Goal: Task Accomplishment & Management: Manage account settings

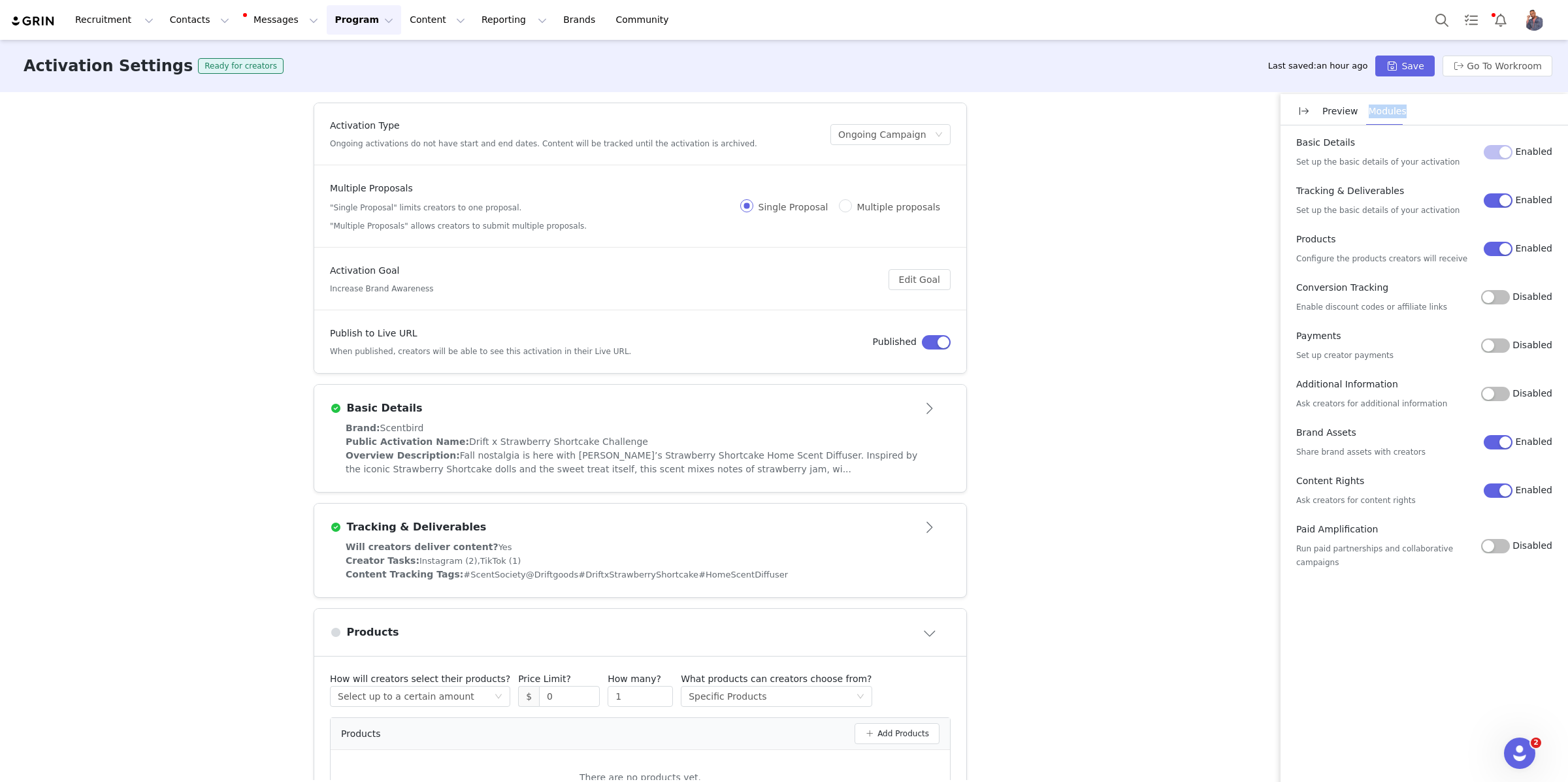
scroll to position [3, 0]
click at [745, 422] on div "Brand: Scentbird" at bounding box center [640, 425] width 589 height 14
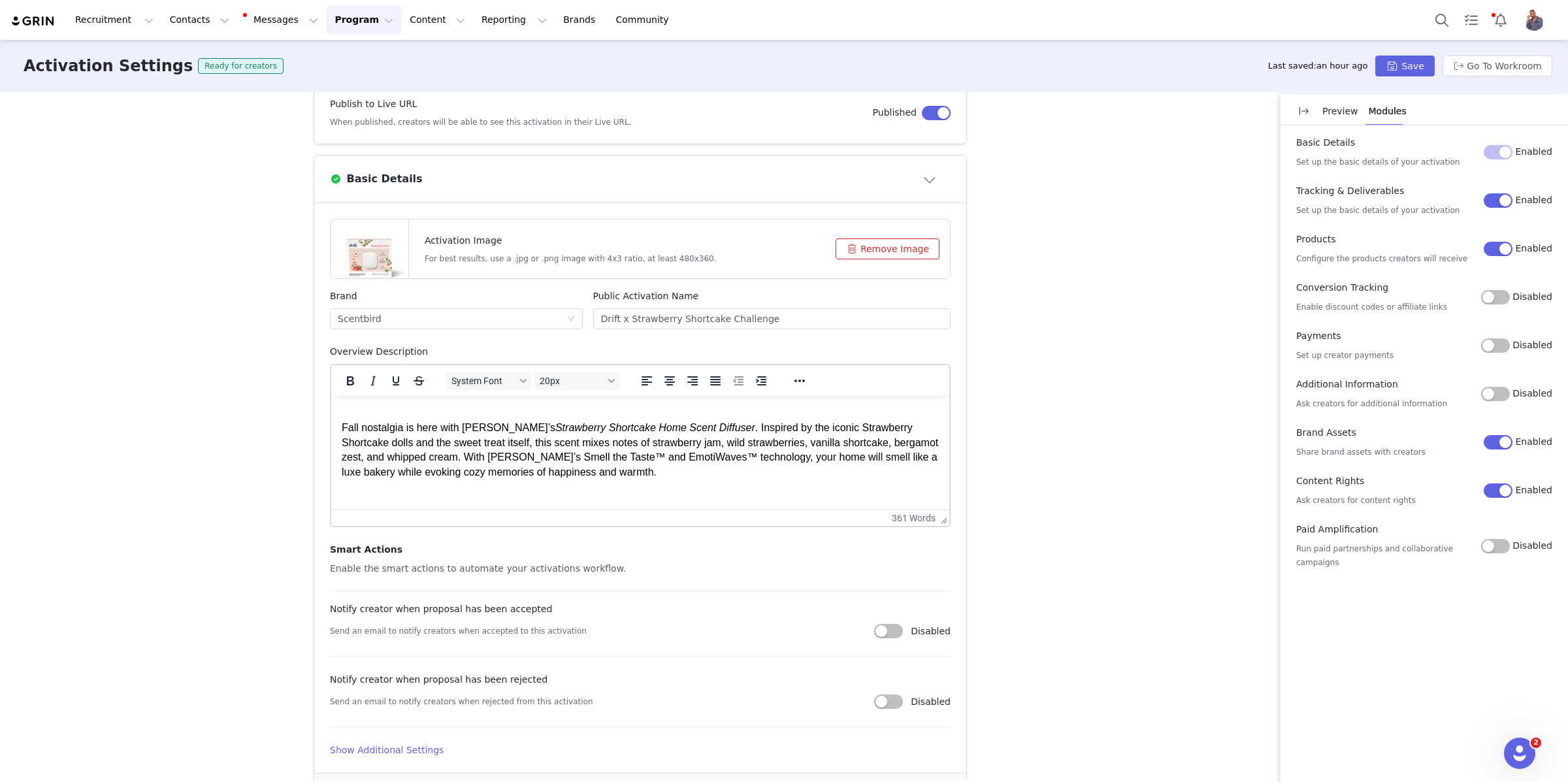
scroll to position [421, 0]
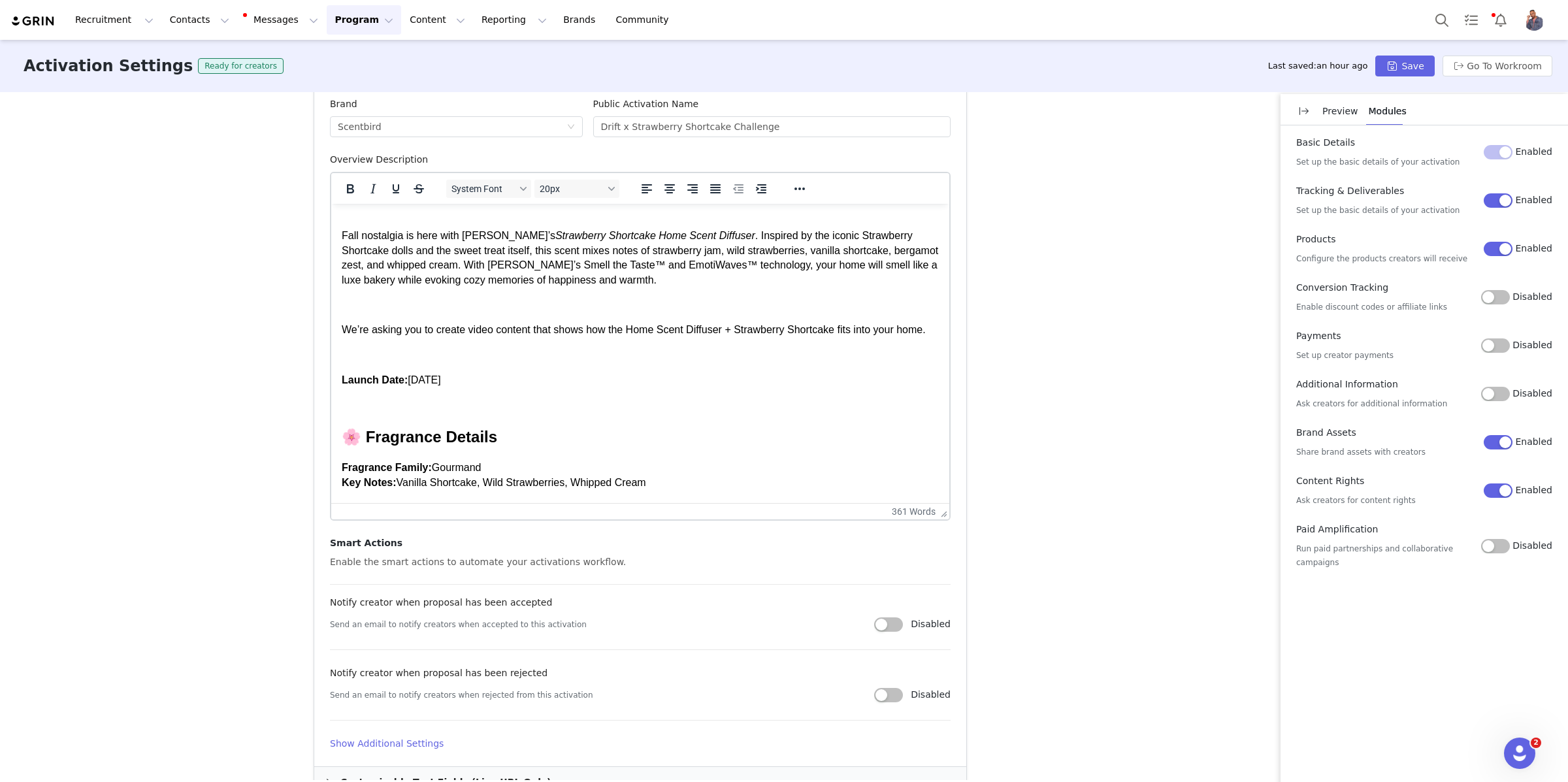
drag, startPoint x: 948, startPoint y: 331, endPoint x: 927, endPoint y: 521, distance: 191.2
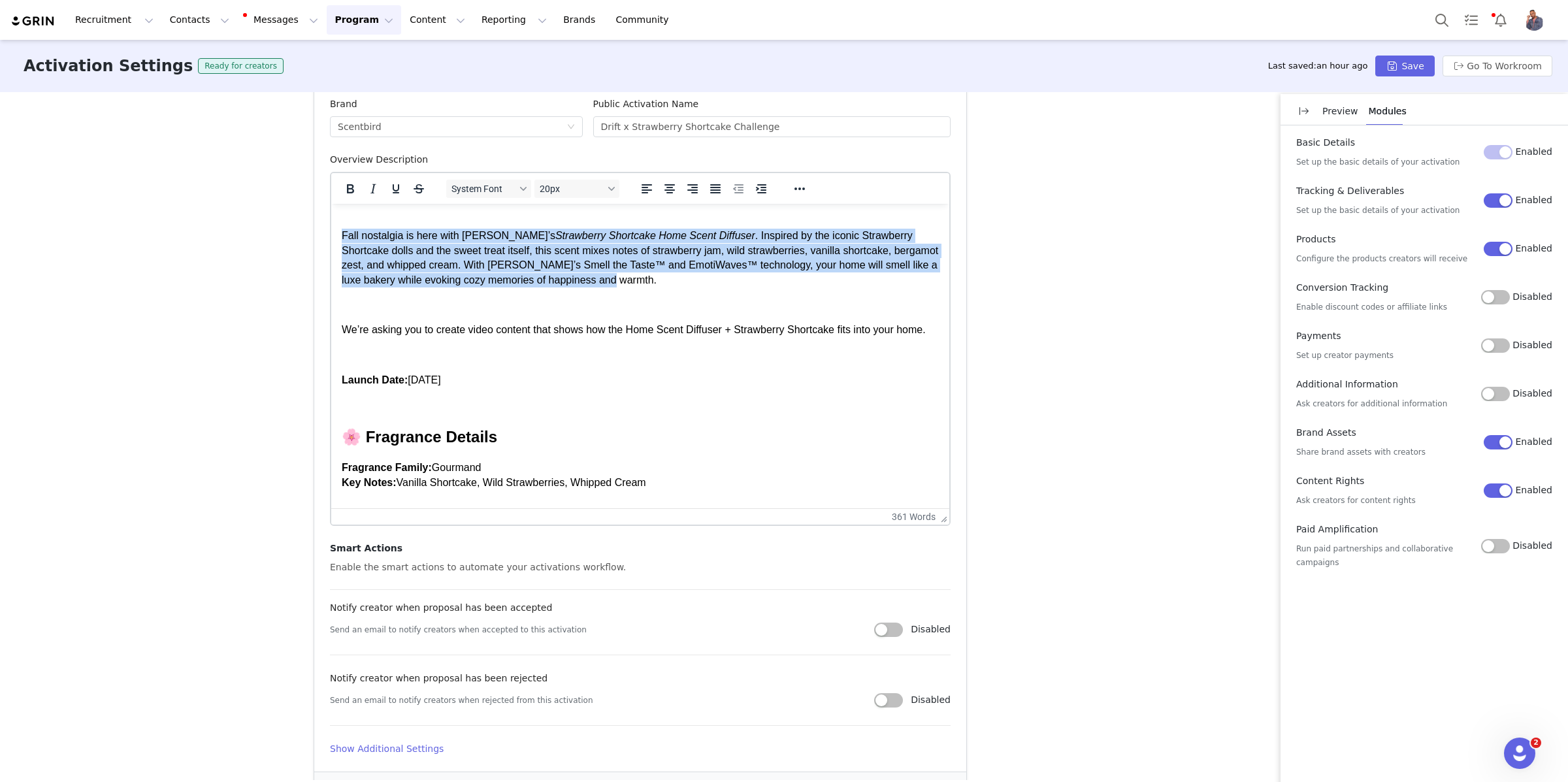
drag, startPoint x: 494, startPoint y: 314, endPoint x: 309, endPoint y: 243, distance: 198.2
copy p "Fall nostalgia is here with Drift’s Strawberry Shortcake Home Scent Diffuser . …"
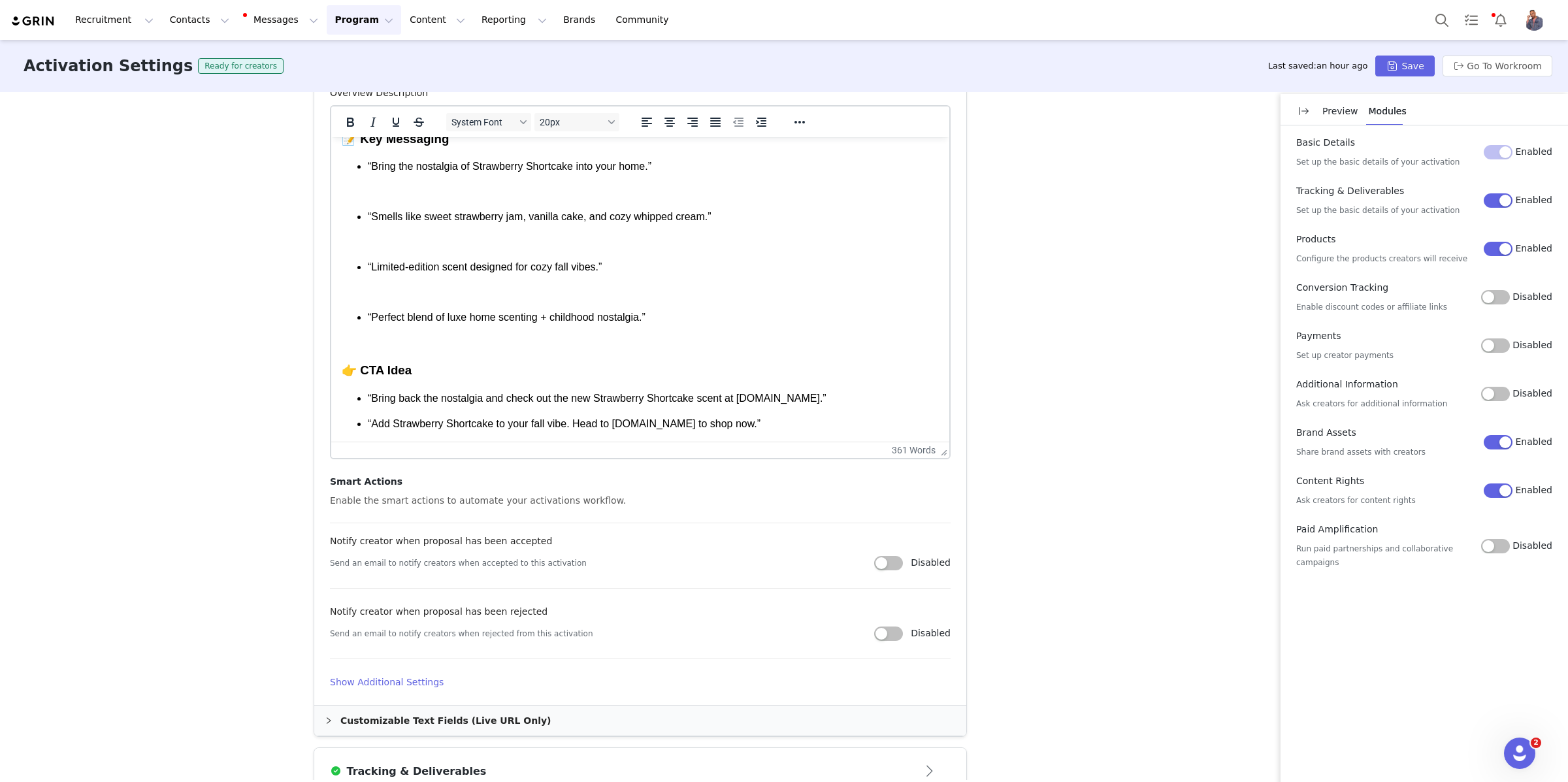
scroll to position [887, 0]
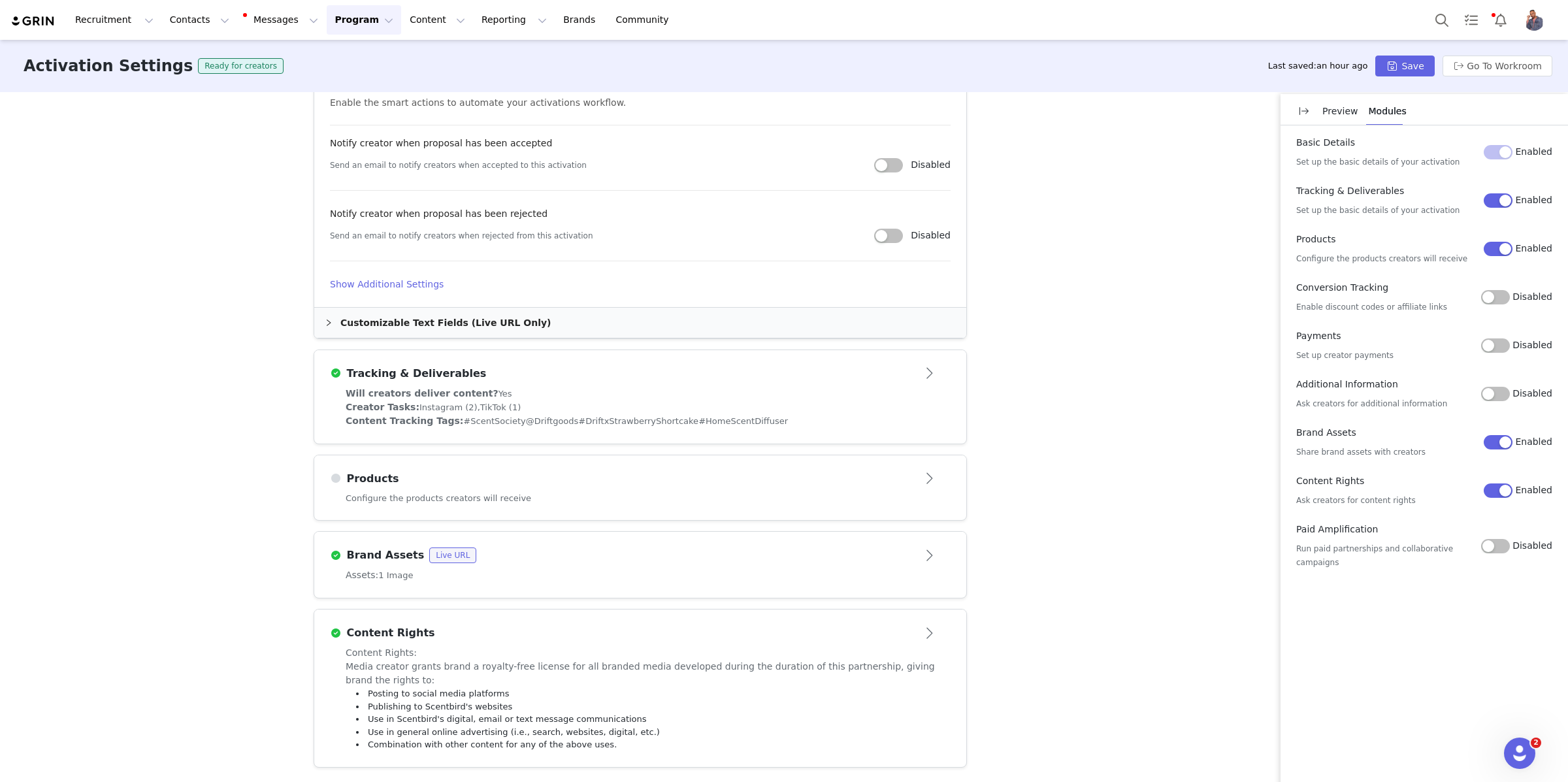
click at [624, 485] on div "Products" at bounding box center [618, 479] width 577 height 16
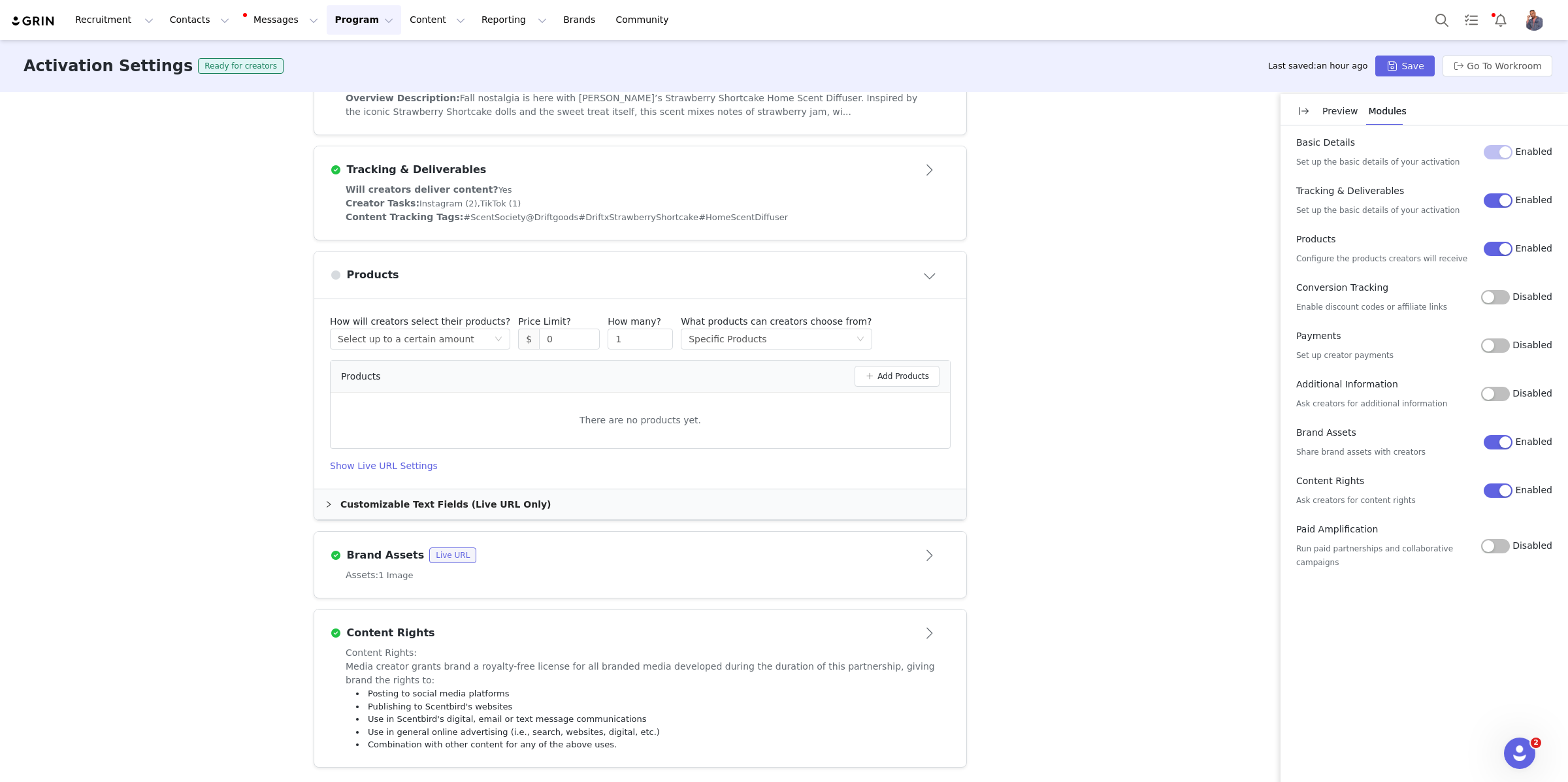
scroll to position [359, 0]
click at [890, 375] on button "Add Products" at bounding box center [897, 376] width 85 height 21
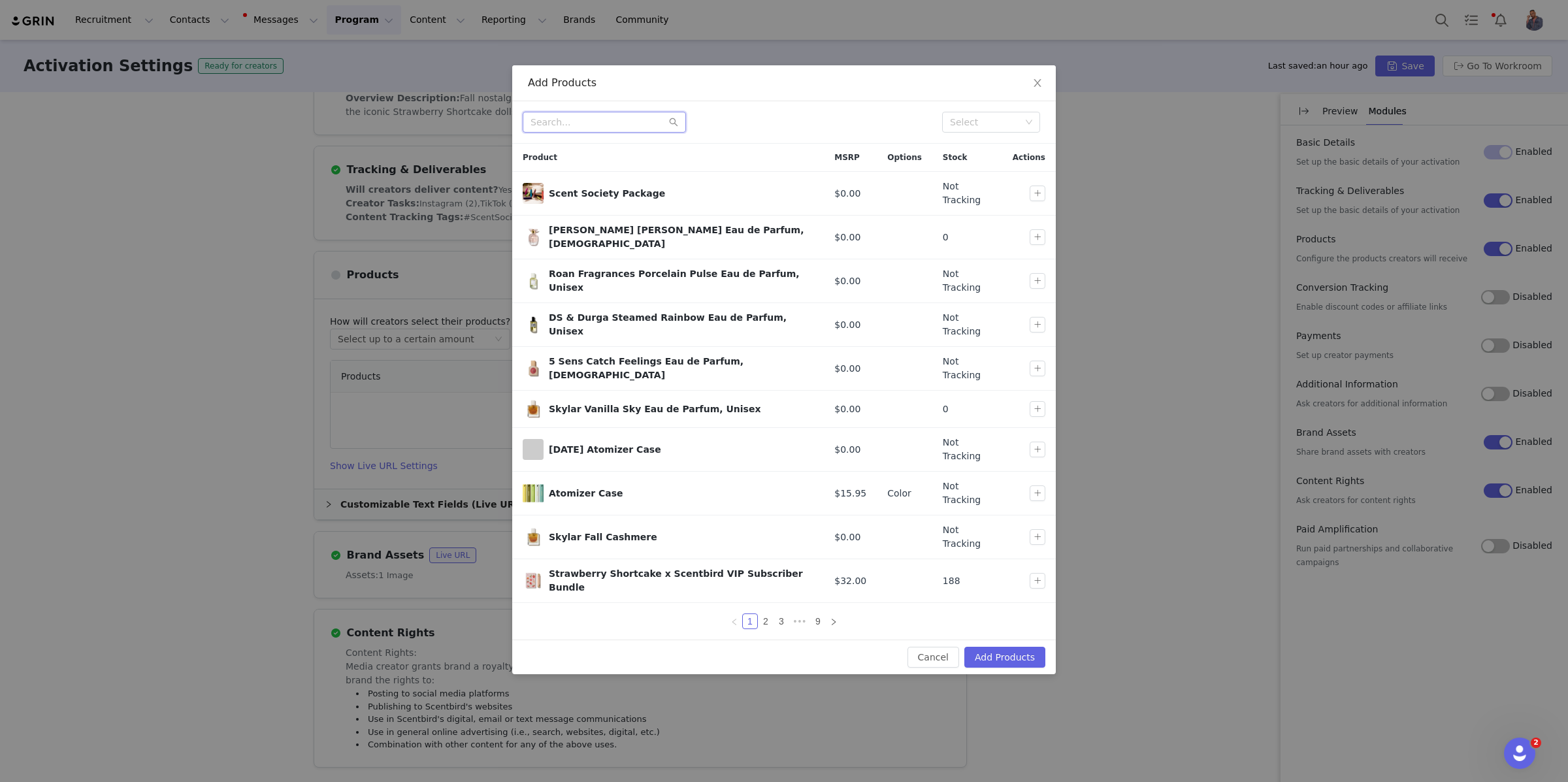
click at [635, 119] on input "text" at bounding box center [604, 122] width 163 height 21
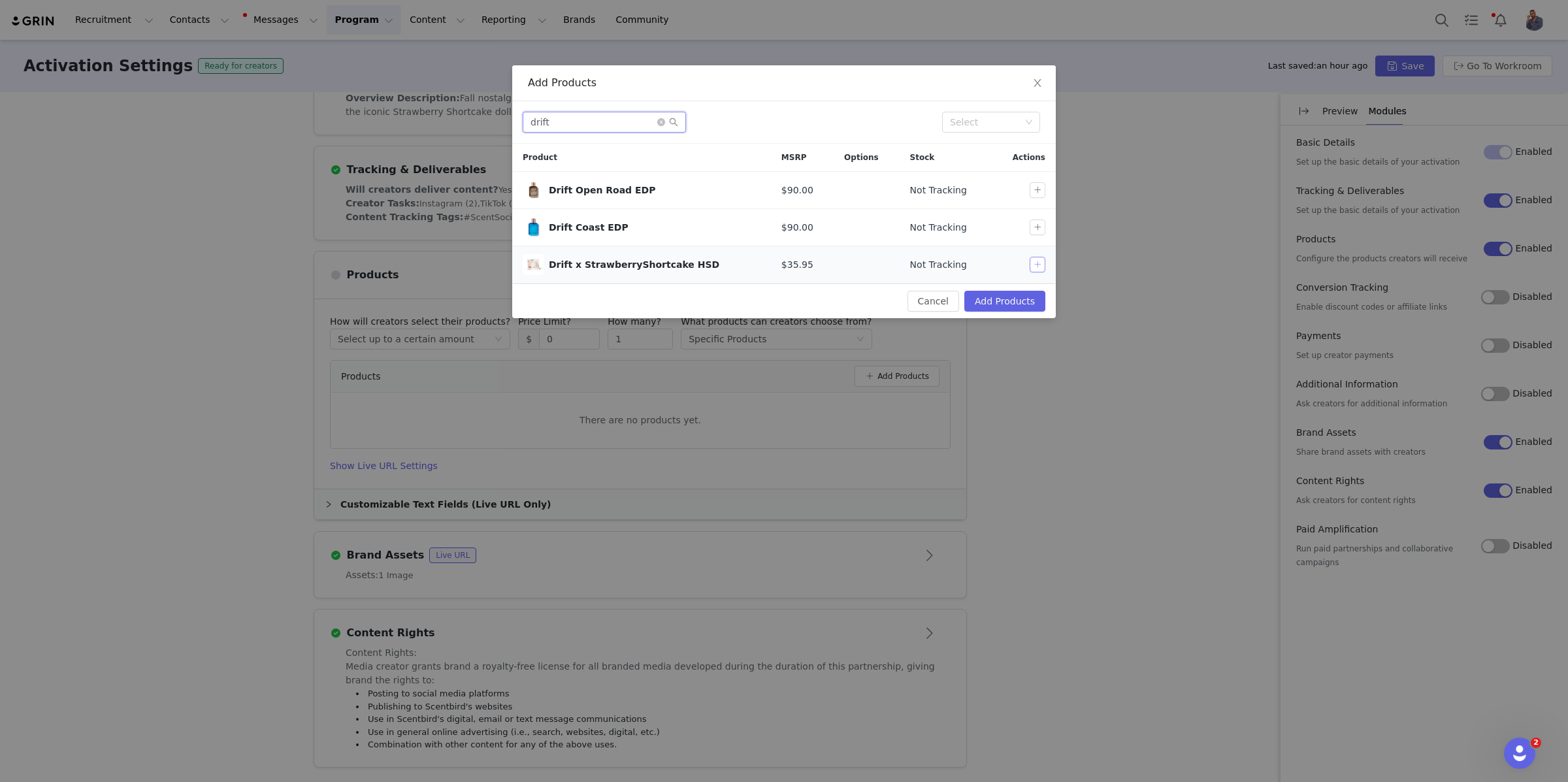
type input "drift"
click at [1035, 267] on button "button" at bounding box center [1037, 264] width 16 height 16
click at [986, 296] on button "Add Products" at bounding box center [1004, 301] width 81 height 21
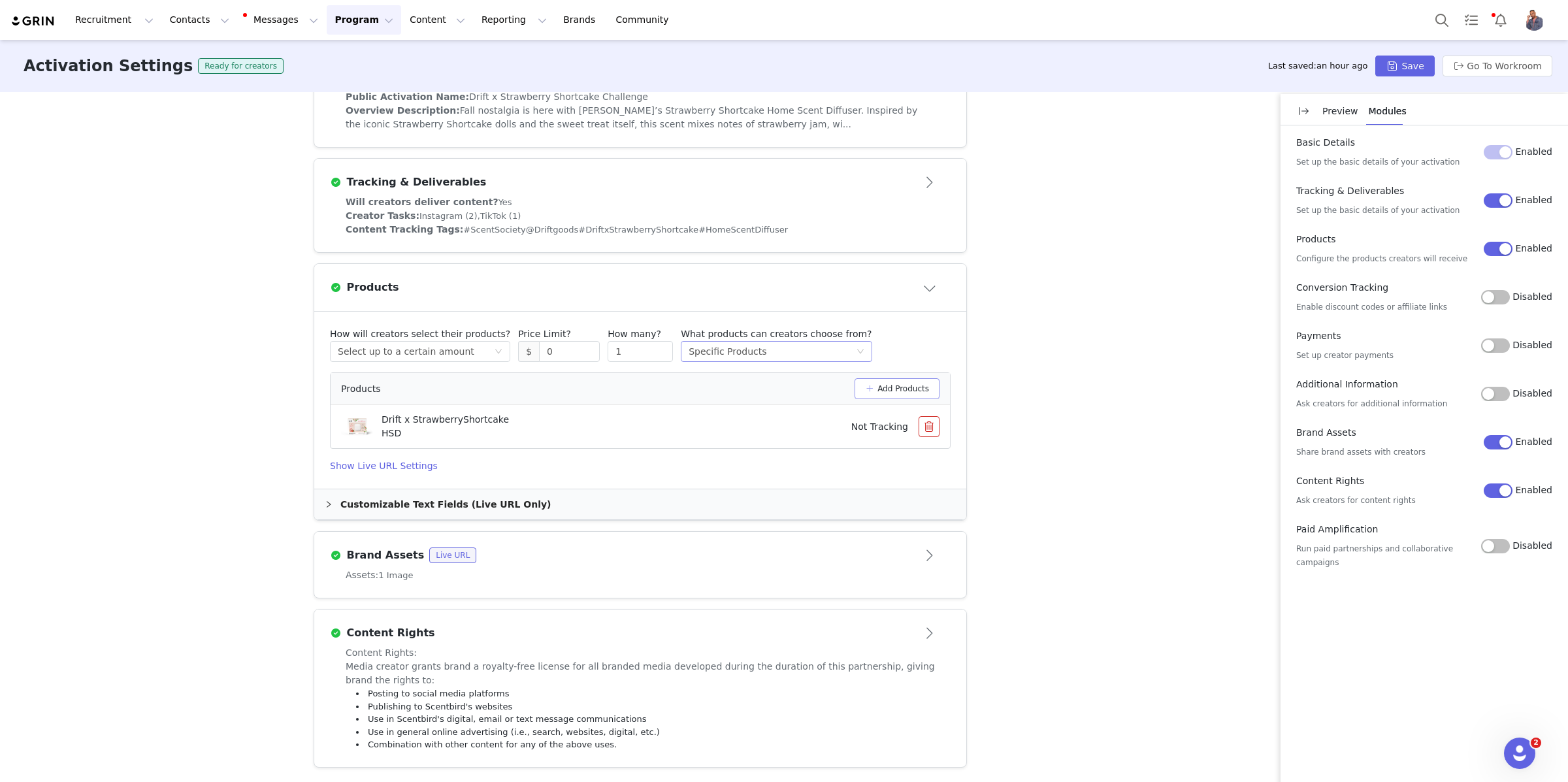
scroll to position [347, 0]
click at [1417, 58] on button "Save" at bounding box center [1404, 66] width 59 height 21
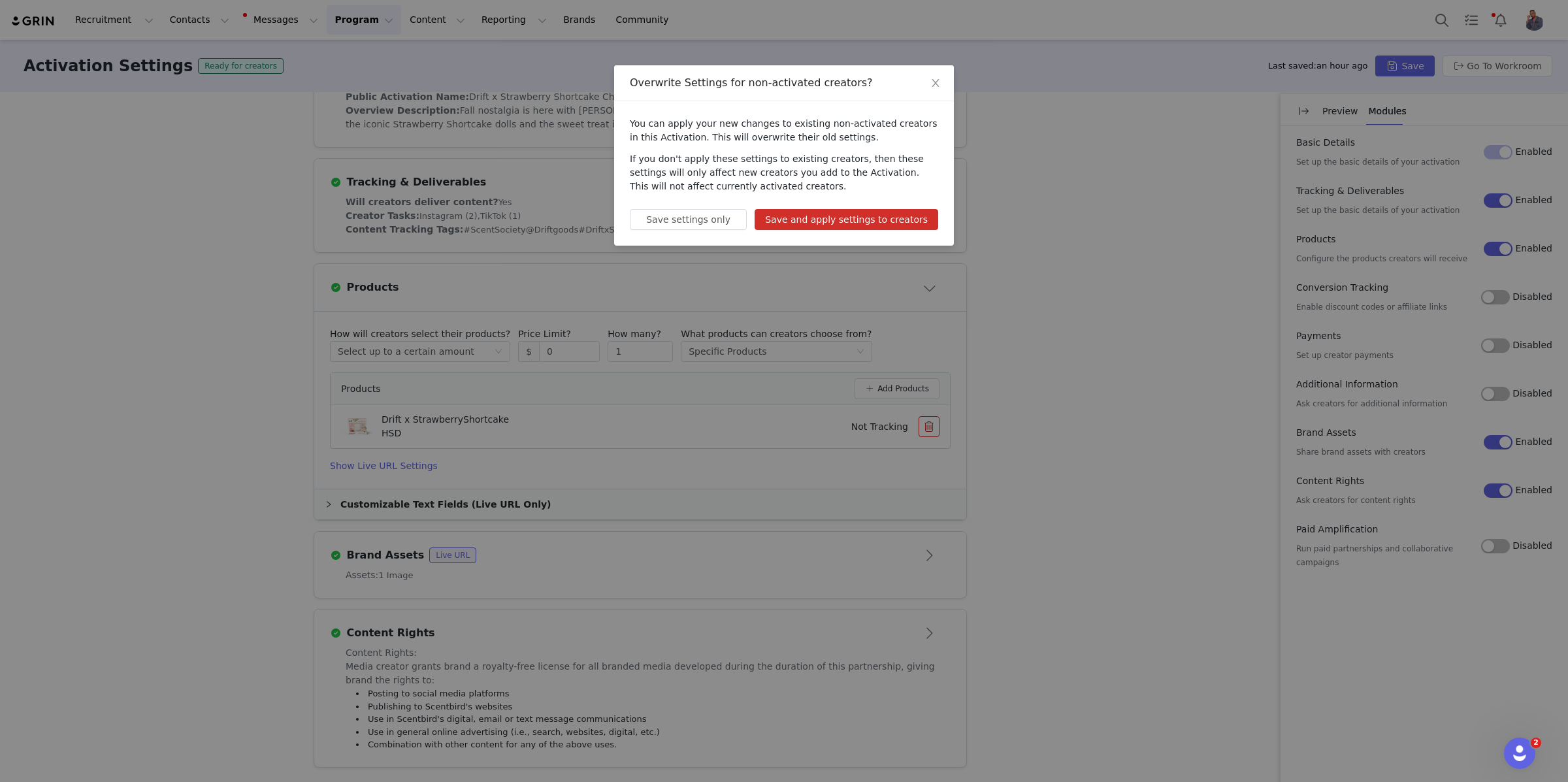
click at [917, 213] on button "Save and apply settings to creators" at bounding box center [846, 219] width 184 height 21
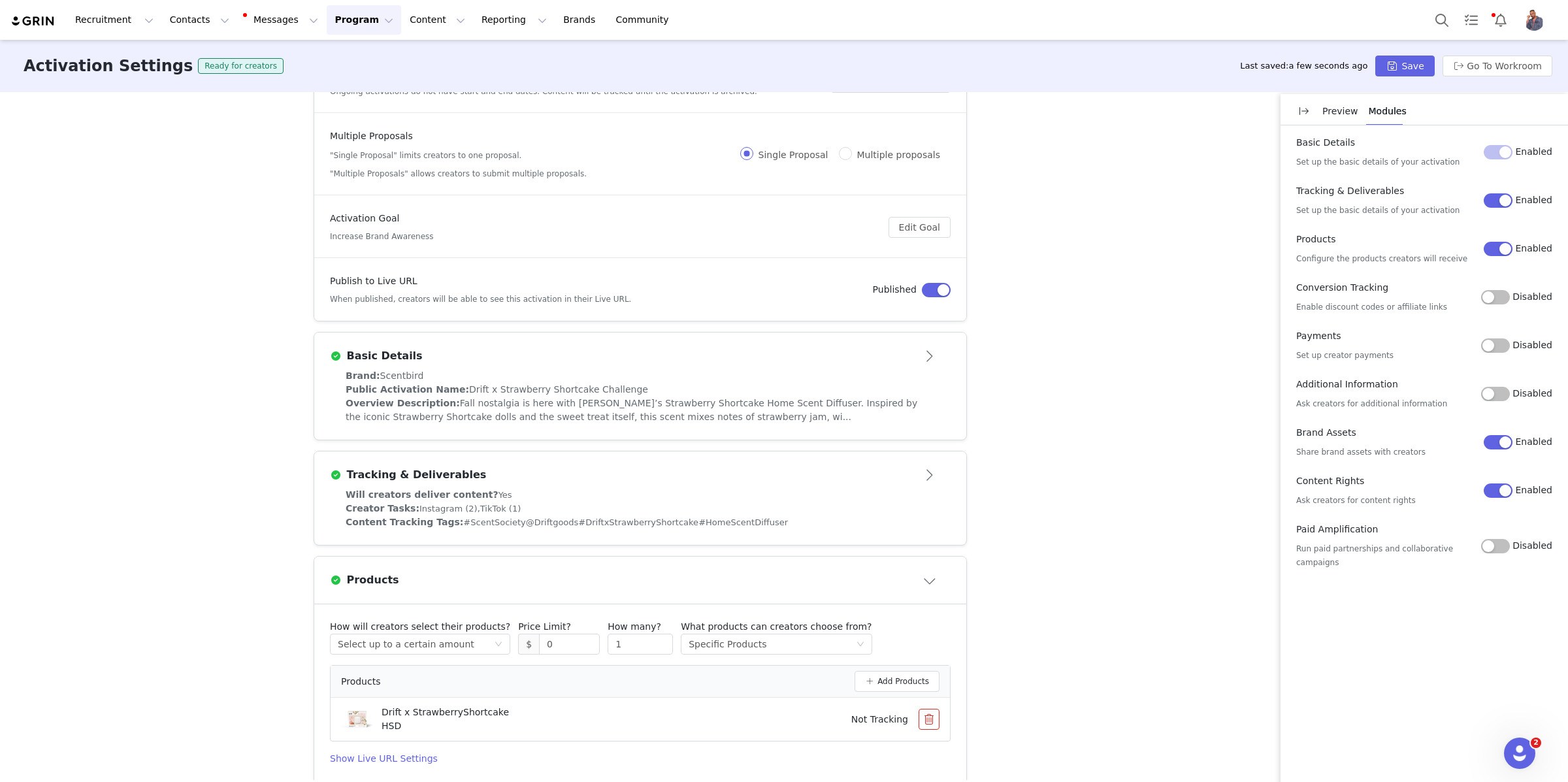
scroll to position [0, 0]
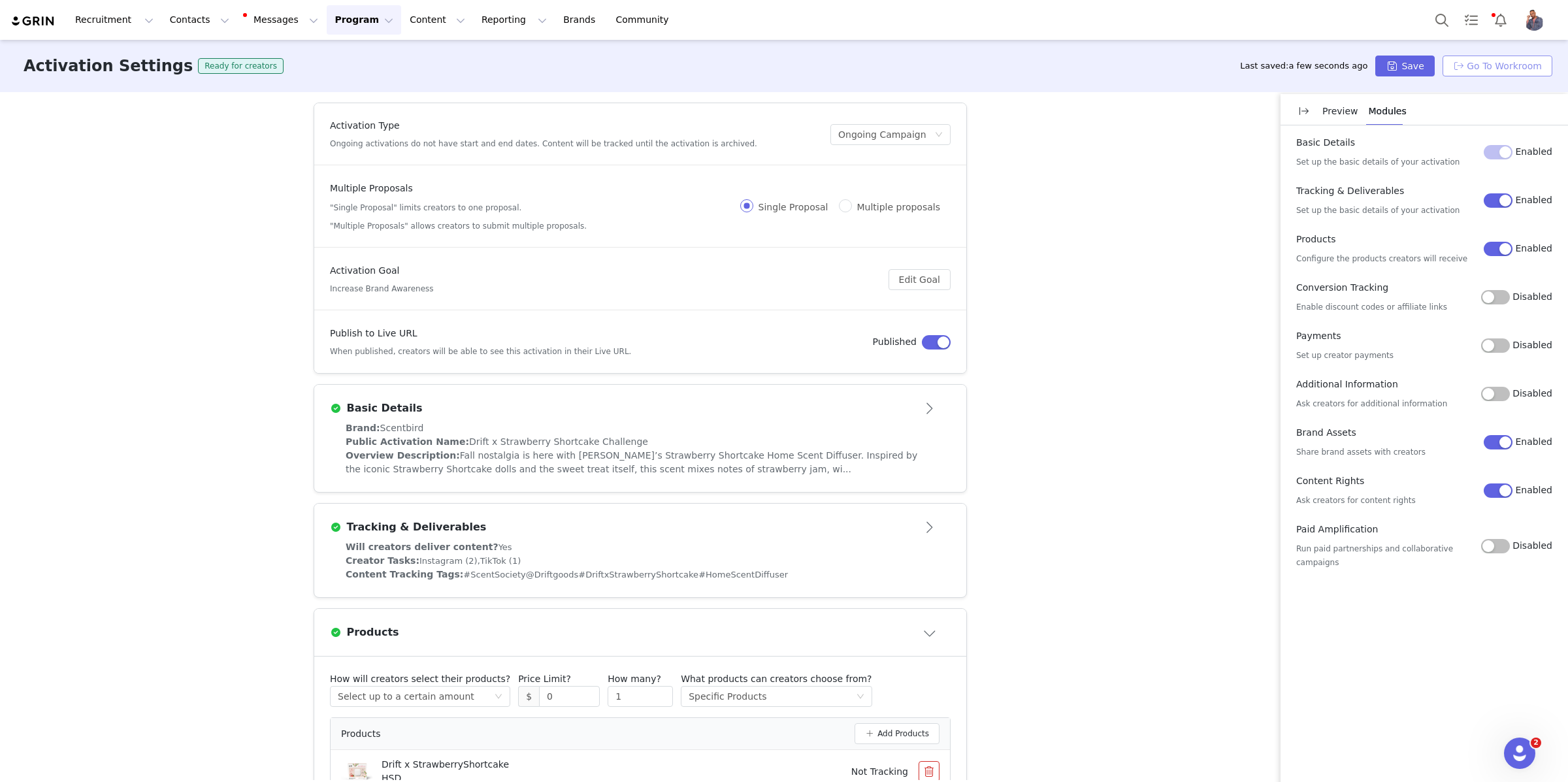
click at [1485, 63] on button "Go To Workroom" at bounding box center [1497, 66] width 110 height 21
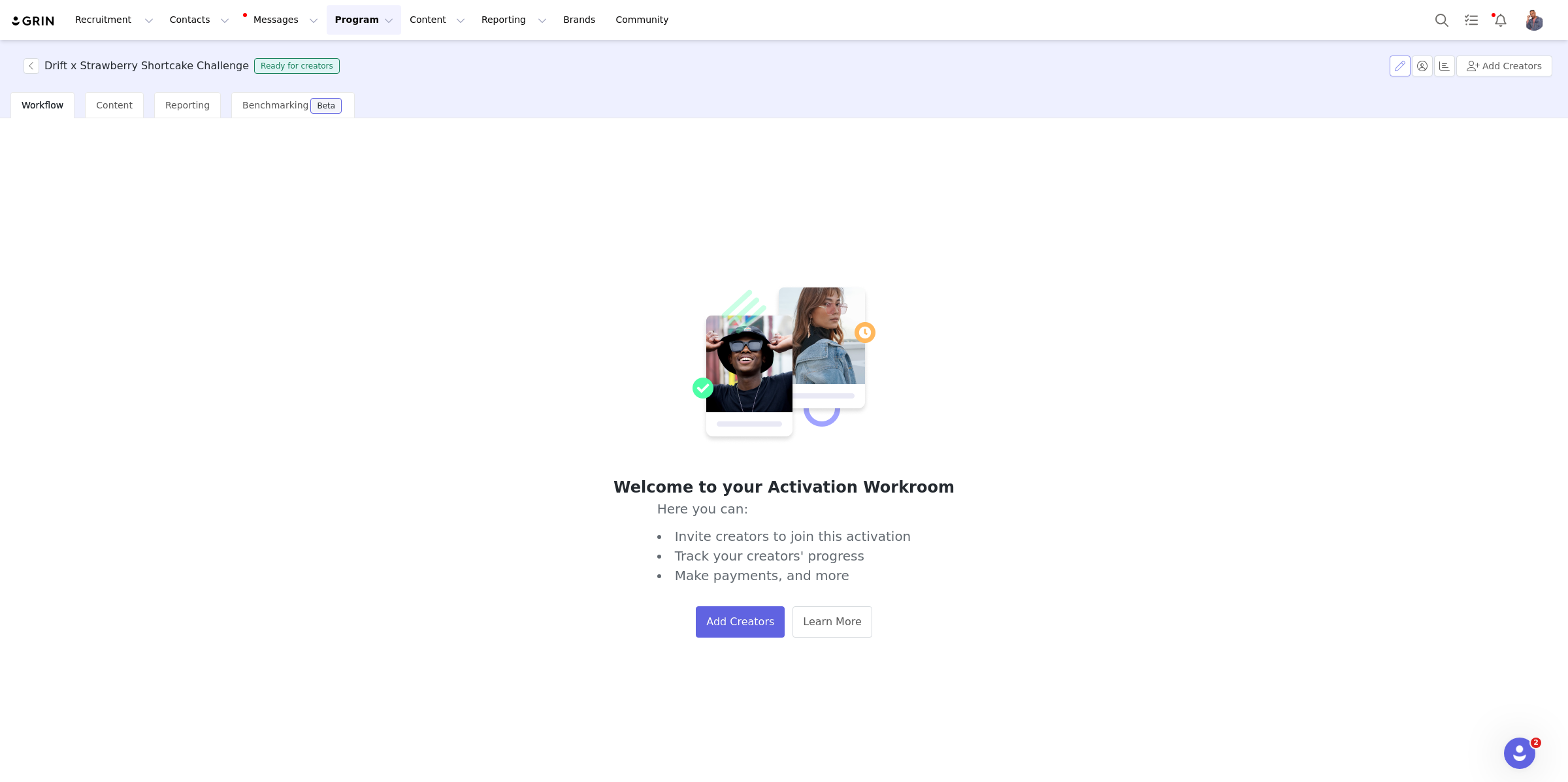
click at [1401, 70] on button "button" at bounding box center [1399, 66] width 21 height 21
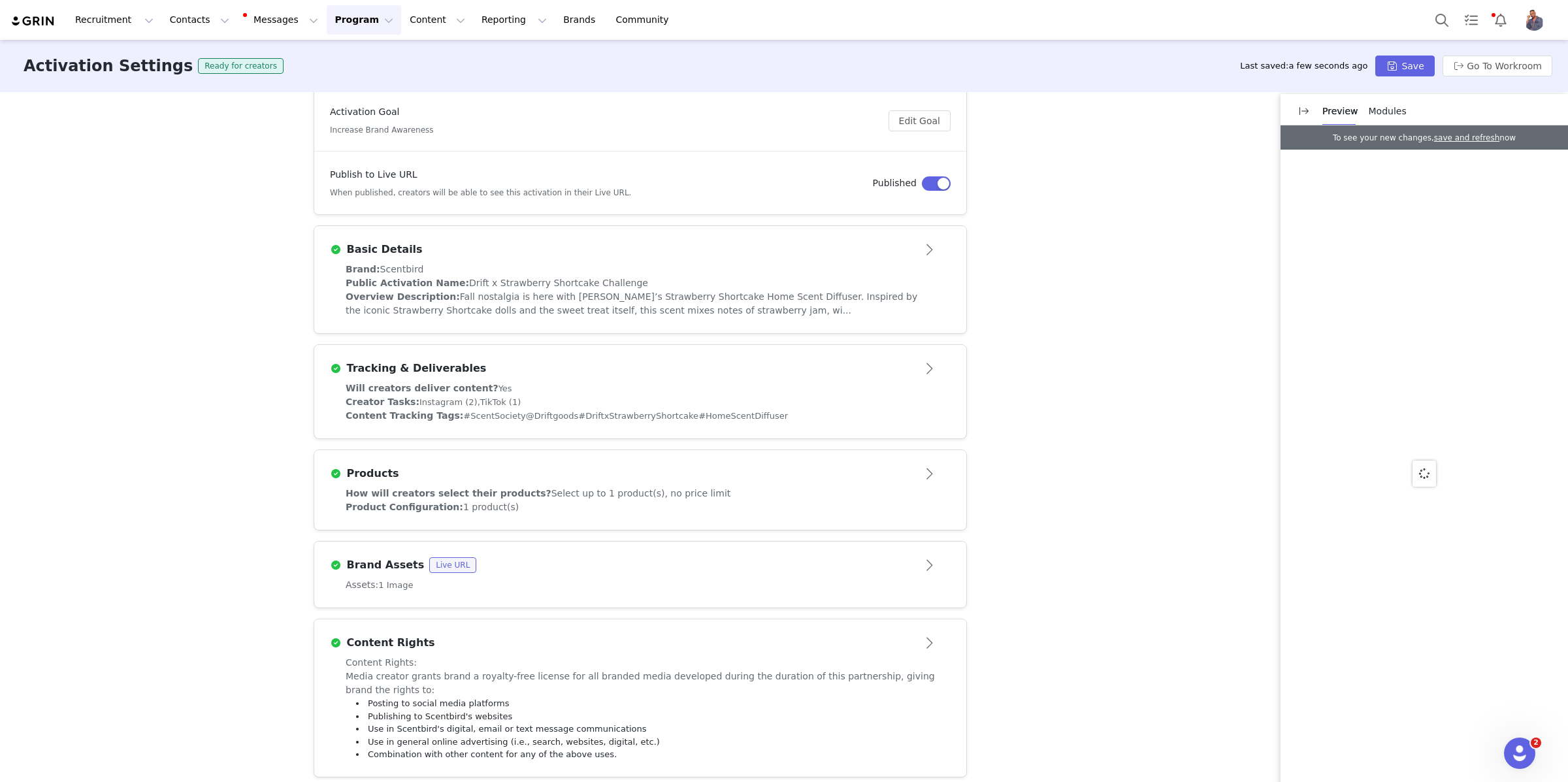
scroll to position [170, 0]
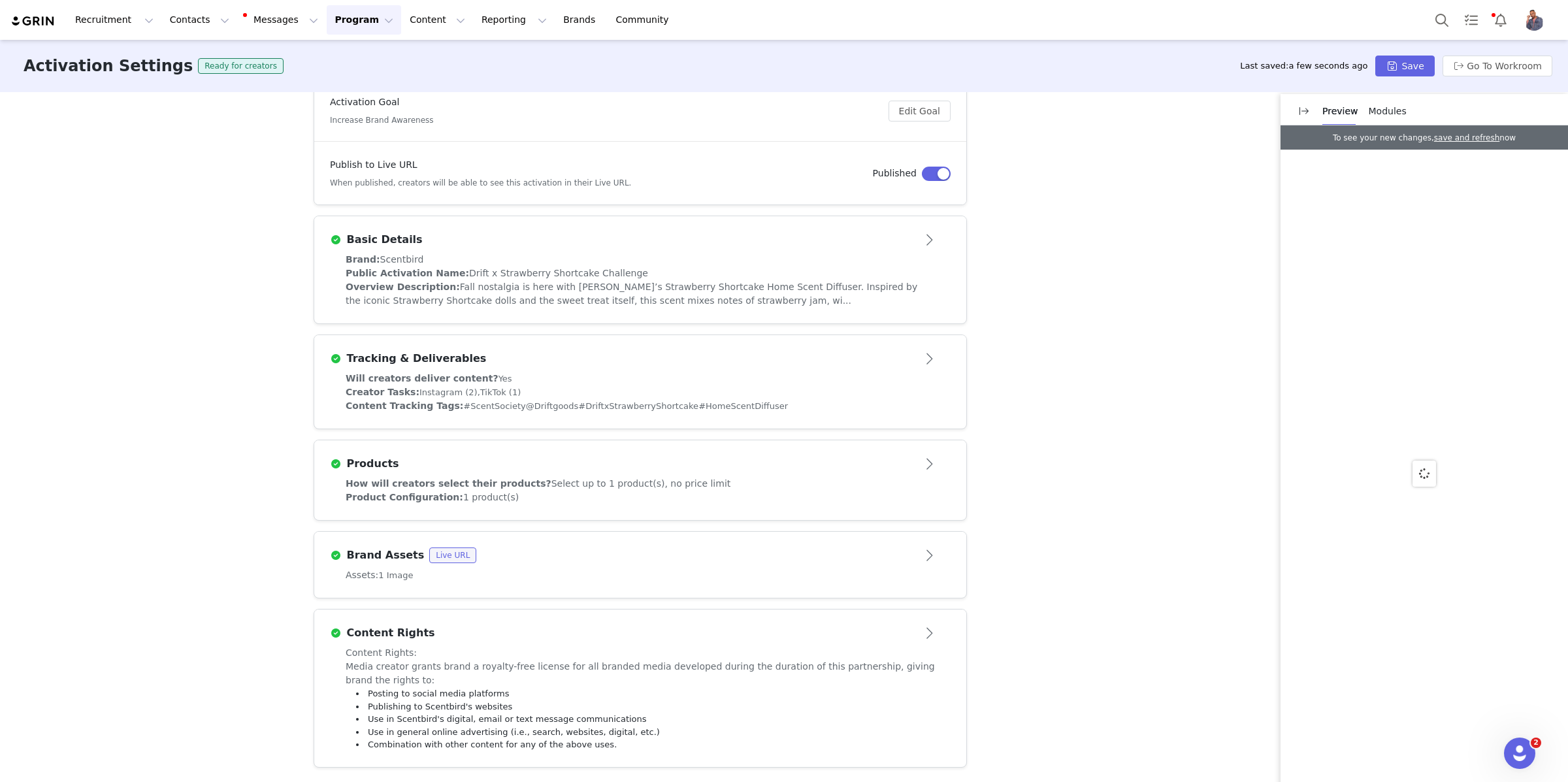
click at [642, 459] on div "Products" at bounding box center [618, 463] width 577 height 16
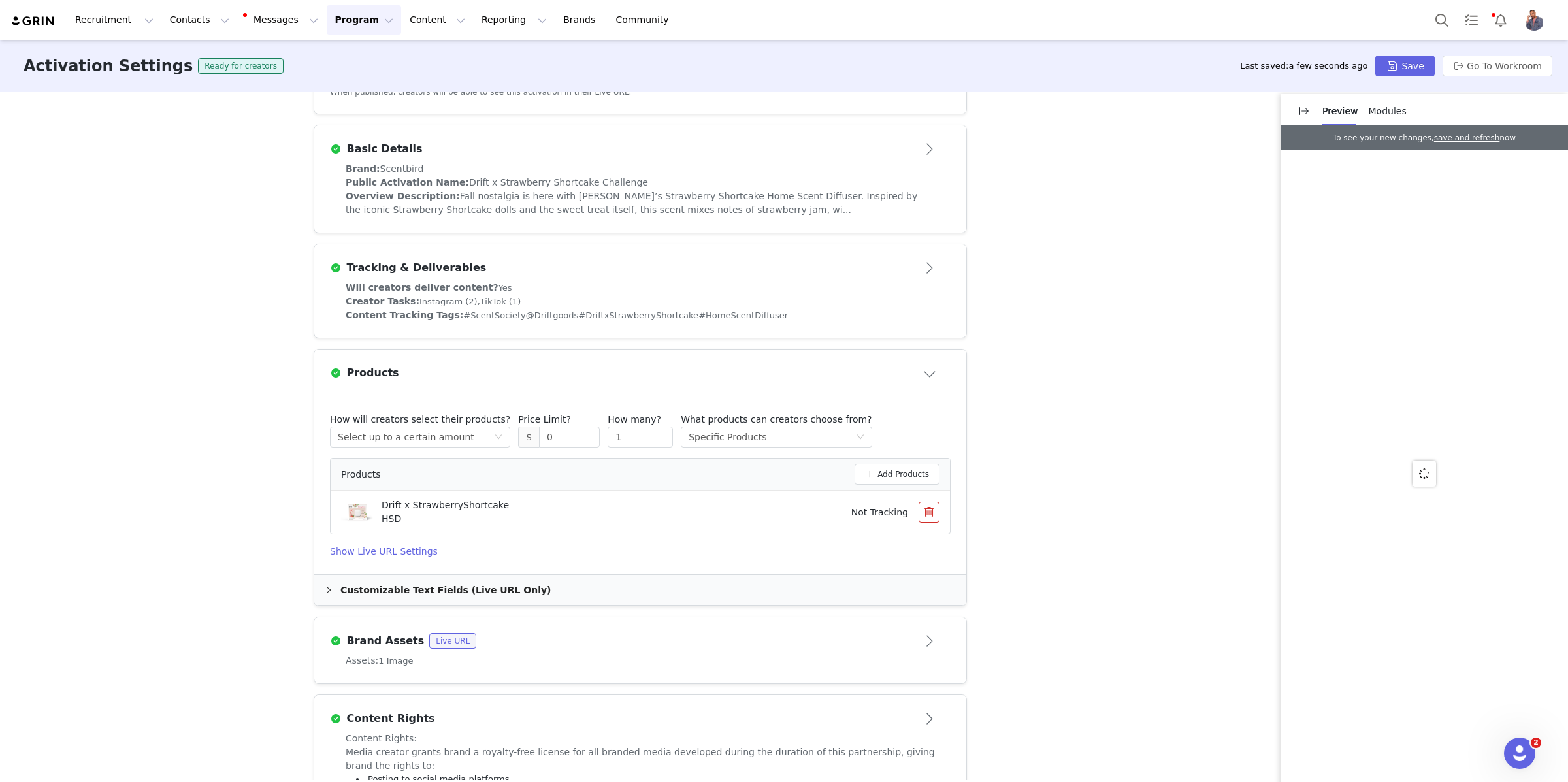
scroll to position [347, 0]
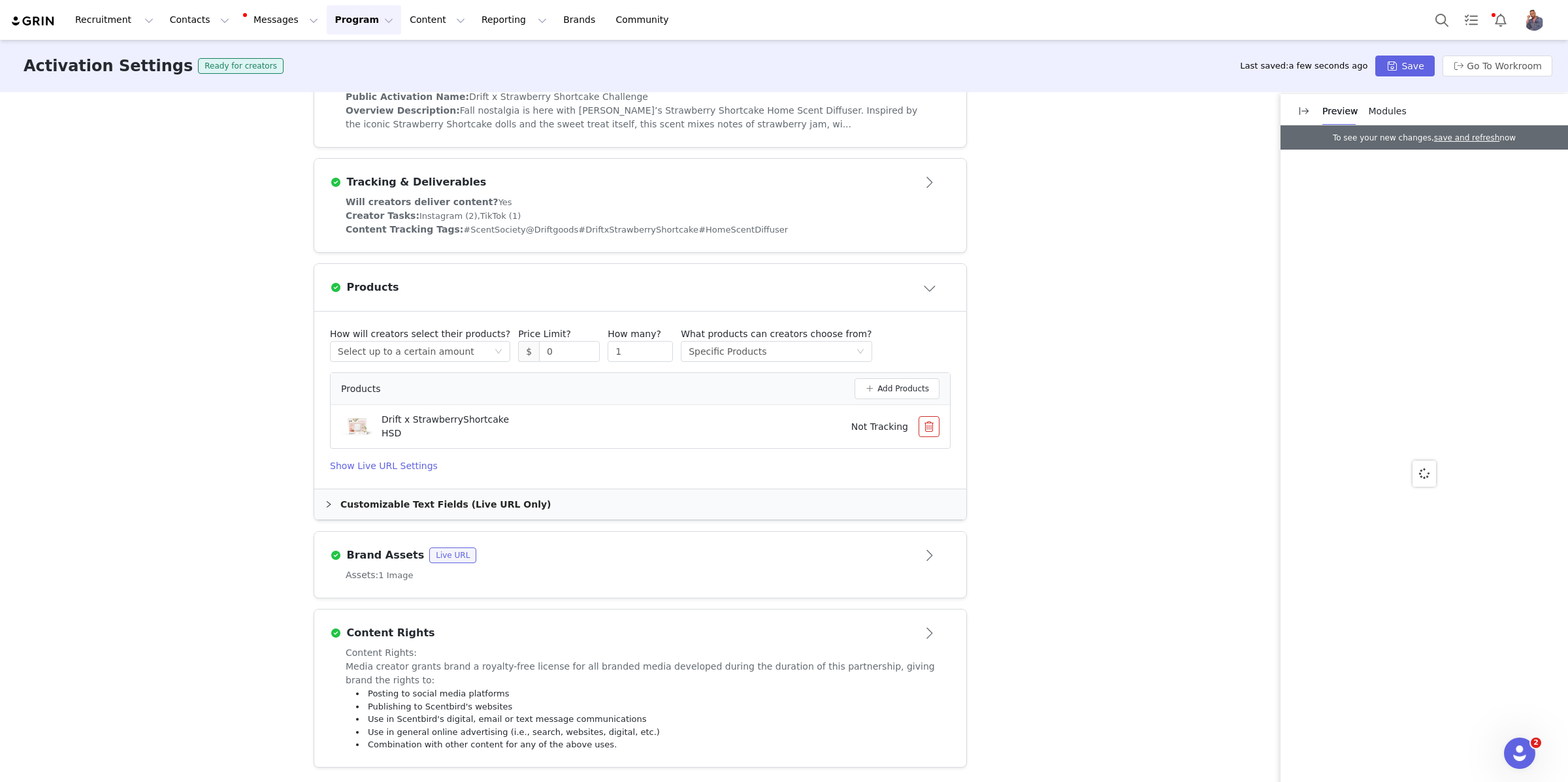
click at [376, 492] on div "Customizable Text Fields (Live URL Only)" at bounding box center [640, 504] width 652 height 30
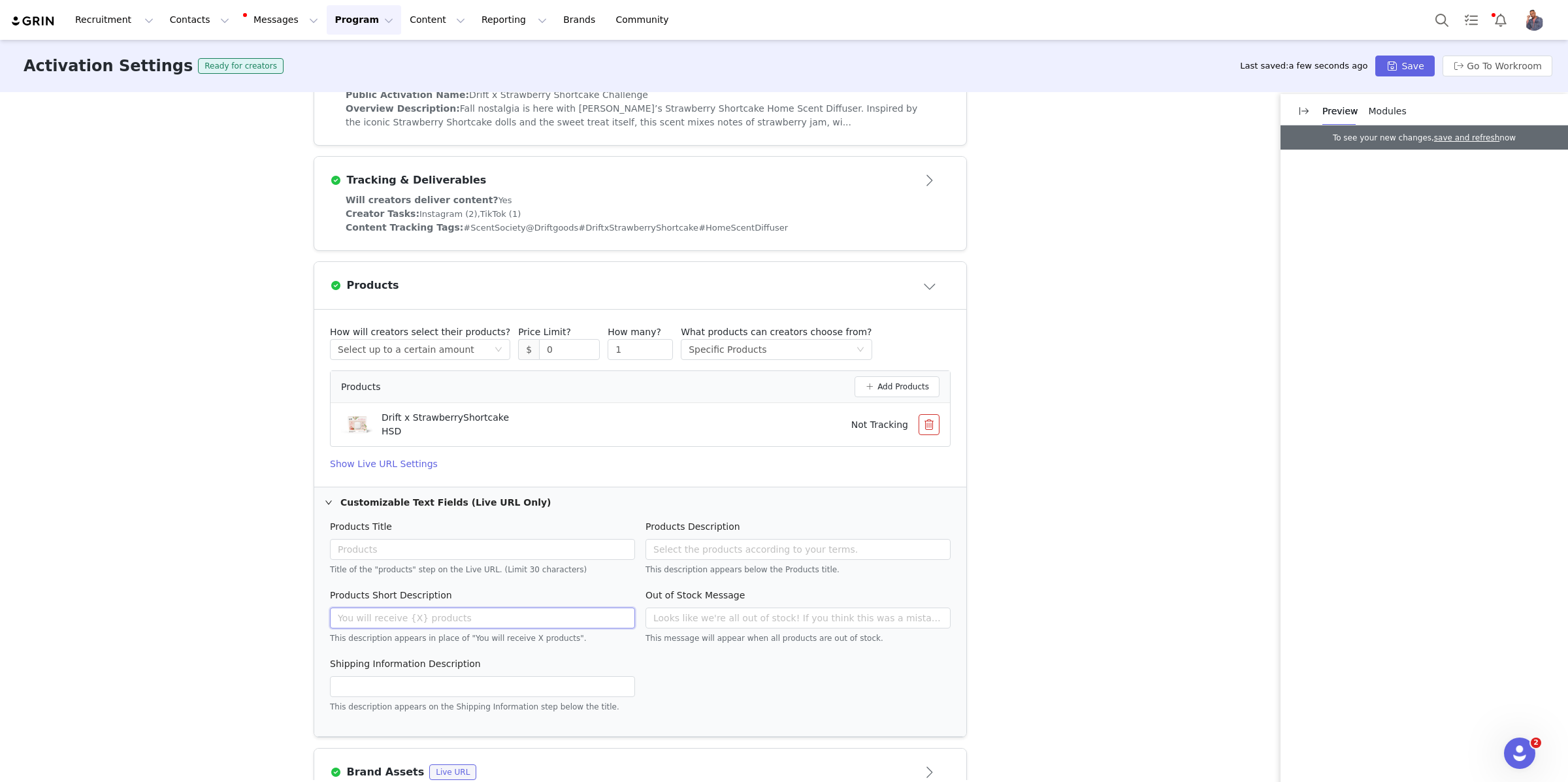
click at [481, 618] on input "text" at bounding box center [483, 618] width 305 height 21
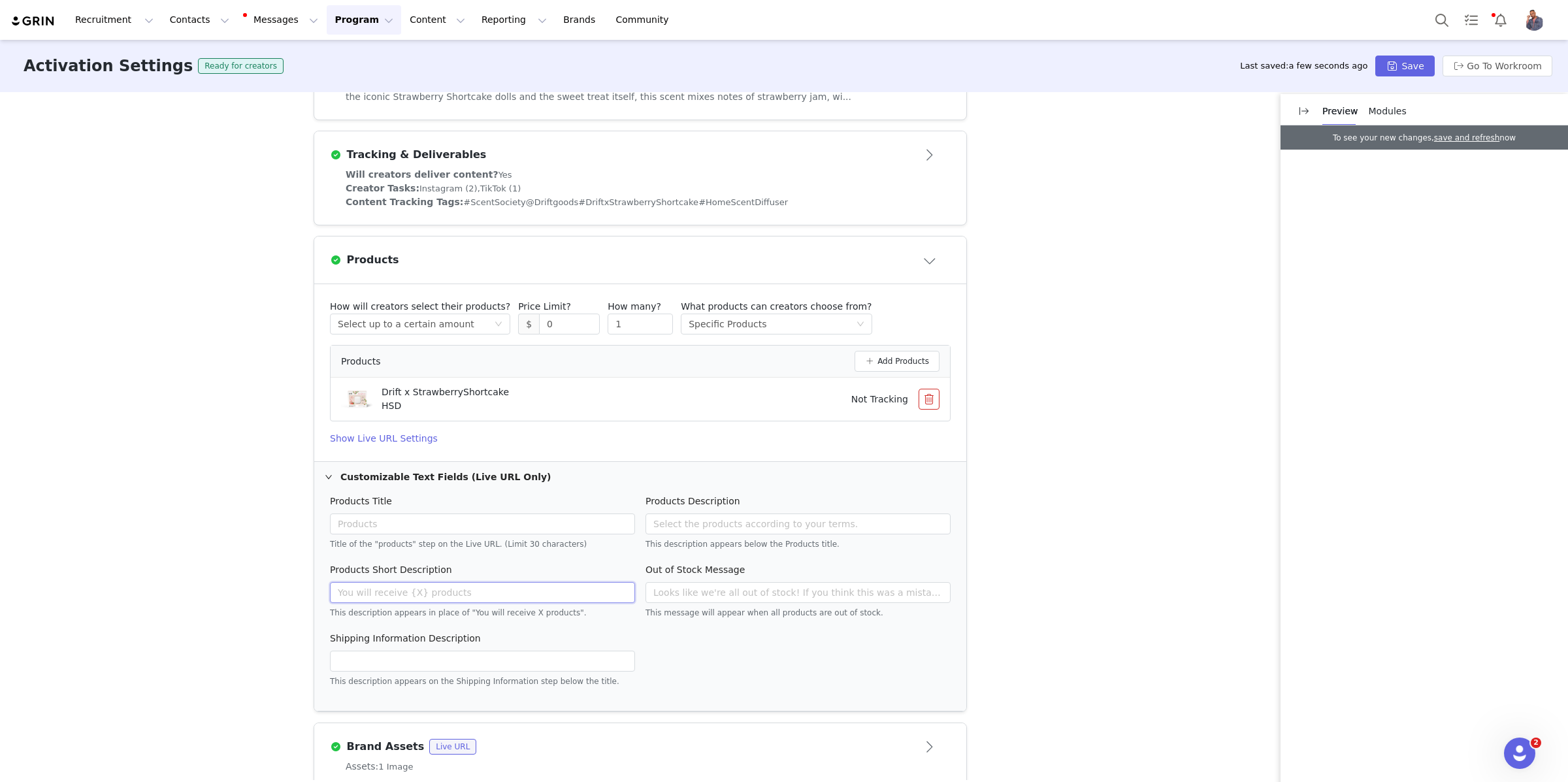
scroll to position [373, 0]
click at [357, 440] on h4 "Show Live URL Settings" at bounding box center [640, 438] width 620 height 14
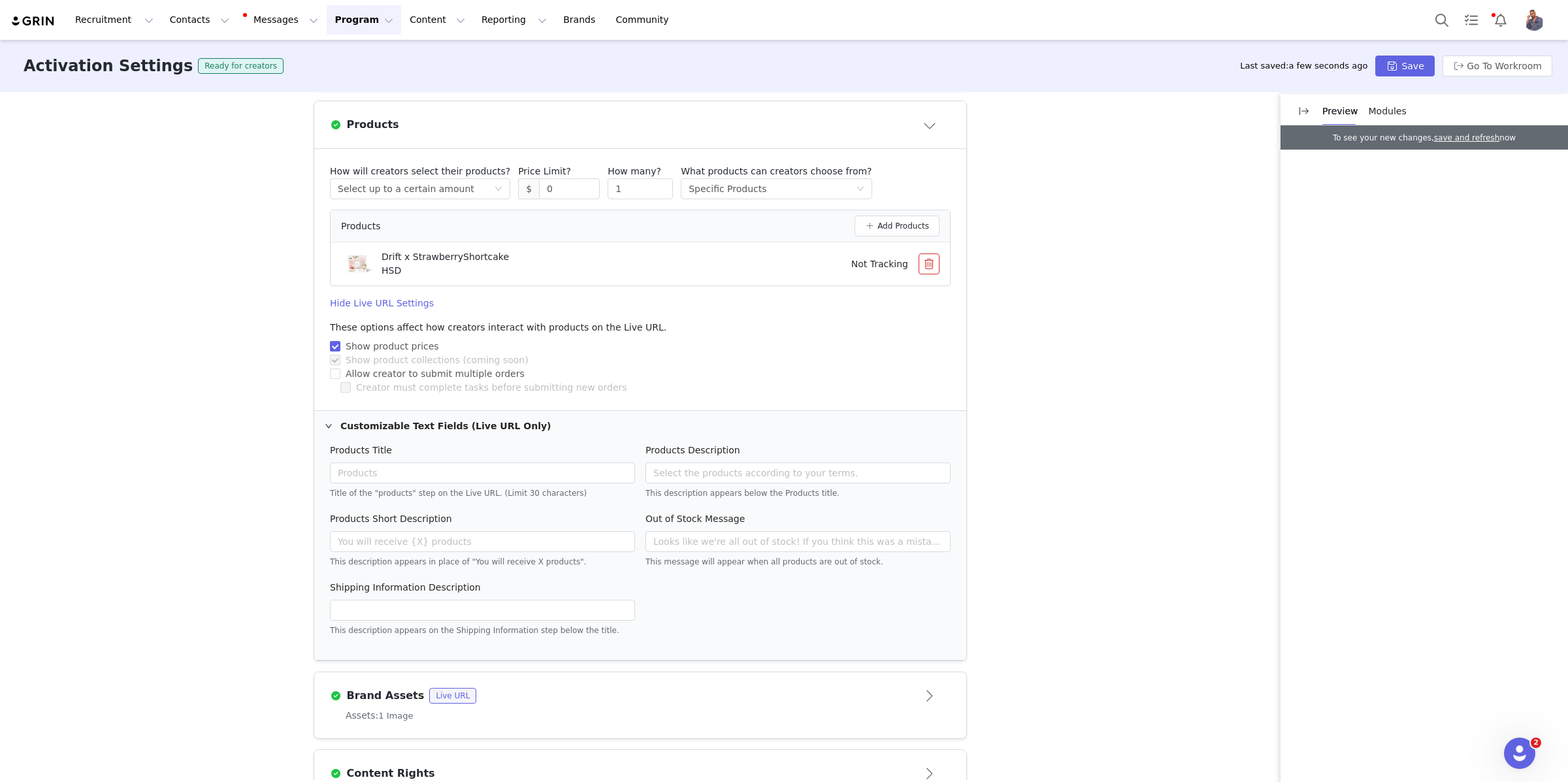
scroll to position [650, 0]
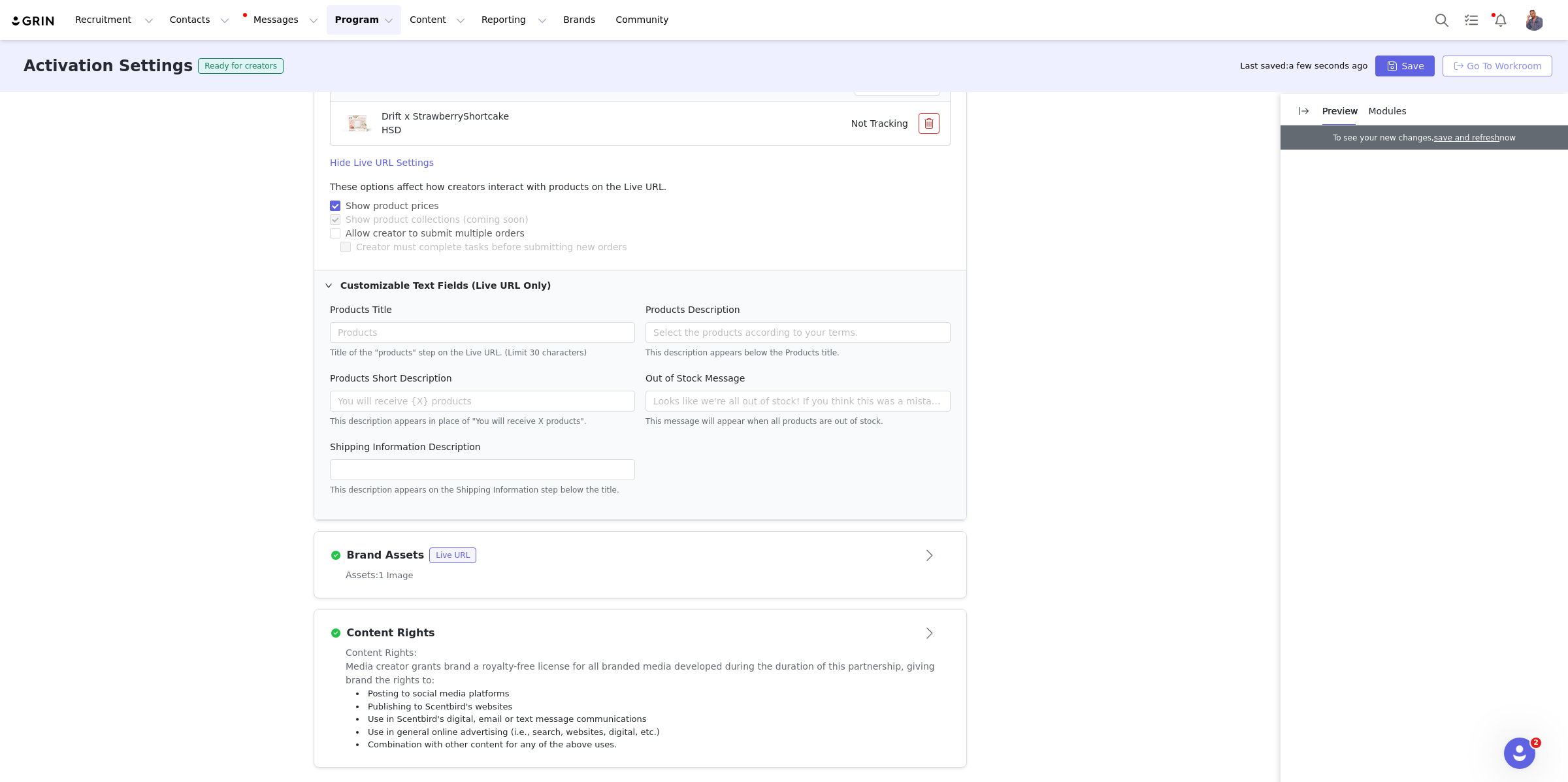
click at [1468, 67] on button "Go To Workroom" at bounding box center [1497, 66] width 110 height 21
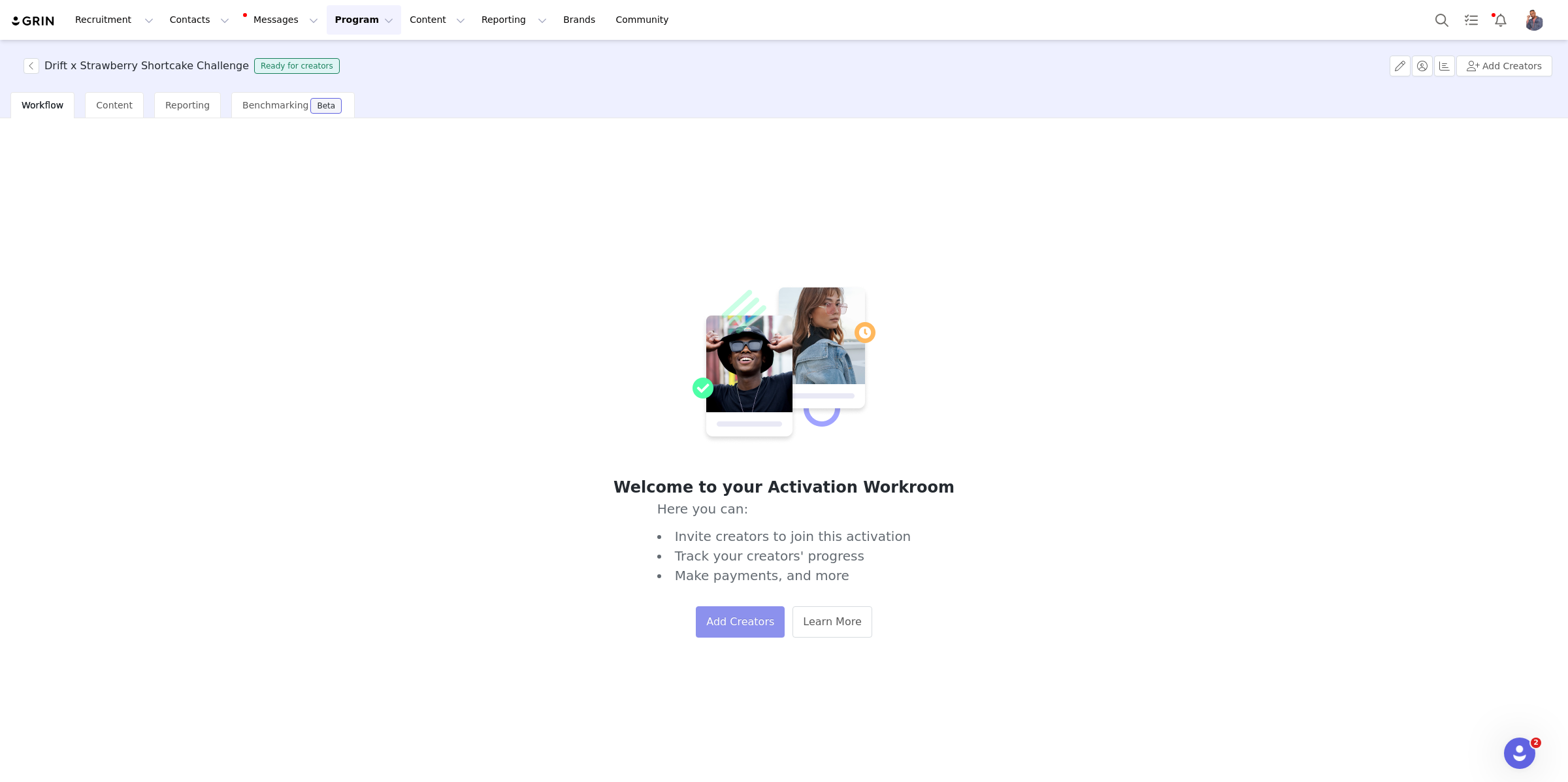
click at [713, 627] on button "Add Creators" at bounding box center [740, 622] width 89 height 31
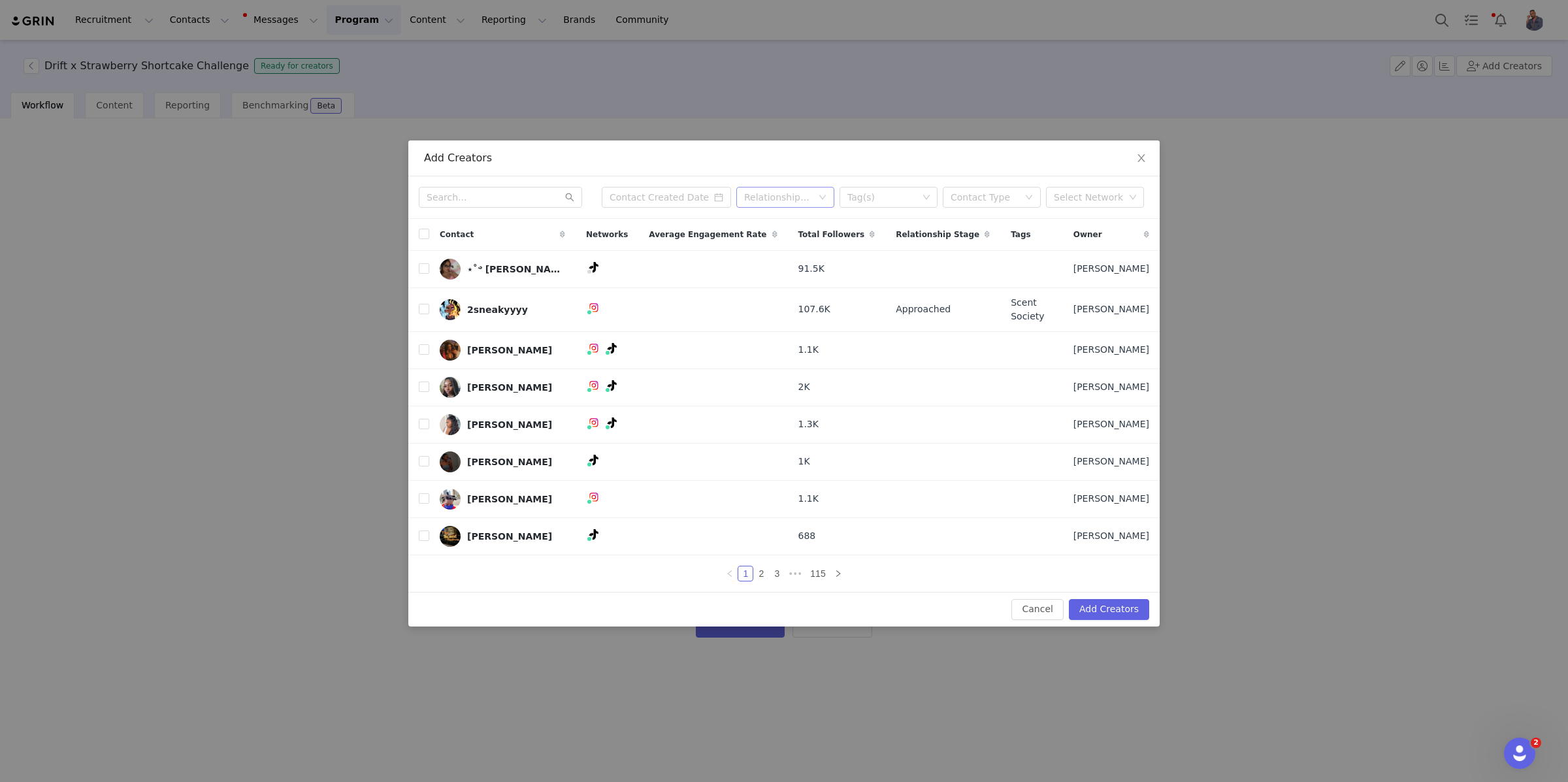
click at [763, 203] on div "Relationship Stage" at bounding box center [778, 197] width 68 height 13
click at [870, 200] on div "Tag(s)" at bounding box center [882, 197] width 71 height 13
click at [881, 226] on li "Scent Society" at bounding box center [888, 226] width 98 height 21
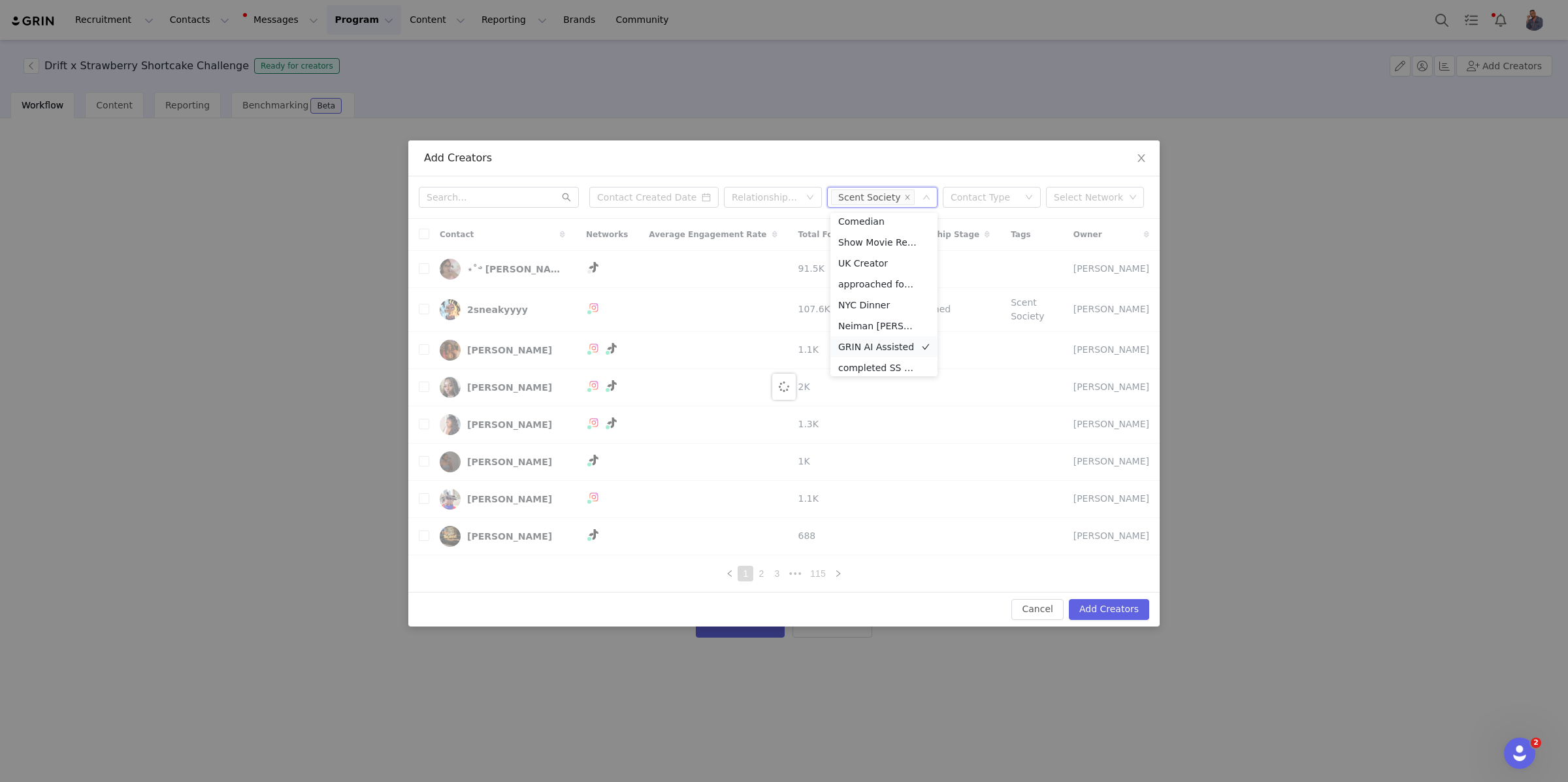
scroll to position [91, 0]
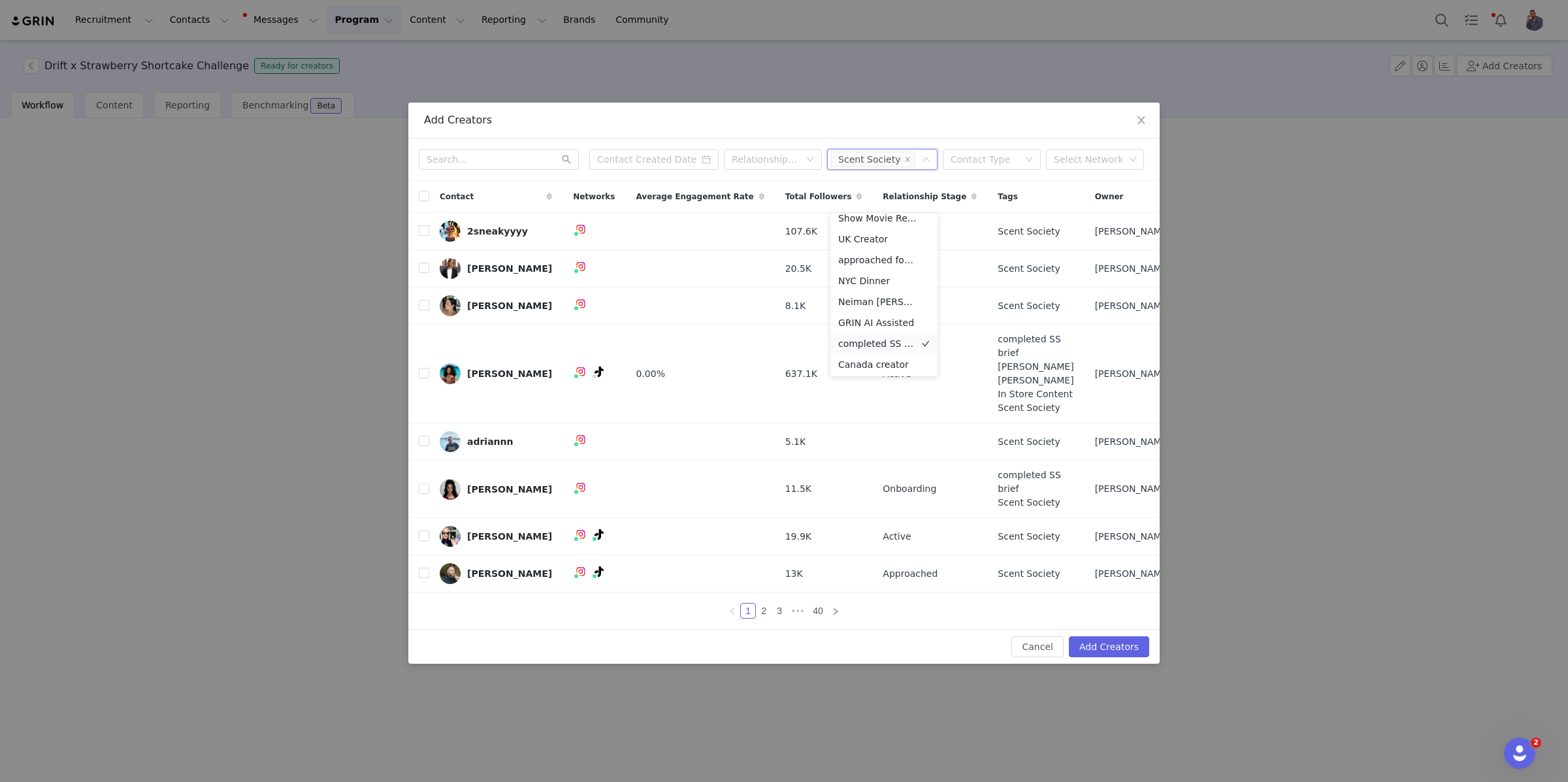
click at [881, 347] on li "completed SS brief" at bounding box center [884, 344] width 107 height 21
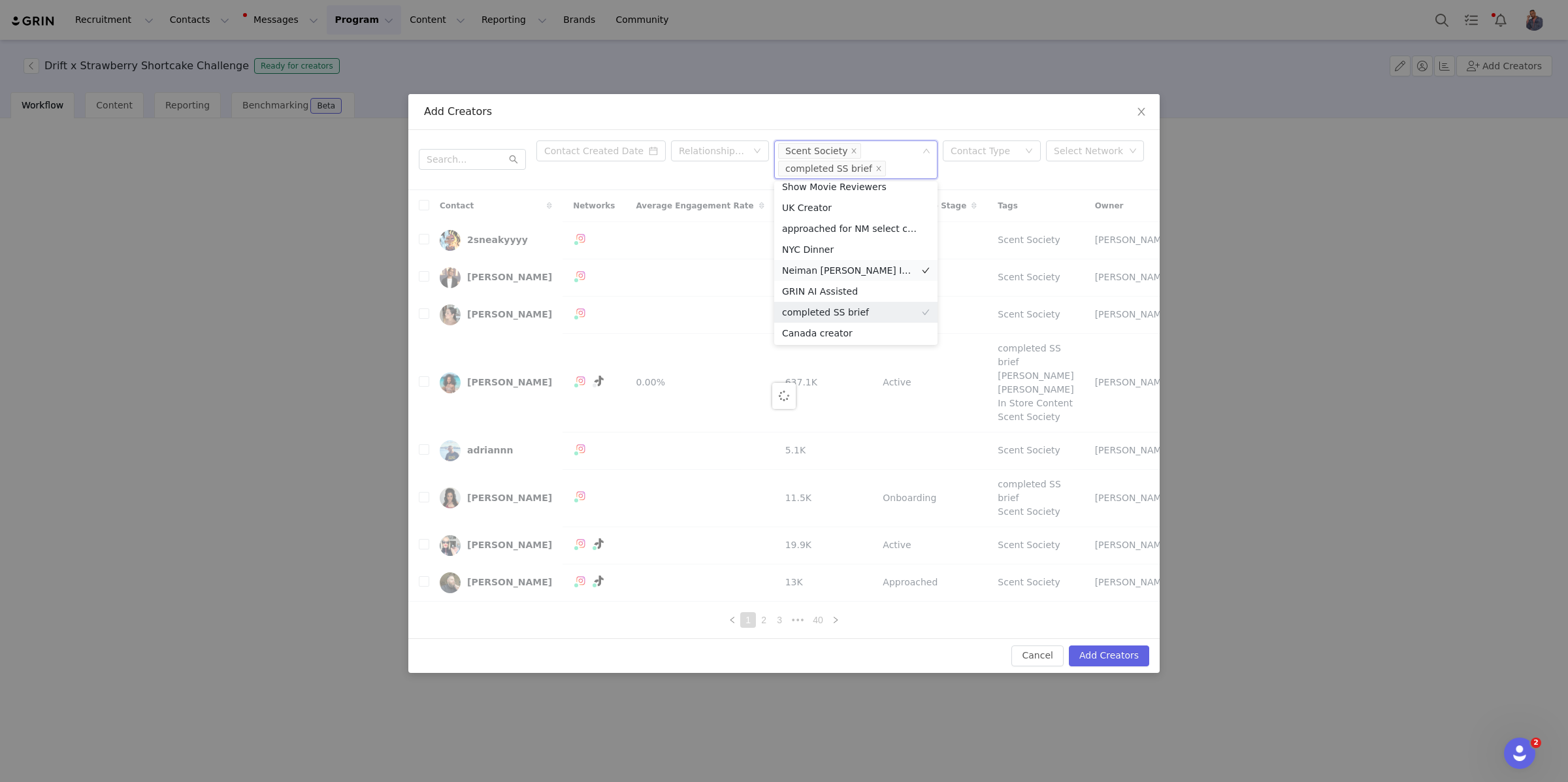
scroll to position [111, 0]
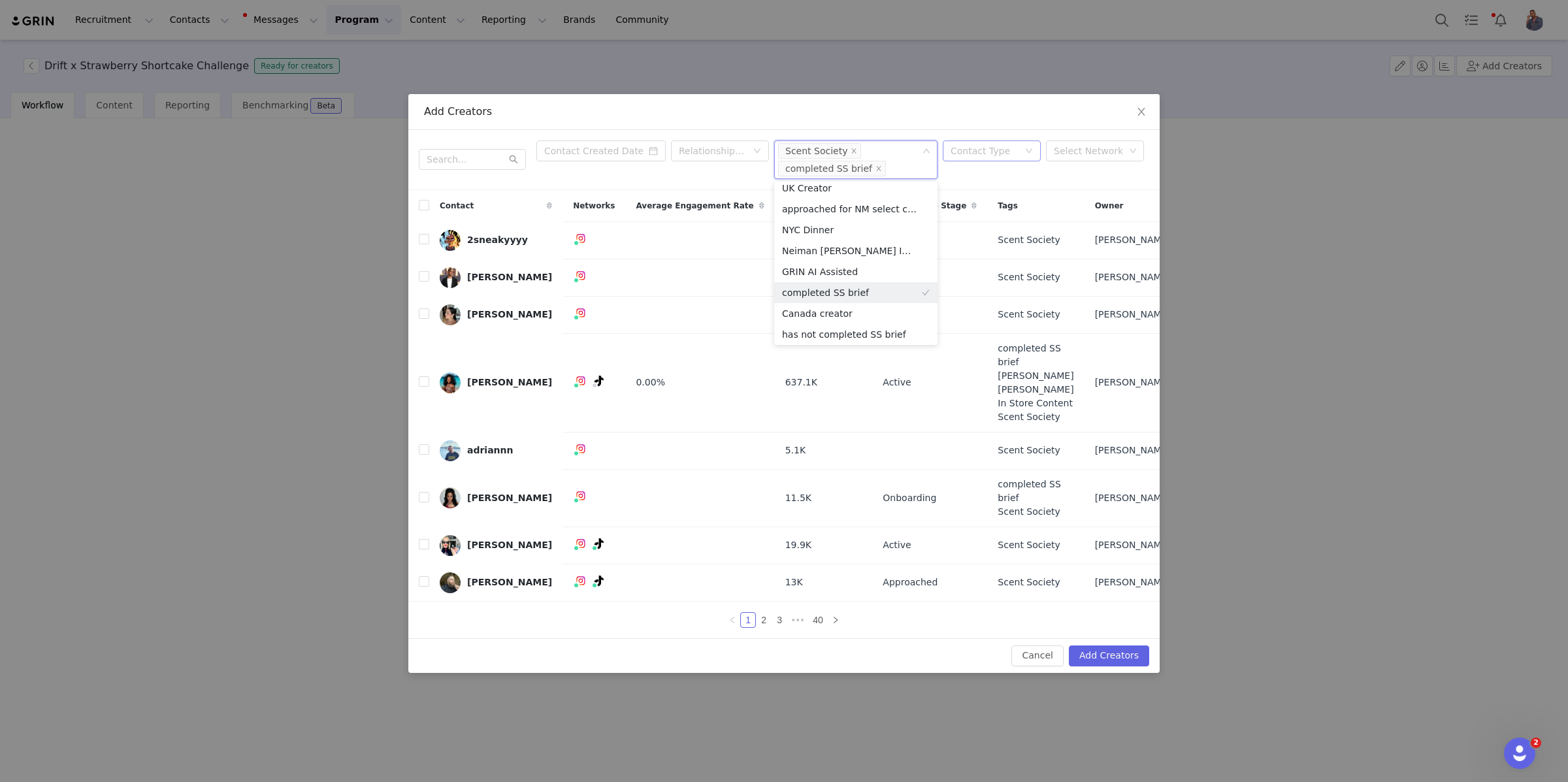
click at [981, 155] on div "Contact Type" at bounding box center [984, 151] width 68 height 13
click at [977, 180] on li "Creator" at bounding box center [991, 177] width 98 height 21
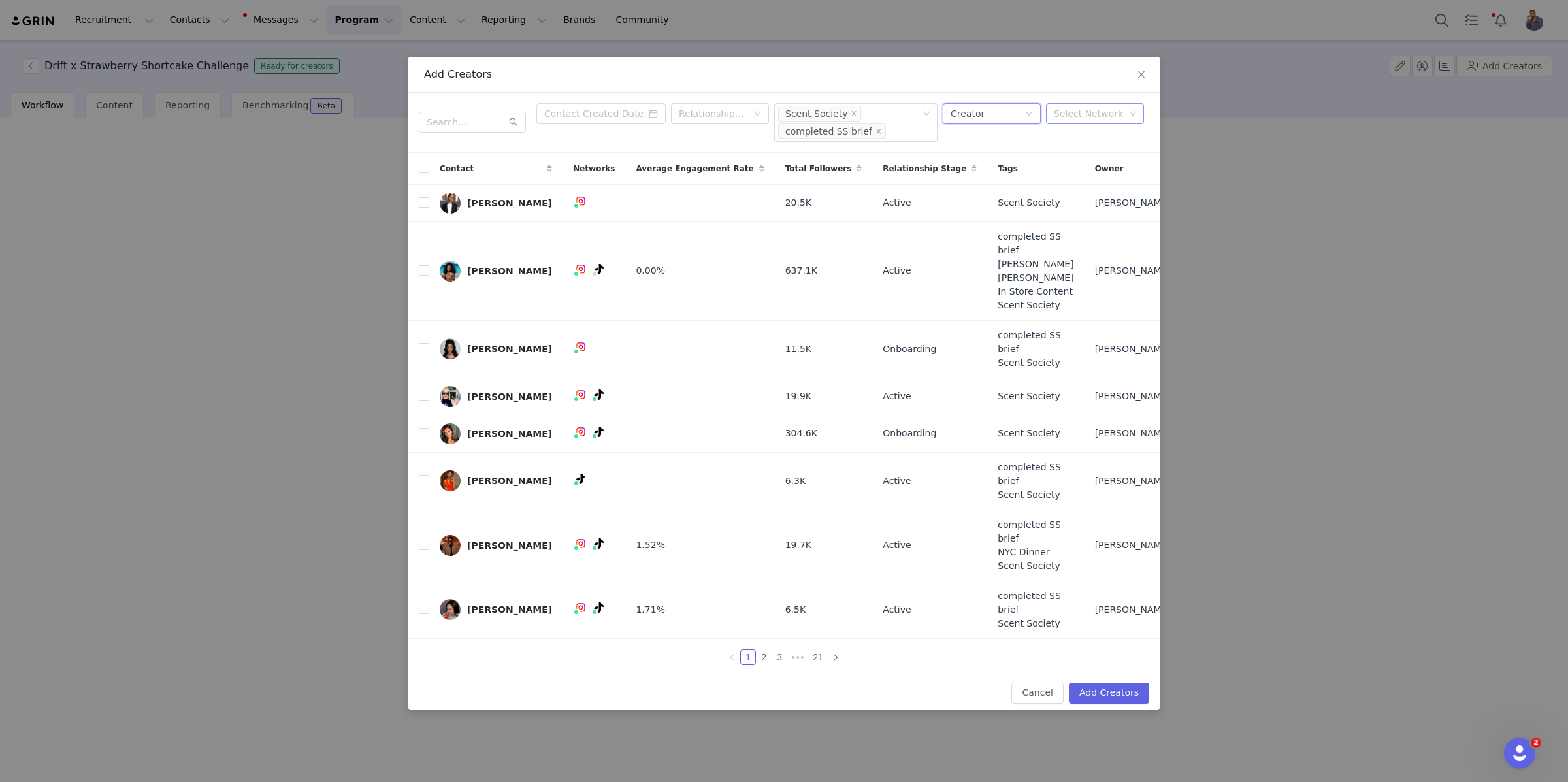
click at [1117, 120] on div "Select Network" at bounding box center [1089, 113] width 71 height 13
click at [736, 120] on div "Relationship Stage" at bounding box center [712, 113] width 68 height 13
click at [735, 120] on div "Relationship Stage" at bounding box center [712, 113] width 68 height 13
click at [610, 124] on input at bounding box center [601, 113] width 130 height 21
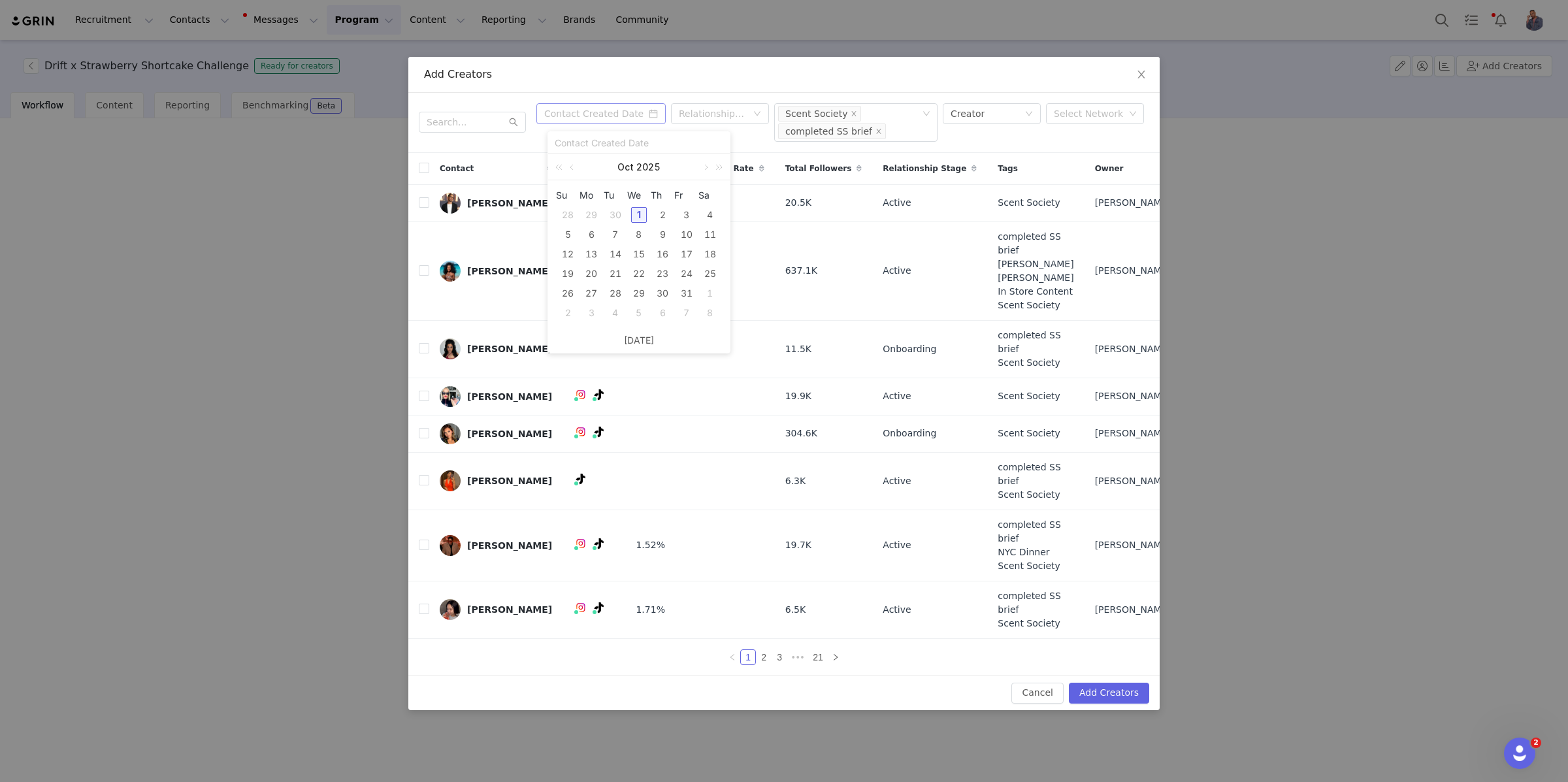
click at [610, 140] on input at bounding box center [639, 142] width 169 height 14
click at [536, 127] on div "Relationship Stage Tag(s) Scent Society completed SS brief Contact Type Creator…" at bounding box center [784, 122] width 751 height 60
click at [423, 173] on input "checkbox" at bounding box center [423, 167] width 10 height 10
checkbox input "true"
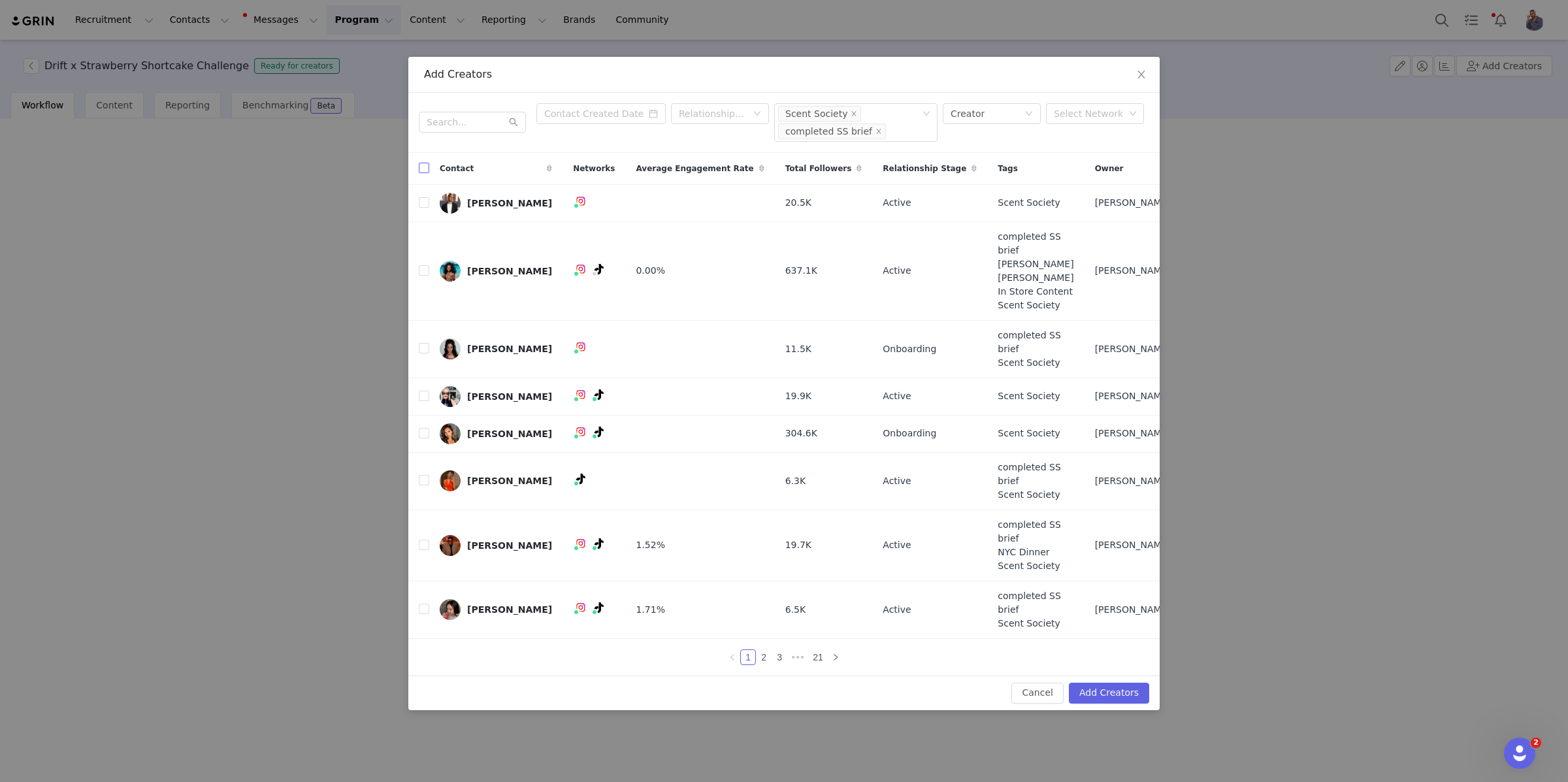
checkbox input "true"
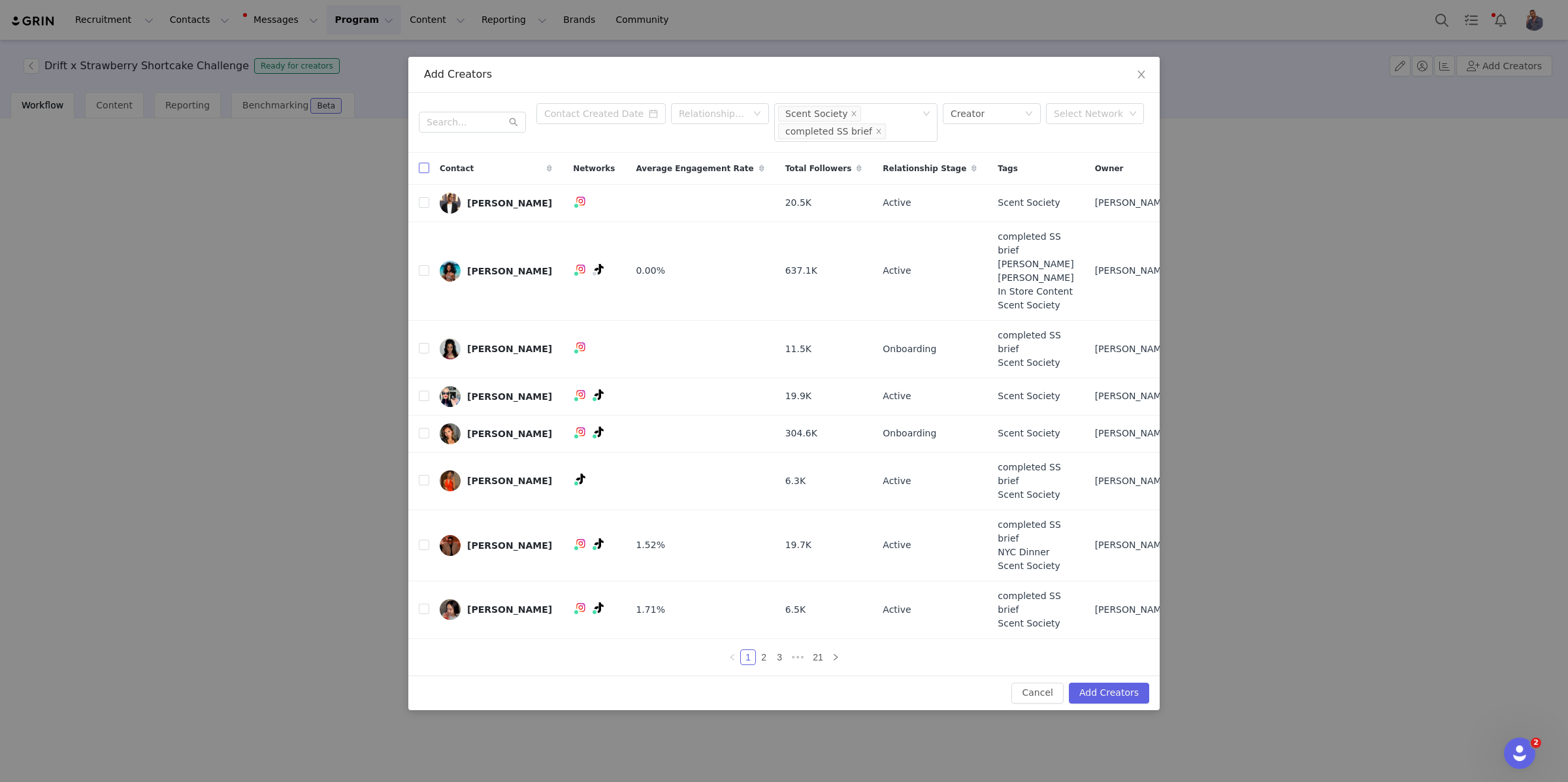
checkbox input "true"
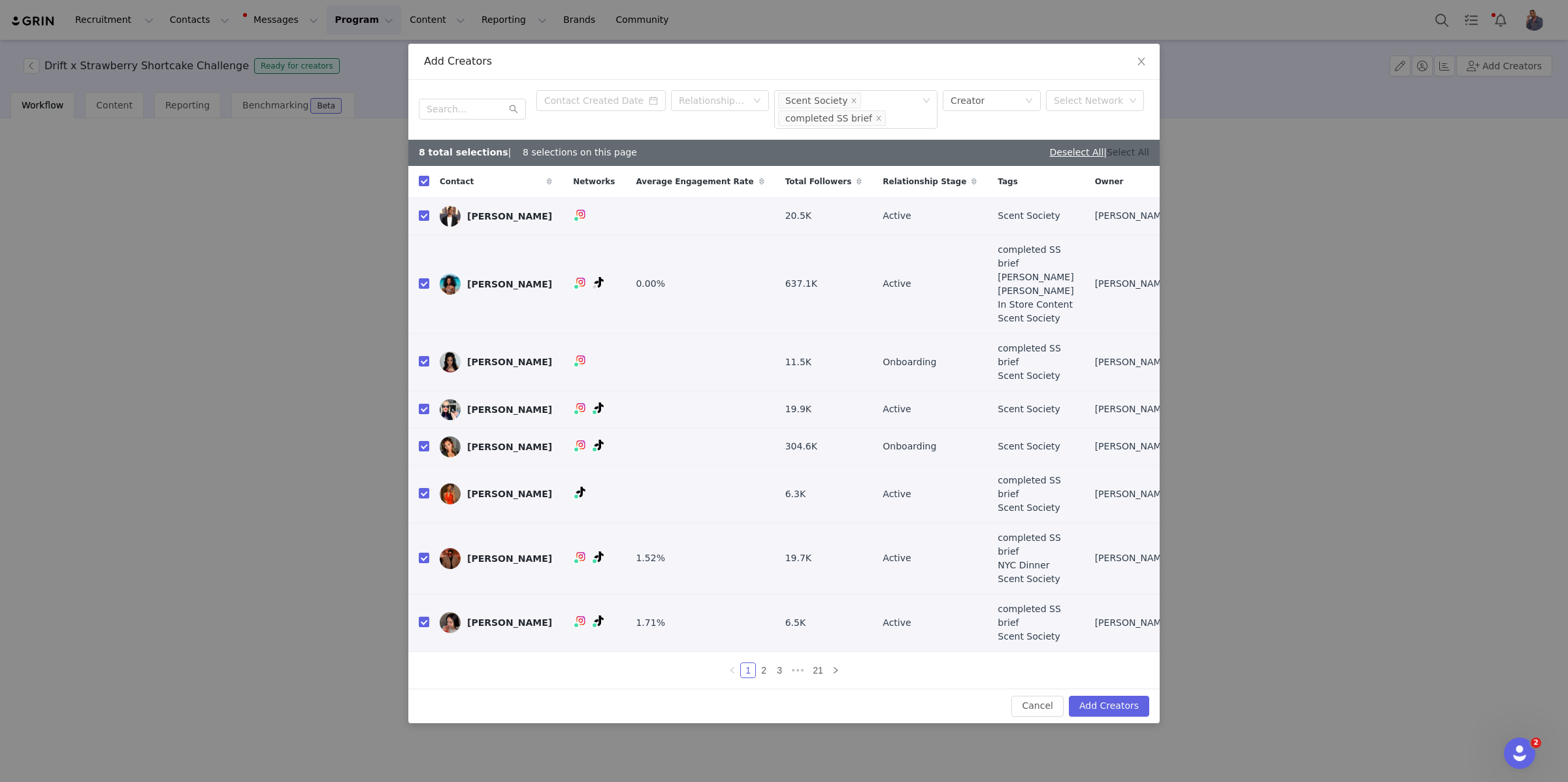
click at [1124, 157] on link "Select All" at bounding box center [1127, 152] width 43 height 10
click at [1120, 159] on div "Deselect All" at bounding box center [1122, 153] width 54 height 14
click at [1116, 157] on link "Deselect All" at bounding box center [1122, 152] width 54 height 10
checkbox input "false"
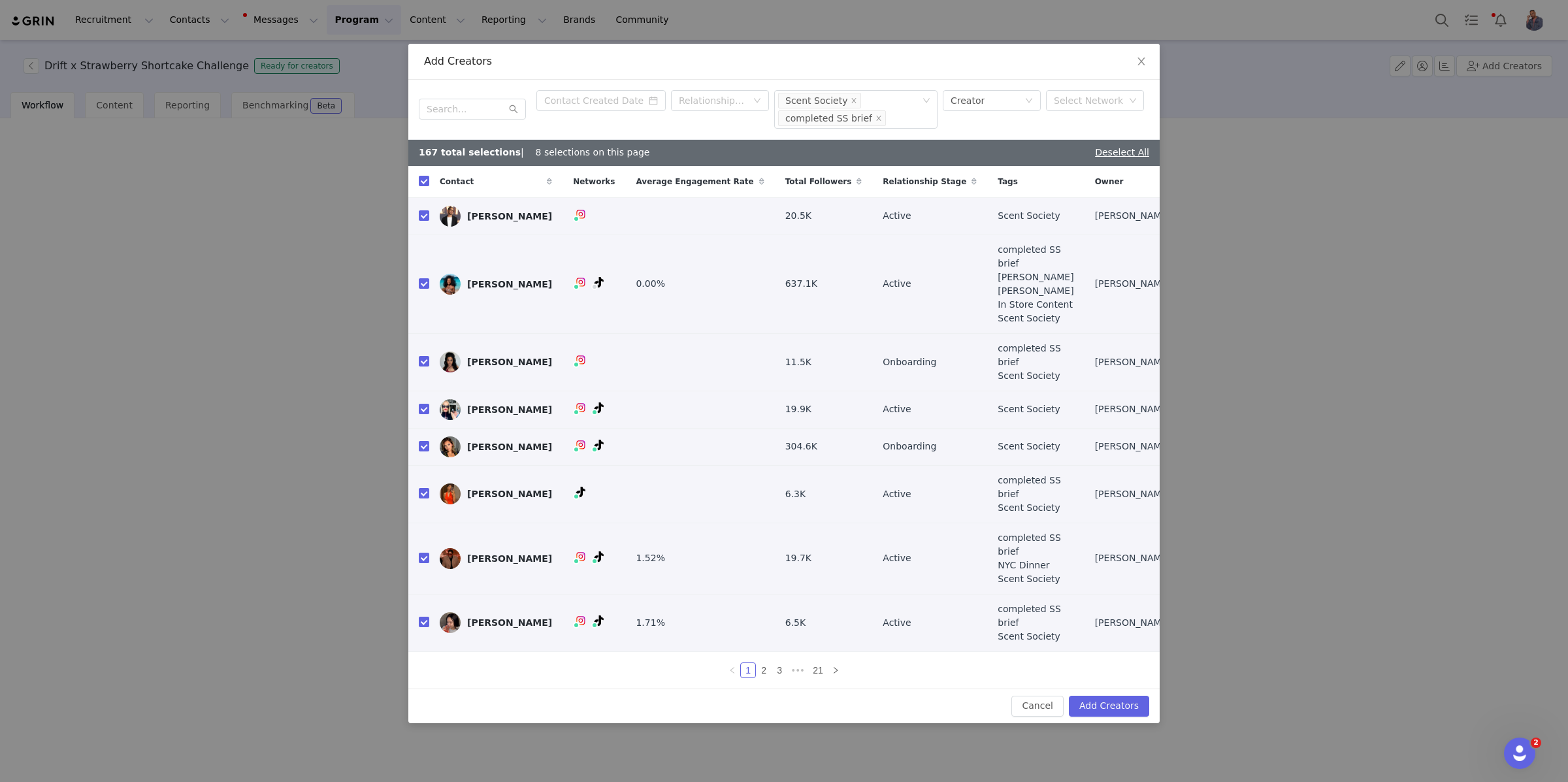
checkbox input "false"
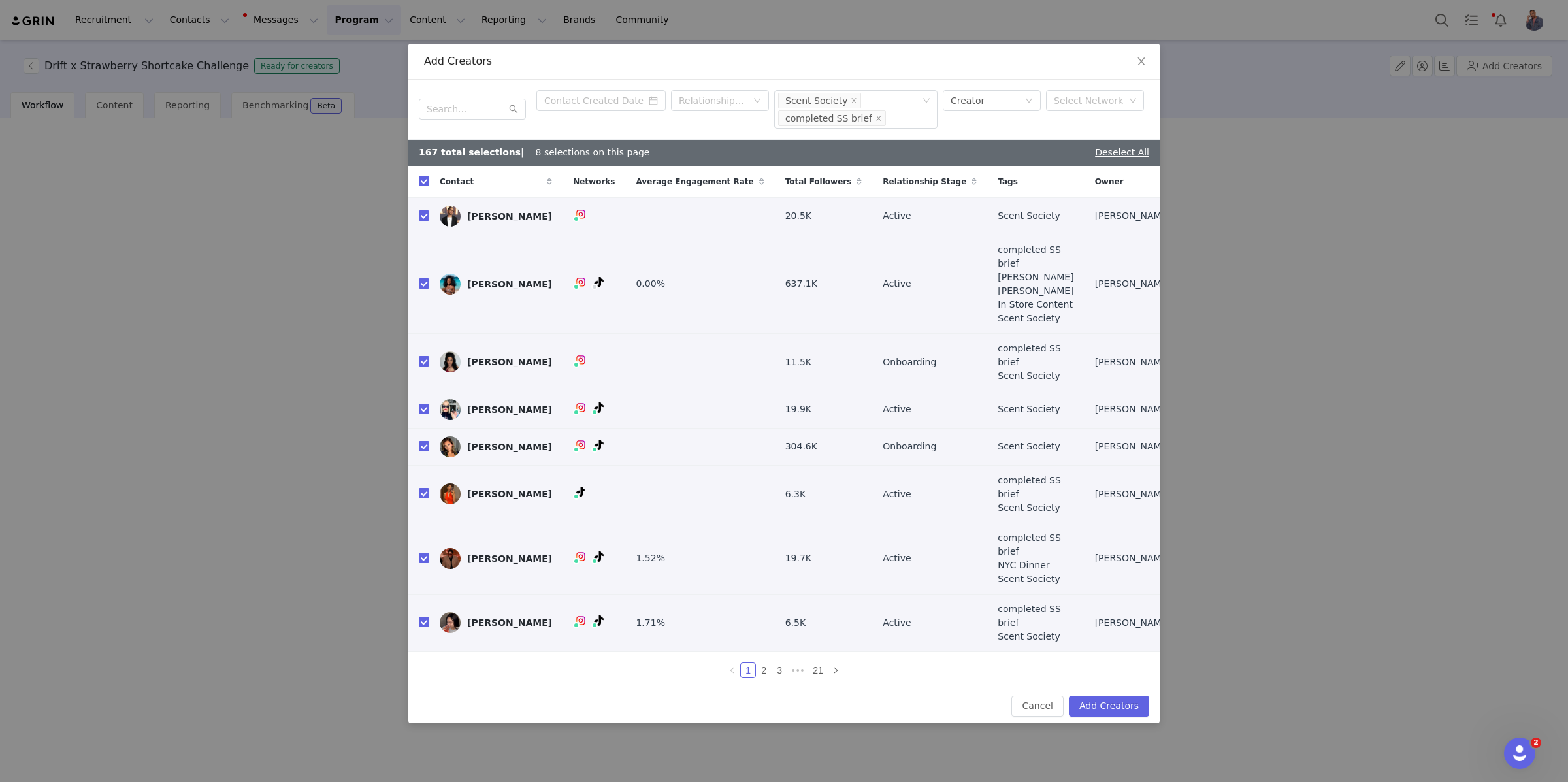
checkbox input "false"
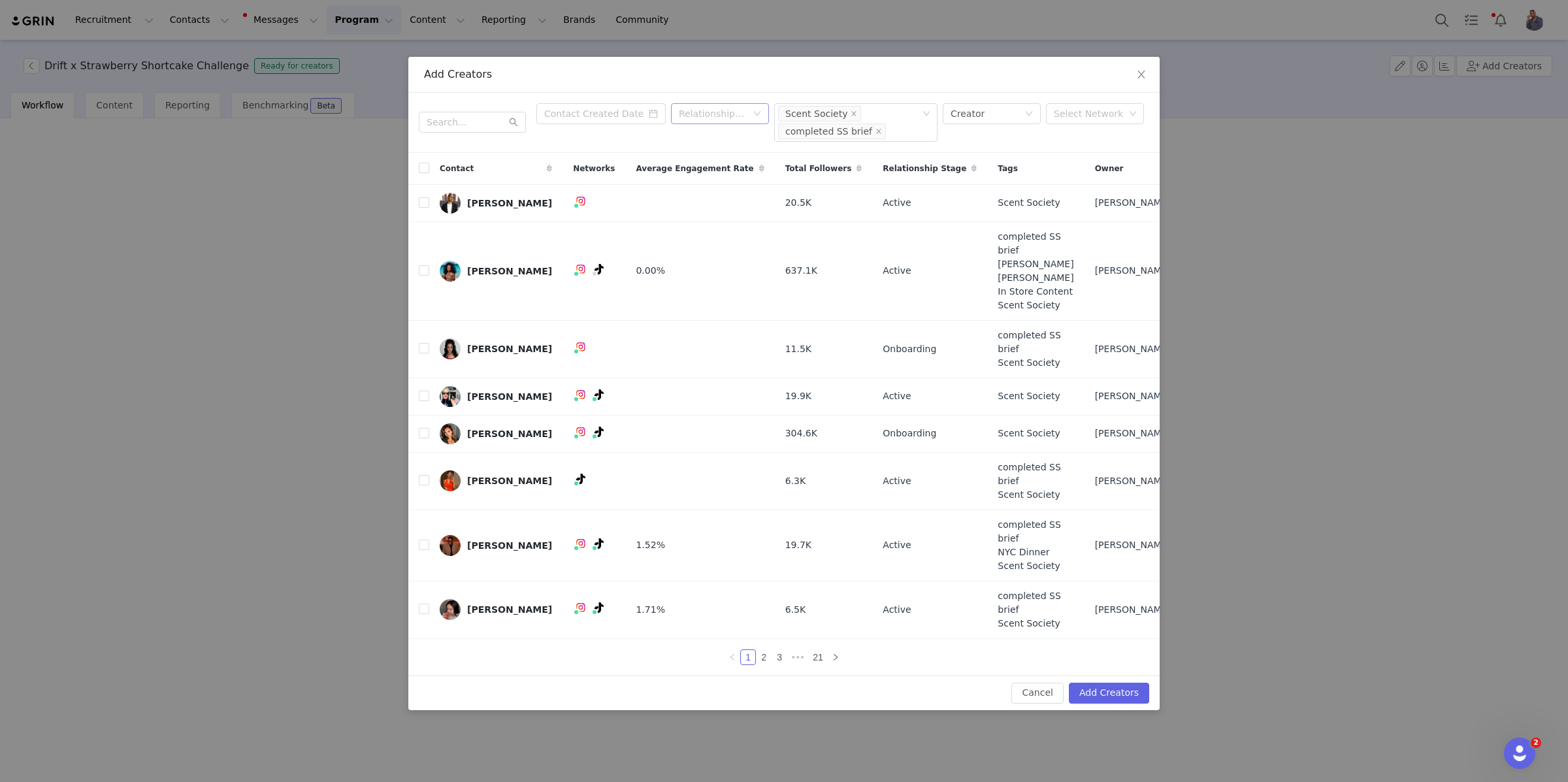
click at [729, 120] on div "Relationship Stage" at bounding box center [712, 113] width 68 height 13
click at [682, 120] on div "Relationship Stage" at bounding box center [712, 113] width 68 height 13
click at [718, 194] on li "Onboarding" at bounding box center [720, 190] width 98 height 21
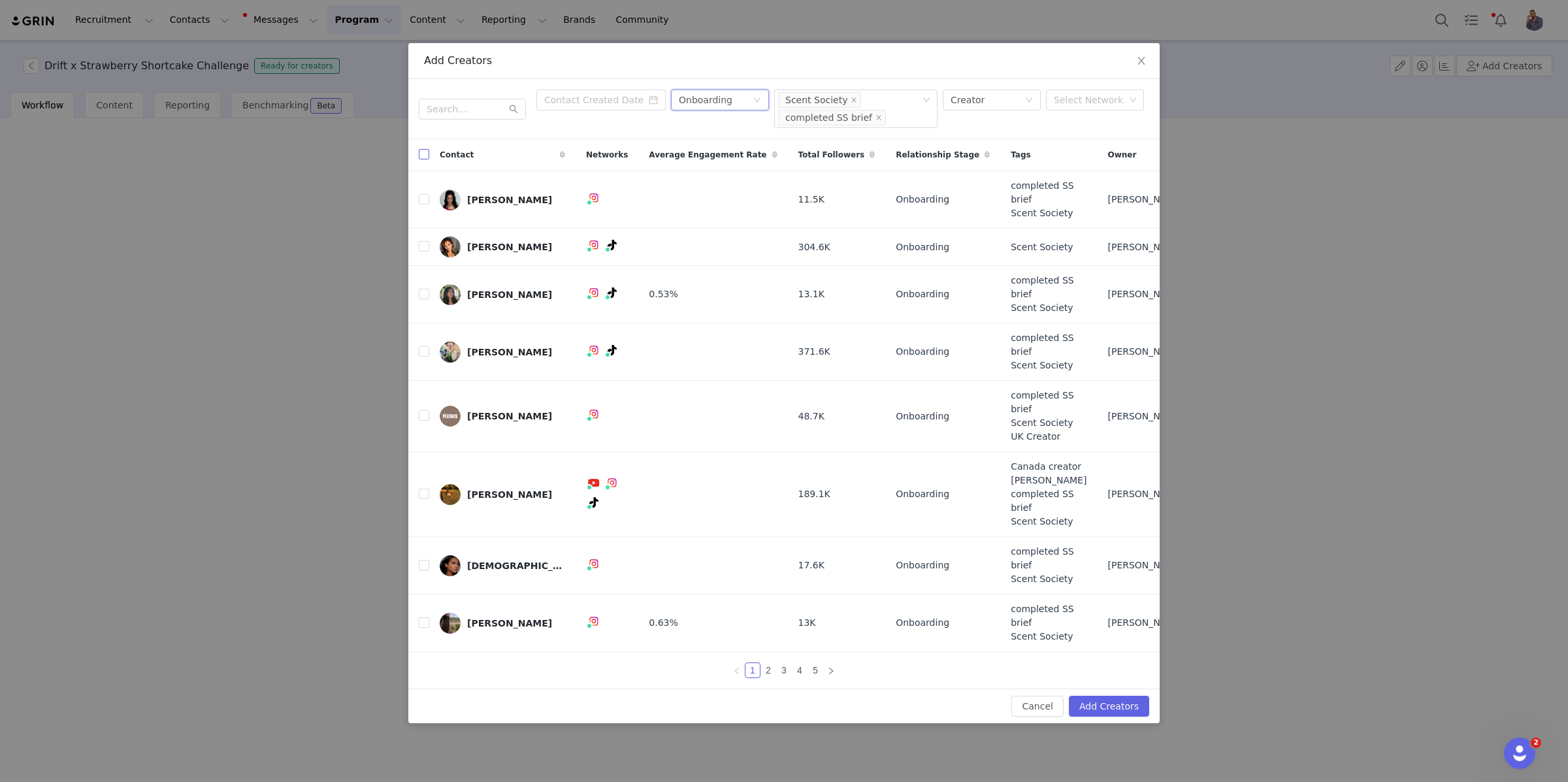
click at [423, 159] on input "checkbox" at bounding box center [423, 154] width 10 height 10
checkbox input "true"
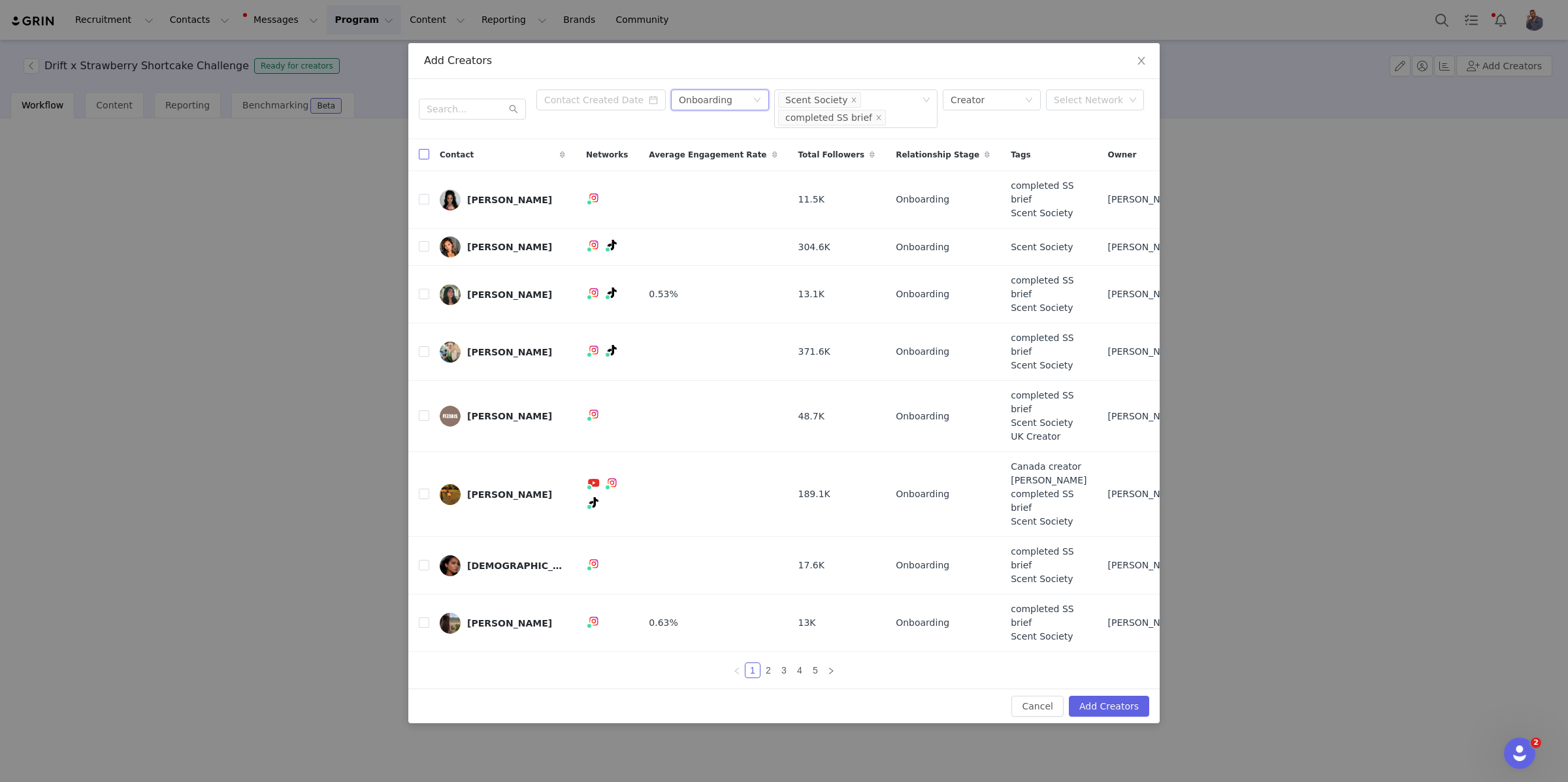
checkbox input "true"
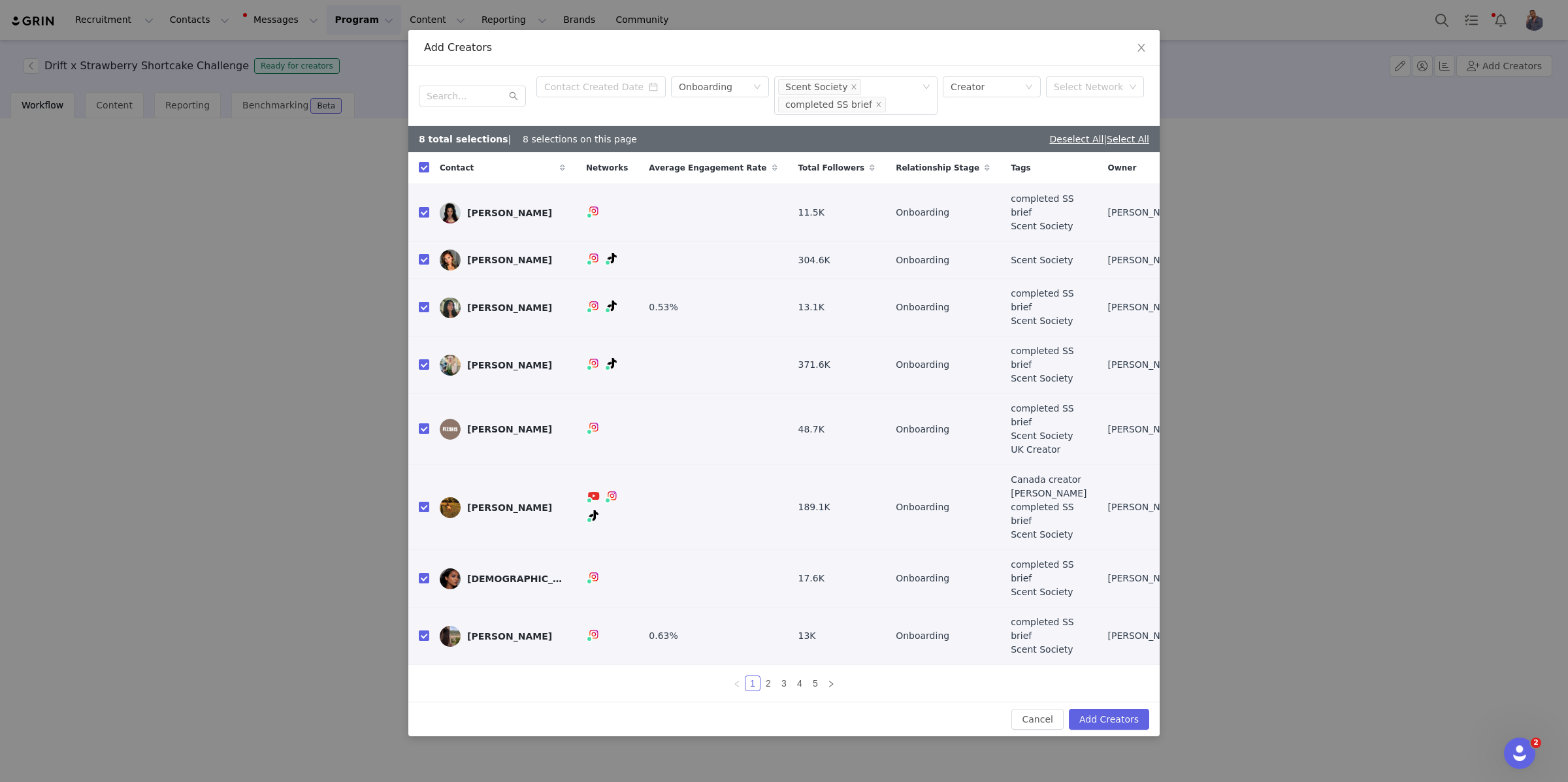
click at [421, 428] on input "checkbox" at bounding box center [423, 428] width 10 height 10
checkbox input "false"
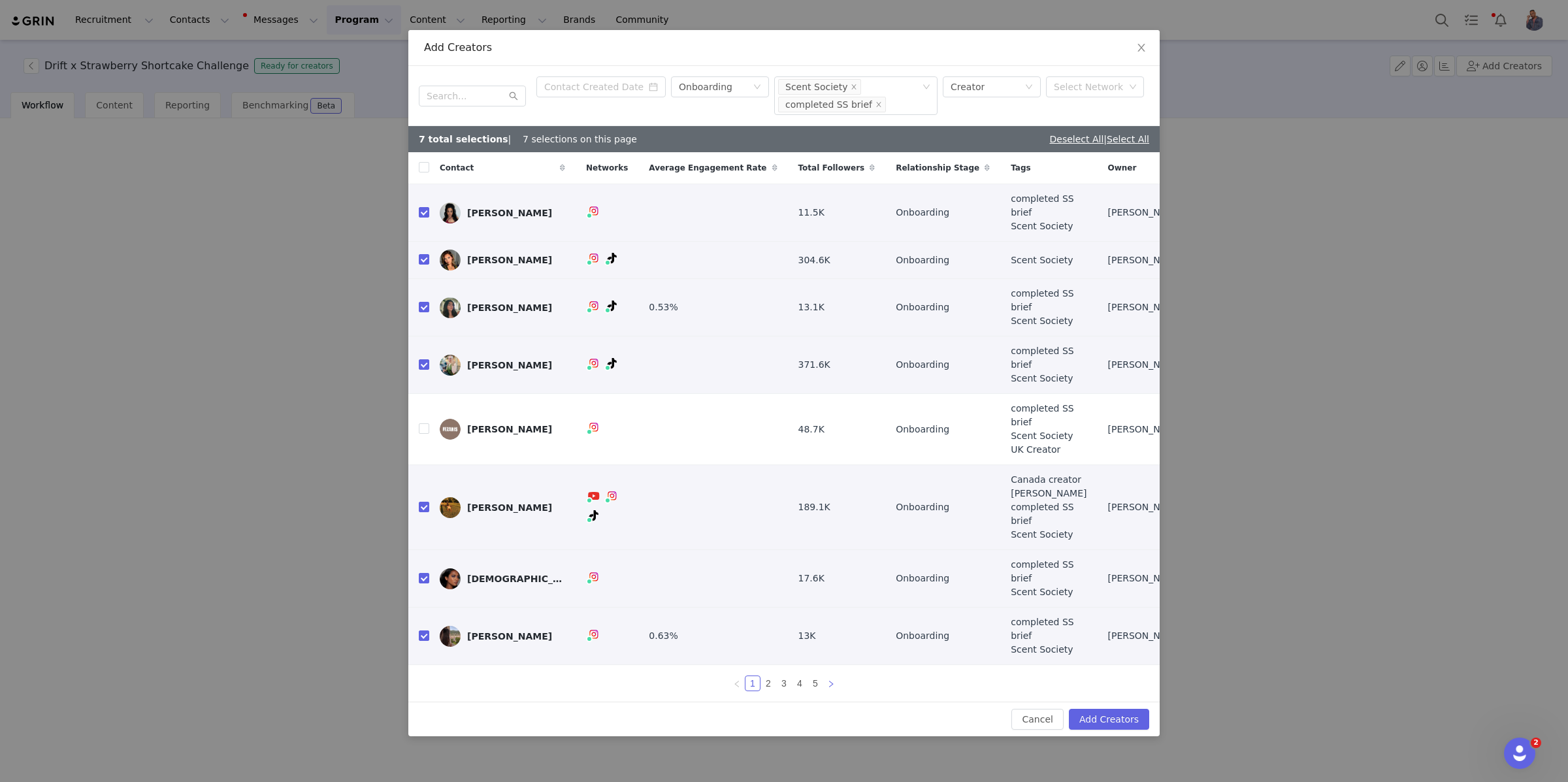
click at [830, 680] on icon "icon: right" at bounding box center [831, 683] width 4 height 7
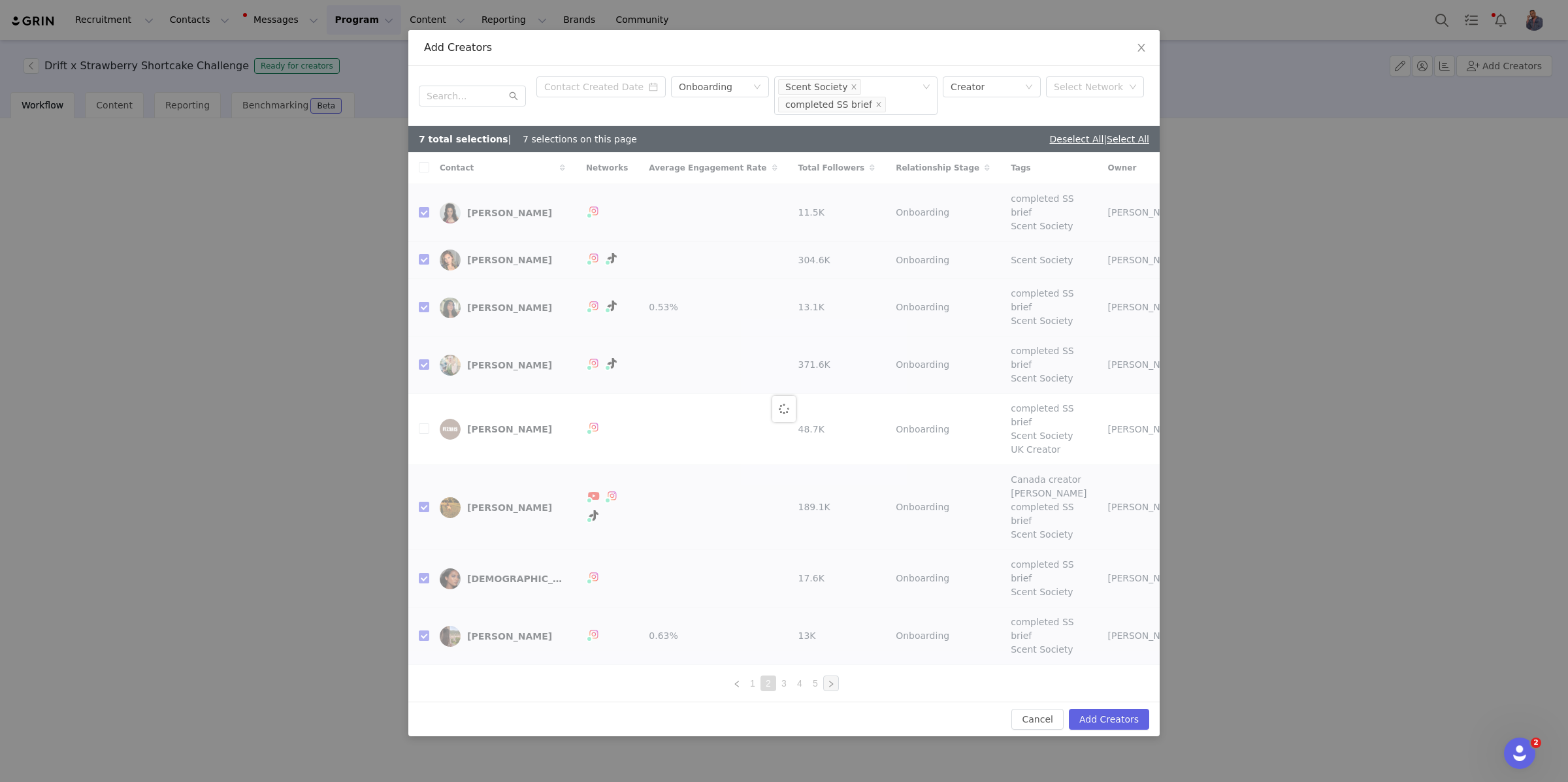
checkbox input "false"
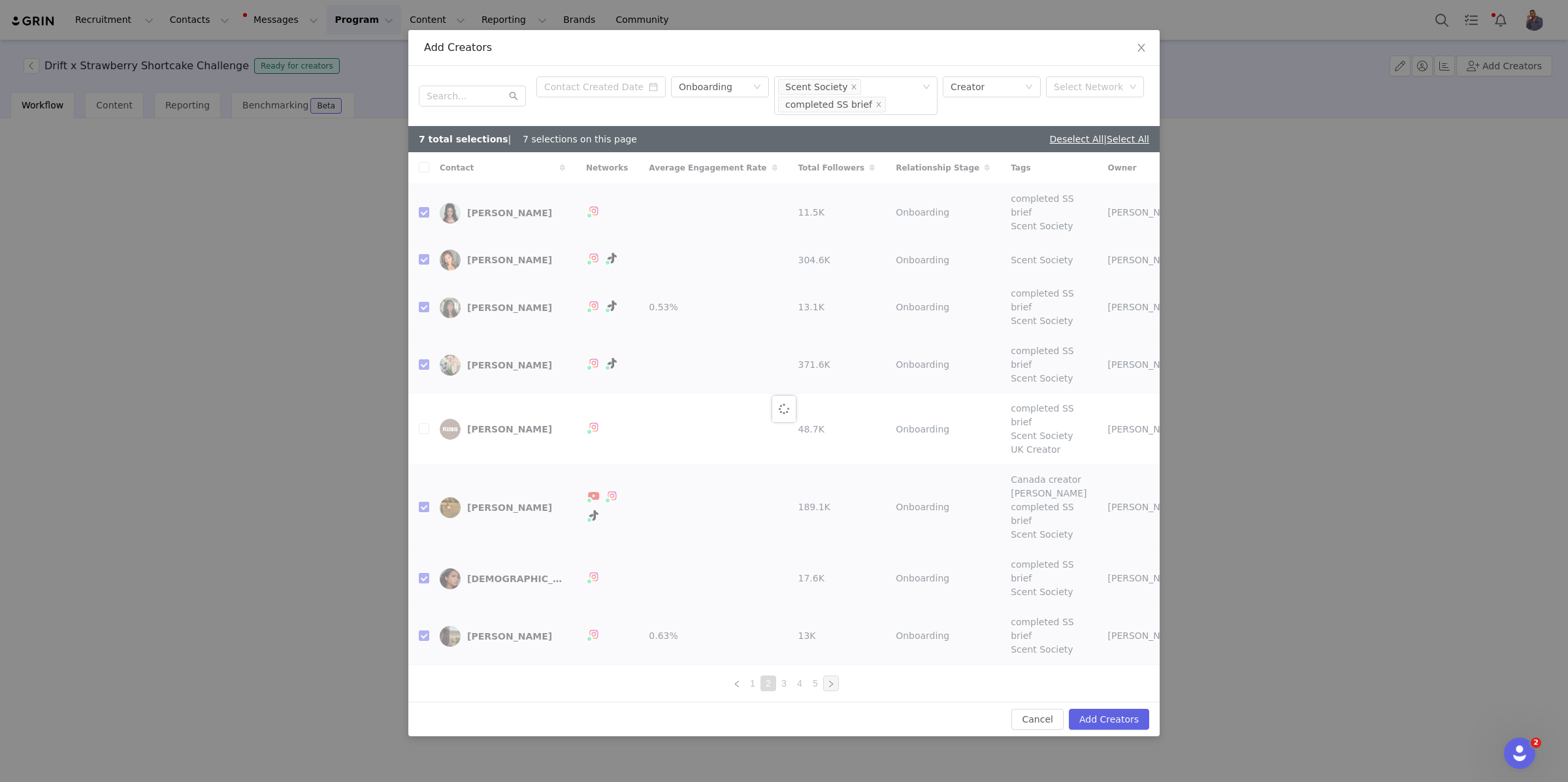
checkbox input "false"
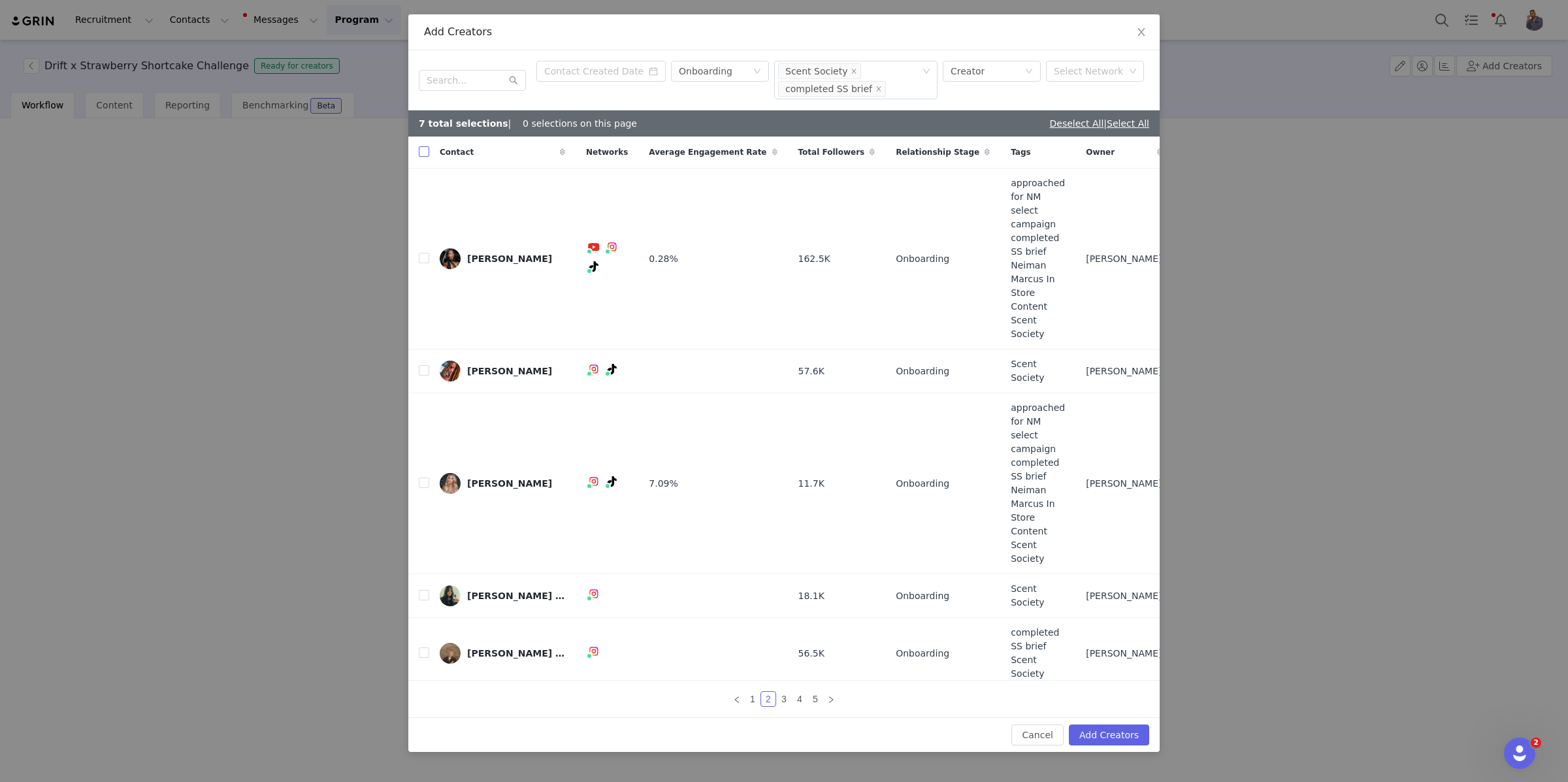
click at [425, 157] on input "checkbox" at bounding box center [423, 151] width 10 height 10
checkbox input "true"
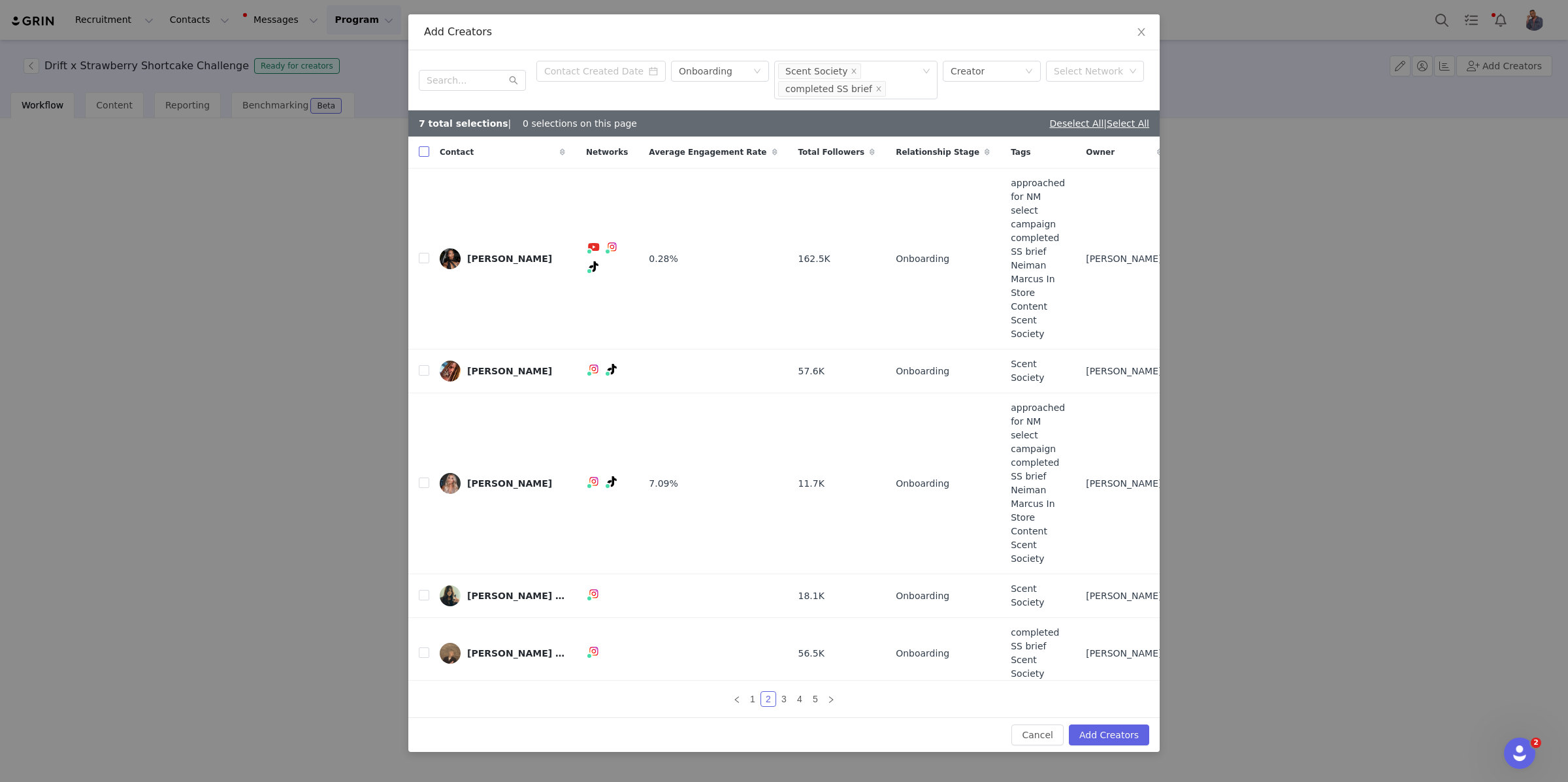
checkbox input "true"
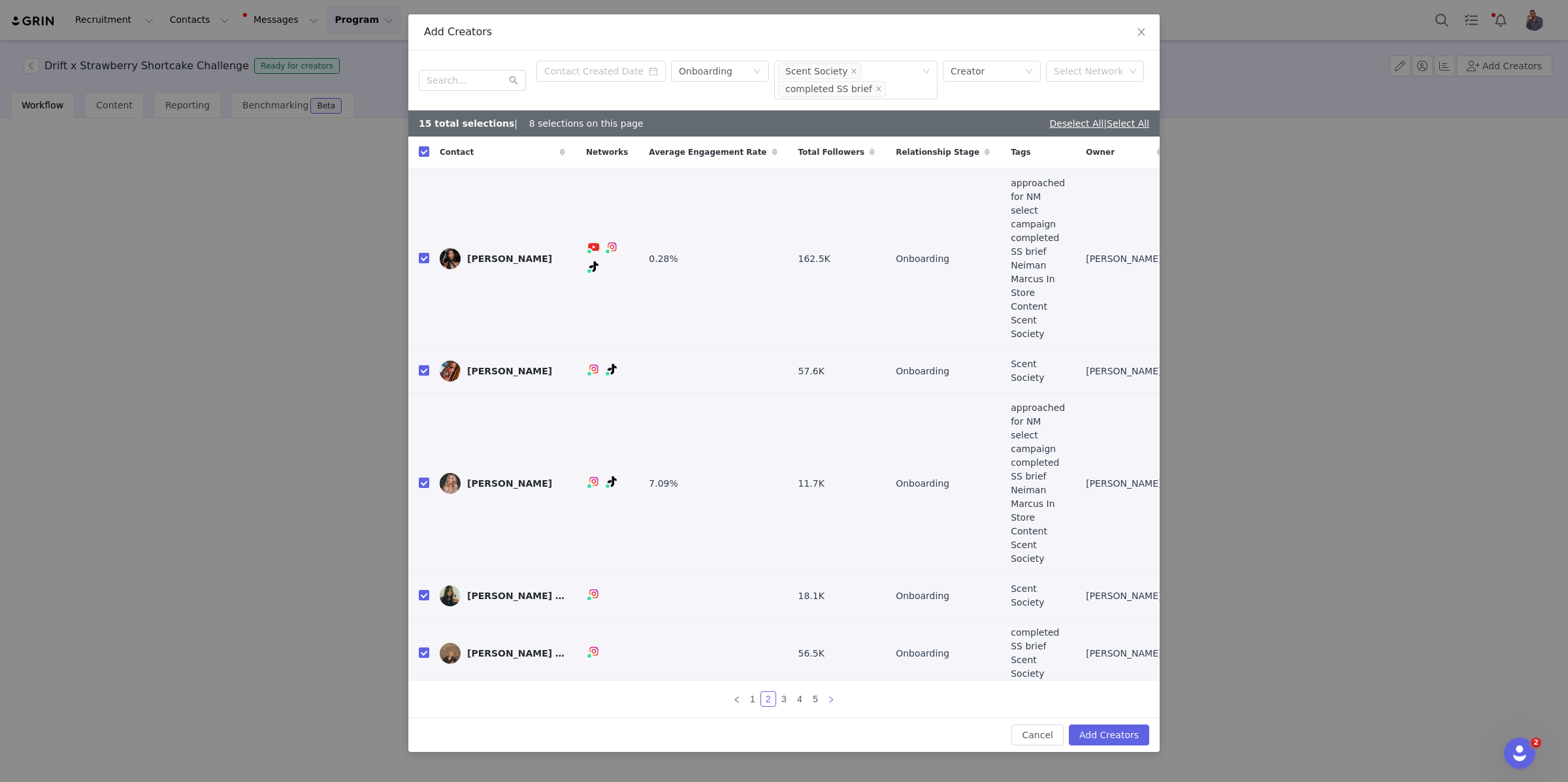
click at [830, 696] on icon "icon: right" at bounding box center [831, 700] width 4 height 7
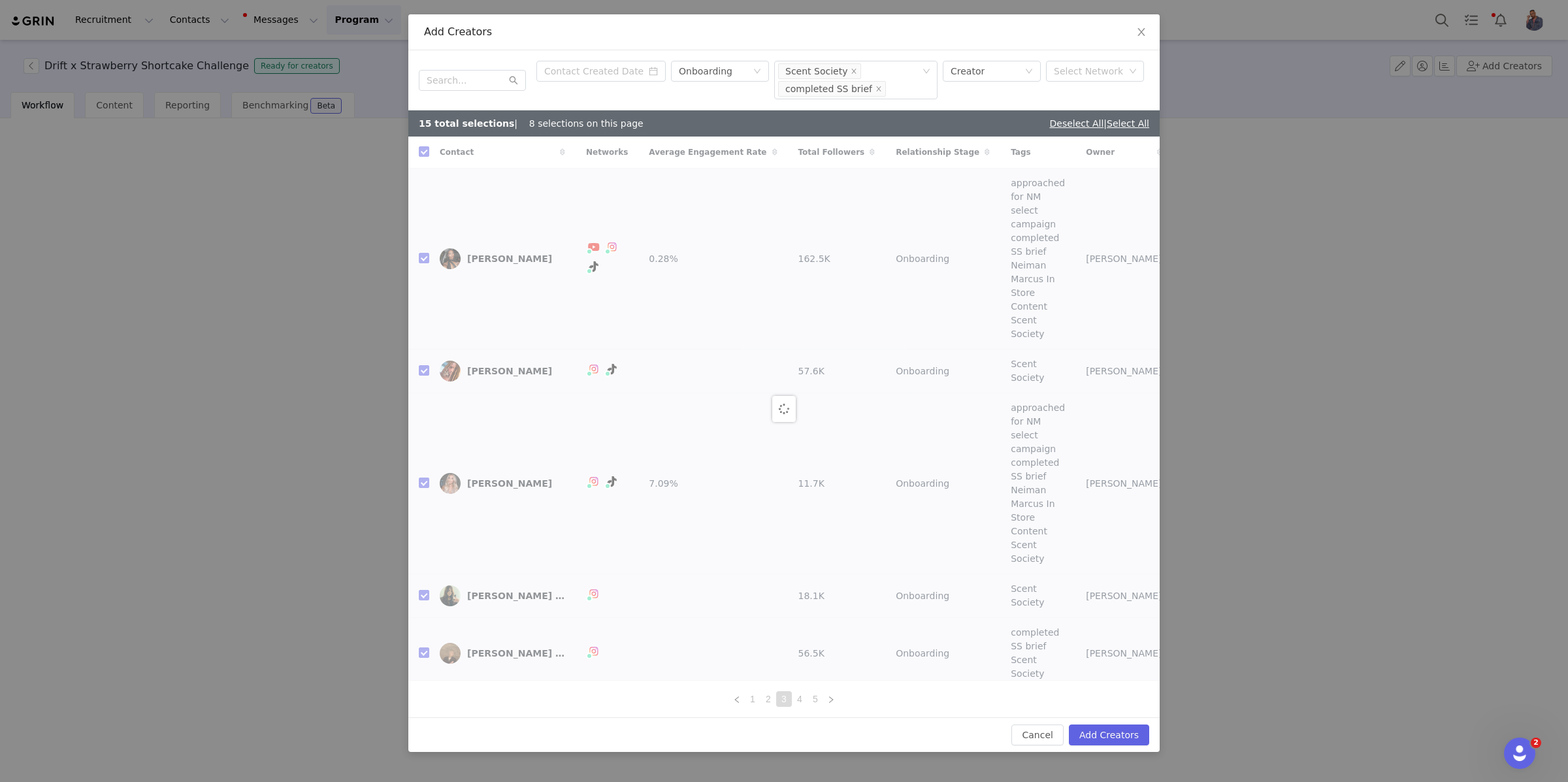
checkbox input "false"
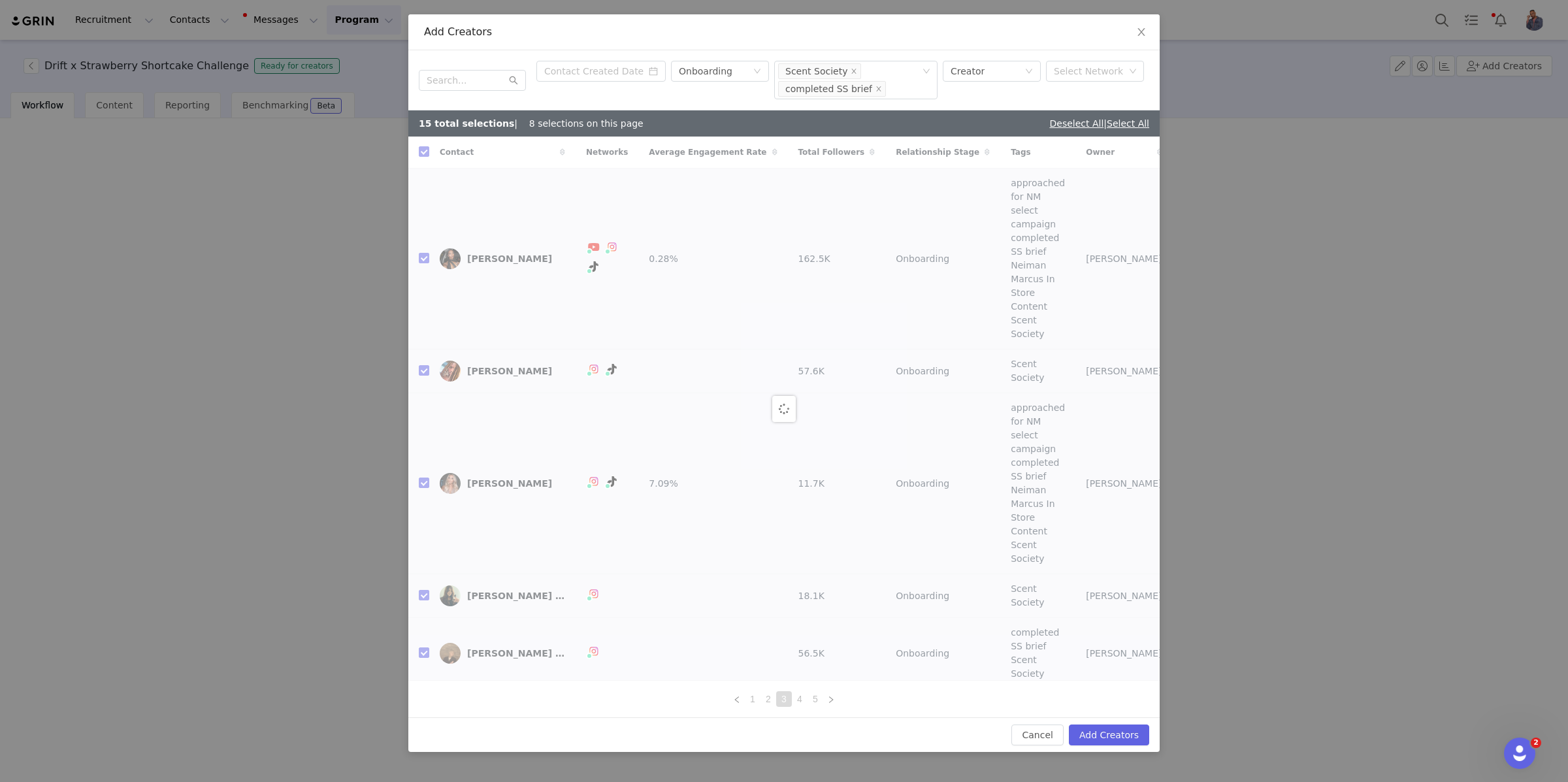
checkbox input "false"
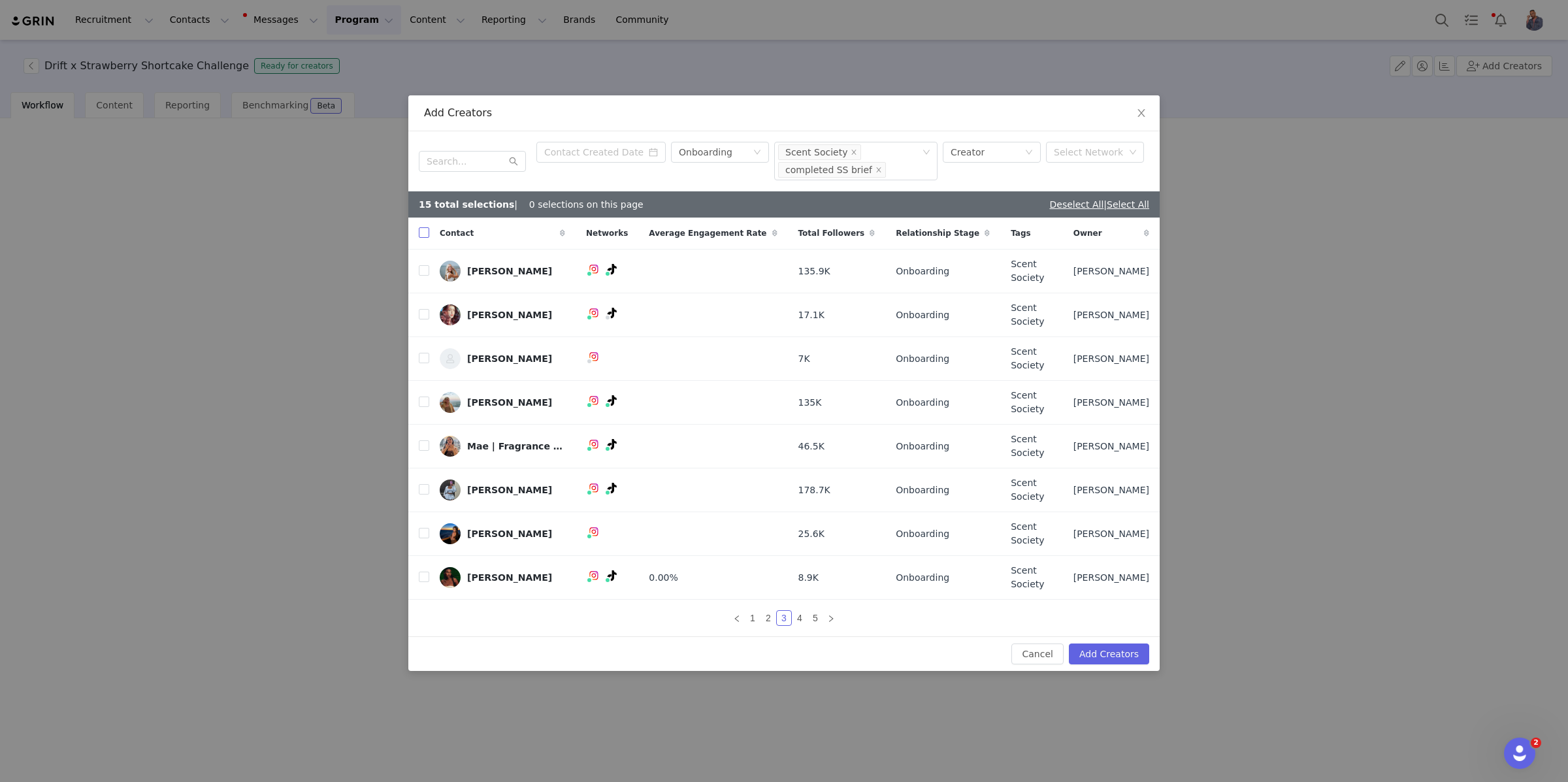
click at [427, 238] on input "checkbox" at bounding box center [423, 232] width 10 height 10
checkbox input "true"
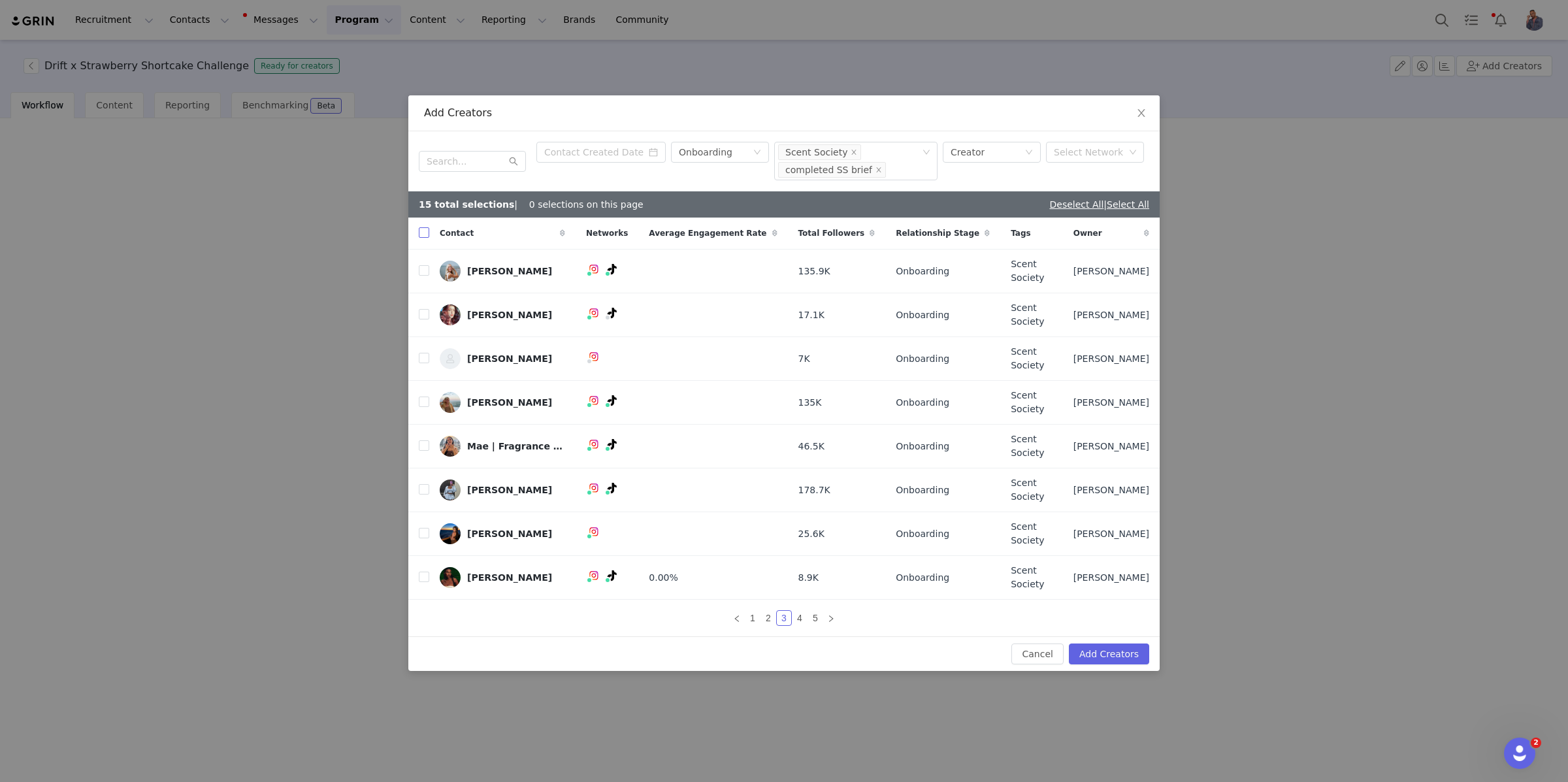
checkbox input "true"
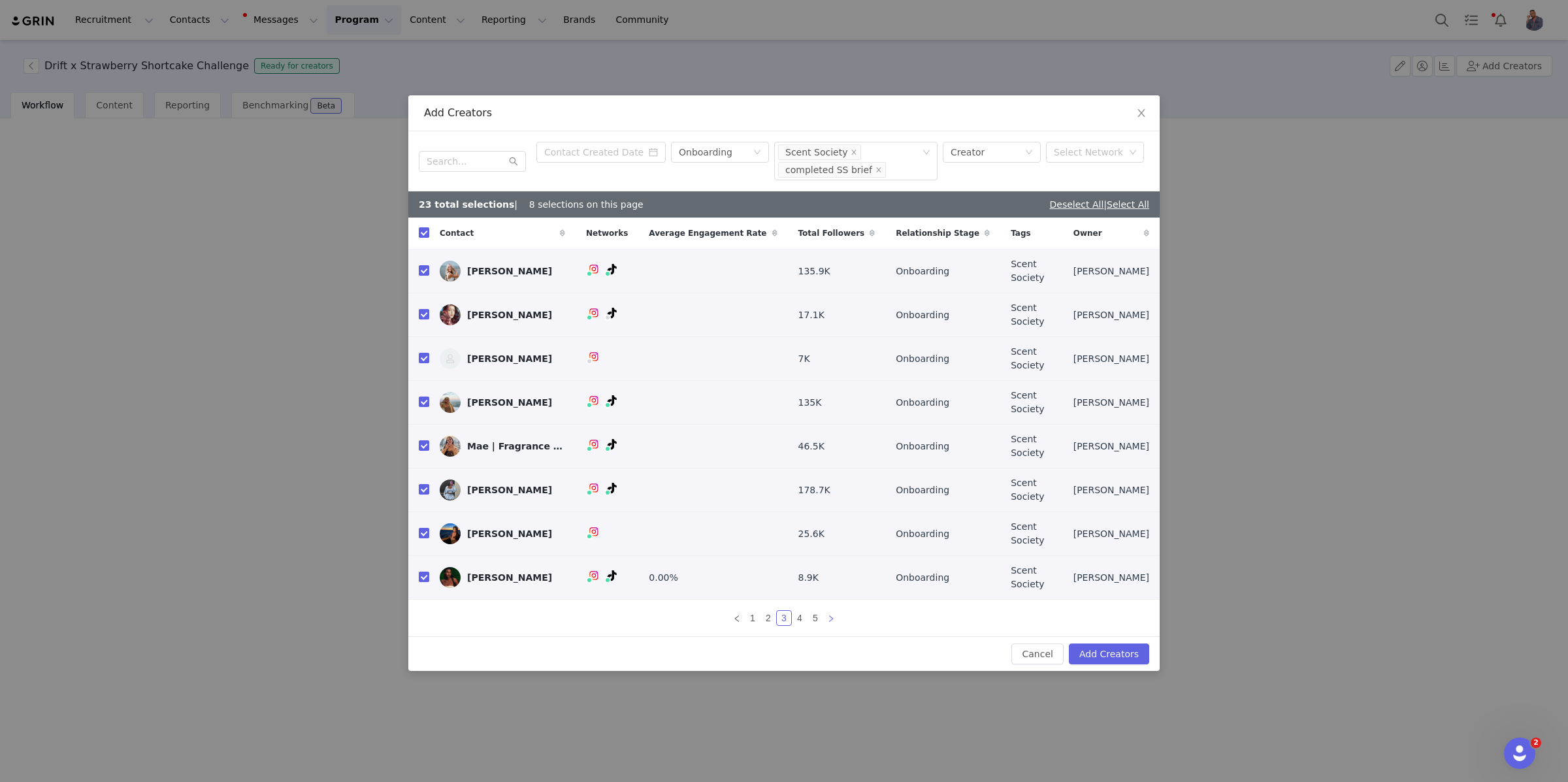
click at [831, 615] on icon "icon: right" at bounding box center [831, 619] width 8 height 8
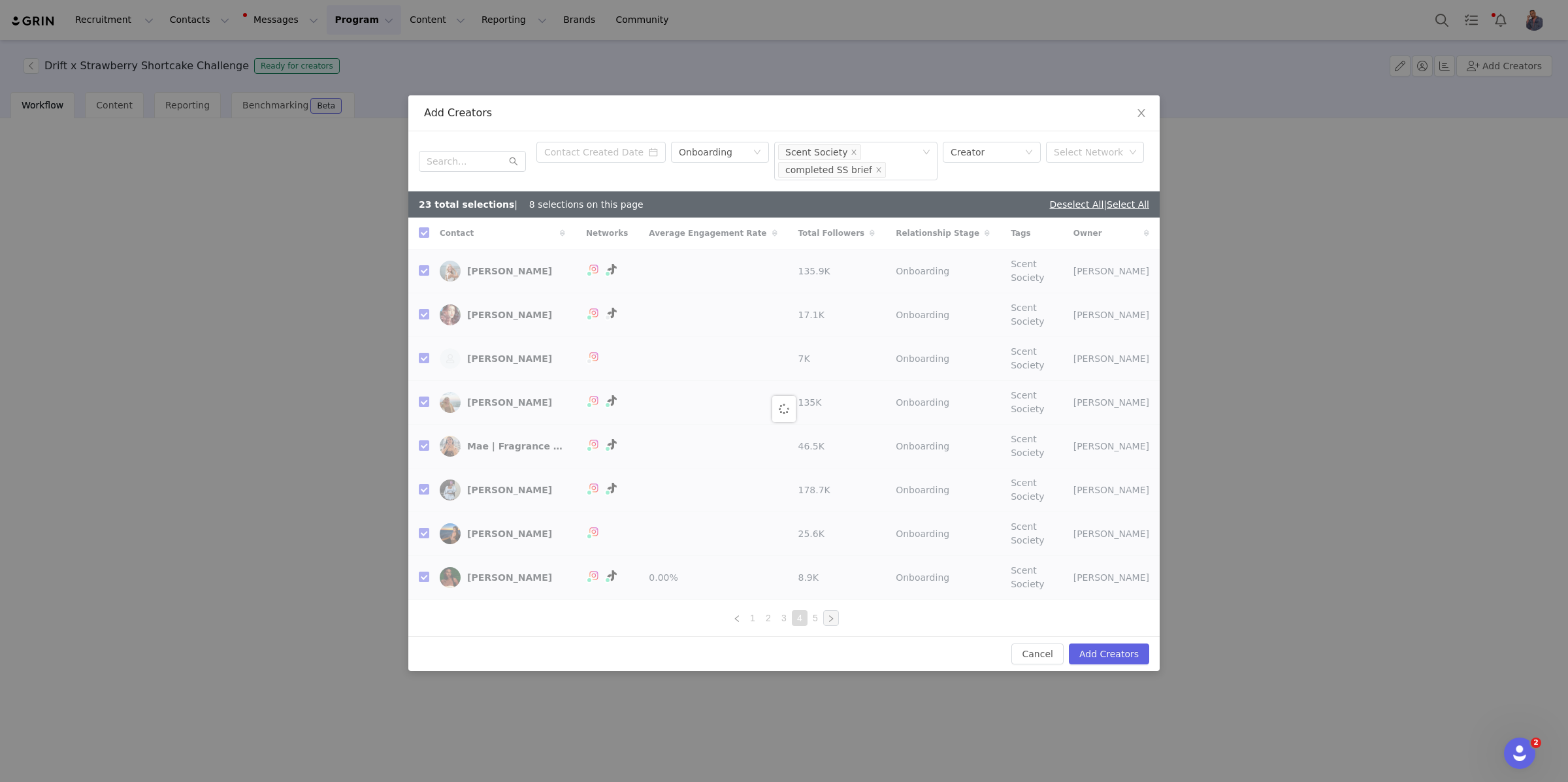
checkbox input "false"
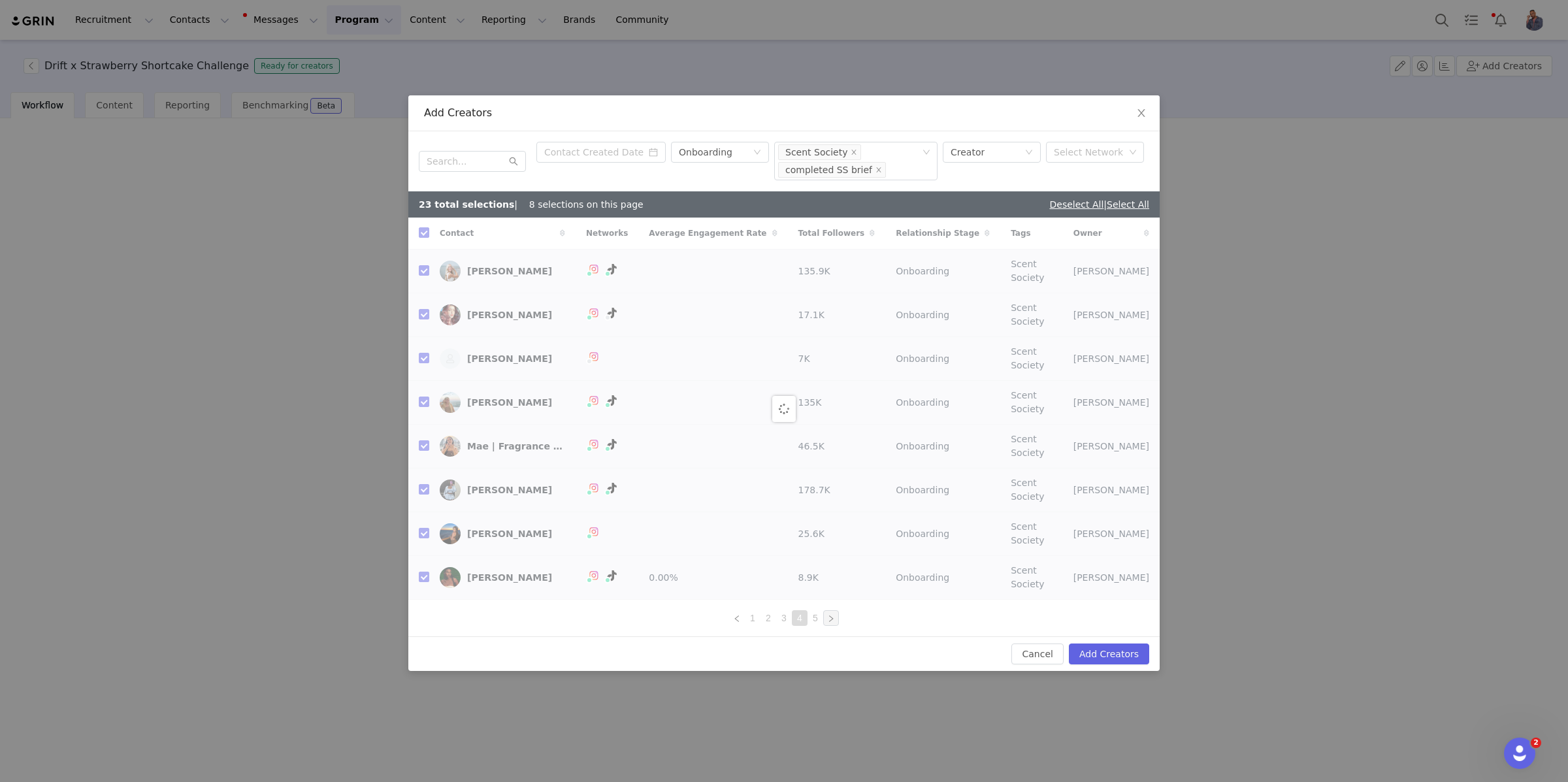
checkbox input "false"
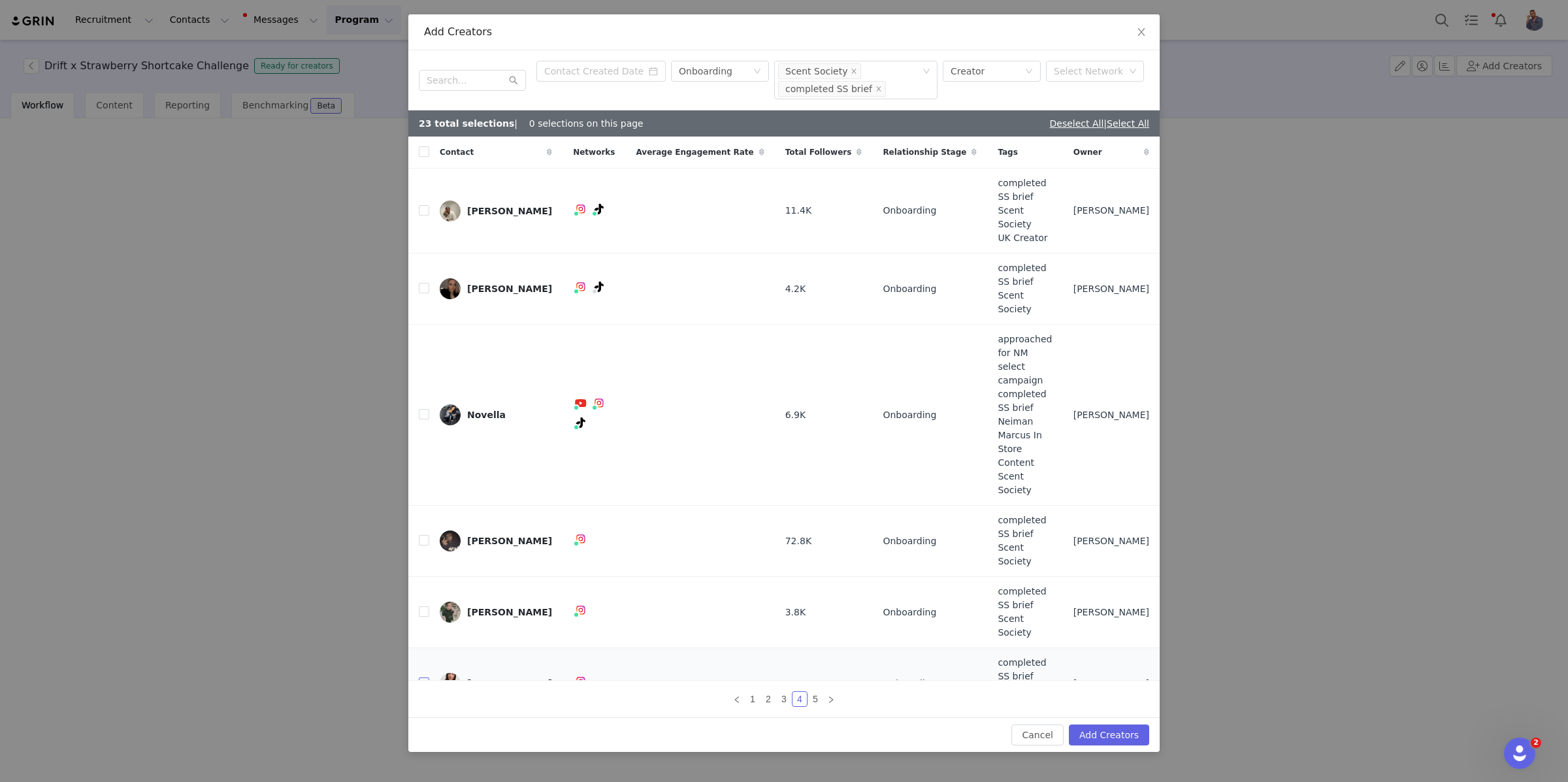
click at [425, 678] on input "checkbox" at bounding box center [423, 683] width 10 height 10
checkbox input "true"
click at [427, 294] on input "checkbox" at bounding box center [423, 288] width 10 height 10
checkbox input "true"
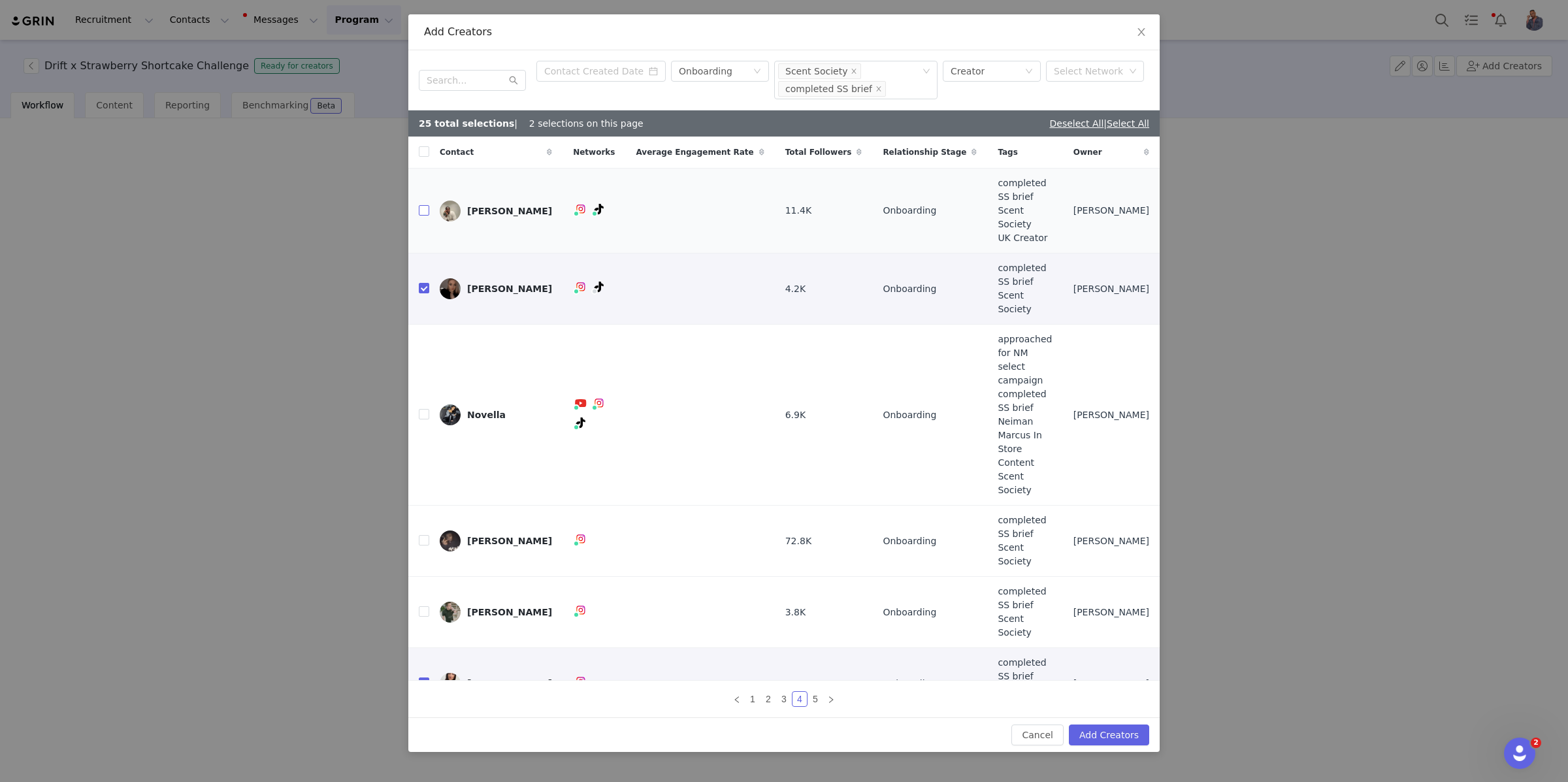
click at [427, 215] on input "checkbox" at bounding box center [423, 210] width 10 height 10
click at [814, 692] on link "5" at bounding box center [815, 699] width 14 height 14
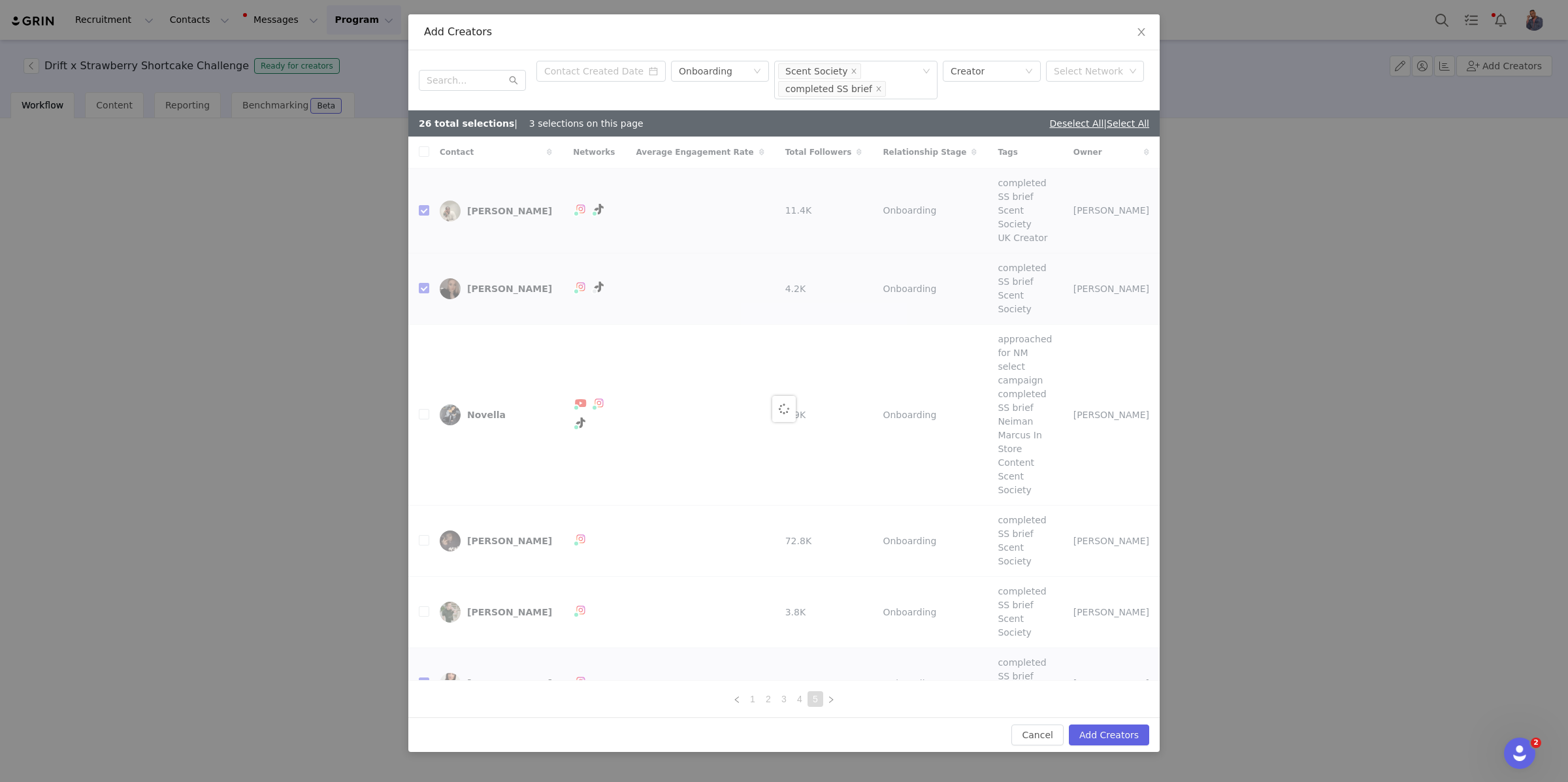
checkbox input "false"
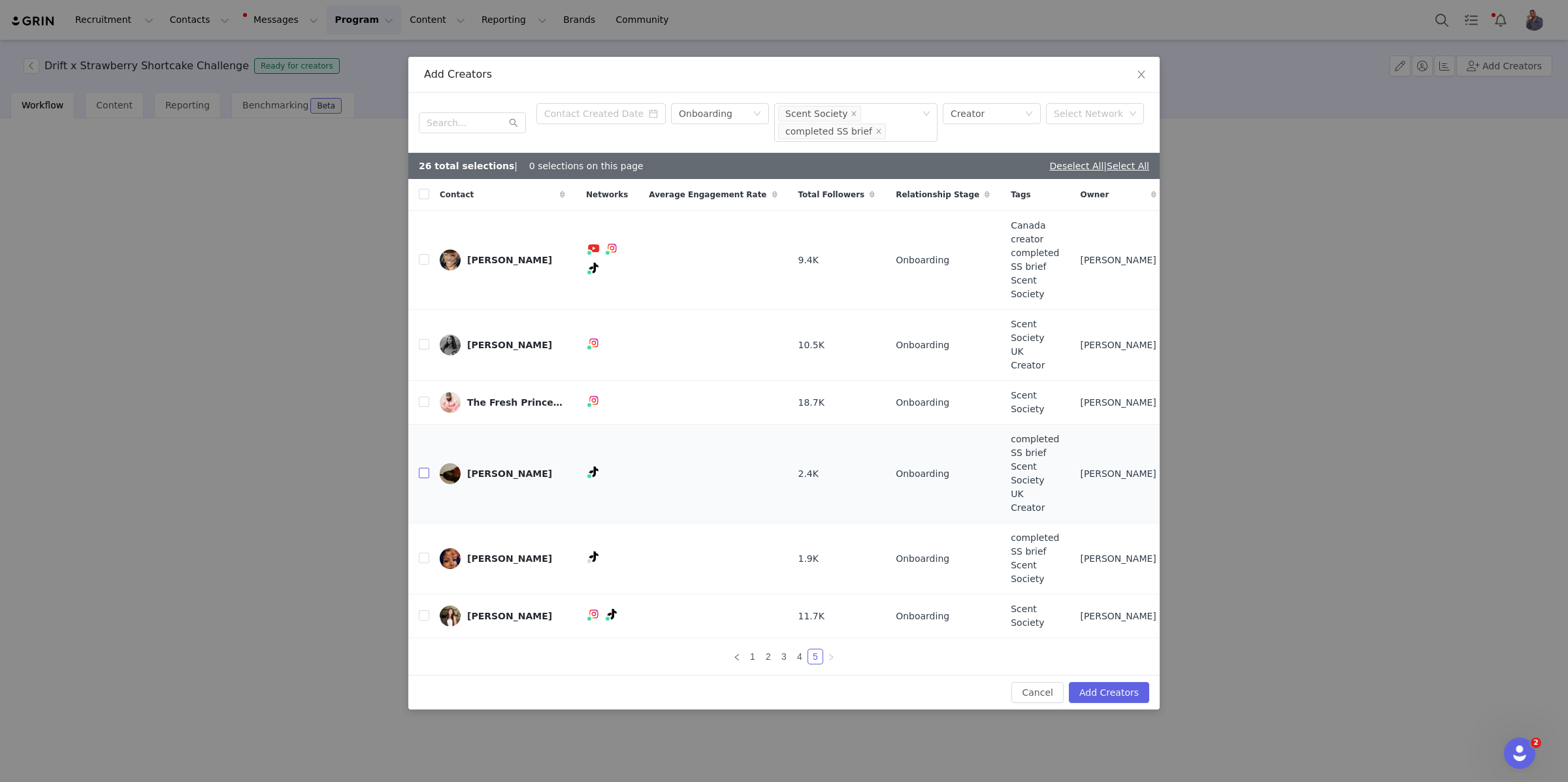
click at [419, 468] on input "checkbox" at bounding box center [423, 473] width 10 height 10
checkbox input "true"
click at [422, 553] on input "checkbox" at bounding box center [423, 558] width 10 height 10
checkbox input "true"
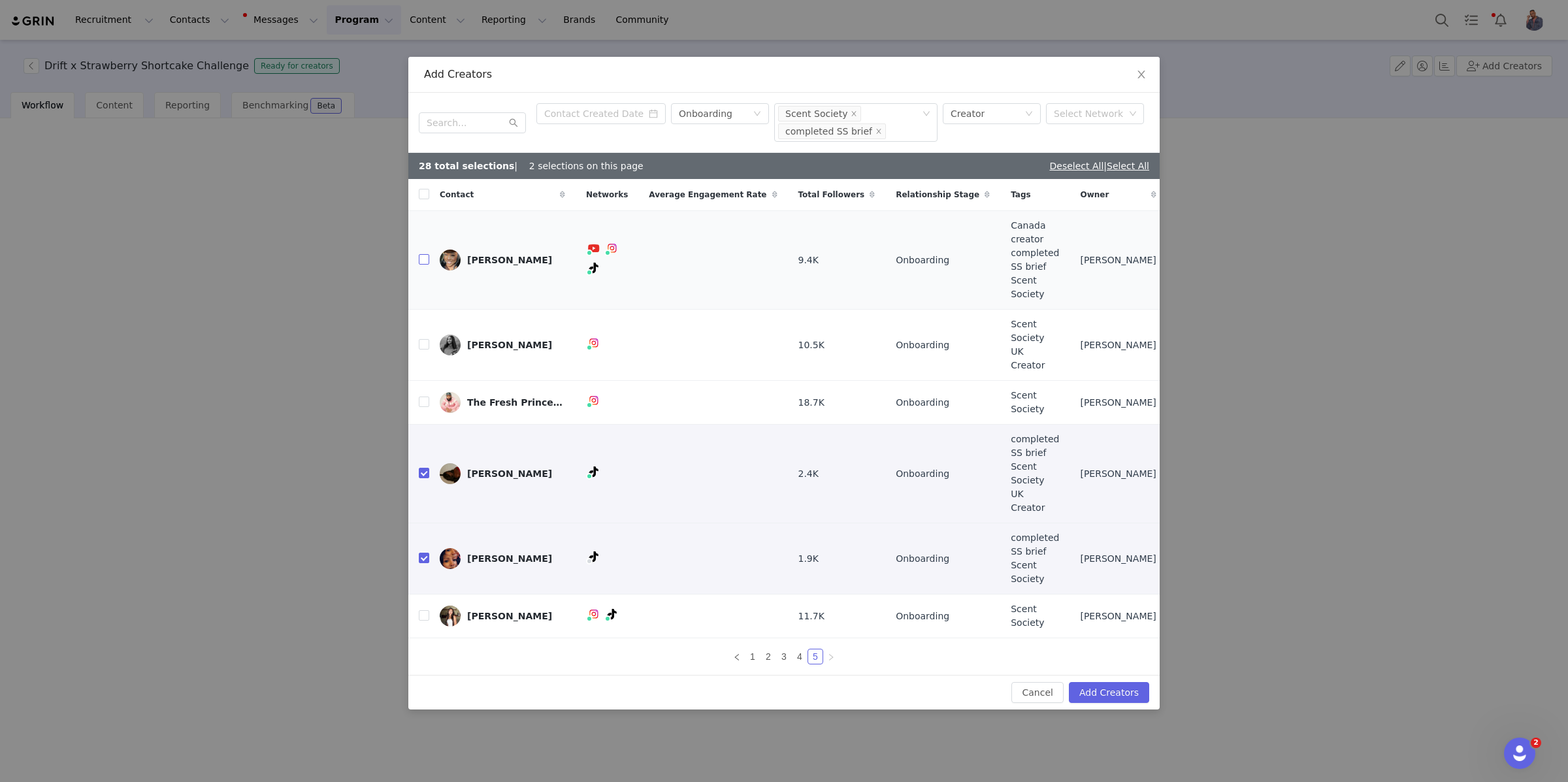
click at [425, 265] on input "checkbox" at bounding box center [423, 259] width 10 height 10
checkbox input "true"
click at [422, 468] on input "checkbox" at bounding box center [423, 473] width 10 height 10
checkbox input "false"
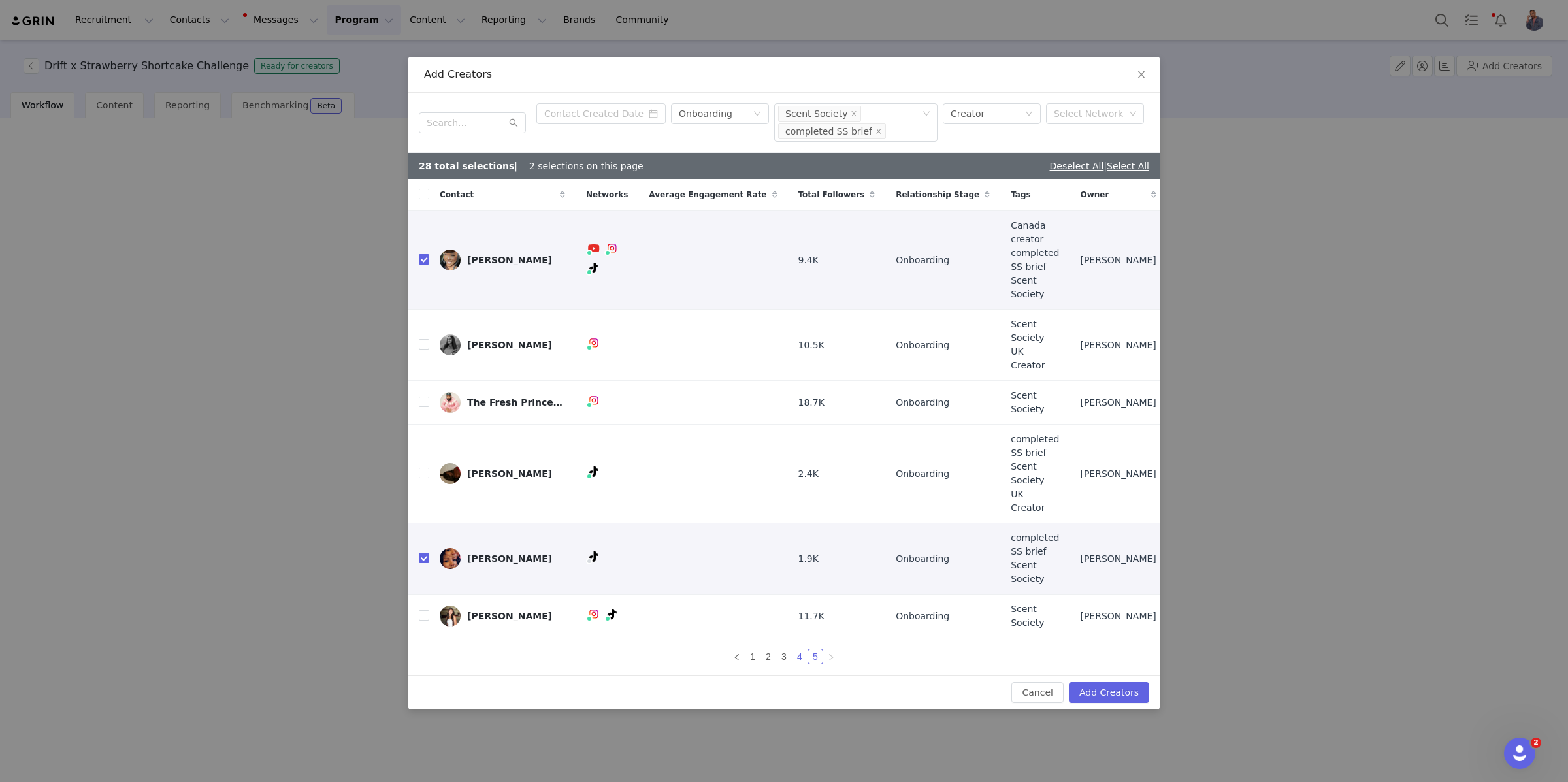
click at [800, 650] on link "4" at bounding box center [799, 656] width 14 height 14
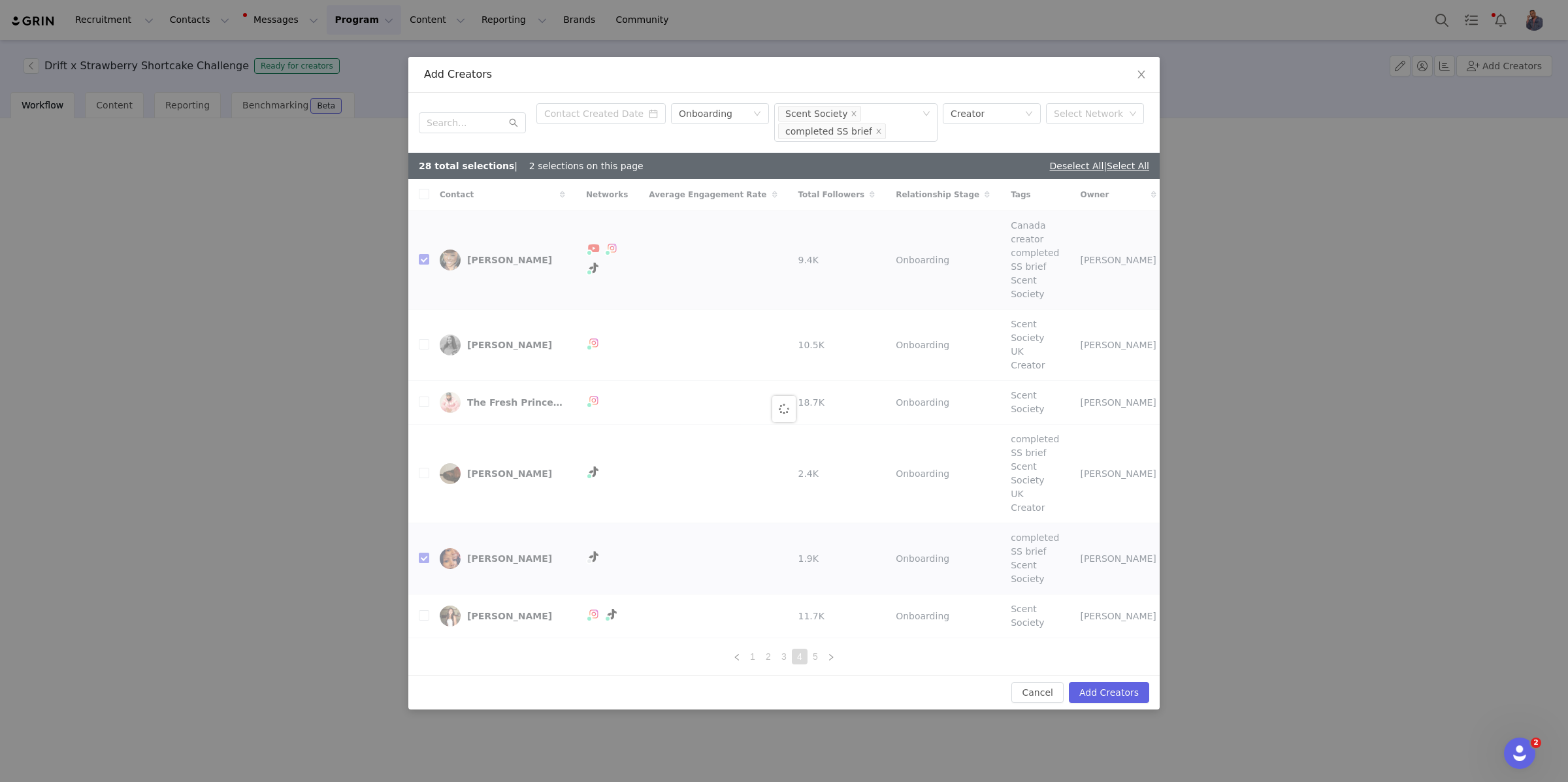
checkbox input "true"
checkbox input "false"
checkbox input "true"
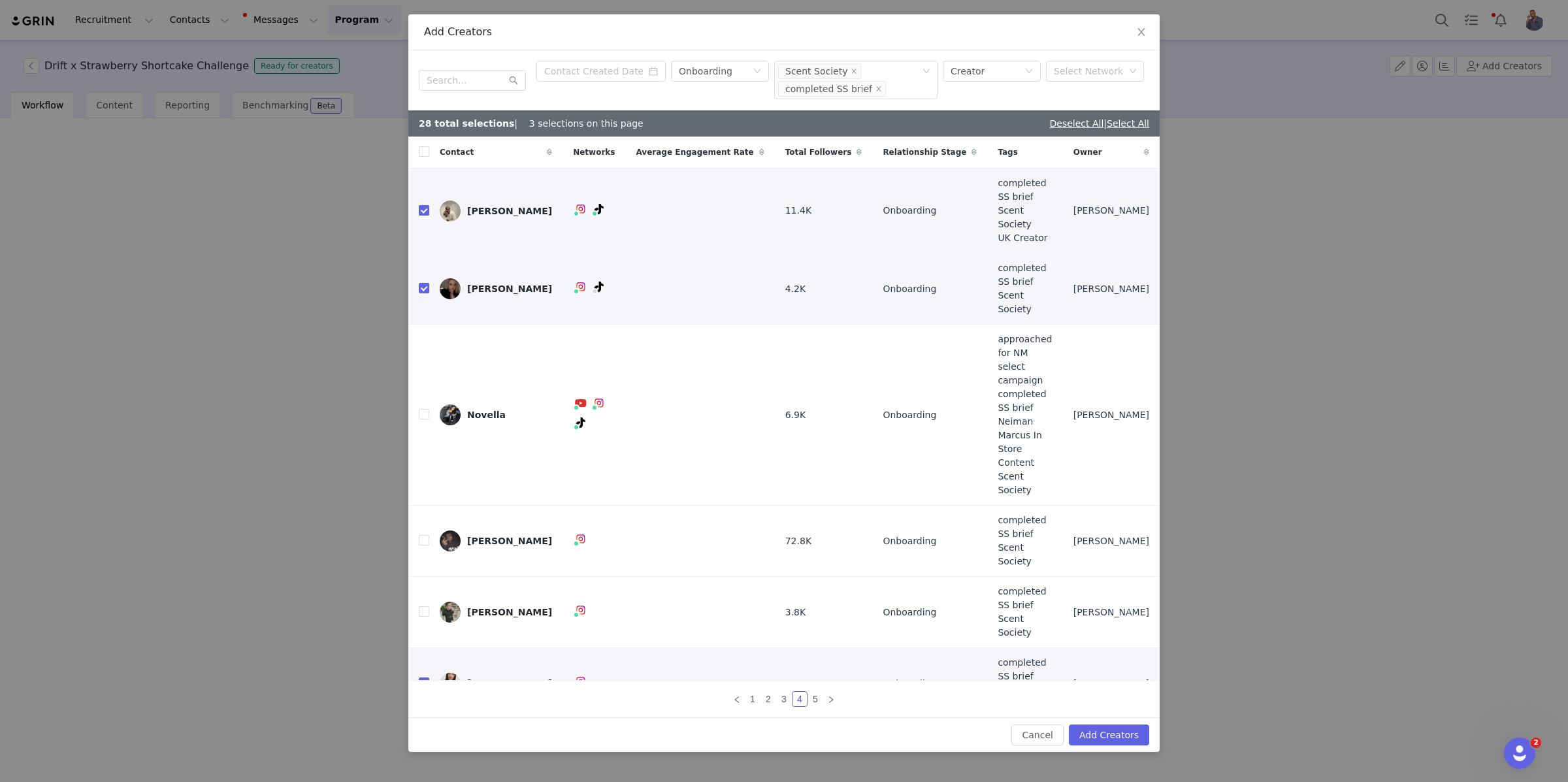
click at [418, 215] on input "checkbox" at bounding box center [423, 210] width 10 height 10
checkbox input "false"
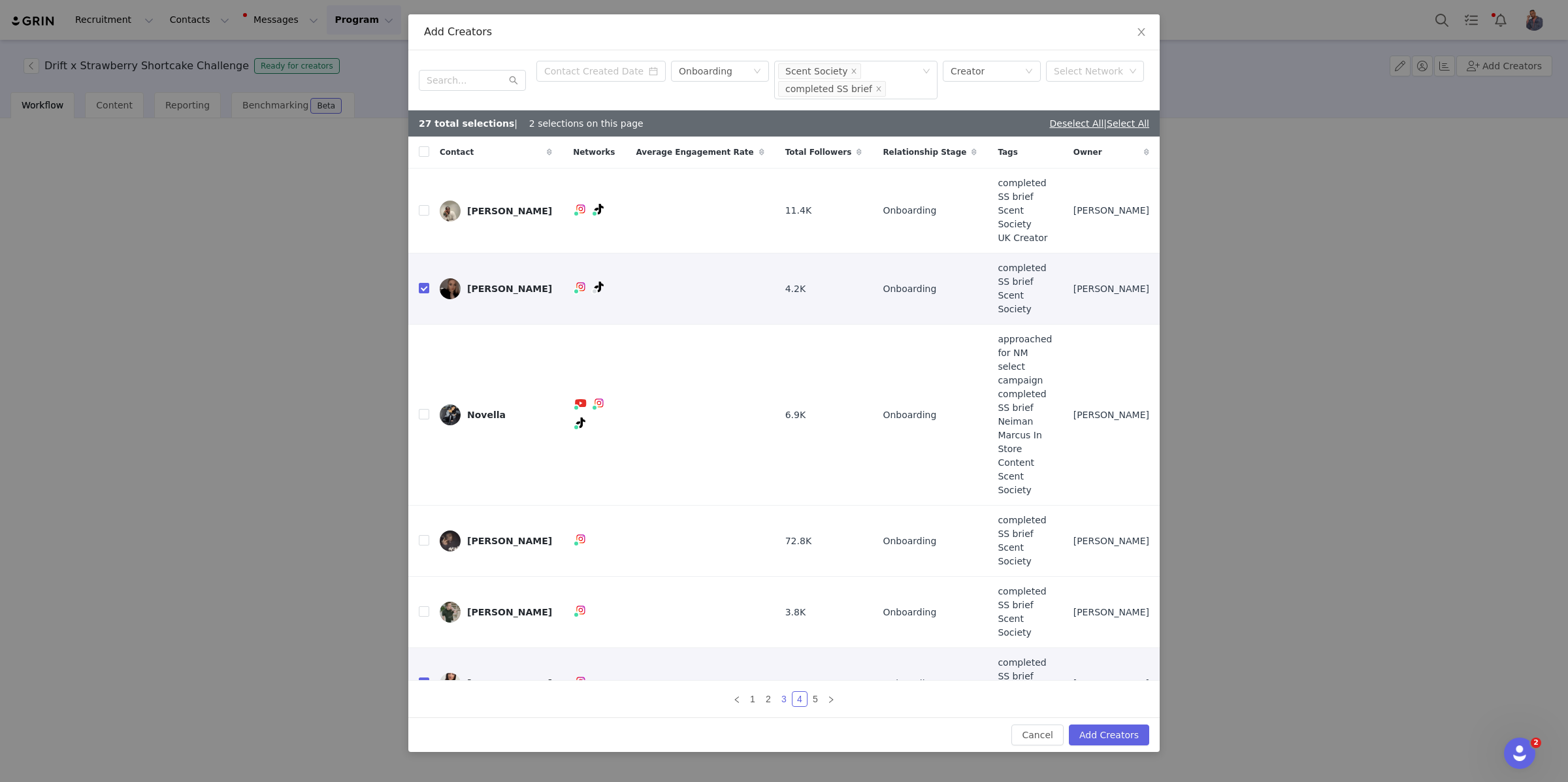
click at [784, 692] on link "3" at bounding box center [784, 699] width 14 height 14
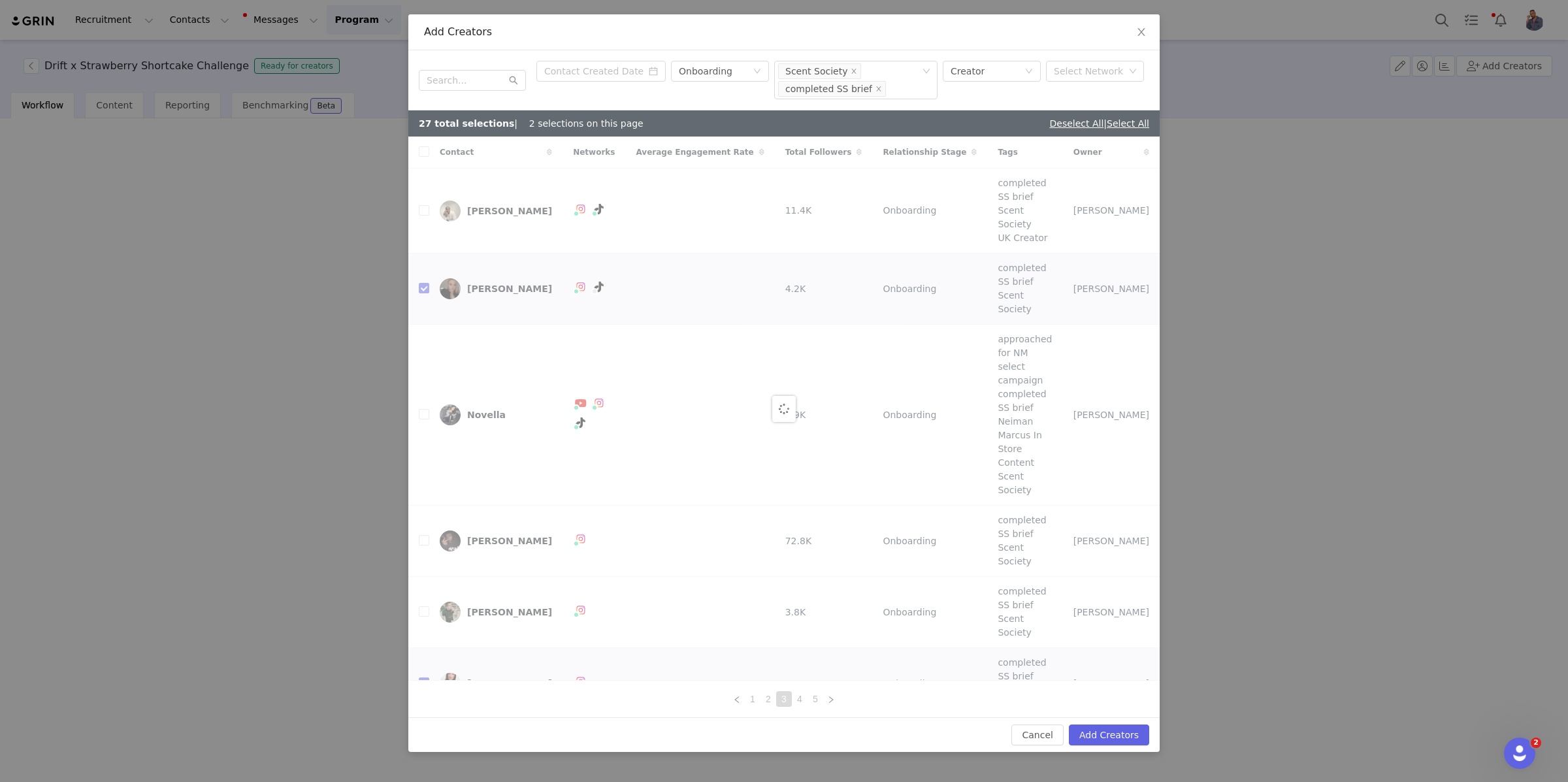
checkbox input "true"
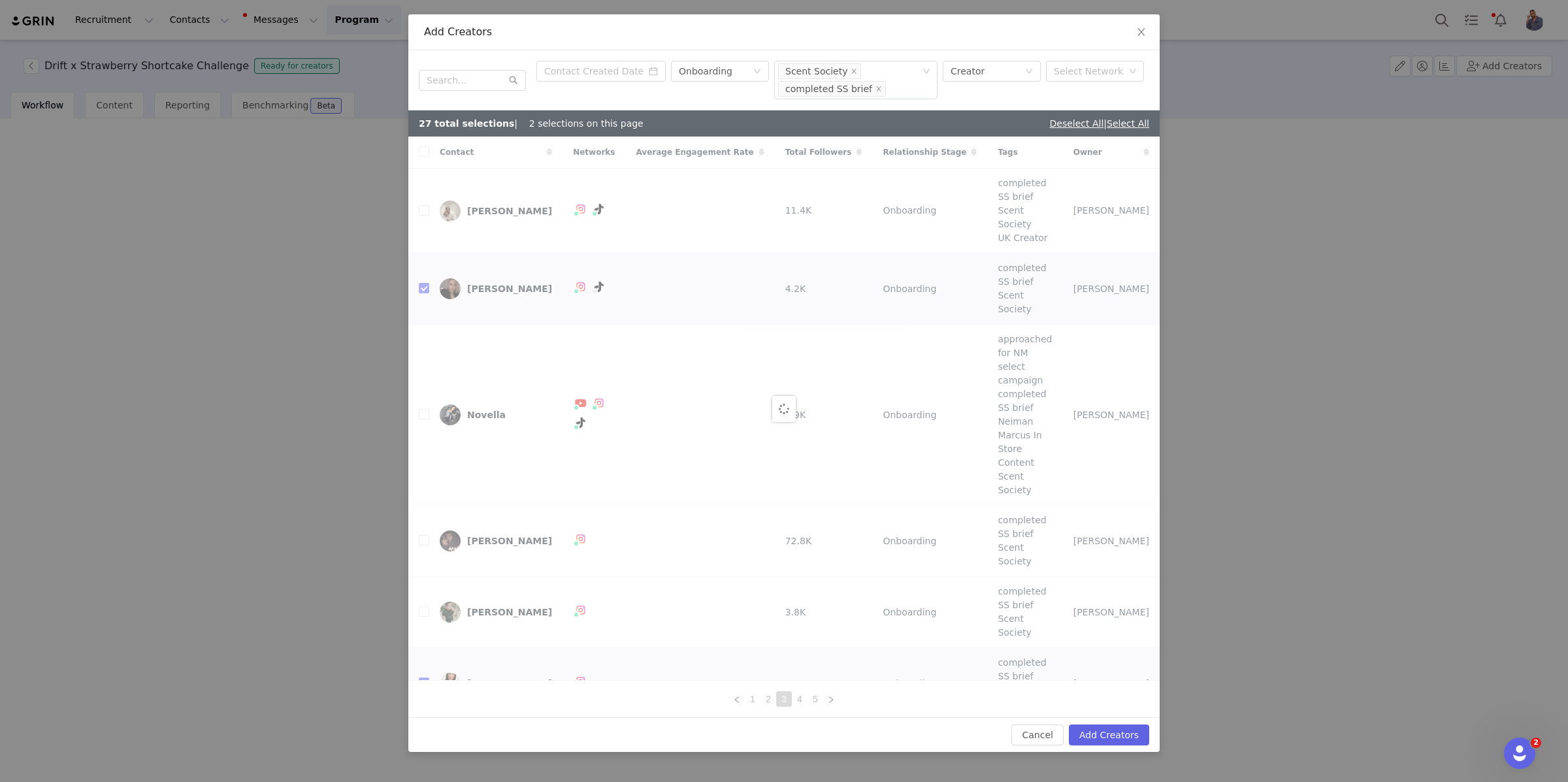
checkbox input "true"
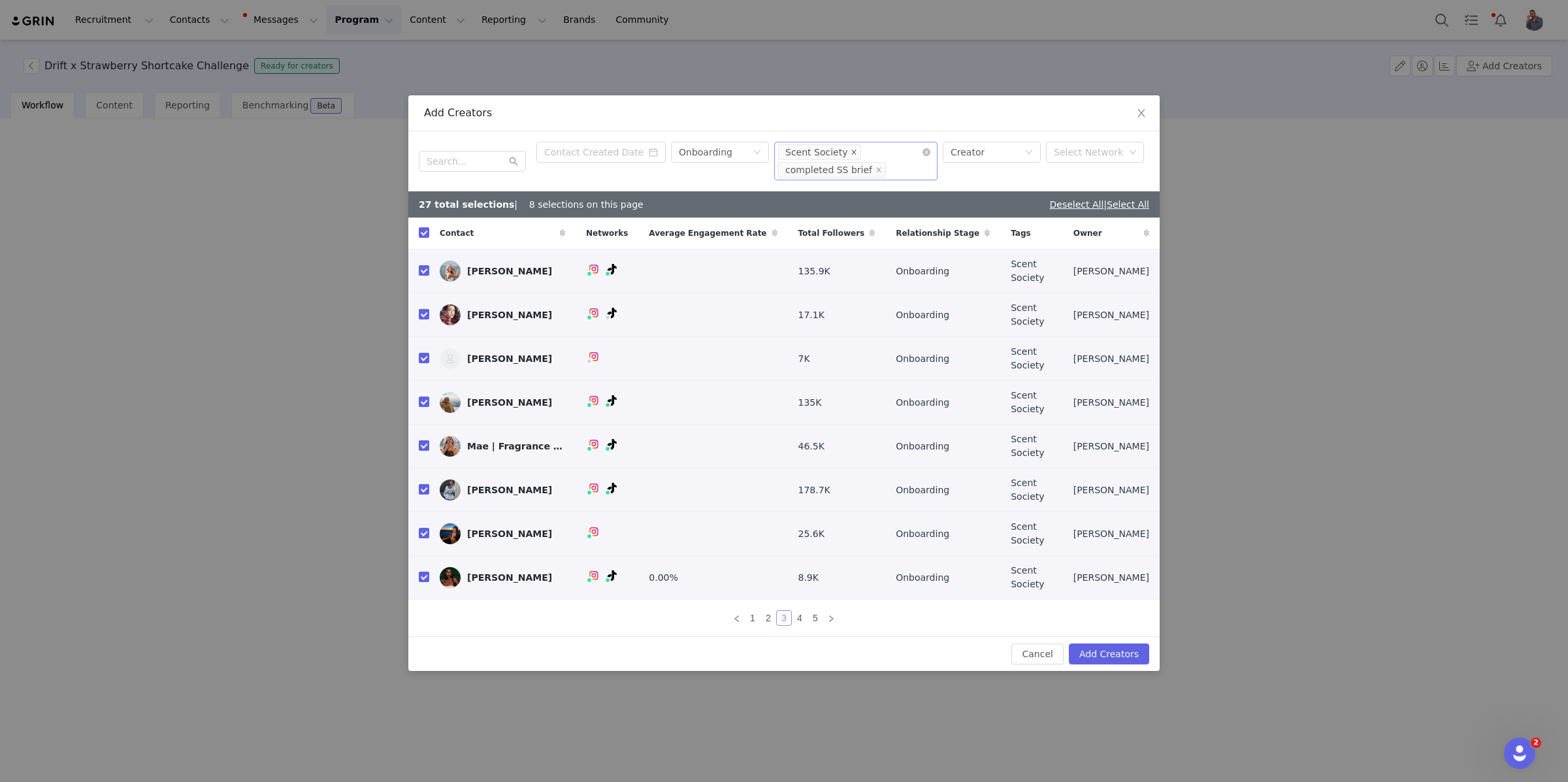
click at [852, 154] on icon "icon: close" at bounding box center [854, 152] width 5 height 5
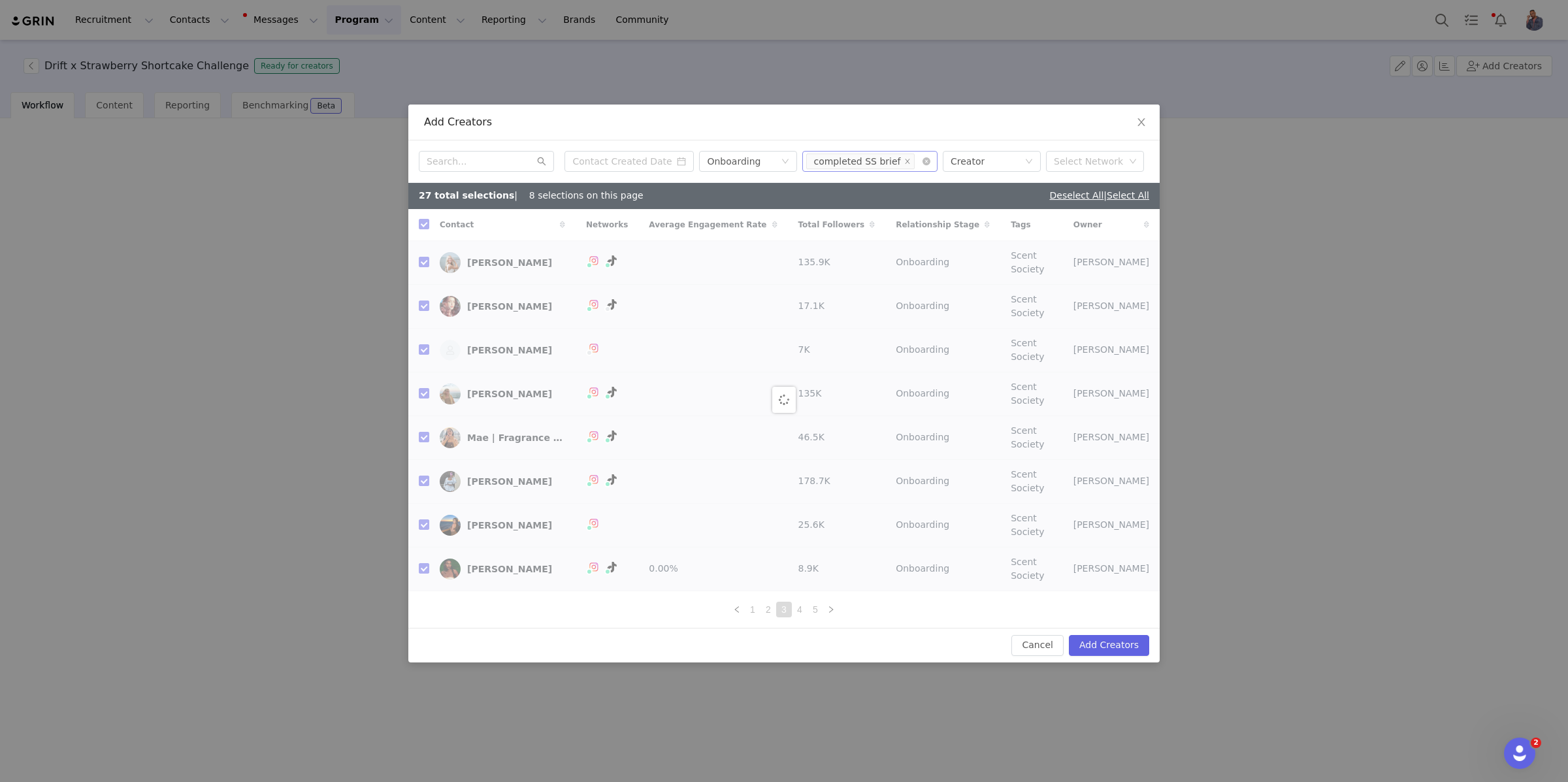
checkbox input "false"
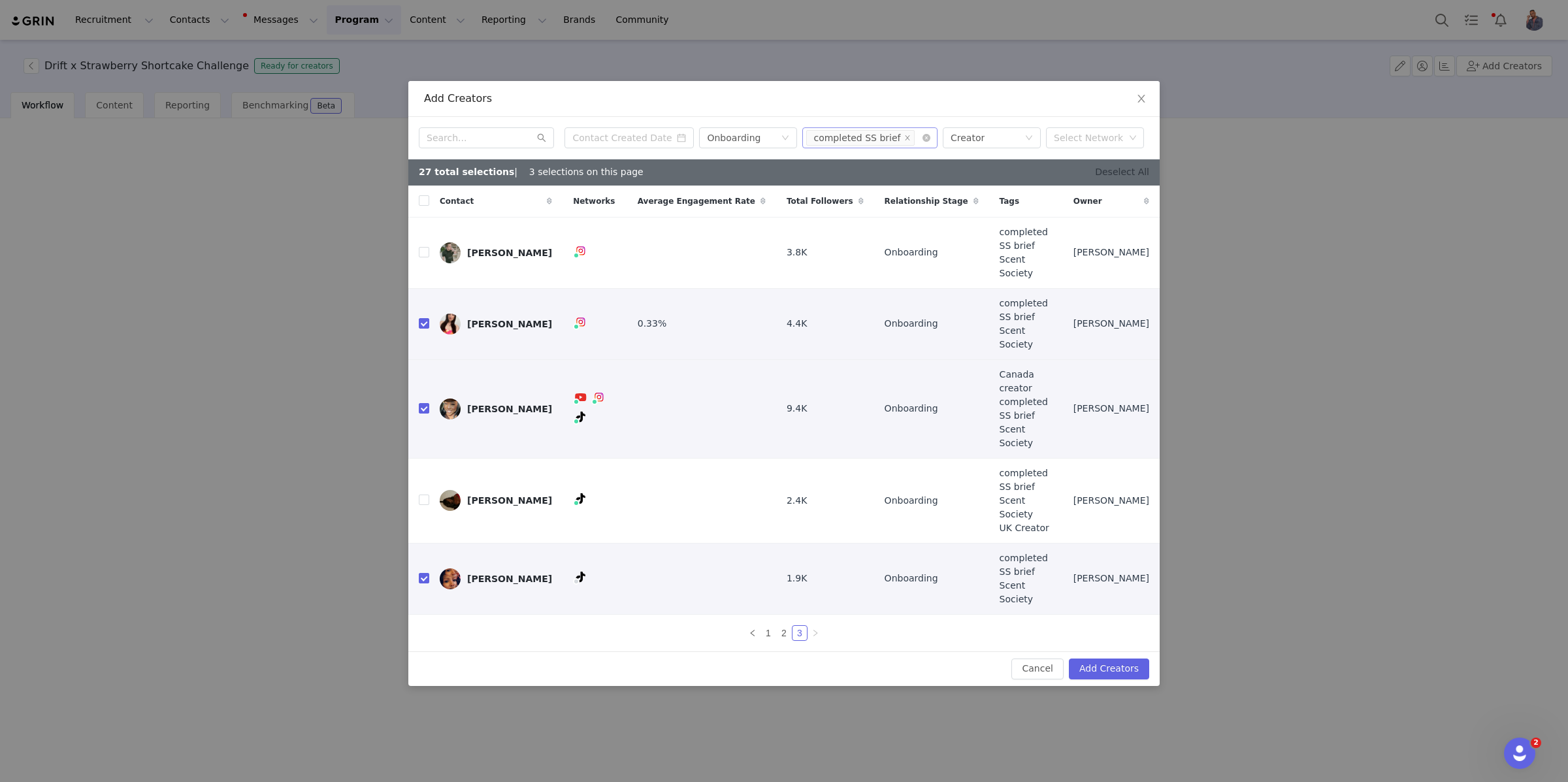
click at [1116, 177] on link "Deselect All" at bounding box center [1122, 172] width 54 height 10
checkbox input "false"
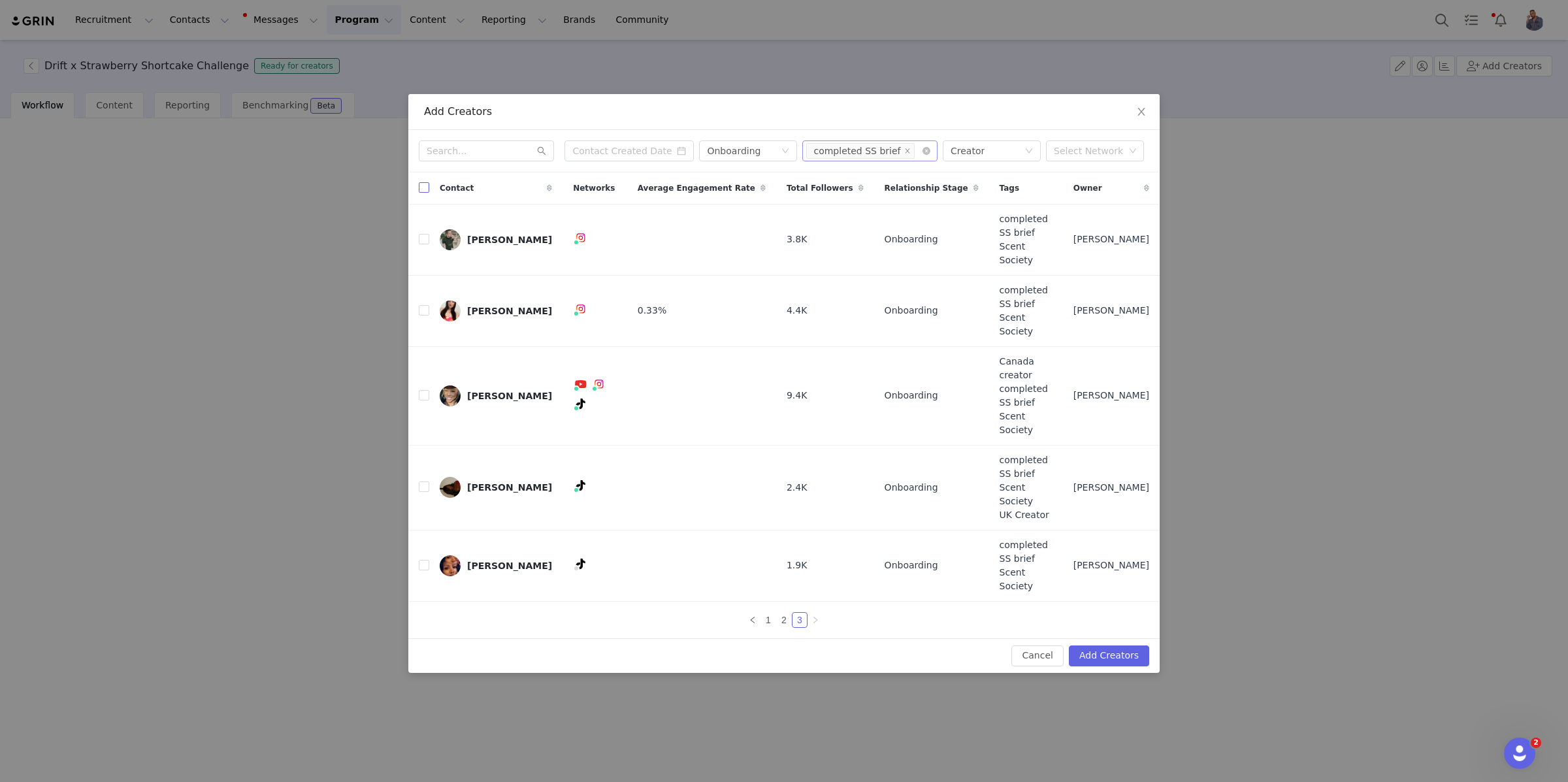
click at [423, 192] on input "checkbox" at bounding box center [423, 187] width 10 height 10
checkbox input "true"
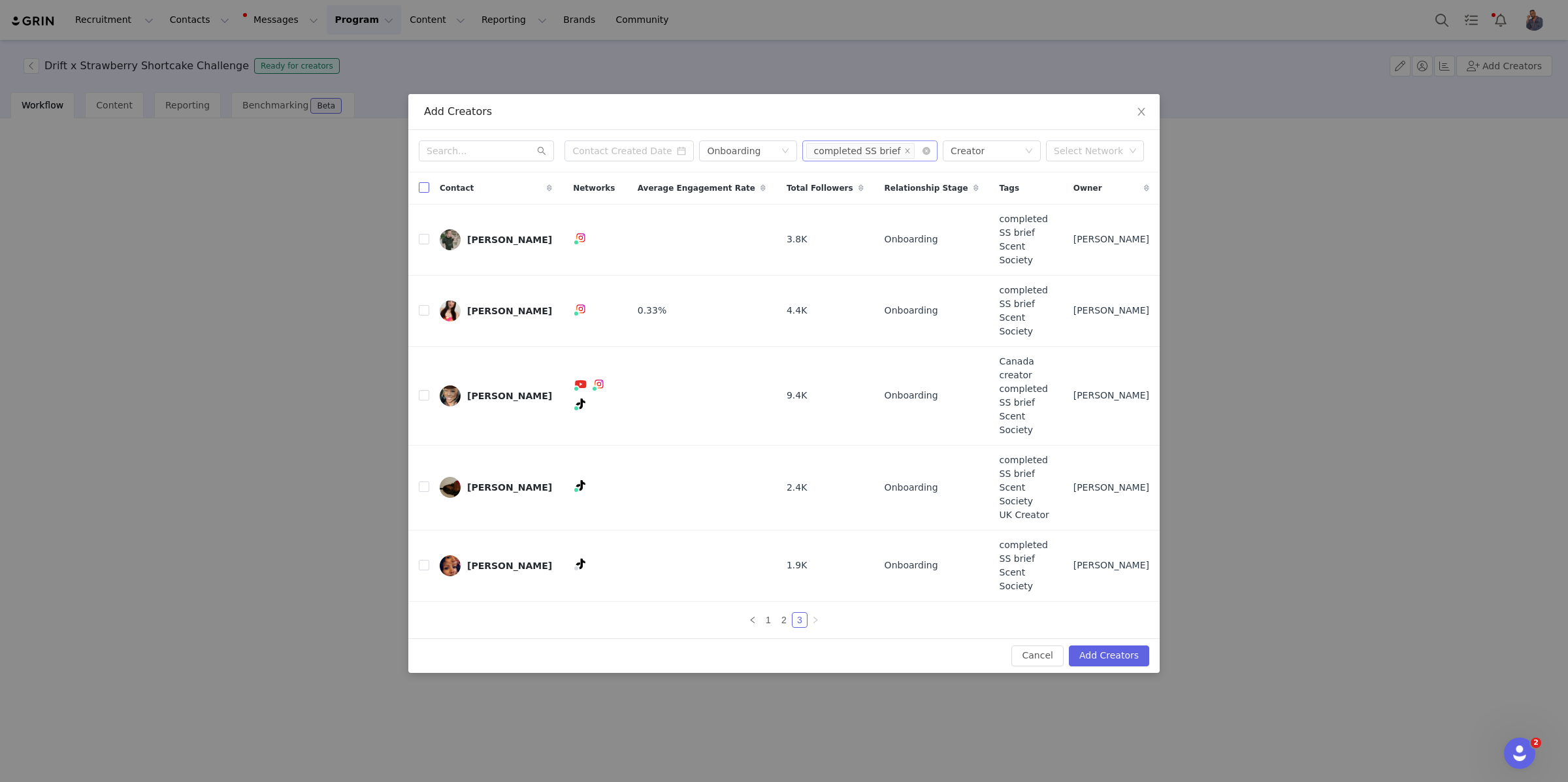
checkbox input "true"
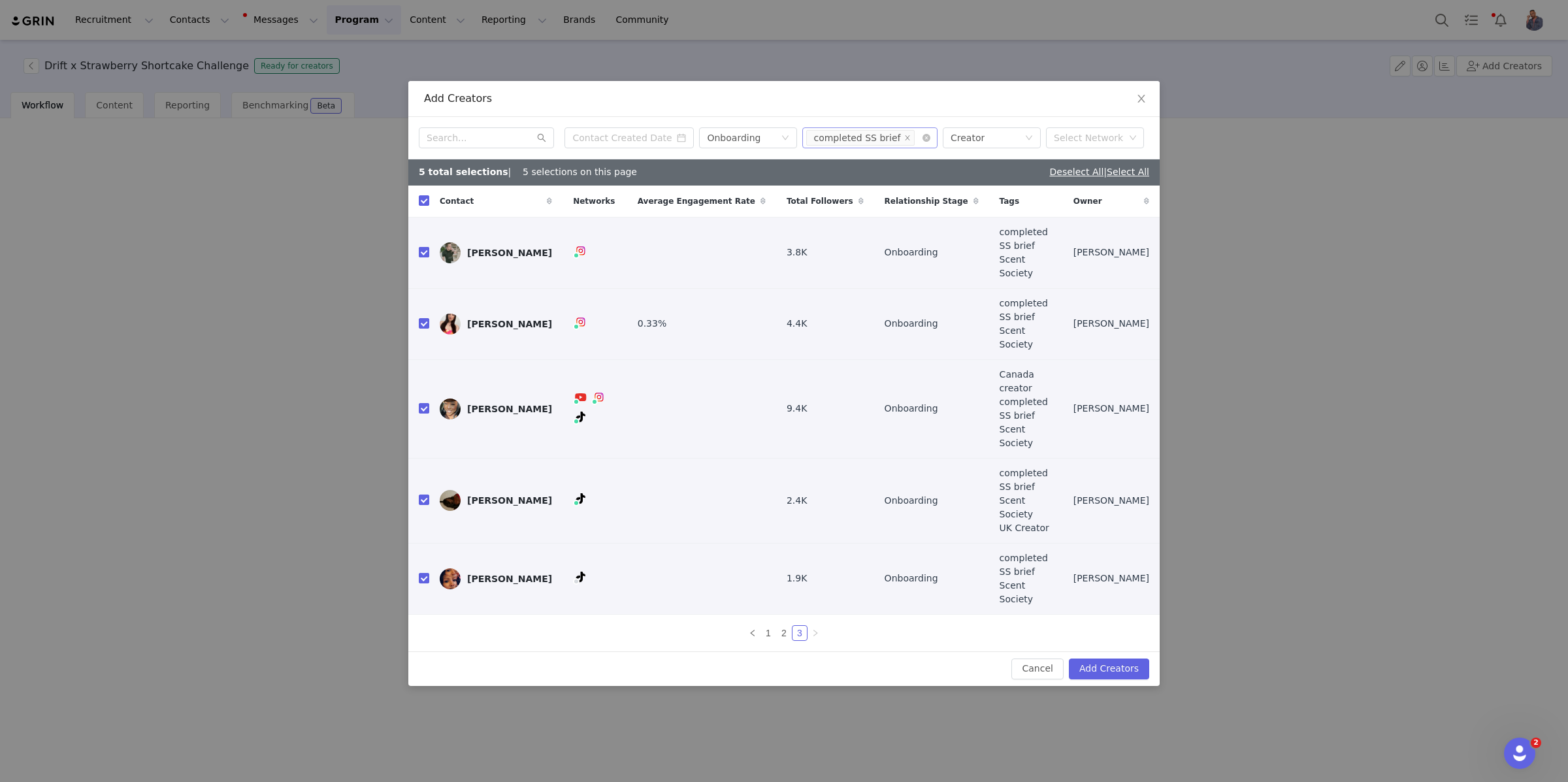
click at [423, 257] on input "checkbox" at bounding box center [423, 252] width 10 height 10
checkbox input "false"
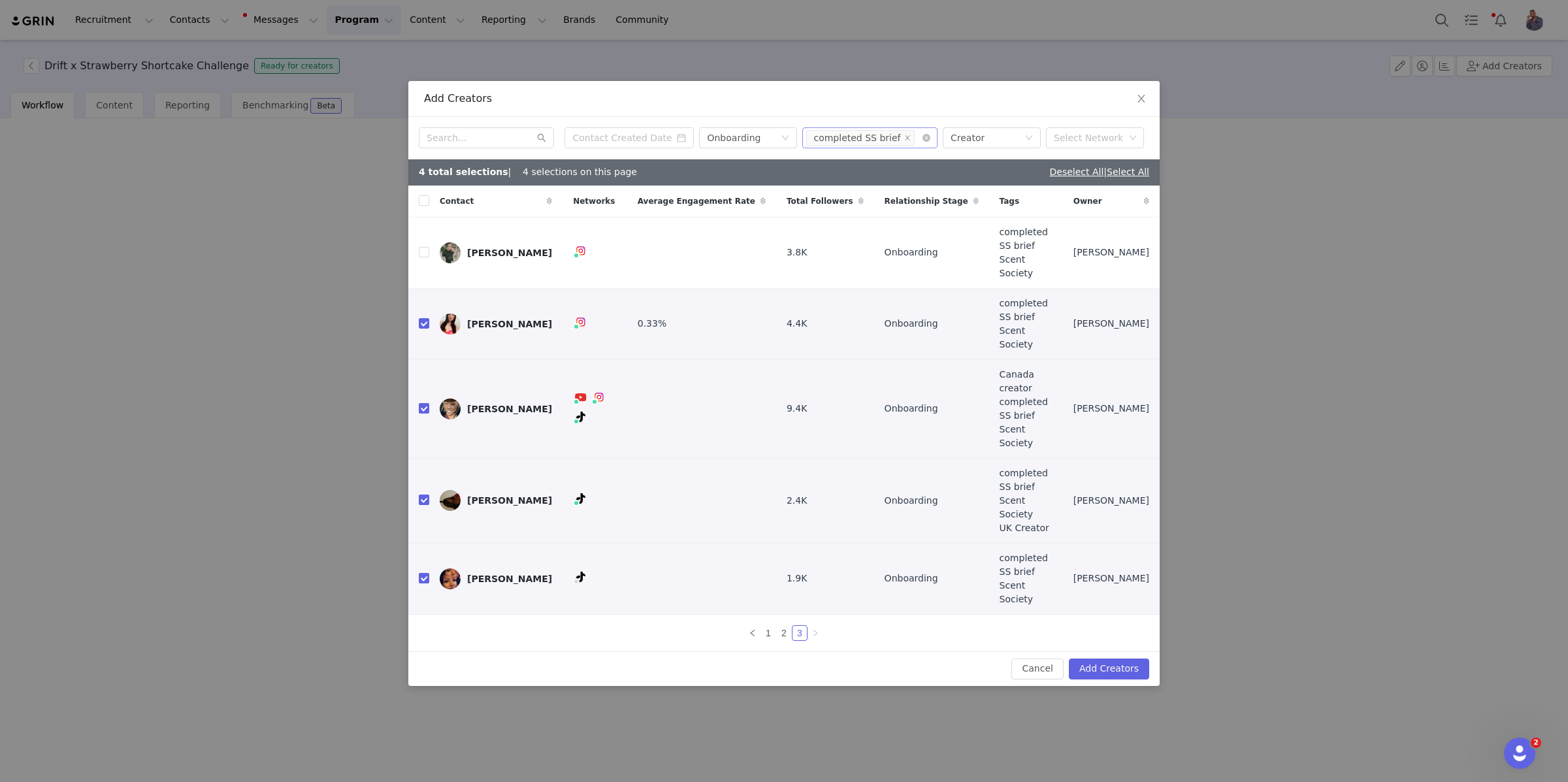
click at [418, 495] on input "checkbox" at bounding box center [423, 500] width 10 height 10
checkbox input "false"
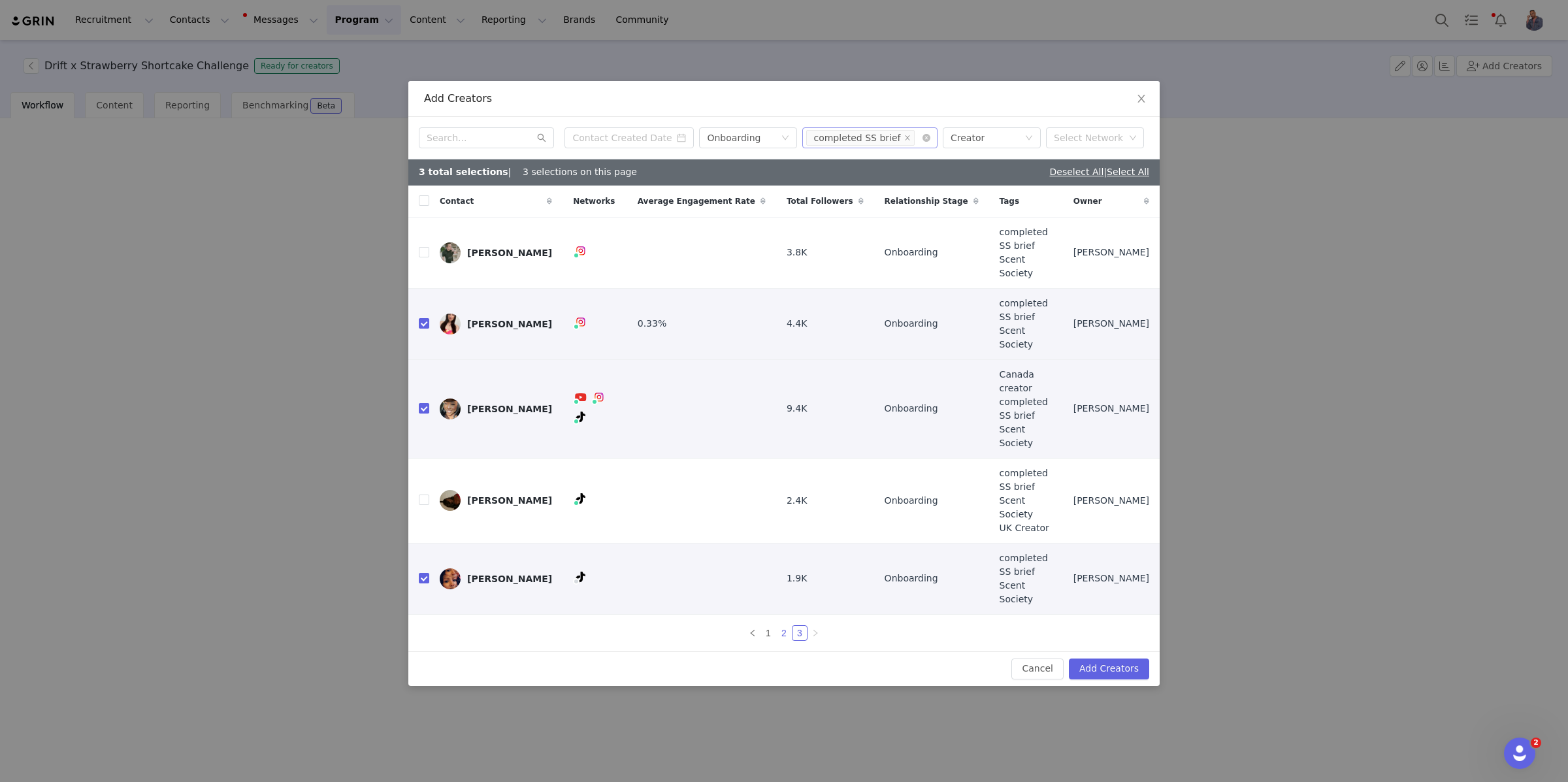
click at [782, 626] on link "2" at bounding box center [784, 633] width 14 height 14
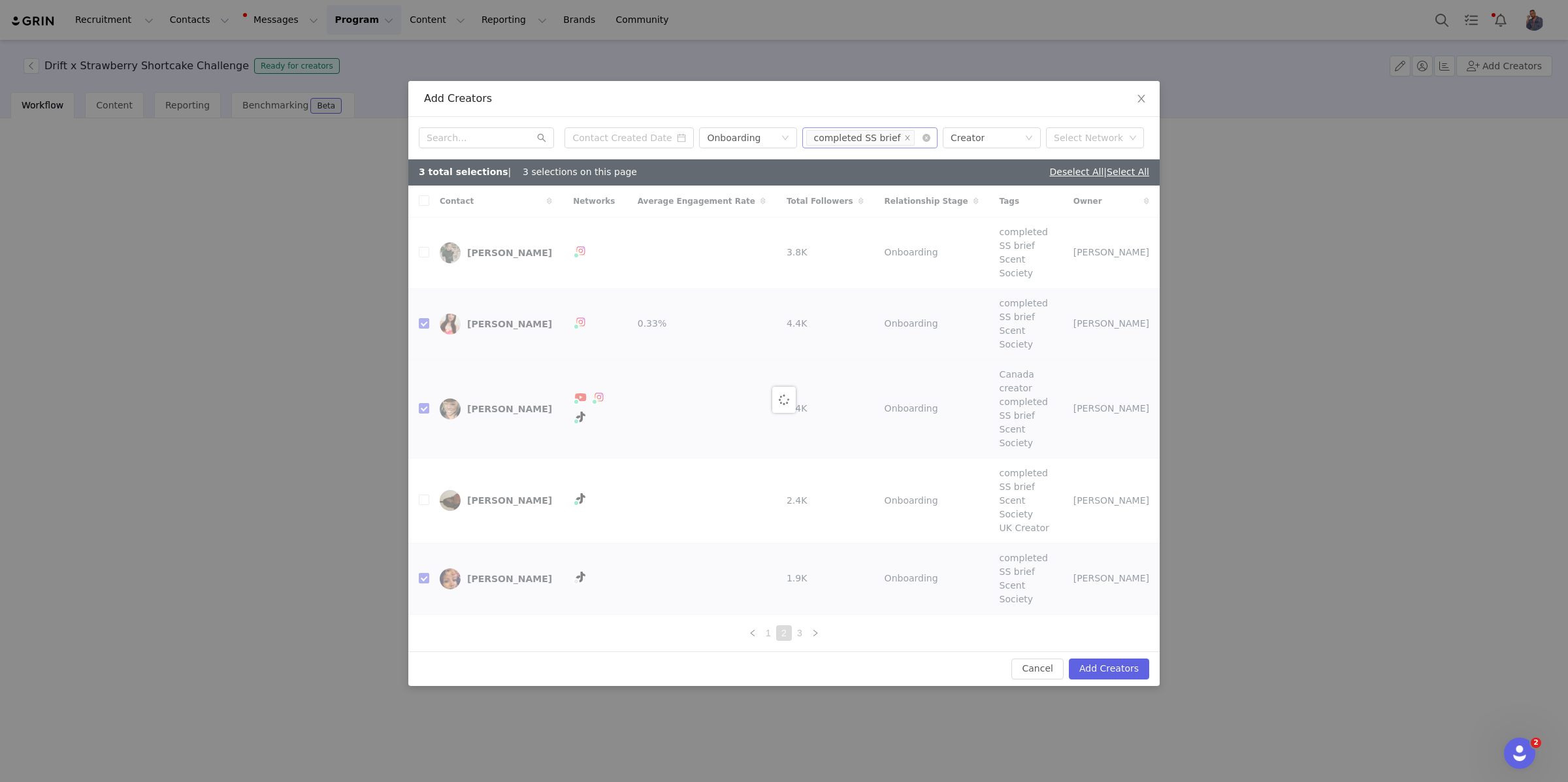
checkbox input "false"
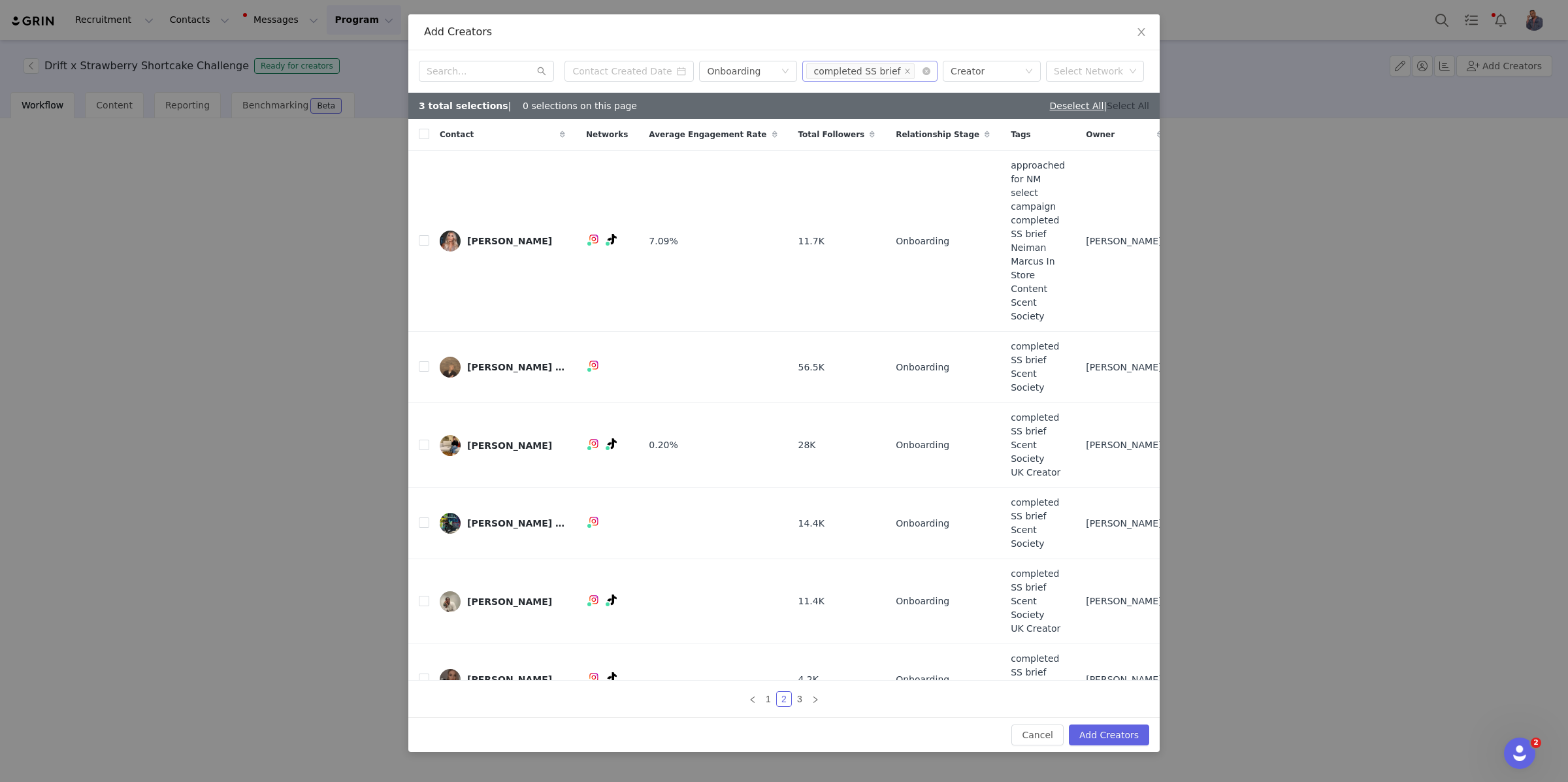
click at [1127, 111] on link "Select All" at bounding box center [1127, 105] width 43 height 10
checkbox input "true"
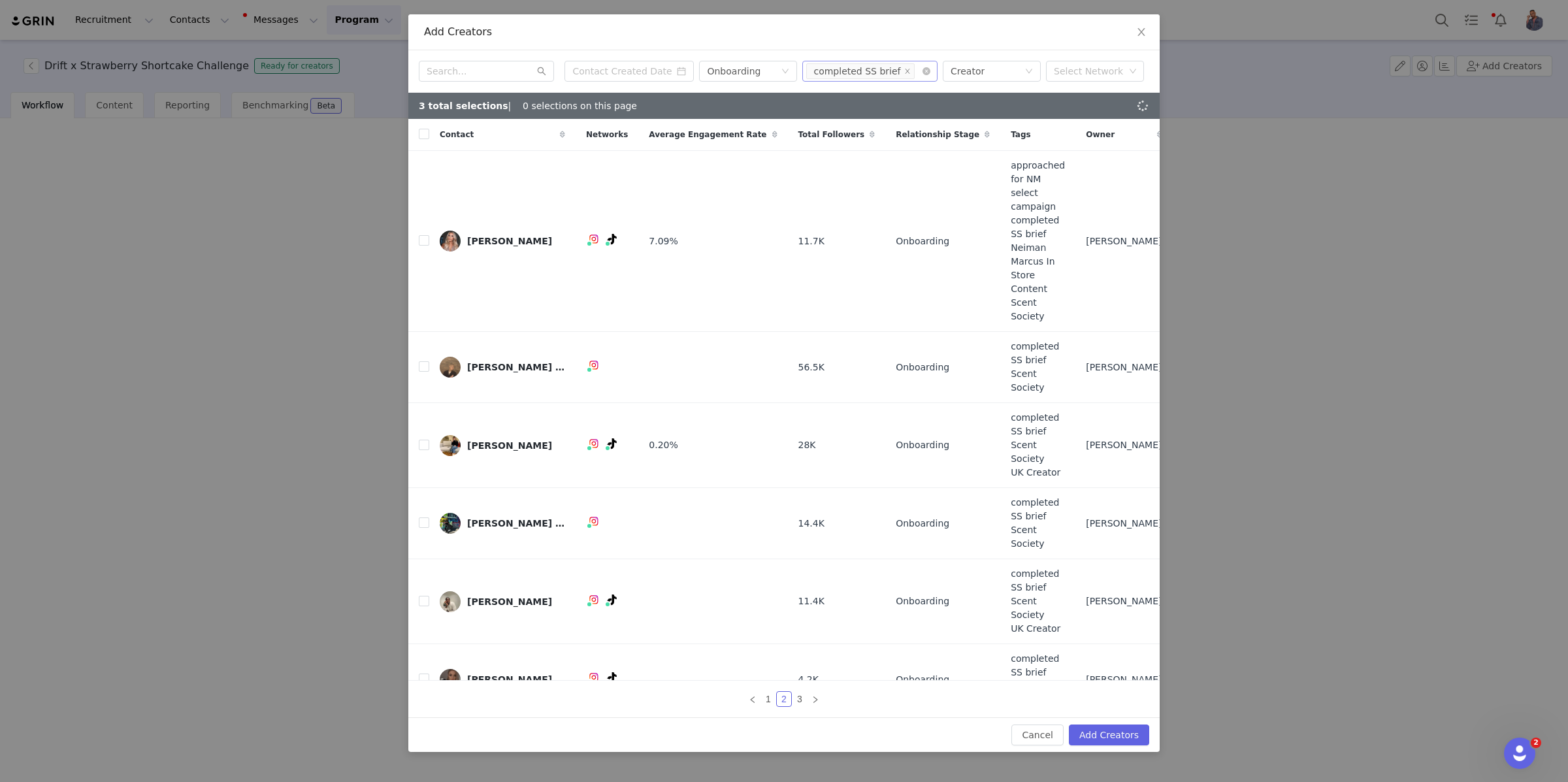
checkbox input "true"
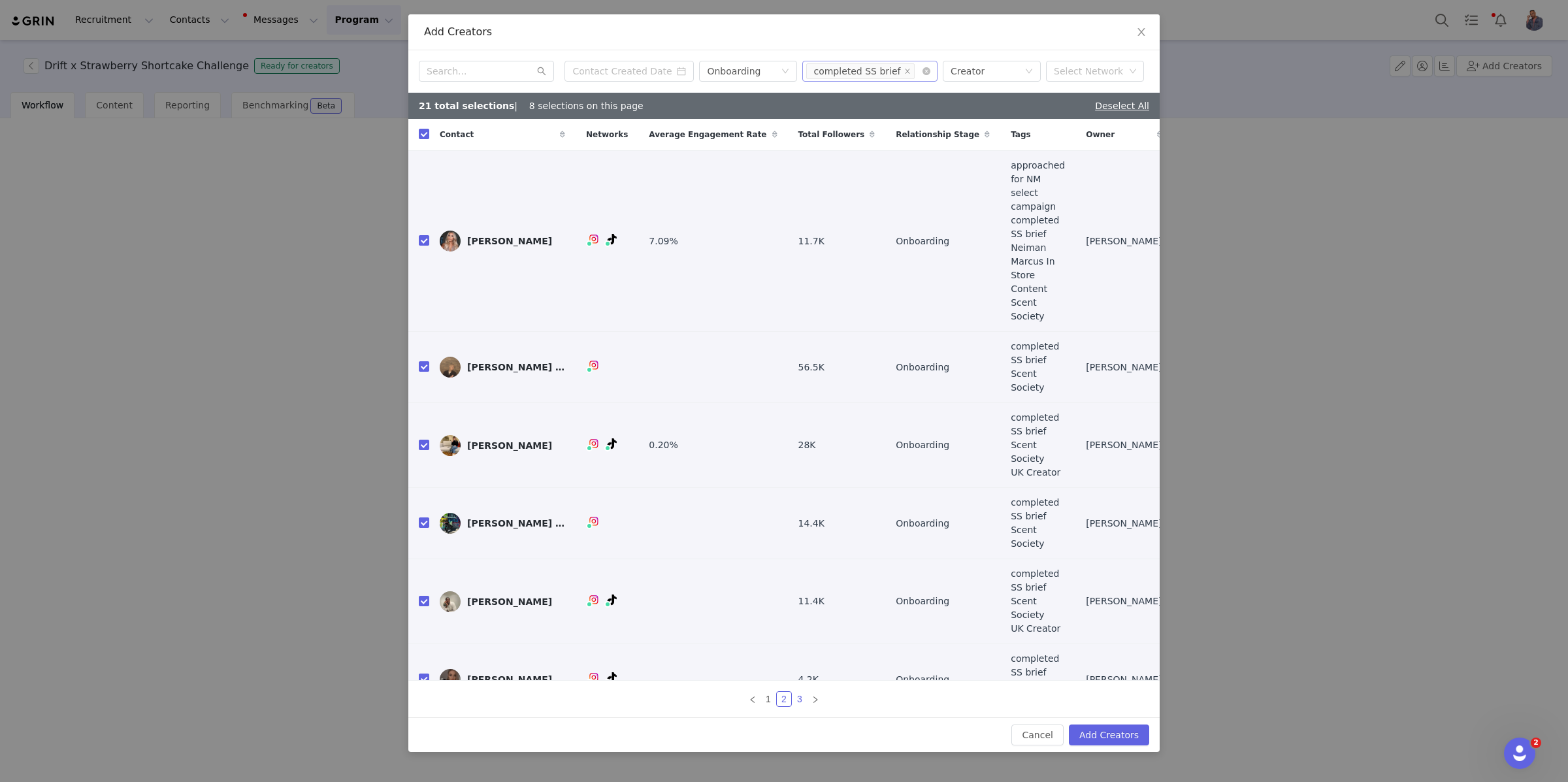
click at [798, 692] on link "3" at bounding box center [799, 699] width 14 height 14
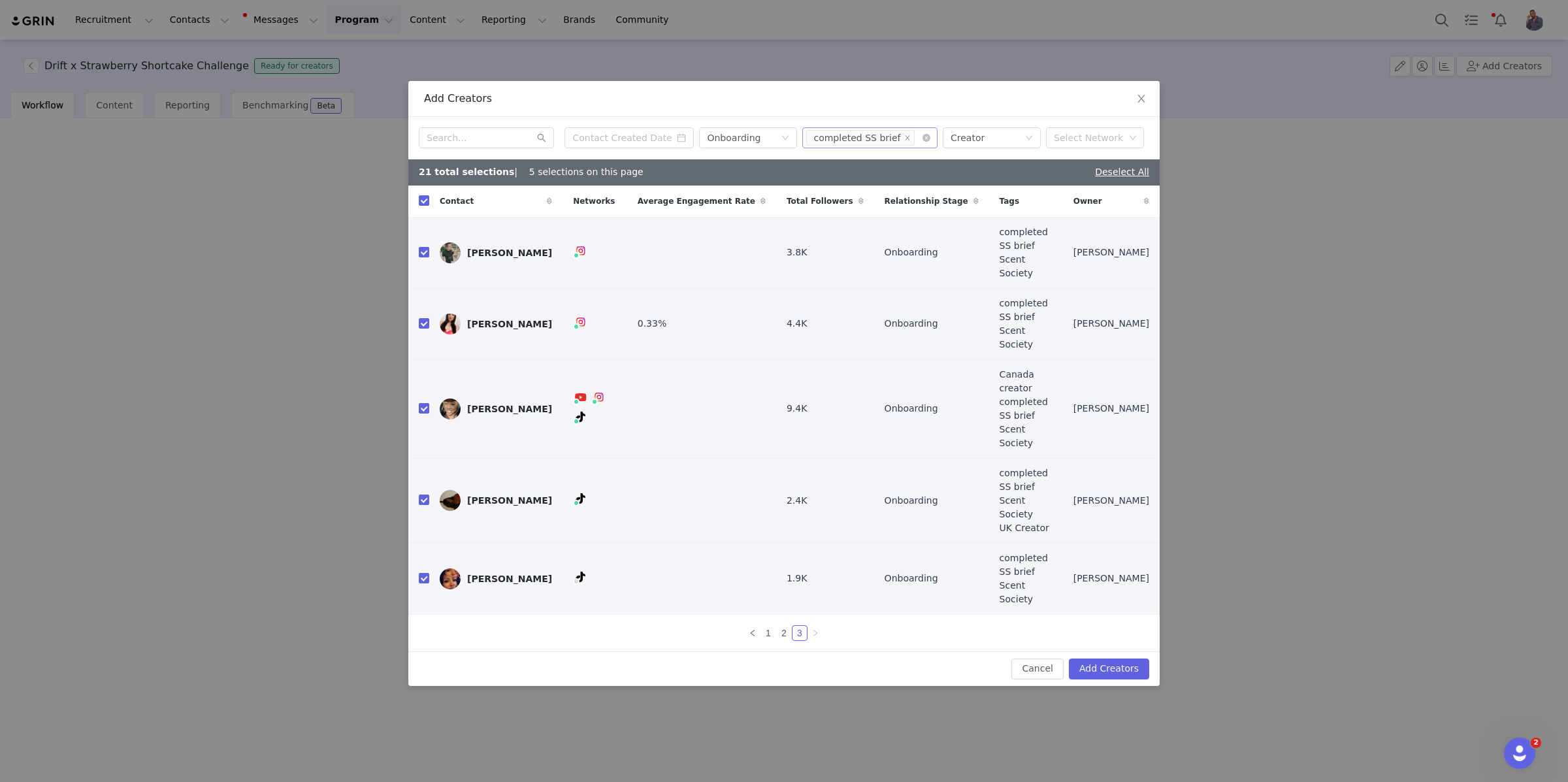
click at [421, 257] on input "checkbox" at bounding box center [423, 252] width 10 height 10
checkbox input "false"
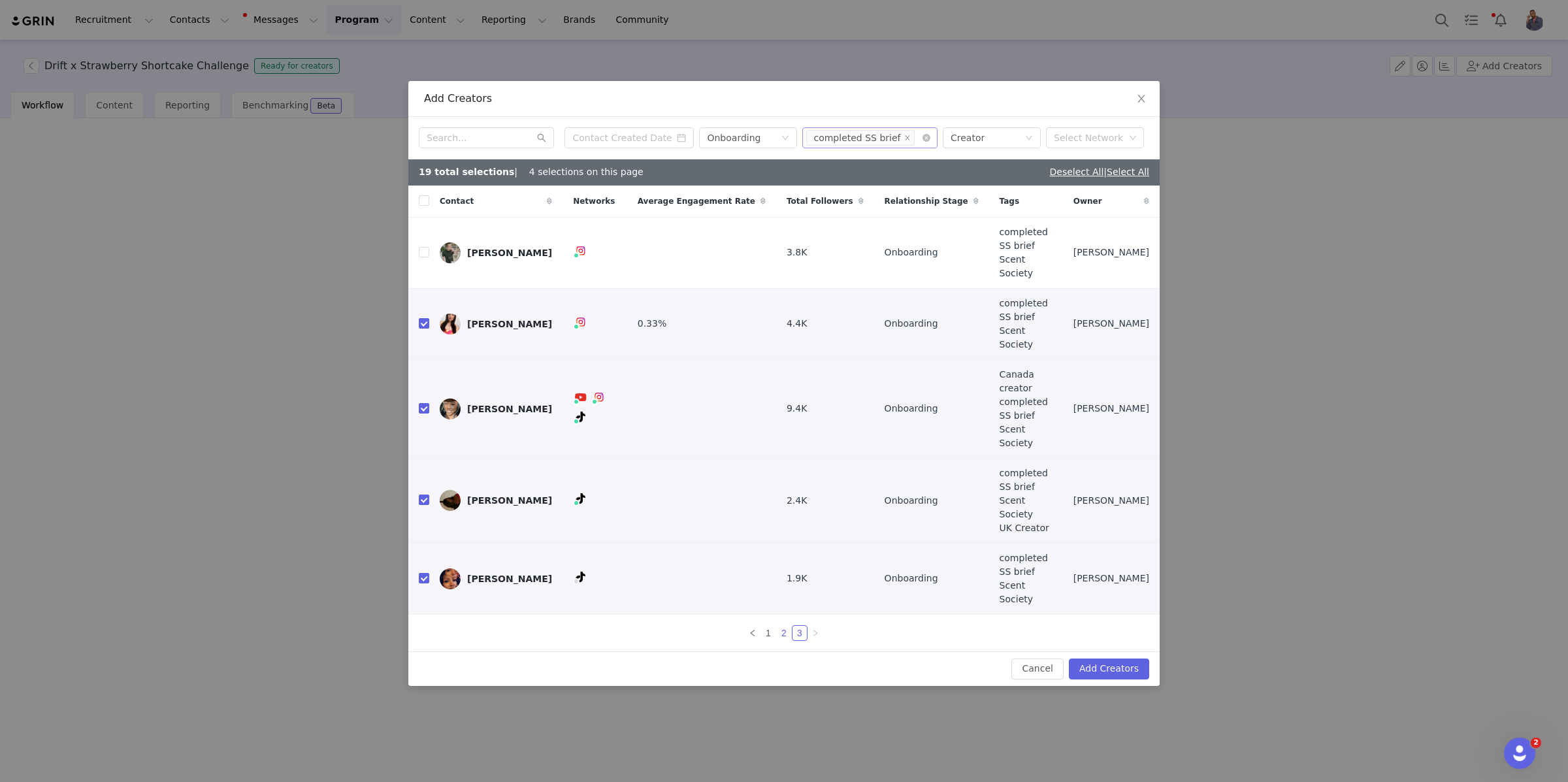
click at [780, 626] on link "2" at bounding box center [784, 633] width 14 height 14
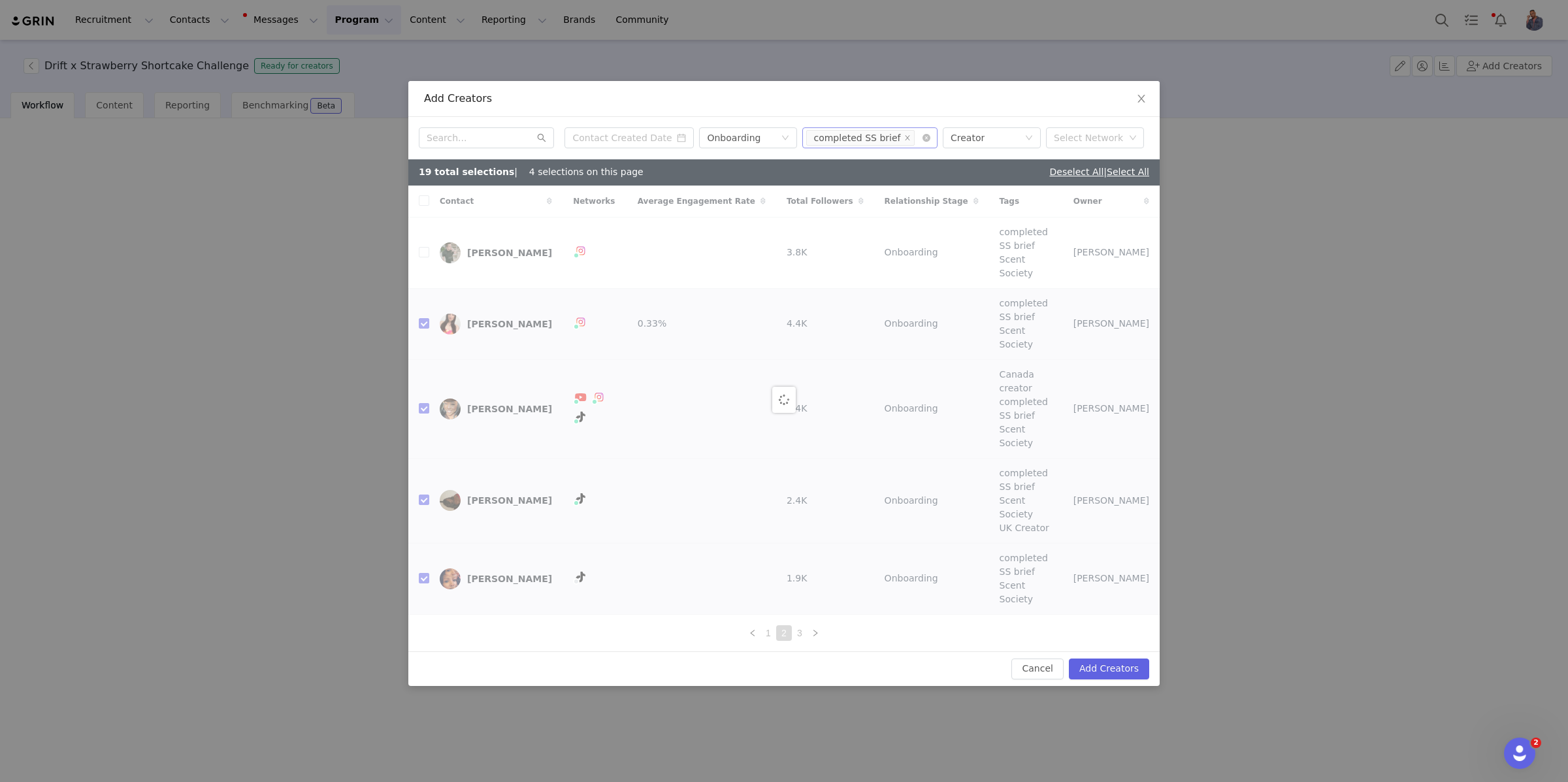
checkbox input "true"
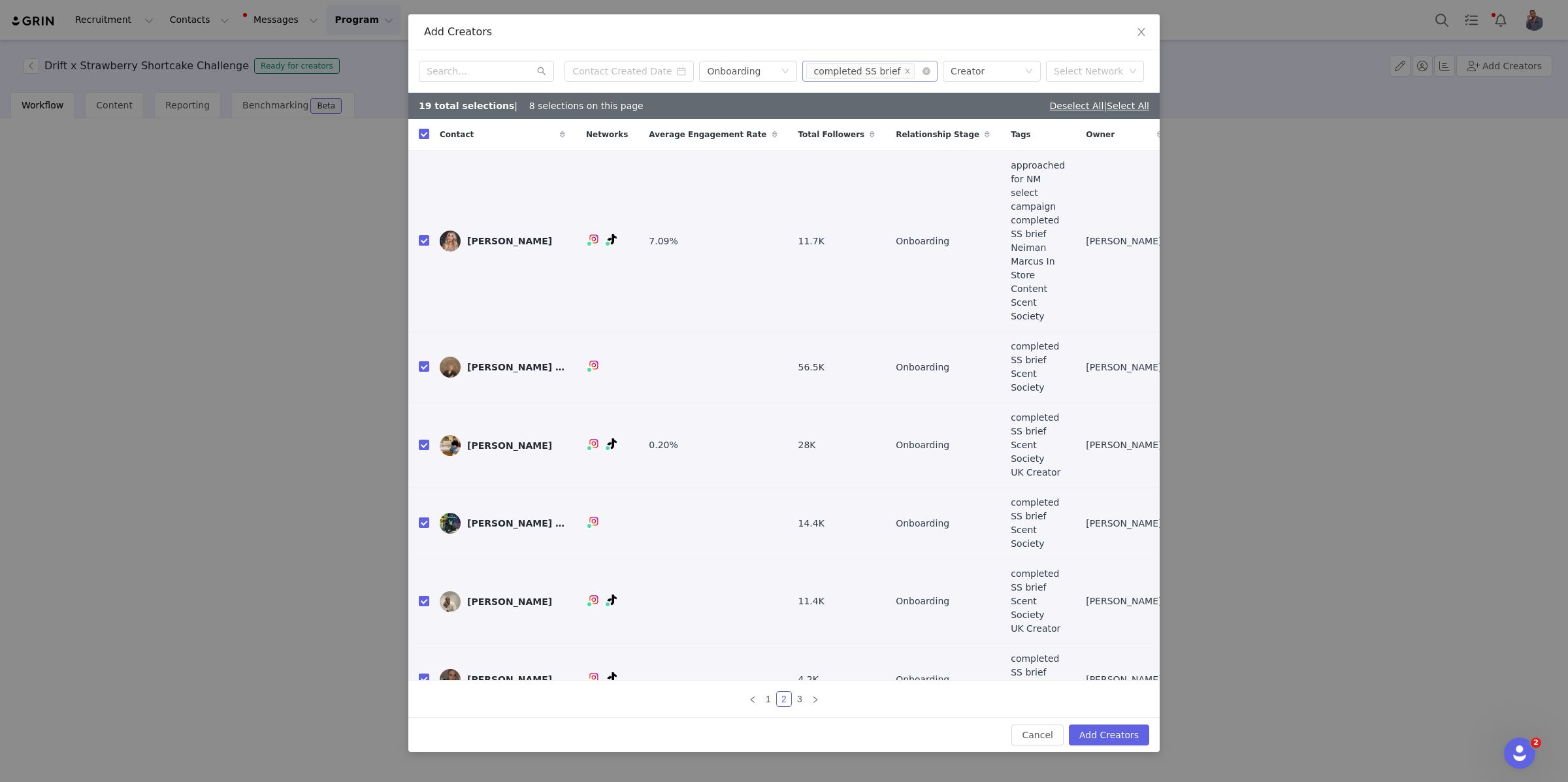
click at [417, 559] on td at bounding box center [418, 602] width 21 height 85
click at [421, 596] on input "checkbox" at bounding box center [423, 601] width 10 height 10
checkbox input "false"
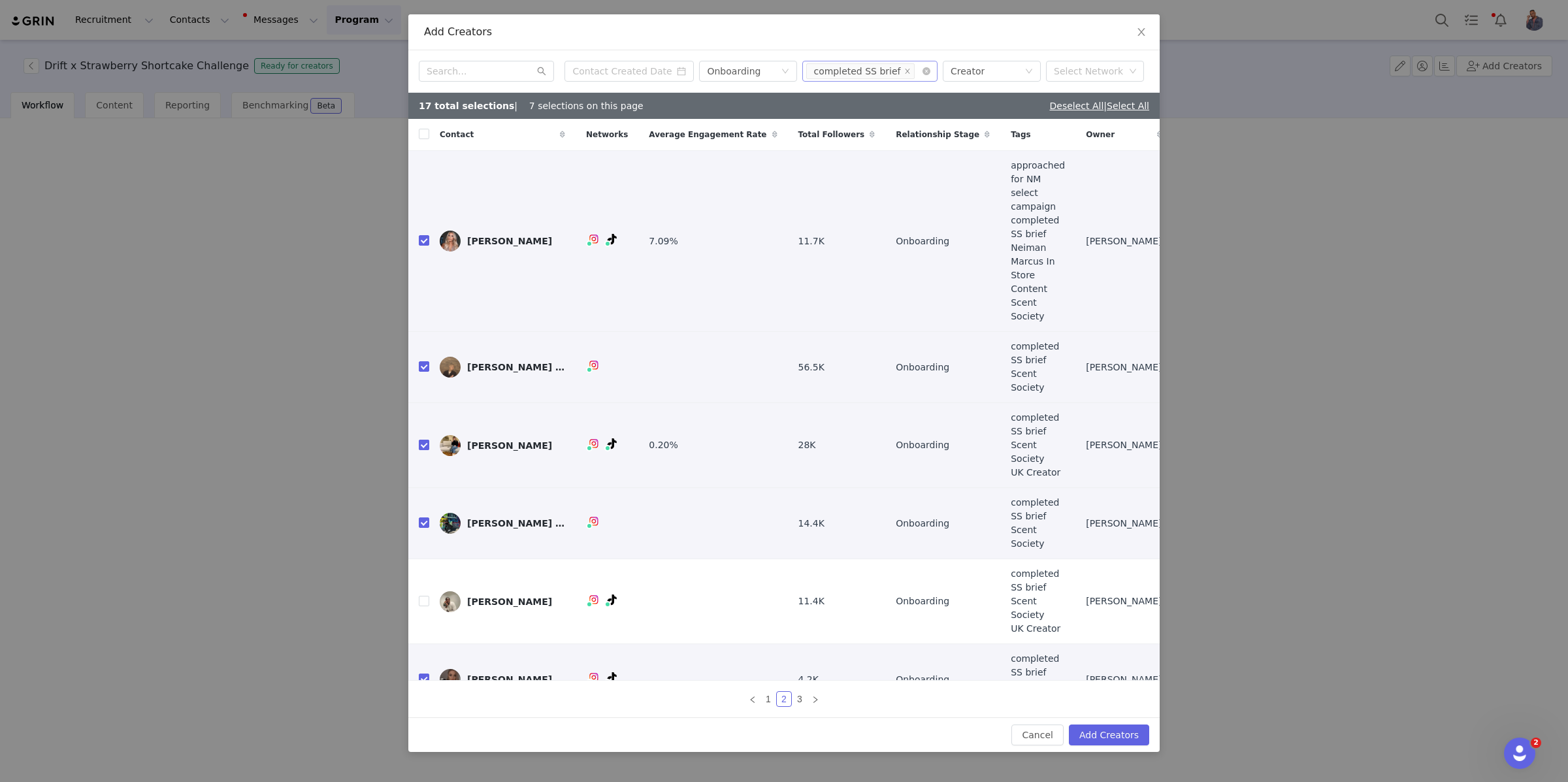
click at [420, 440] on input "checkbox" at bounding box center [423, 444] width 10 height 10
checkbox input "false"
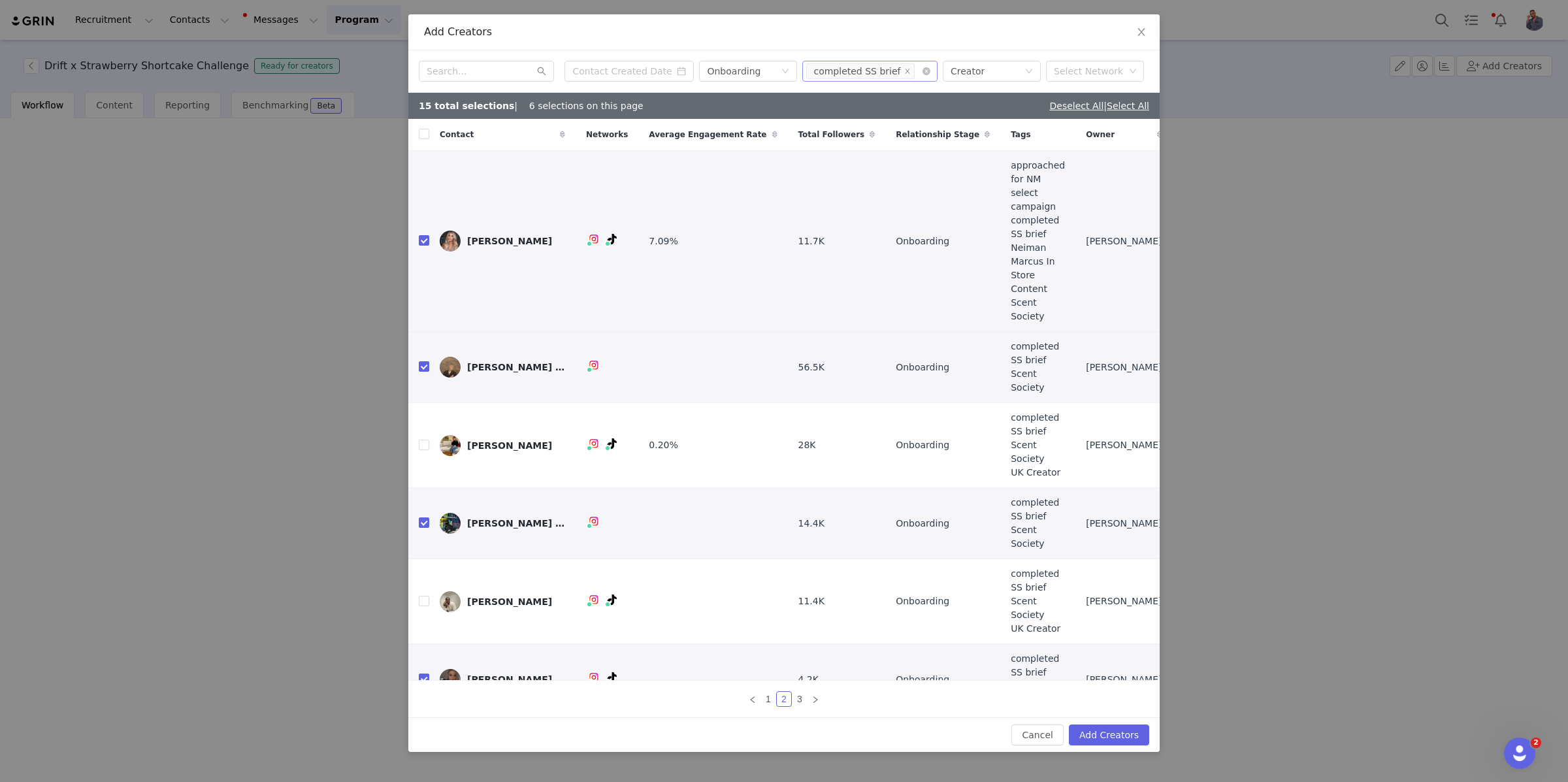
checkbox input "false"
click at [767, 692] on link "1" at bounding box center [767, 699] width 14 height 14
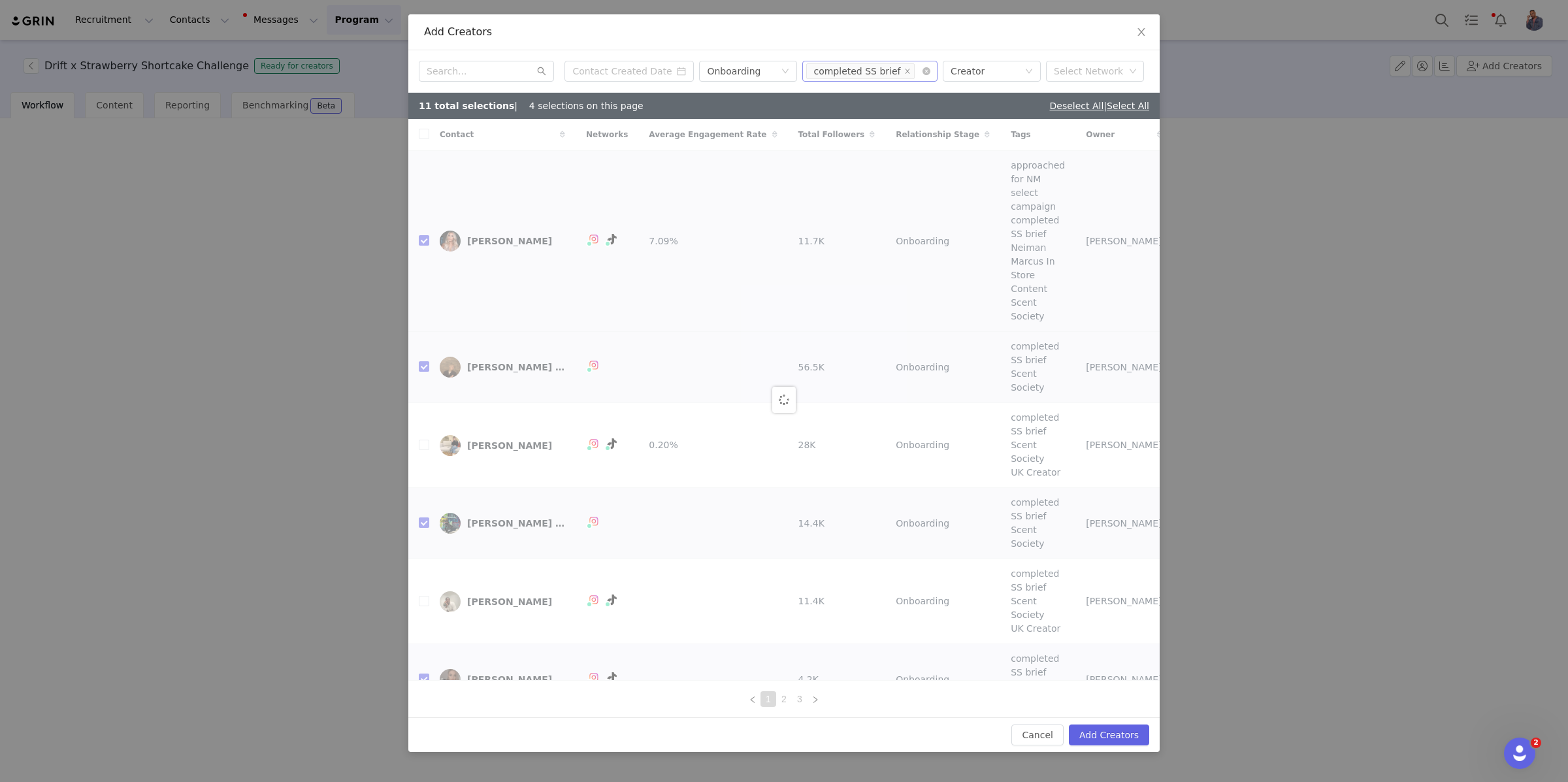
checkbox input "true"
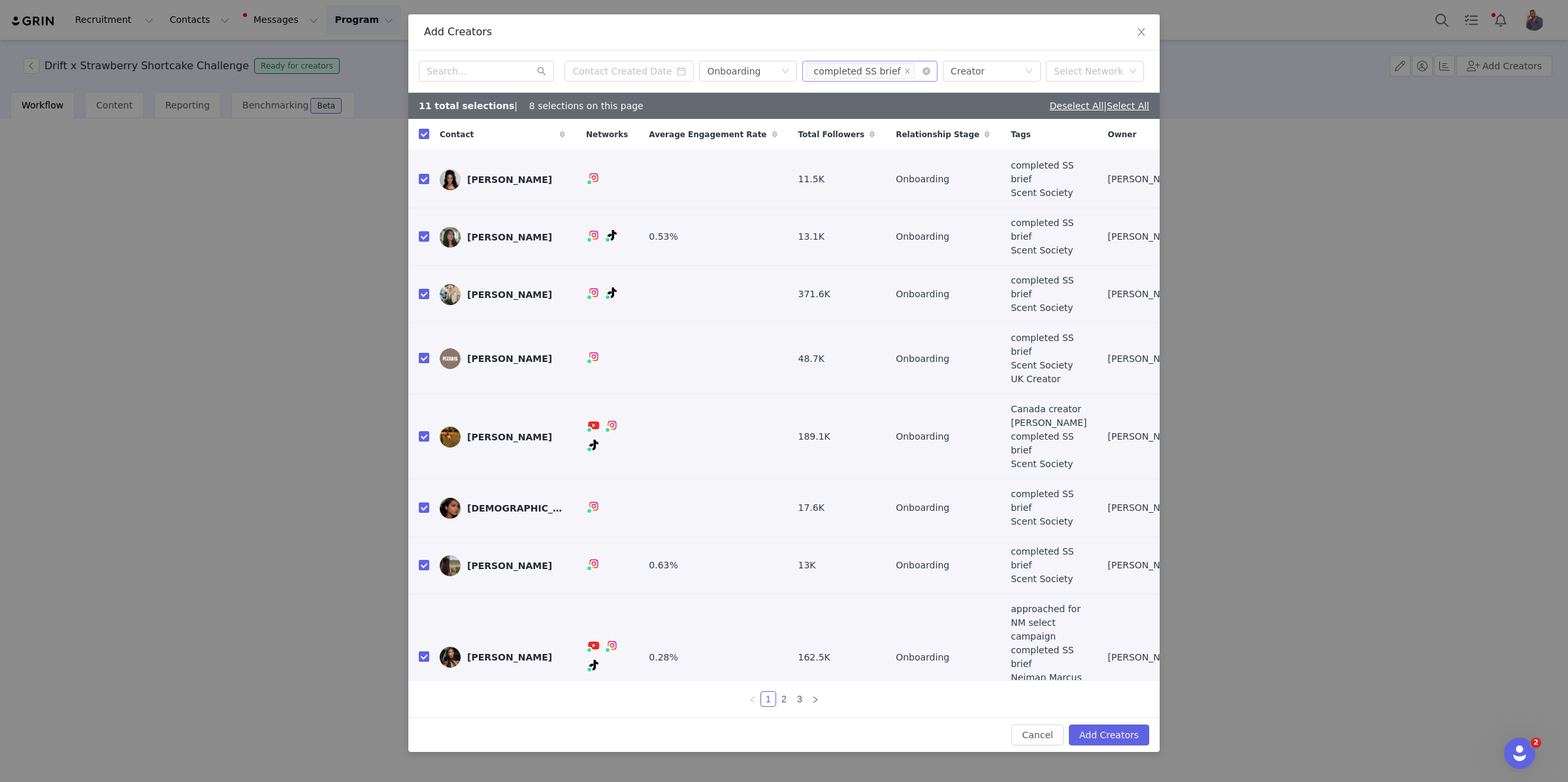
click at [418, 353] on input "checkbox" at bounding box center [423, 358] width 10 height 10
checkbox input "false"
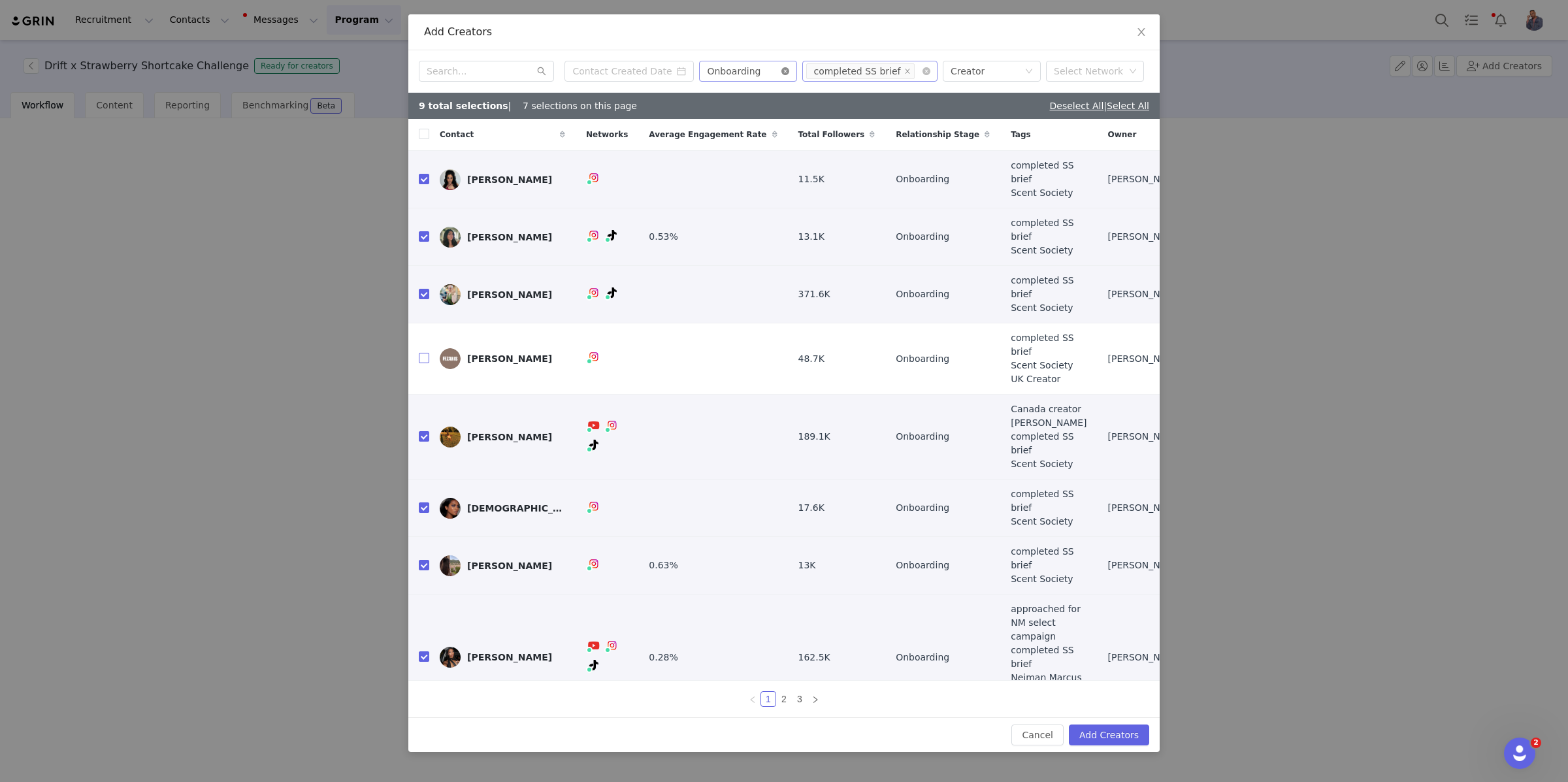
click at [789, 75] on icon "icon: close-circle" at bounding box center [785, 72] width 8 height 8
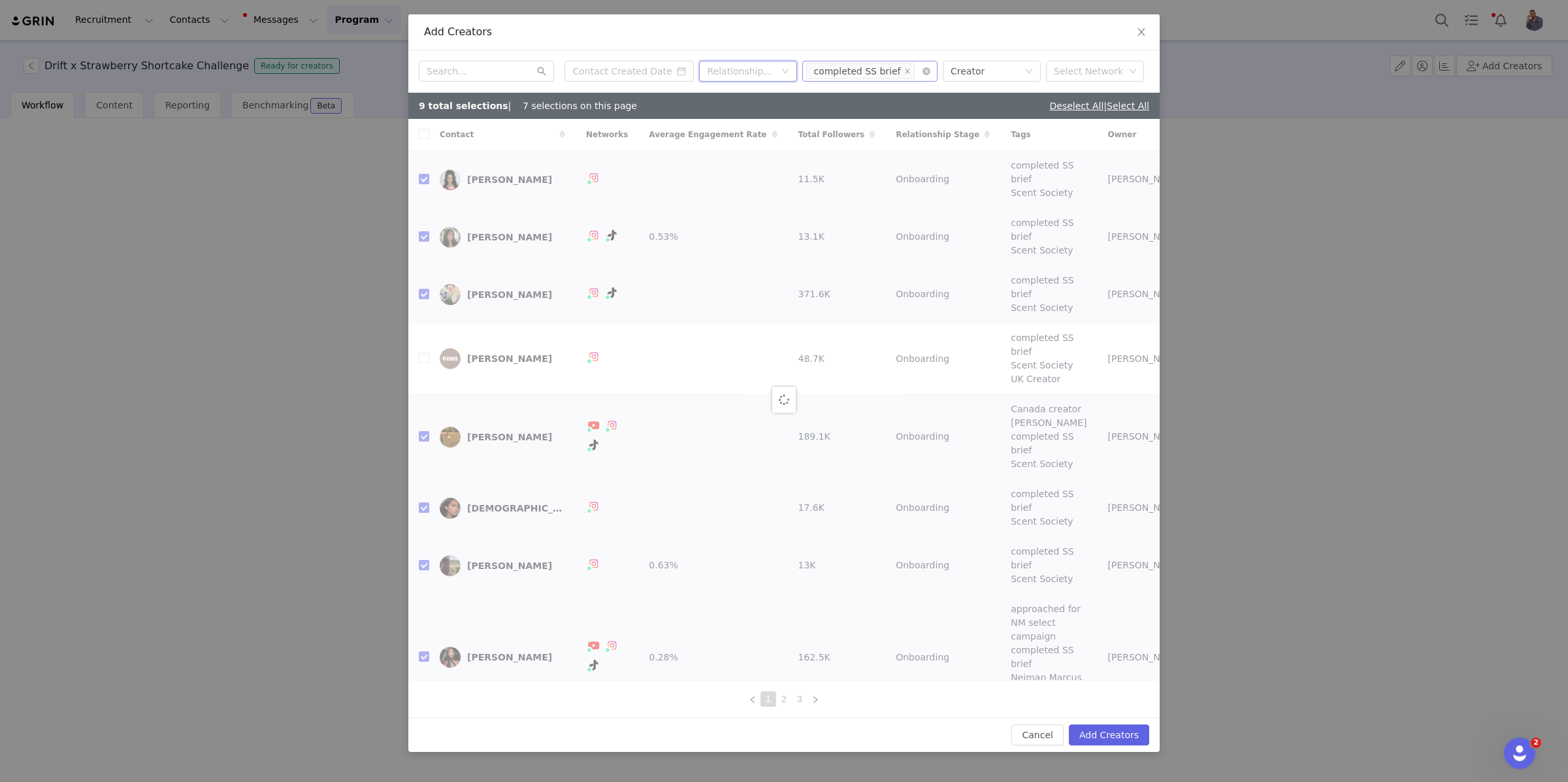
click at [767, 78] on div "Relationship Stage" at bounding box center [740, 71] width 68 height 13
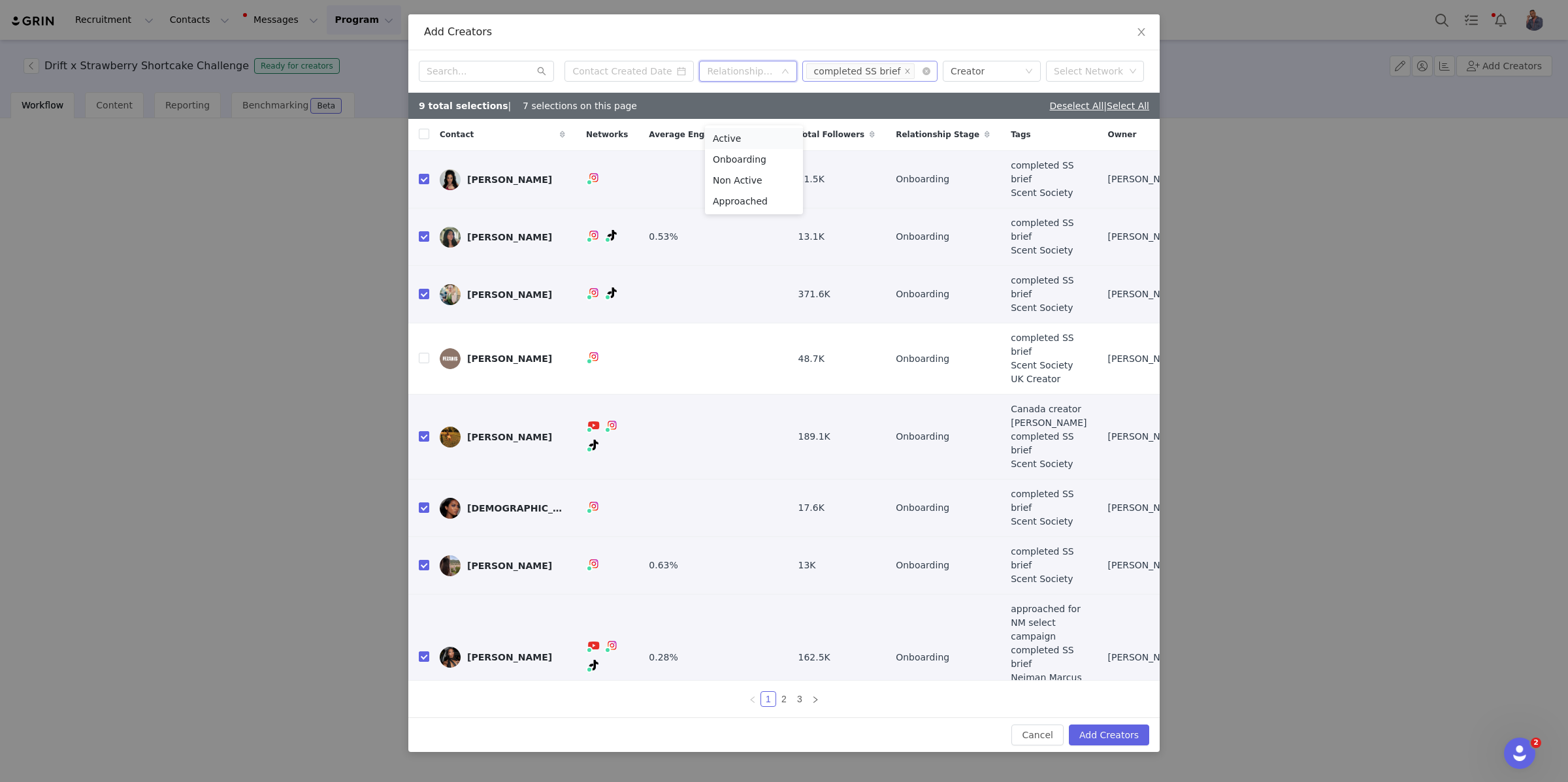
checkbox input "false"
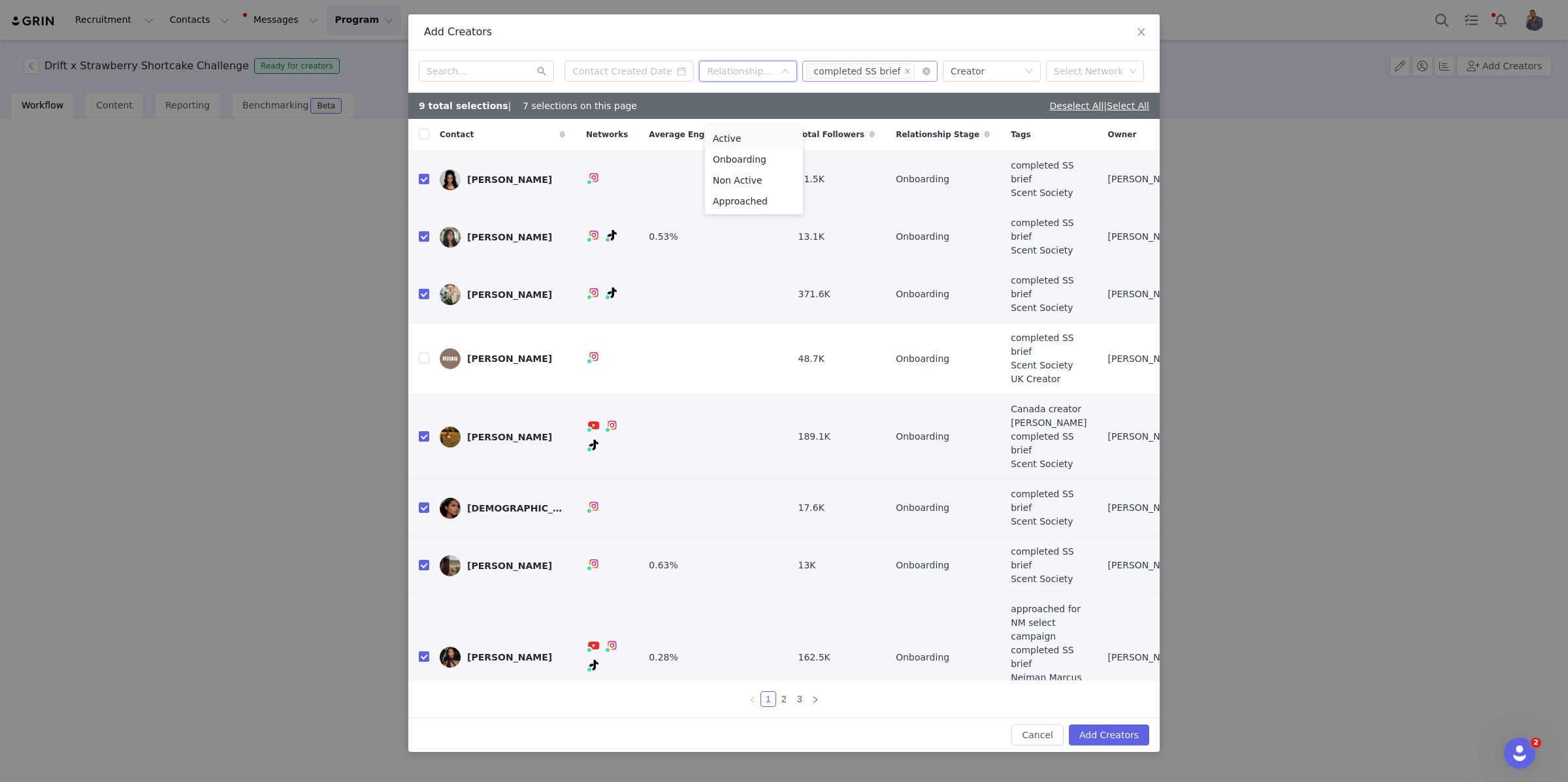
checkbox input "false"
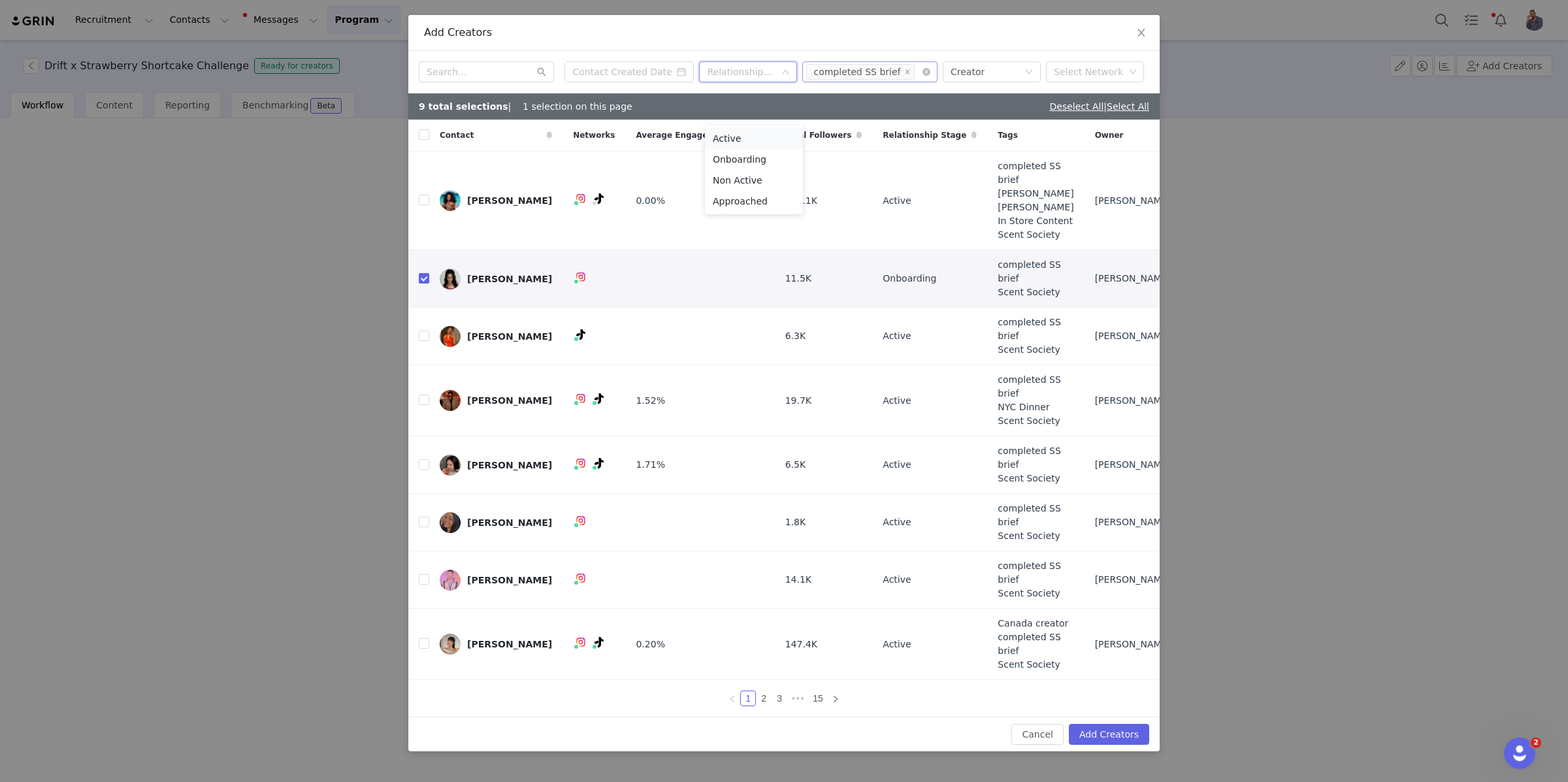
click at [747, 140] on li "Active" at bounding box center [753, 138] width 98 height 21
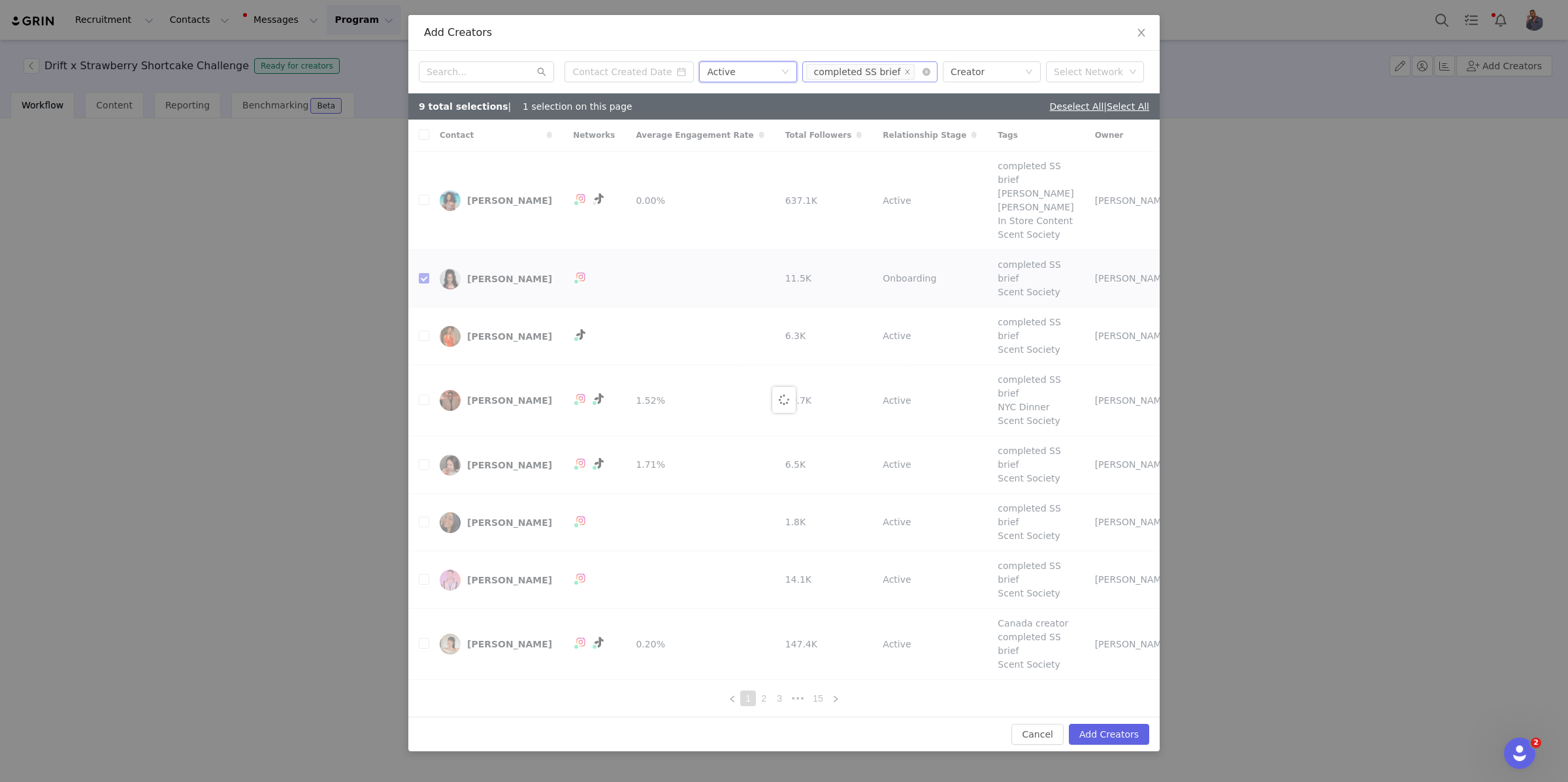
checkbox input "false"
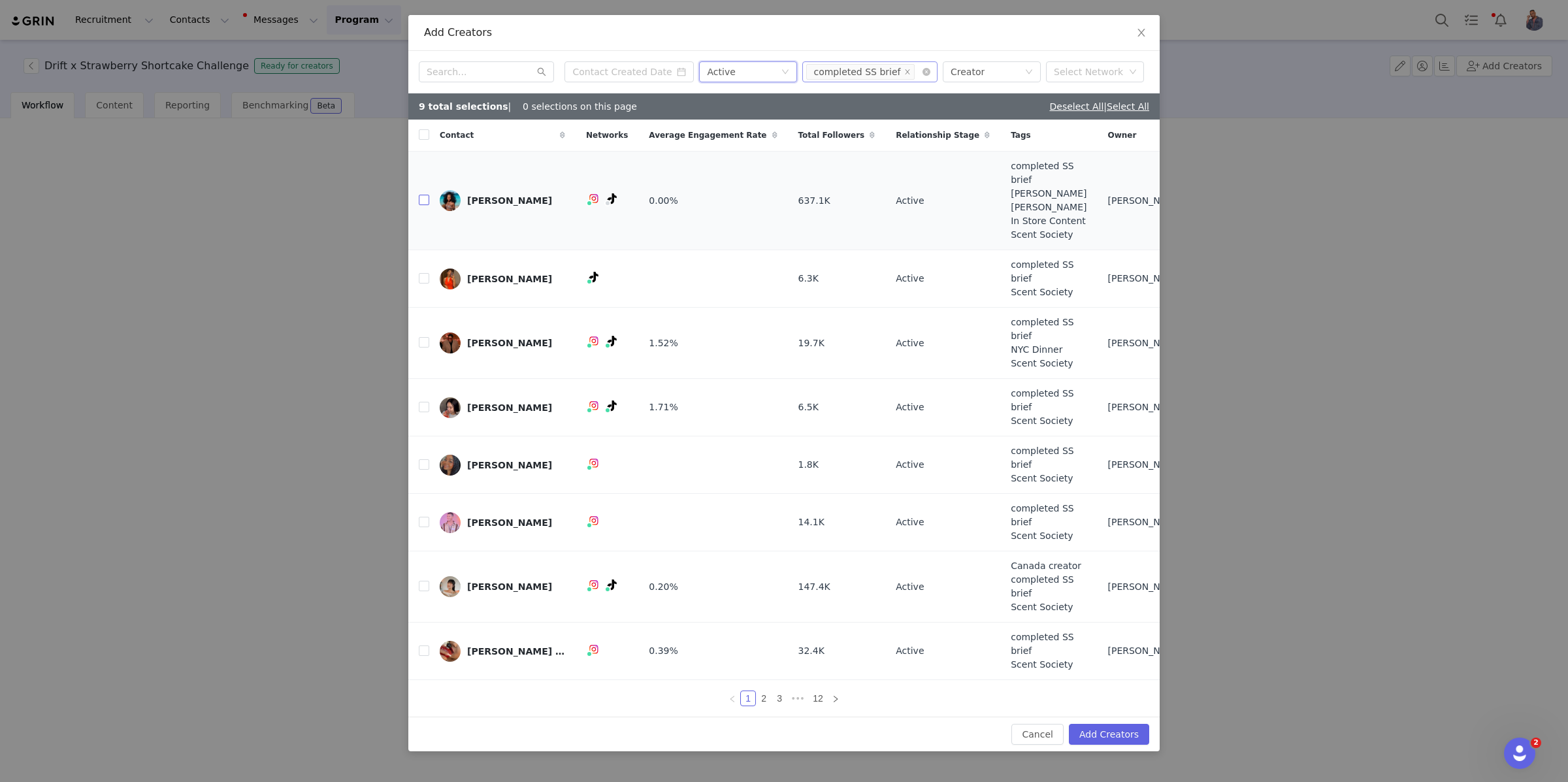
click at [426, 205] on input "checkbox" at bounding box center [423, 199] width 10 height 10
checkbox input "true"
click at [418, 284] on input "checkbox" at bounding box center [423, 278] width 10 height 10
checkbox input "true"
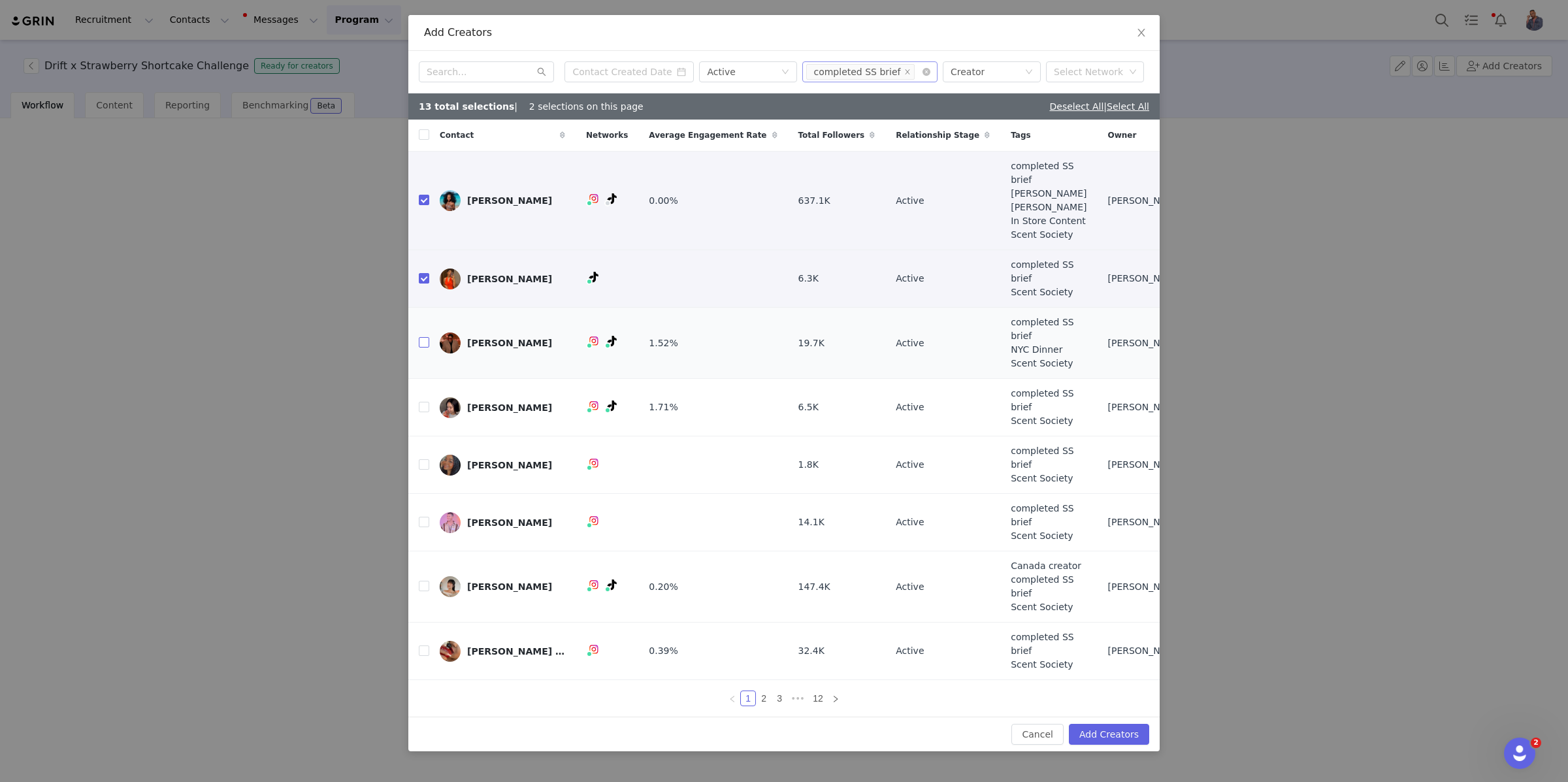
drag, startPoint x: 421, startPoint y: 359, endPoint x: 431, endPoint y: 379, distance: 22.4
click at [421, 348] on input "checkbox" at bounding box center [423, 342] width 10 height 10
checkbox input "true"
drag, startPoint x: 422, startPoint y: 409, endPoint x: 423, endPoint y: 422, distance: 13.0
click at [422, 409] on input "checkbox" at bounding box center [423, 407] width 10 height 10
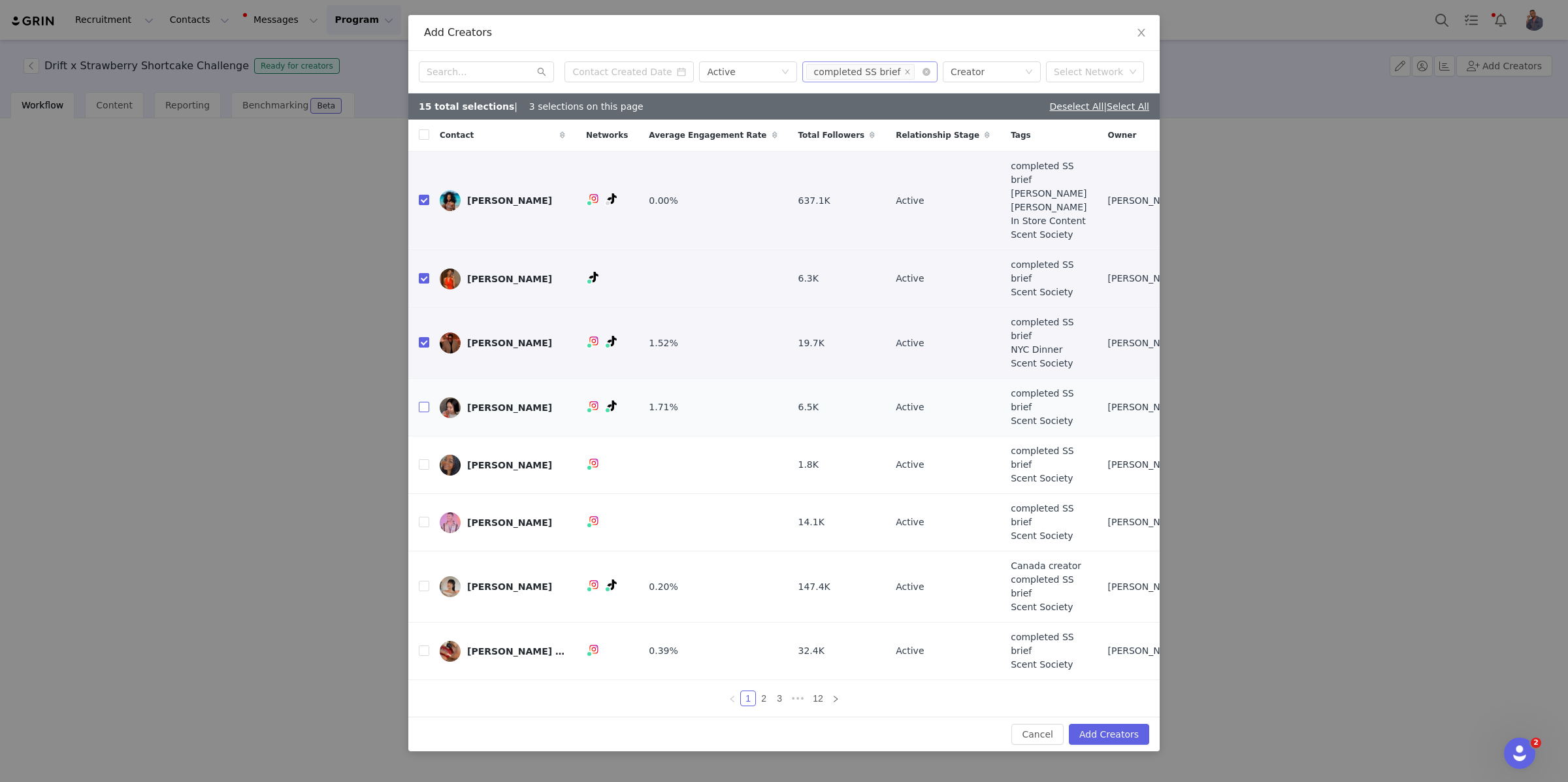
checkbox input "true"
click at [423, 459] on input "checkbox" at bounding box center [423, 464] width 10 height 10
checkbox input "true"
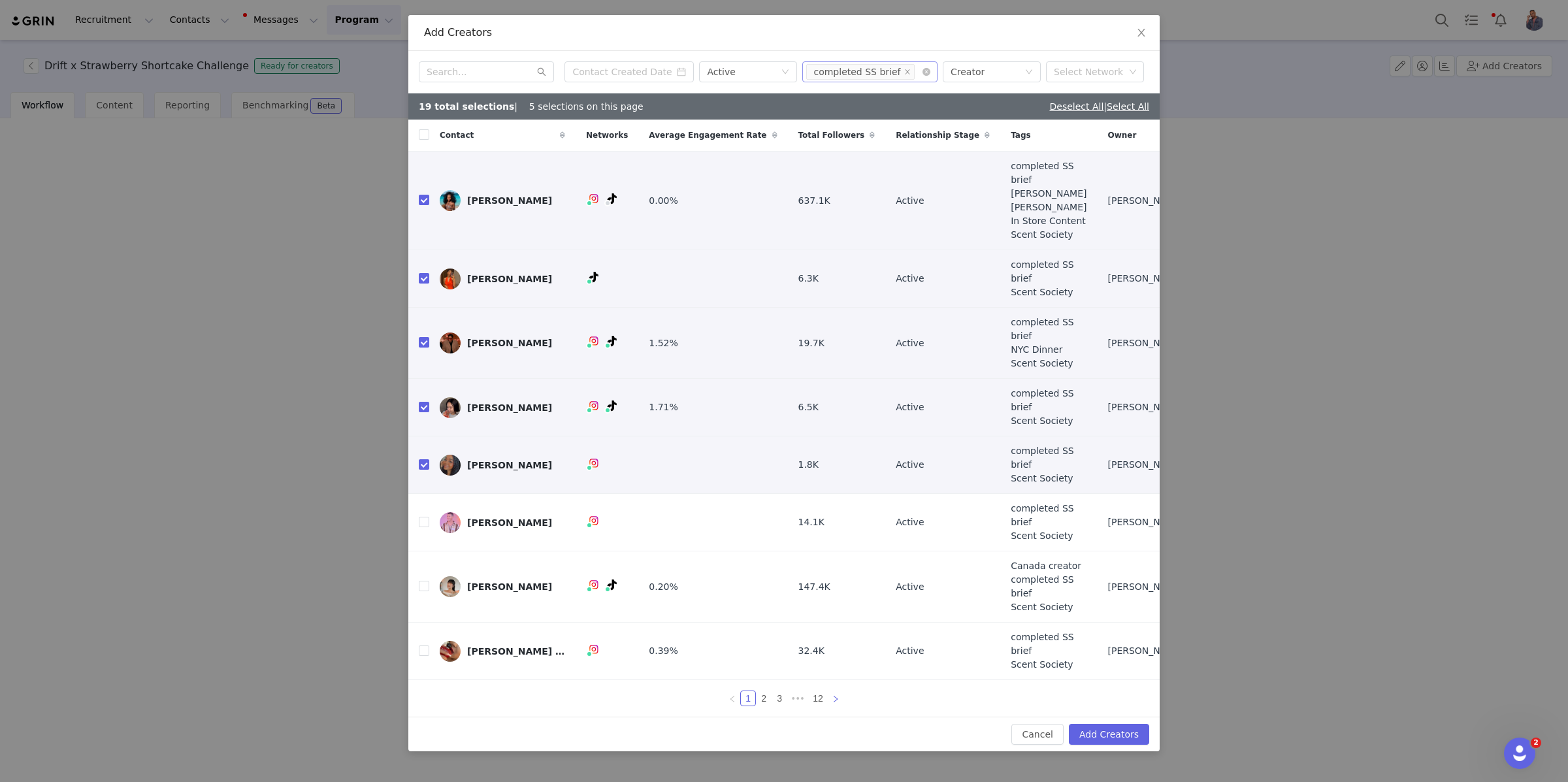
click at [833, 696] on icon "icon: right" at bounding box center [836, 700] width 8 height 8
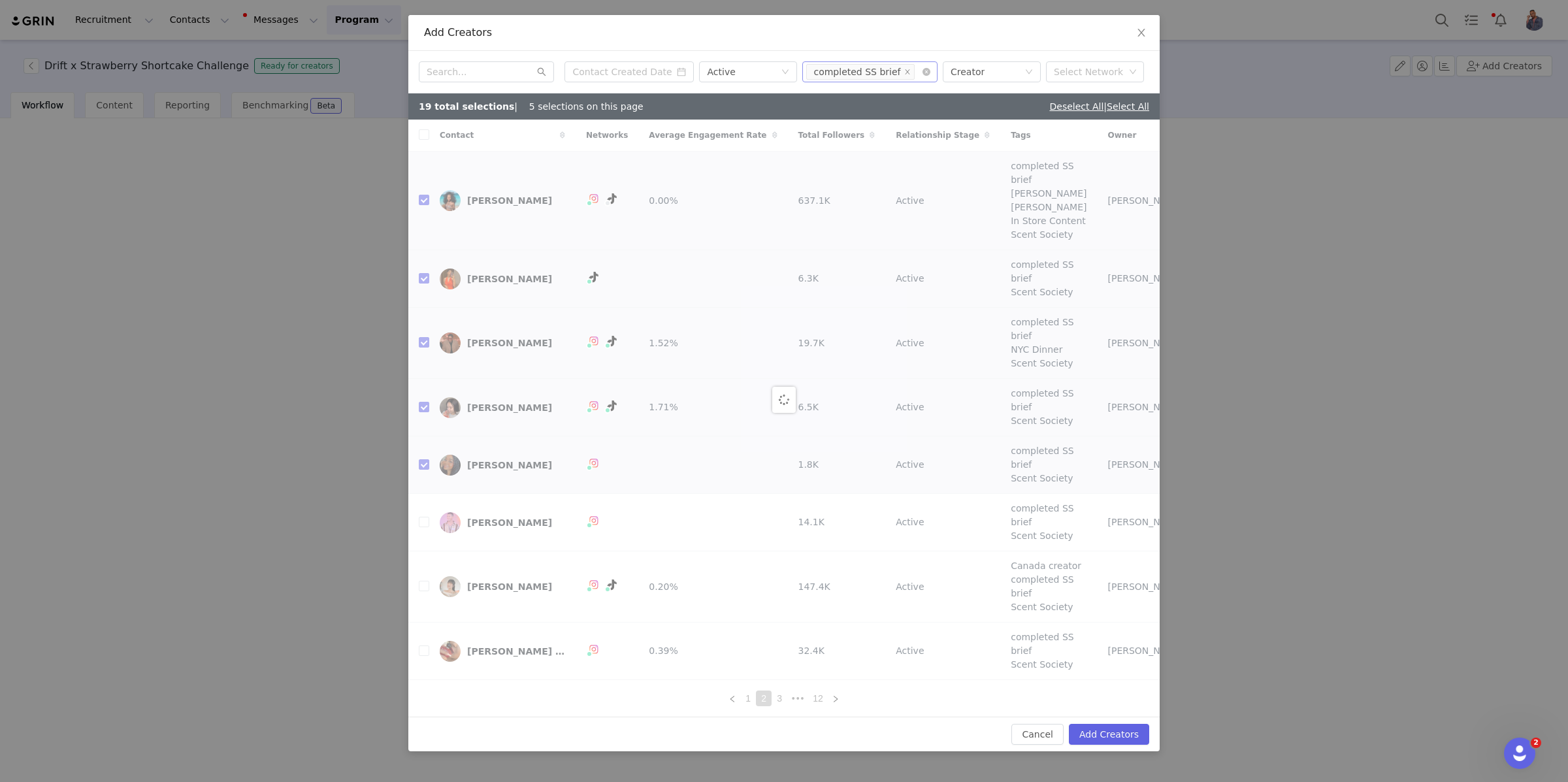
checkbox input "false"
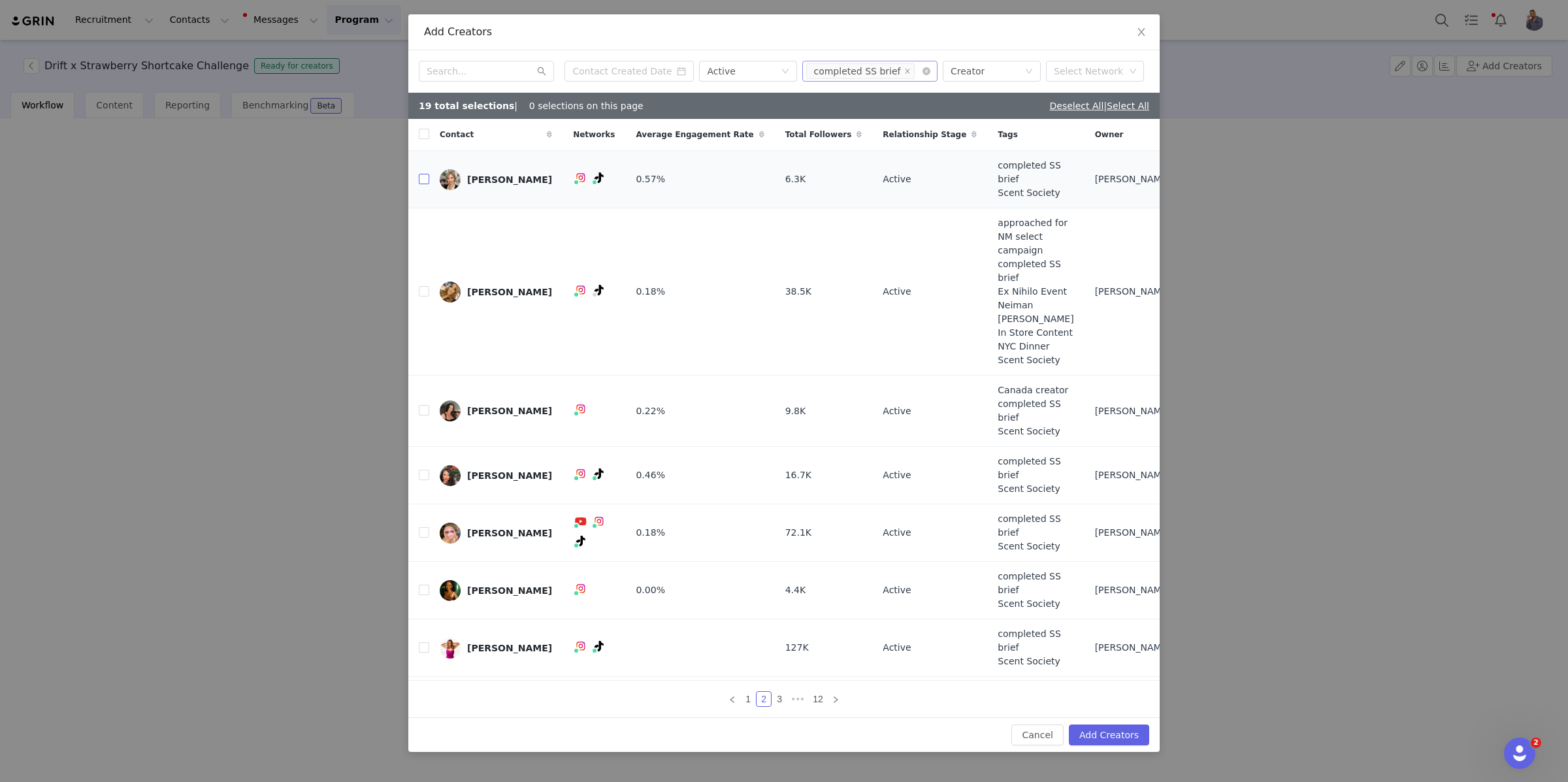
click at [425, 184] on input "checkbox" at bounding box center [423, 178] width 10 height 10
checkbox input "true"
click at [425, 293] on input "checkbox" at bounding box center [423, 291] width 10 height 10
checkbox input "true"
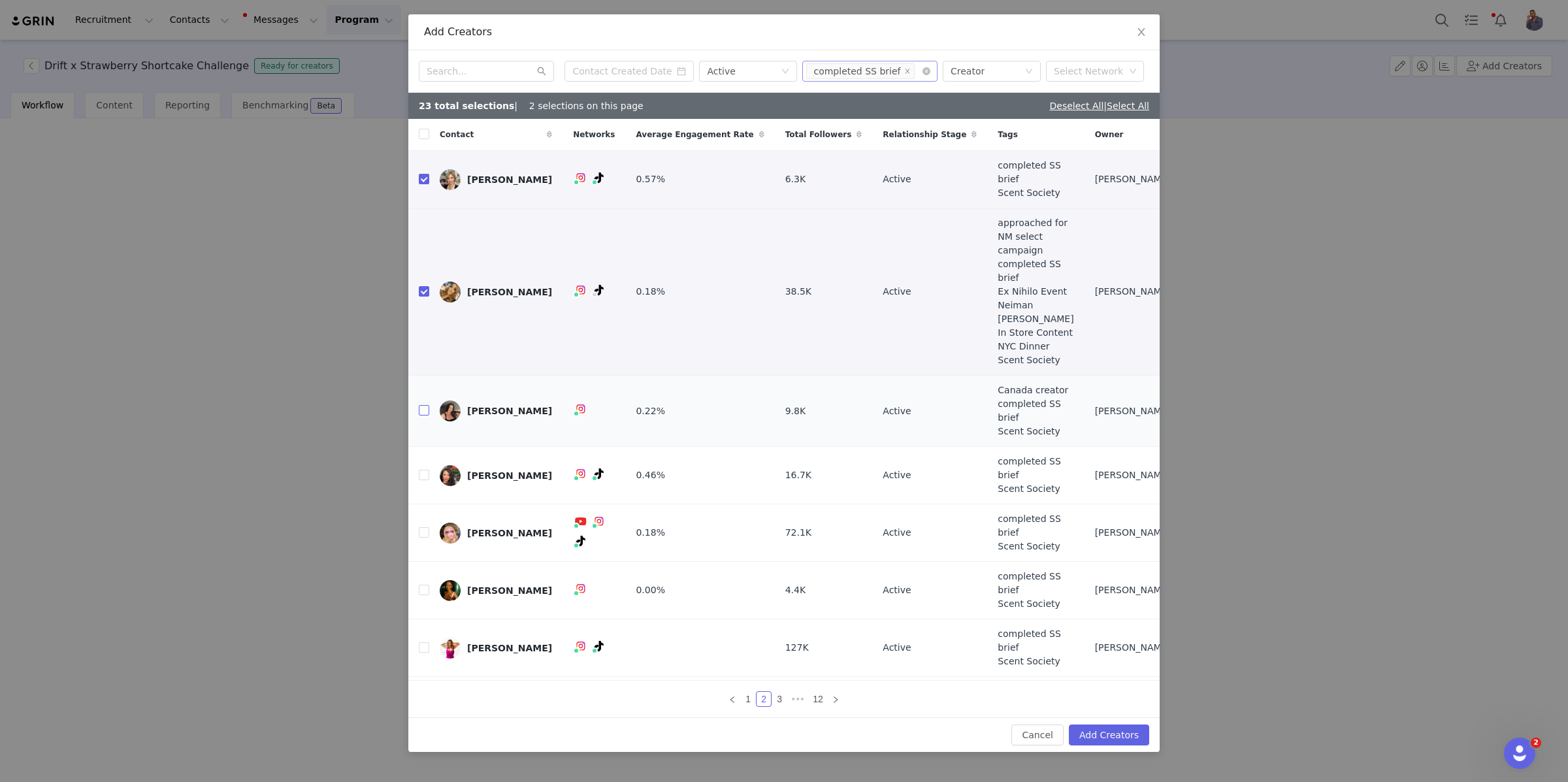
click at [424, 405] on input "checkbox" at bounding box center [423, 410] width 10 height 10
checkbox input "true"
click at [423, 470] on input "checkbox" at bounding box center [423, 475] width 10 height 10
checkbox input "true"
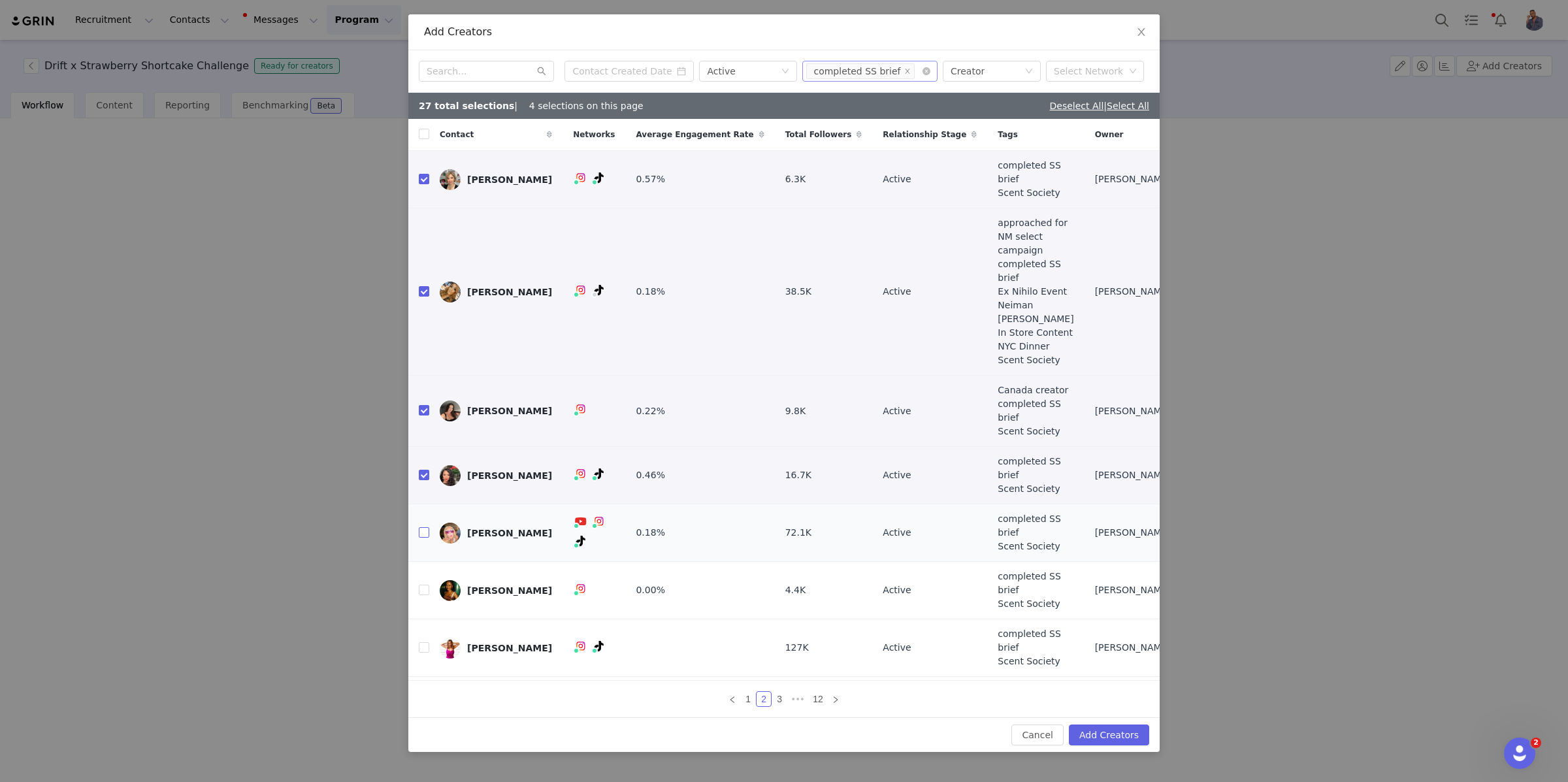
click at [426, 527] on input "checkbox" at bounding box center [423, 532] width 10 height 10
checkbox input "true"
click at [425, 583] on label at bounding box center [423, 590] width 10 height 14
click at [425, 585] on input "checkbox" at bounding box center [423, 590] width 10 height 10
checkbox input "true"
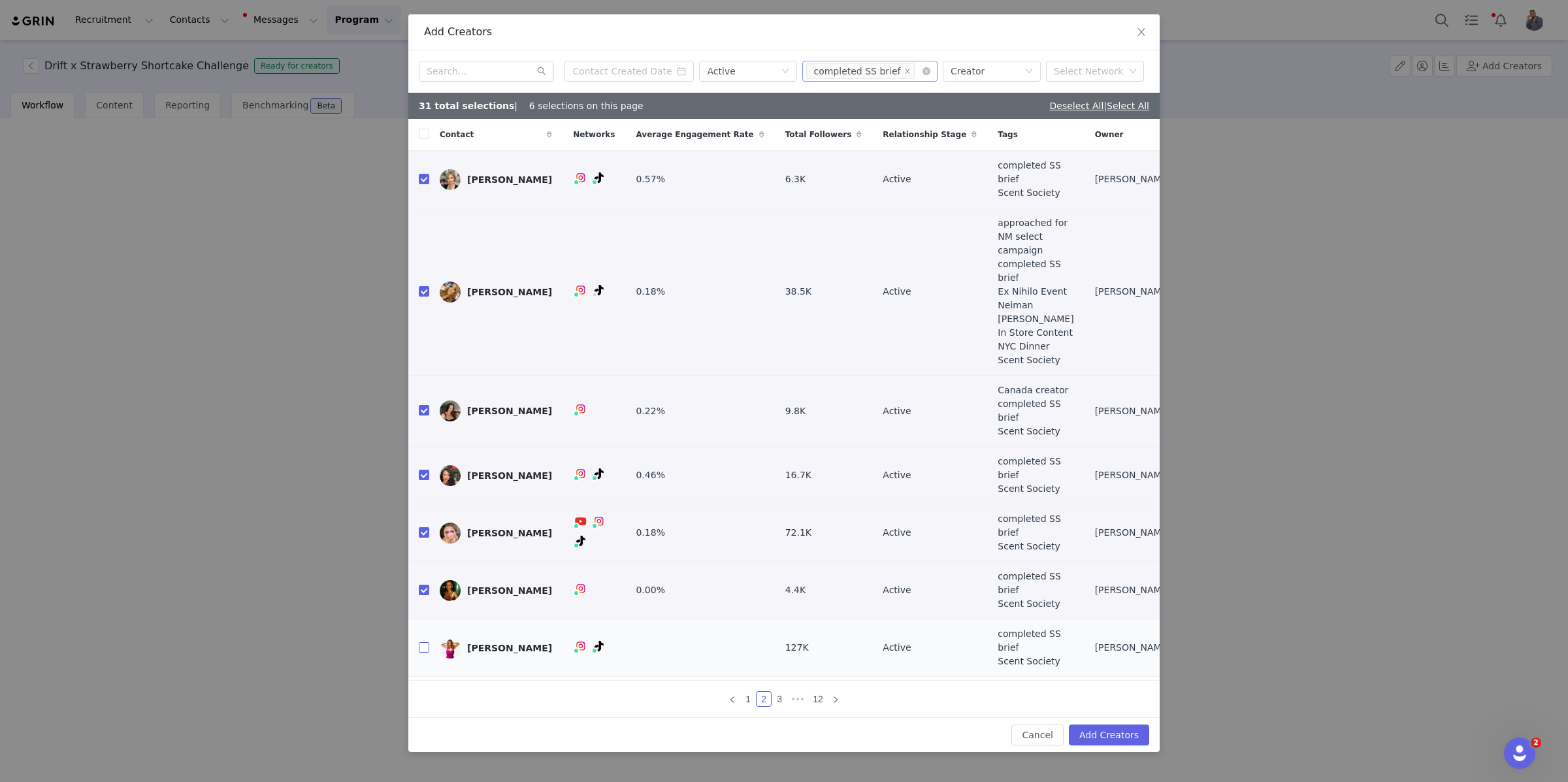
click at [425, 642] on input "checkbox" at bounding box center [423, 647] width 10 height 10
checkbox input "true"
click at [427, 700] on input "checkbox" at bounding box center [423, 704] width 10 height 10
checkbox input "true"
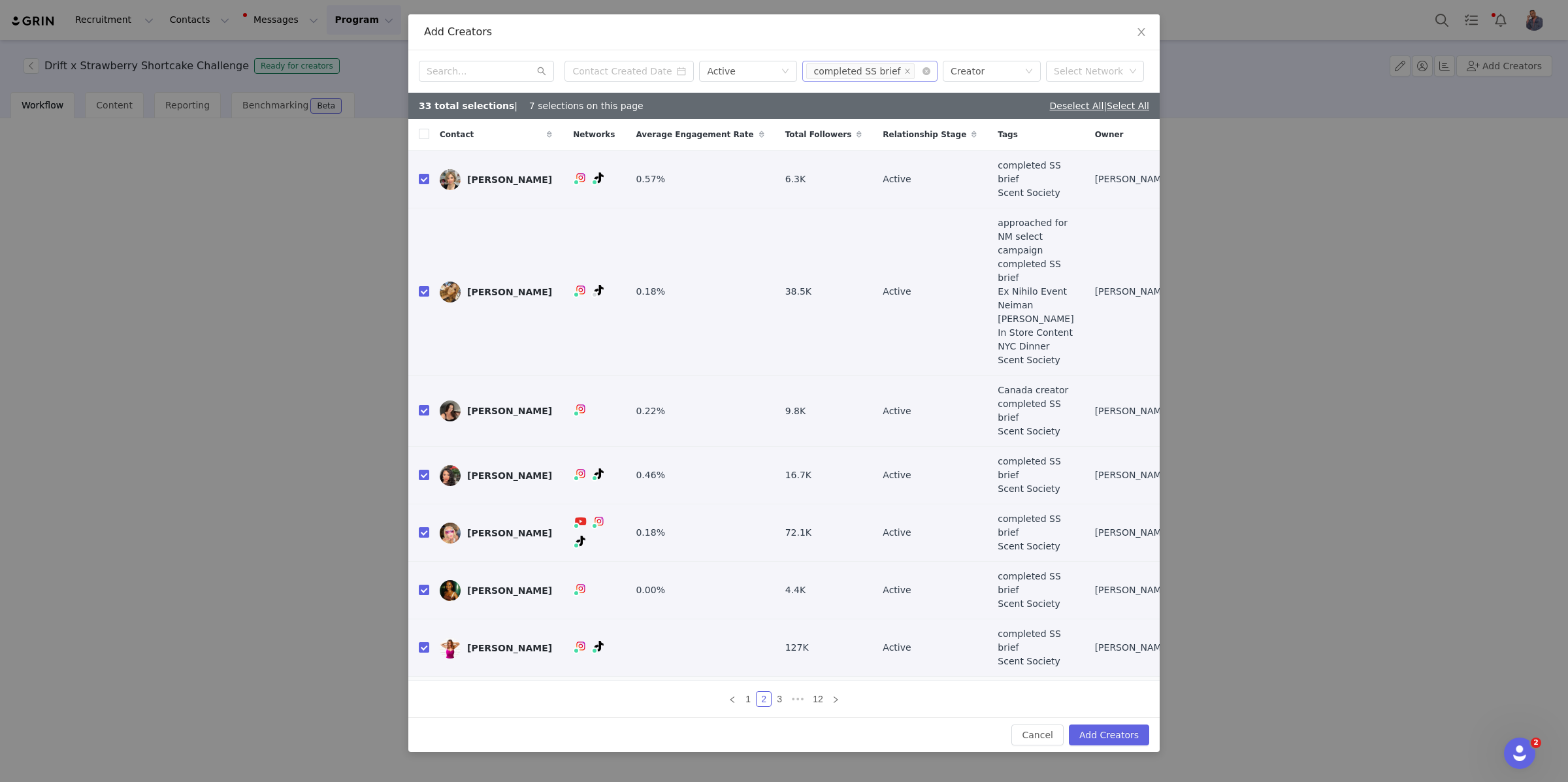
checkbox input "true"
click at [840, 692] on link at bounding box center [835, 699] width 16 height 16
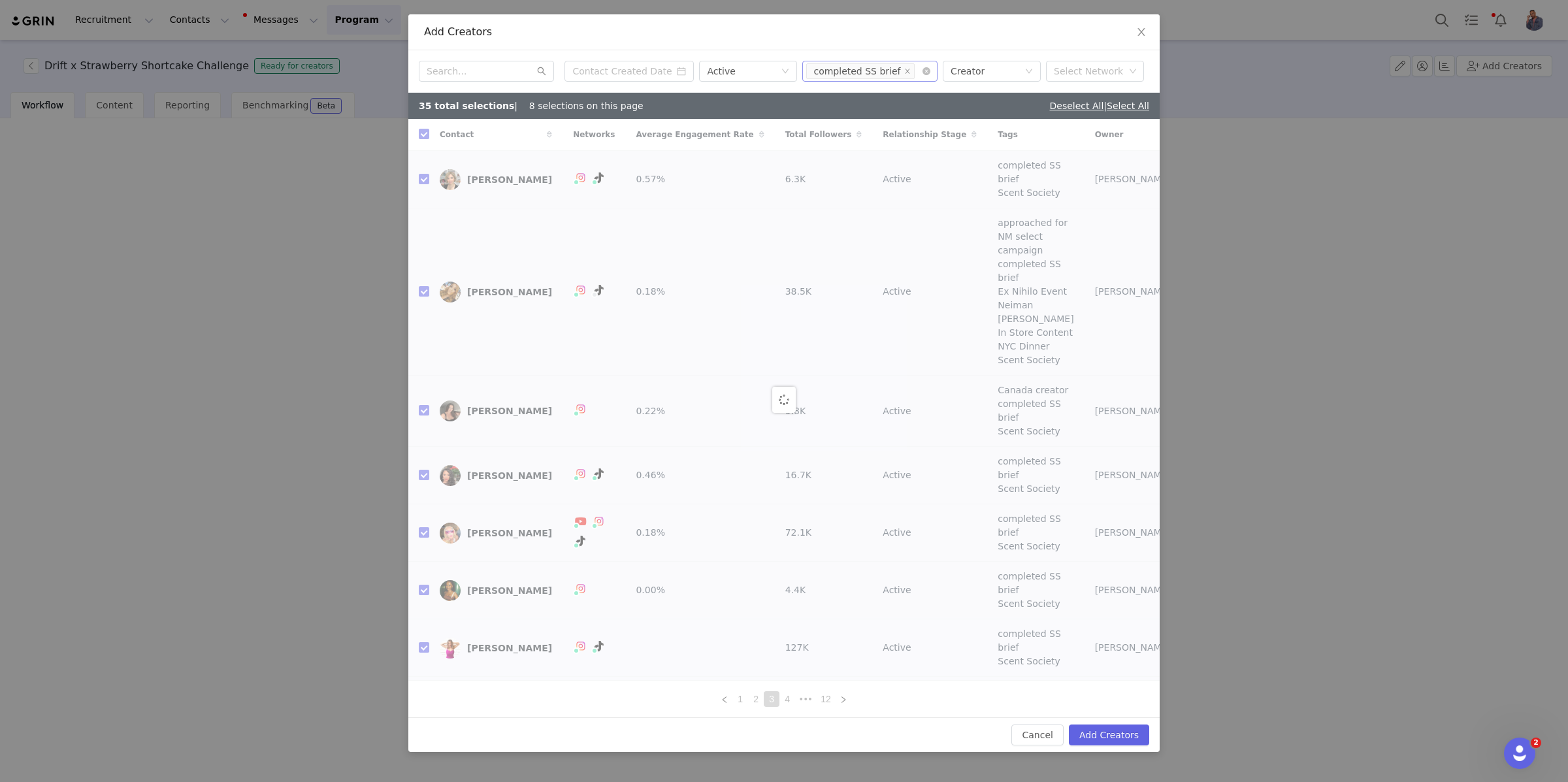
checkbox input "false"
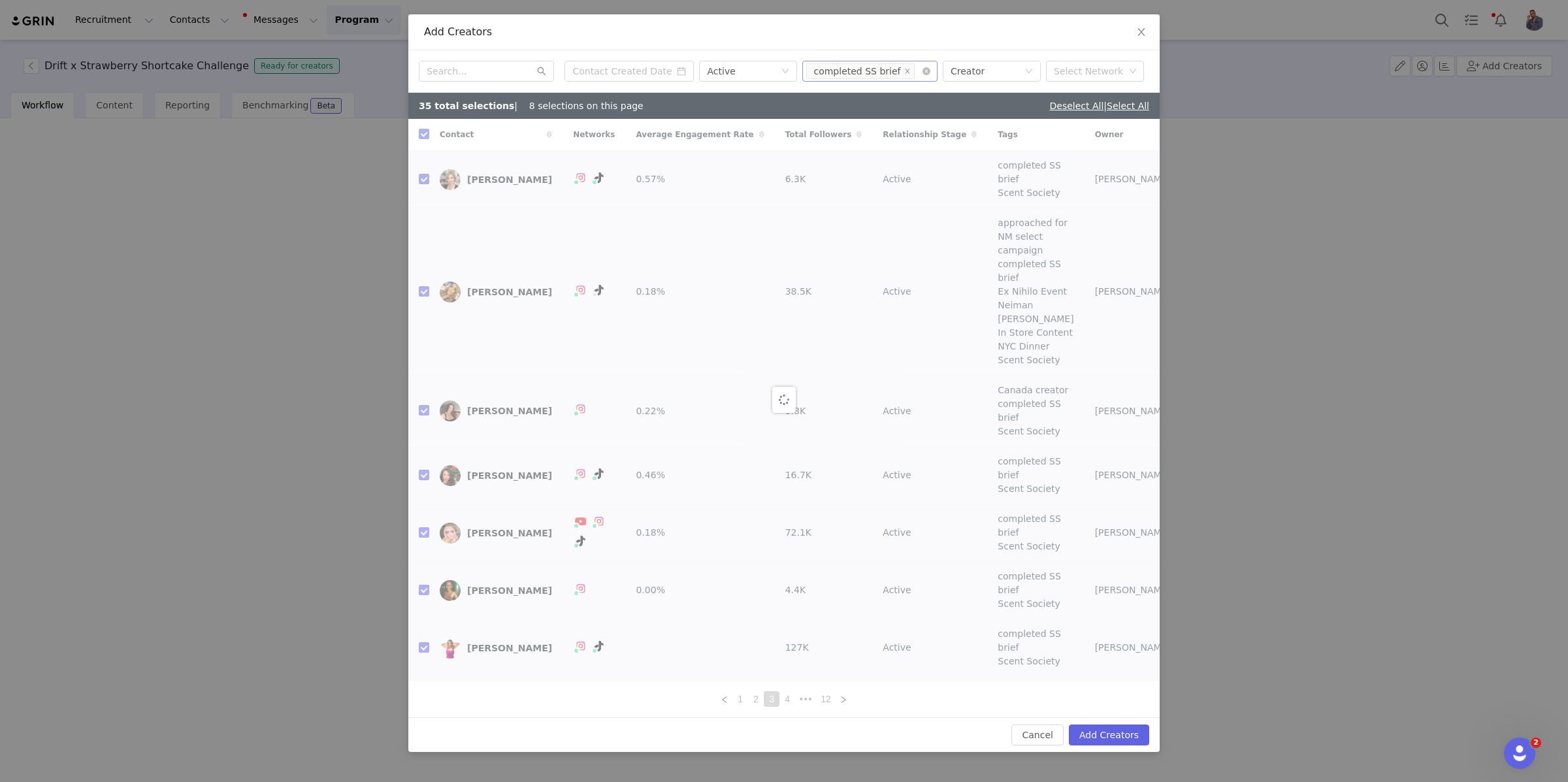
checkbox input "false"
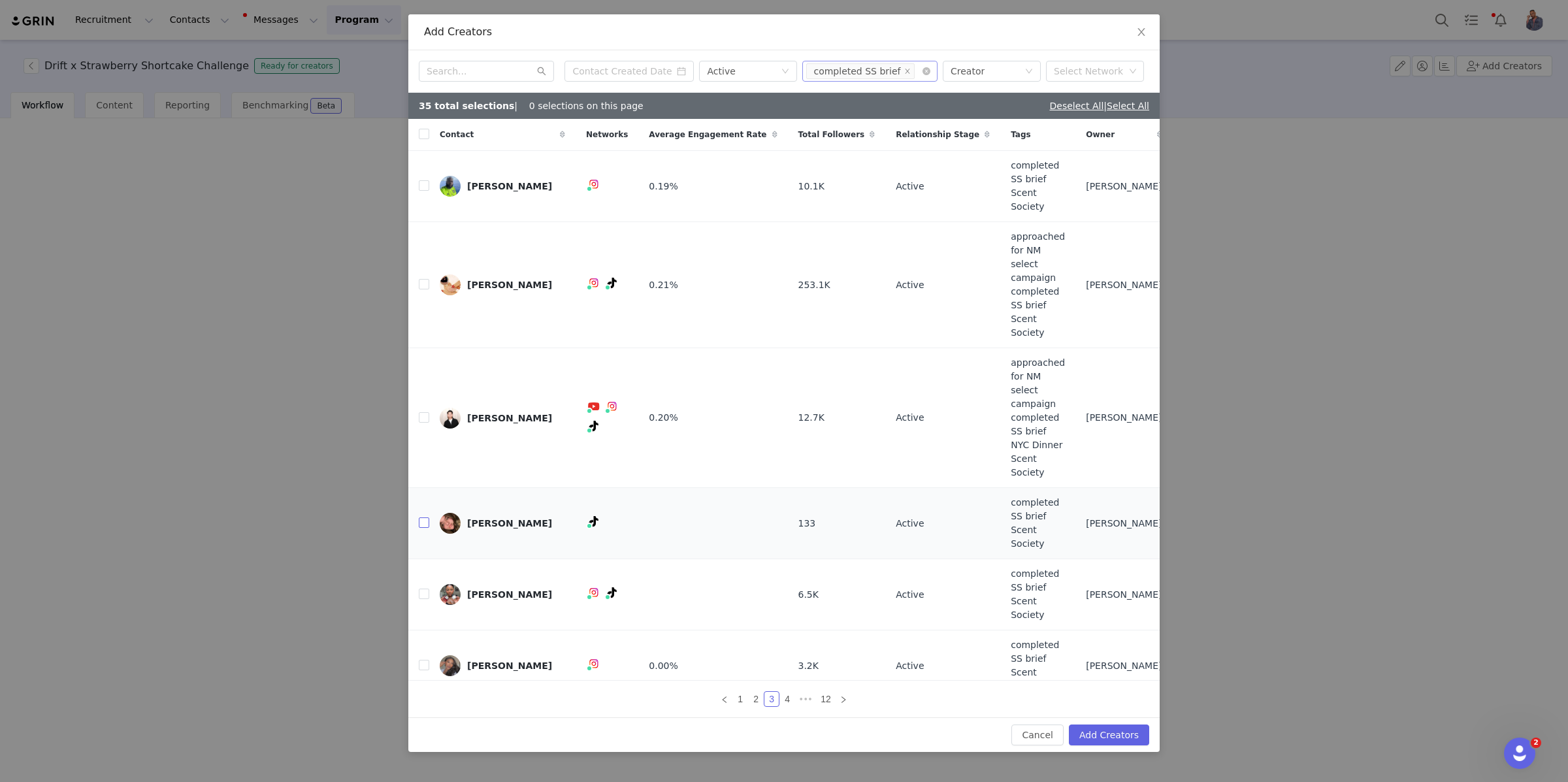
click at [423, 517] on input "checkbox" at bounding box center [423, 522] width 10 height 10
checkbox input "true"
click at [423, 589] on input "checkbox" at bounding box center [423, 594] width 10 height 10
checkbox input "true"
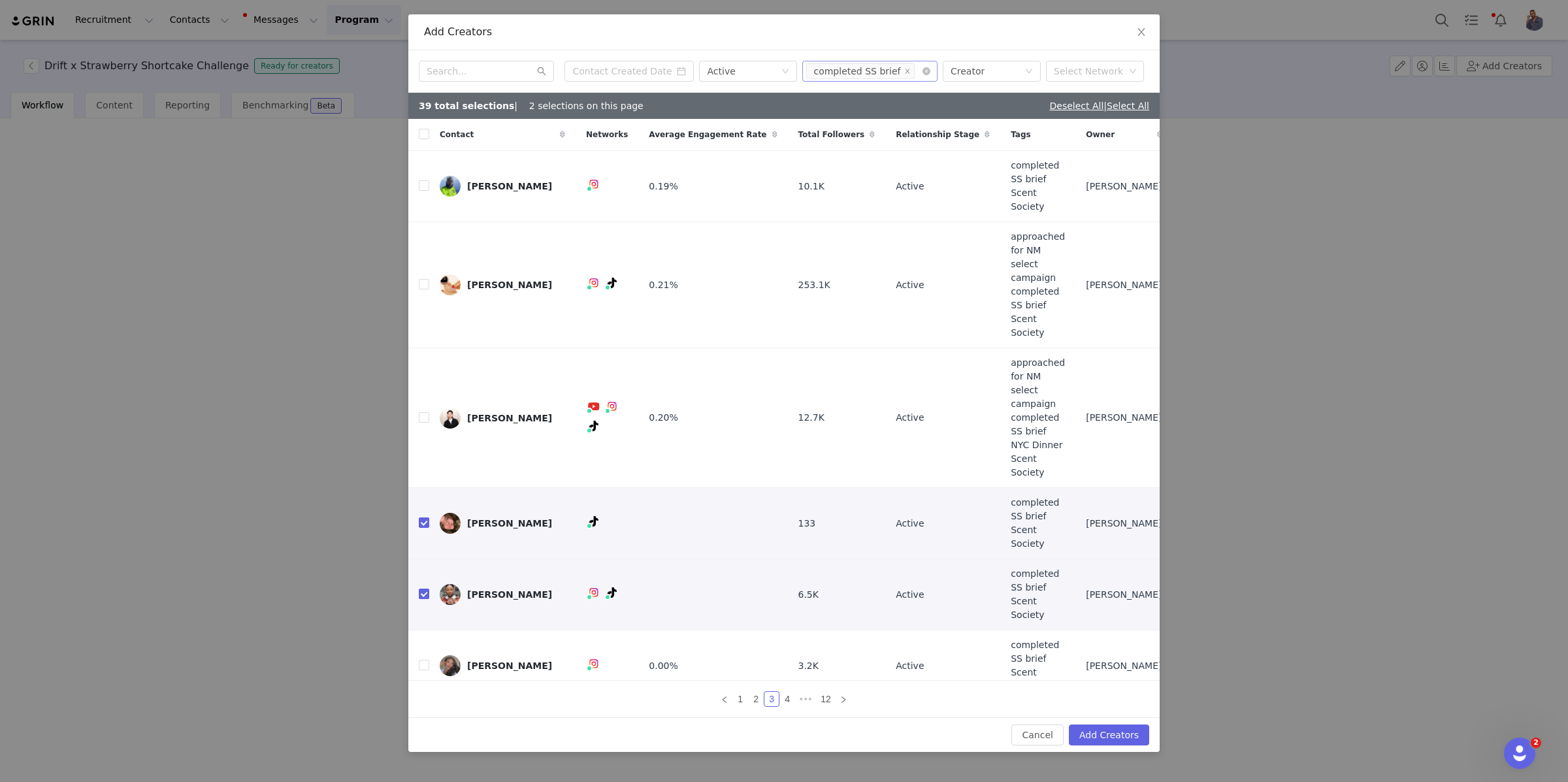
click at [425, 731] on input "checkbox" at bounding box center [423, 736] width 10 height 10
checkbox input "true"
click at [844, 696] on icon "icon: right" at bounding box center [844, 700] width 8 height 8
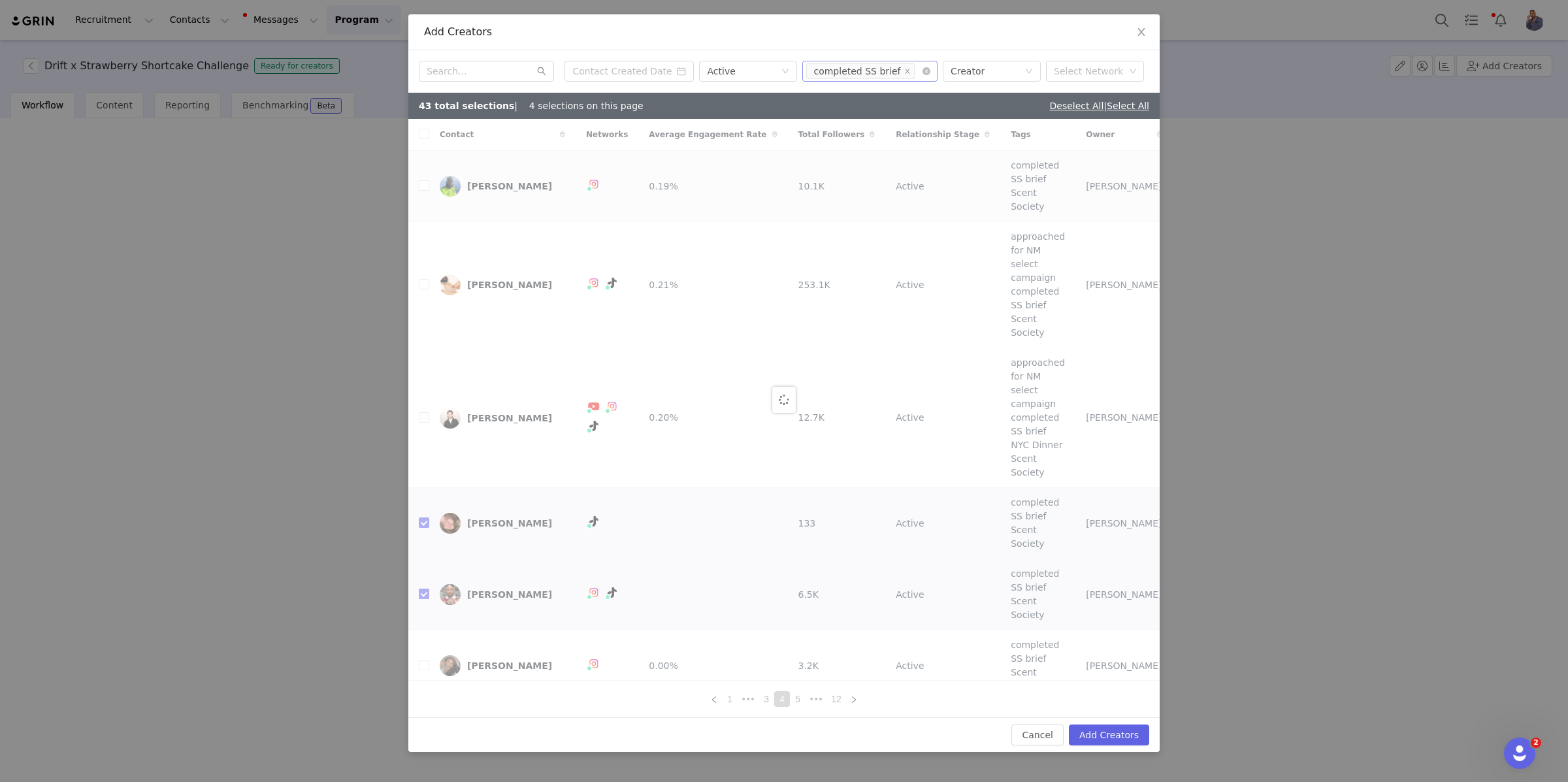
checkbox input "false"
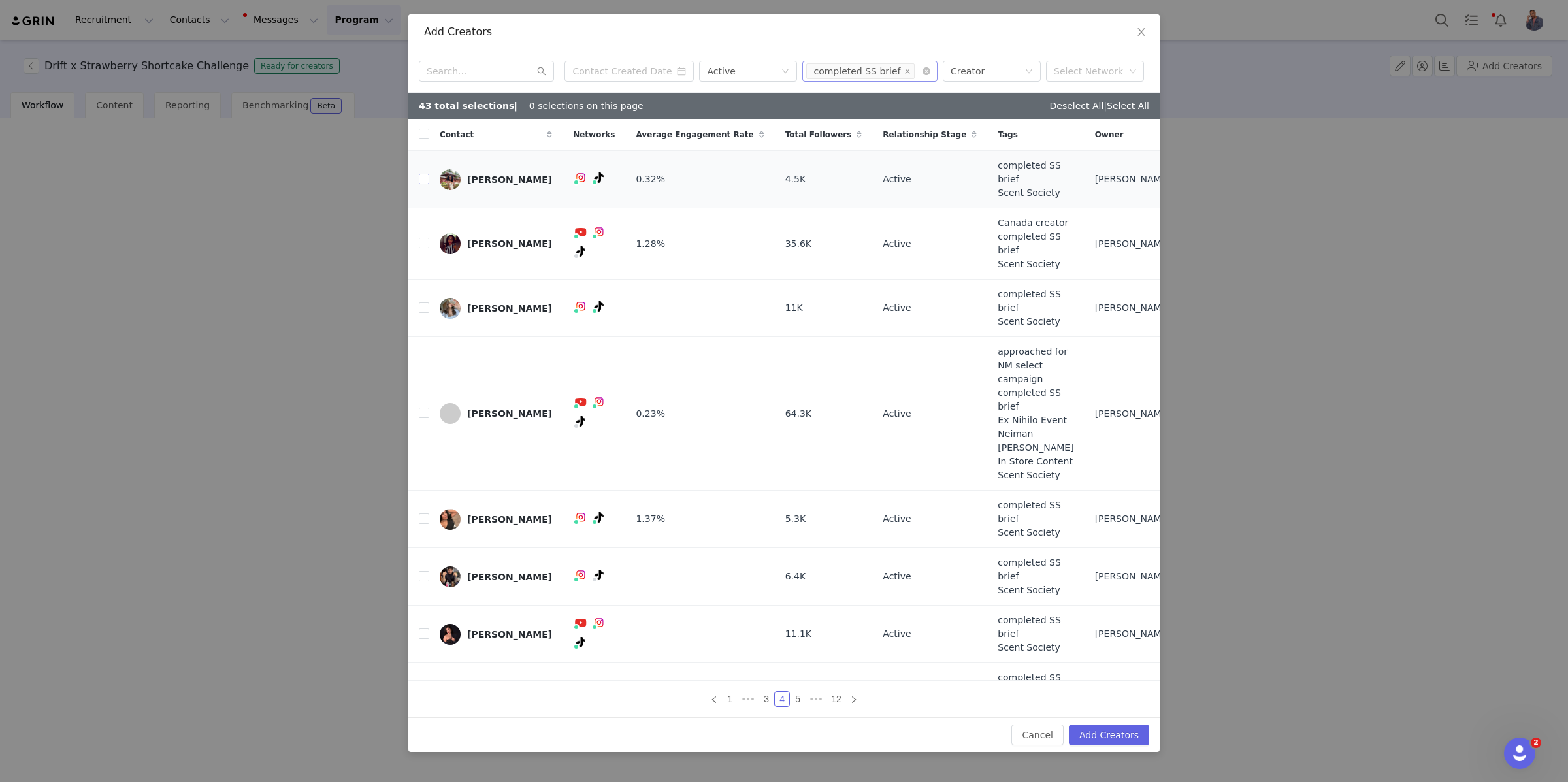
click at [423, 184] on input "checkbox" at bounding box center [423, 178] width 10 height 10
checkbox input "true"
click at [423, 313] on input "checkbox" at bounding box center [423, 307] width 10 height 10
checkbox input "true"
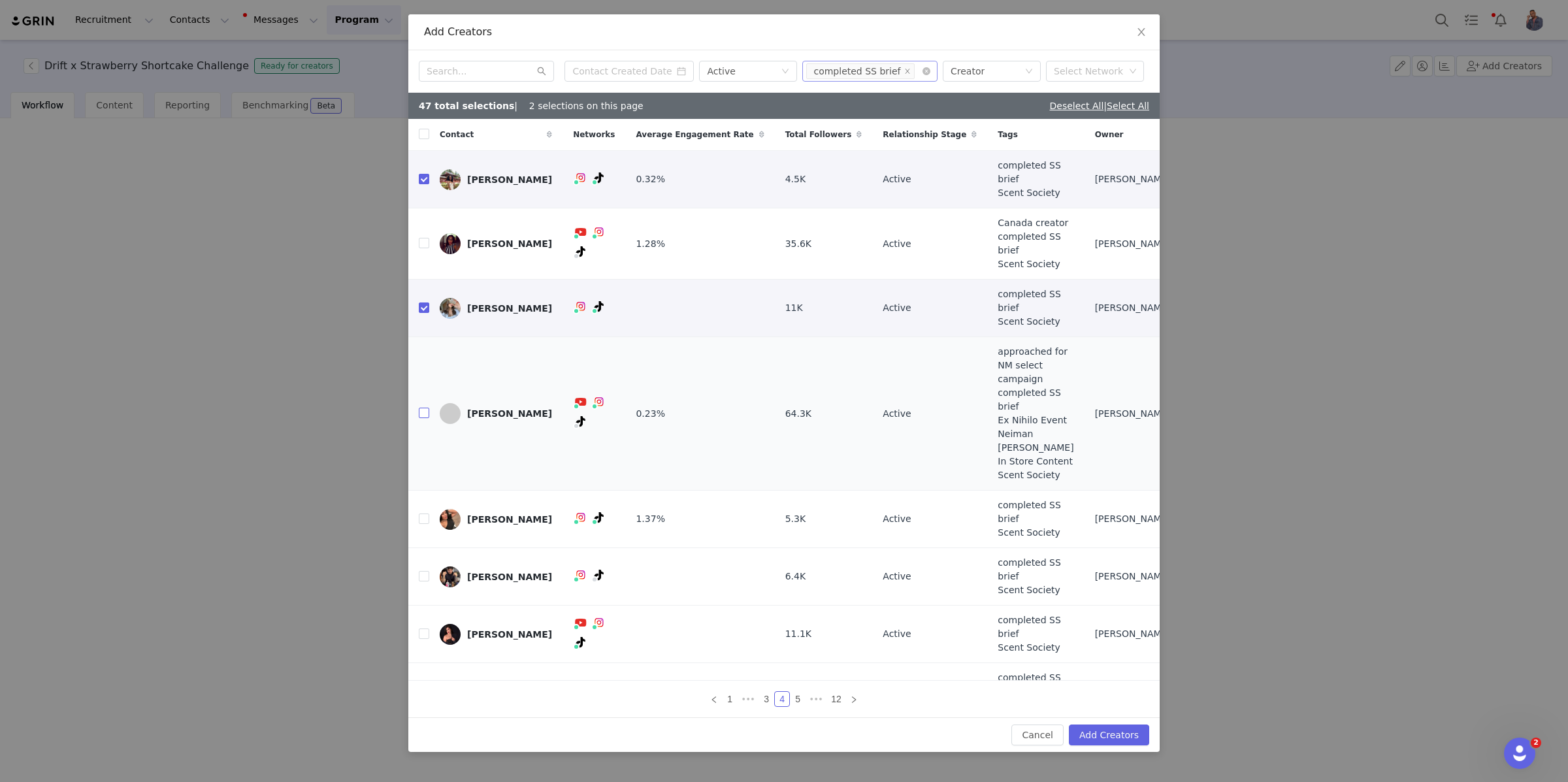
click at [425, 408] on input "checkbox" at bounding box center [423, 413] width 10 height 10
checkbox input "true"
click at [424, 514] on input "checkbox" at bounding box center [423, 519] width 10 height 10
checkbox input "true"
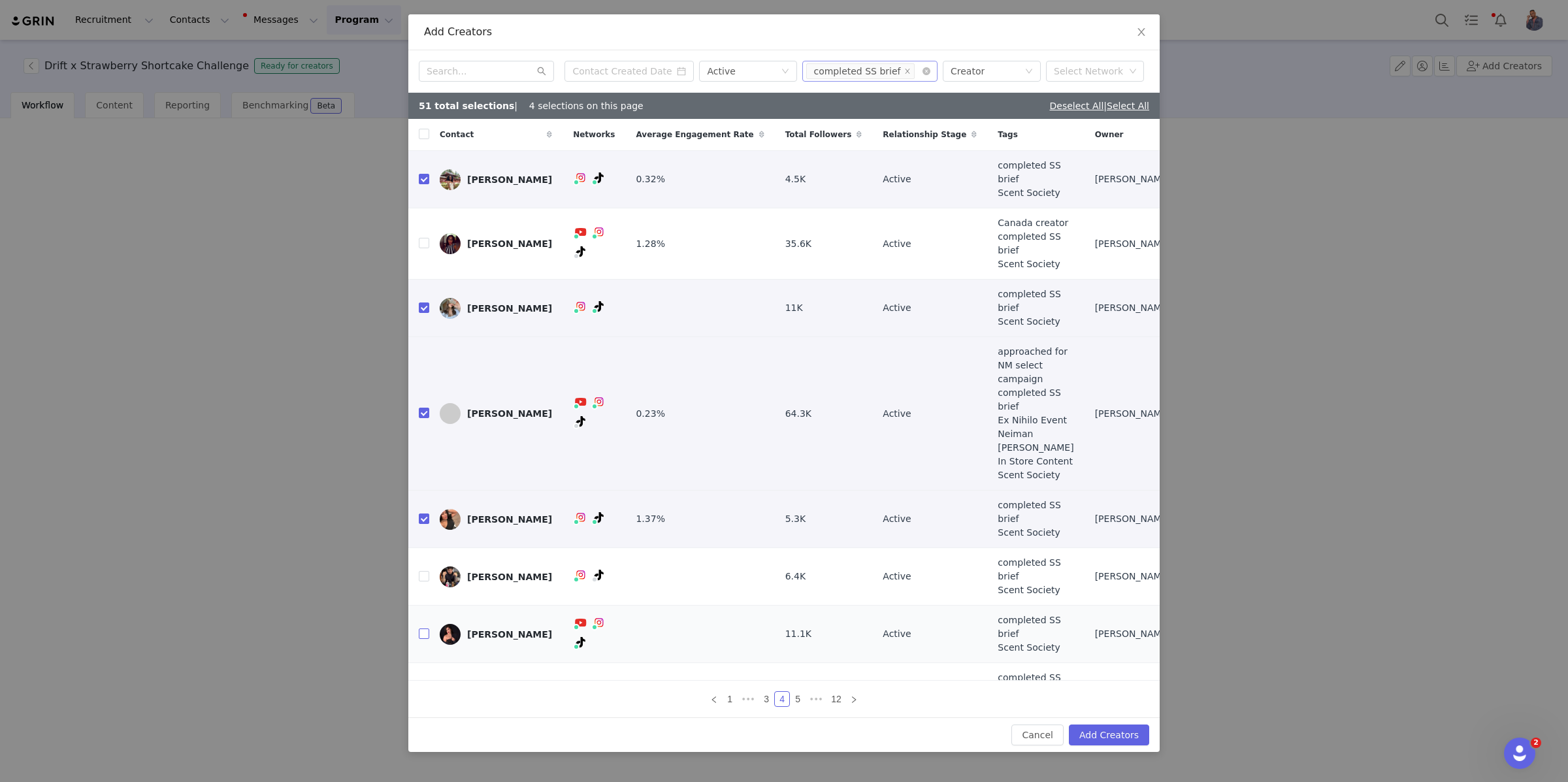
click at [425, 629] on input "checkbox" at bounding box center [423, 633] width 10 height 10
checkbox input "true"
click at [427, 686] on input "checkbox" at bounding box center [423, 691] width 10 height 10
checkbox input "true"
click at [857, 696] on icon "icon: right" at bounding box center [854, 700] width 8 height 8
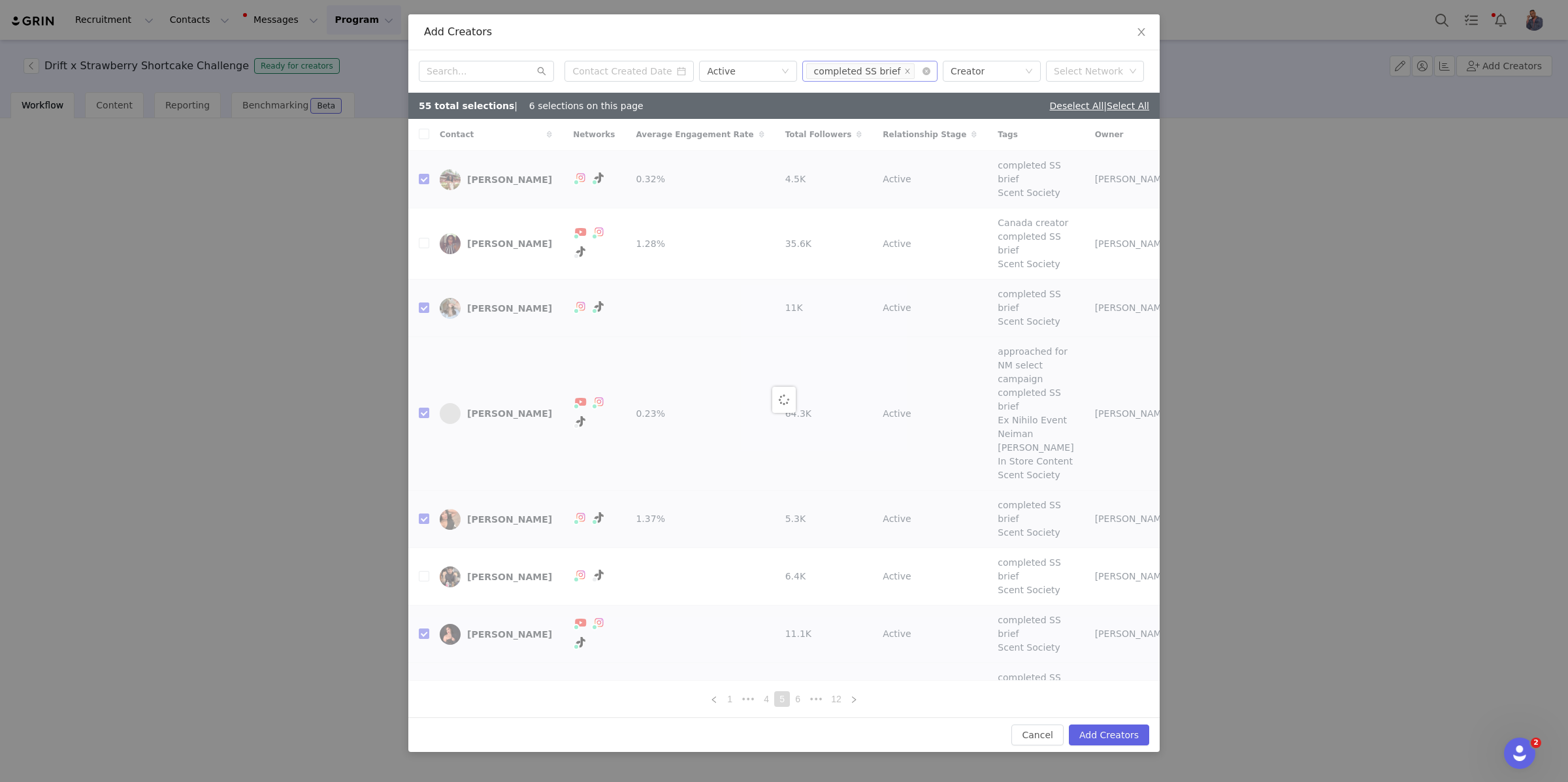
checkbox input "false"
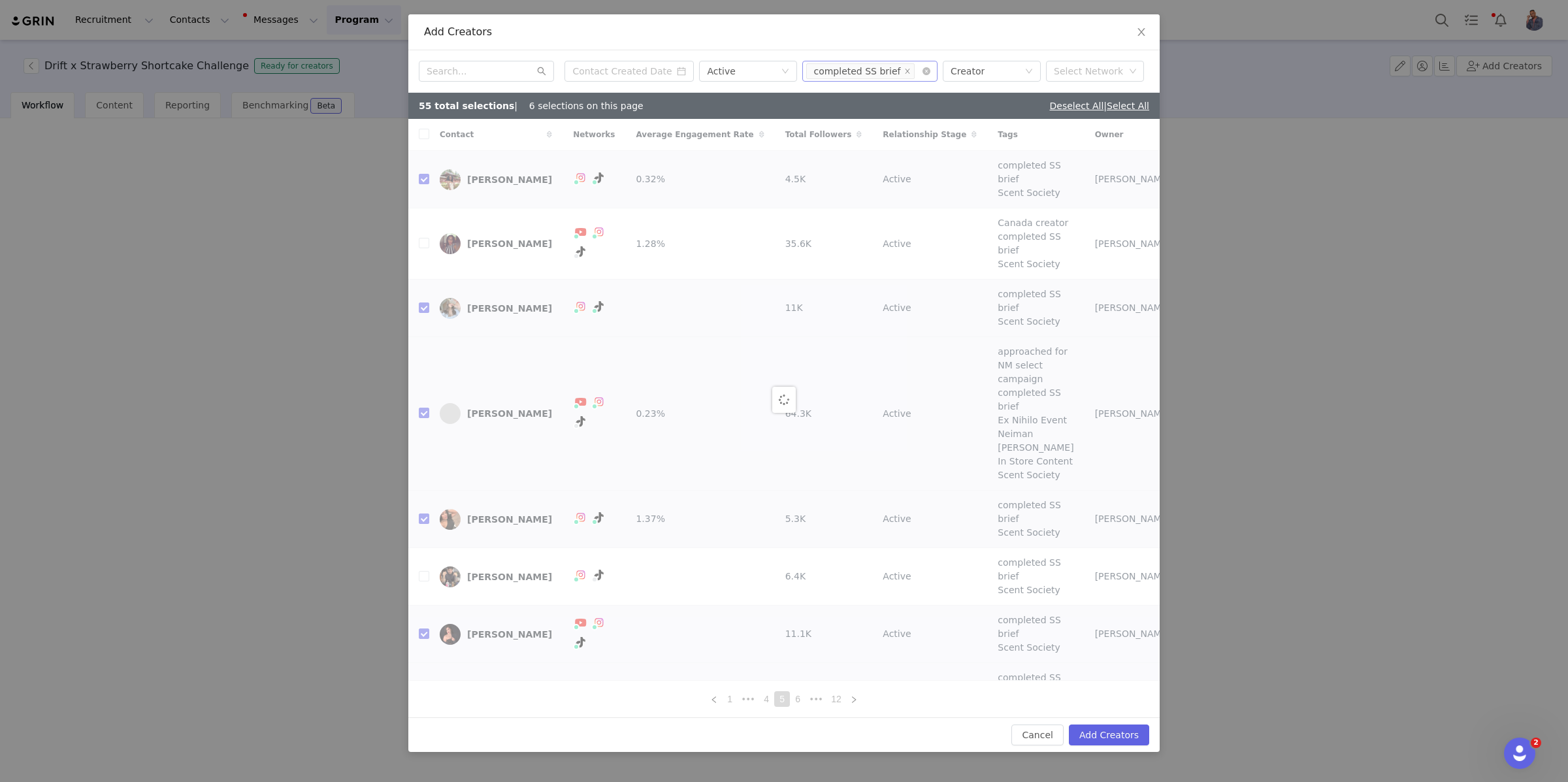
checkbox input "false"
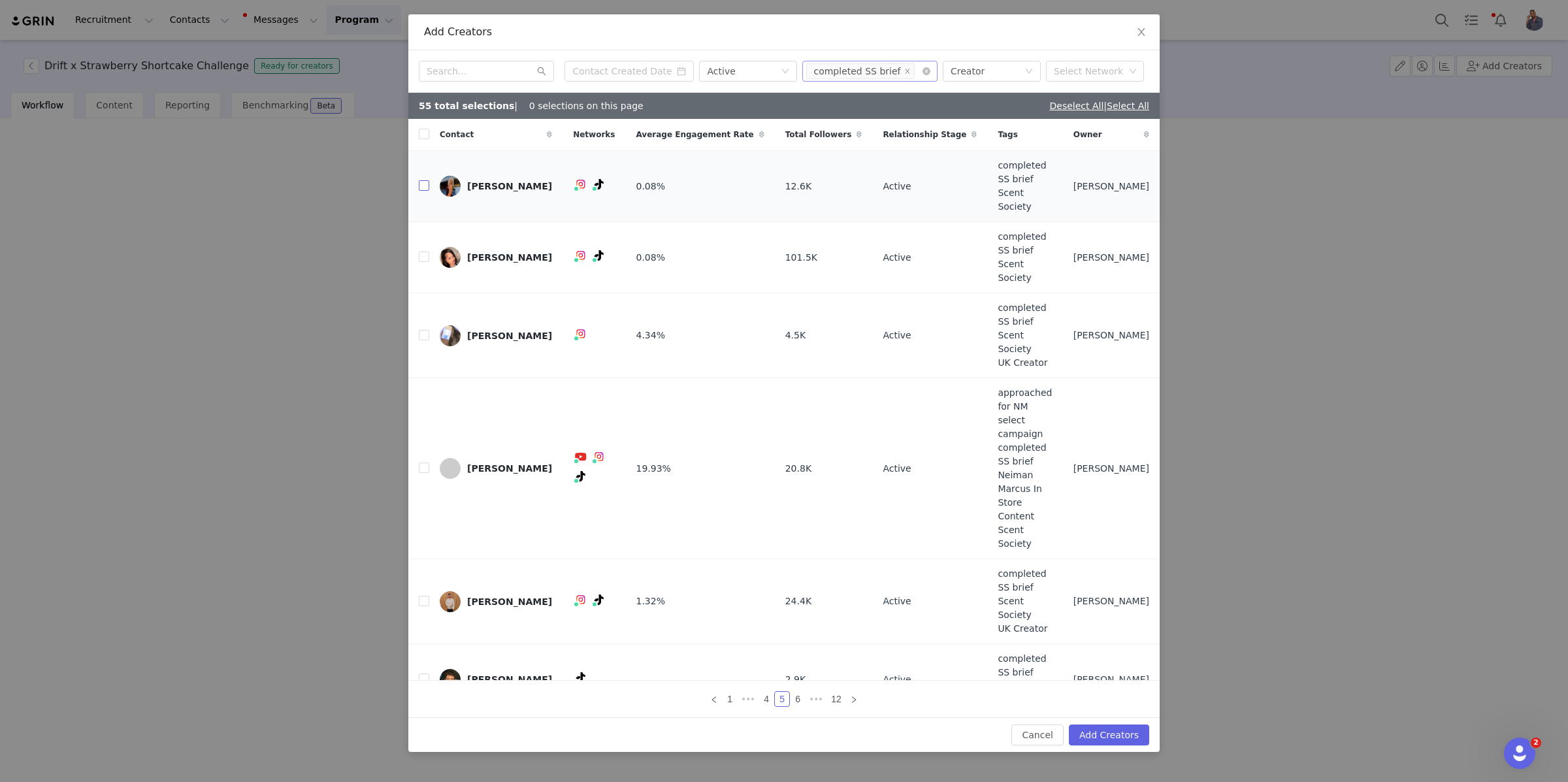
click at [425, 191] on input "checkbox" at bounding box center [423, 185] width 10 height 10
checkbox input "true"
click at [421, 330] on input "checkbox" at bounding box center [423, 335] width 10 height 10
checkbox input "true"
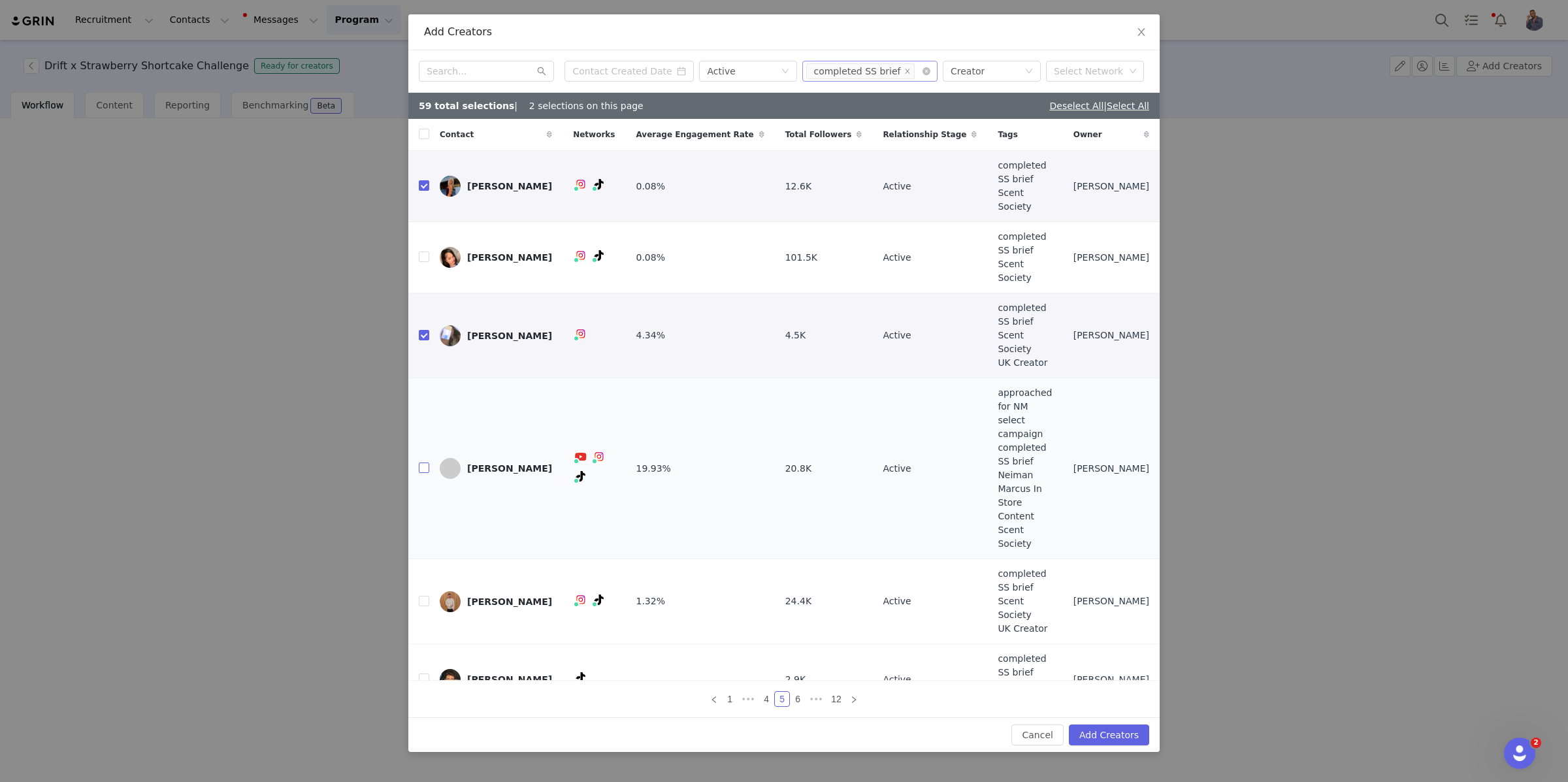
click at [421, 463] on input "checkbox" at bounding box center [423, 467] width 10 height 10
checkbox input "true"
click at [856, 696] on icon "icon: right" at bounding box center [854, 700] width 8 height 8
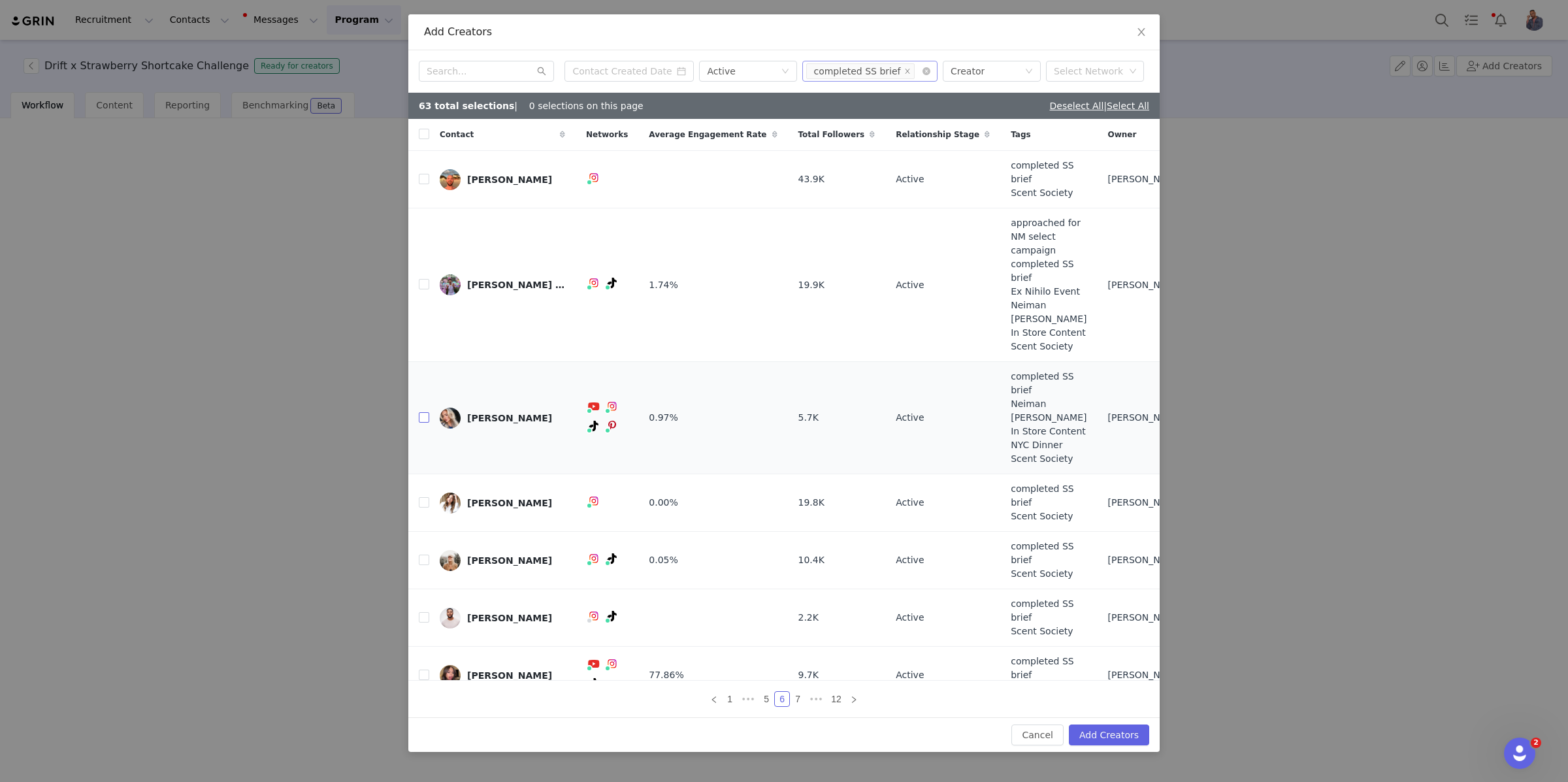
drag, startPoint x: 420, startPoint y: 362, endPoint x: 422, endPoint y: 369, distance: 7.3
click at [420, 413] on input "checkbox" at bounding box center [423, 417] width 10 height 10
click at [428, 497] on input "checkbox" at bounding box center [423, 502] width 10 height 10
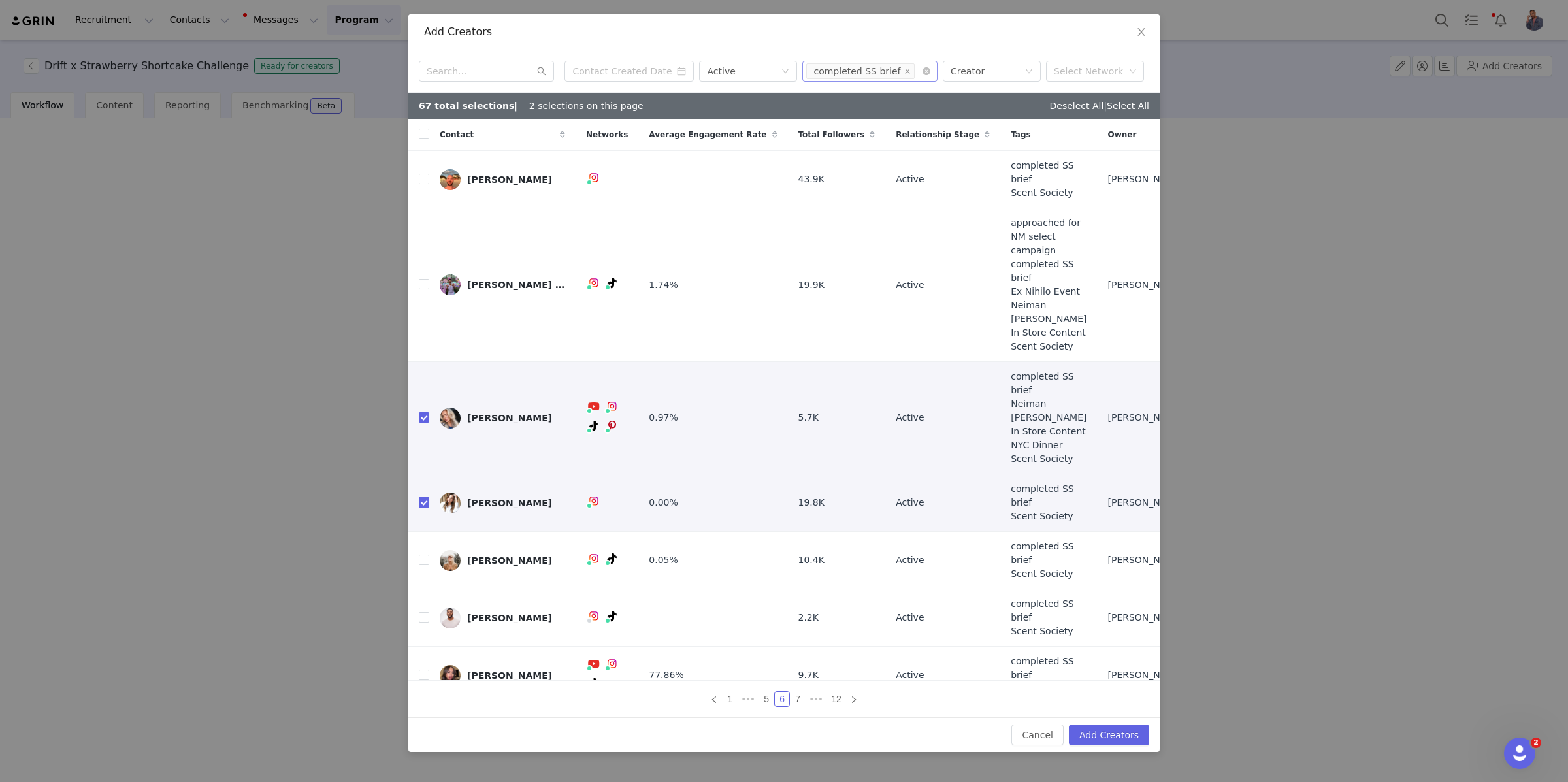
click at [417, 475] on td at bounding box center [418, 503] width 21 height 57
click at [420, 497] on input "checkbox" at bounding box center [423, 502] width 10 height 10
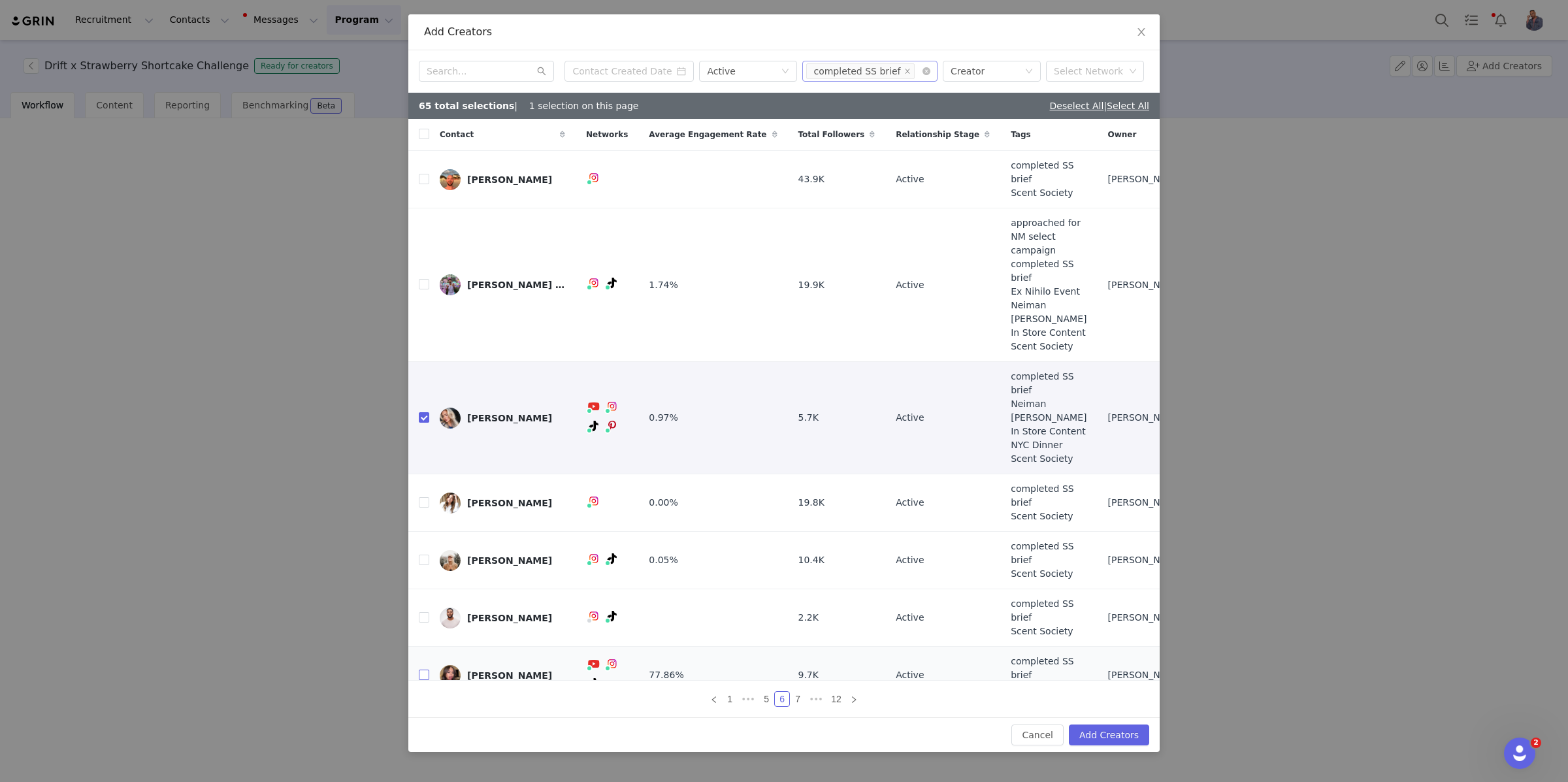
click at [424, 669] on label at bounding box center [423, 675] width 10 height 14
click at [424, 670] on input "checkbox" at bounding box center [423, 675] width 10 height 10
click at [424, 748] on input "checkbox" at bounding box center [423, 752] width 10 height 10
click at [863, 692] on div "1 ••• 5 6 7 ••• 12" at bounding box center [784, 699] width 304 height 16
click at [859, 692] on link at bounding box center [853, 699] width 16 height 16
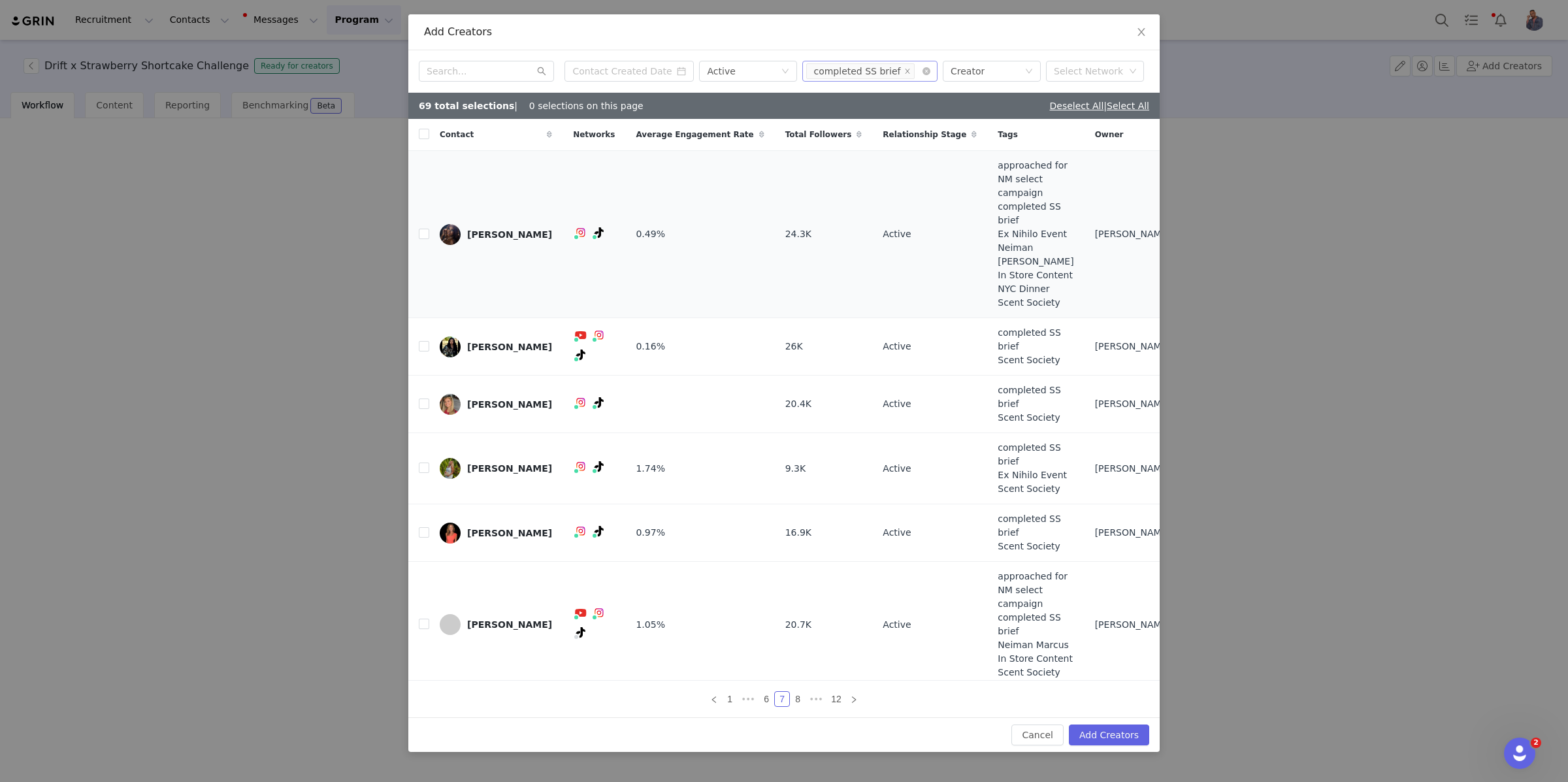
click at [417, 217] on td at bounding box center [418, 235] width 21 height 167
click at [421, 229] on input "checkbox" at bounding box center [423, 234] width 10 height 10
click at [423, 341] on input "checkbox" at bounding box center [423, 346] width 10 height 10
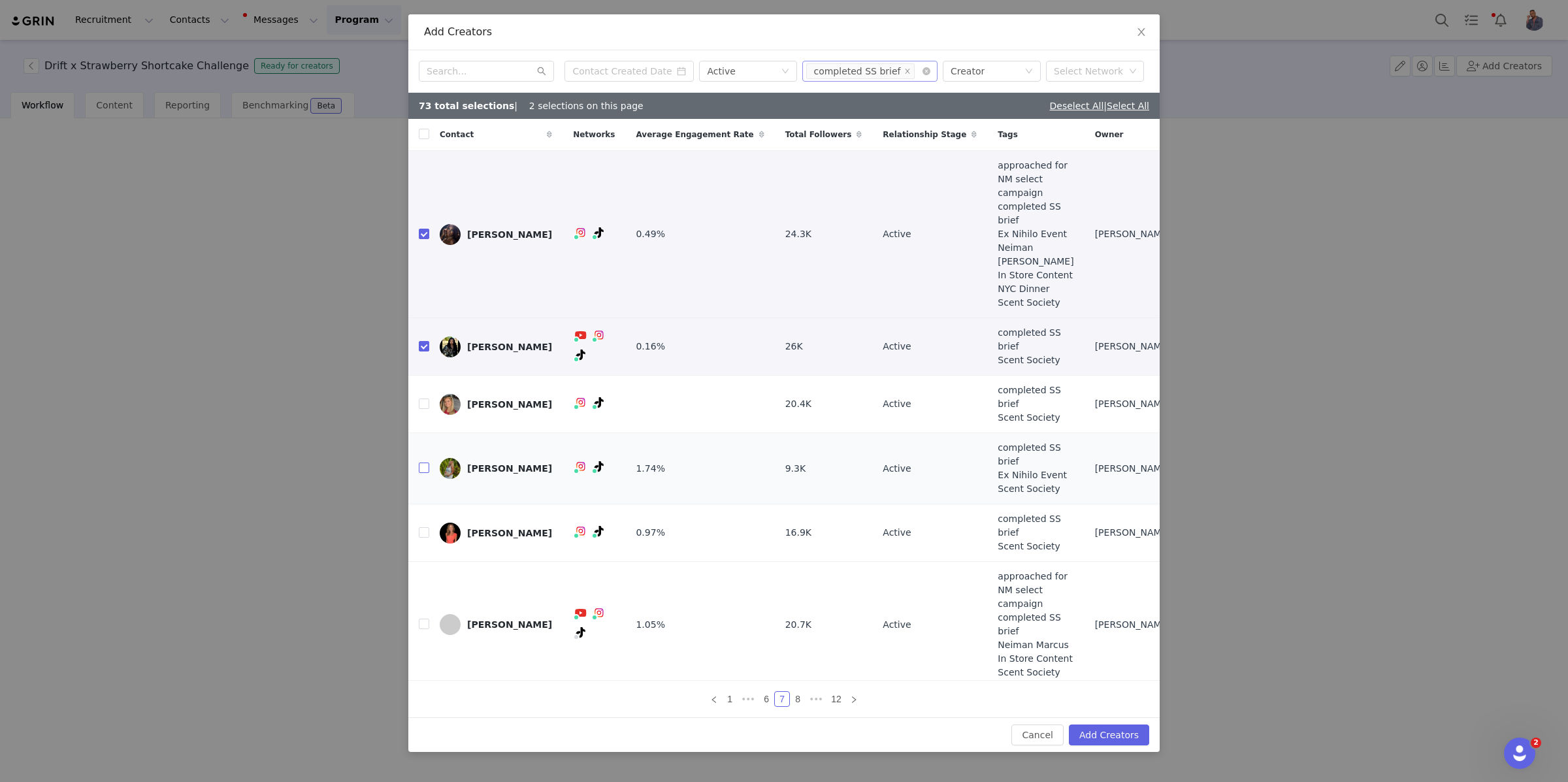
click at [421, 463] on input "checkbox" at bounding box center [423, 467] width 10 height 10
click at [420, 398] on input "checkbox" at bounding box center [423, 403] width 10 height 10
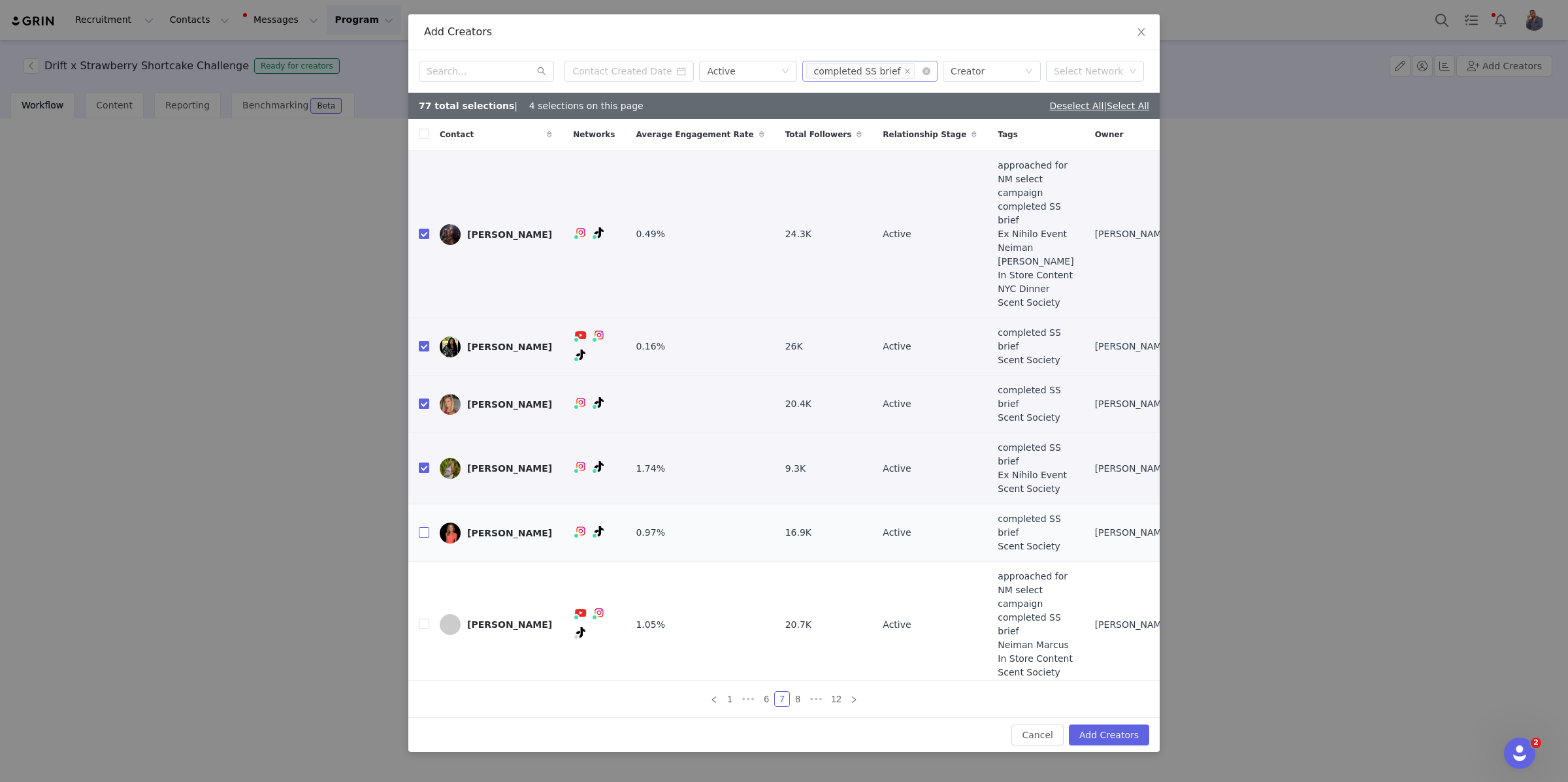
click at [420, 527] on input "checkbox" at bounding box center [423, 532] width 10 height 10
click at [421, 619] on input "checkbox" at bounding box center [423, 623] width 10 height 10
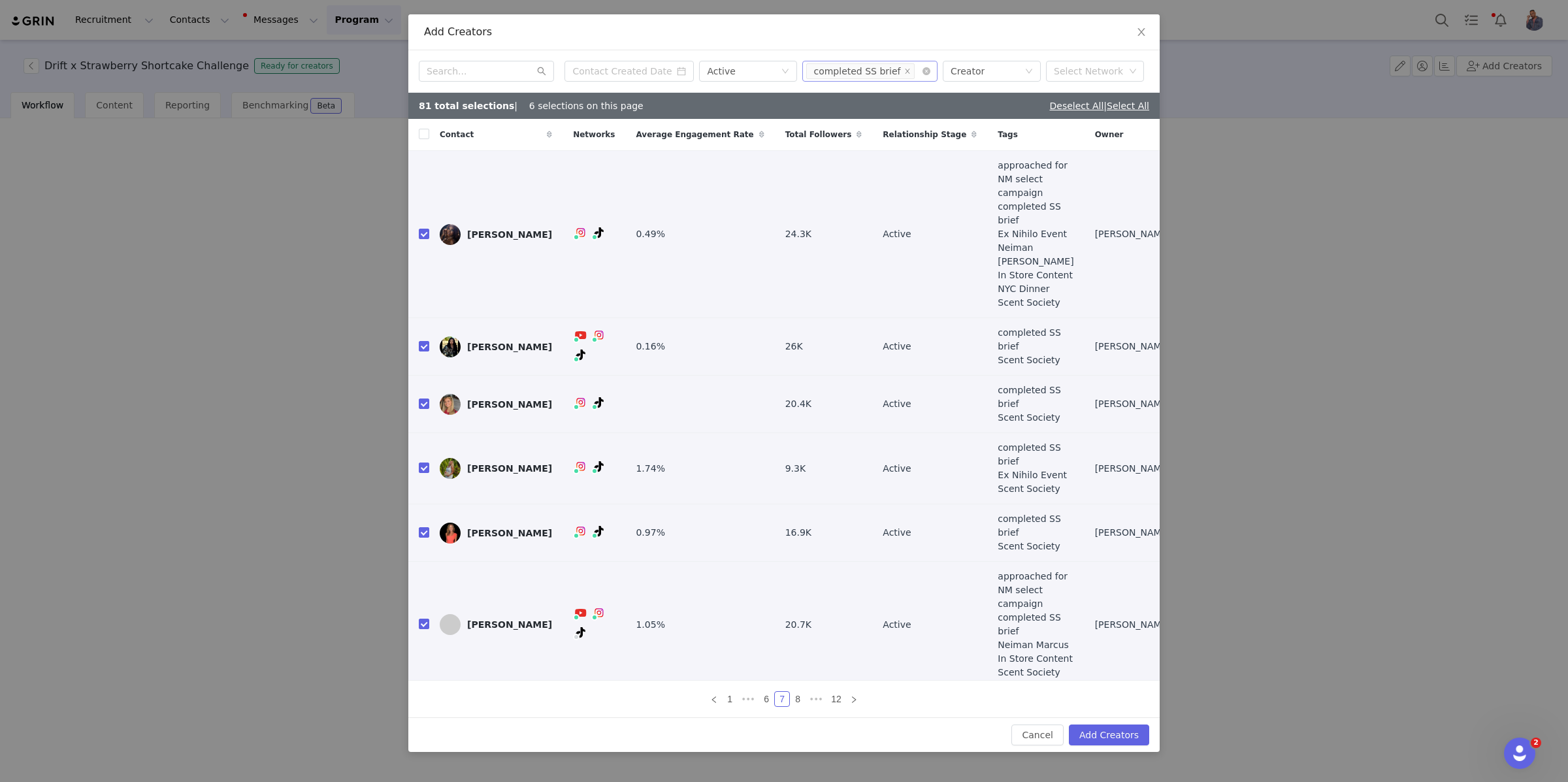
click at [423, 711] on input "checkbox" at bounding box center [423, 716] width 10 height 10
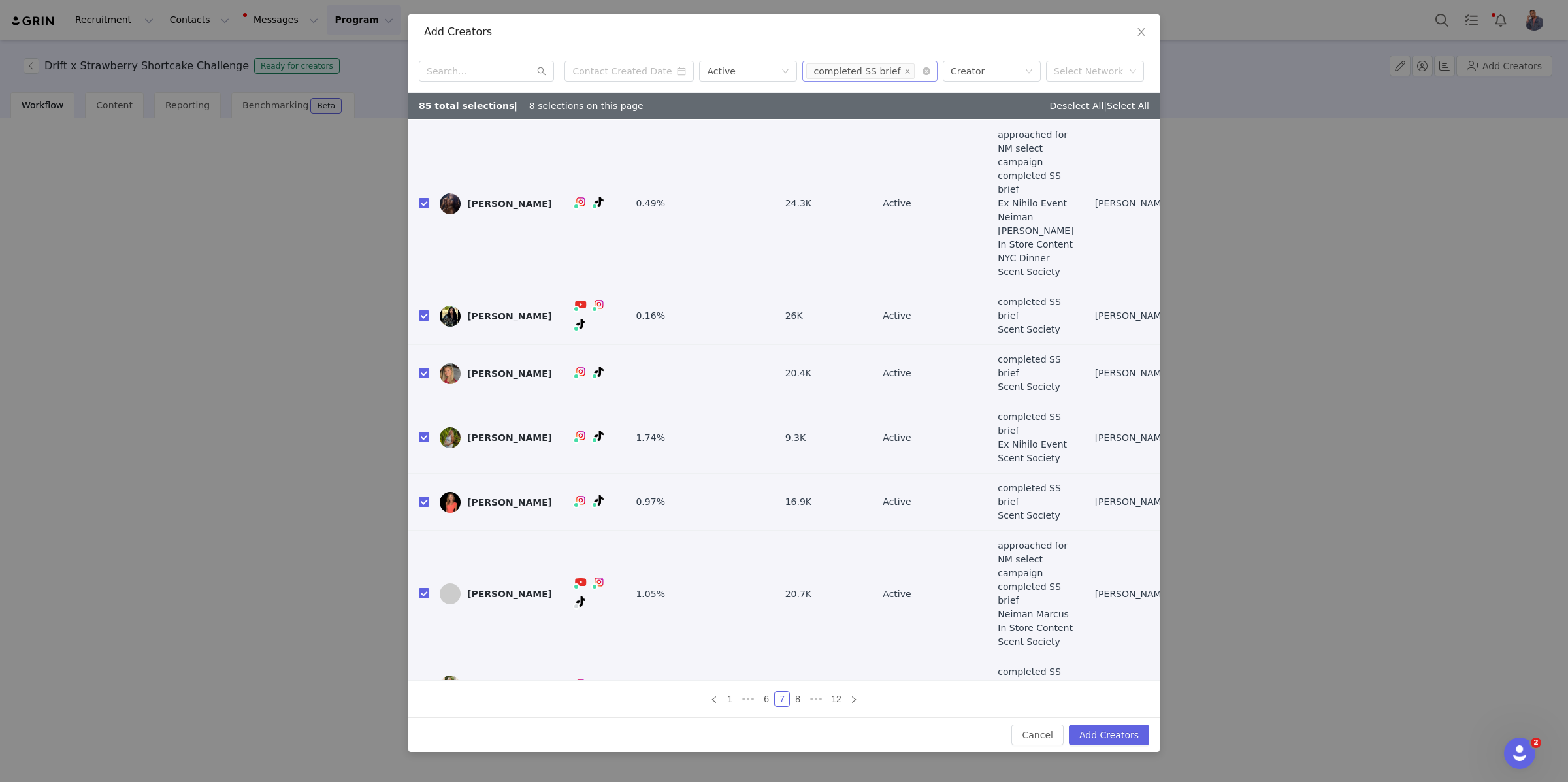
scroll to position [39, 0]
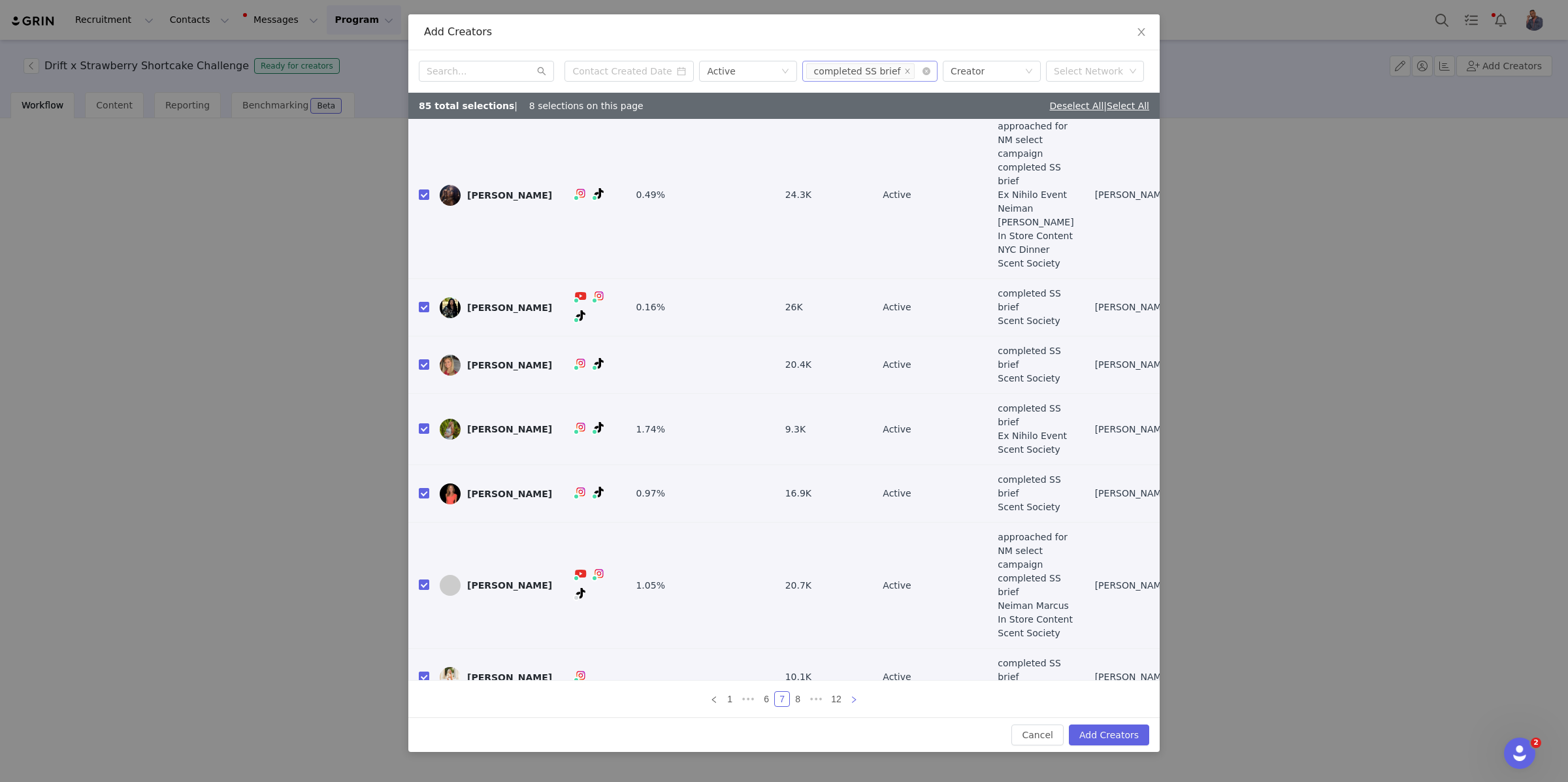
click at [855, 700] on icon "icon: right" at bounding box center [854, 700] width 8 height 8
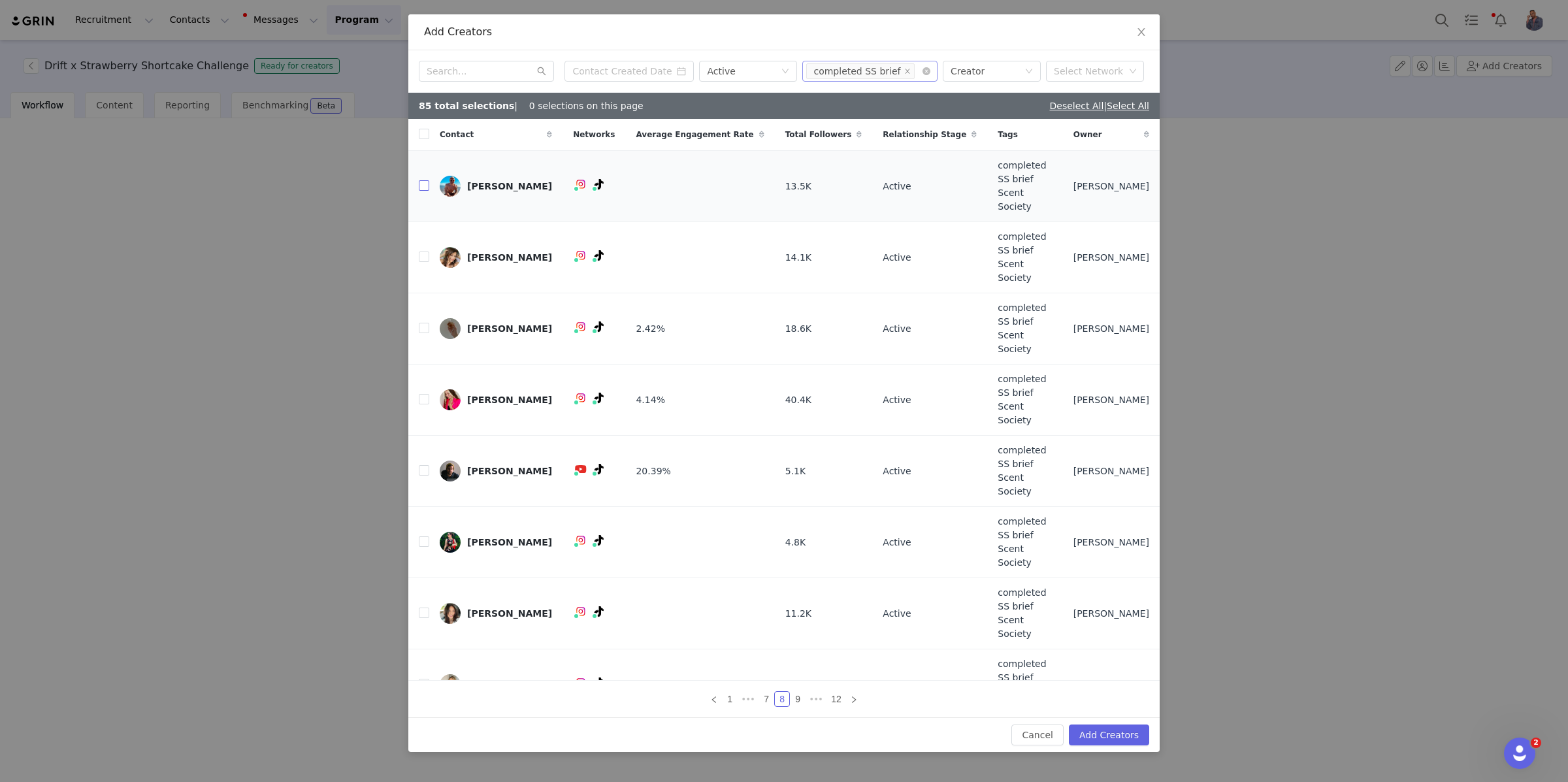
click at [422, 191] on input "checkbox" at bounding box center [423, 185] width 10 height 10
click at [418, 262] on input "checkbox" at bounding box center [423, 257] width 10 height 10
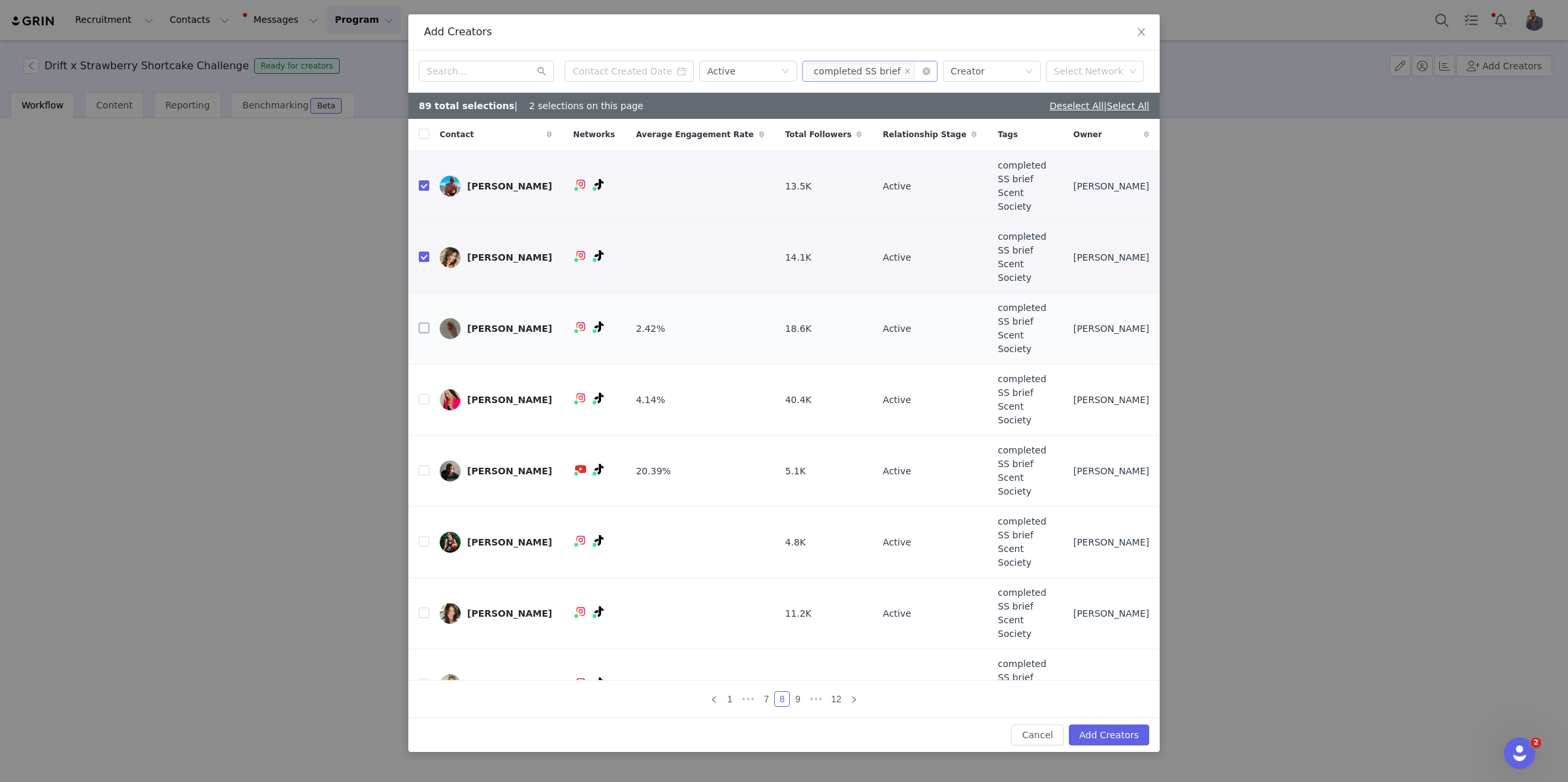
drag, startPoint x: 424, startPoint y: 347, endPoint x: 424, endPoint y: 369, distance: 22.0
click at [424, 334] on input "checkbox" at bounding box center [423, 328] width 10 height 10
click at [424, 537] on input "checkbox" at bounding box center [423, 542] width 10 height 10
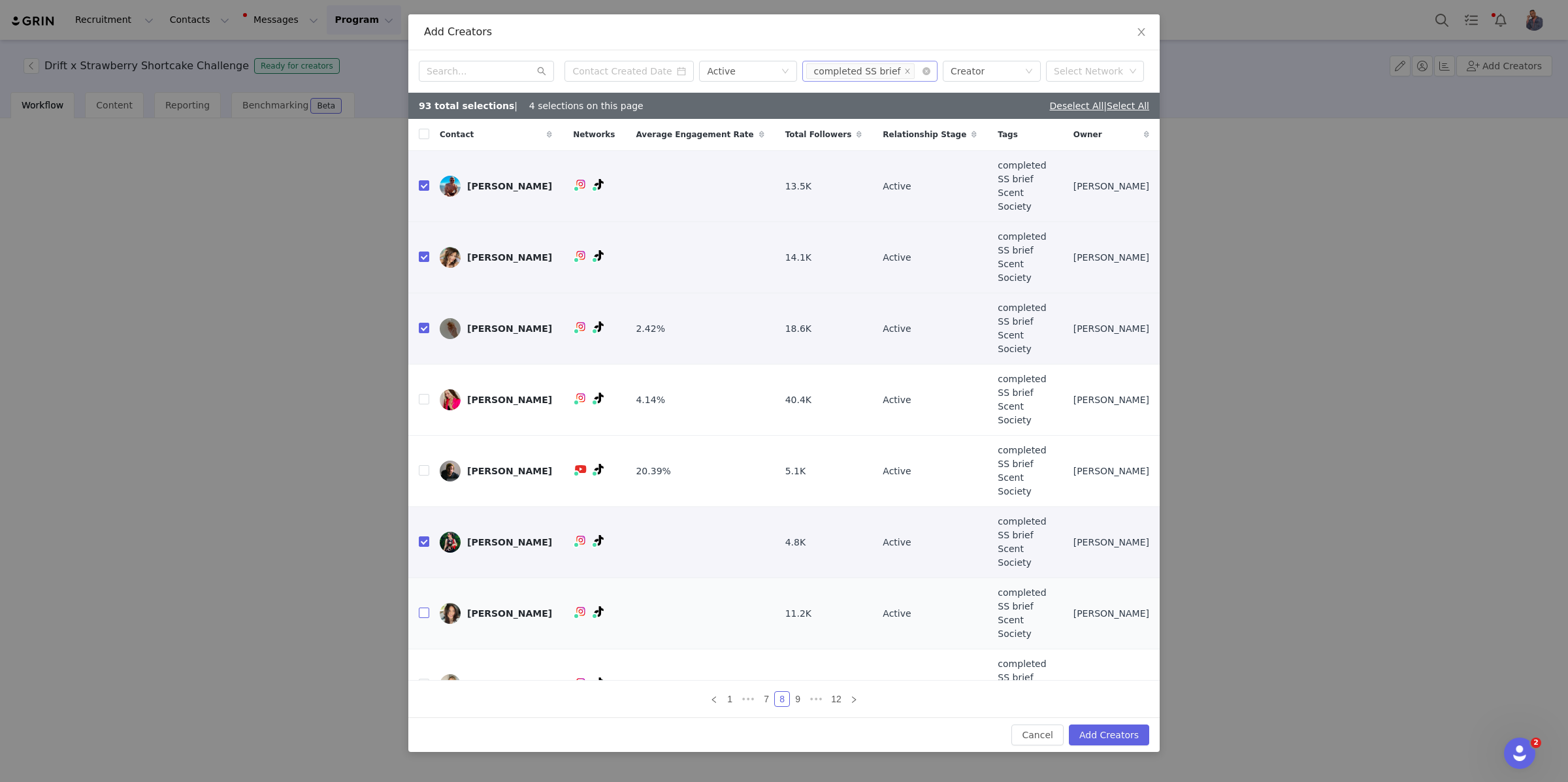
click at [423, 608] on input "checkbox" at bounding box center [423, 612] width 10 height 10
click at [422, 679] on input "checkbox" at bounding box center [423, 683] width 10 height 10
click at [852, 696] on icon "icon: right" at bounding box center [854, 700] width 4 height 7
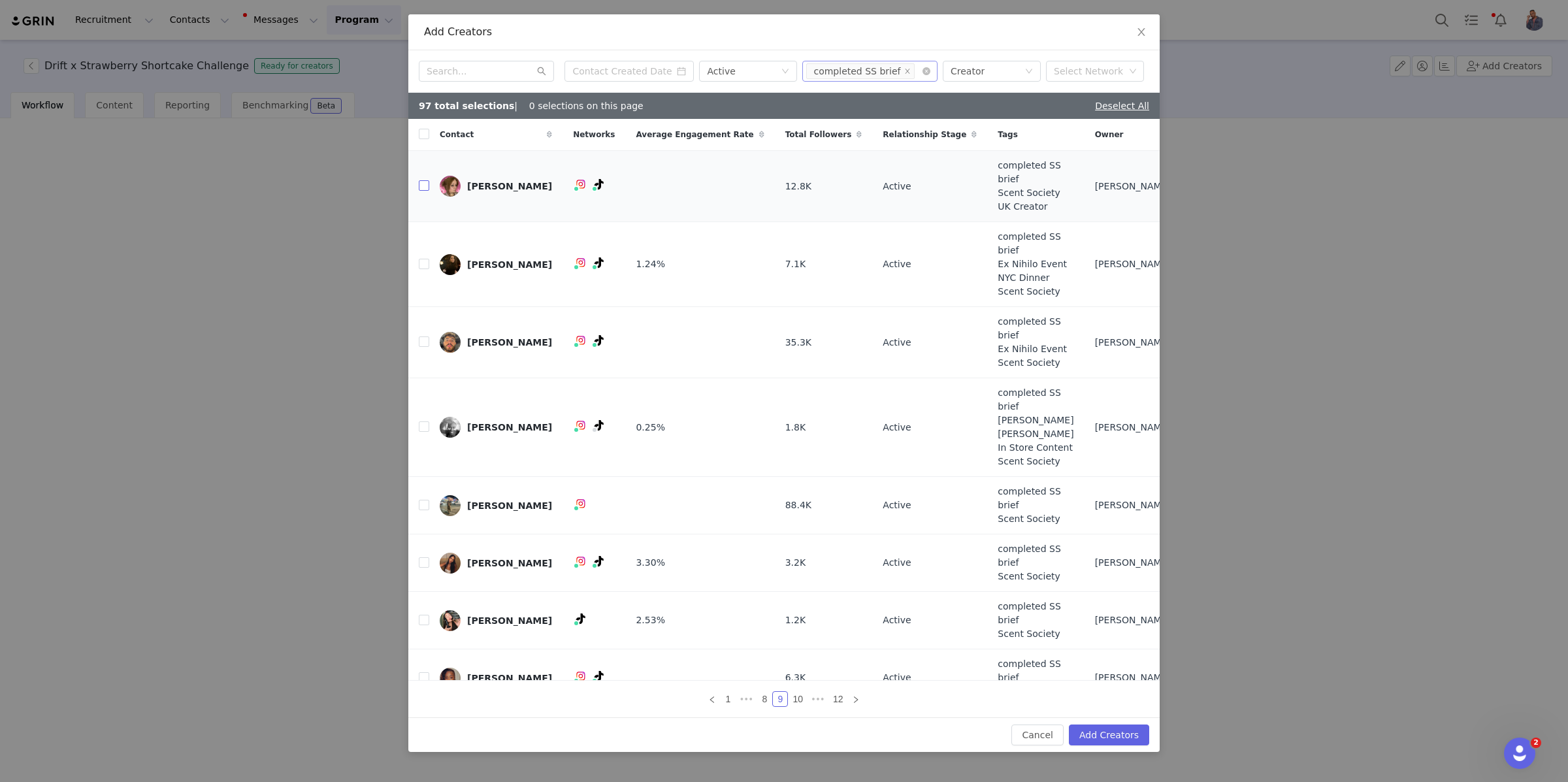
click at [421, 191] on input "checkbox" at bounding box center [423, 185] width 10 height 10
click at [425, 269] on input "checkbox" at bounding box center [423, 263] width 10 height 10
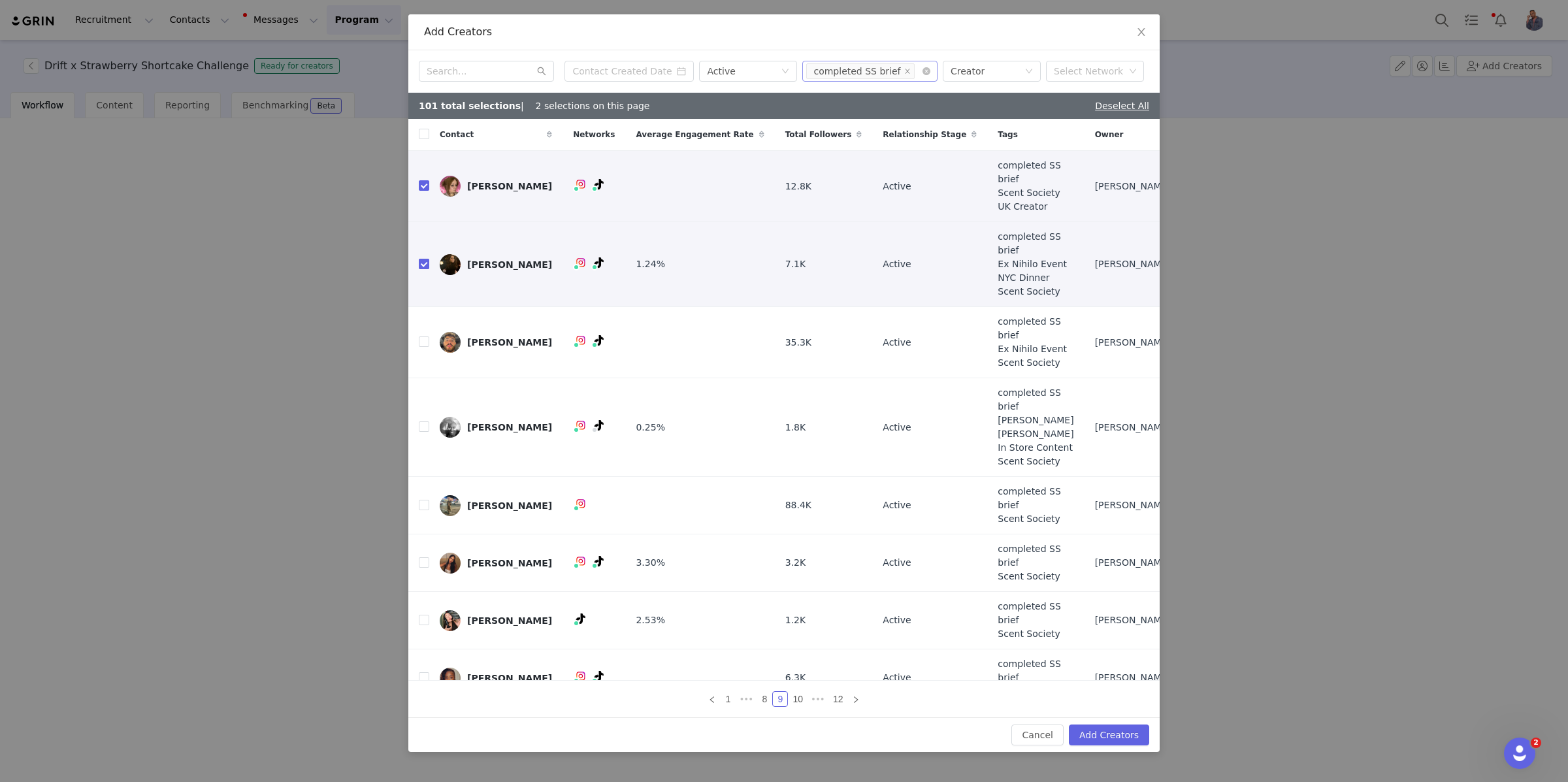
click at [418, 269] on input "checkbox" at bounding box center [423, 263] width 10 height 10
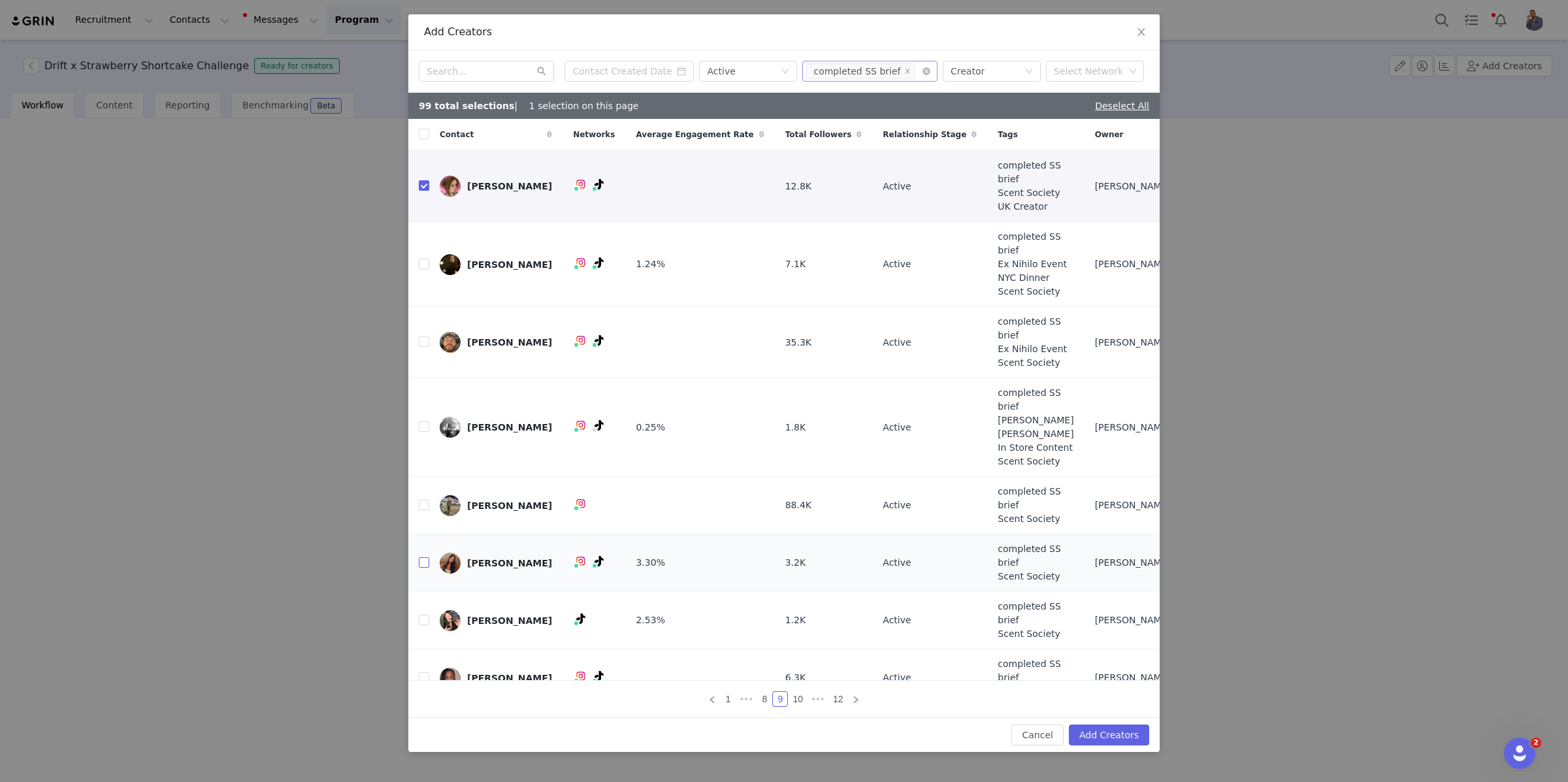
click at [426, 557] on input "checkbox" at bounding box center [423, 562] width 10 height 10
click at [424, 615] on input "checkbox" at bounding box center [423, 620] width 10 height 10
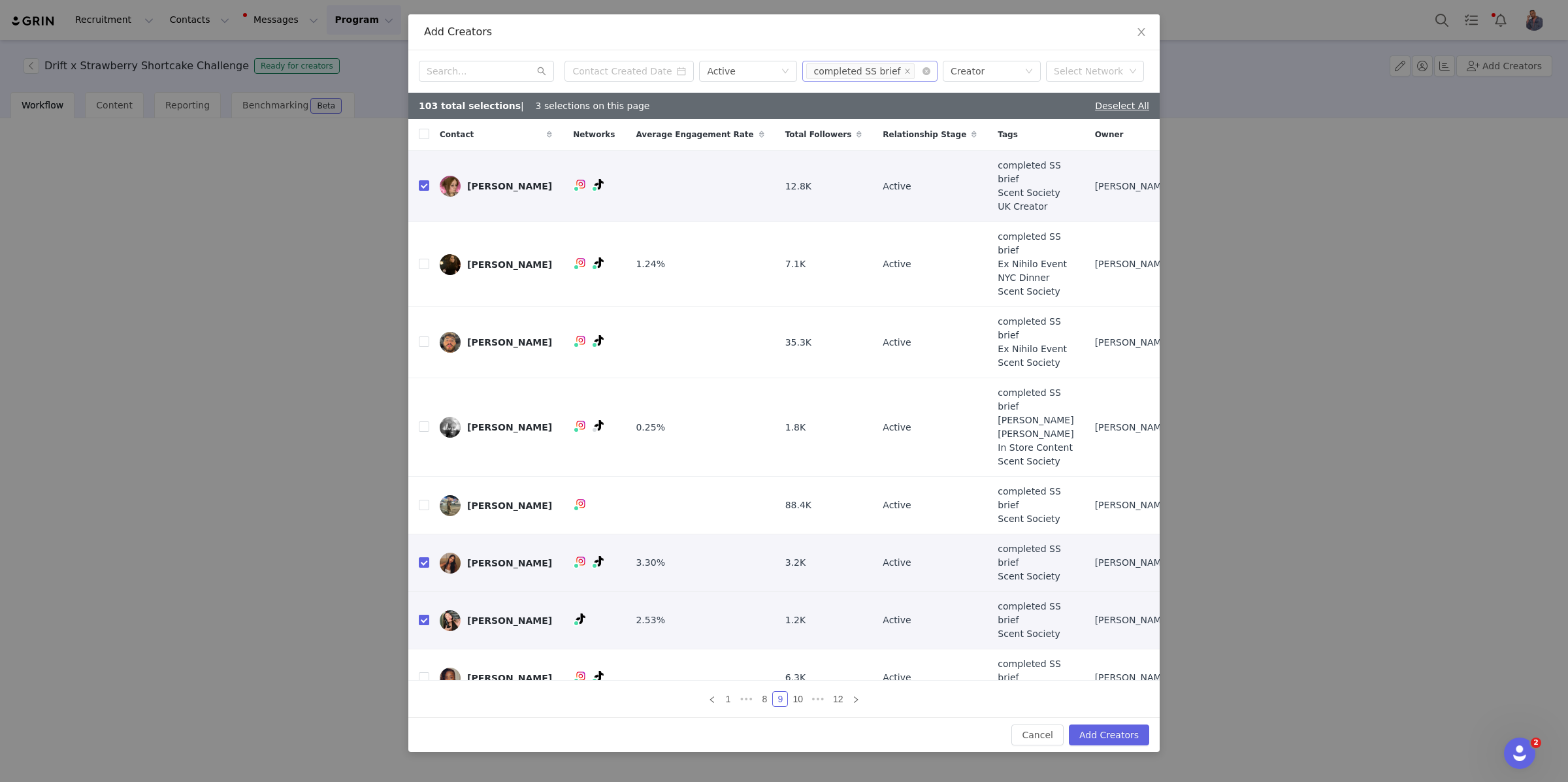
click at [423, 615] on input "checkbox" at bounding box center [423, 620] width 10 height 10
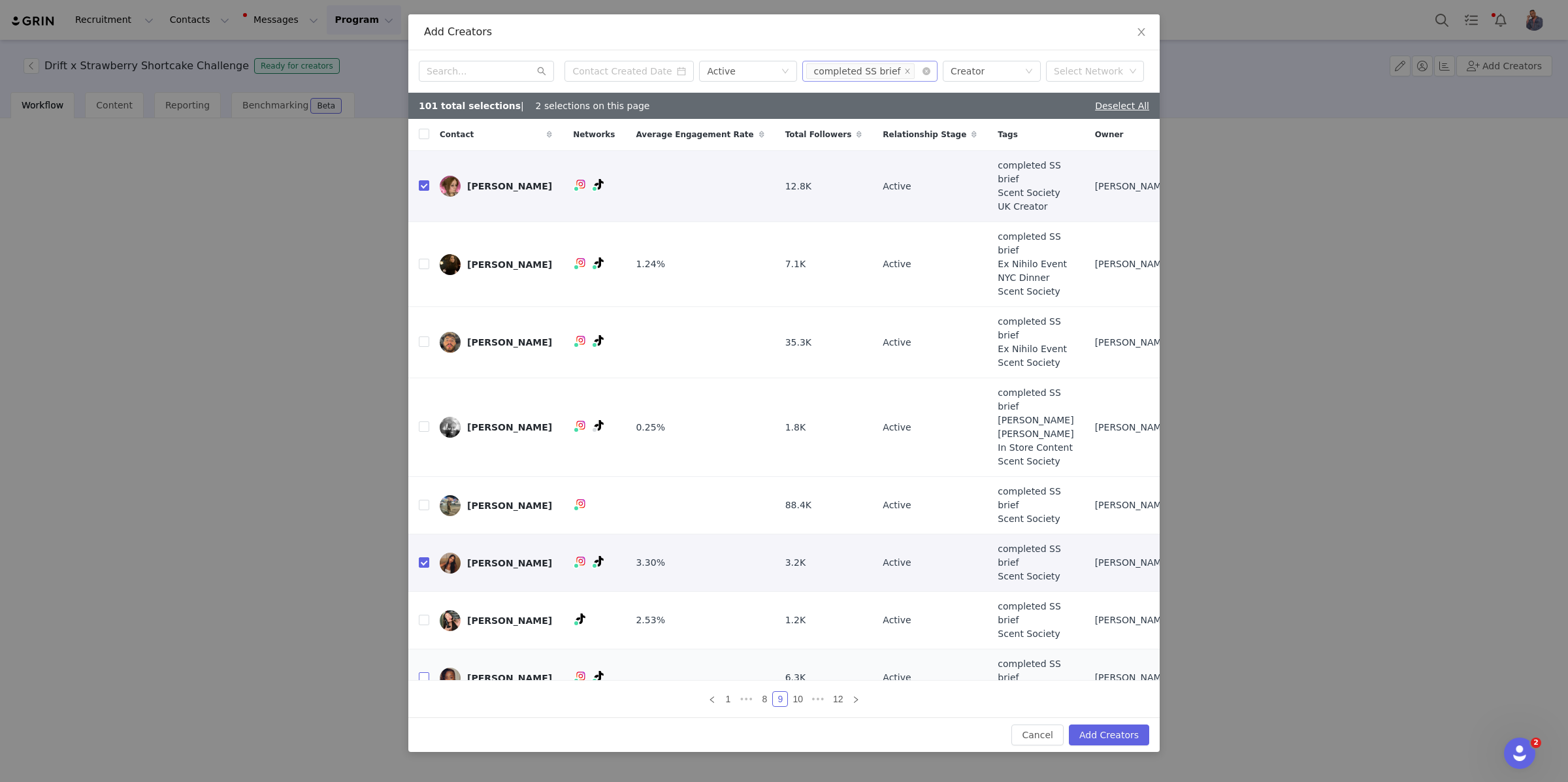
click at [426, 673] on input "checkbox" at bounding box center [423, 677] width 10 height 10
click at [859, 696] on icon "icon: right" at bounding box center [856, 700] width 8 height 8
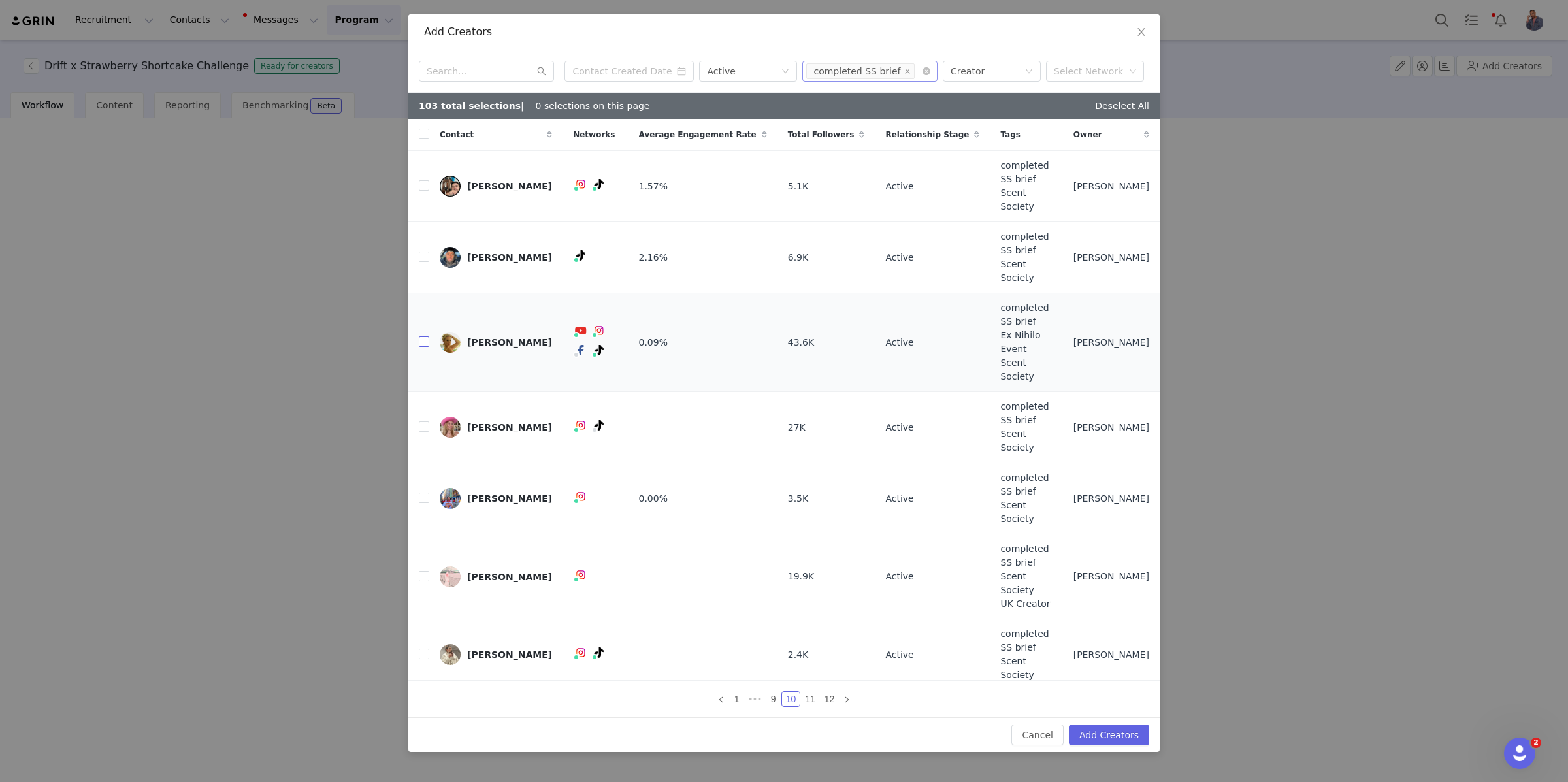
click at [421, 336] on input "checkbox" at bounding box center [423, 341] width 10 height 10
click at [423, 649] on input "checkbox" at bounding box center [423, 654] width 10 height 10
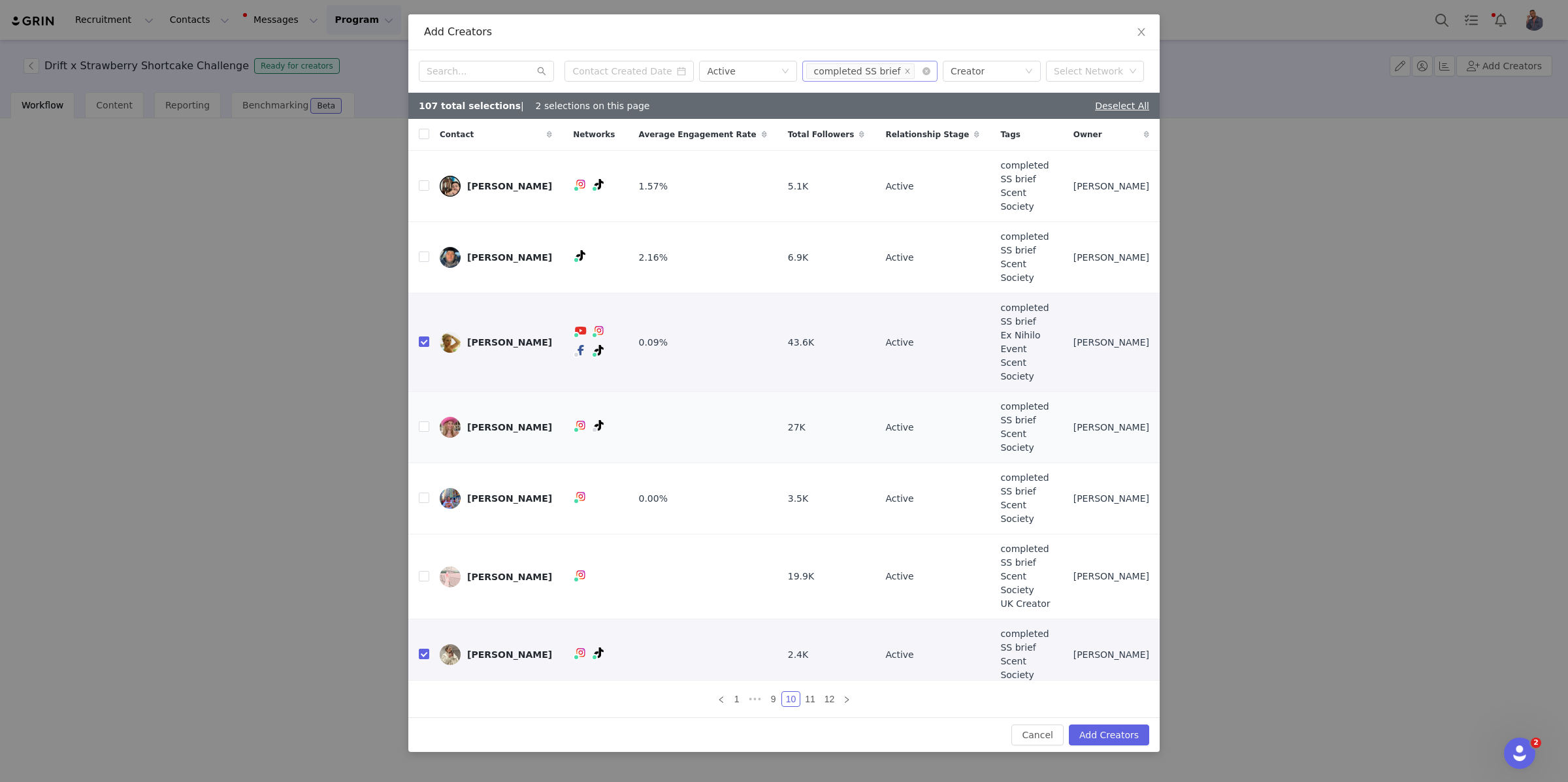
click at [430, 392] on td "Oznur Guler" at bounding box center [495, 427] width 133 height 71
click at [424, 421] on input "checkbox" at bounding box center [423, 426] width 10 height 10
click at [812, 692] on link "11" at bounding box center [809, 699] width 18 height 14
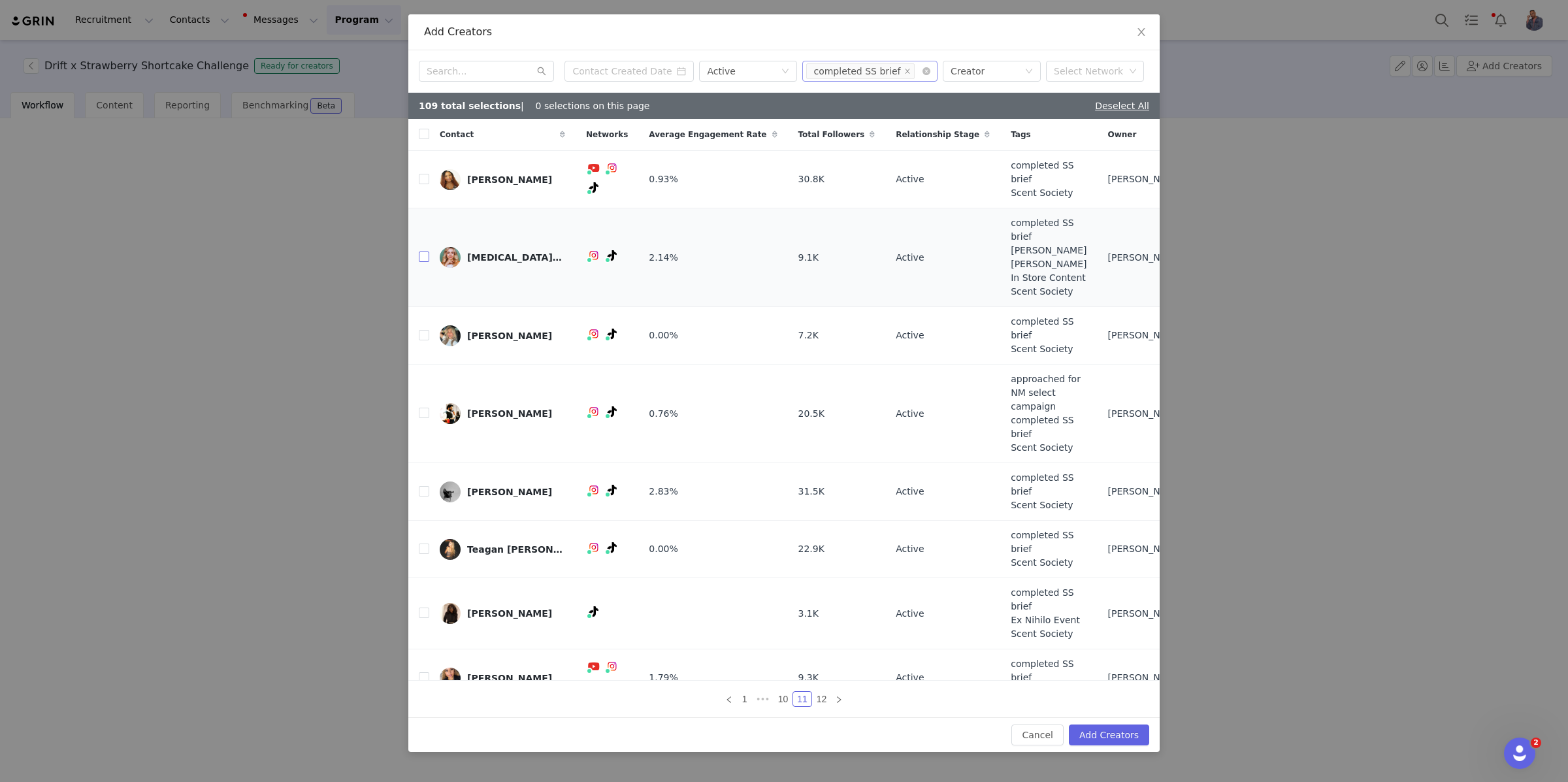
click at [423, 262] on input "checkbox" at bounding box center [423, 257] width 10 height 10
click at [423, 340] on input "checkbox" at bounding box center [423, 335] width 10 height 10
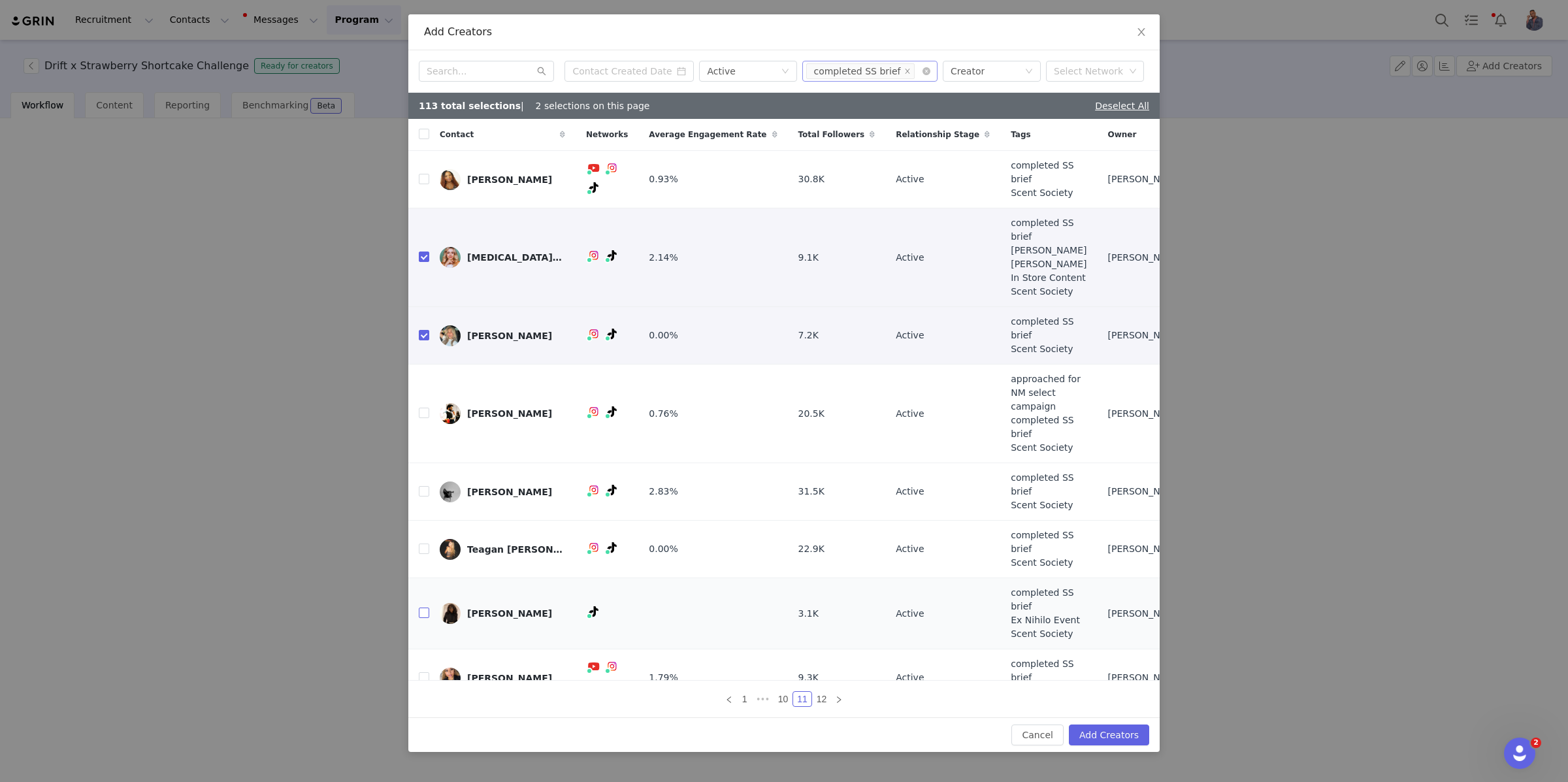
click at [420, 608] on input "checkbox" at bounding box center [423, 612] width 10 height 10
click at [836, 696] on icon "icon: right" at bounding box center [839, 700] width 8 height 8
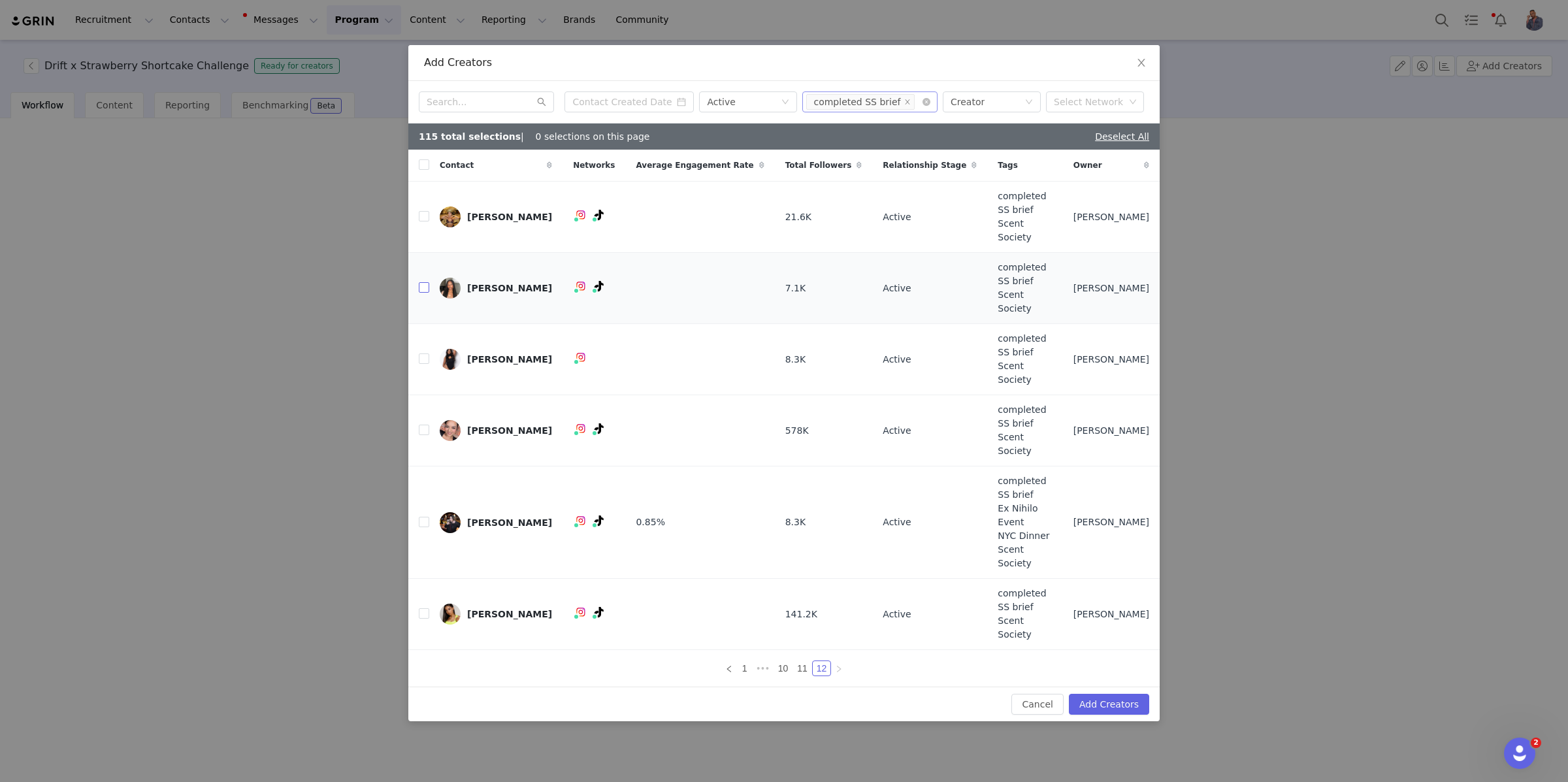
click at [418, 293] on input "checkbox" at bounding box center [423, 287] width 10 height 10
click at [417, 378] on td at bounding box center [418, 359] width 21 height 71
click at [423, 221] on input "checkbox" at bounding box center [423, 216] width 10 height 10
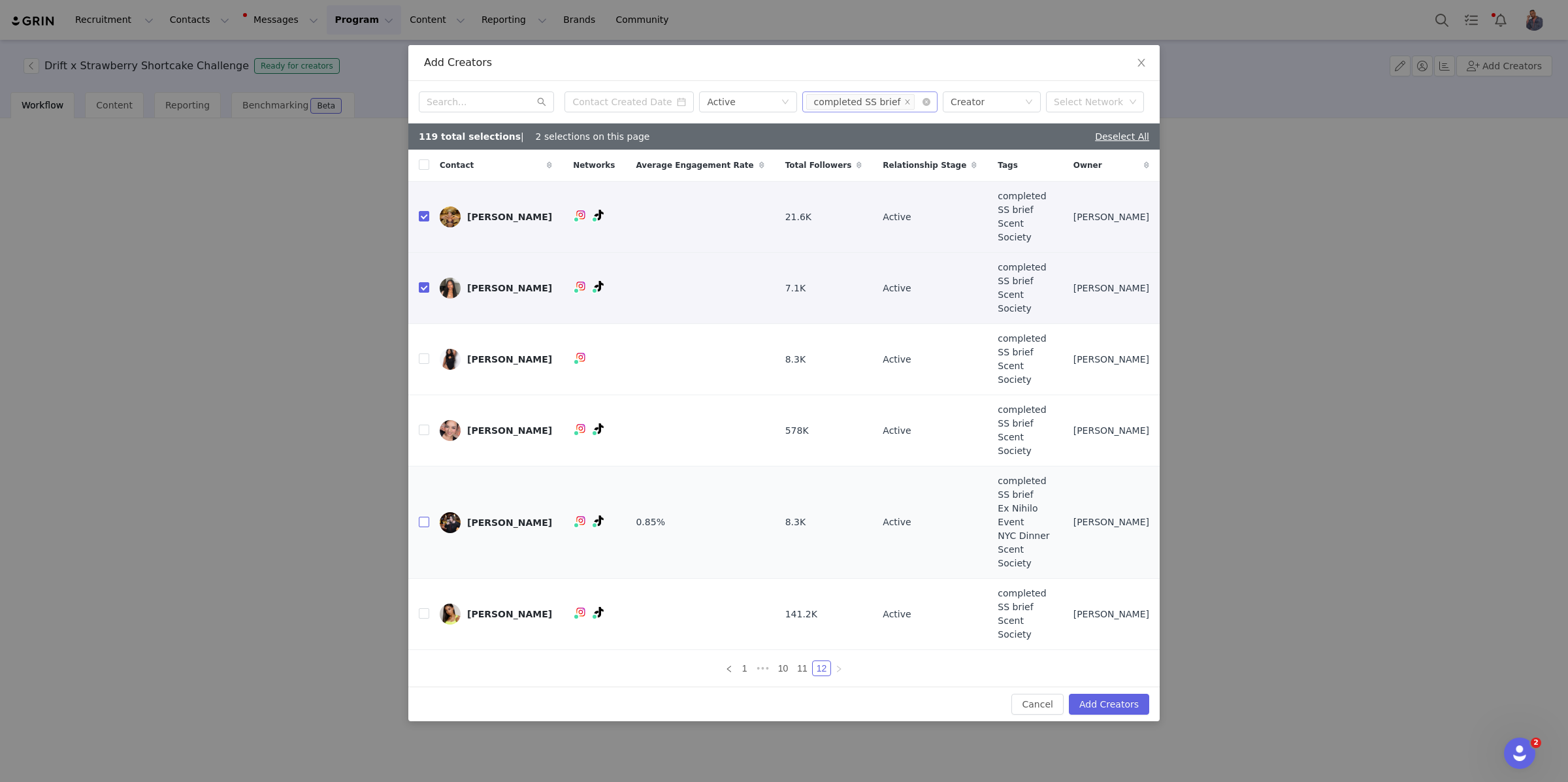
click at [426, 517] on input "checkbox" at bounding box center [423, 521] width 10 height 10
click at [423, 427] on input "checkbox" at bounding box center [423, 429] width 10 height 10
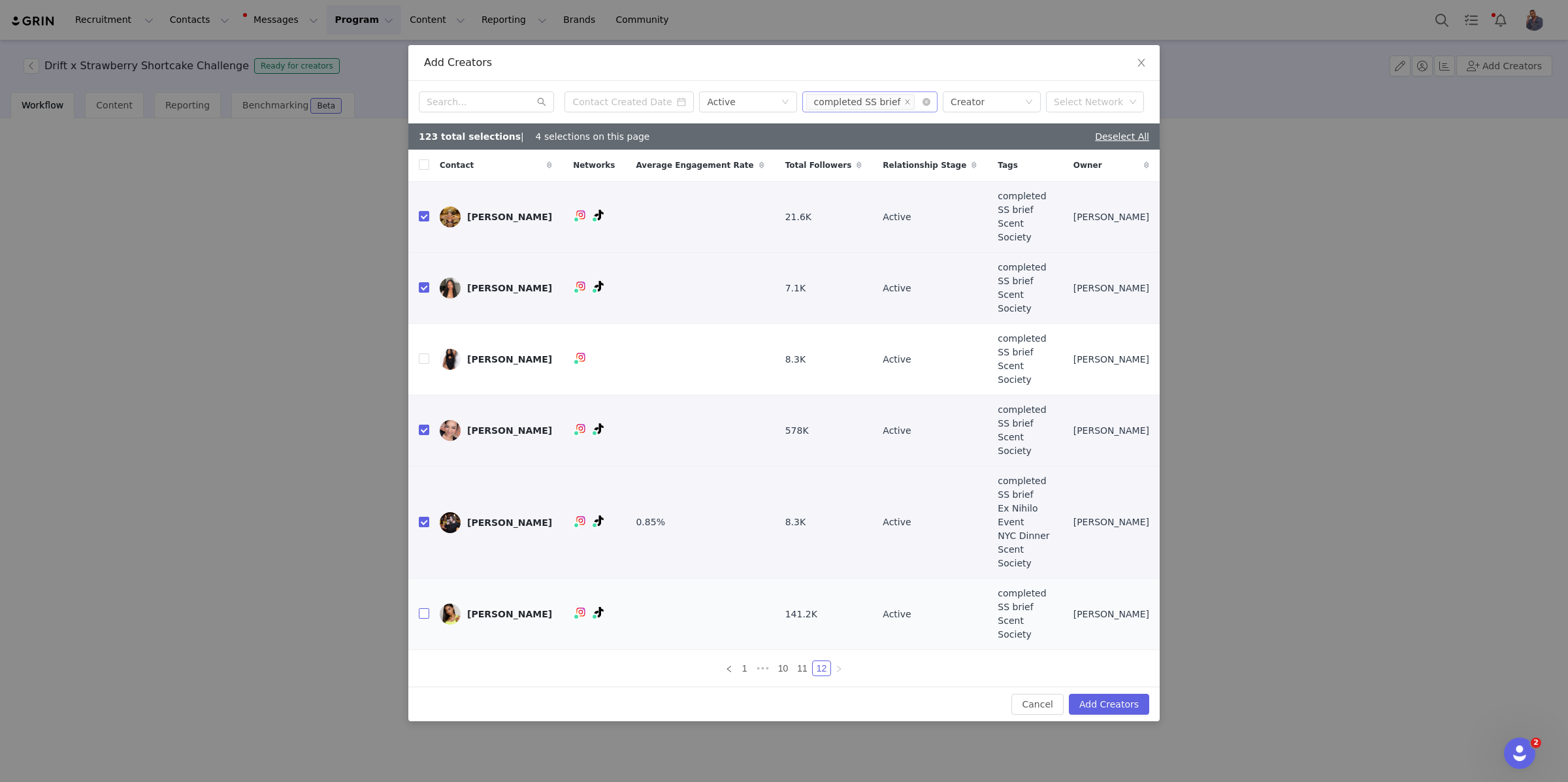
click at [426, 608] on input "checkbox" at bounding box center [423, 613] width 10 height 10
click at [424, 364] on input "checkbox" at bounding box center [423, 359] width 10 height 10
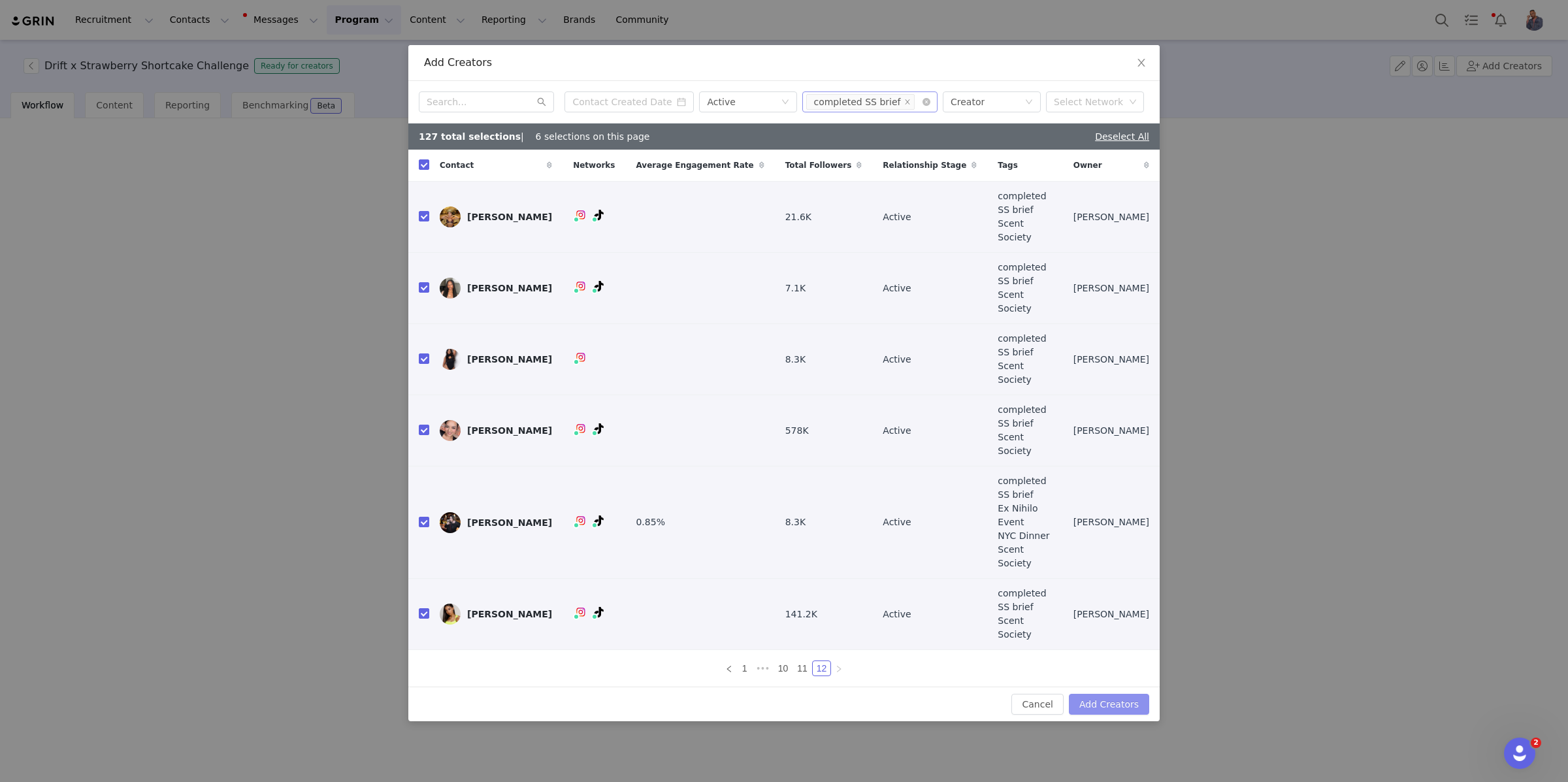
click at [1097, 694] on button "Add Creators" at bounding box center [1108, 704] width 80 height 21
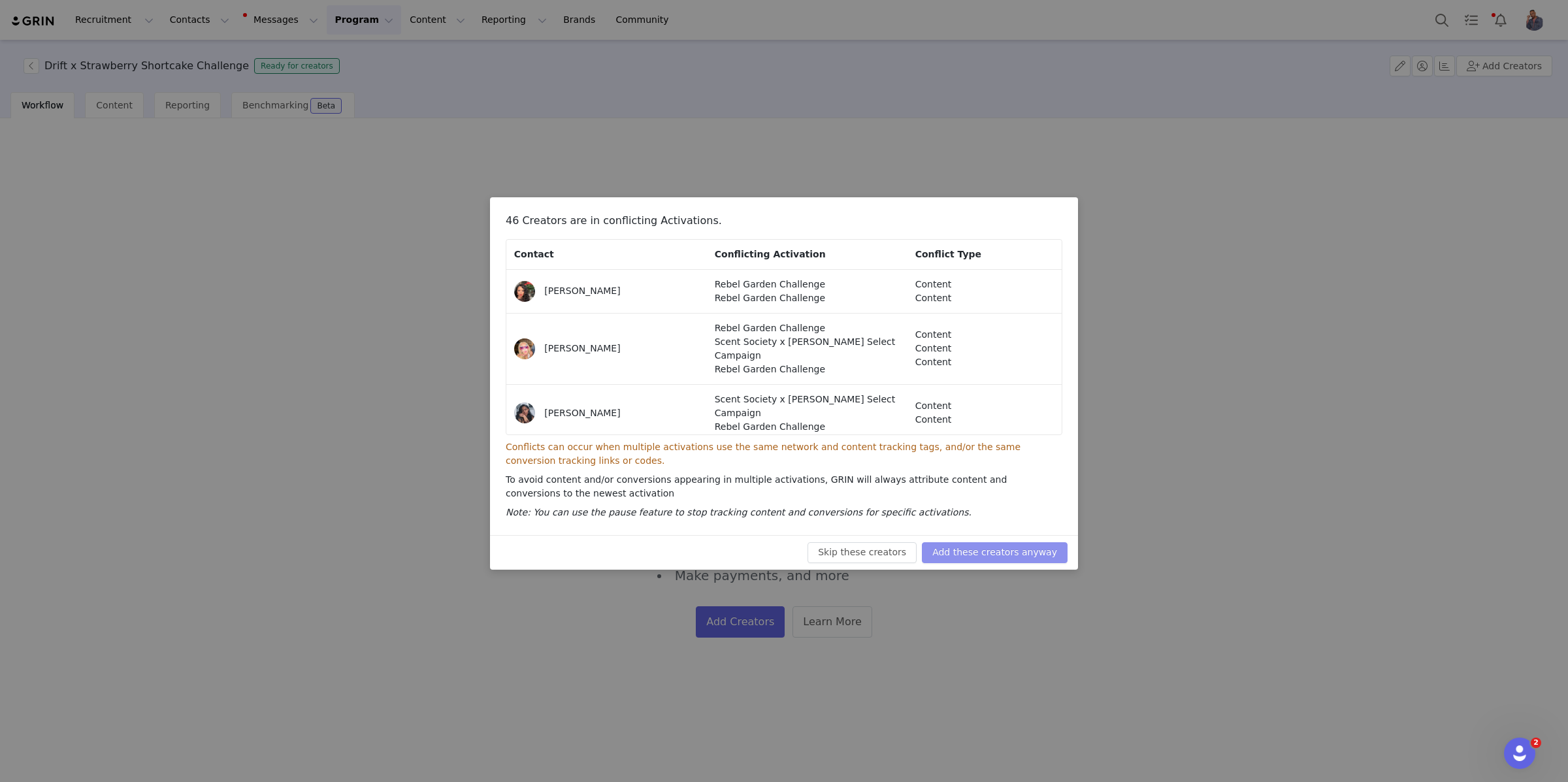
click at [979, 549] on button "Add these creators anyway" at bounding box center [994, 552] width 146 height 21
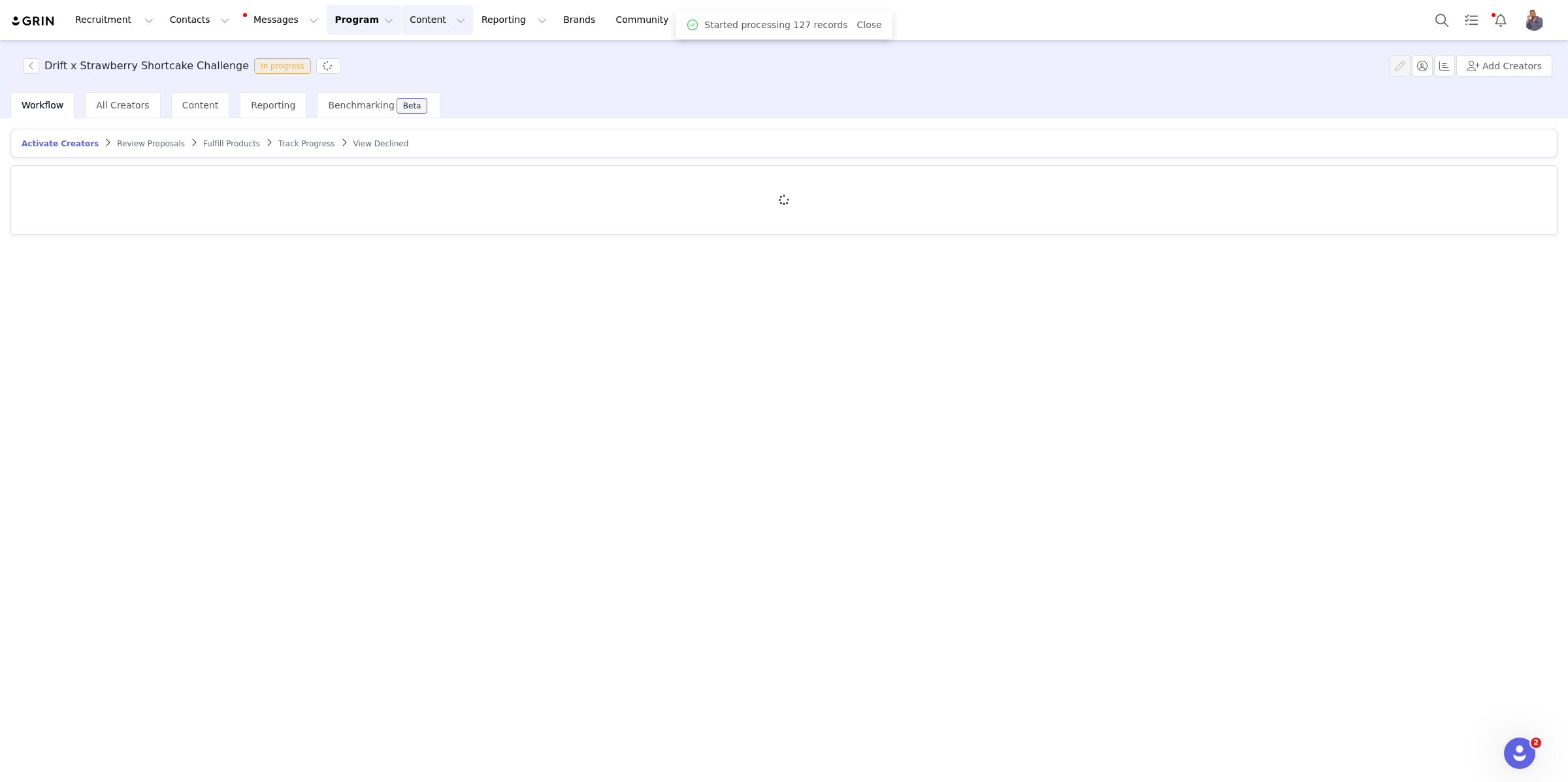
click at [418, 25] on button "Content Content" at bounding box center [437, 20] width 71 height 30
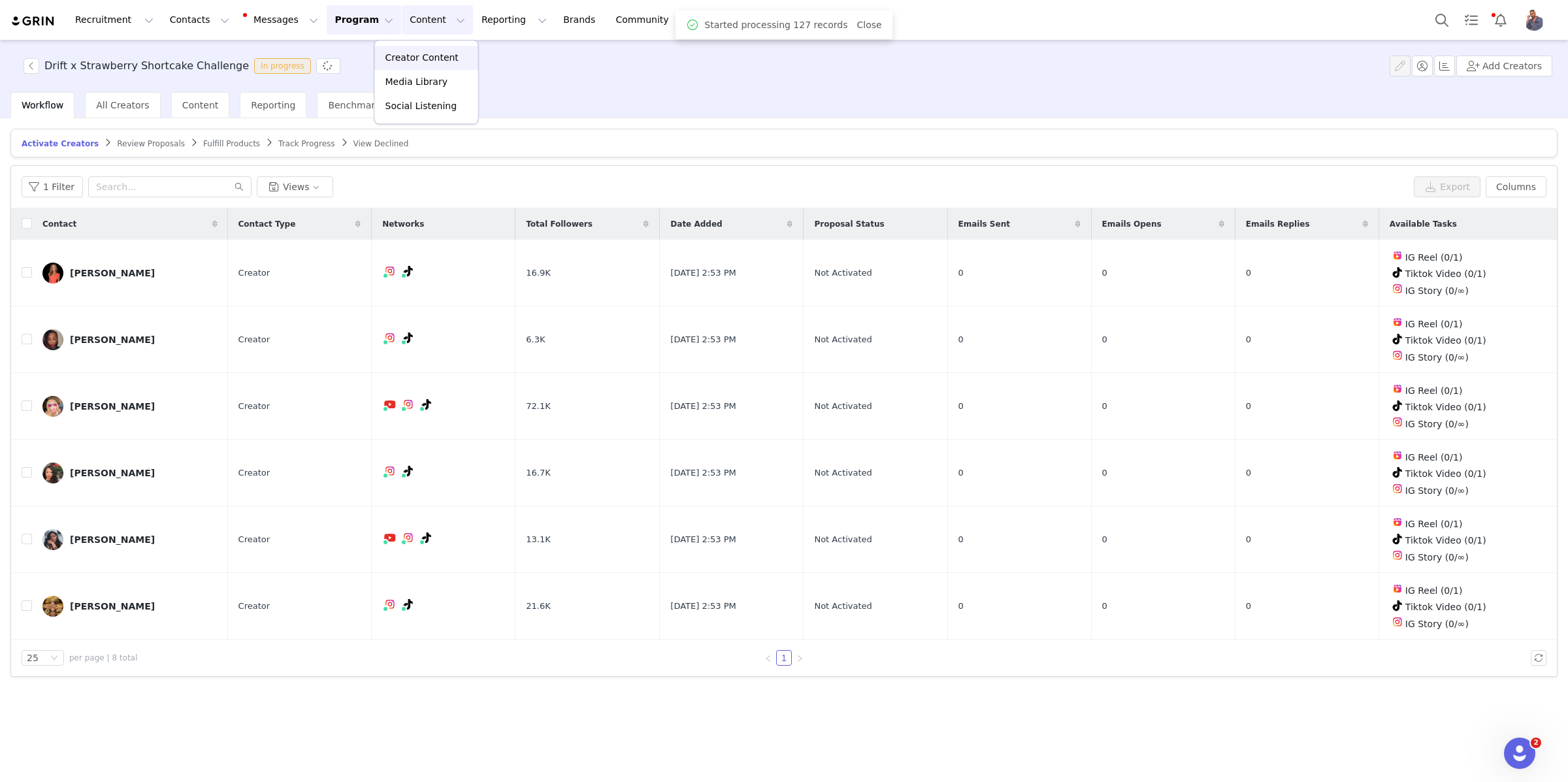
click at [421, 53] on p "Creator Content" at bounding box center [422, 57] width 73 height 14
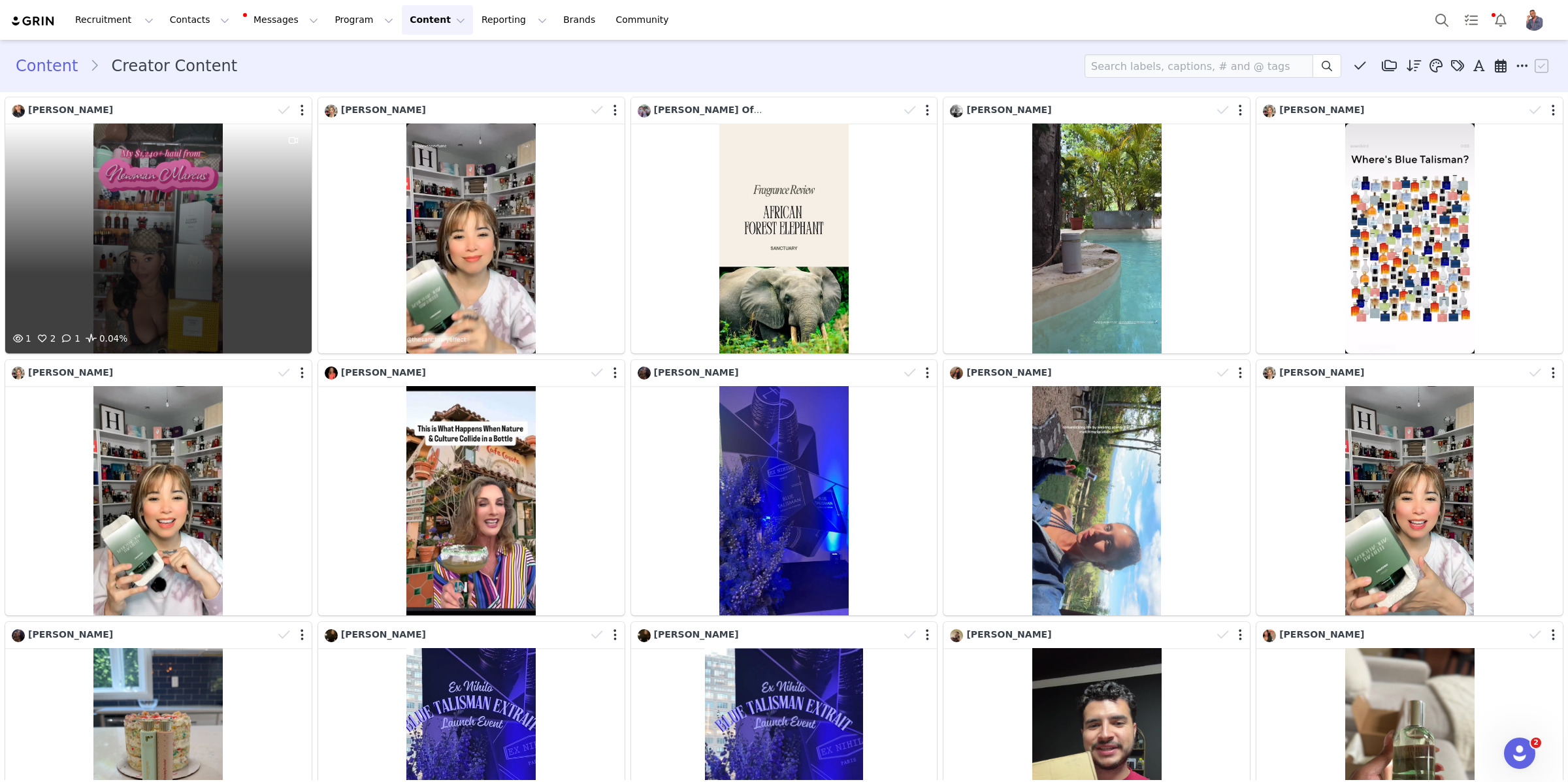
click at [169, 225] on div "1 2 1 0.04%" at bounding box center [159, 238] width 306 height 230
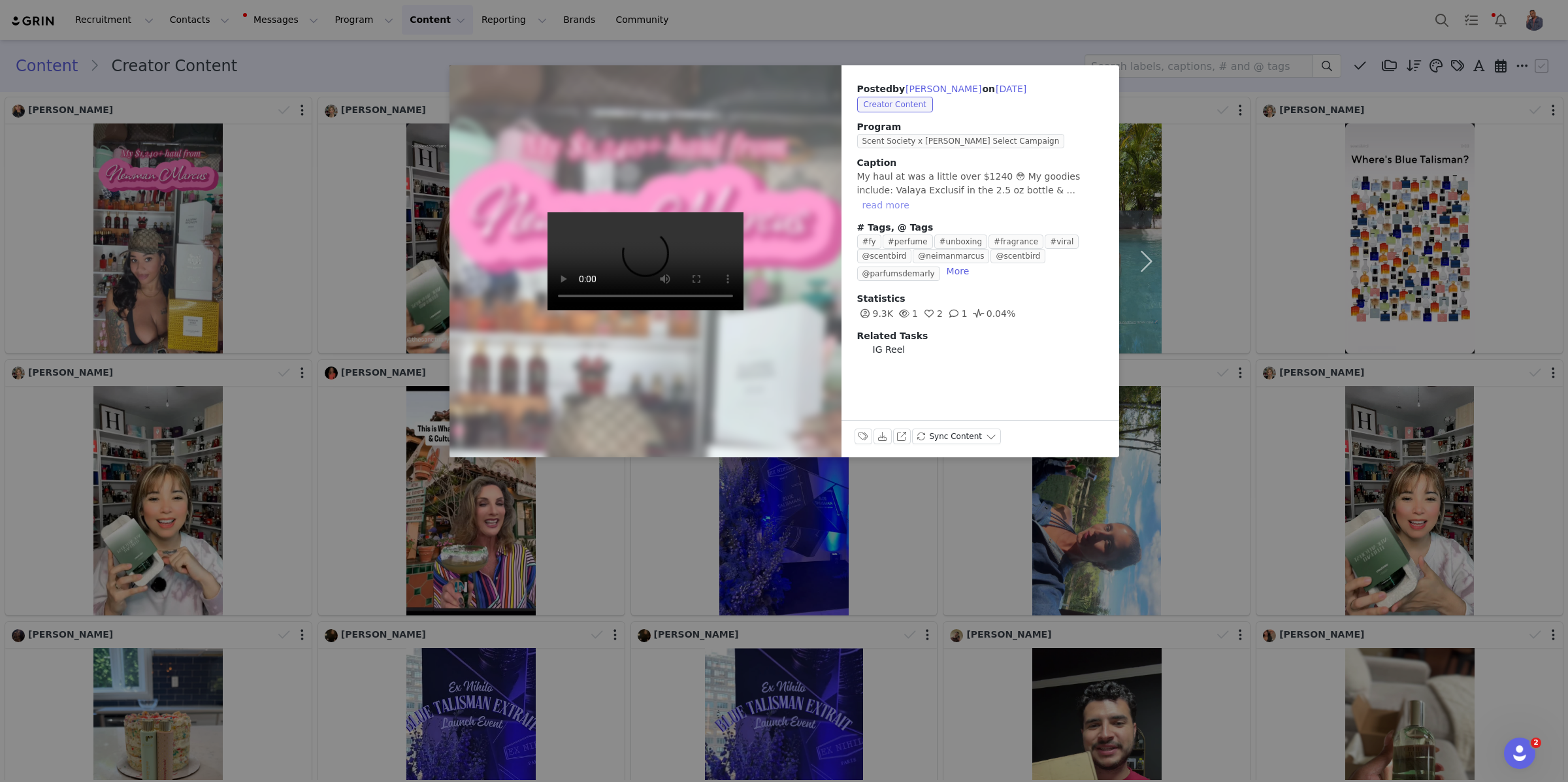
click at [915, 197] on button "read more" at bounding box center [886, 205] width 57 height 16
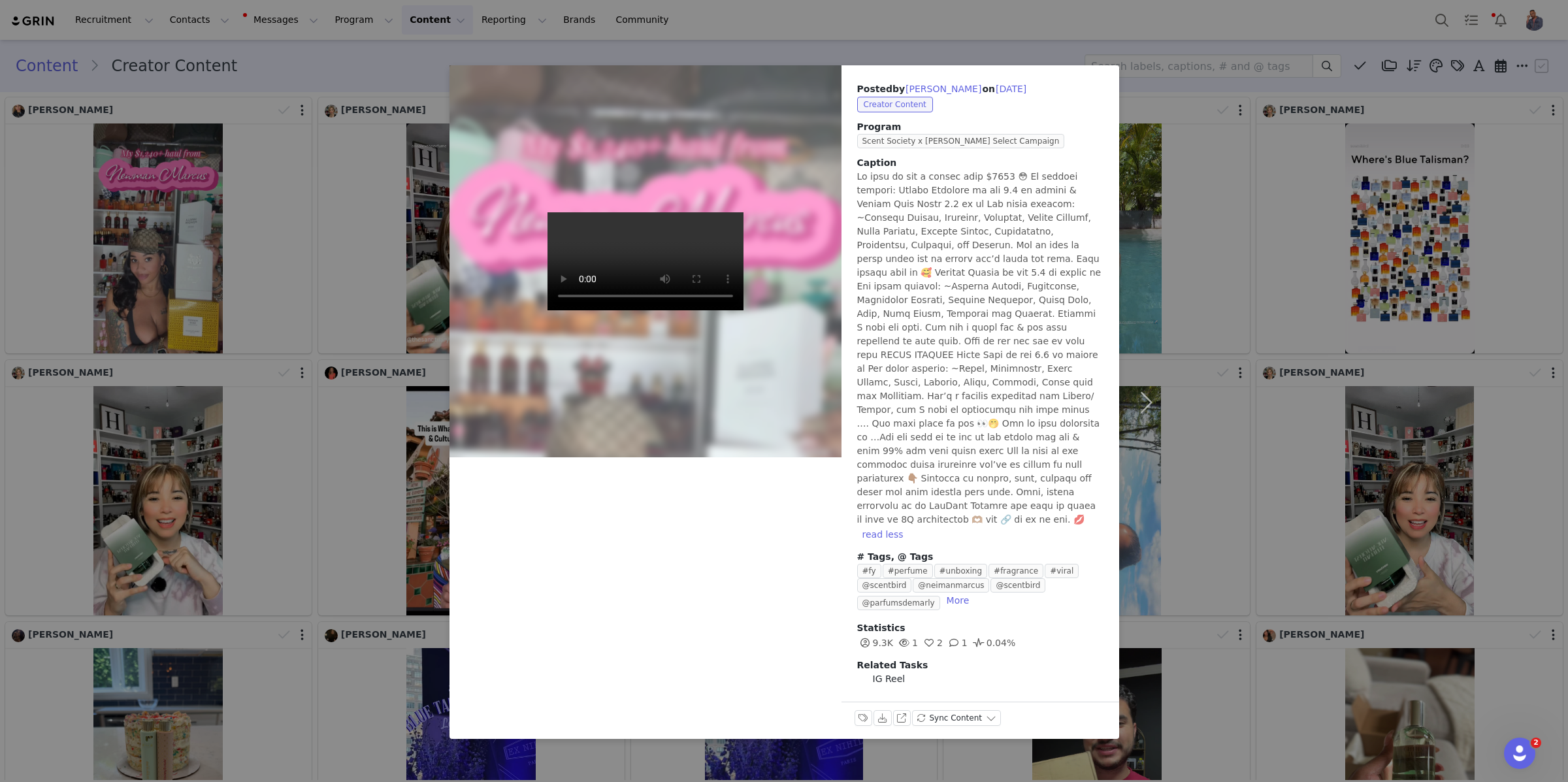
click at [312, 209] on div "Posted by Toni Brown on Oct 1, 2025 Creator Content Program Scent Society x Nei…" at bounding box center [784, 391] width 1568 height 782
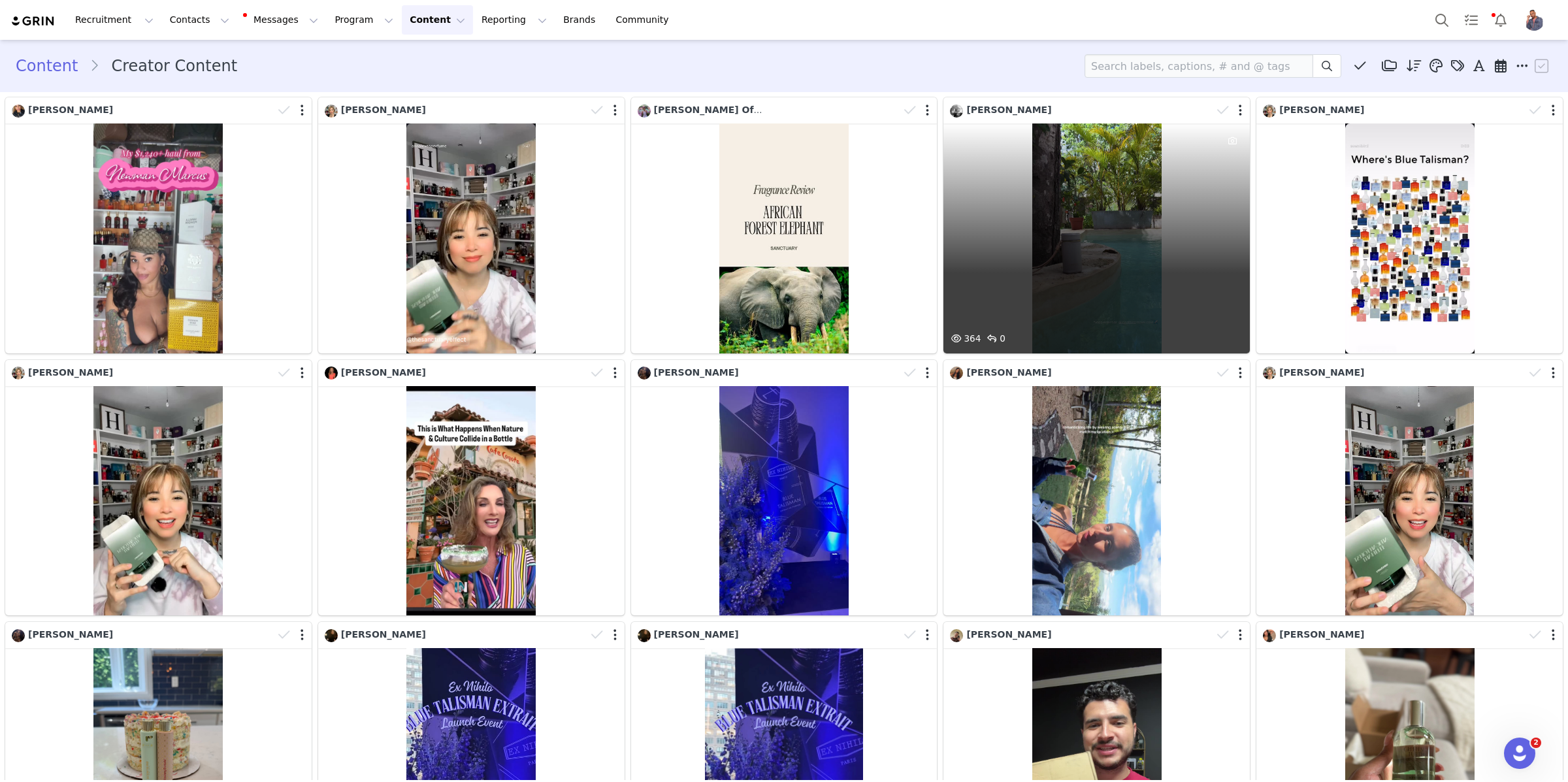
click at [1085, 214] on div "364 0" at bounding box center [1096, 238] width 306 height 230
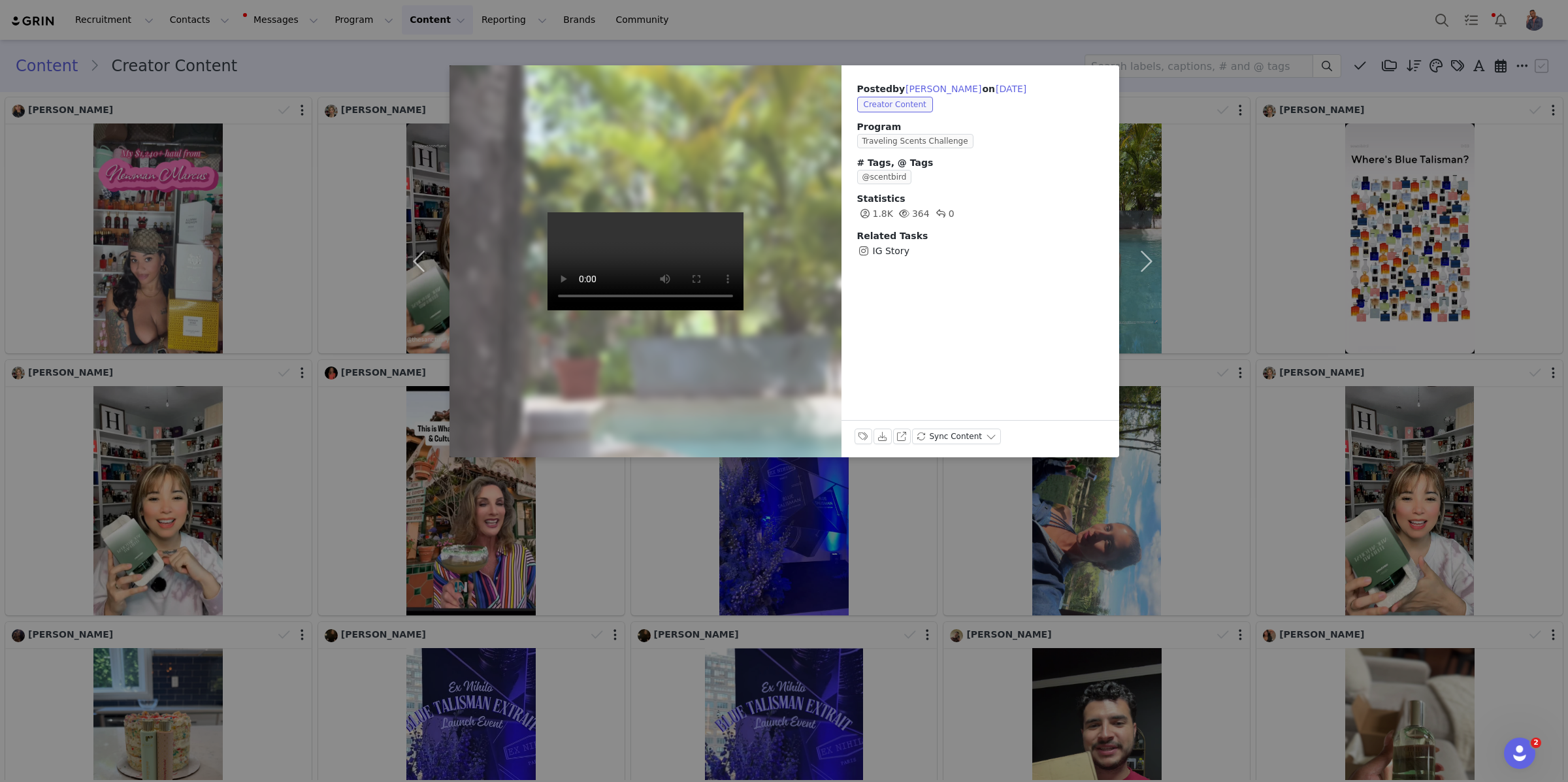
click at [382, 204] on div "Posted by Nick Burgman on Sep 29, 2025 Creator Content Program Traveling Scents…" at bounding box center [784, 391] width 1568 height 782
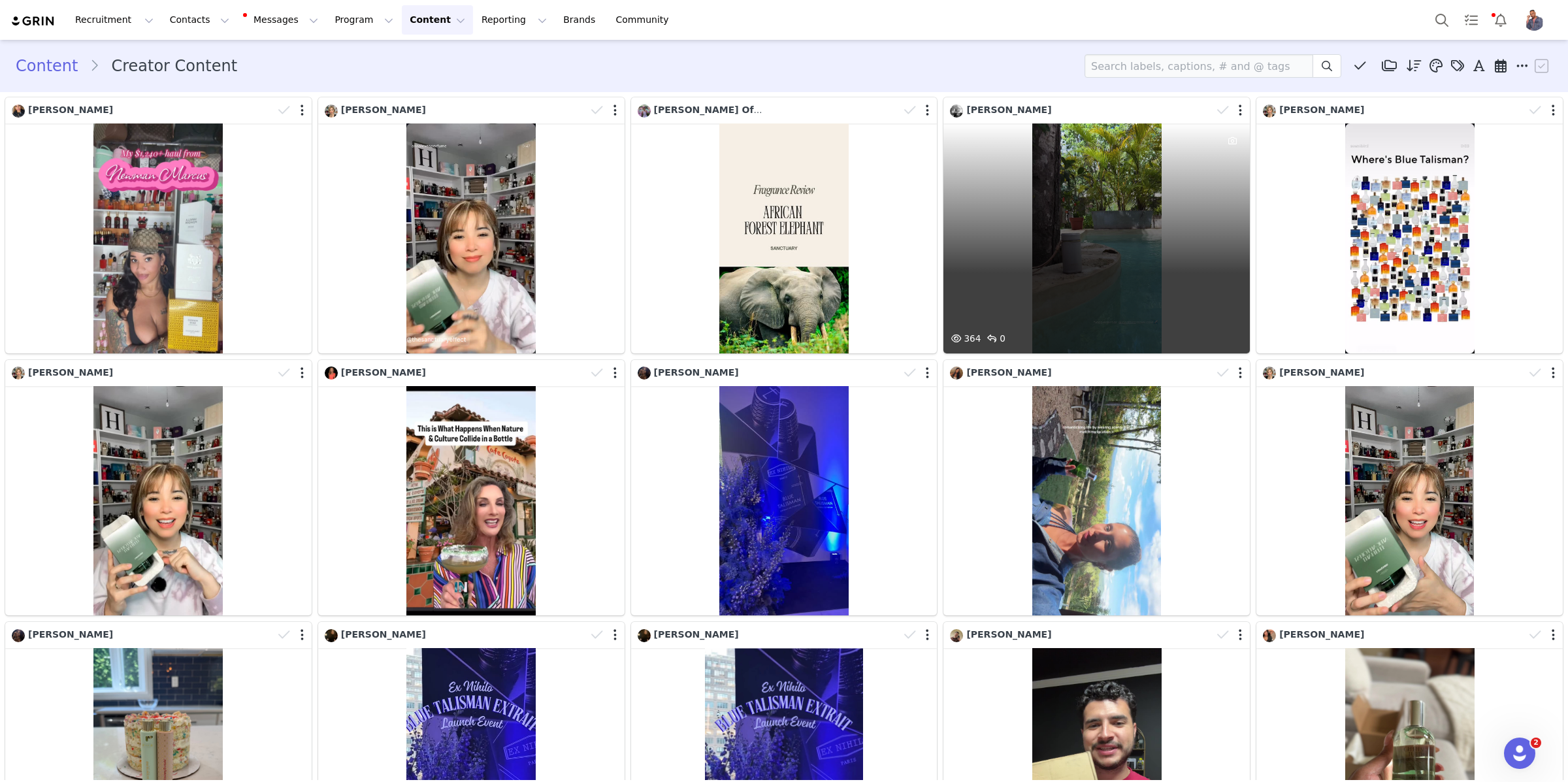
click at [1027, 208] on div "364 0" at bounding box center [1096, 238] width 306 height 230
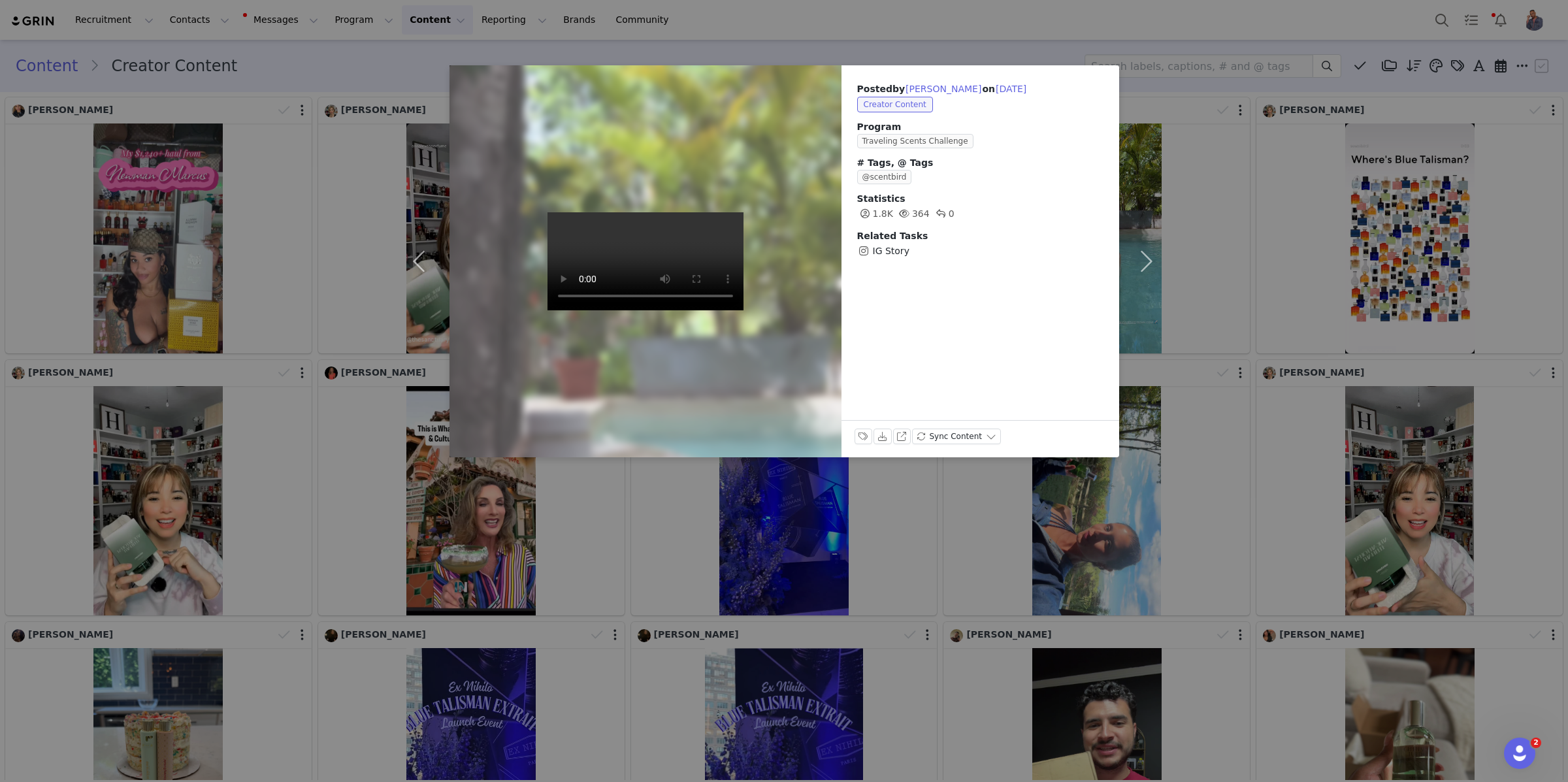
click at [903, 213] on icon at bounding box center [904, 214] width 10 height 9
click at [1256, 200] on div "Posted by Nick Burgman on Sep 29, 2025 Creator Content Program Traveling Scents…" at bounding box center [784, 391] width 1568 height 782
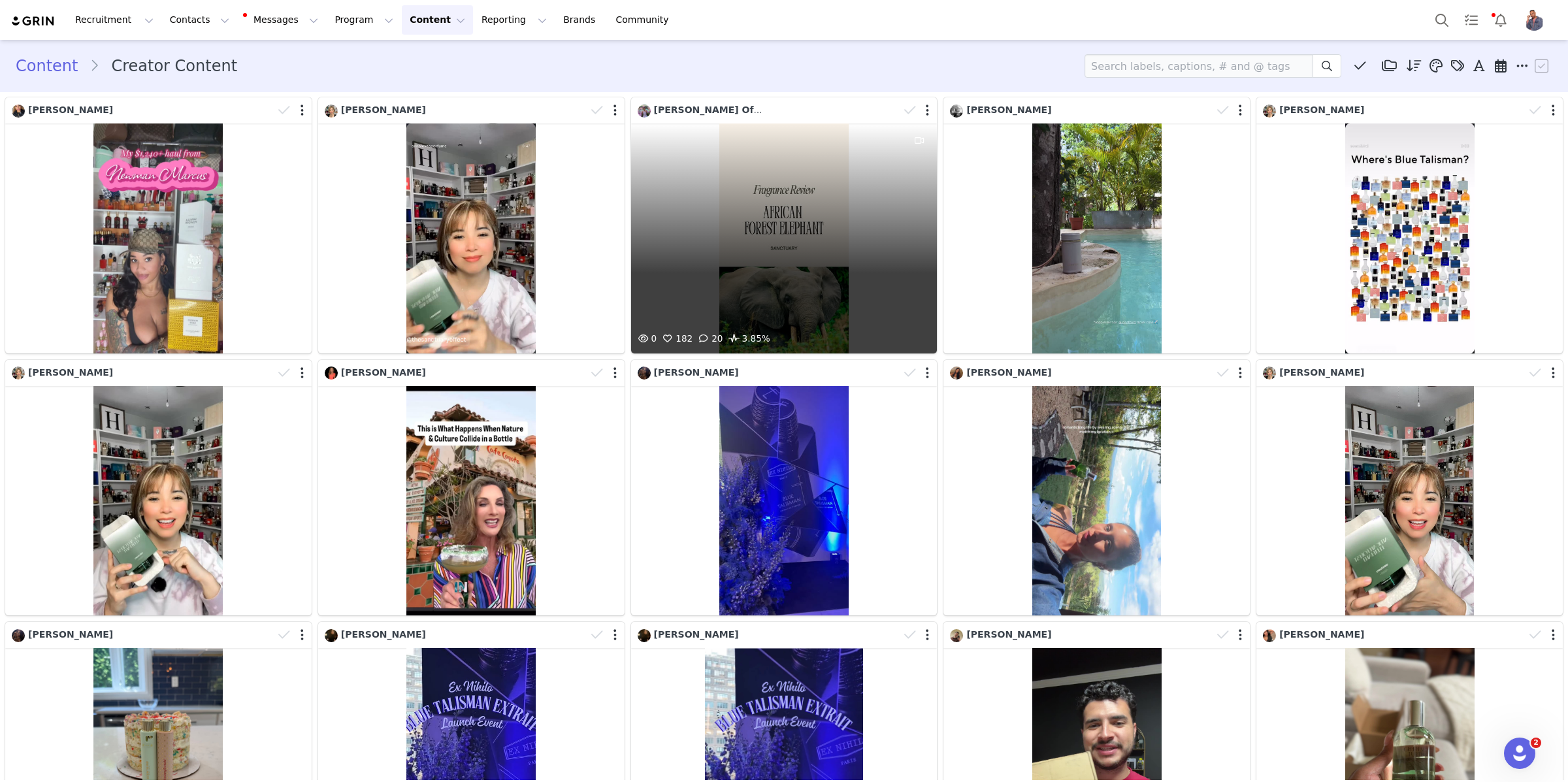
click at [821, 209] on div "0 182 20 3.85%" at bounding box center [784, 238] width 306 height 230
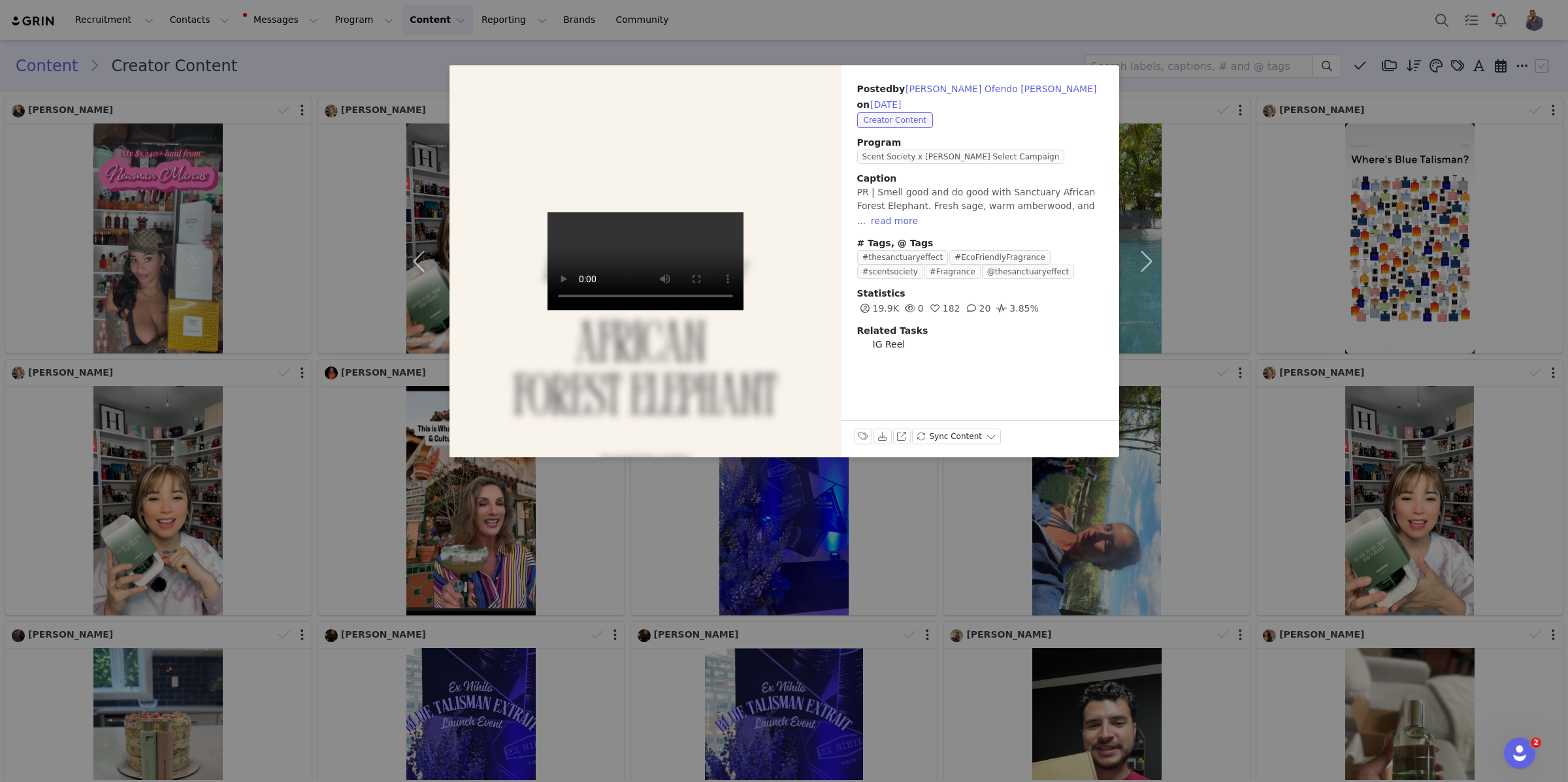
click at [1318, 175] on div "Posted by Jesse Ofendo Reyes on Sep 30, 2025 Creator Content Program Scent Soci…" at bounding box center [784, 391] width 1568 height 782
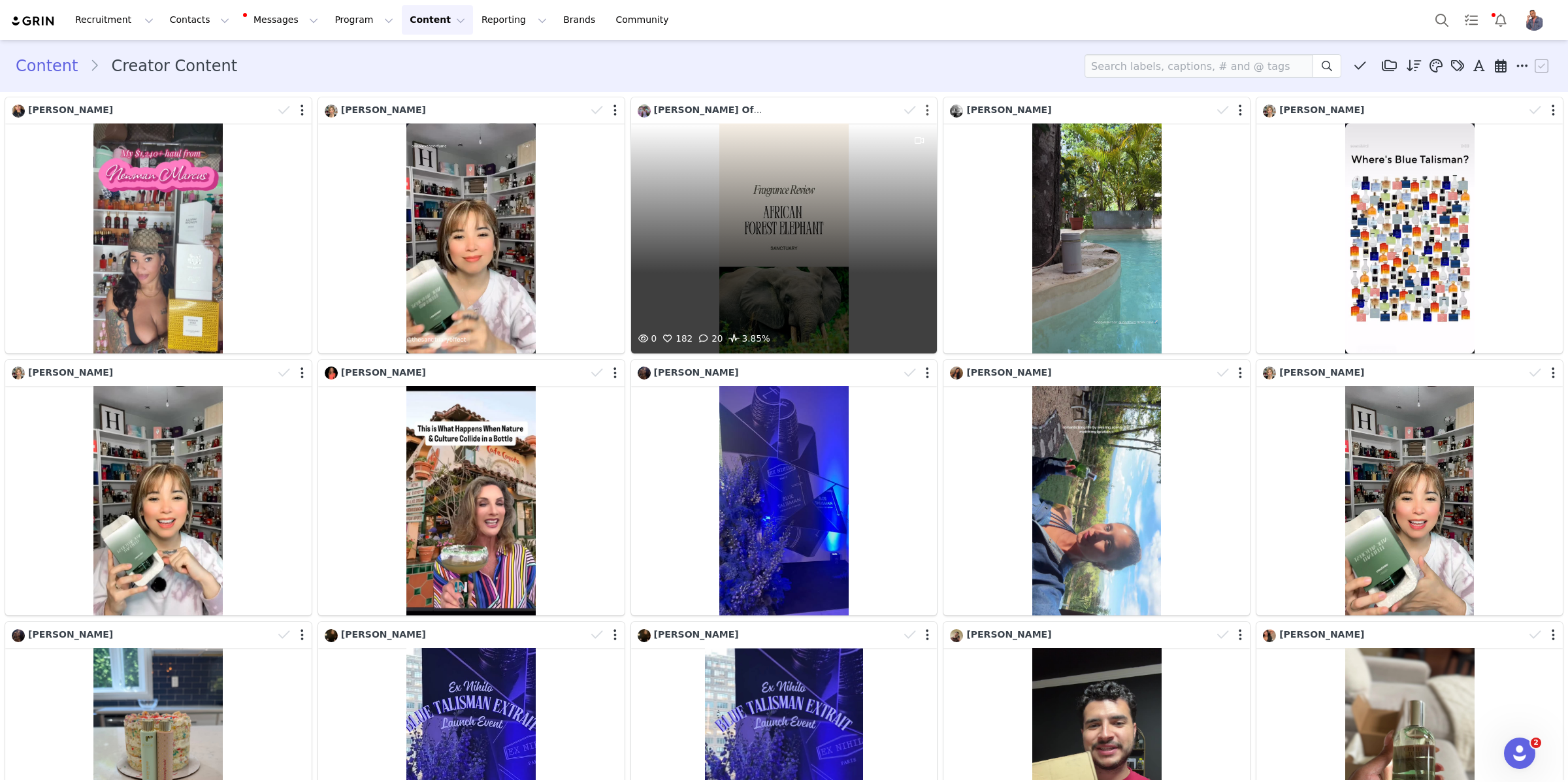
click at [925, 110] on button "button" at bounding box center [927, 110] width 3 height 13
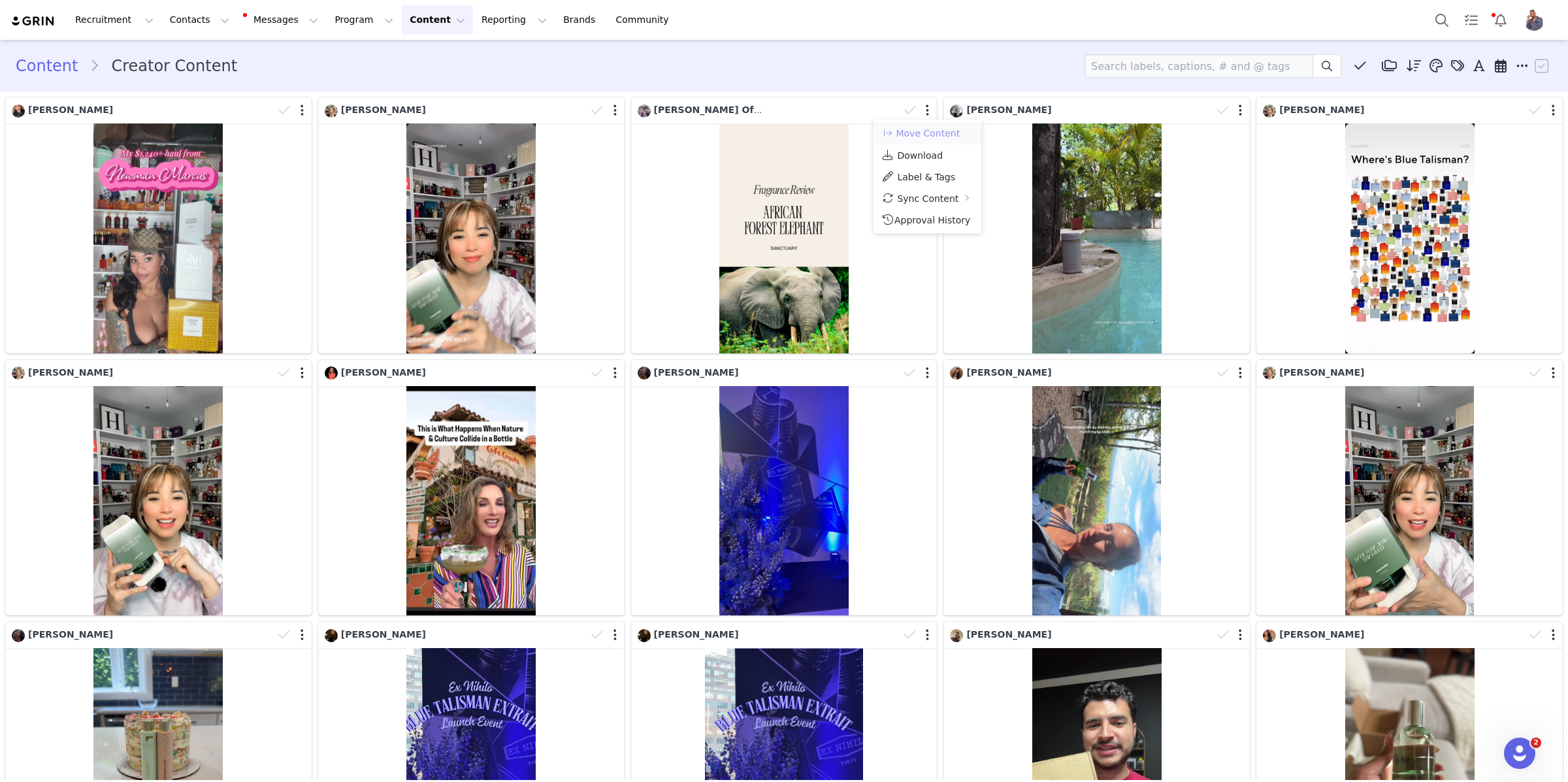
click at [921, 135] on button "Move Content" at bounding box center [920, 133] width 79 height 16
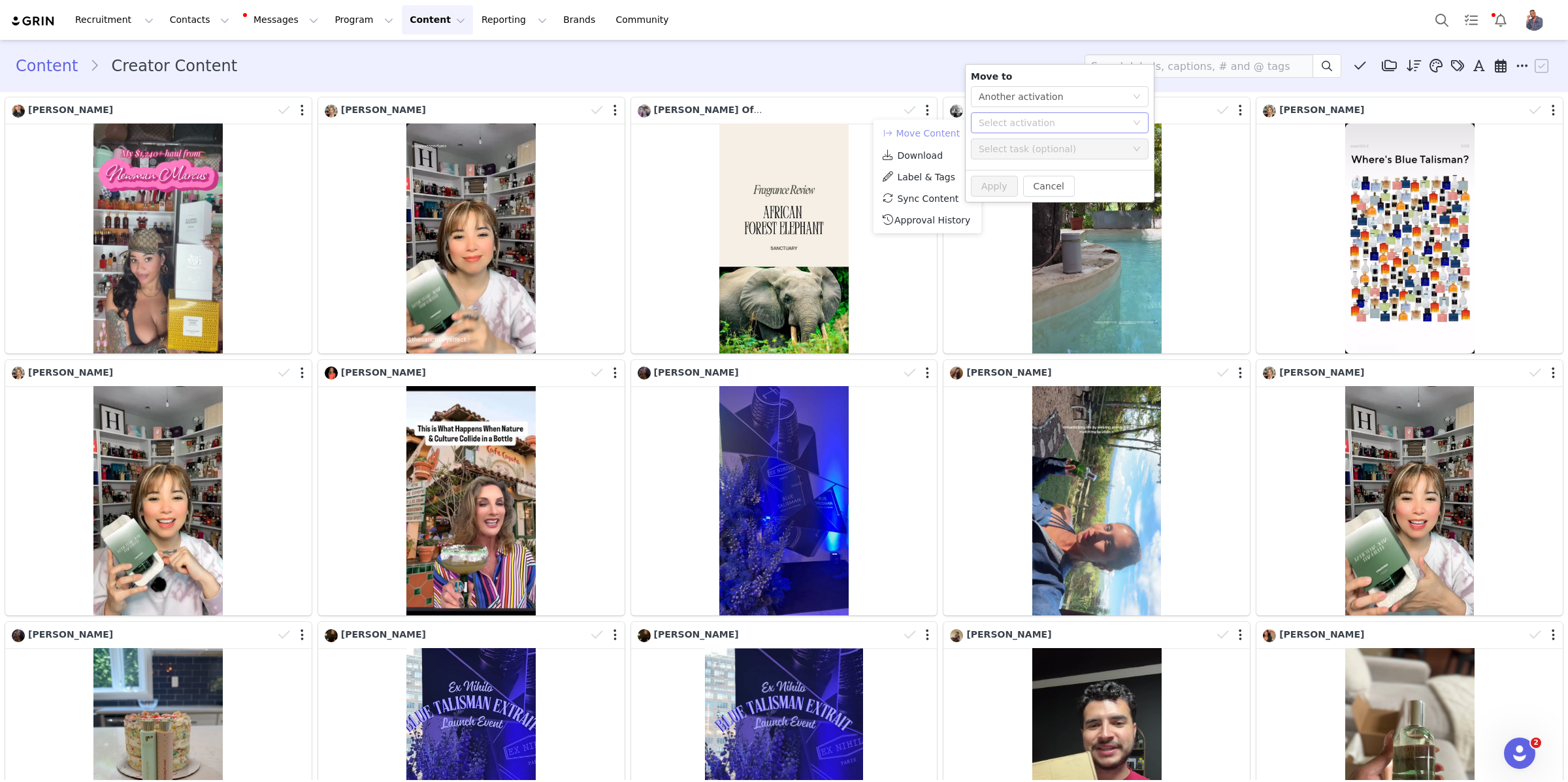
click at [1049, 122] on div "Select activation" at bounding box center [1052, 122] width 148 height 13
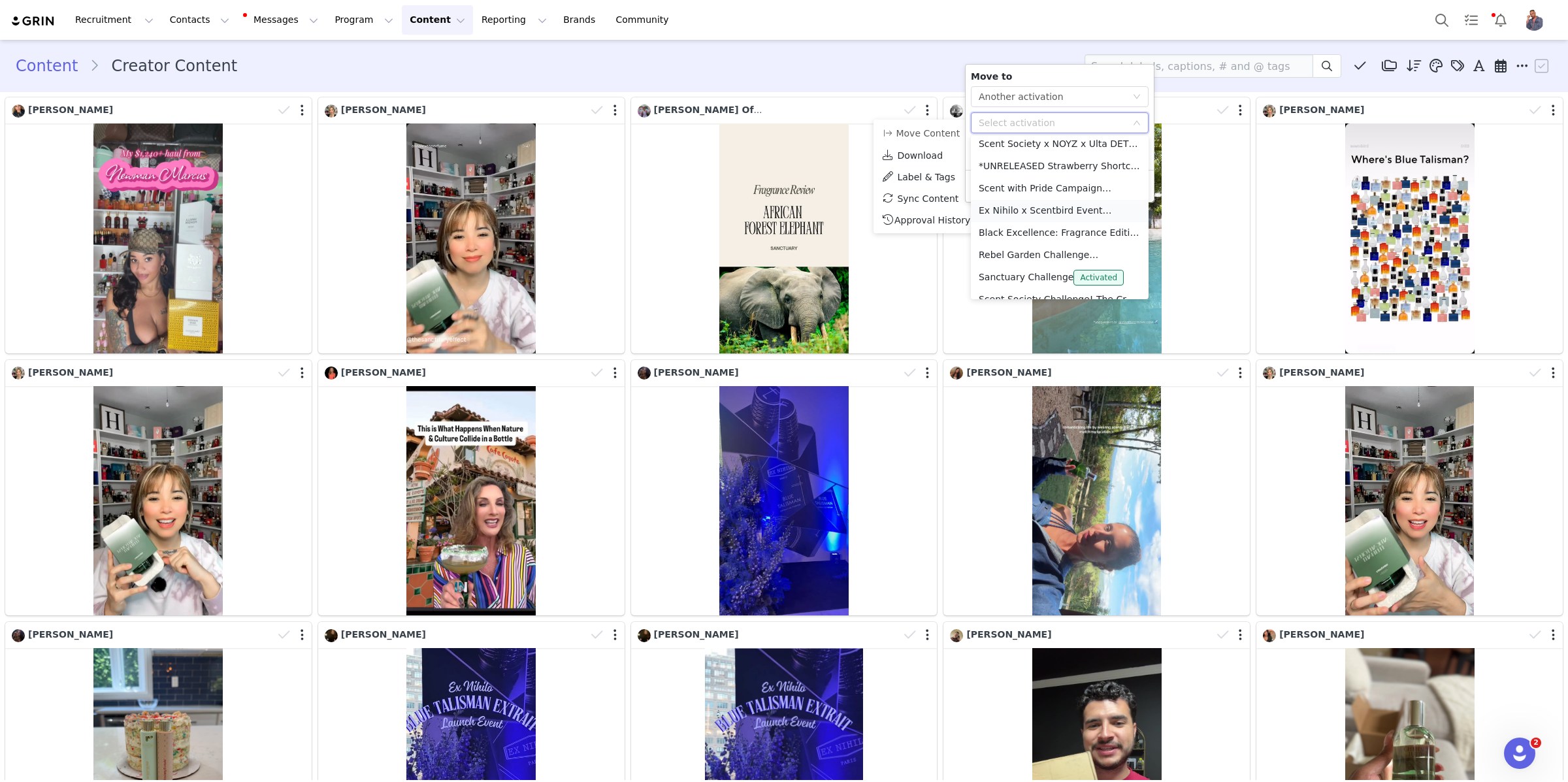
scroll to position [7, 0]
click at [1050, 276] on li "Sanctuary Challenge Activated" at bounding box center [1059, 276] width 178 height 22
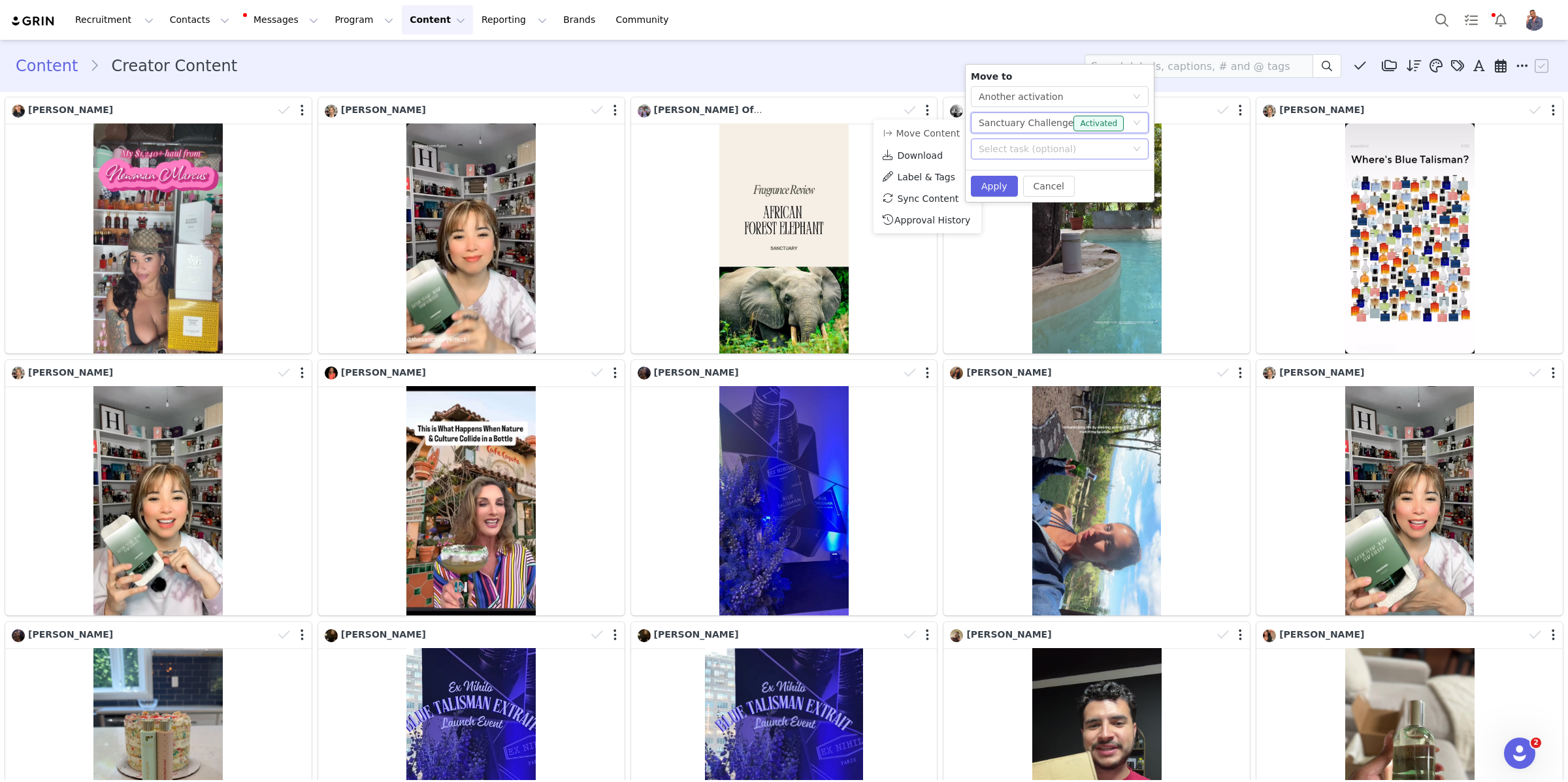
click at [1022, 149] on div "Select task (optional)" at bounding box center [1052, 149] width 148 height 13
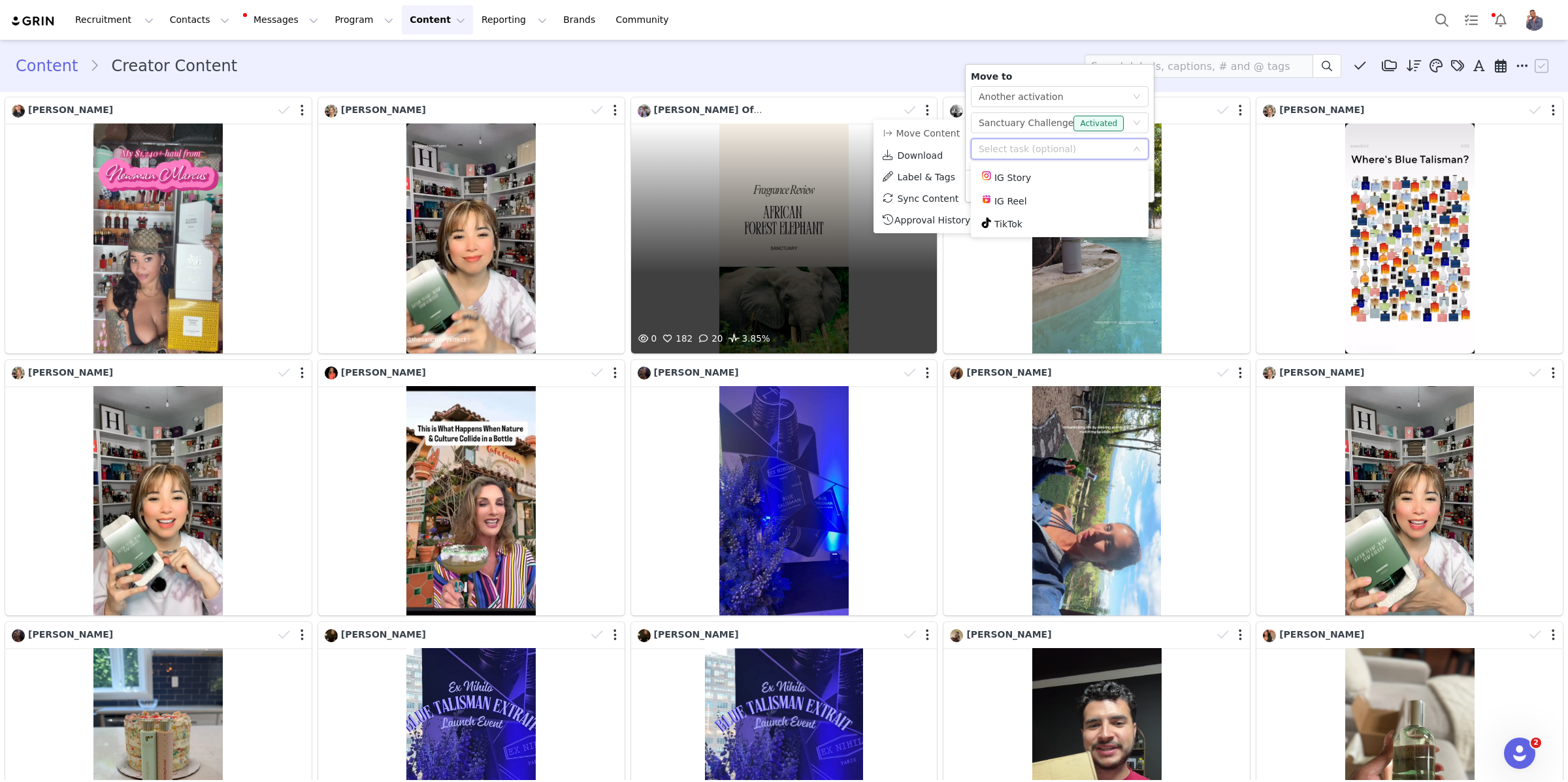
click at [845, 232] on div "0 182 20 3.85%" at bounding box center [784, 238] width 306 height 230
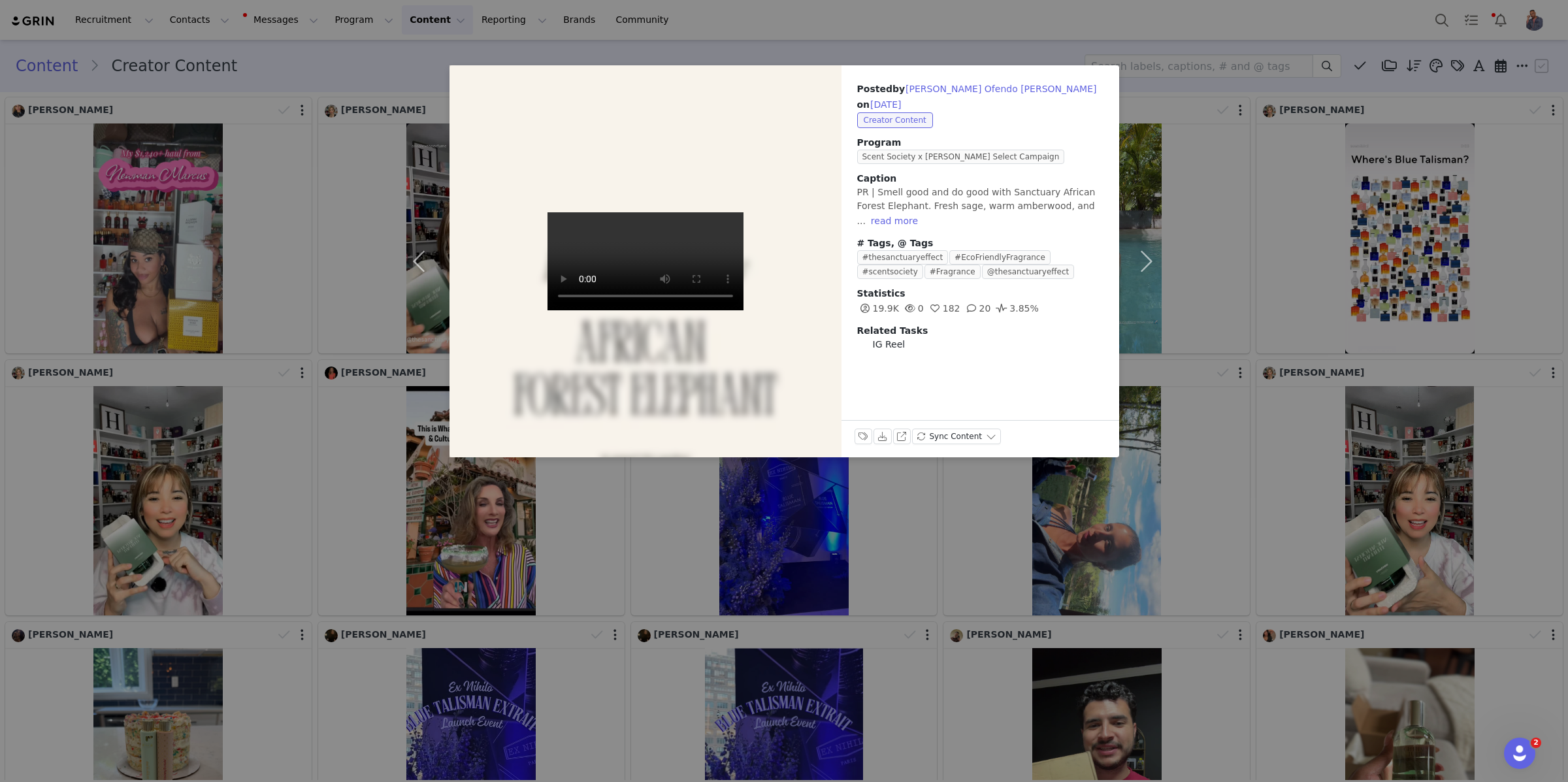
drag, startPoint x: 1292, startPoint y: 209, endPoint x: 1224, endPoint y: 205, distance: 68.1
click at [1292, 209] on div "Posted by Jesse Ofendo Reyes on Sep 30, 2025 Creator Content Program Scent Soci…" at bounding box center [784, 391] width 1568 height 782
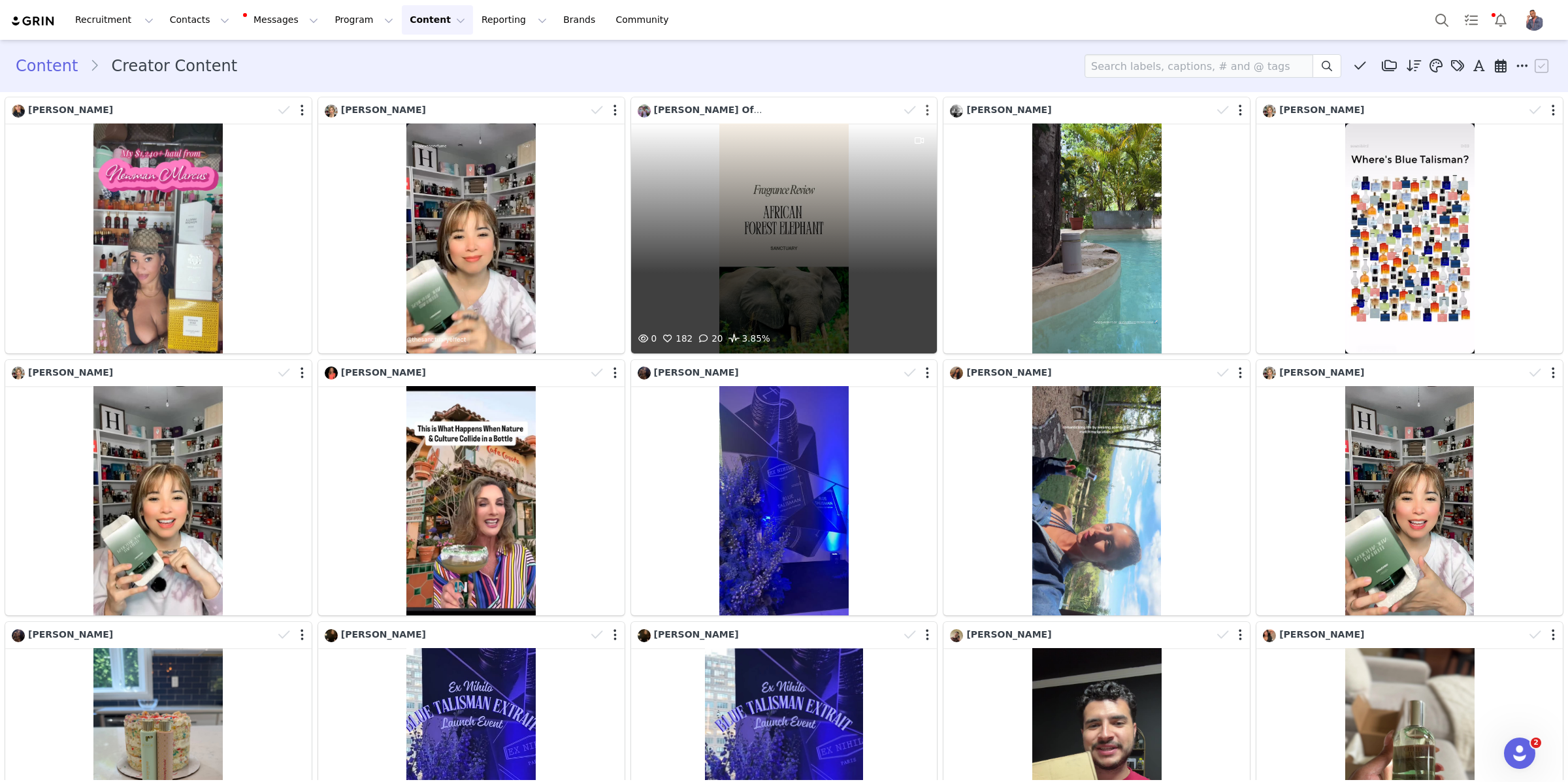
click at [927, 104] on button "button" at bounding box center [927, 110] width 3 height 13
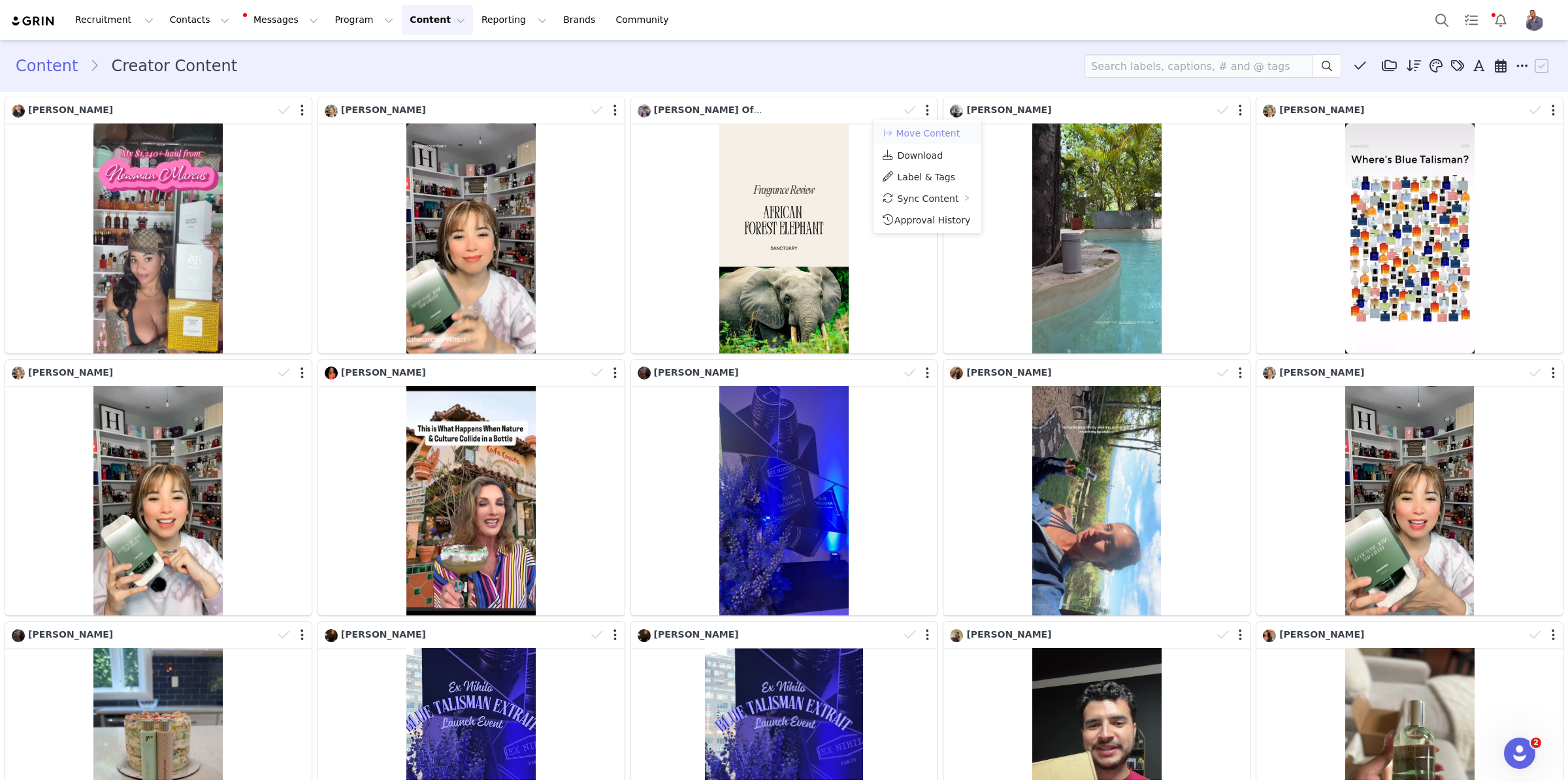
click at [942, 128] on button "Move Content" at bounding box center [920, 133] width 79 height 16
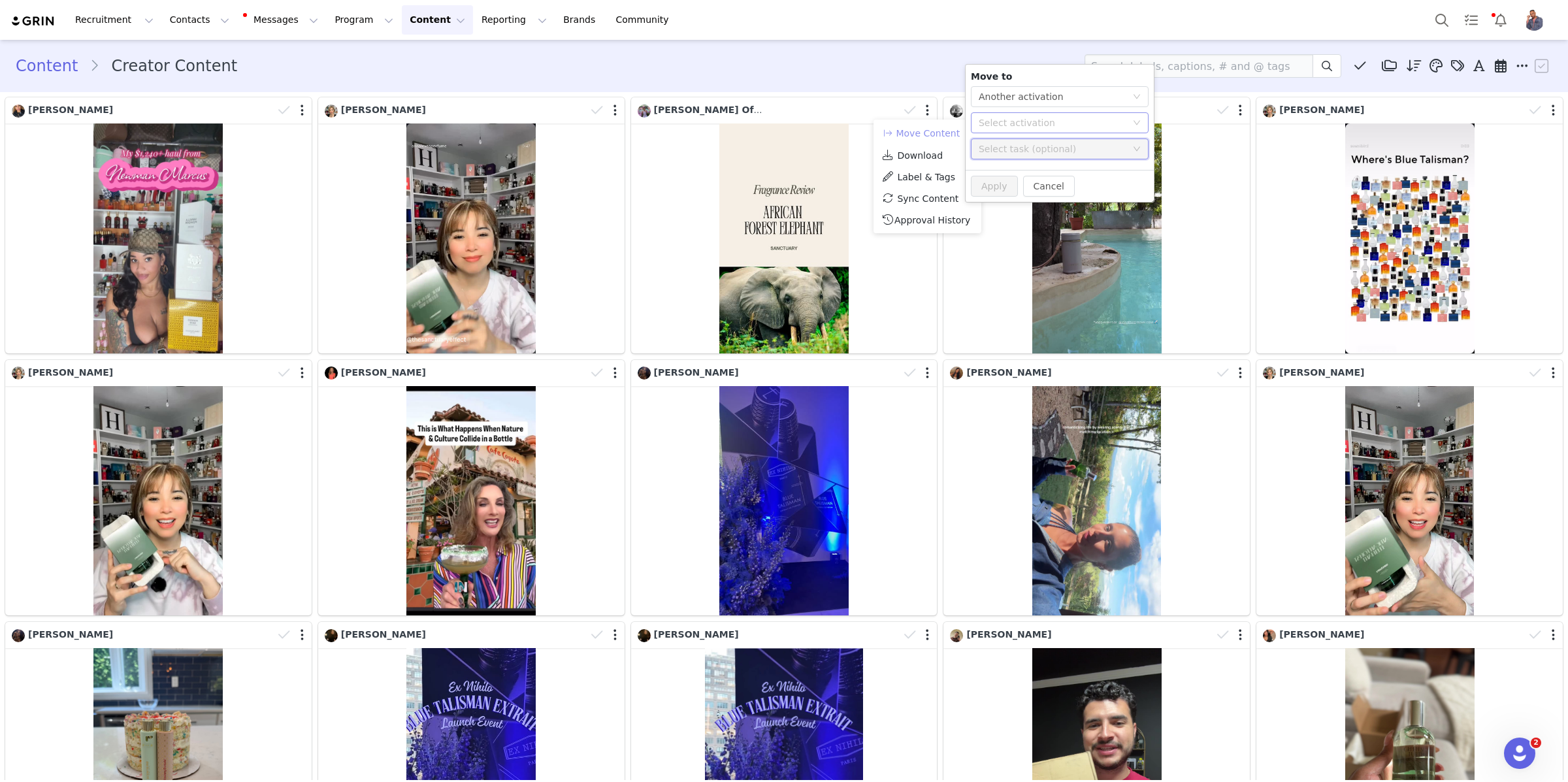
click at [1018, 125] on div "Select activation" at bounding box center [1052, 122] width 148 height 13
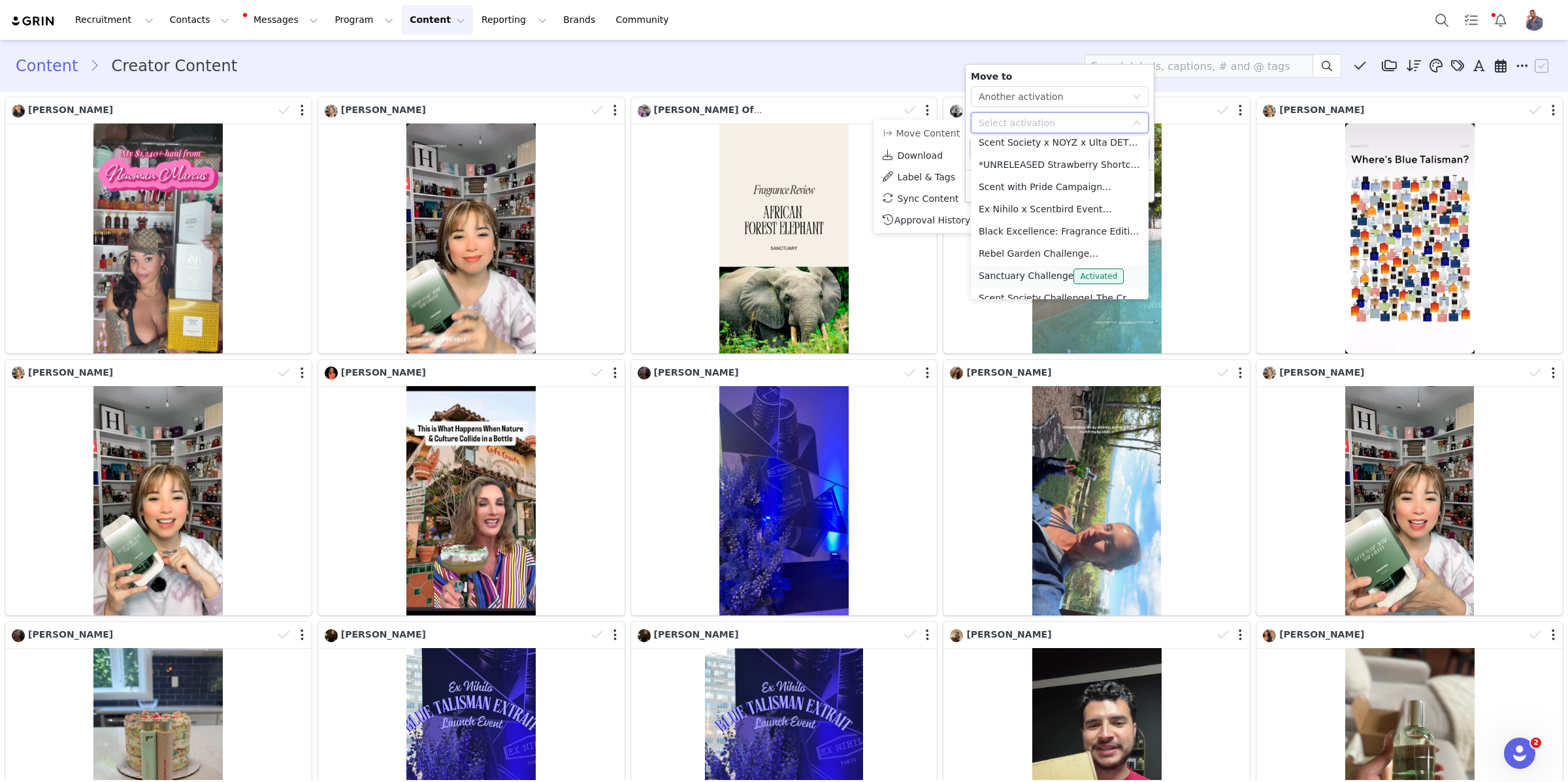
click at [1044, 275] on li "Sanctuary Challenge Activated" at bounding box center [1059, 276] width 178 height 22
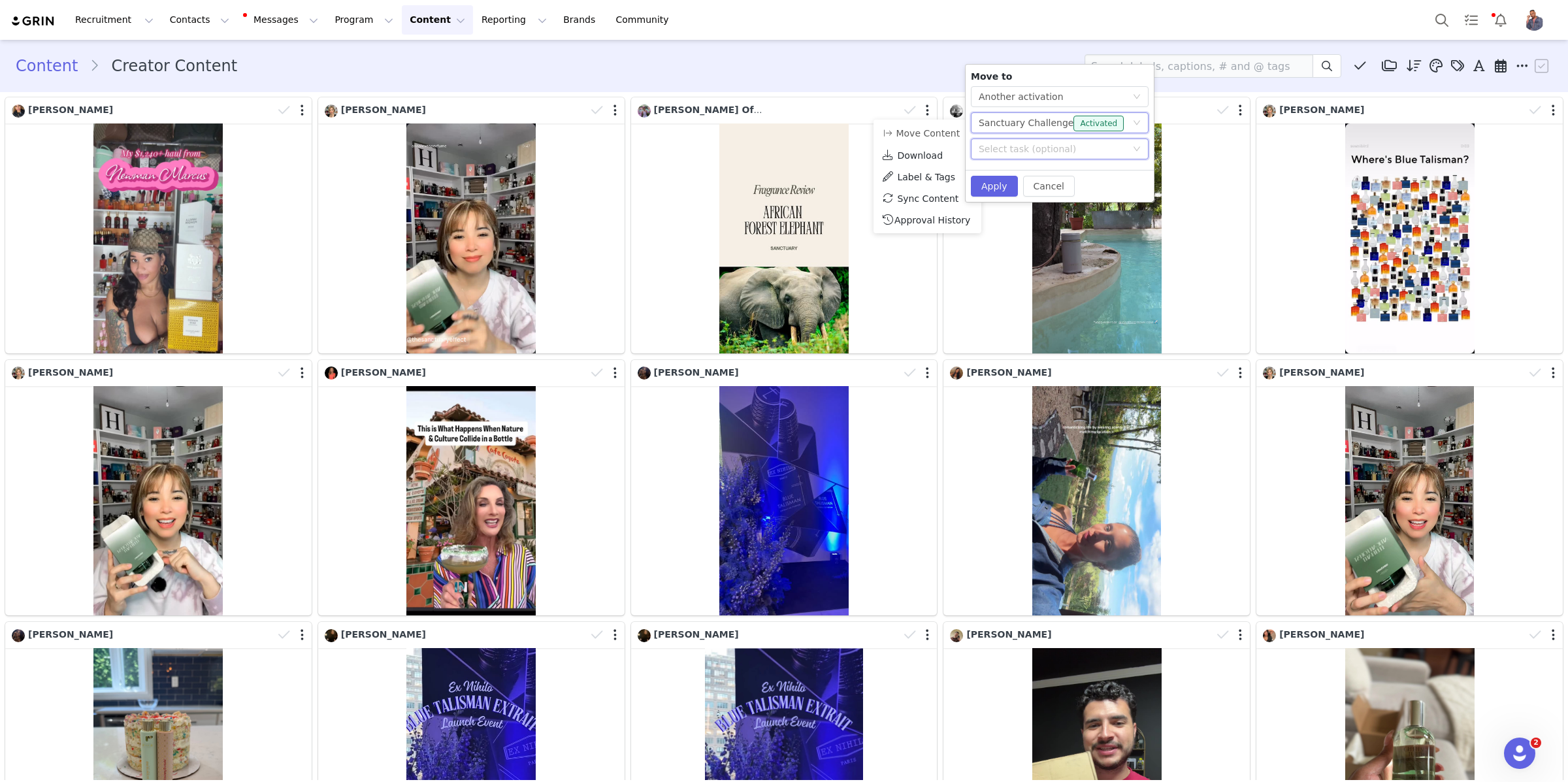
click at [1024, 149] on div "Select task (optional)" at bounding box center [1052, 149] width 148 height 13
click at [1025, 200] on li "IG Reel" at bounding box center [1059, 200] width 178 height 24
click at [990, 177] on button "Apply" at bounding box center [994, 186] width 47 height 21
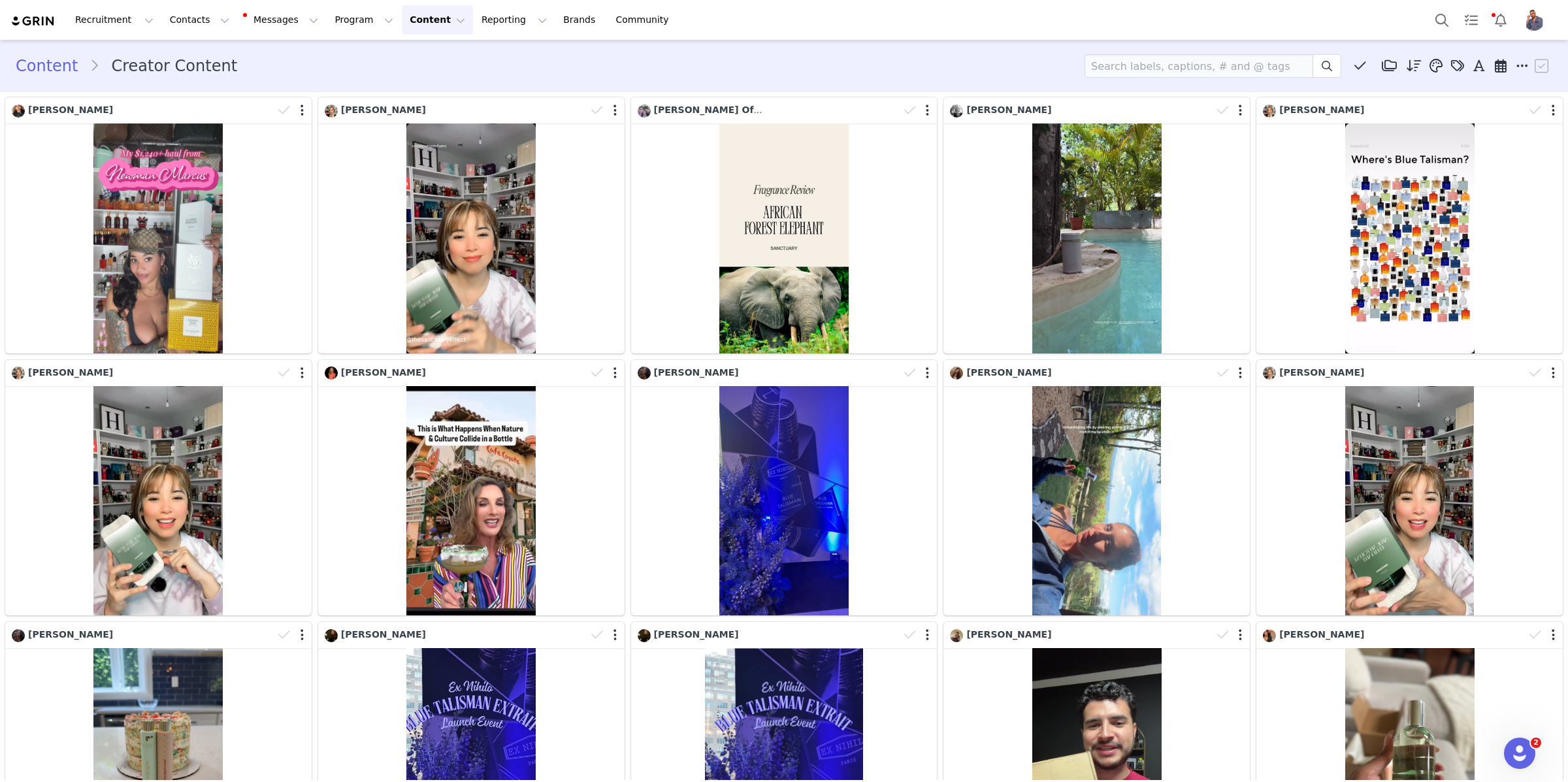
click at [1535, 26] on img "Profile" at bounding box center [1534, 20] width 21 height 21
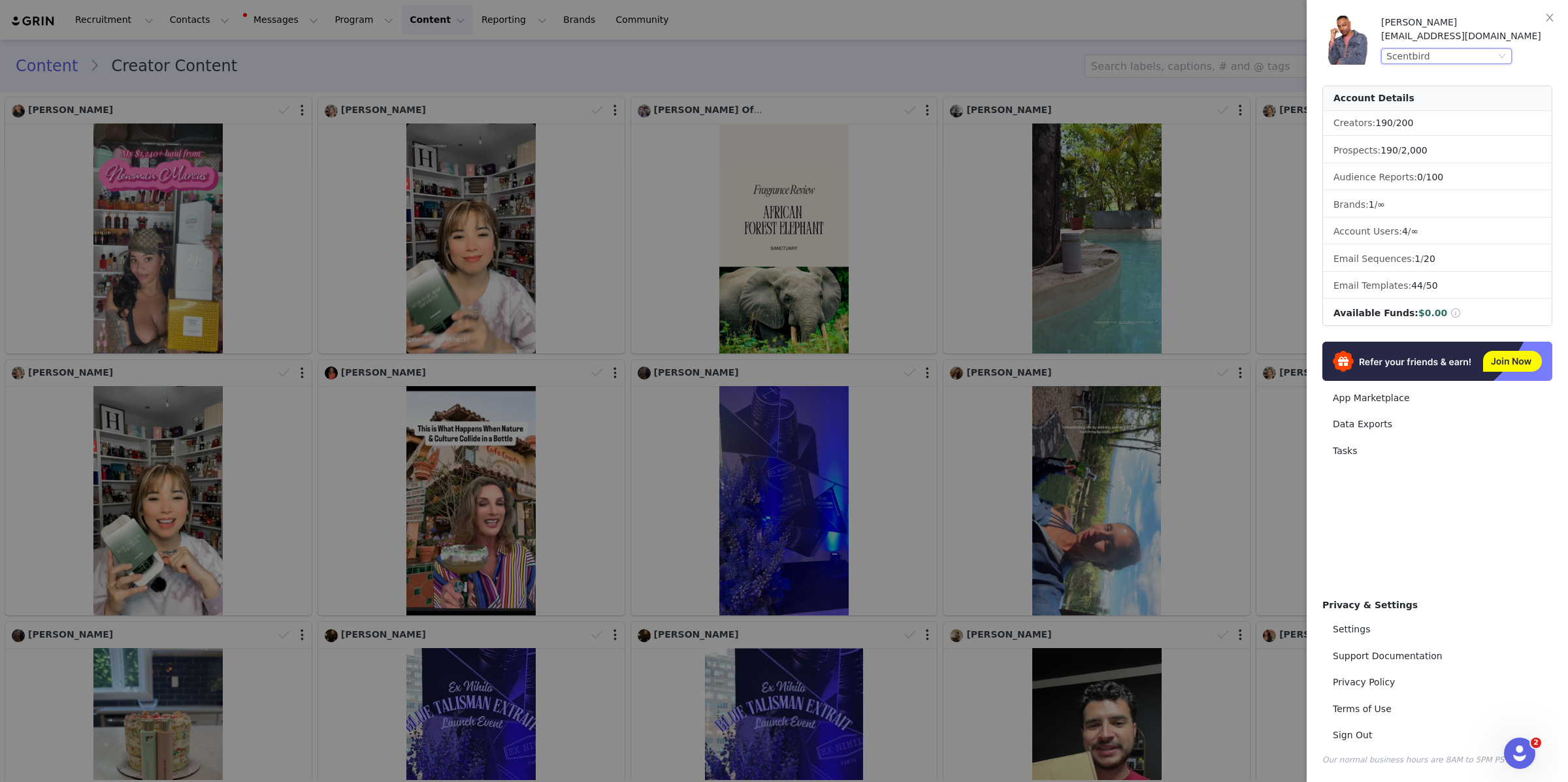
click at [1486, 62] on div "Scentbird" at bounding box center [1441, 56] width 109 height 14
click at [1437, 76] on li "Drift" at bounding box center [1472, 80] width 183 height 21
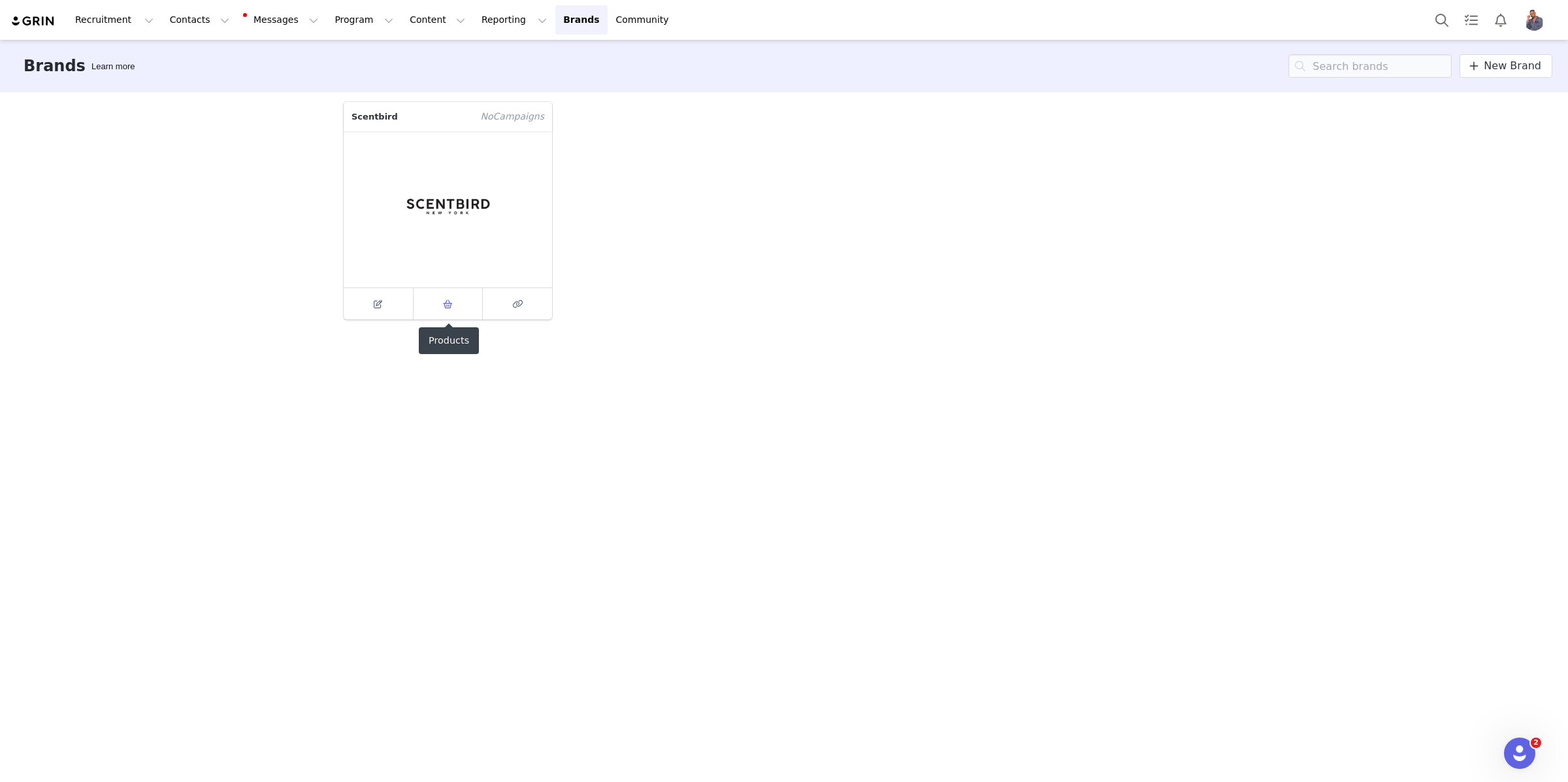
click at [445, 309] on span at bounding box center [448, 303] width 16 height 16
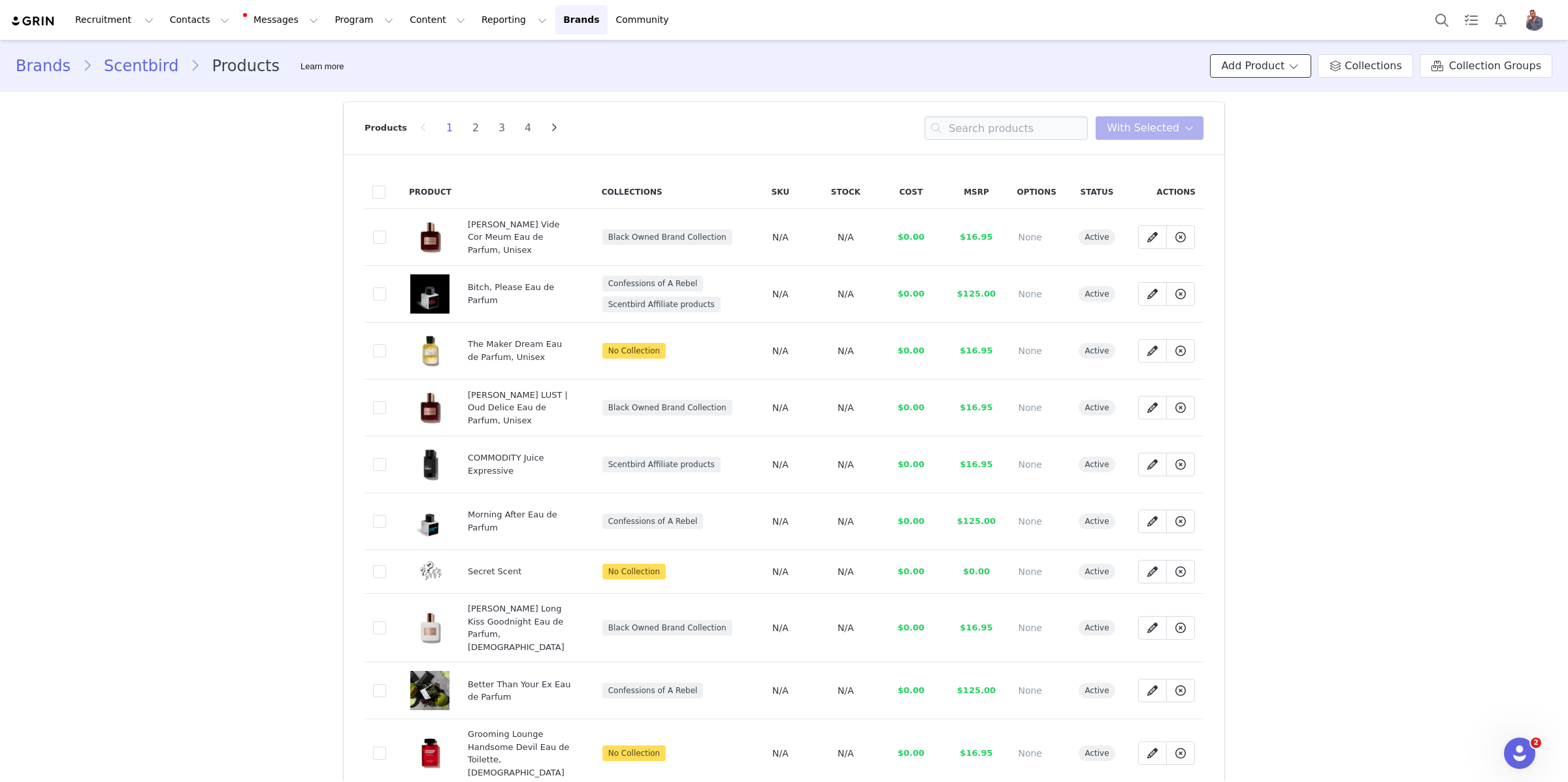
click at [1299, 61] on span at bounding box center [1293, 66] width 13 height 16
click at [1246, 92] on link "New Product" at bounding box center [1274, 94] width 97 height 22
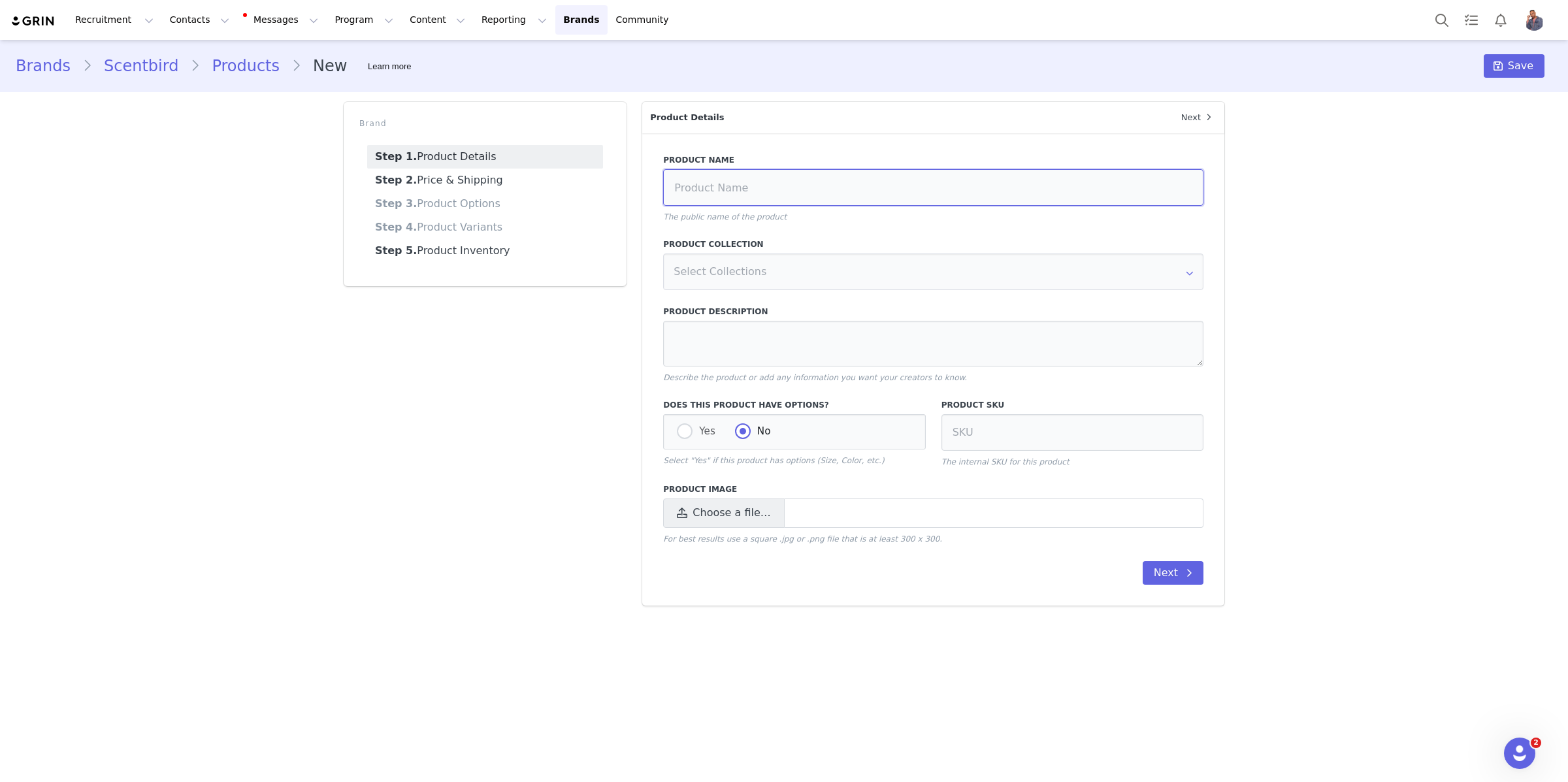
click at [813, 188] on input at bounding box center [933, 188] width 540 height 36
type input "Drift x StrawberryShortcake HSD"
click at [862, 334] on textarea at bounding box center [933, 344] width 540 height 46
click at [715, 346] on textarea at bounding box center [933, 344] width 540 height 46
paste textarea "Fall nostalgia is here with Drift’s Strawberry Shortcake Home Scent Diffuser. I…"
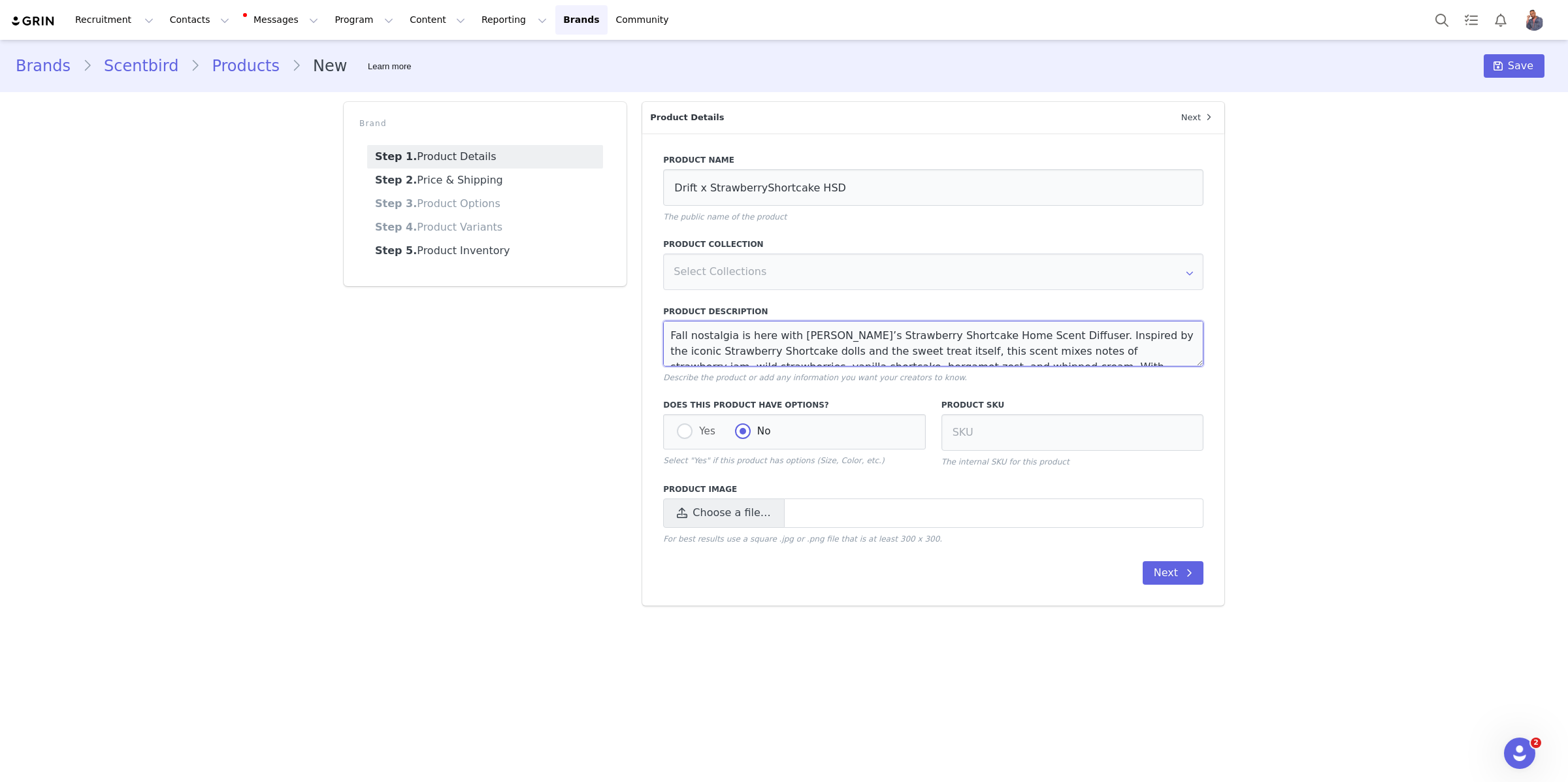
scroll to position [24, 0]
type textarea "Fall nostalgia is here with Drift’s Strawberry Shortcake Home Scent Diffuser. I…"
click at [705, 533] on p "For best results use a square .jpg or .png file that is at least 300 x 300." at bounding box center [933, 539] width 540 height 11
click at [711, 517] on span "Choose a file…" at bounding box center [731, 513] width 78 height 16
click at [711, 517] on input "Choose a file…" at bounding box center [933, 513] width 540 height 30
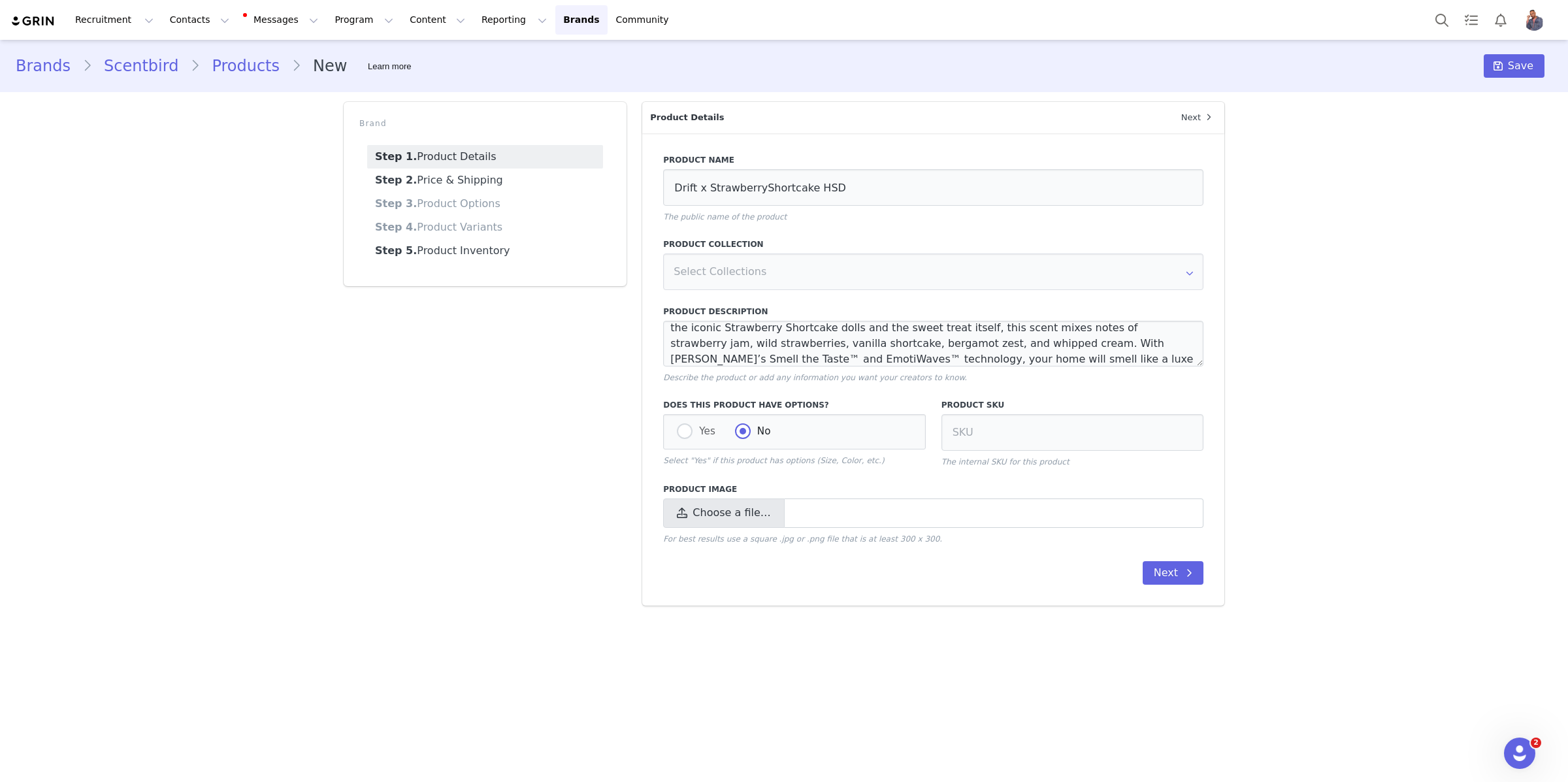
type input "C:\fakepath\Drift_HSD_StarterKit_SSC.jpg"
click at [1181, 724] on span at bounding box center [1189, 724] width 16 height 16
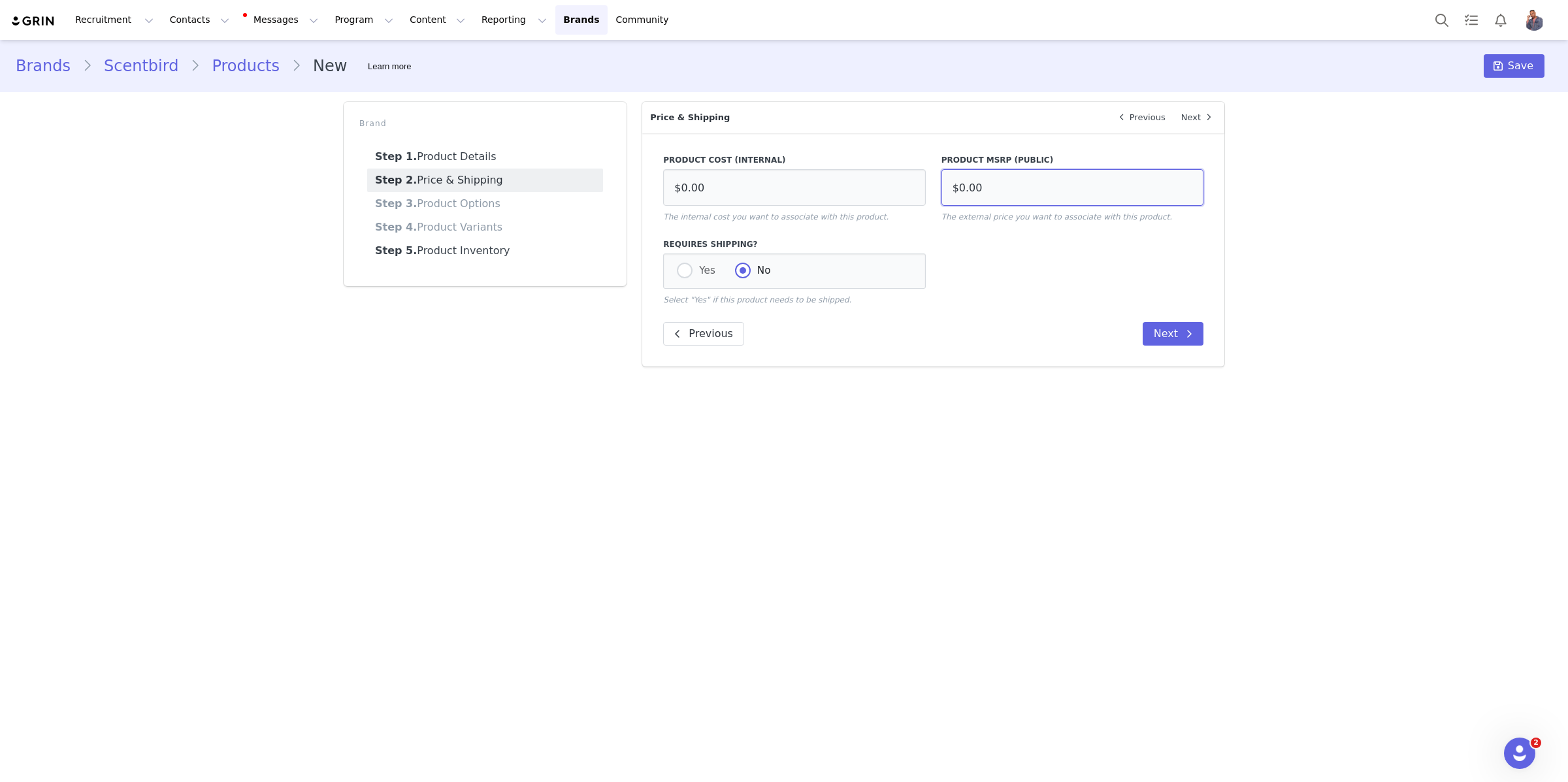
drag, startPoint x: 987, startPoint y: 180, endPoint x: 965, endPoint y: 182, distance: 22.1
click at [964, 181] on input "$0.00" at bounding box center [1073, 188] width 262 height 36
click at [979, 189] on input "$0.00" at bounding box center [1073, 188] width 262 height 36
type input "$35.95"
click at [682, 278] on span at bounding box center [684, 270] width 16 height 16
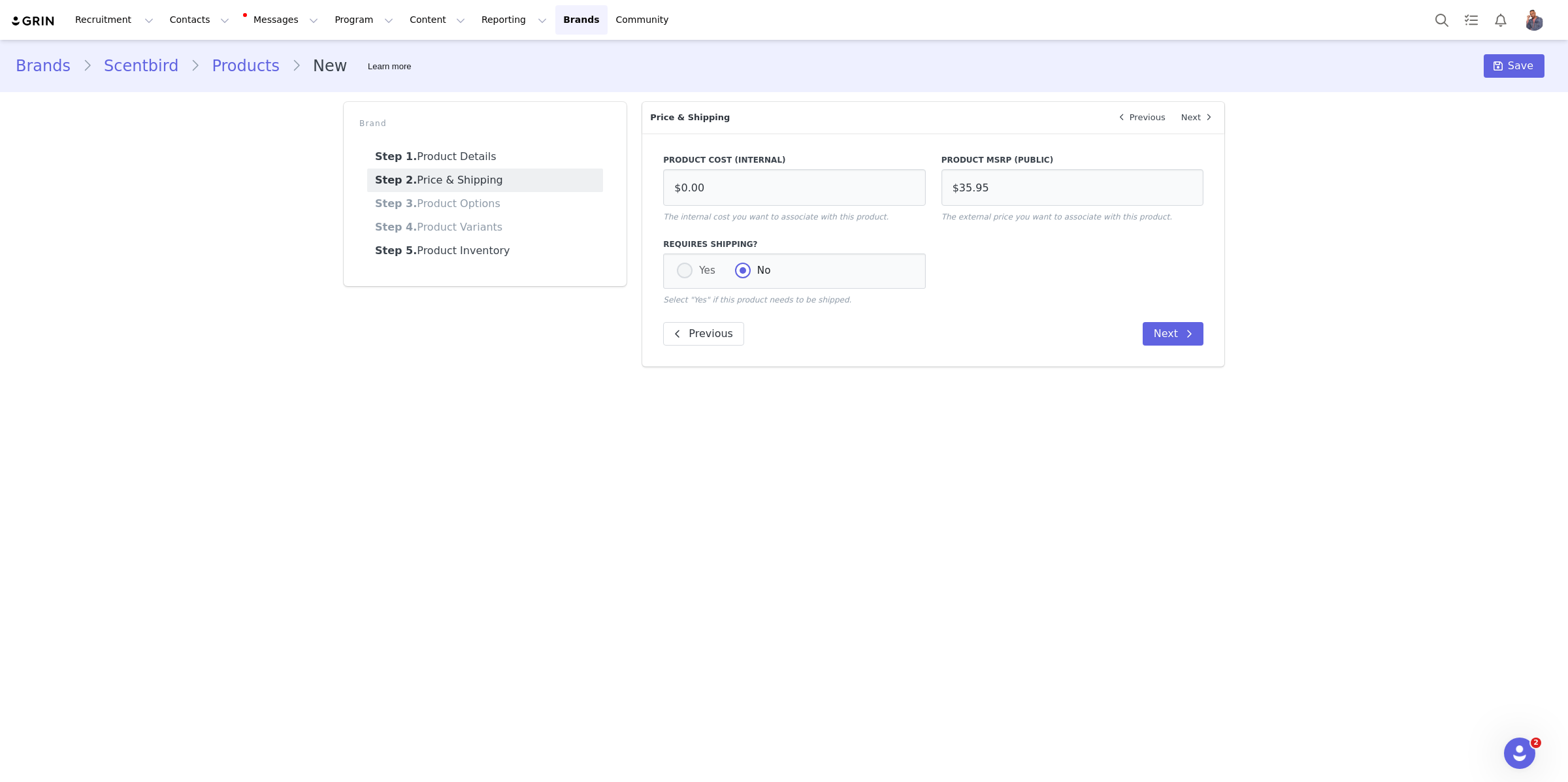
click at [682, 278] on input "Yes" at bounding box center [684, 271] width 16 height 17
radio input "true"
radio input "false"
click at [1163, 329] on button "Next" at bounding box center [1173, 335] width 61 height 24
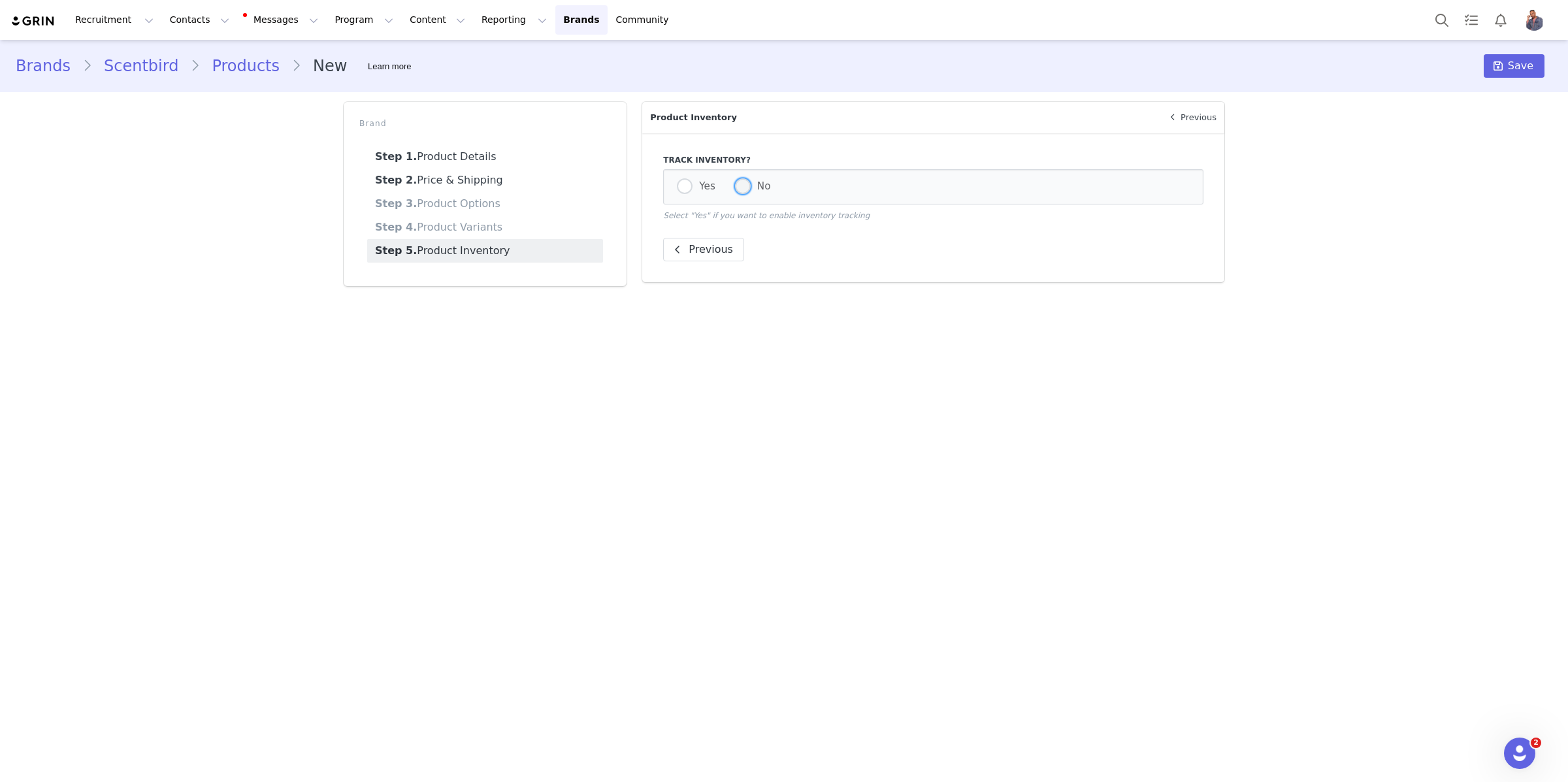
click at [750, 189] on label "No" at bounding box center [753, 186] width 36 height 17
click at [750, 189] on input "No" at bounding box center [742, 186] width 16 height 17
radio input "true"
drag, startPoint x: 1466, startPoint y: 61, endPoint x: 1487, endPoint y: 67, distance: 21.8
click at [1467, 61] on div "Brands Scentbird Products New Learn more Save" at bounding box center [784, 66] width 1536 height 24
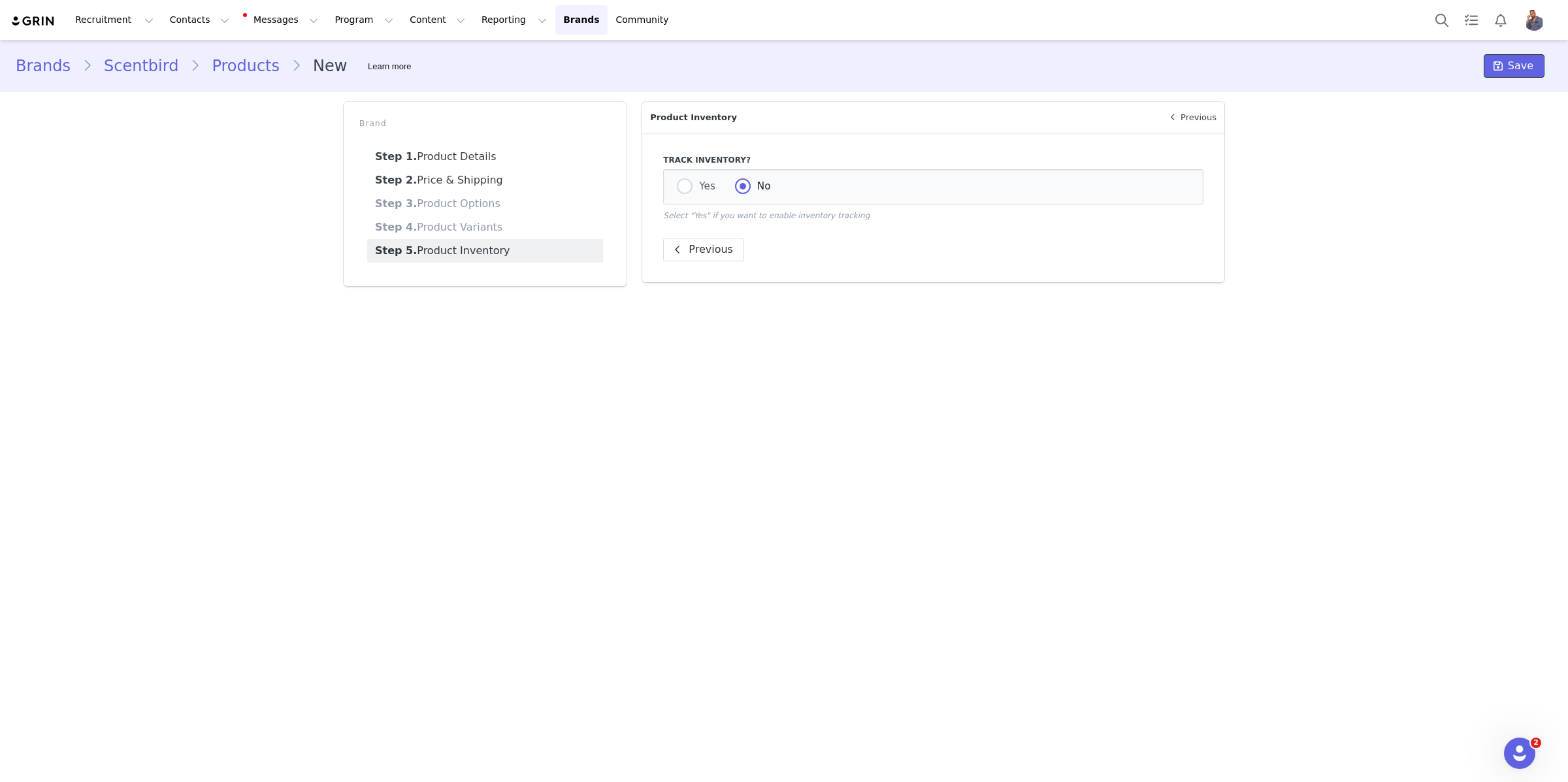
click at [1487, 67] on button "Save" at bounding box center [1514, 66] width 61 height 24
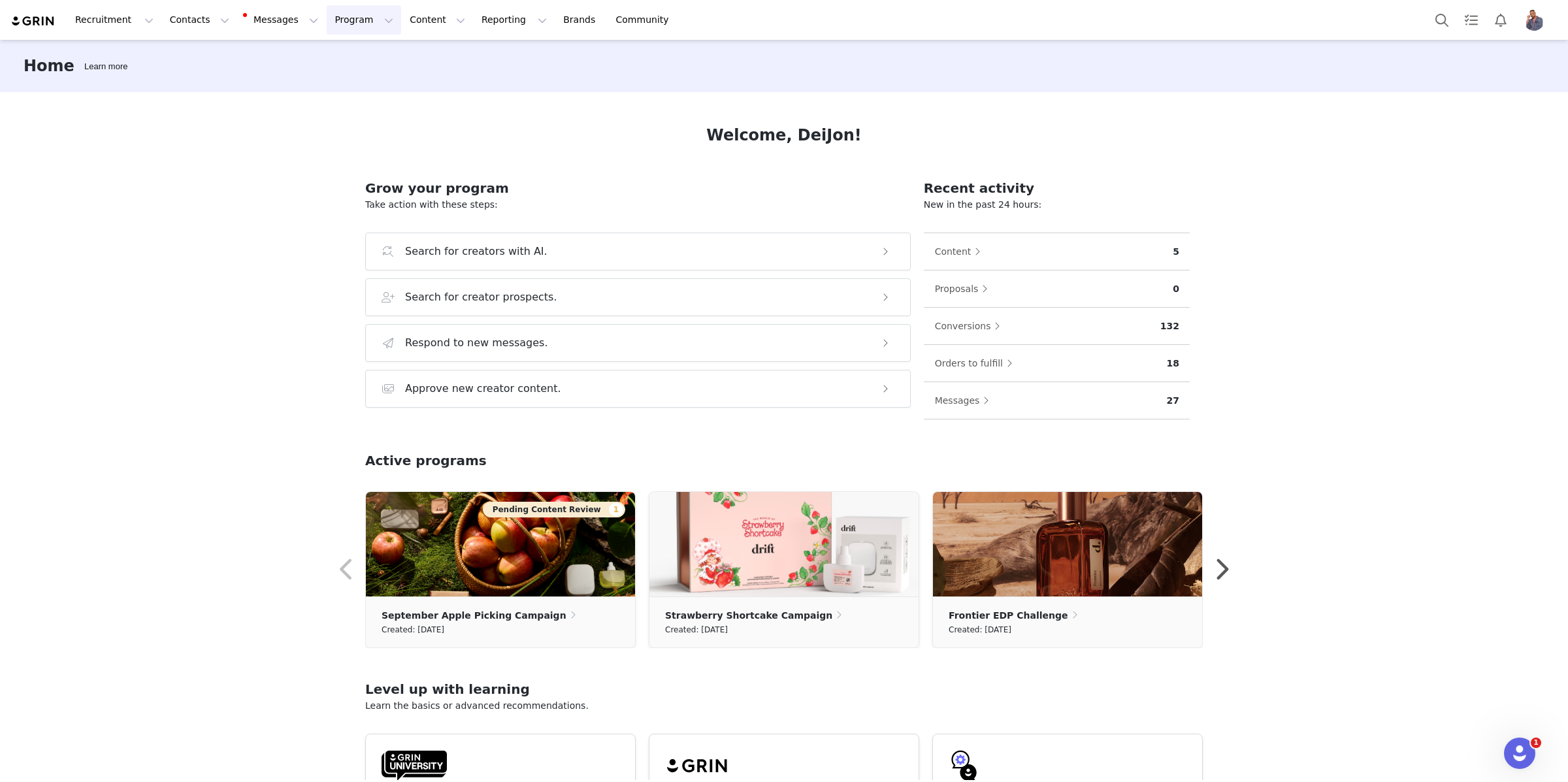
click at [327, 28] on button "Program Program" at bounding box center [364, 20] width 74 height 30
click at [333, 53] on p "Activations" at bounding box center [342, 57] width 51 height 14
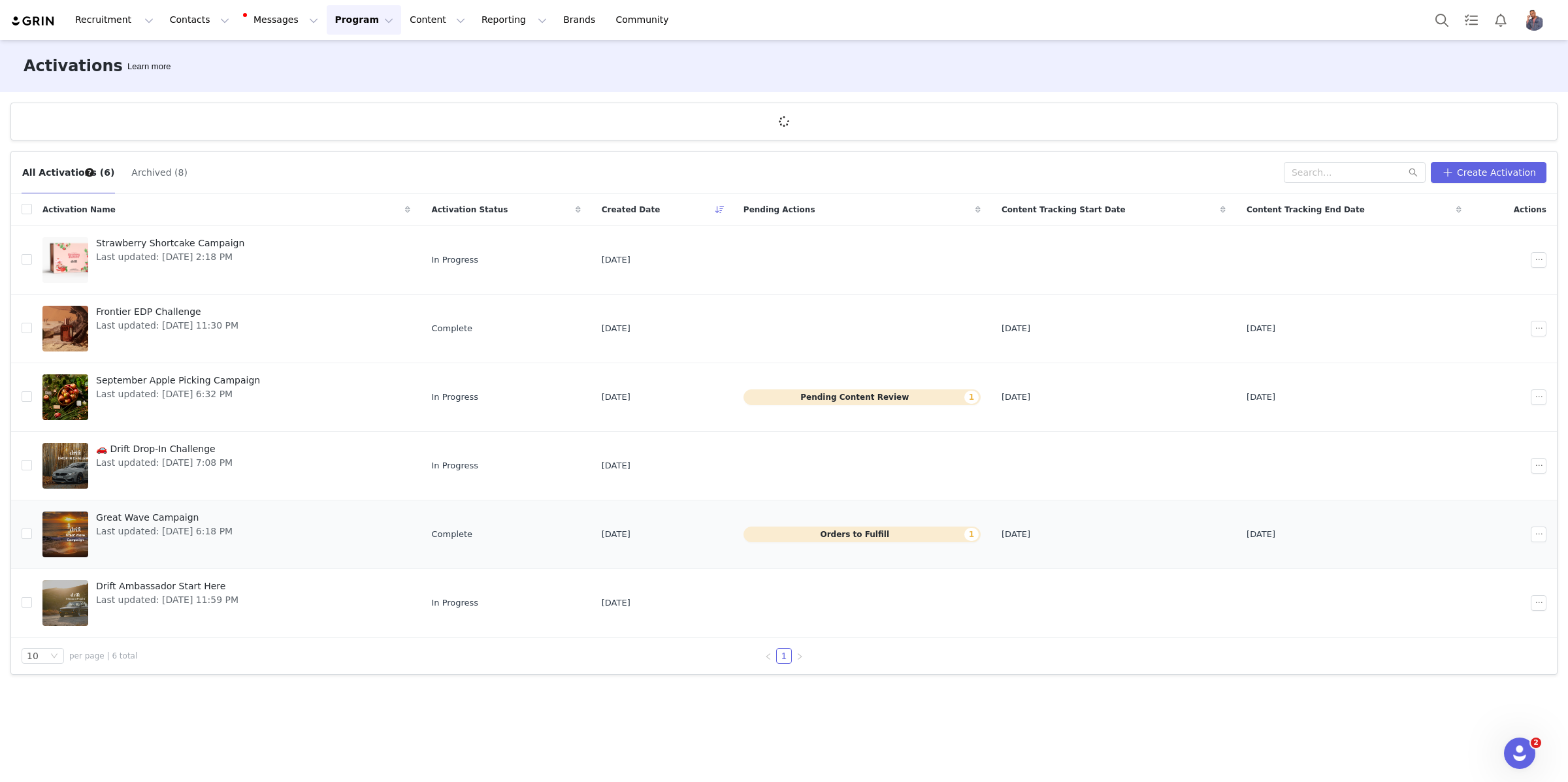
click at [161, 513] on span "Great Wave Campaign" at bounding box center [164, 518] width 136 height 14
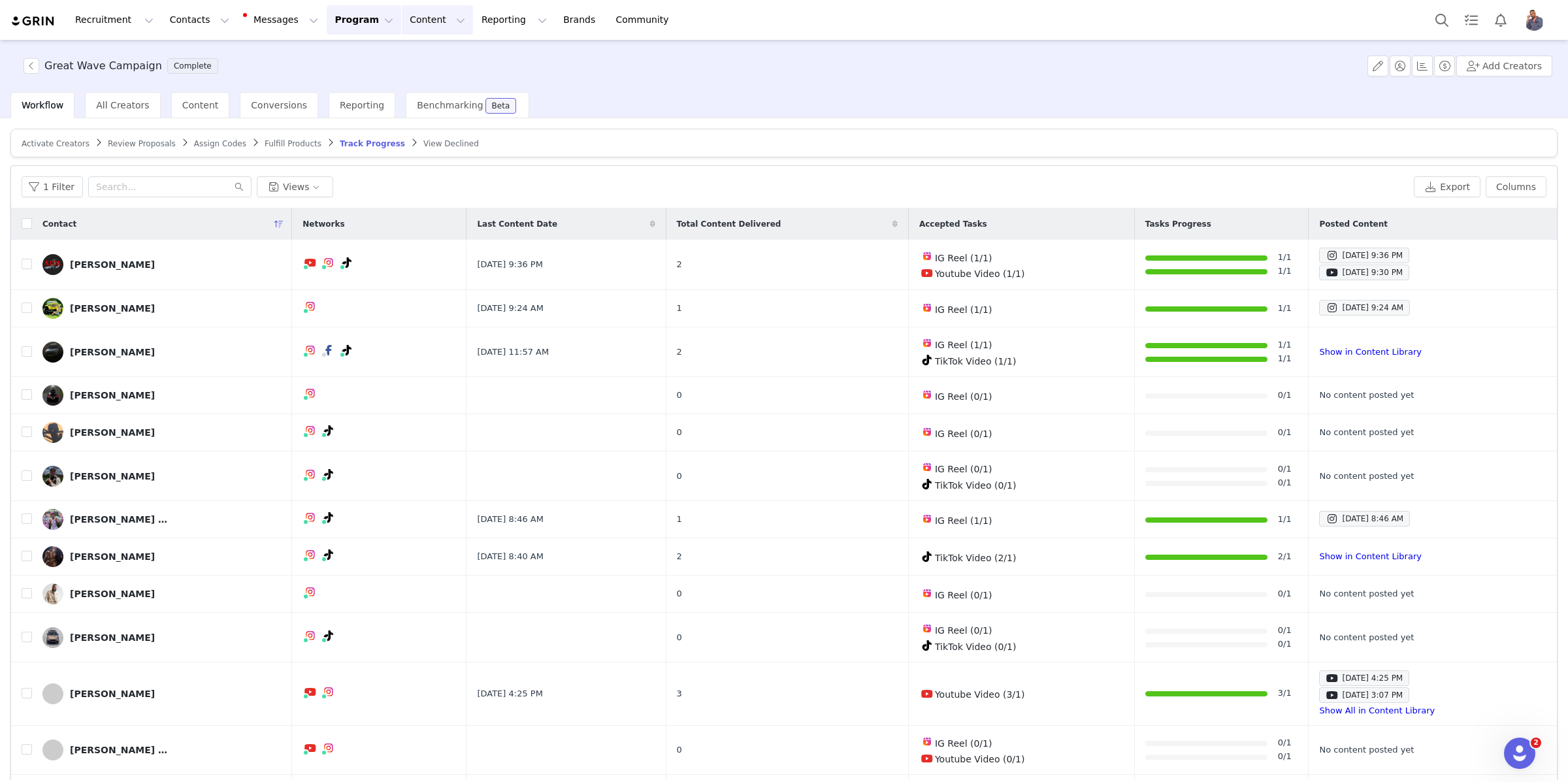
click at [402, 23] on button "Content Content" at bounding box center [437, 20] width 71 height 30
click at [409, 53] on p "Creator Content" at bounding box center [422, 57] width 73 height 14
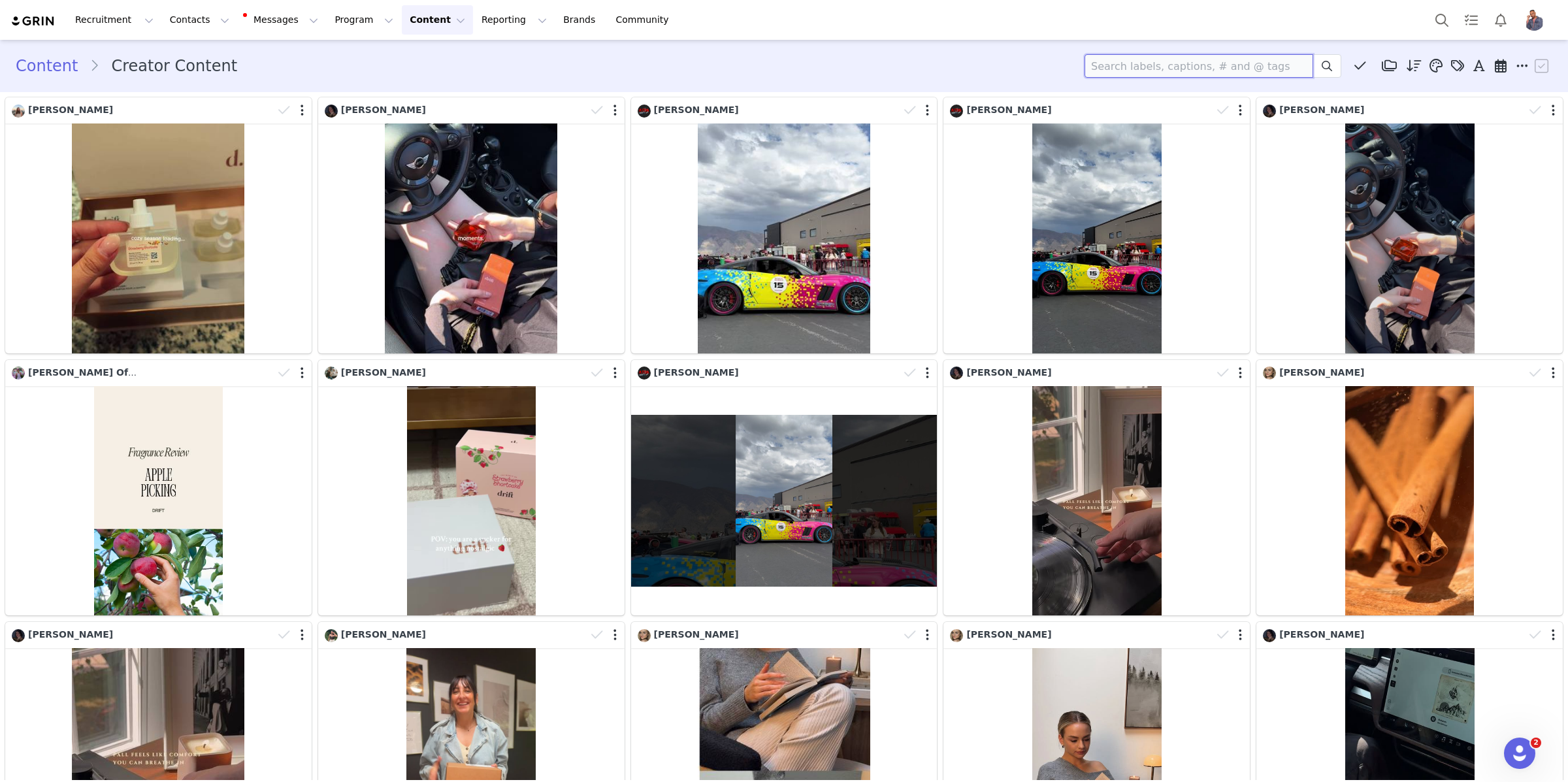
click at [1137, 66] on input at bounding box center [1198, 66] width 229 height 24
type input "m5rcy"
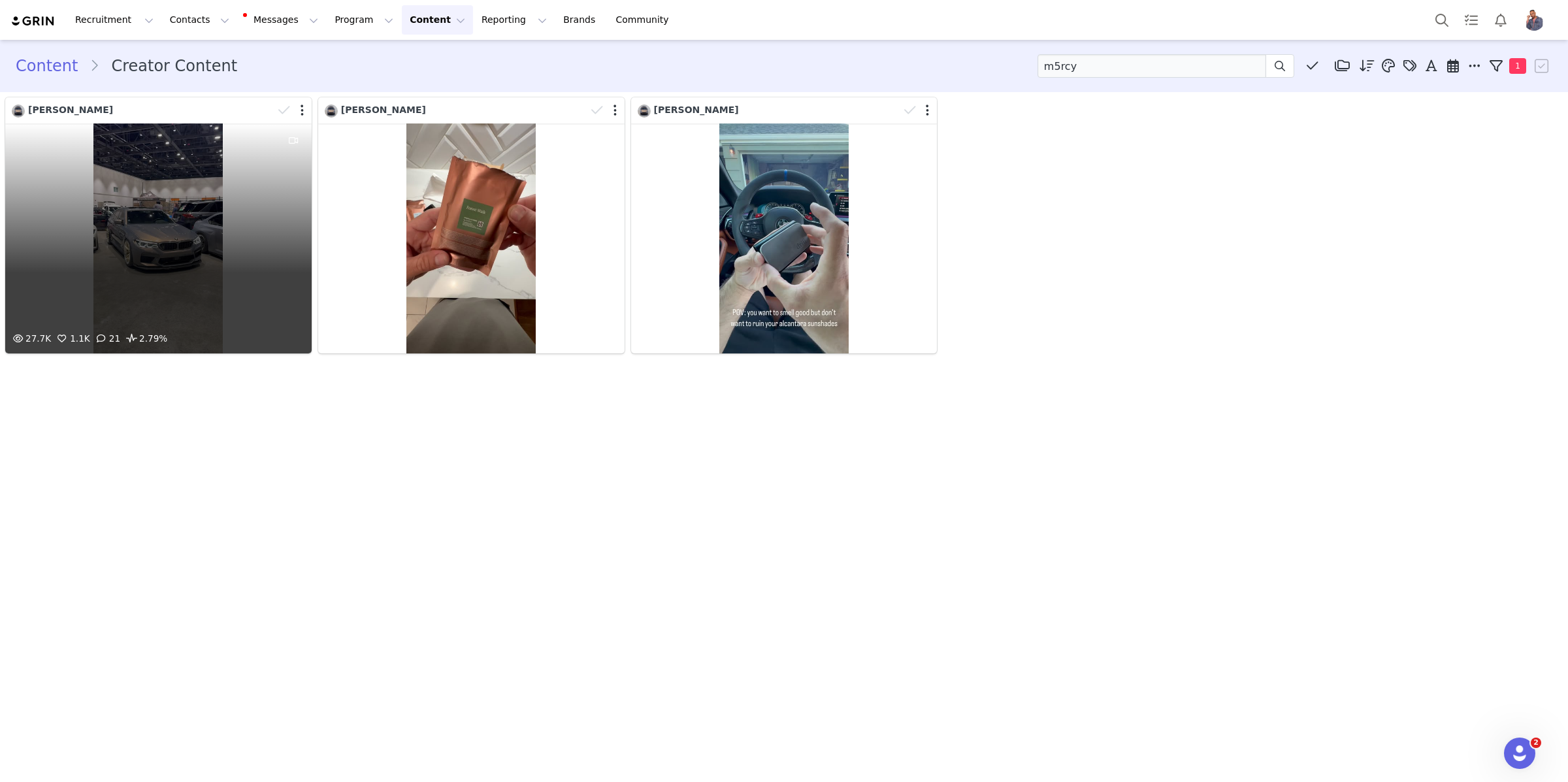
click at [236, 298] on div "27.7K 1.1K 21 2.79%" at bounding box center [159, 238] width 306 height 230
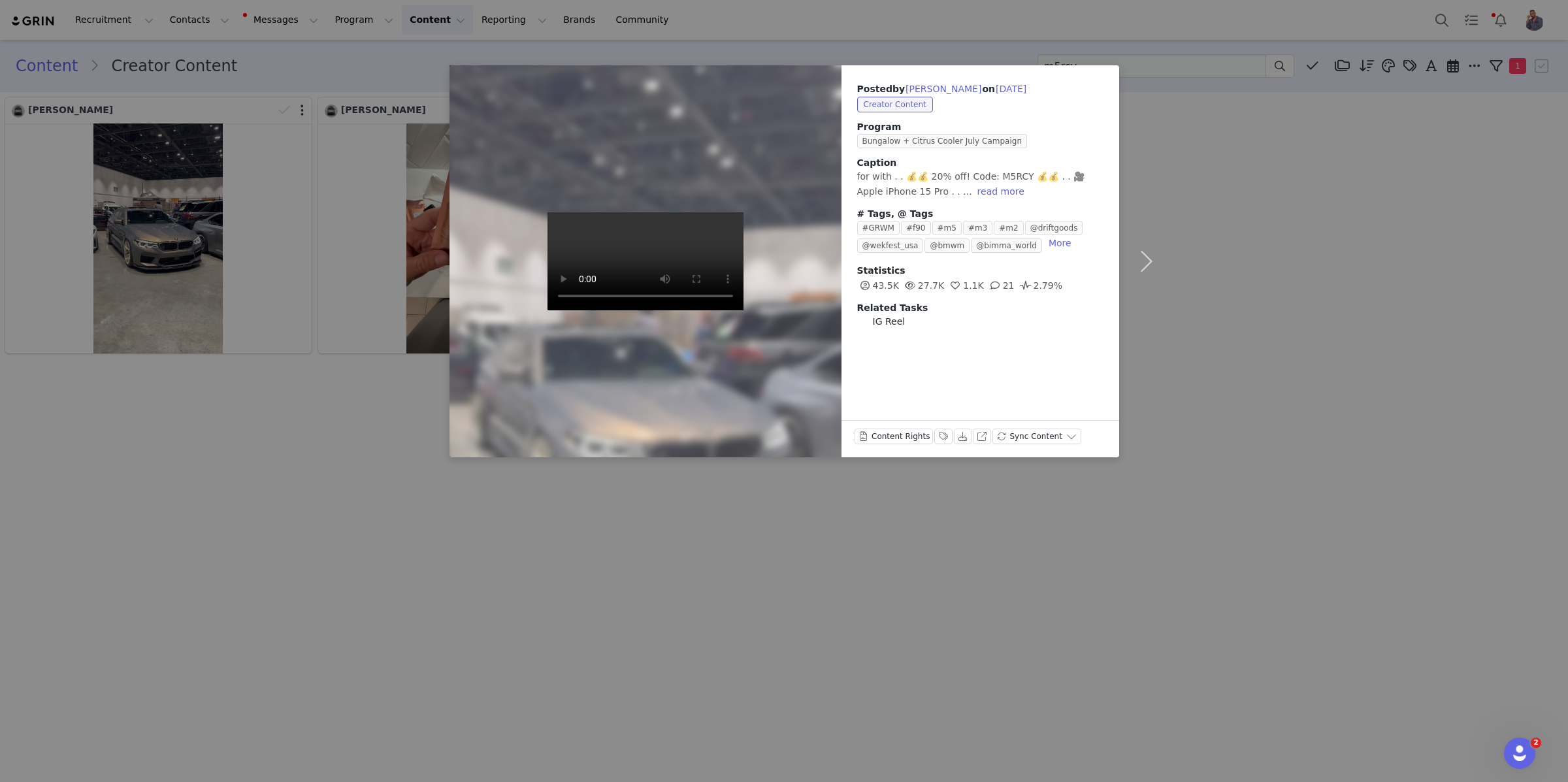
click at [1370, 249] on div "Posted by [PERSON_NAME] on [DATE] Creator Content Program Bungalow + Citrus Coo…" at bounding box center [784, 391] width 1568 height 782
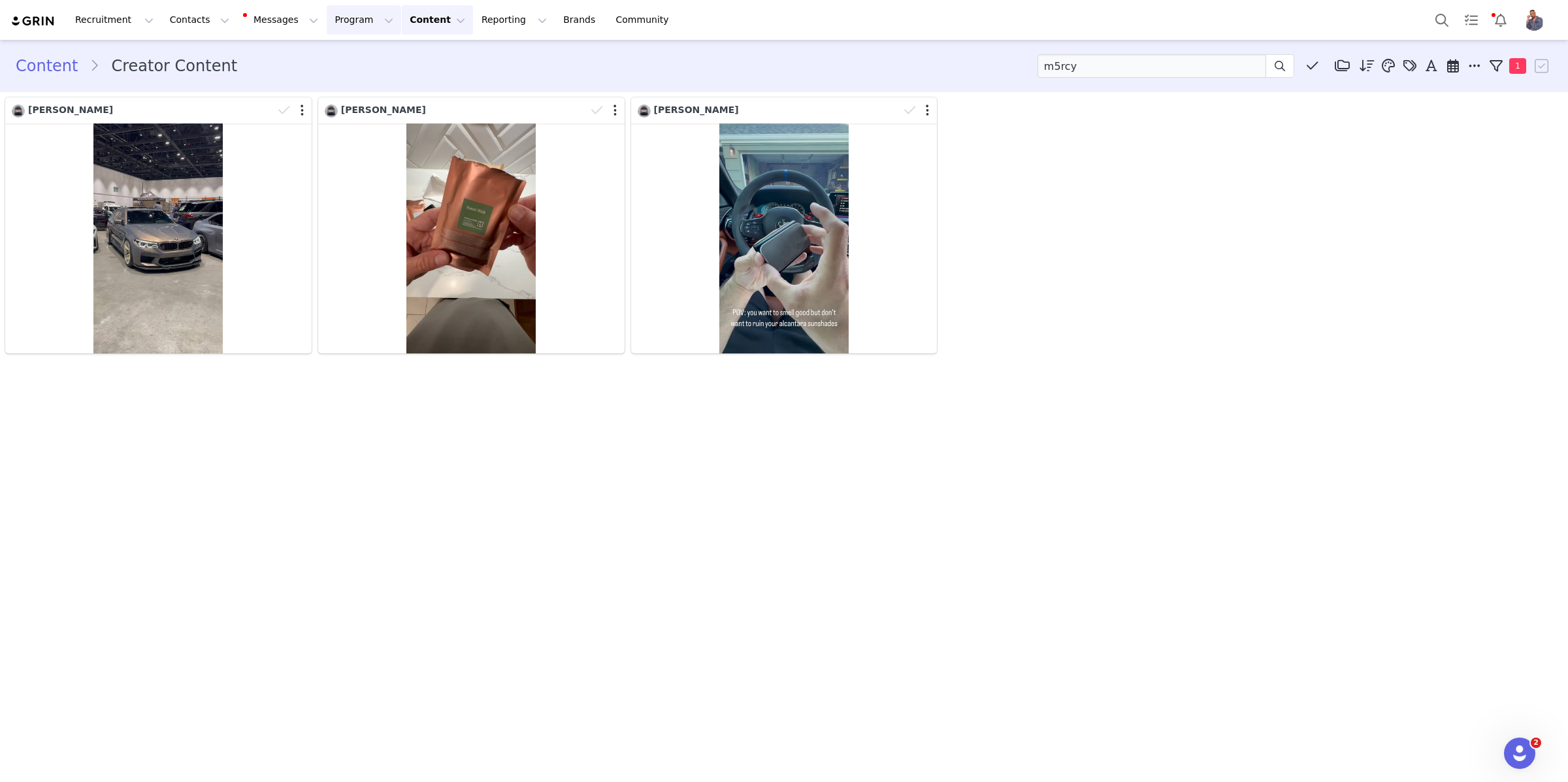
click at [337, 18] on button "Program Program" at bounding box center [364, 20] width 74 height 30
click at [346, 55] on p "Activations" at bounding box center [342, 57] width 51 height 14
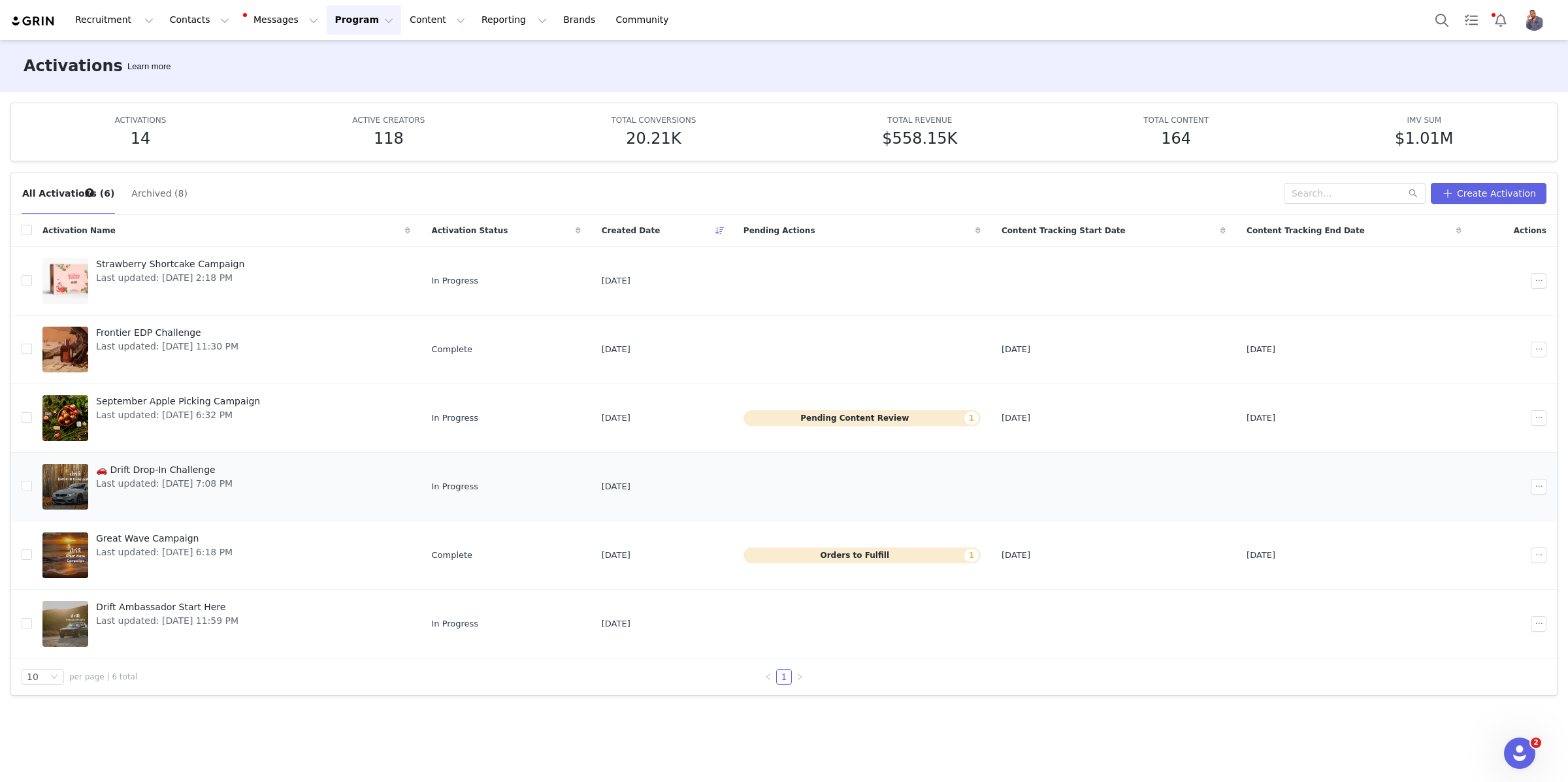
click at [140, 520] on td "🚗 Drift Drop-In Challenge Last updated: [DATE] 7:08 PM" at bounding box center [226, 487] width 389 height 69
click at [144, 537] on span "Great Wave Campaign" at bounding box center [164, 539] width 136 height 14
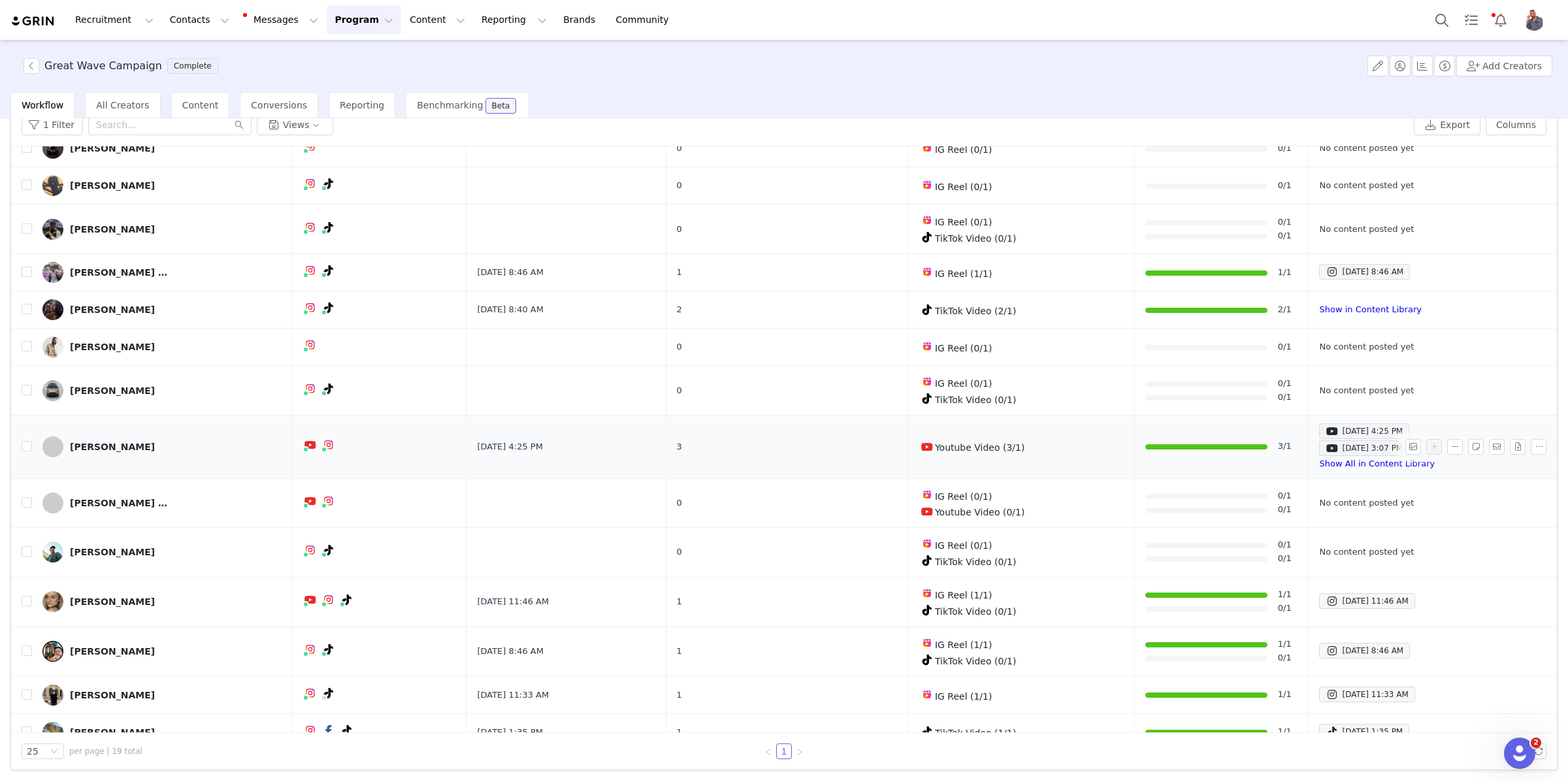
scroll to position [163, 0]
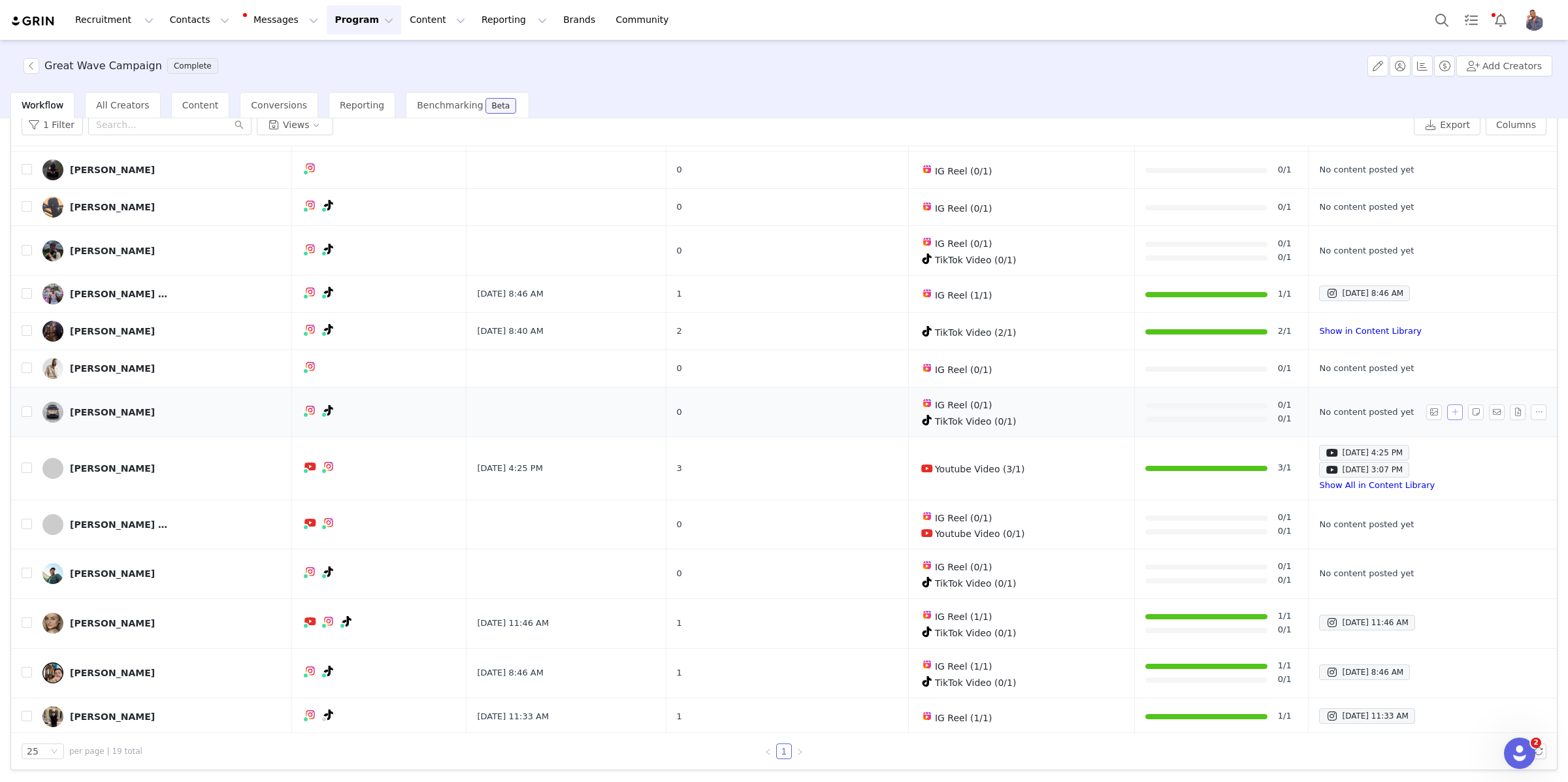
click at [1458, 413] on button "button" at bounding box center [1455, 412] width 16 height 16
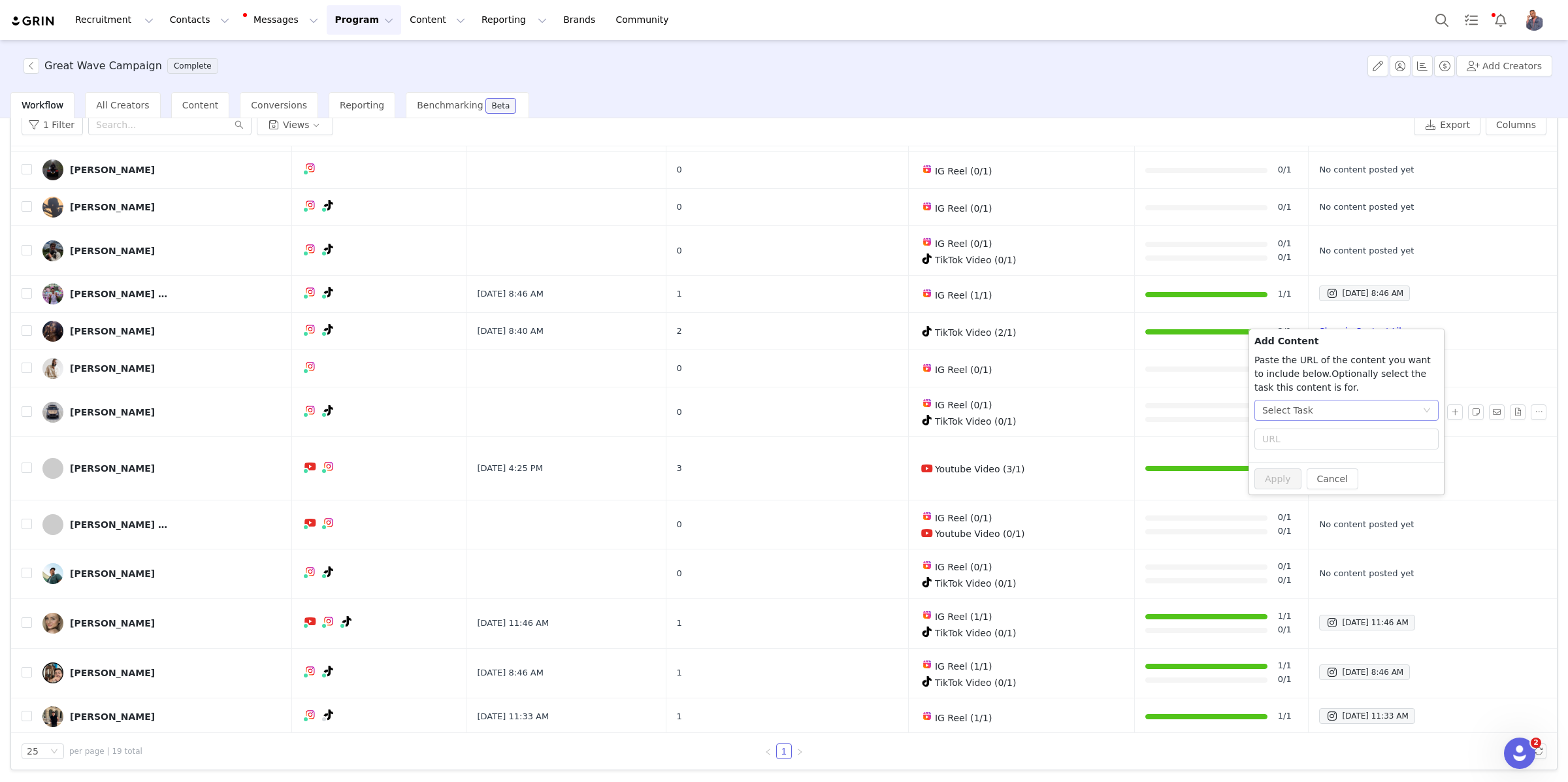
click at [1324, 411] on div "Select Task" at bounding box center [1342, 410] width 160 height 20
click at [1303, 480] on span "(Instagram)" at bounding box center [1321, 478] width 53 height 10
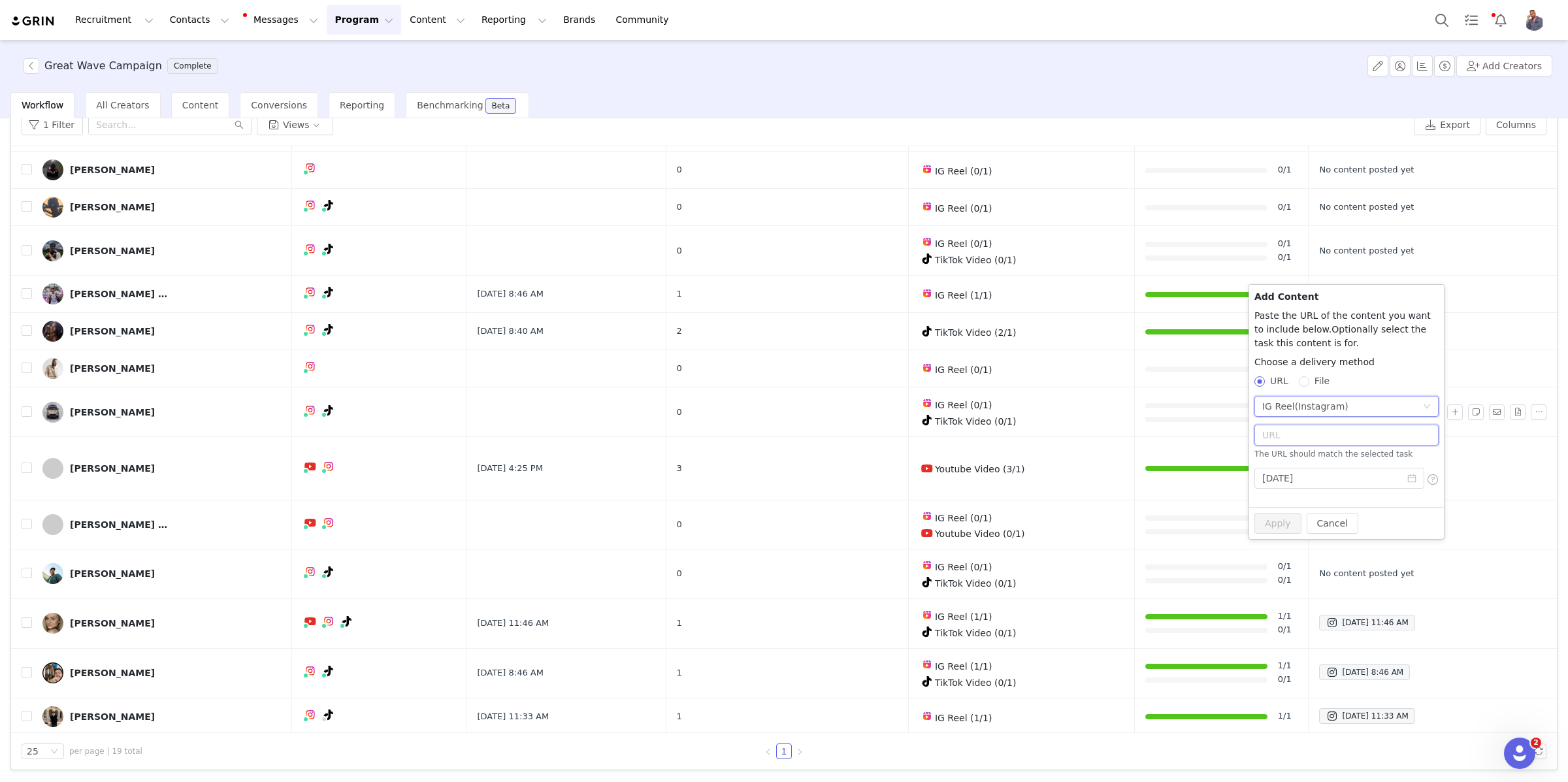
click at [1297, 439] on input "text" at bounding box center [1346, 435] width 184 height 21
paste input "[URL][DOMAIN_NAME]"
type input "[URL][DOMAIN_NAME]"
click at [1280, 515] on button "Apply" at bounding box center [1278, 516] width 47 height 21
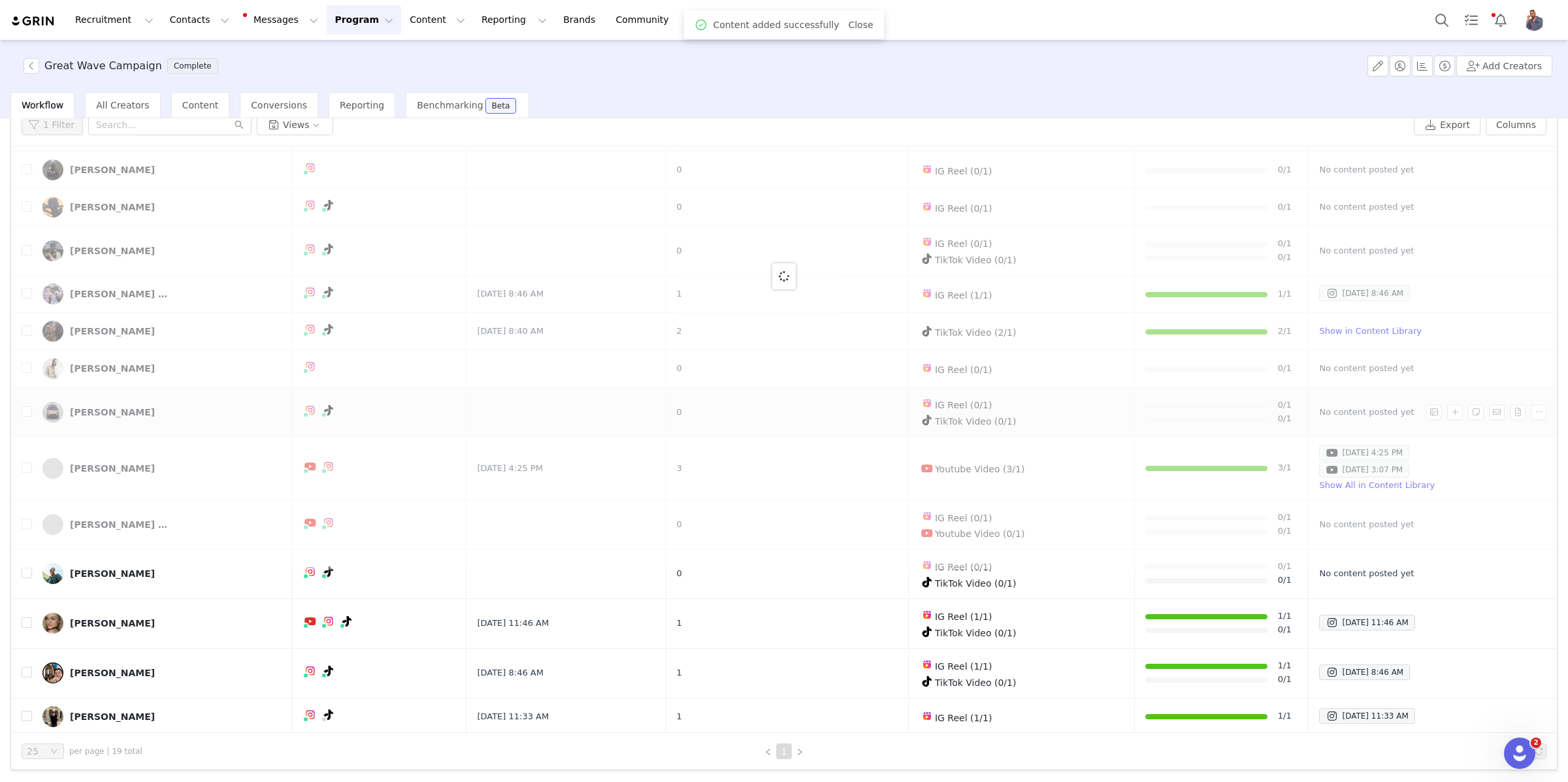
scroll to position [0, 0]
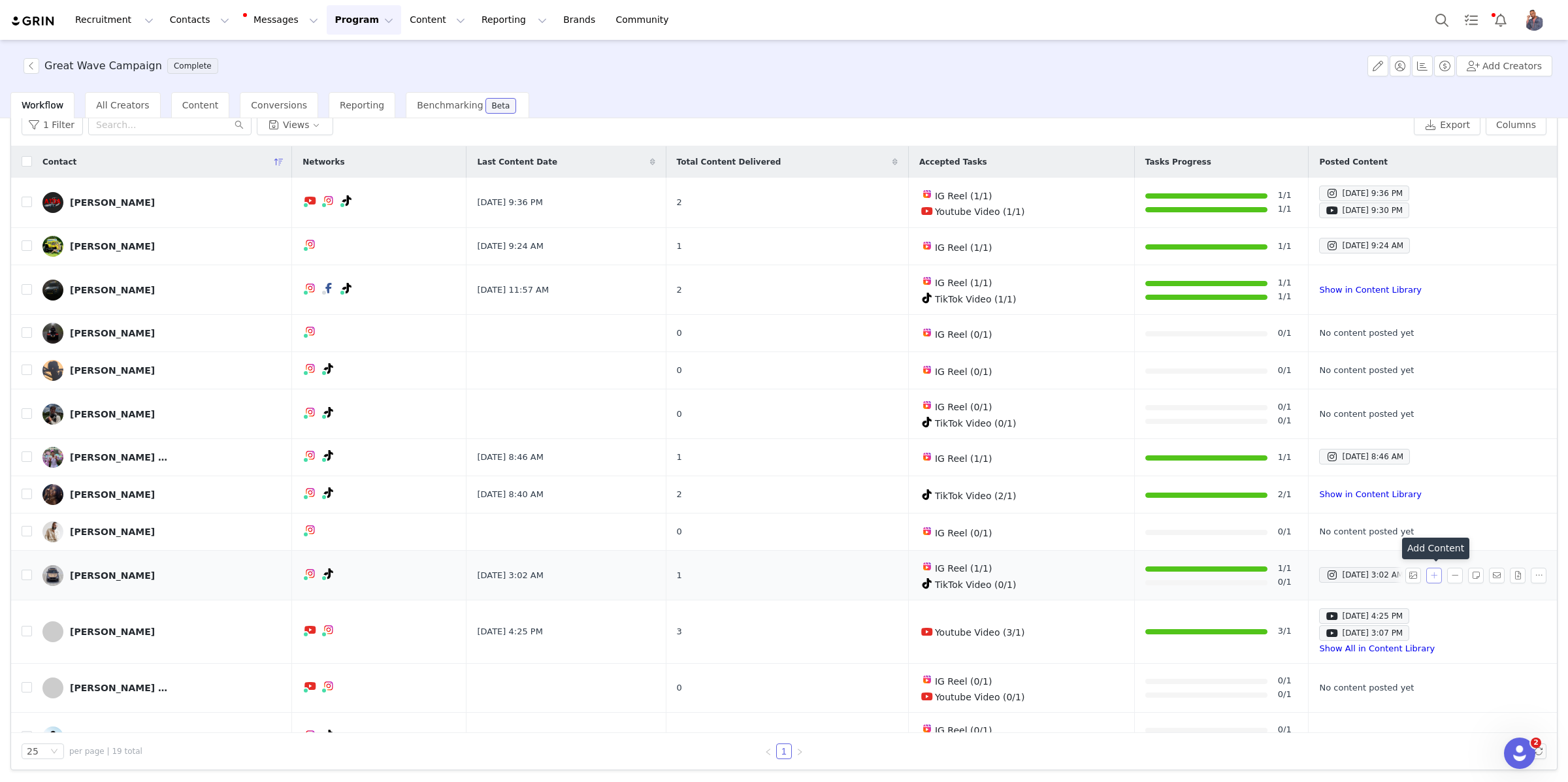
click at [1437, 574] on button "button" at bounding box center [1434, 575] width 16 height 16
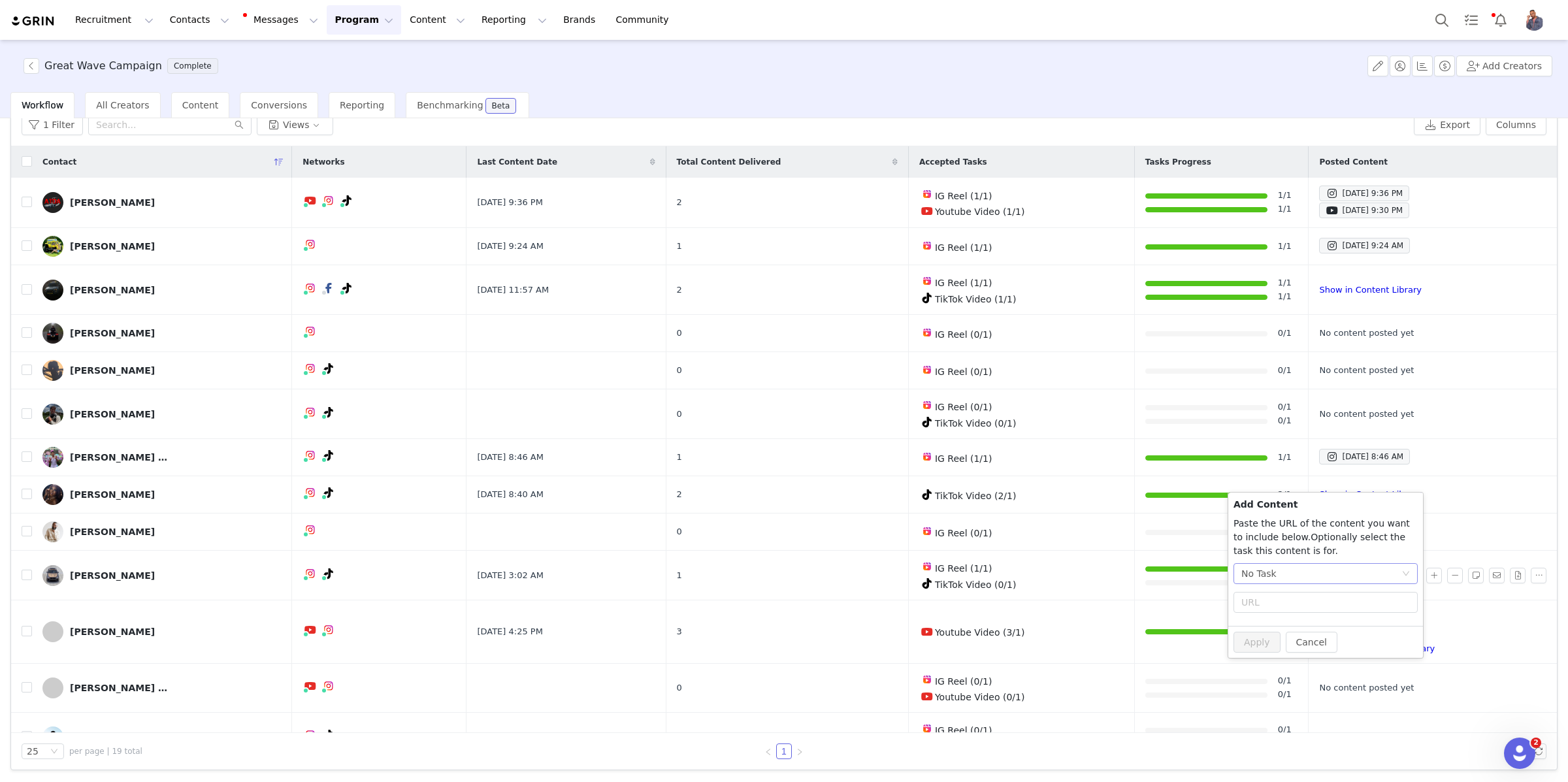
click at [1302, 573] on div "No Task" at bounding box center [1321, 573] width 160 height 20
click at [1290, 664] on li "TikTok Video (TikTok)" at bounding box center [1325, 662] width 184 height 21
radio input "true"
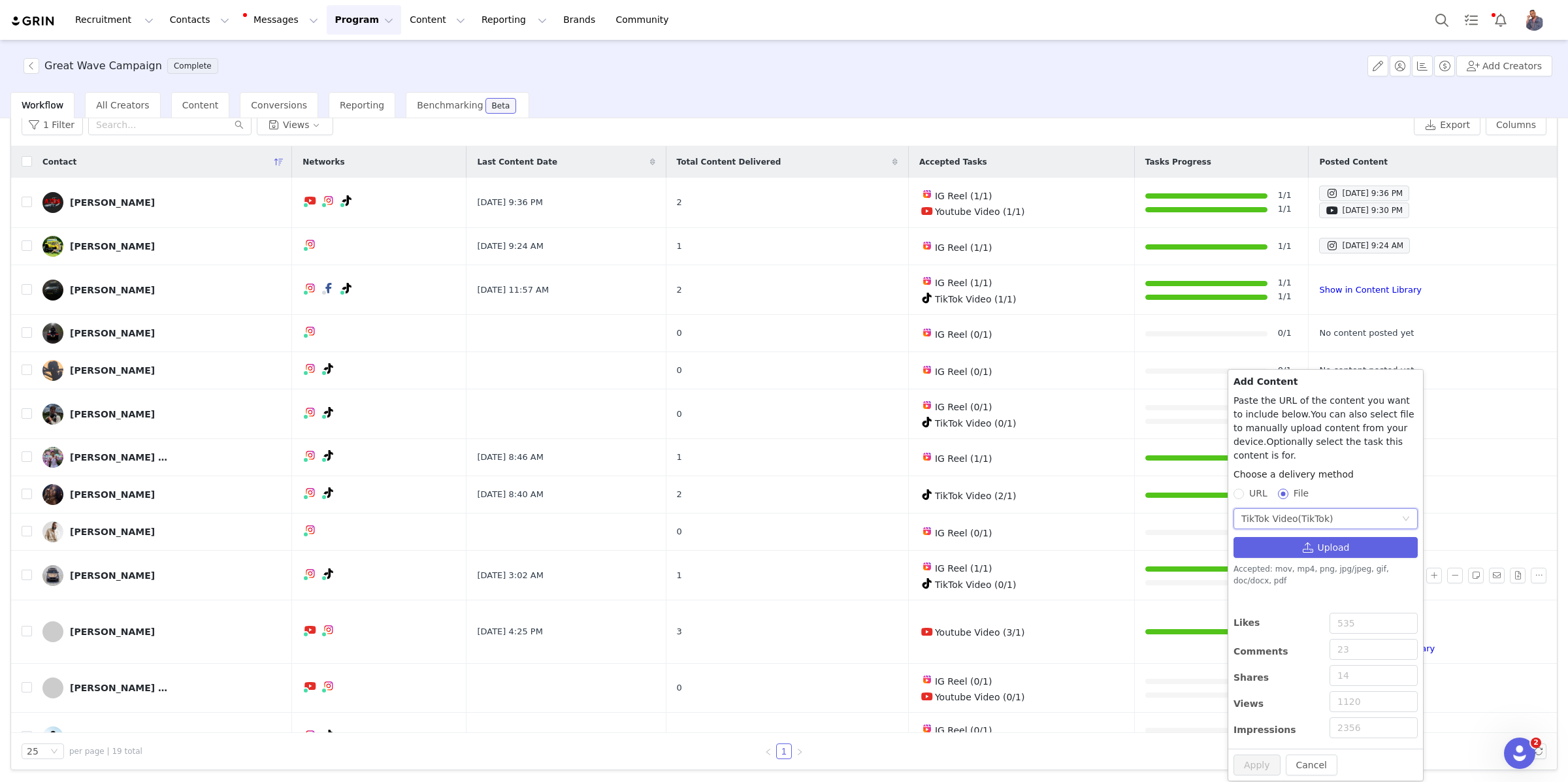
click at [1286, 515] on div "TikTok Video (TikTok)" at bounding box center [1287, 519] width 92 height 20
click at [1286, 516] on div "TikTok Video (TikTok)" at bounding box center [1287, 519] width 92 height 20
click at [1249, 496] on span "URL" at bounding box center [1258, 493] width 29 height 10
click at [1243, 496] on input "URL" at bounding box center [1238, 494] width 9 height 9
radio input "true"
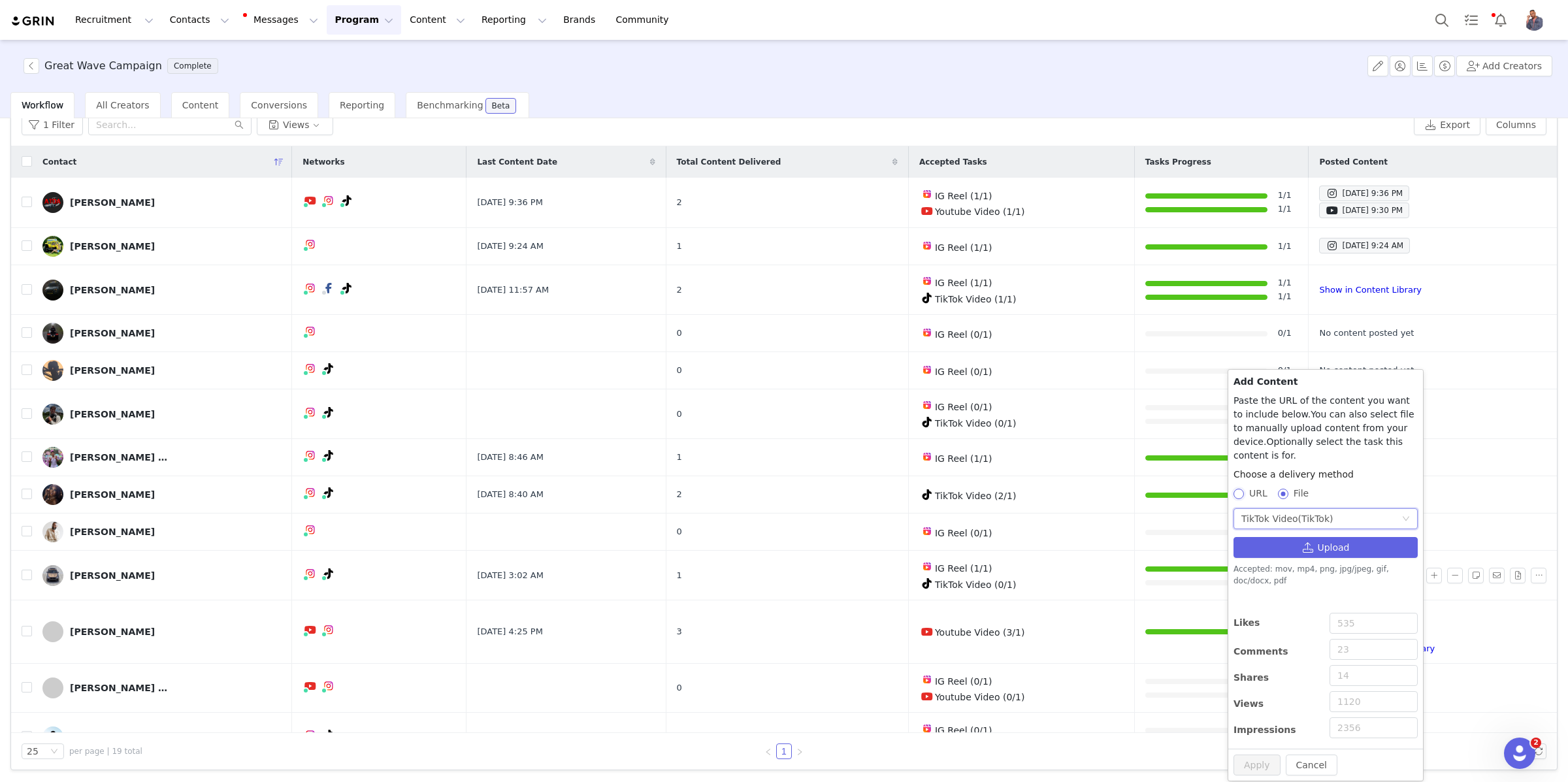
radio input "false"
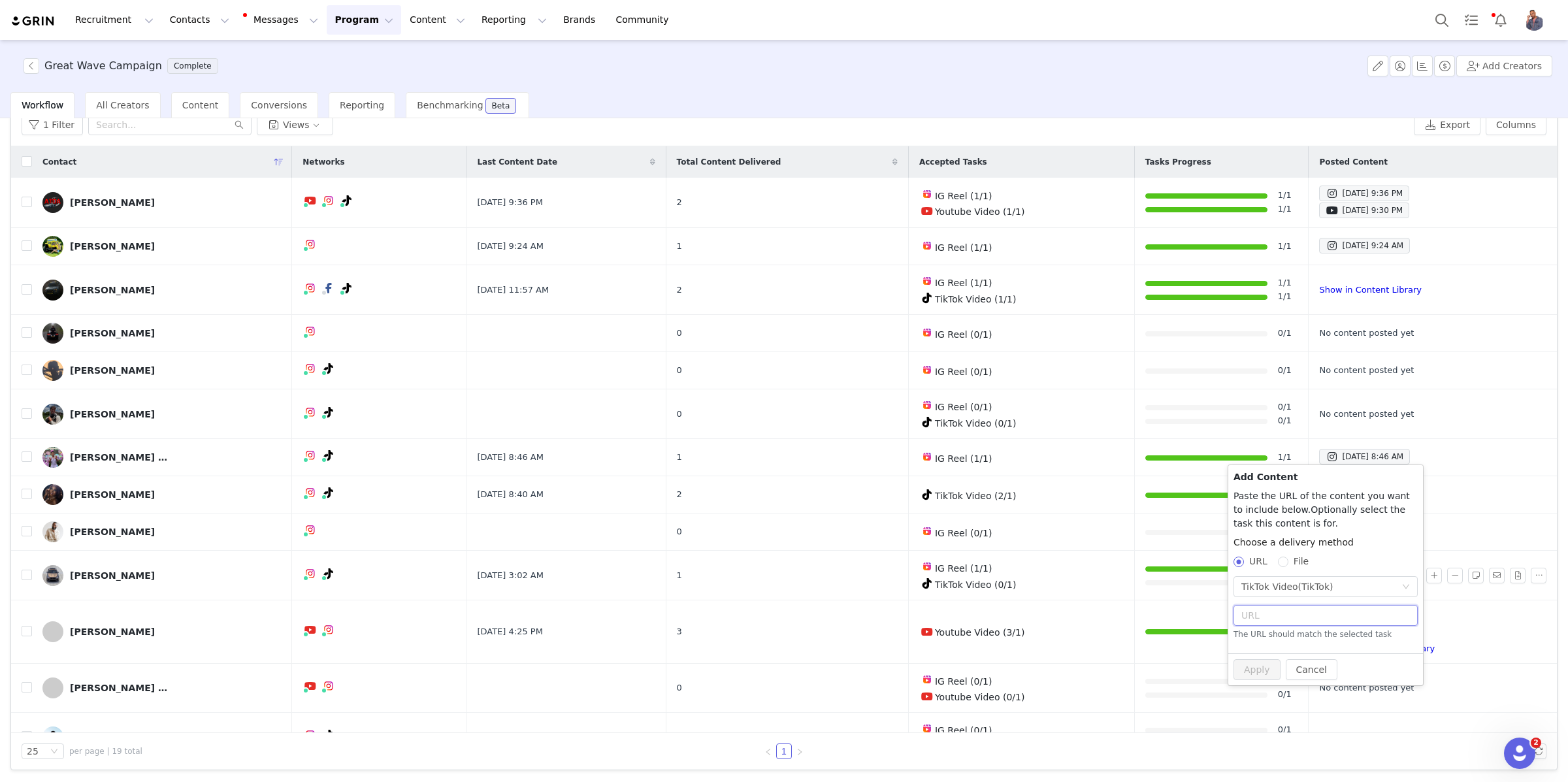
click at [1293, 610] on input "text" at bounding box center [1325, 615] width 184 height 21
paste input "[URL][DOMAIN_NAME]"
type input "[URL][DOMAIN_NAME]"
click at [1259, 659] on button "Apply" at bounding box center [1257, 662] width 47 height 21
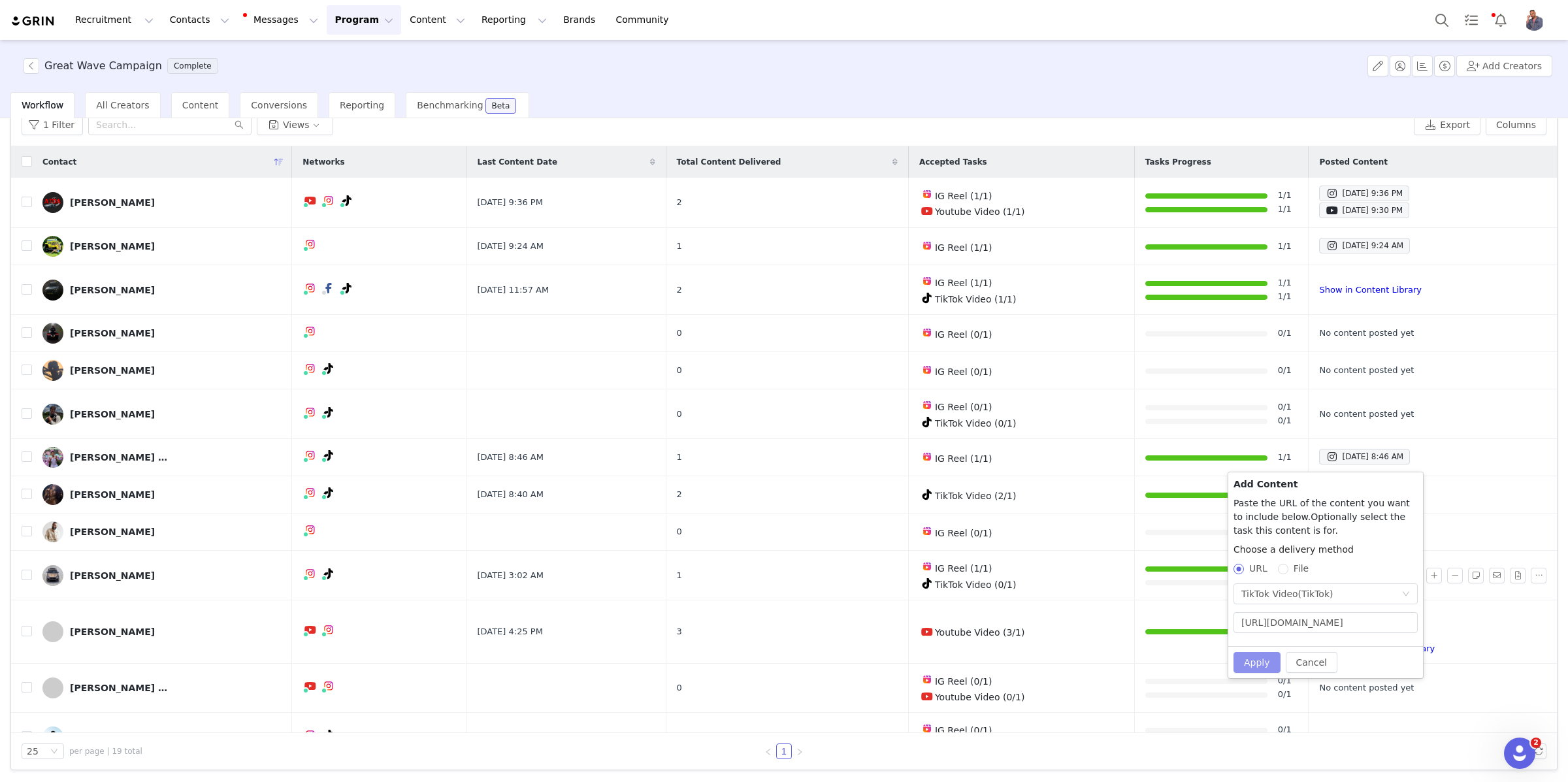
scroll to position [0, 0]
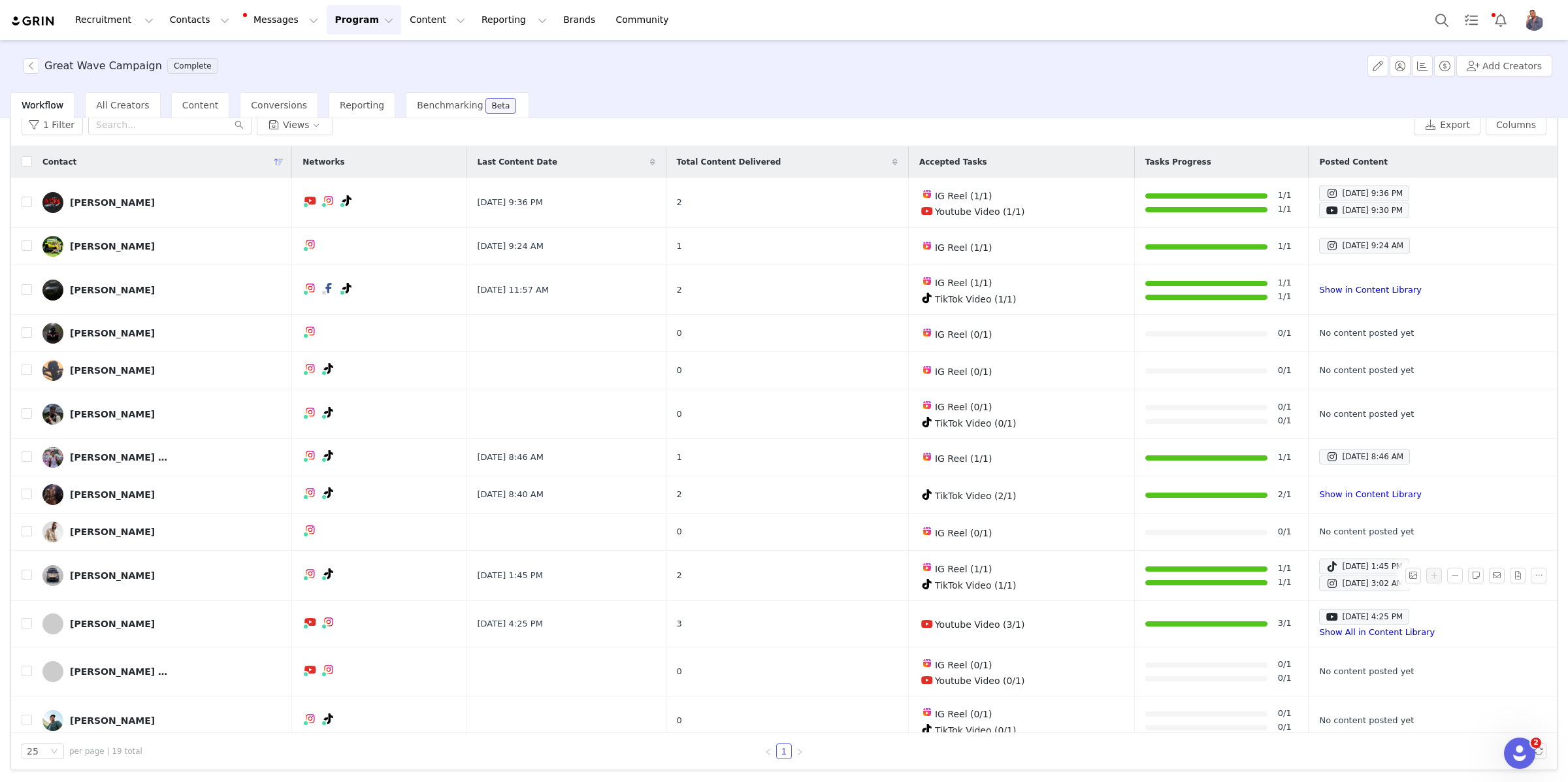
drag, startPoint x: 352, startPoint y: 18, endPoint x: 348, endPoint y: 25, distance: 8.1
click at [352, 17] on button "Program Program" at bounding box center [364, 20] width 74 height 30
click at [346, 55] on p "Activations" at bounding box center [342, 57] width 51 height 14
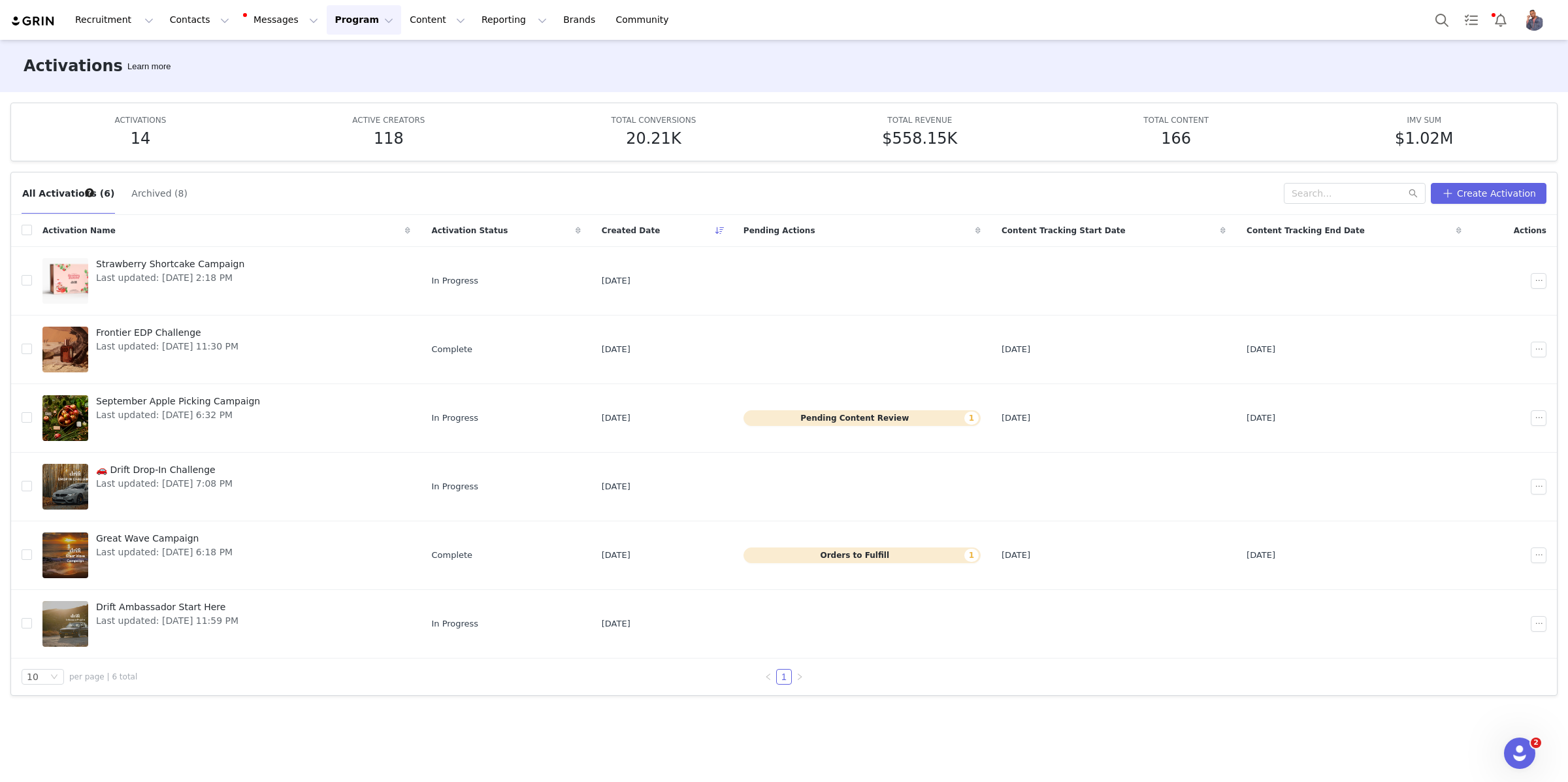
click at [142, 195] on button "Archived (8)" at bounding box center [159, 193] width 57 height 21
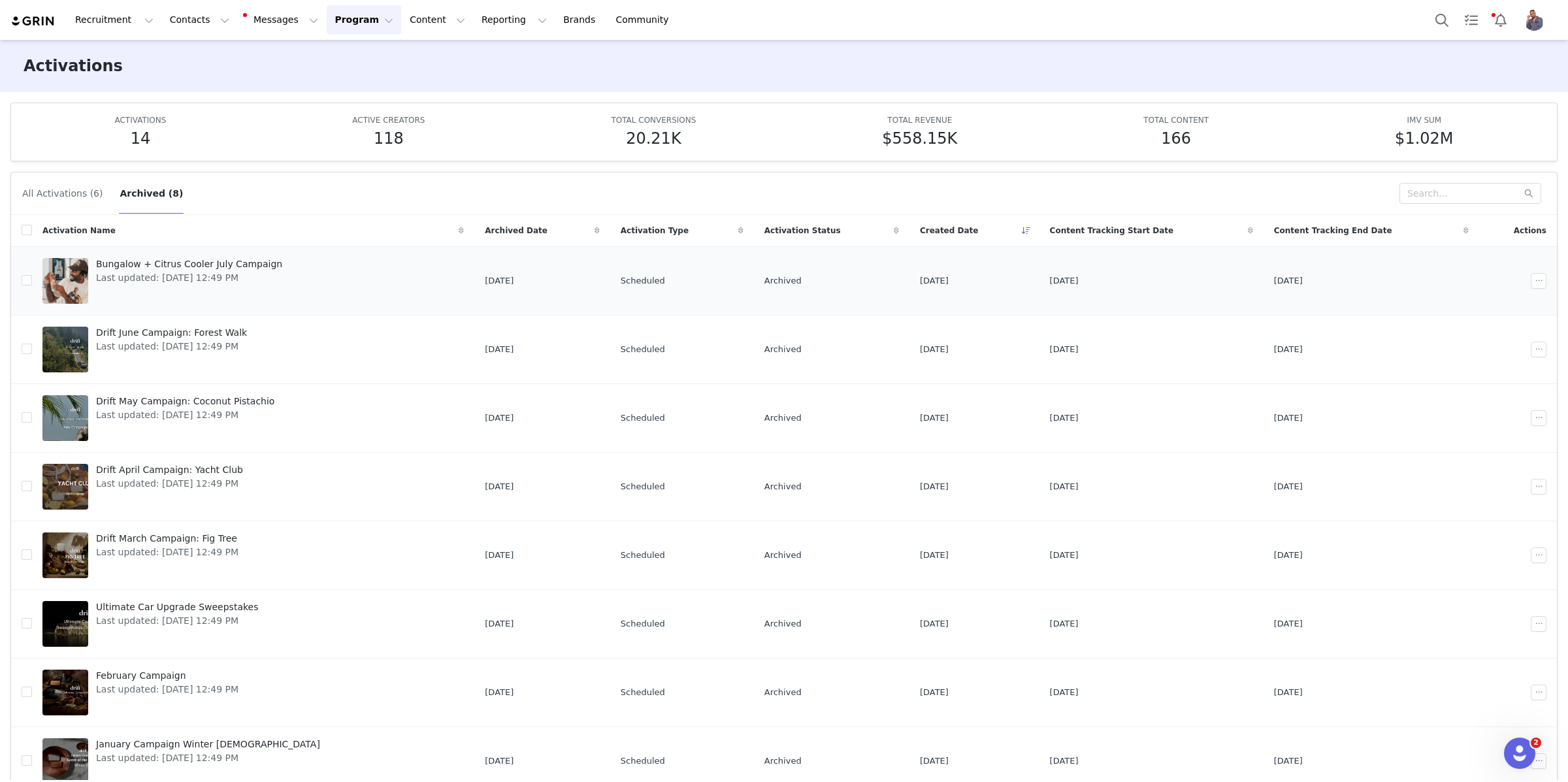
click at [174, 272] on span "Last updated: [DATE] 12:49 PM" at bounding box center [189, 278] width 186 height 14
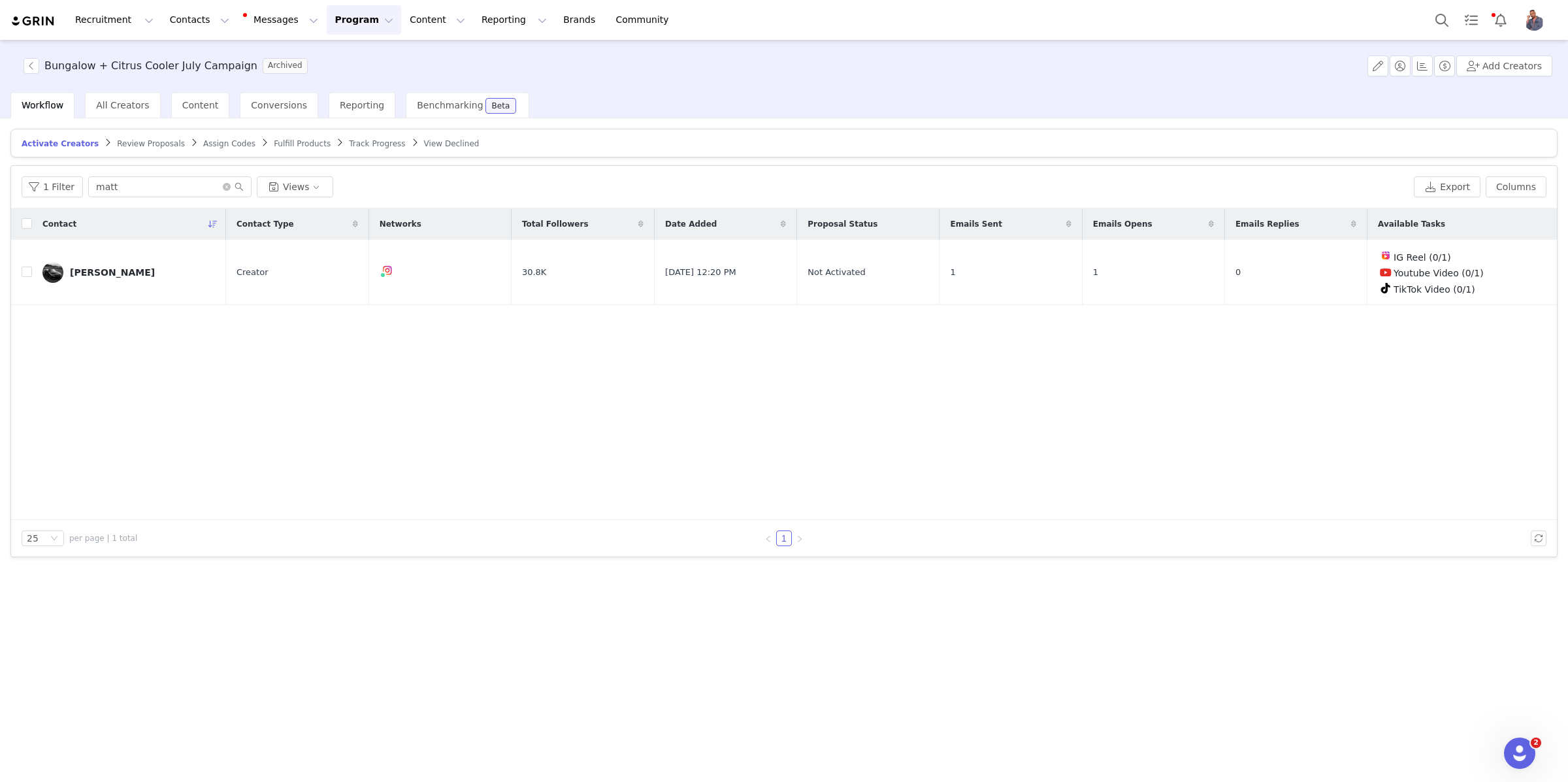
click at [349, 142] on span "Track Progress" at bounding box center [377, 144] width 56 height 9
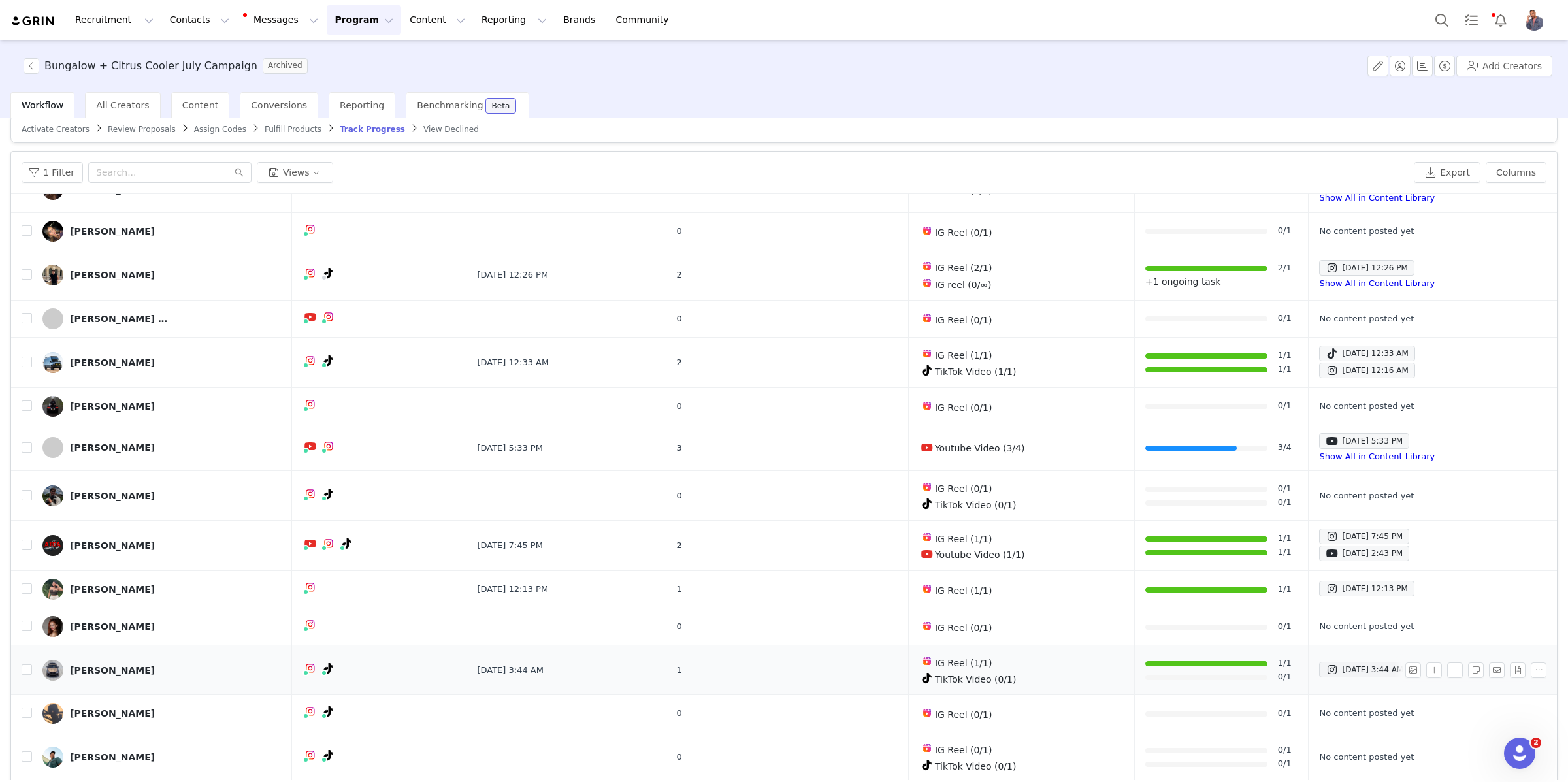
scroll to position [17, 0]
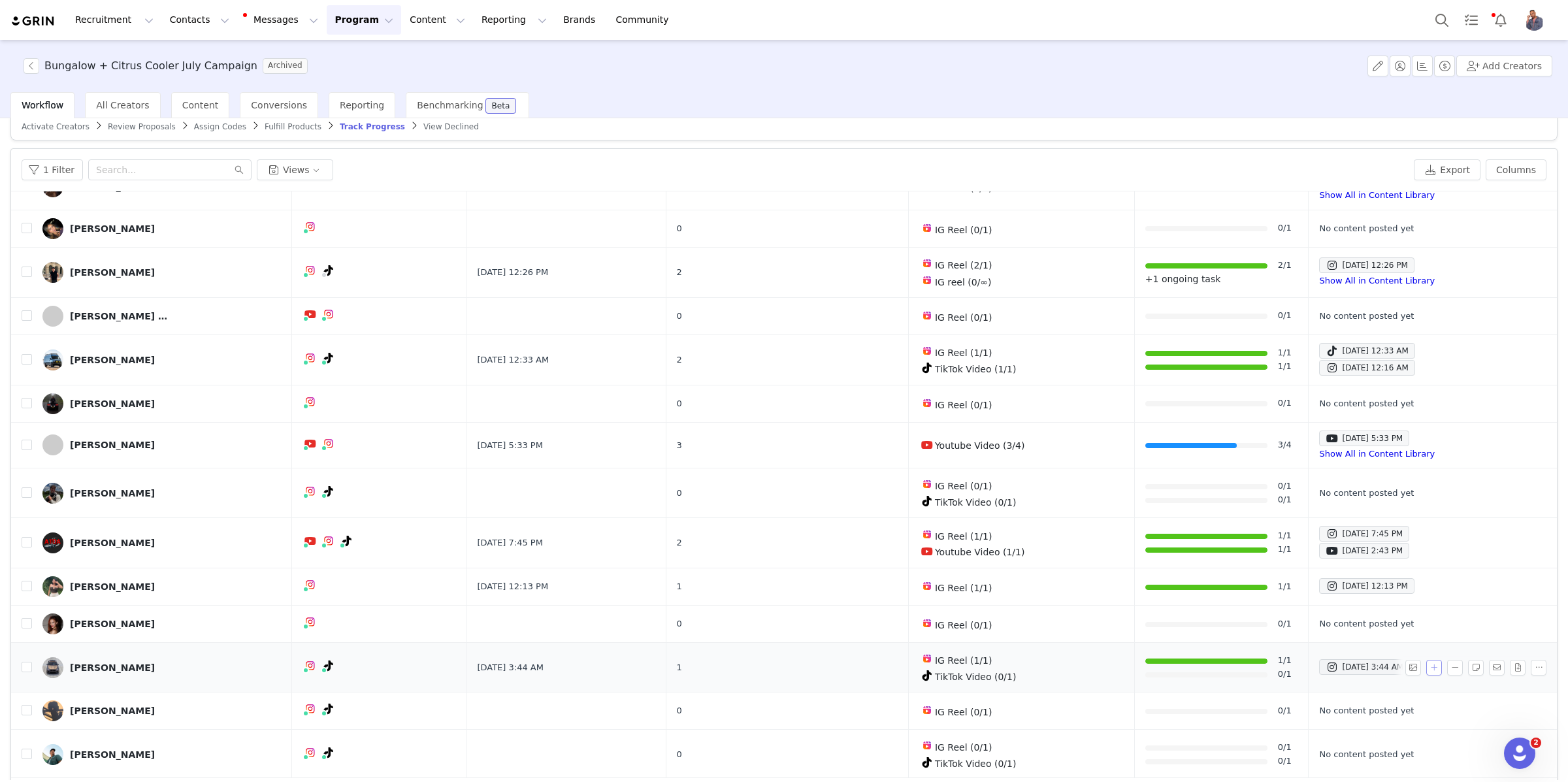
click at [1435, 666] on button "button" at bounding box center [1434, 667] width 16 height 16
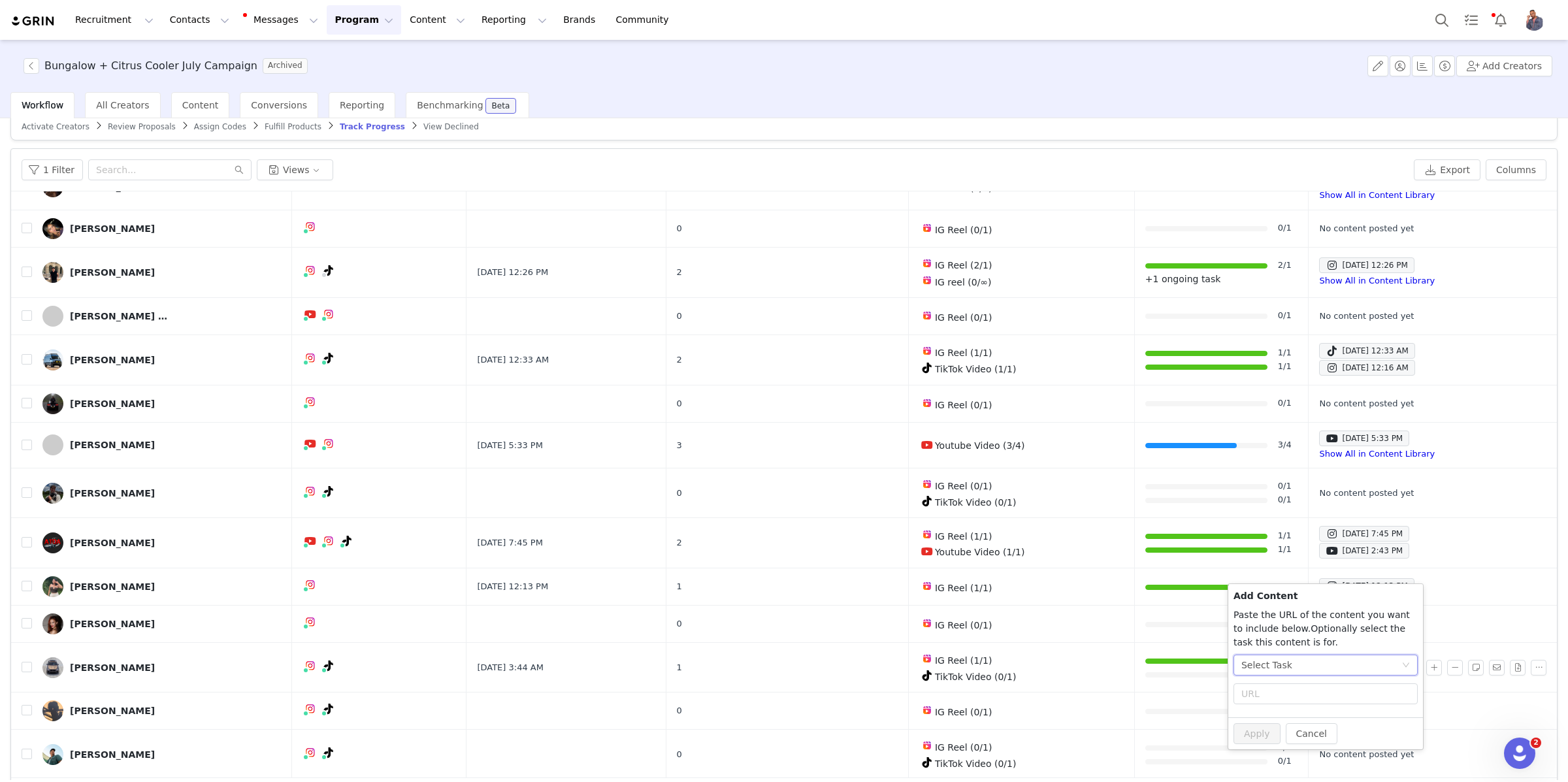
click at [1318, 666] on div "Select Task" at bounding box center [1321, 665] width 160 height 20
click at [1291, 754] on li "TikTok Video (TikTok)" at bounding box center [1325, 754] width 184 height 21
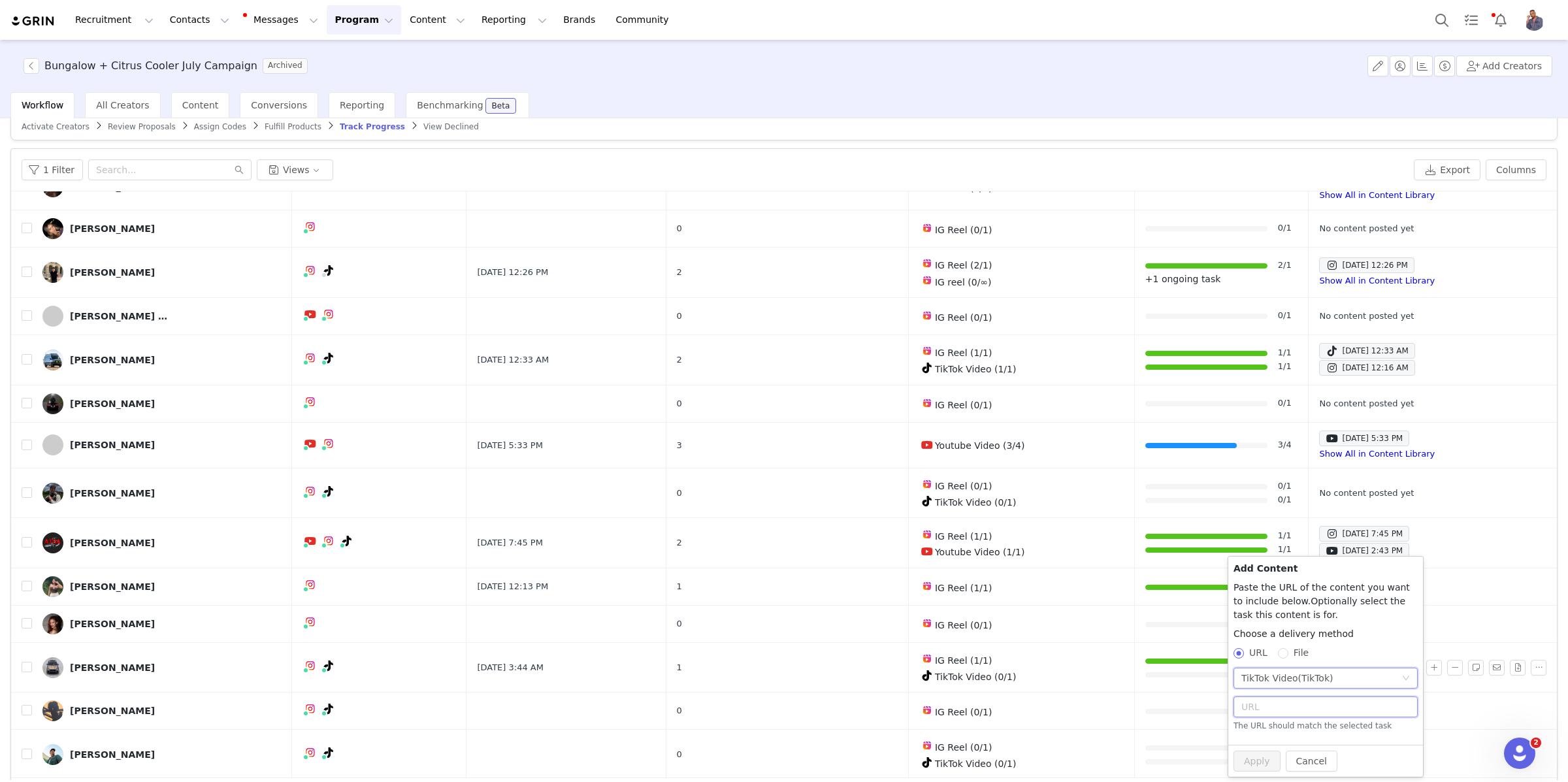
click at [1274, 700] on input "text" at bounding box center [1325, 707] width 184 height 21
paste input "[URL][DOMAIN_NAME]"
type input "[URL][DOMAIN_NAME]"
click at [1263, 756] on button "Apply" at bounding box center [1257, 754] width 47 height 21
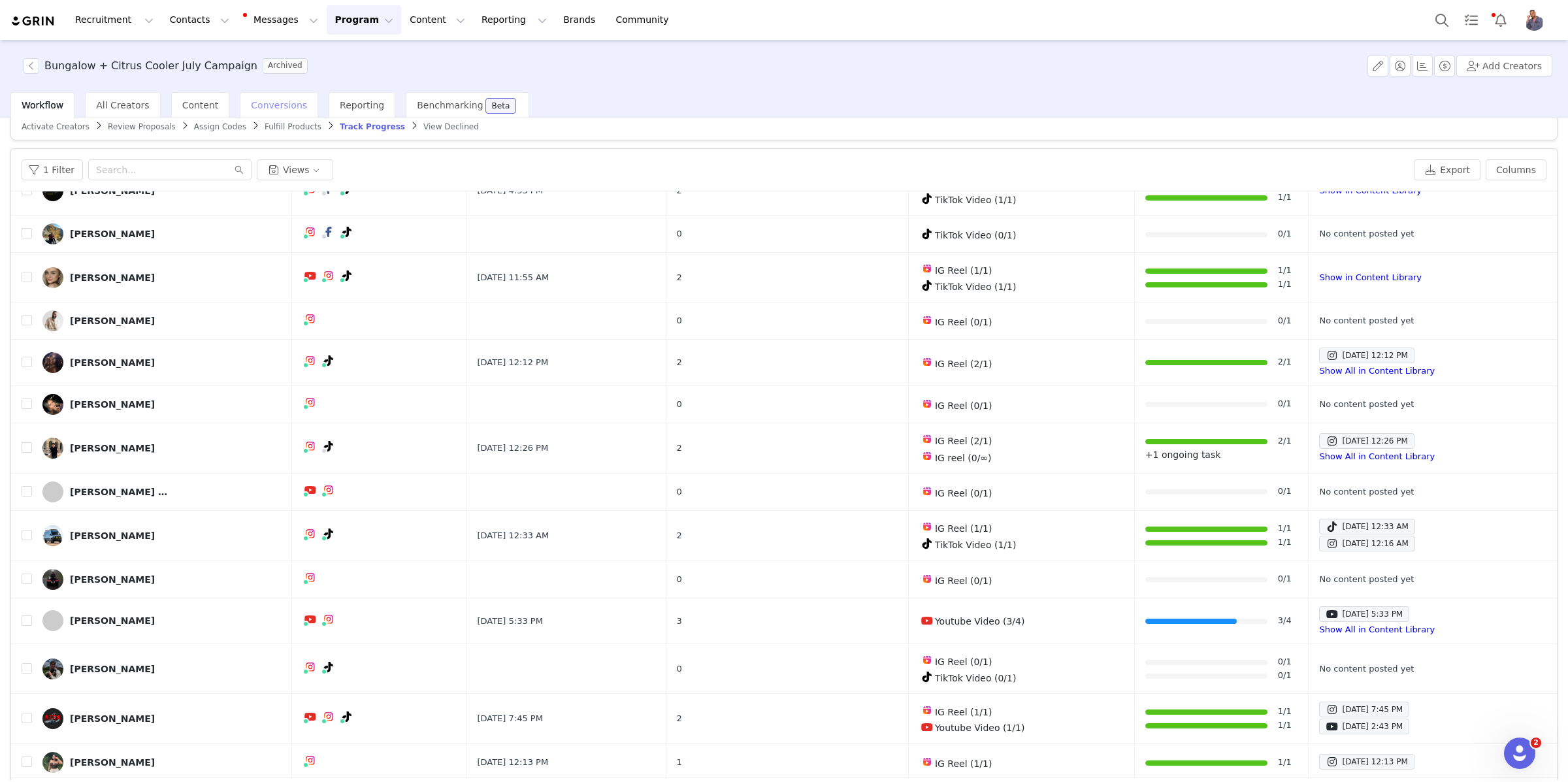
scroll to position [0, 0]
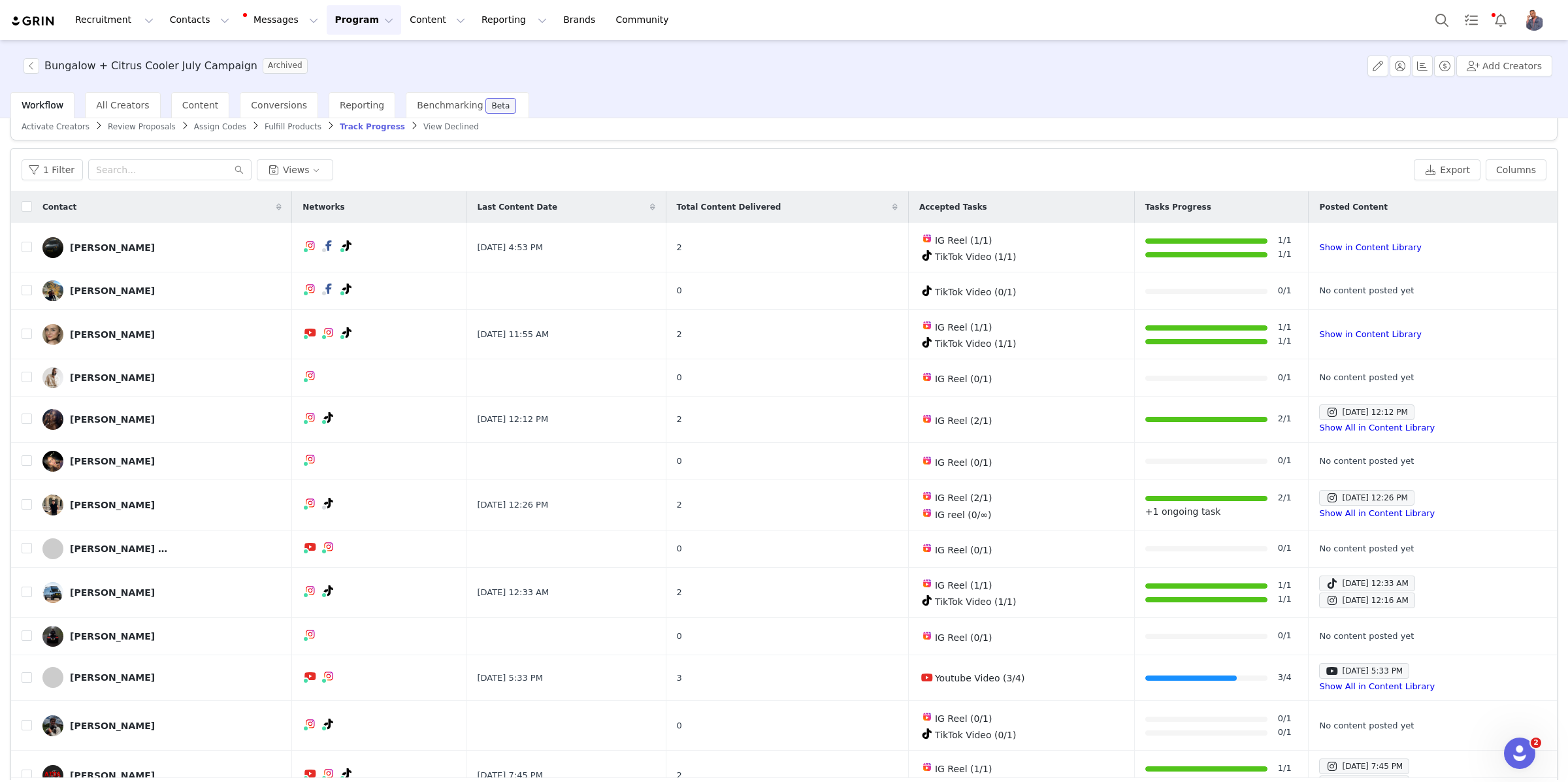
click at [339, 18] on button "Program Program" at bounding box center [364, 20] width 74 height 30
click at [347, 51] on p "Activations" at bounding box center [342, 57] width 51 height 14
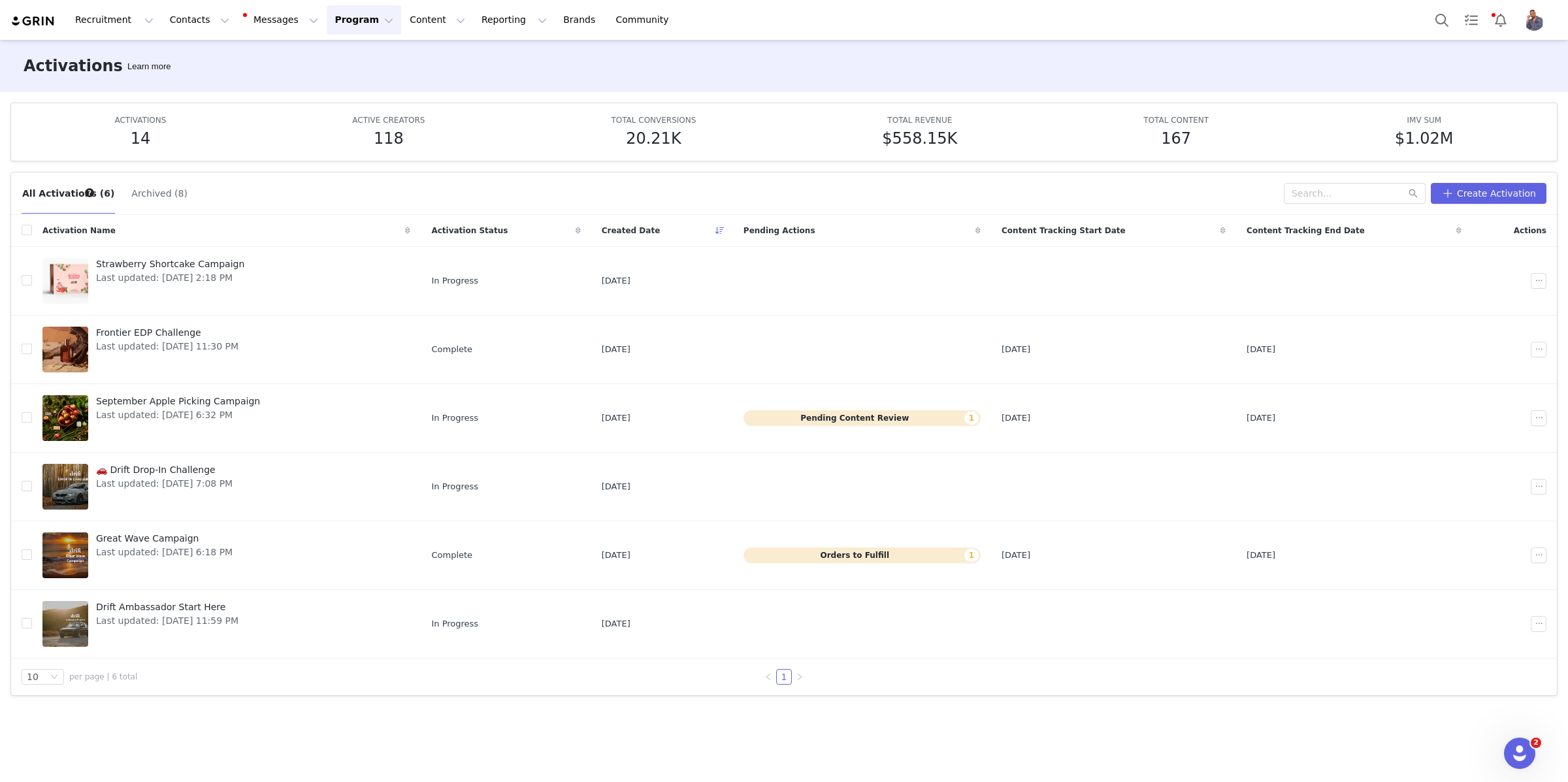
click at [136, 183] on button "Archived (8)" at bounding box center [159, 193] width 57 height 21
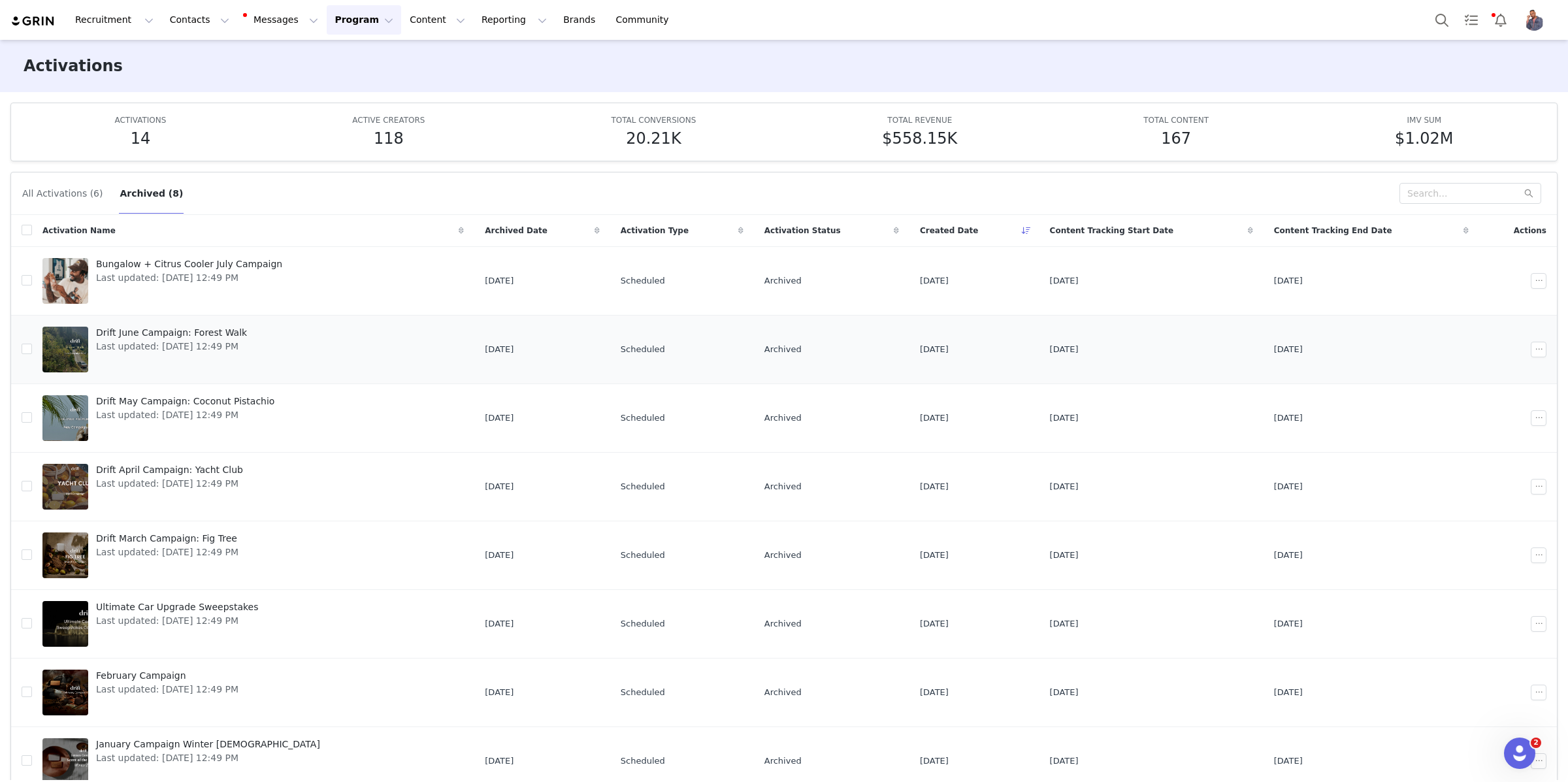
click at [197, 353] on span "Last updated: [DATE] 12:49 PM" at bounding box center [171, 346] width 151 height 14
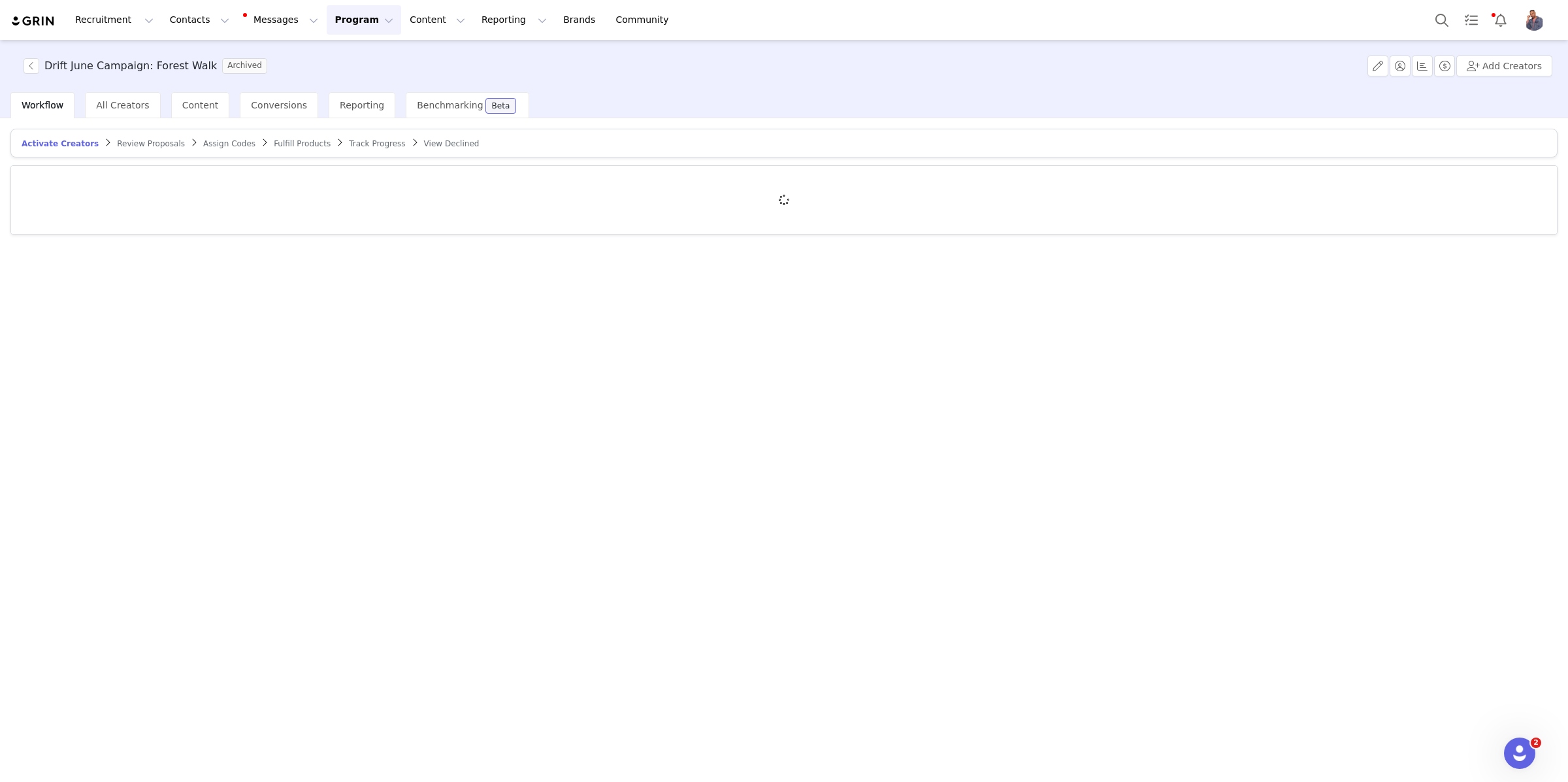
click at [302, 142] on span "Fulfill Products" at bounding box center [302, 144] width 57 height 9
click at [350, 147] on div "Track Progress" at bounding box center [377, 143] width 56 height 10
click at [350, 143] on span "Track Progress" at bounding box center [377, 144] width 56 height 9
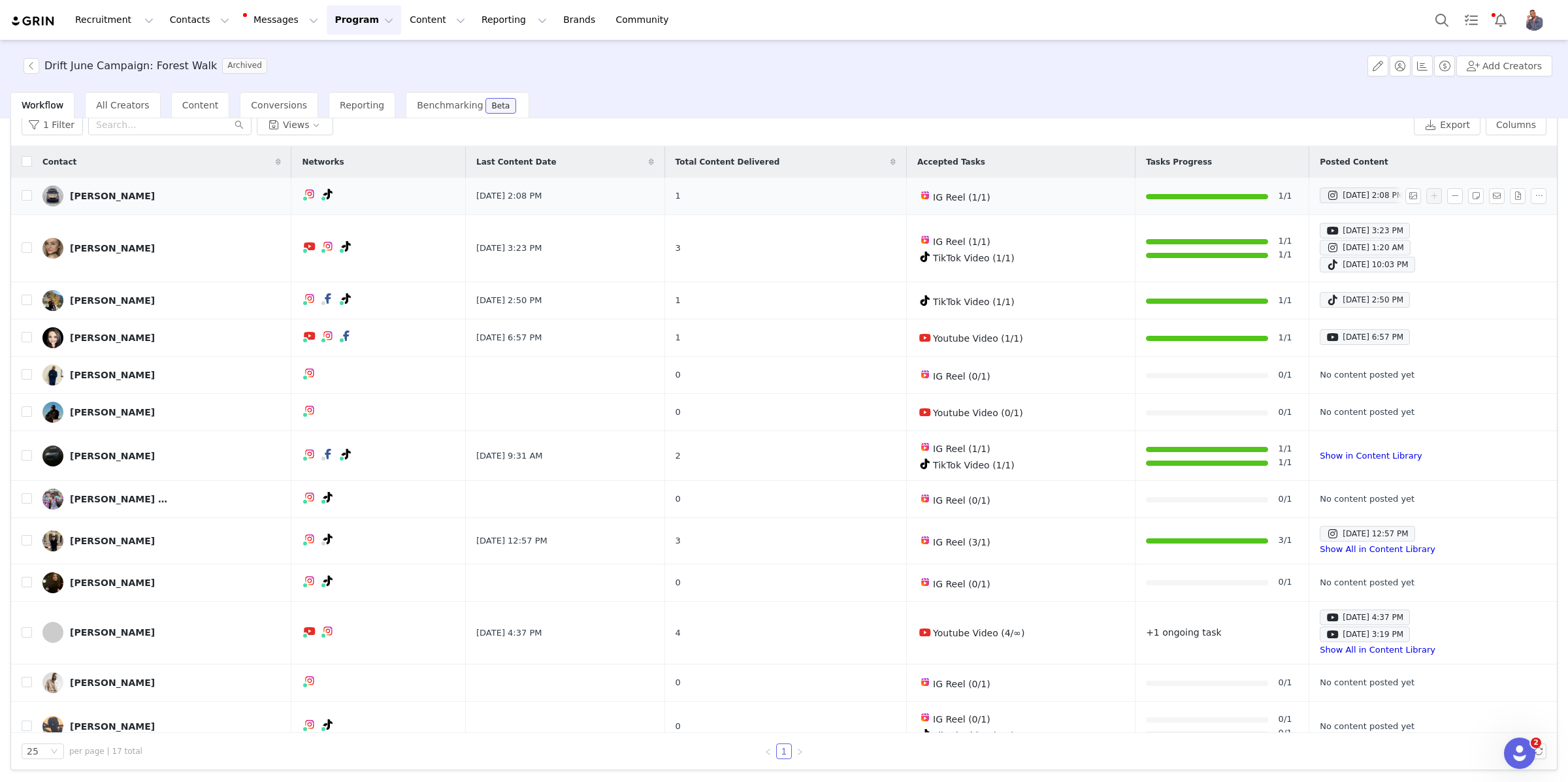
click at [111, 192] on div "[PERSON_NAME]" at bounding box center [113, 196] width 85 height 10
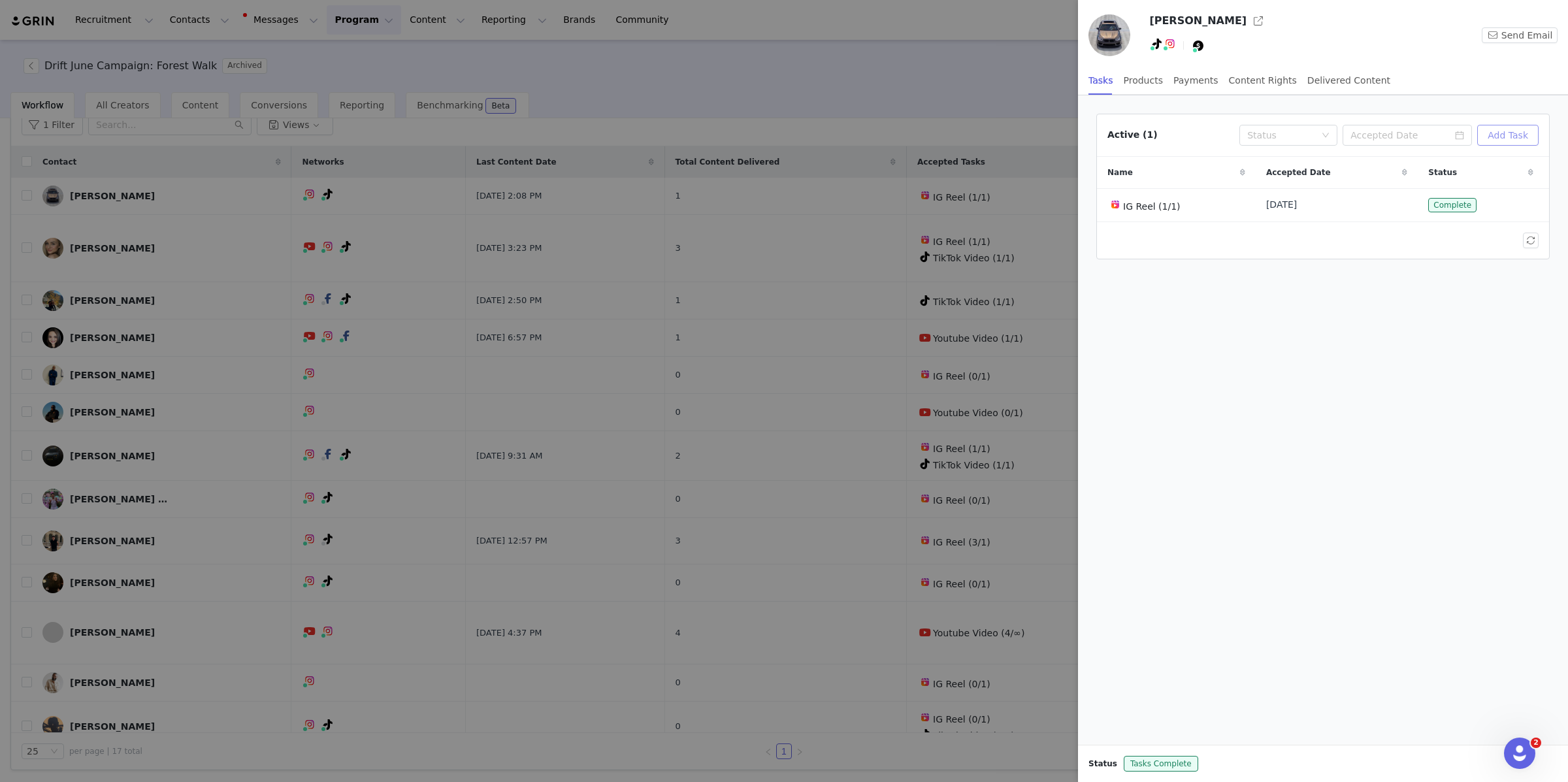
click at [1509, 131] on button "Add Task" at bounding box center [1507, 135] width 61 height 21
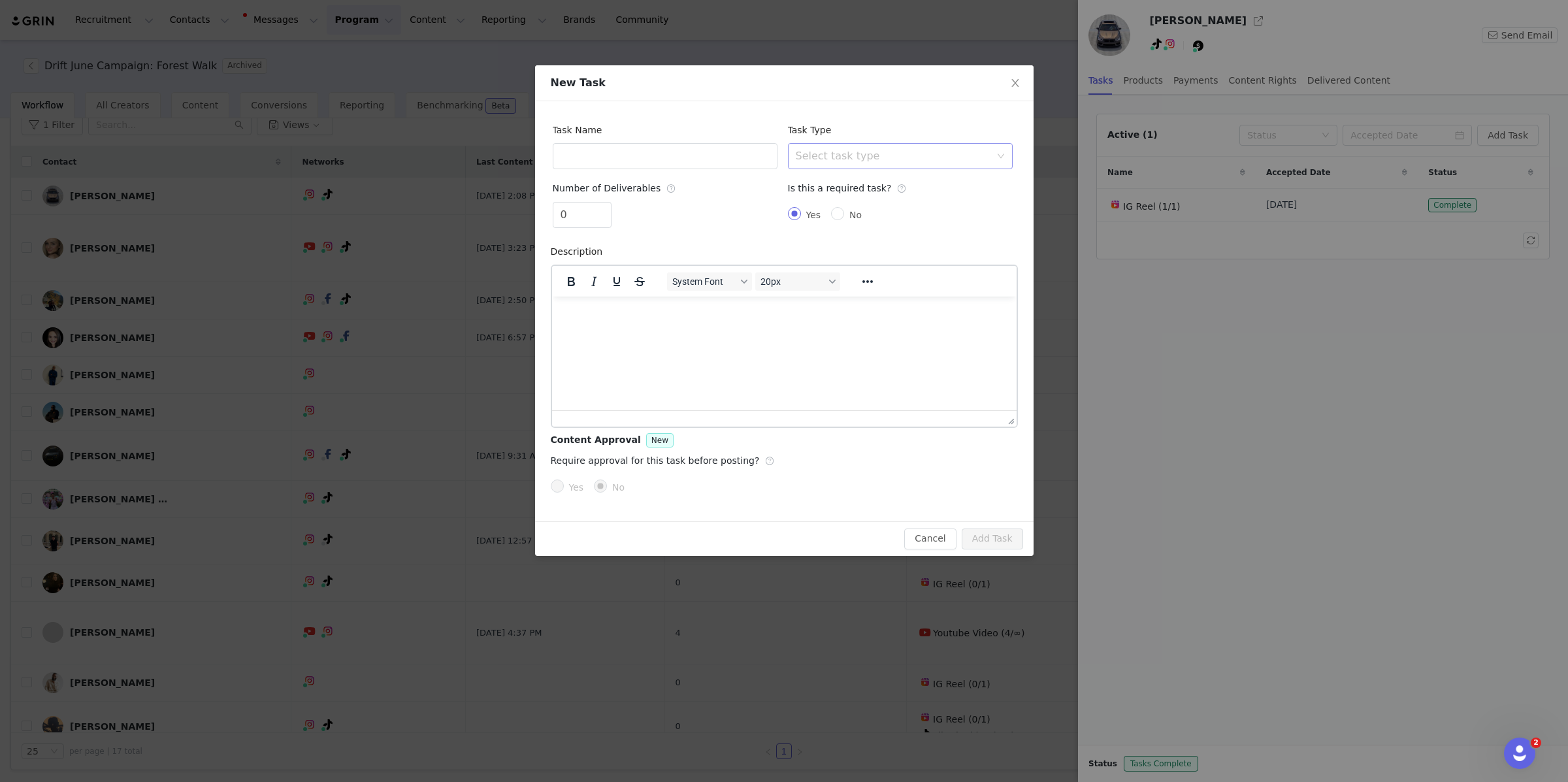
click at [811, 165] on div "Select task type" at bounding box center [896, 156] width 200 height 25
click at [852, 271] on li "TikTok Video" at bounding box center [899, 268] width 225 height 21
click at [673, 159] on input "text" at bounding box center [665, 156] width 225 height 26
type input "TT video"
click at [838, 223] on div "Yes No" at bounding box center [900, 215] width 225 height 26
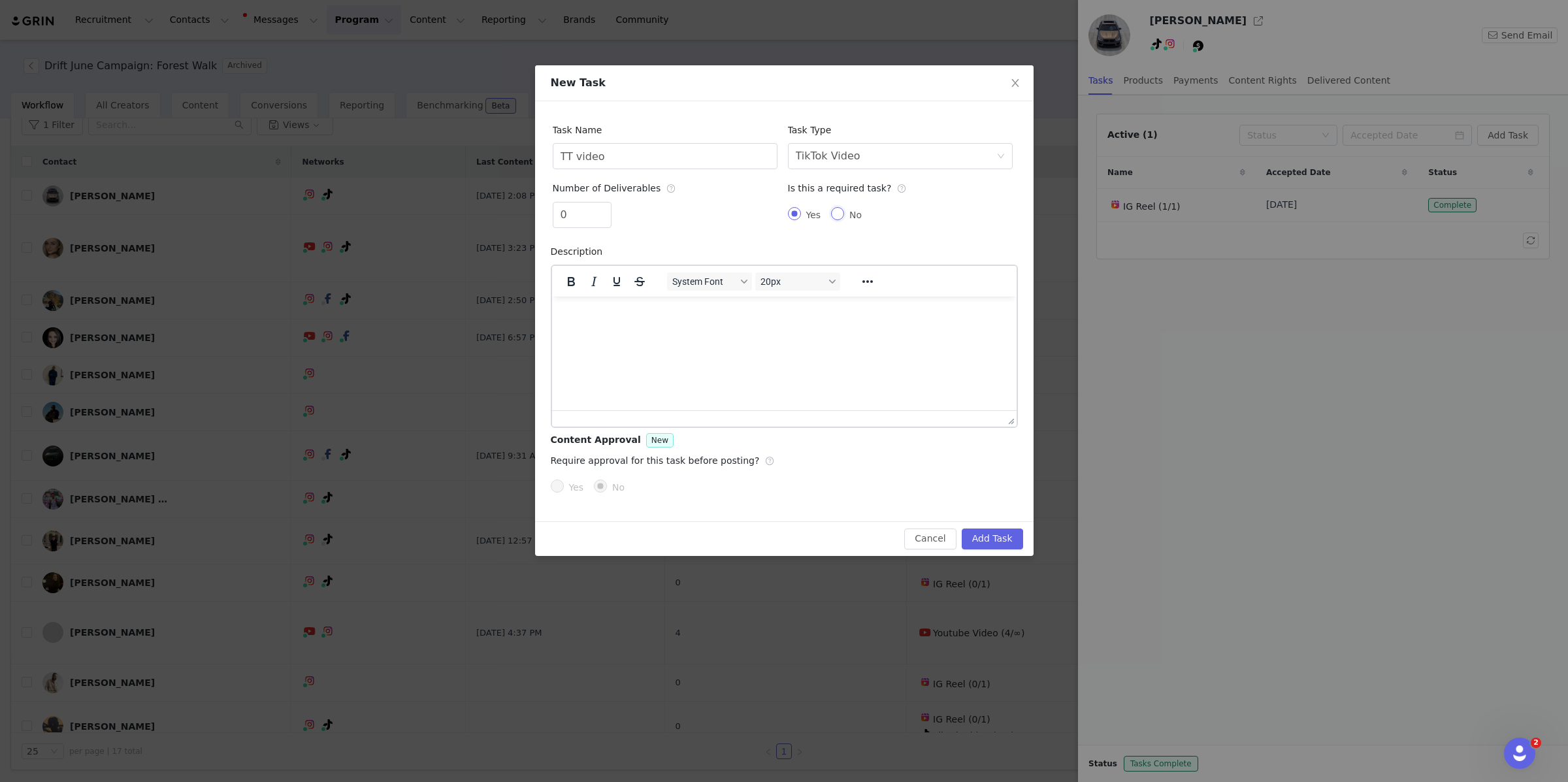
click at [838, 218] on input "No" at bounding box center [837, 213] width 13 height 13
radio input "true"
radio input "false"
radio input "true"
click at [988, 542] on button "Add Task" at bounding box center [992, 539] width 61 height 21
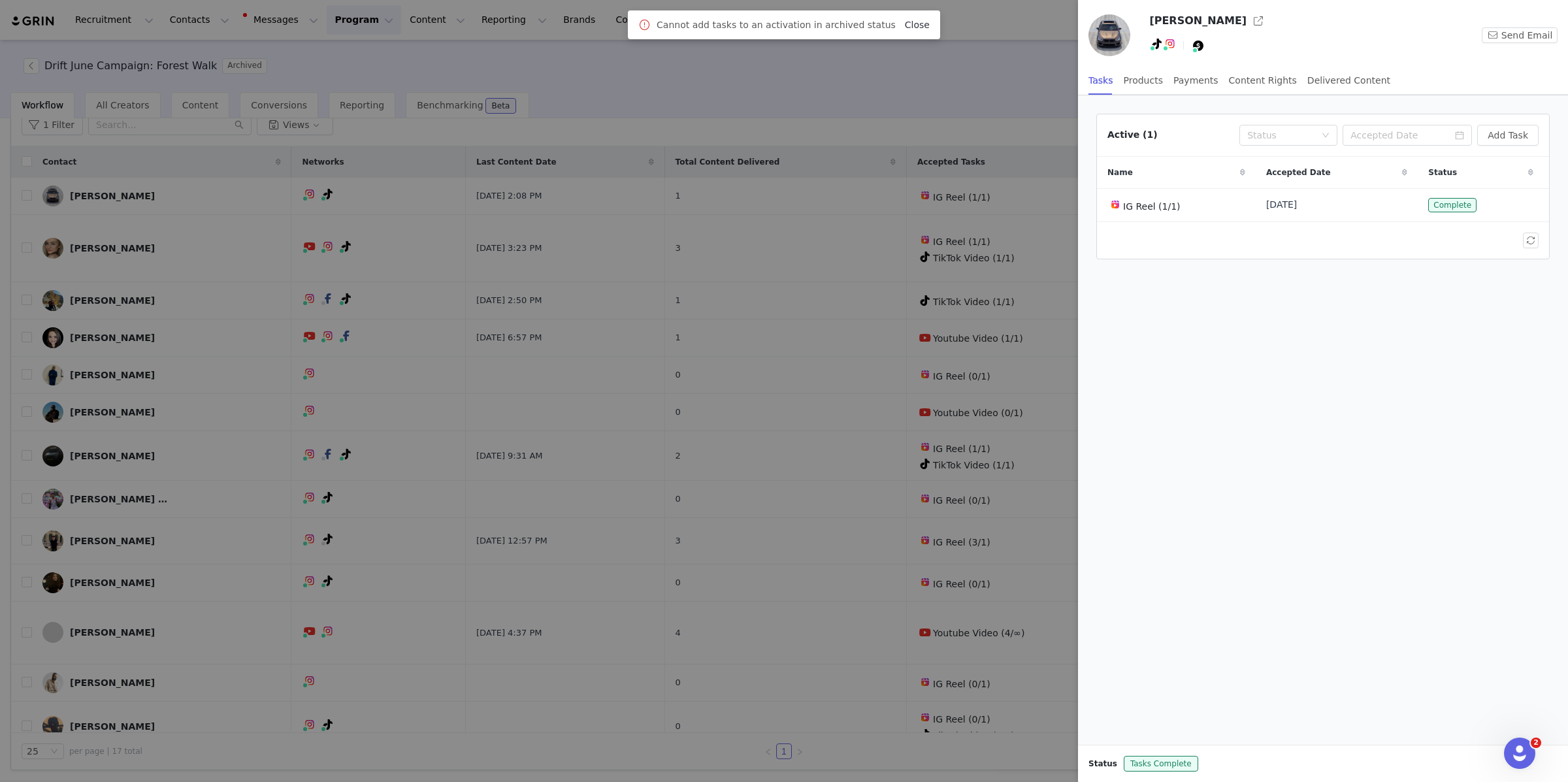
click at [906, 24] on link "Close" at bounding box center [917, 24] width 25 height 10
click at [823, 72] on div at bounding box center [784, 391] width 1568 height 782
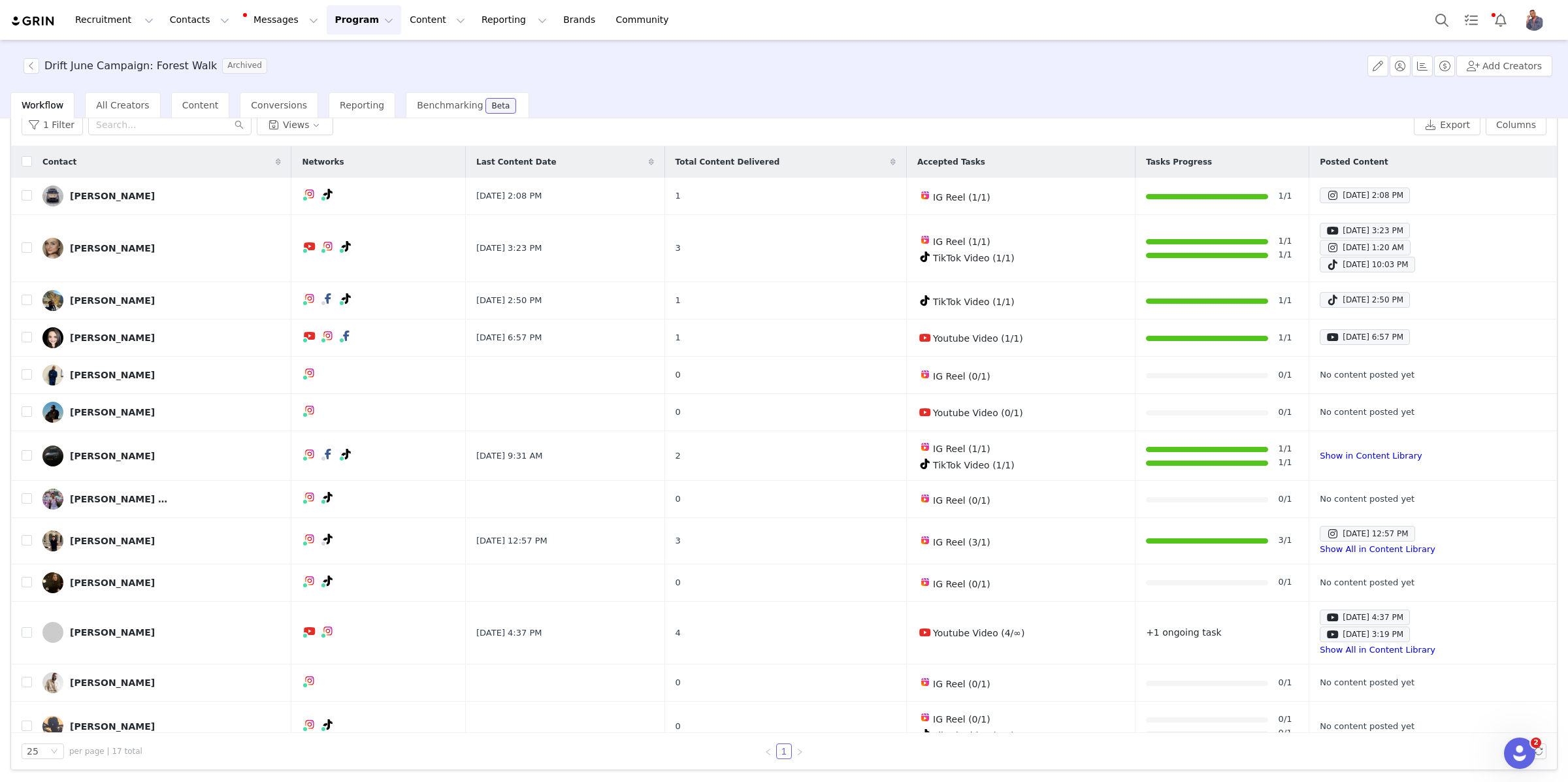
click at [222, 68] on span "Archived" at bounding box center [244, 66] width 45 height 16
click at [1376, 70] on button "button" at bounding box center [1377, 66] width 21 height 21
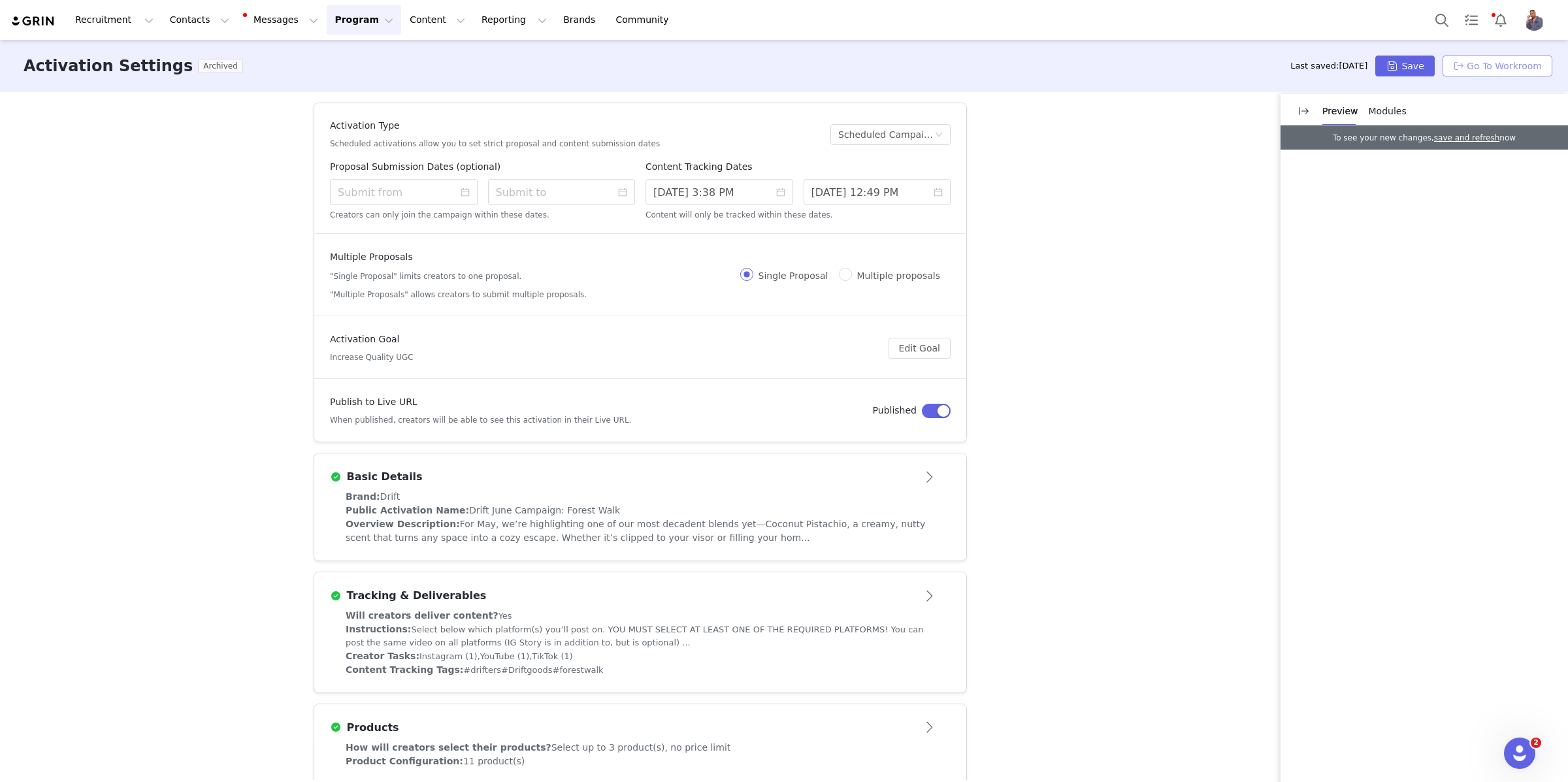
click at [1496, 74] on button "Go To Workroom" at bounding box center [1497, 66] width 110 height 21
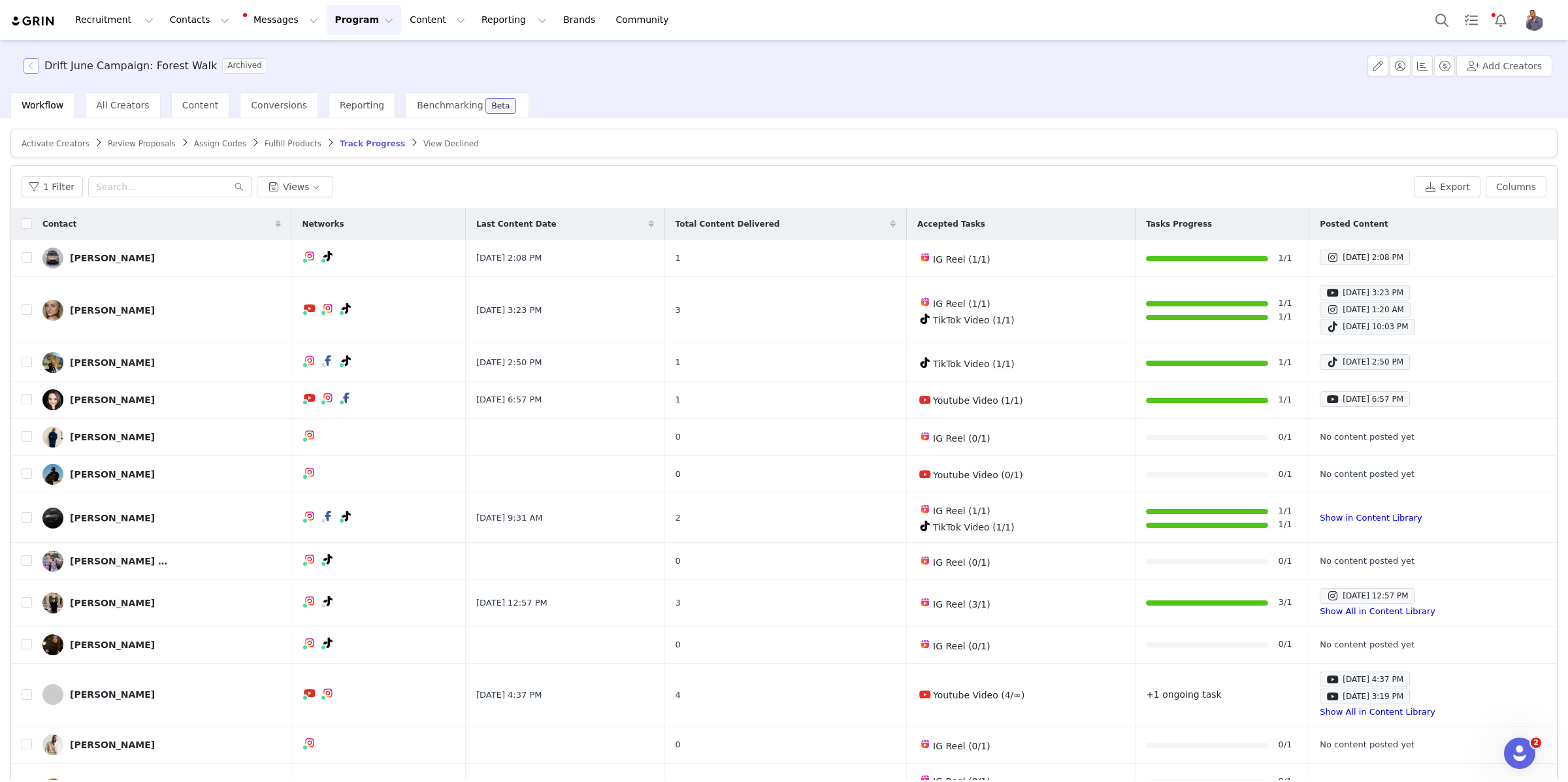
click at [33, 70] on button "button" at bounding box center [31, 66] width 16 height 16
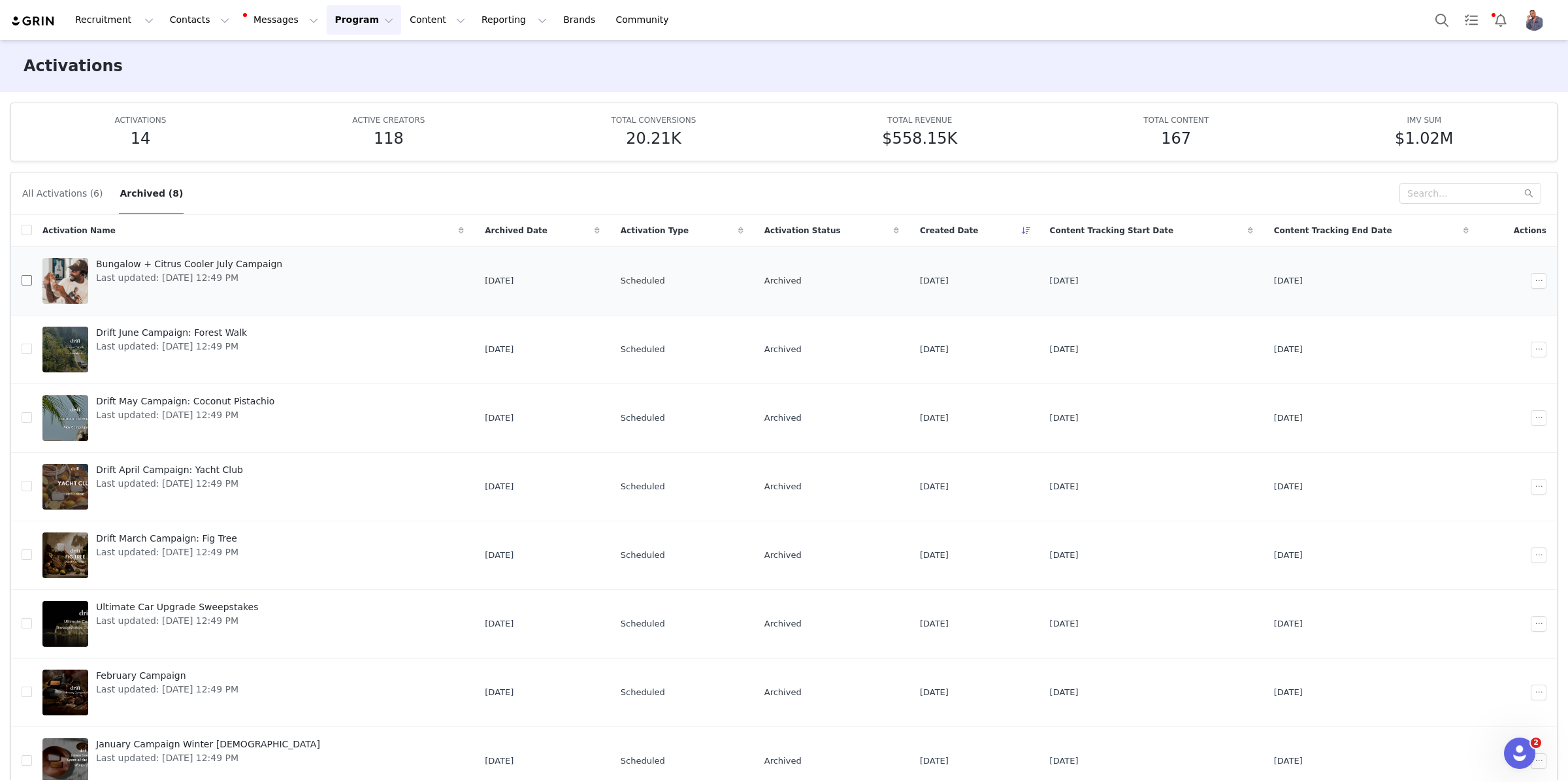
click at [28, 282] on input "checkbox" at bounding box center [26, 280] width 10 height 10
checkbox input "true"
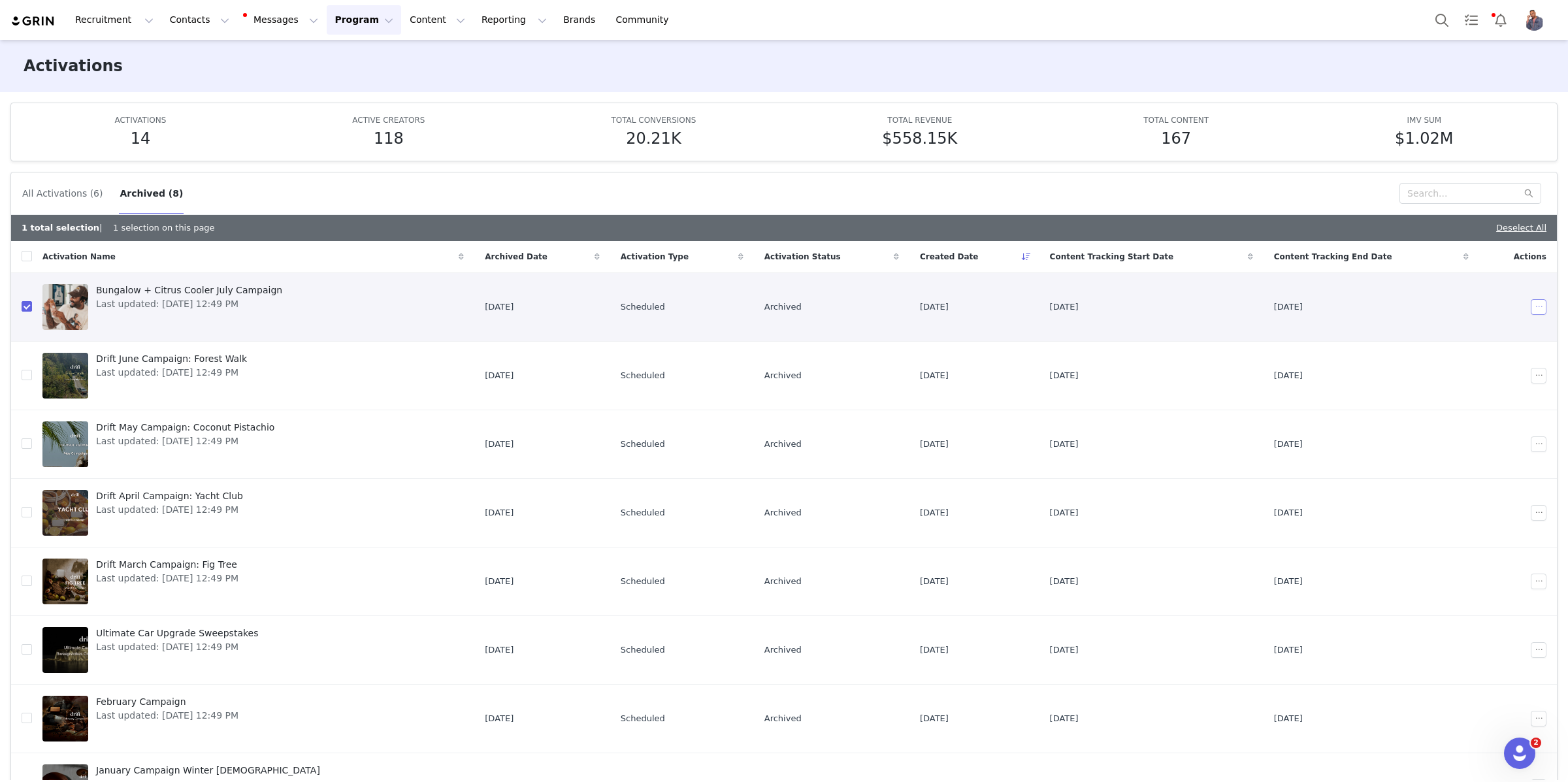
click at [1534, 309] on button "button" at bounding box center [1538, 307] width 16 height 16
click at [1519, 331] on span "Restore" at bounding box center [1523, 331] width 34 height 14
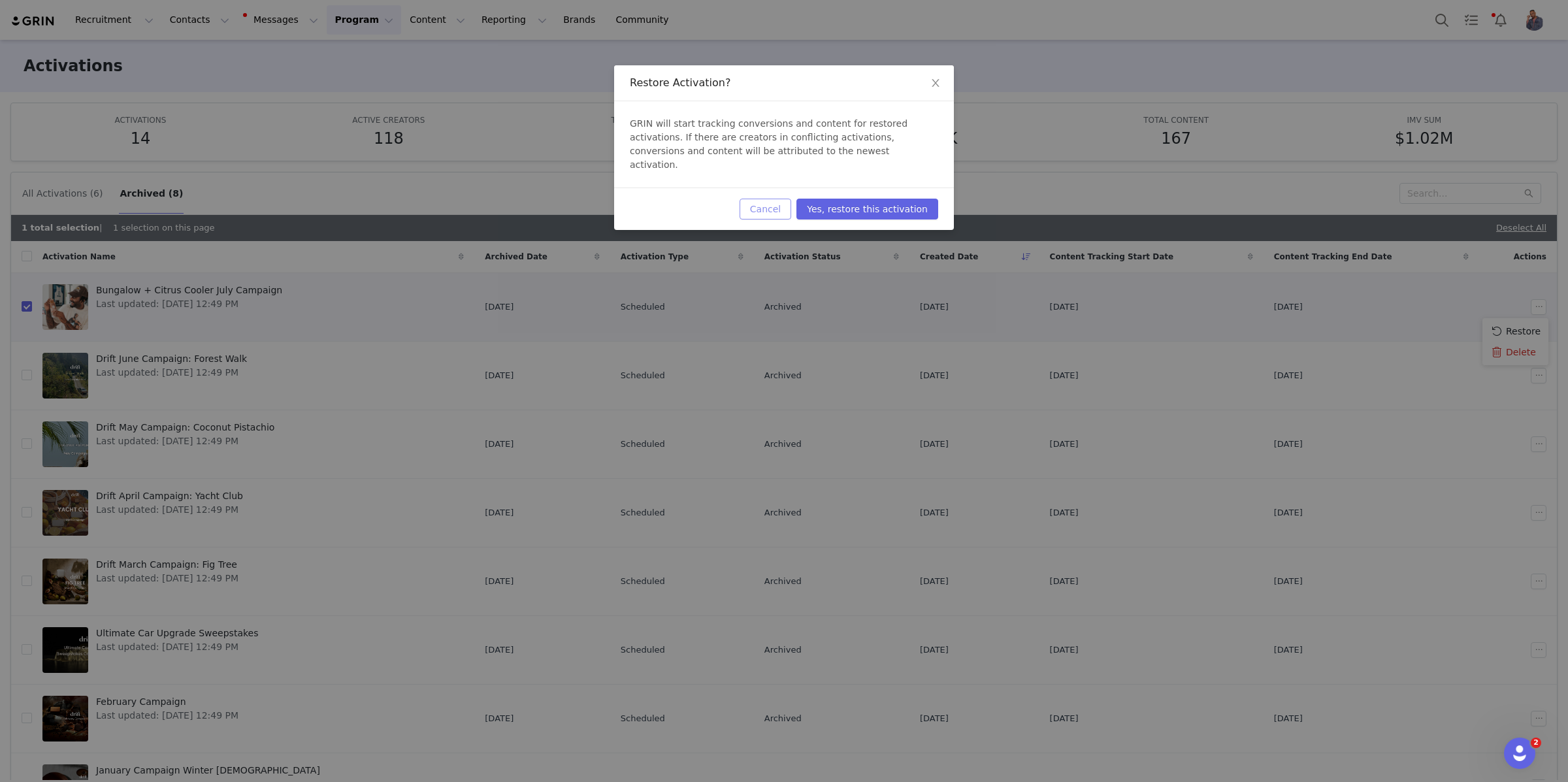
click at [768, 199] on button "Cancel" at bounding box center [765, 209] width 51 height 21
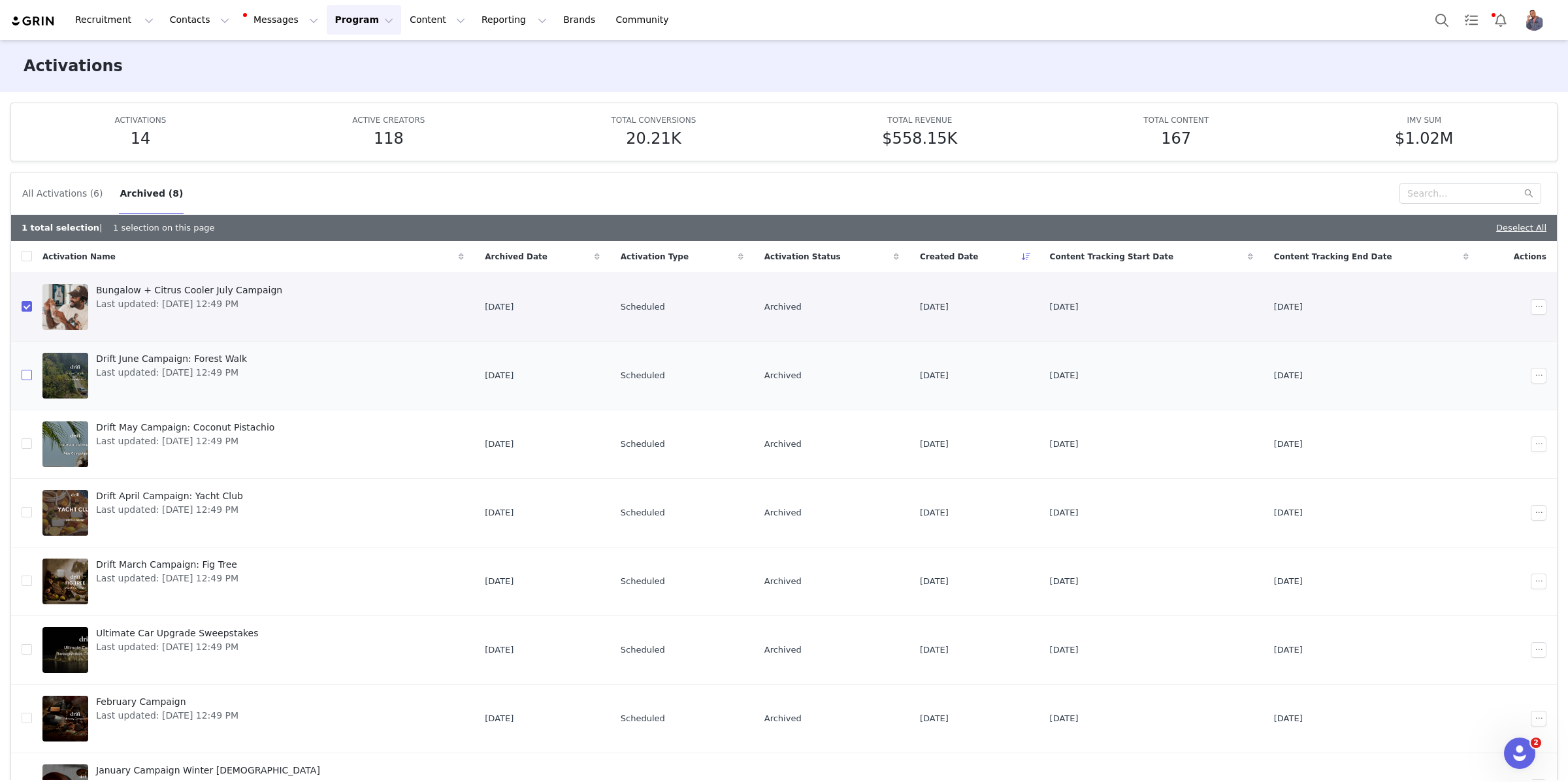
click at [30, 379] on input "checkbox" at bounding box center [26, 375] width 10 height 10
checkbox input "true"
click at [24, 436] on td at bounding box center [21, 444] width 21 height 69
click at [24, 454] on td at bounding box center [21, 444] width 21 height 69
click at [22, 445] on input "checkbox" at bounding box center [26, 443] width 10 height 10
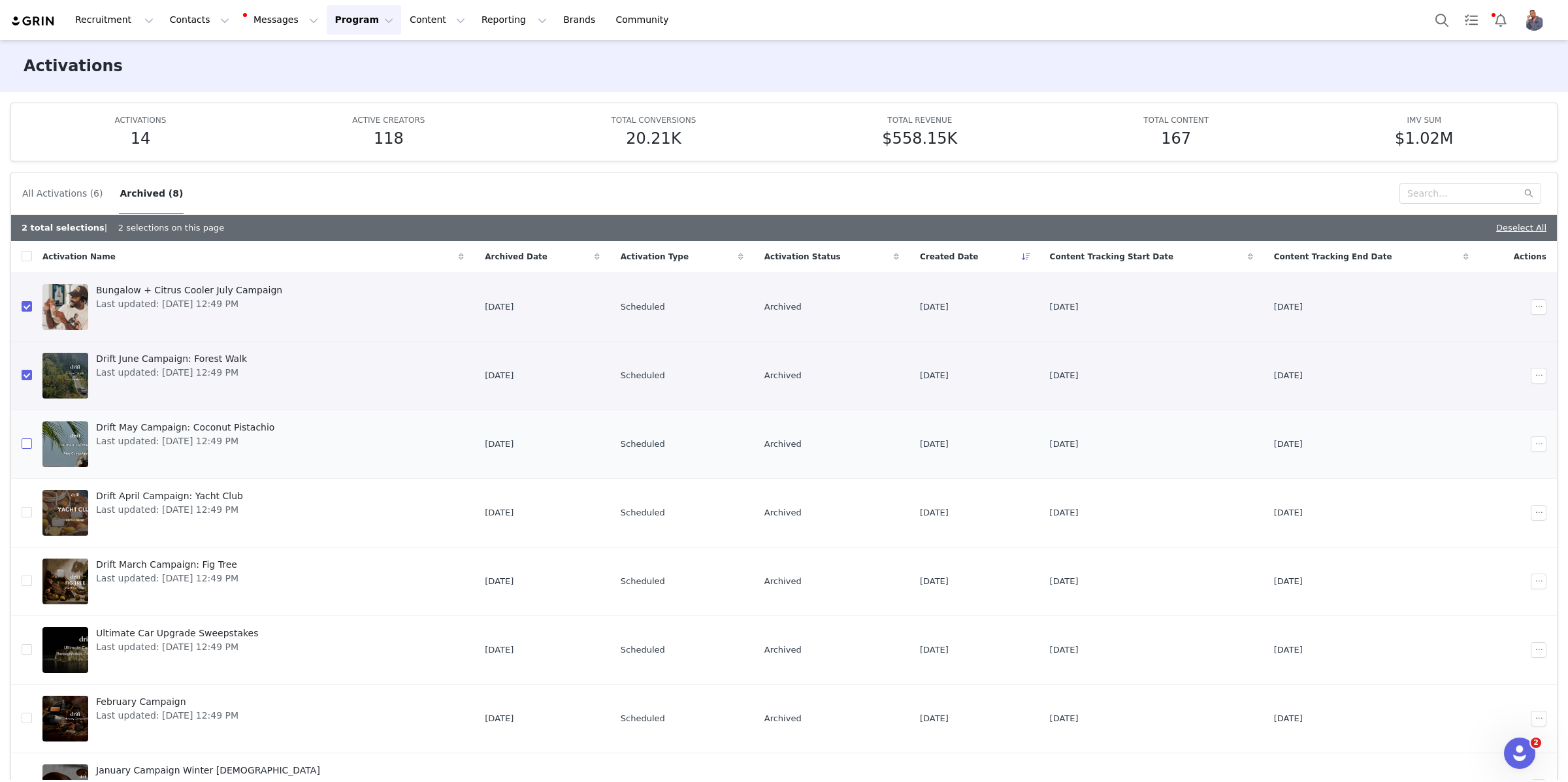
checkbox input "true"
click at [22, 512] on input "checkbox" at bounding box center [26, 512] width 10 height 10
checkbox input "true"
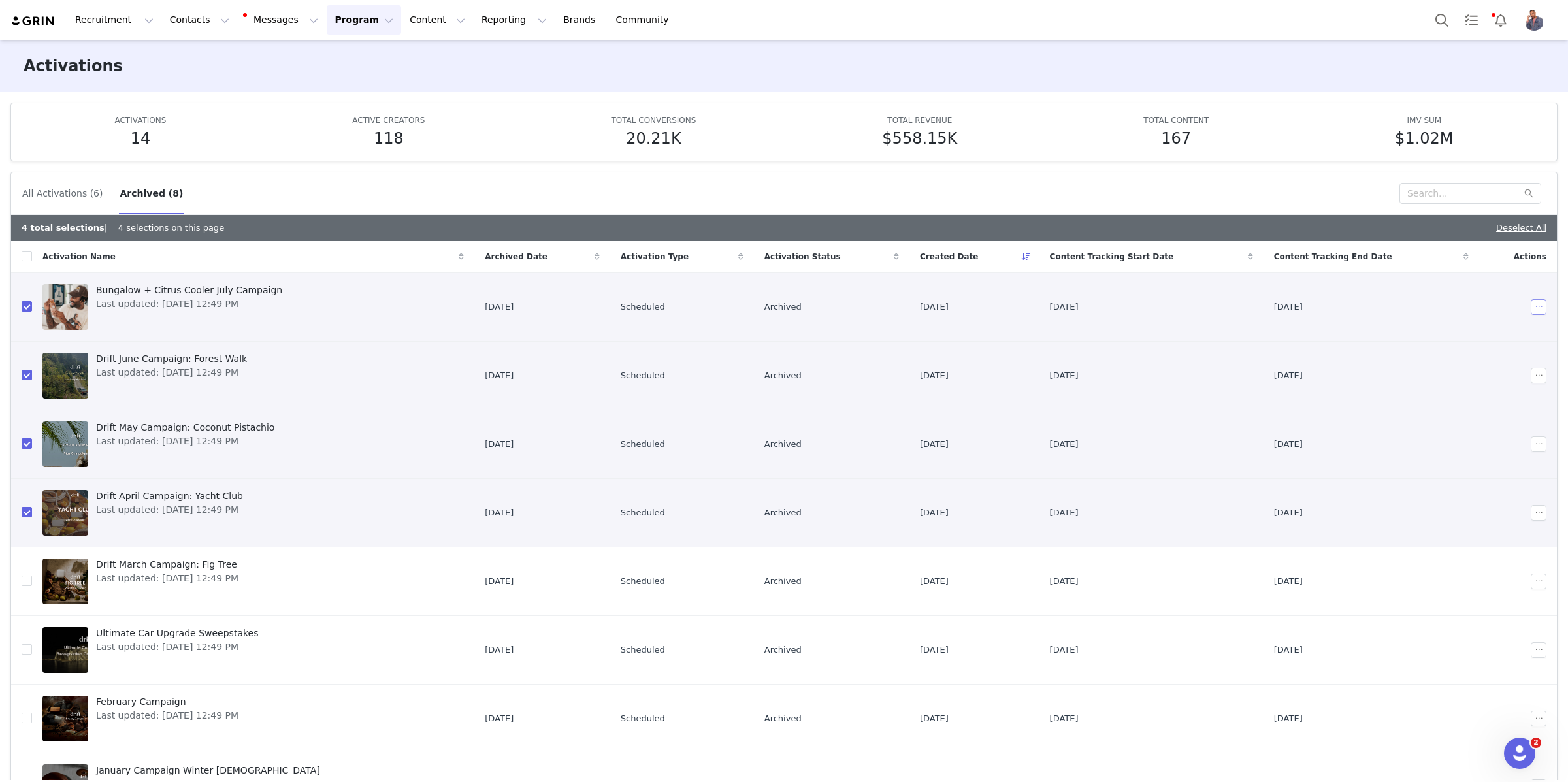
click at [1533, 305] on button "button" at bounding box center [1538, 307] width 16 height 16
click at [1521, 330] on span "Restore" at bounding box center [1523, 331] width 34 height 14
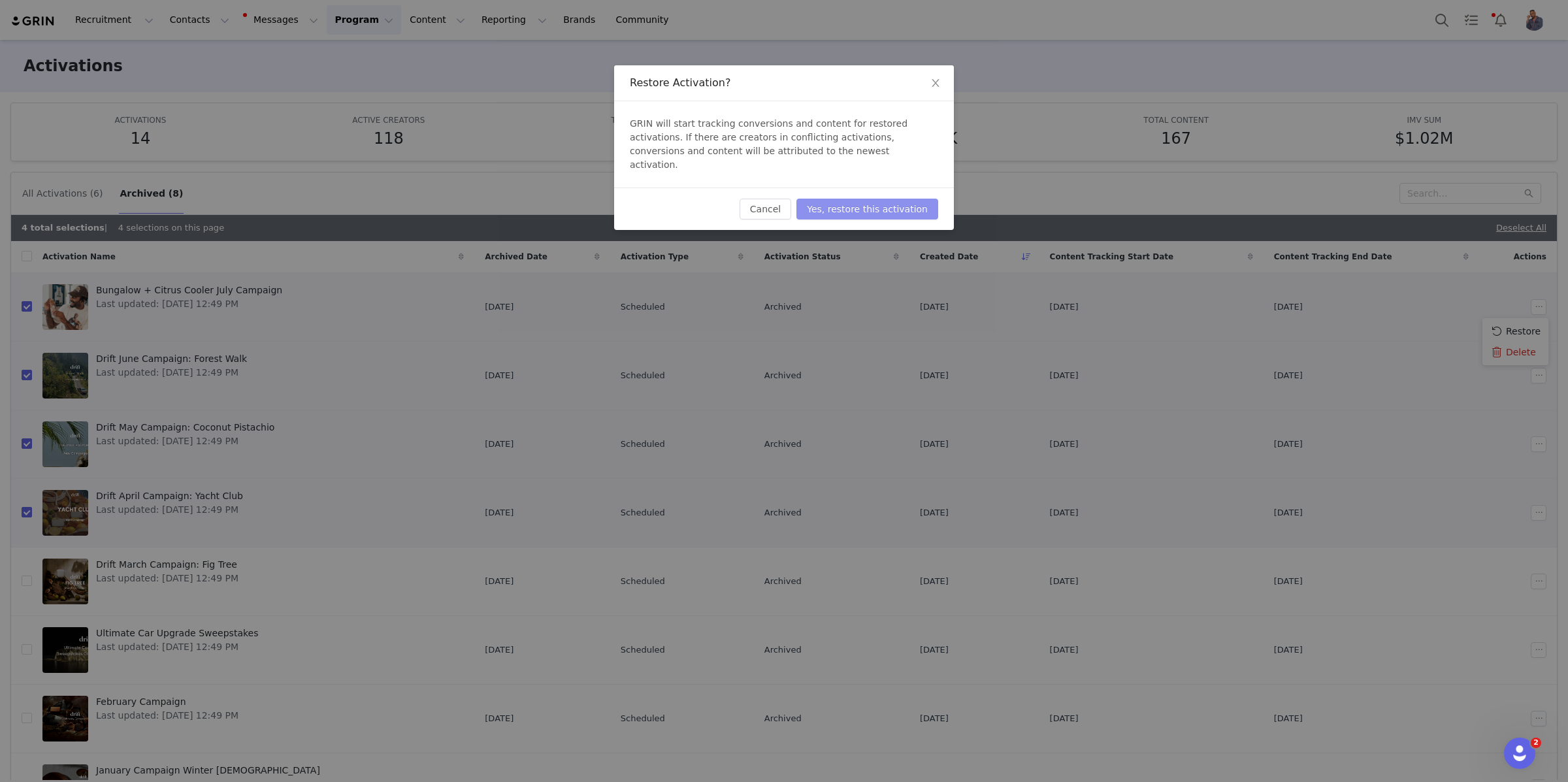
click at [914, 199] on button "Yes, restore this activation" at bounding box center [867, 209] width 142 height 21
checkbox input "false"
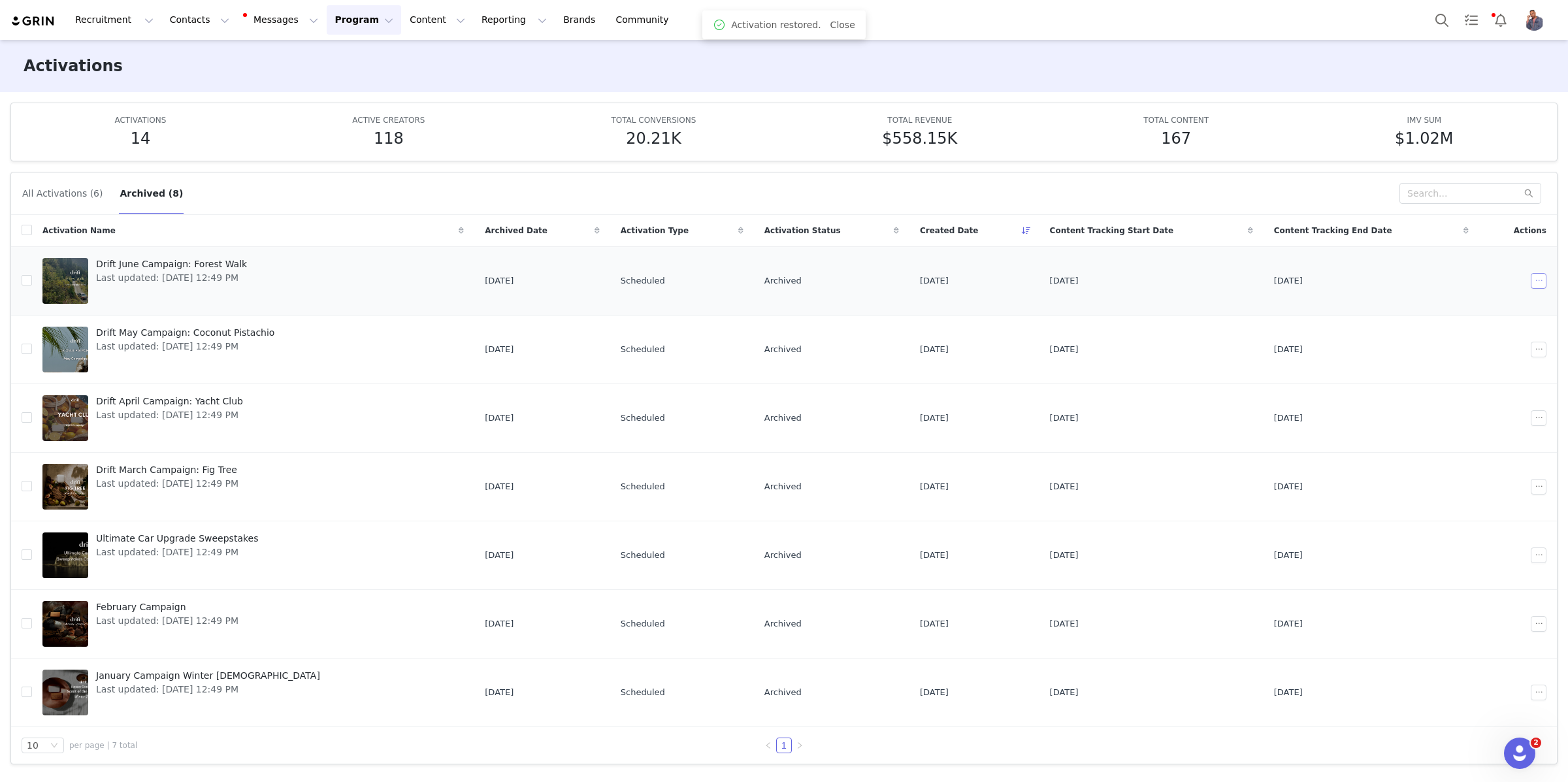
click at [1536, 284] on button "button" at bounding box center [1538, 281] width 16 height 16
click at [1513, 303] on span "Restore" at bounding box center [1523, 305] width 34 height 14
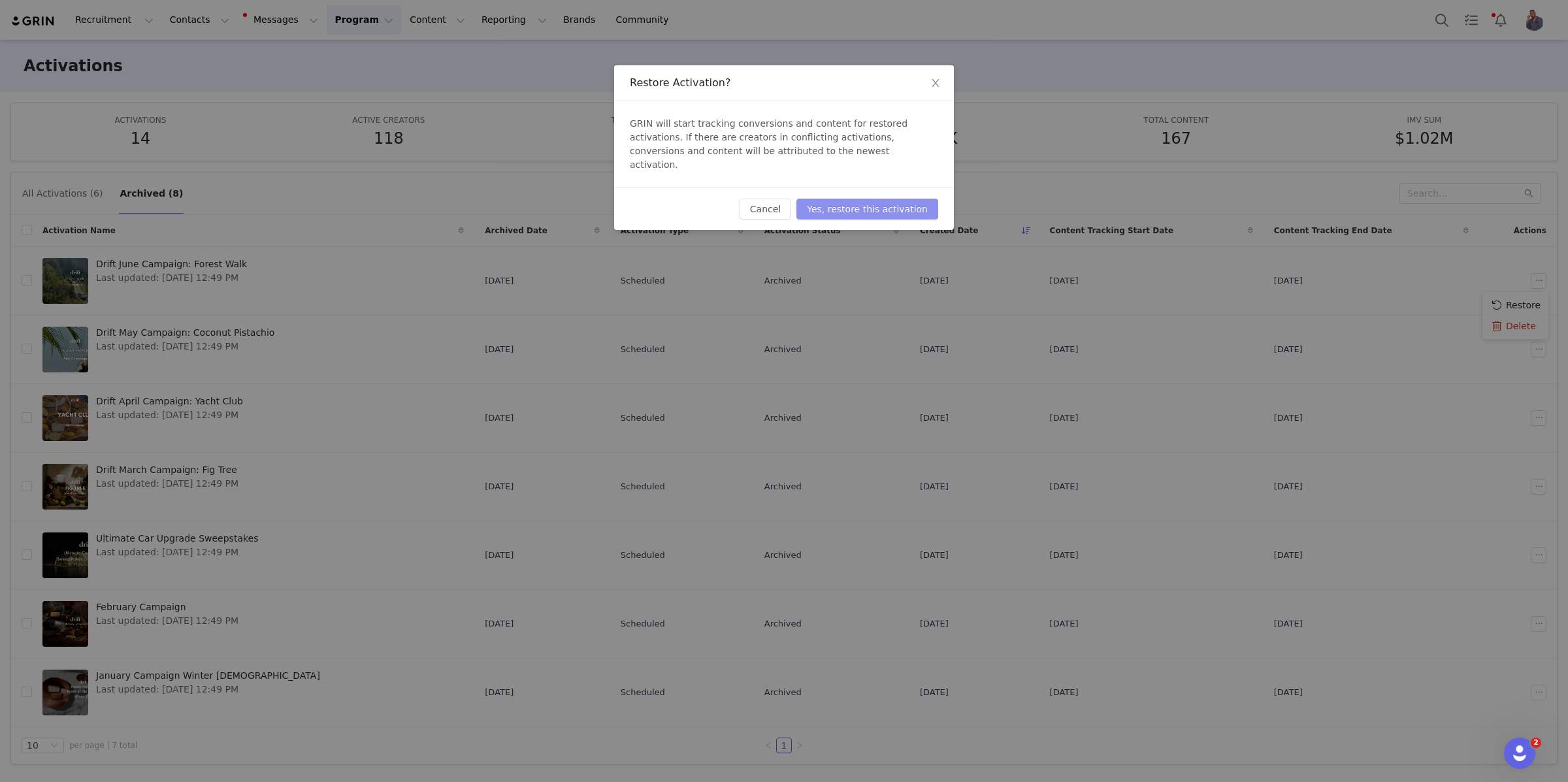
click at [883, 199] on button "Yes, restore this activation" at bounding box center [867, 209] width 142 height 21
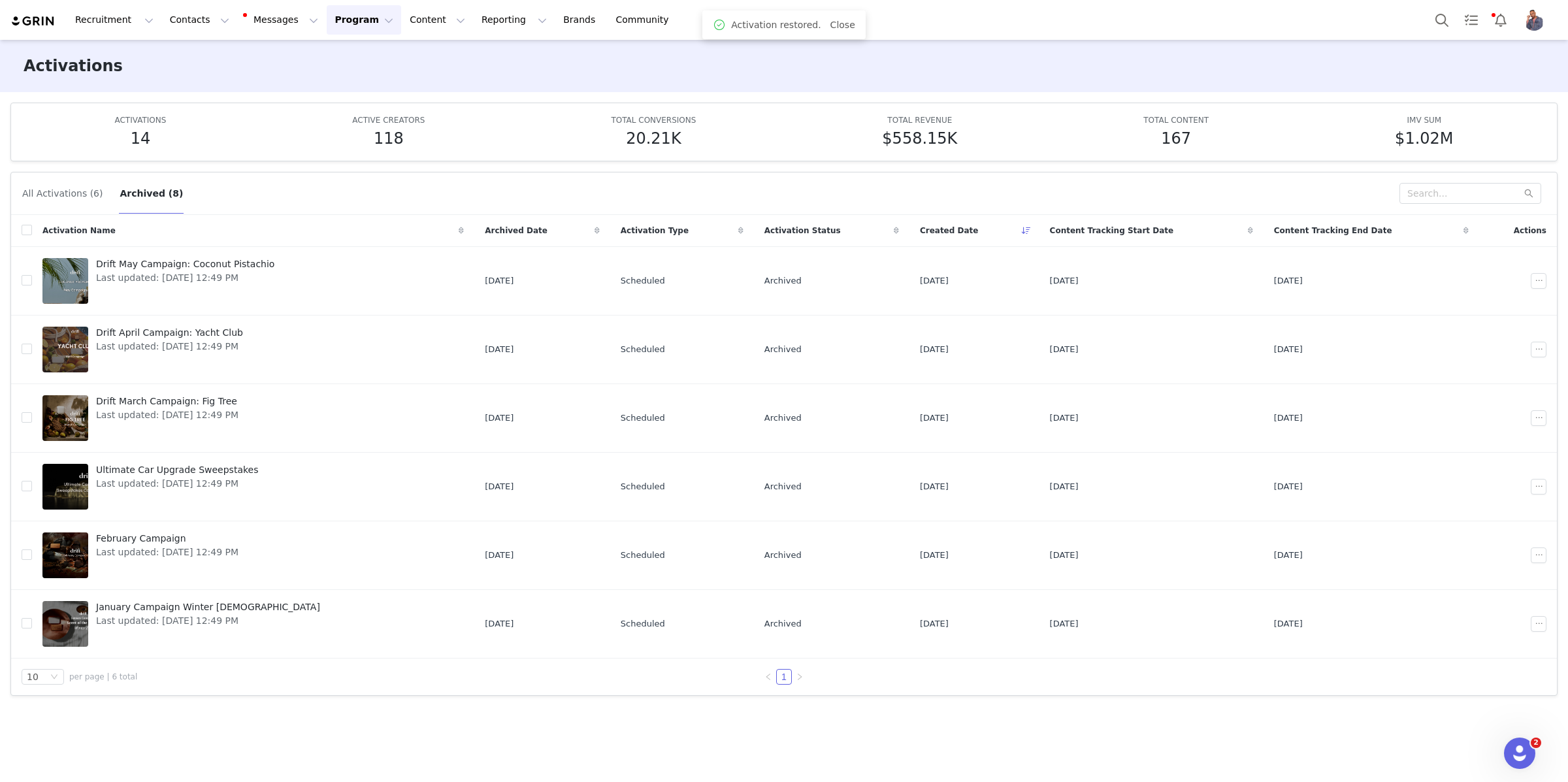
click at [62, 196] on button "All Activations (6)" at bounding box center [62, 193] width 82 height 21
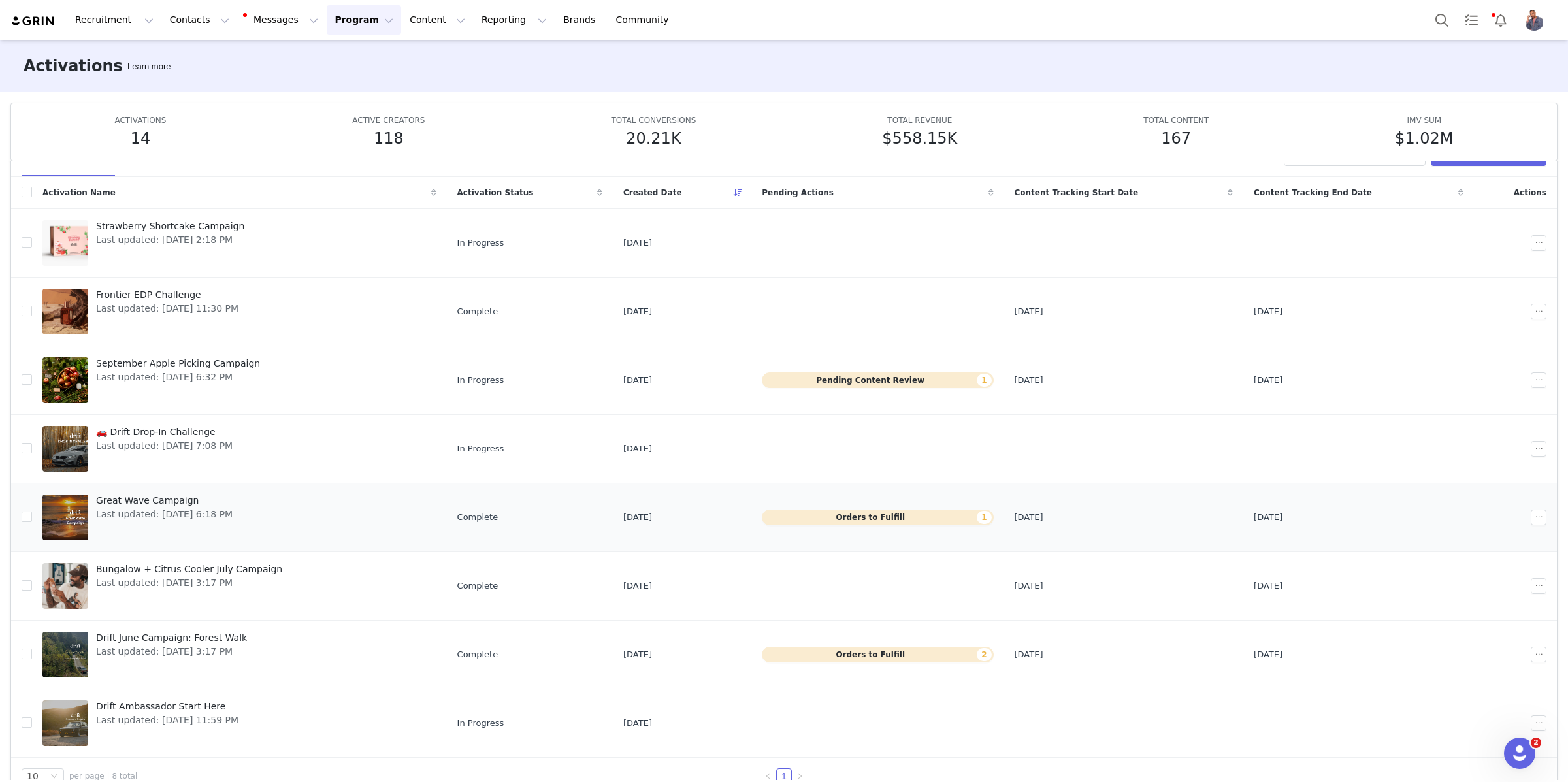
scroll to position [61, 0]
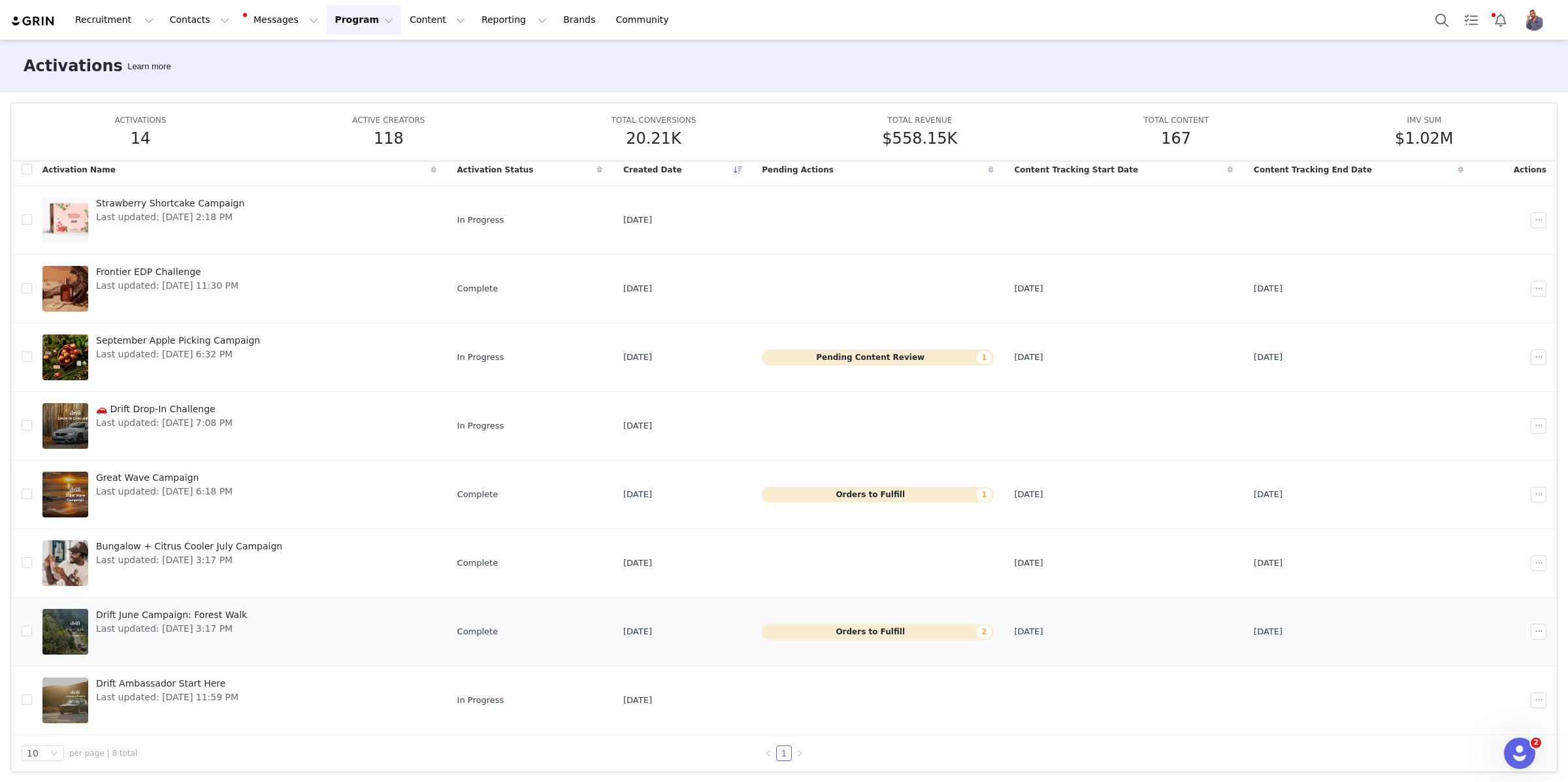
click at [182, 615] on span "Drift June Campaign: Forest Walk" at bounding box center [171, 615] width 151 height 14
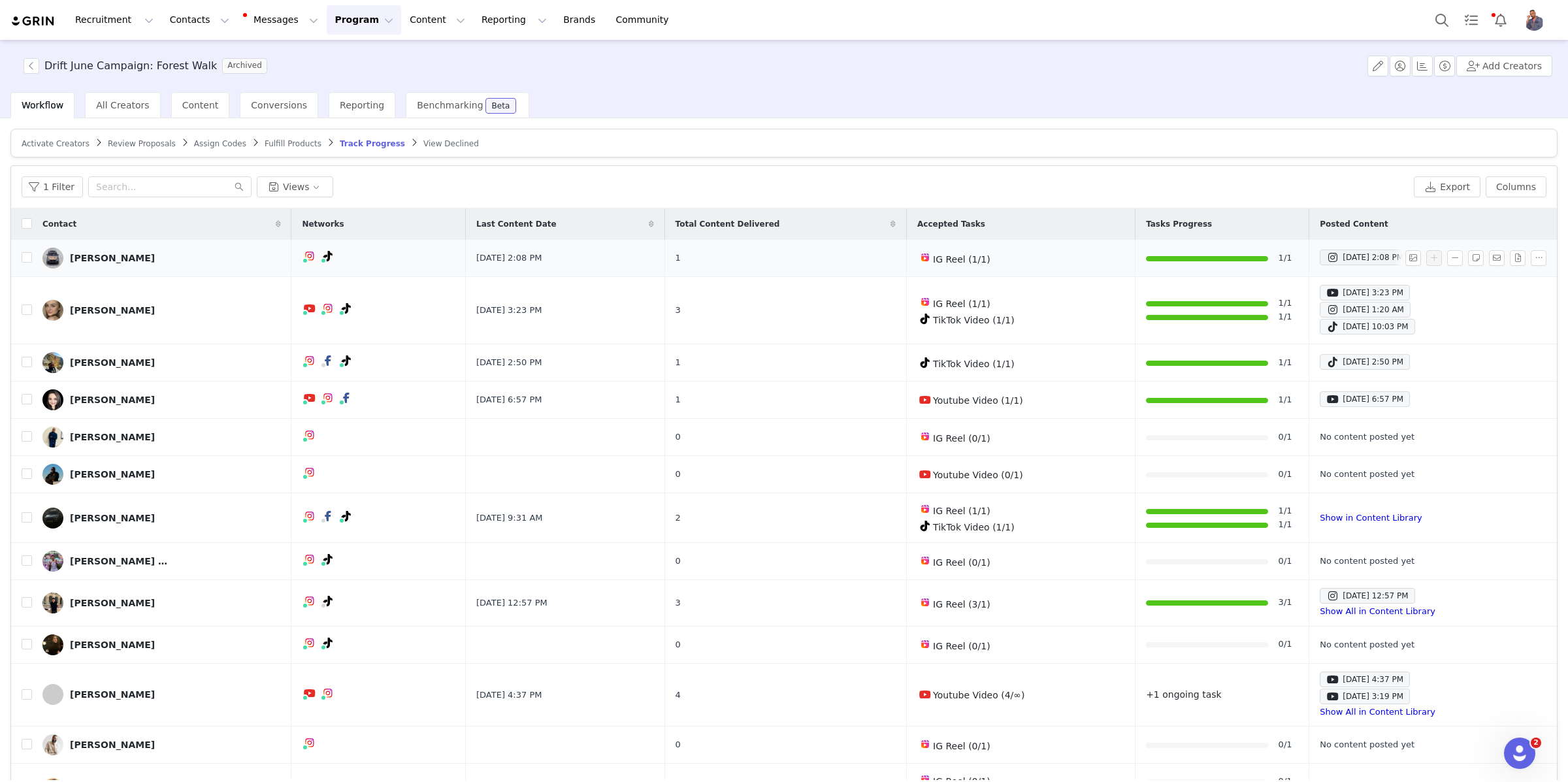
click at [120, 249] on link "[PERSON_NAME]" at bounding box center [161, 258] width 238 height 21
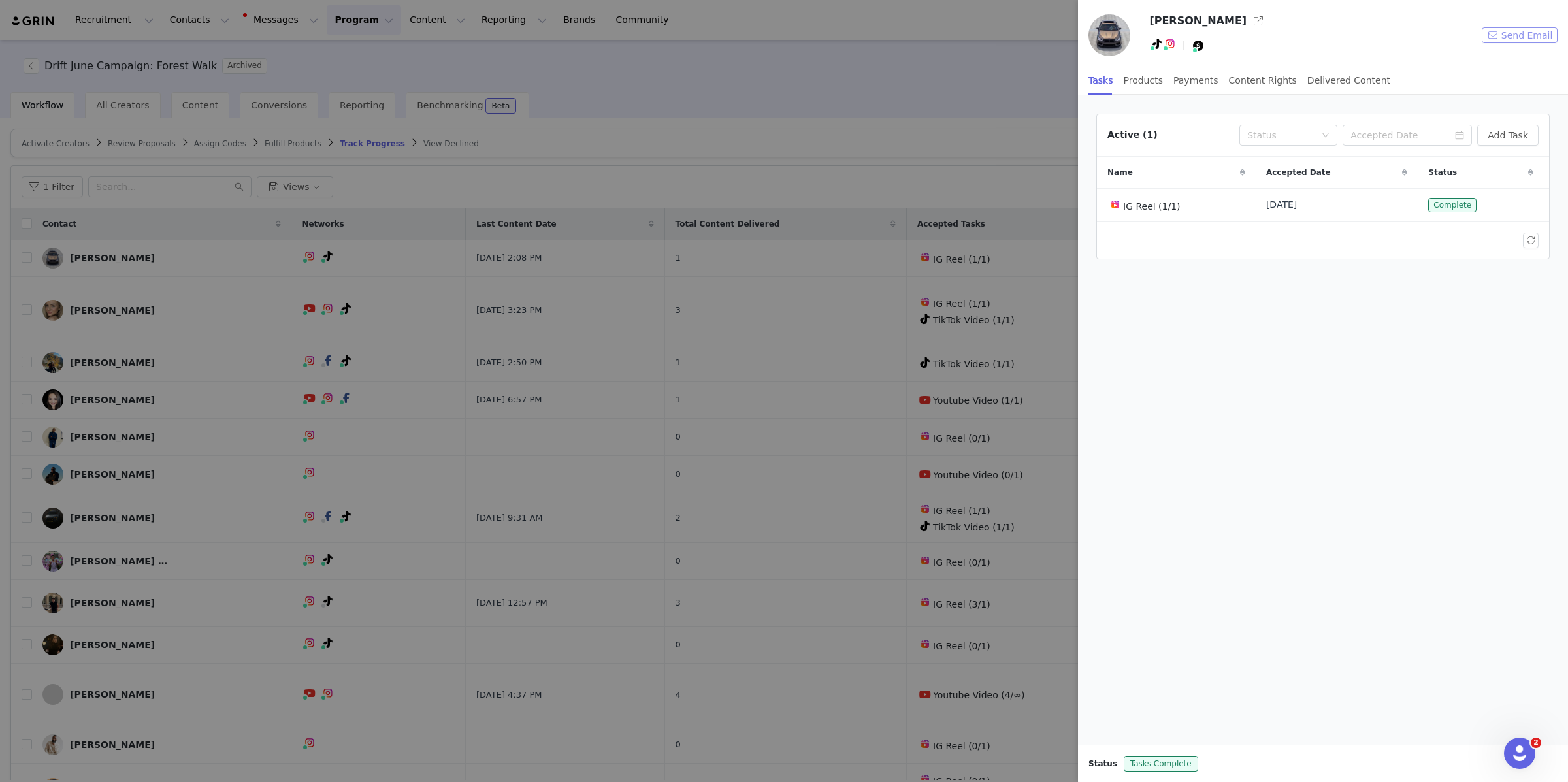
click at [1518, 30] on button "Send Email" at bounding box center [1519, 35] width 76 height 16
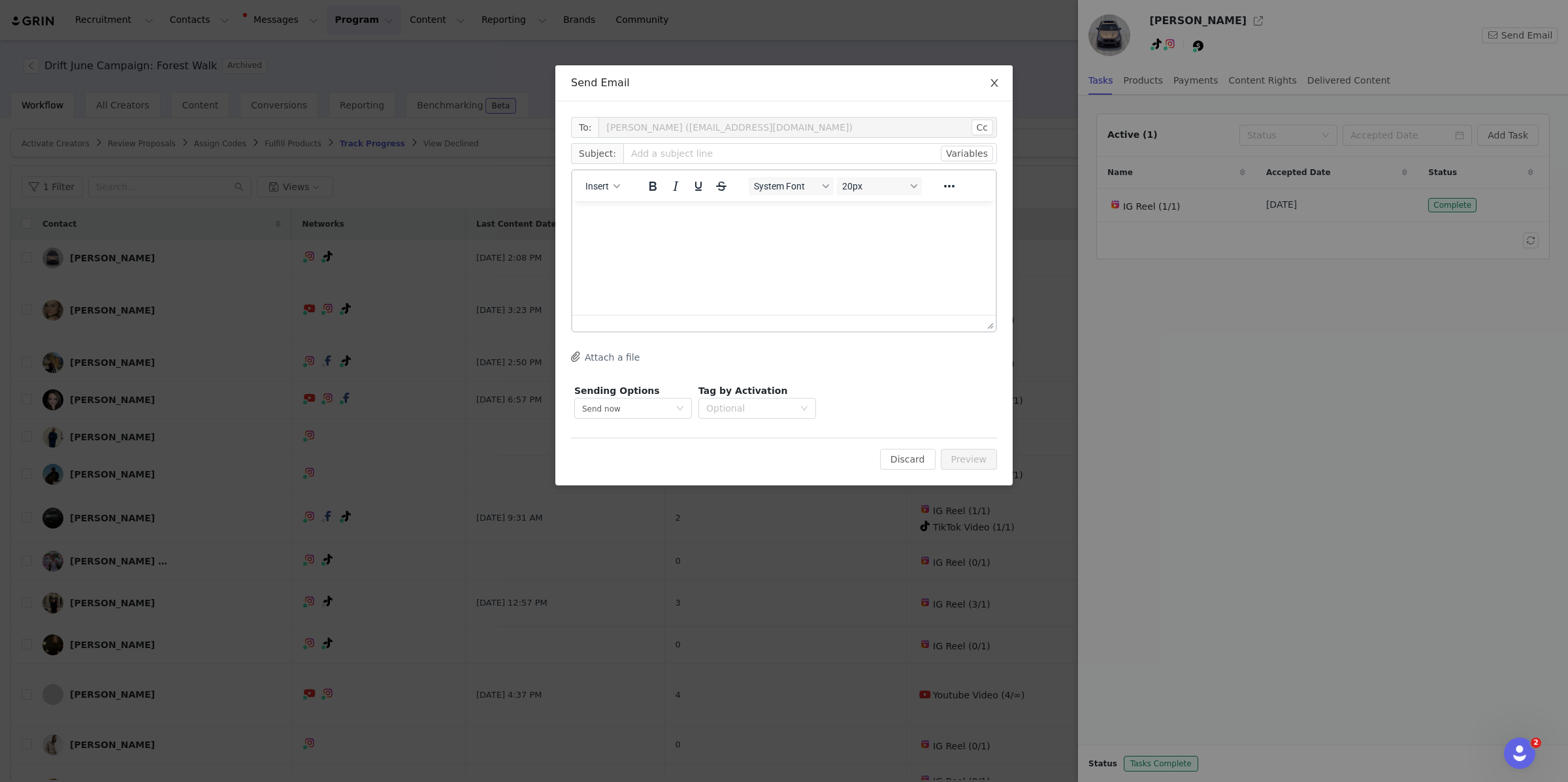
click at [985, 82] on span "Close" at bounding box center [994, 84] width 36 height 36
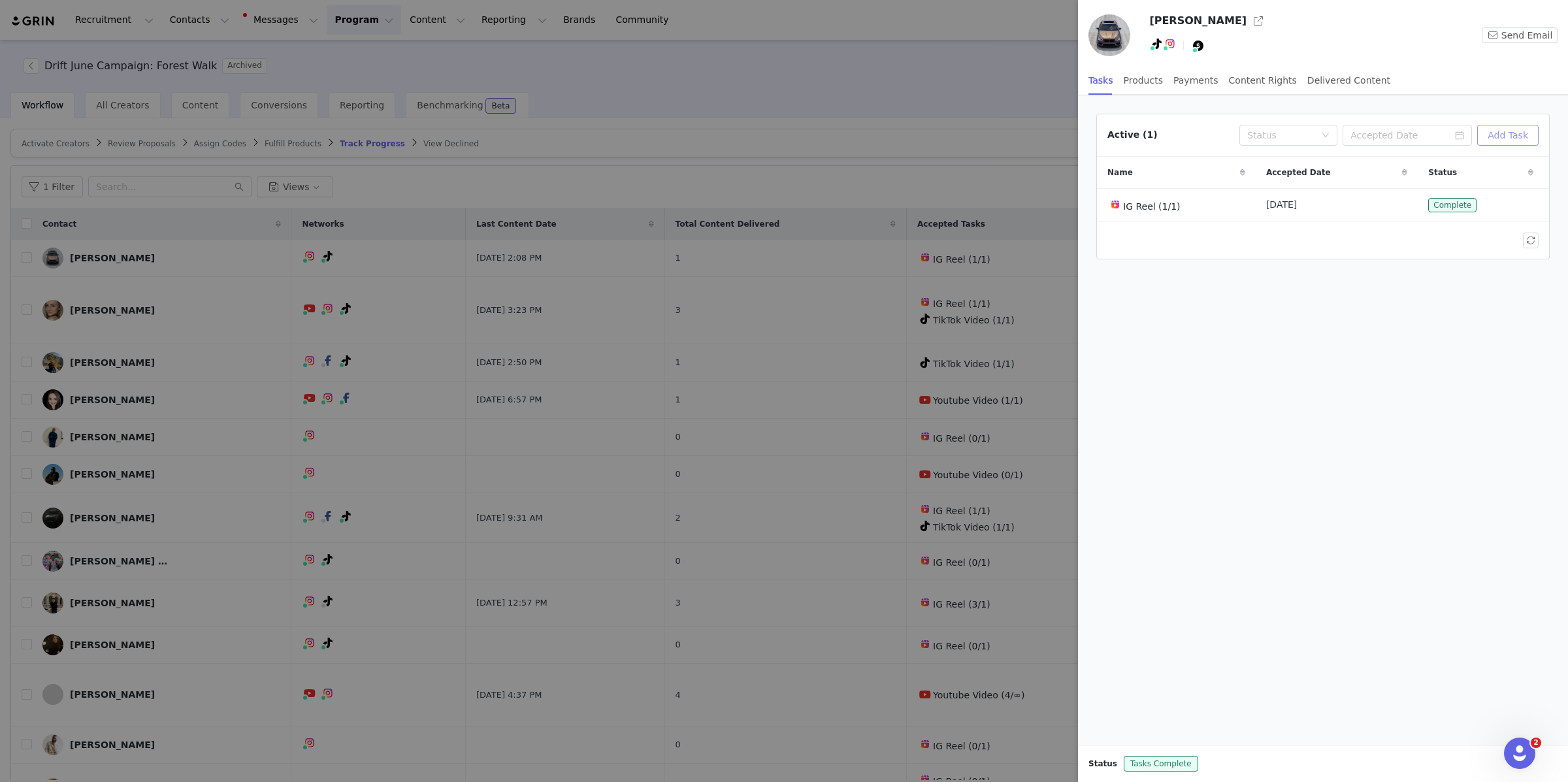
click at [1528, 136] on button "Add Task" at bounding box center [1507, 135] width 61 height 21
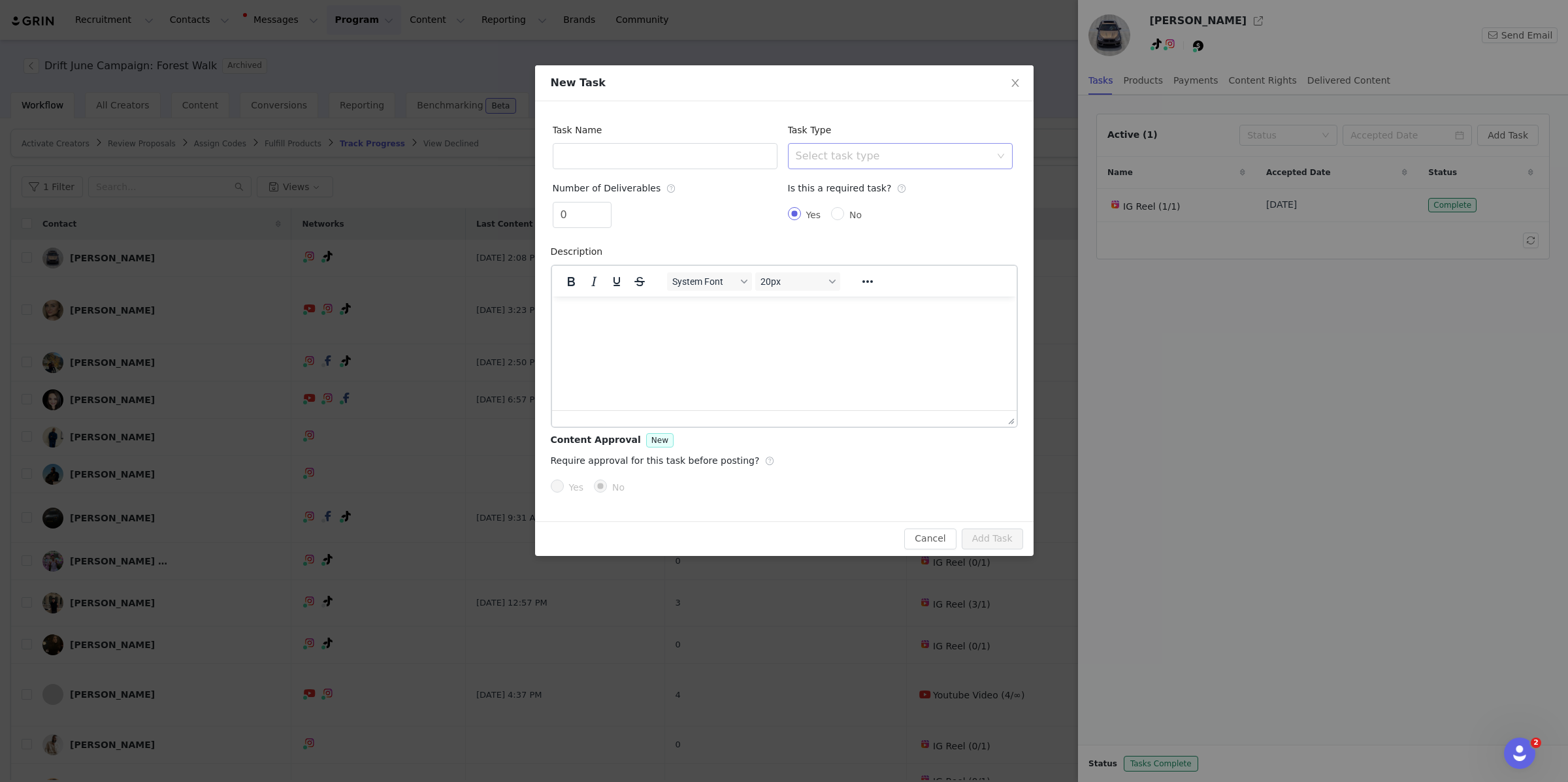
click at [829, 162] on div "Select task type" at bounding box center [893, 156] width 194 height 13
click at [846, 267] on li "TikTok Video" at bounding box center [899, 268] width 225 height 21
click at [670, 158] on input "text" at bounding box center [665, 156] width 225 height 26
type input "TT Video"
click at [994, 536] on button "Add Task" at bounding box center [992, 539] width 61 height 21
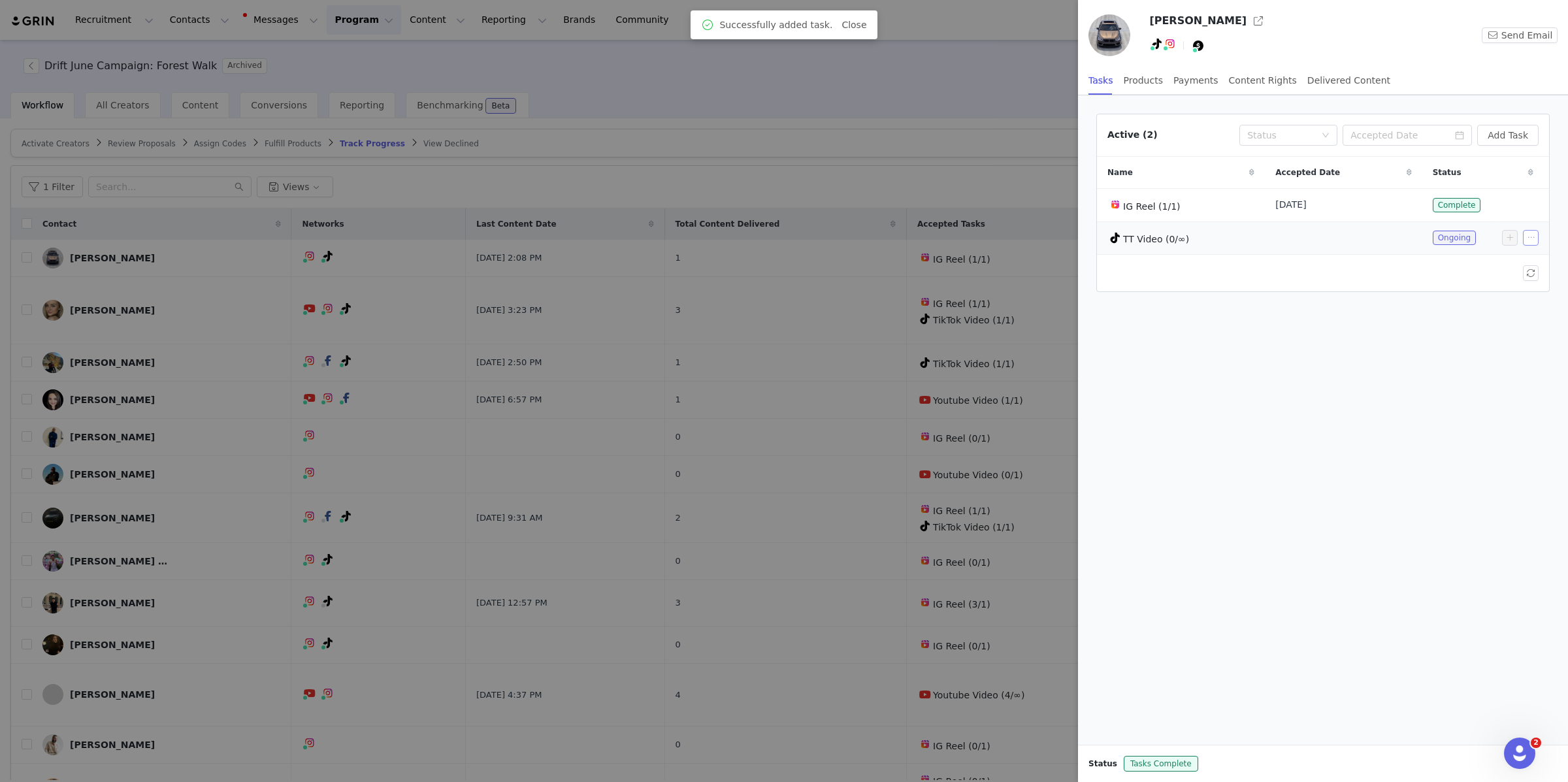
click at [1532, 242] on button "button" at bounding box center [1530, 238] width 16 height 16
click at [1527, 274] on button "button" at bounding box center [1530, 273] width 16 height 16
click at [782, 236] on div at bounding box center [784, 391] width 1568 height 782
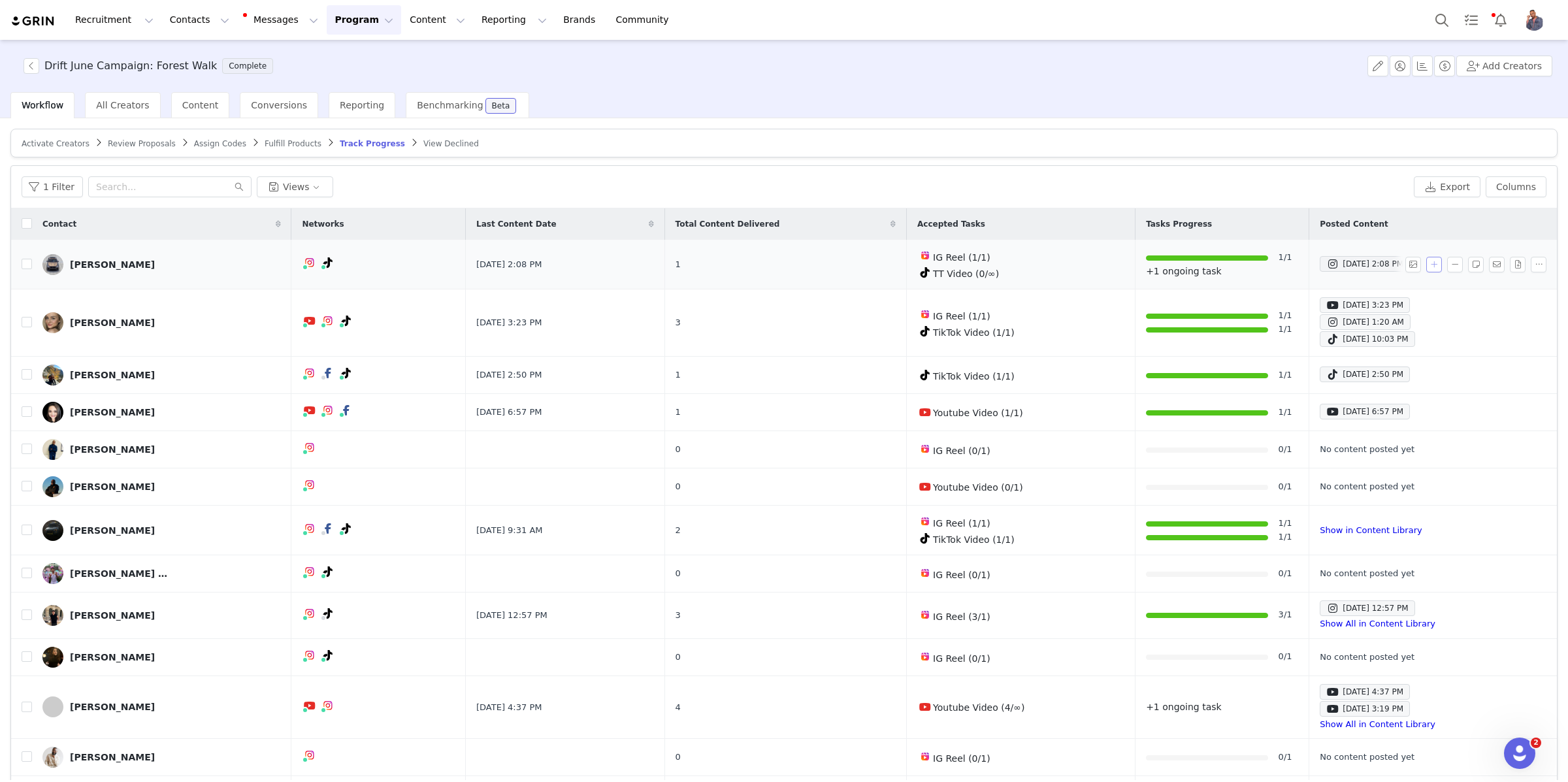
click at [1432, 265] on button "button" at bounding box center [1434, 264] width 16 height 16
click at [1307, 265] on div "Select Task" at bounding box center [1321, 263] width 160 height 20
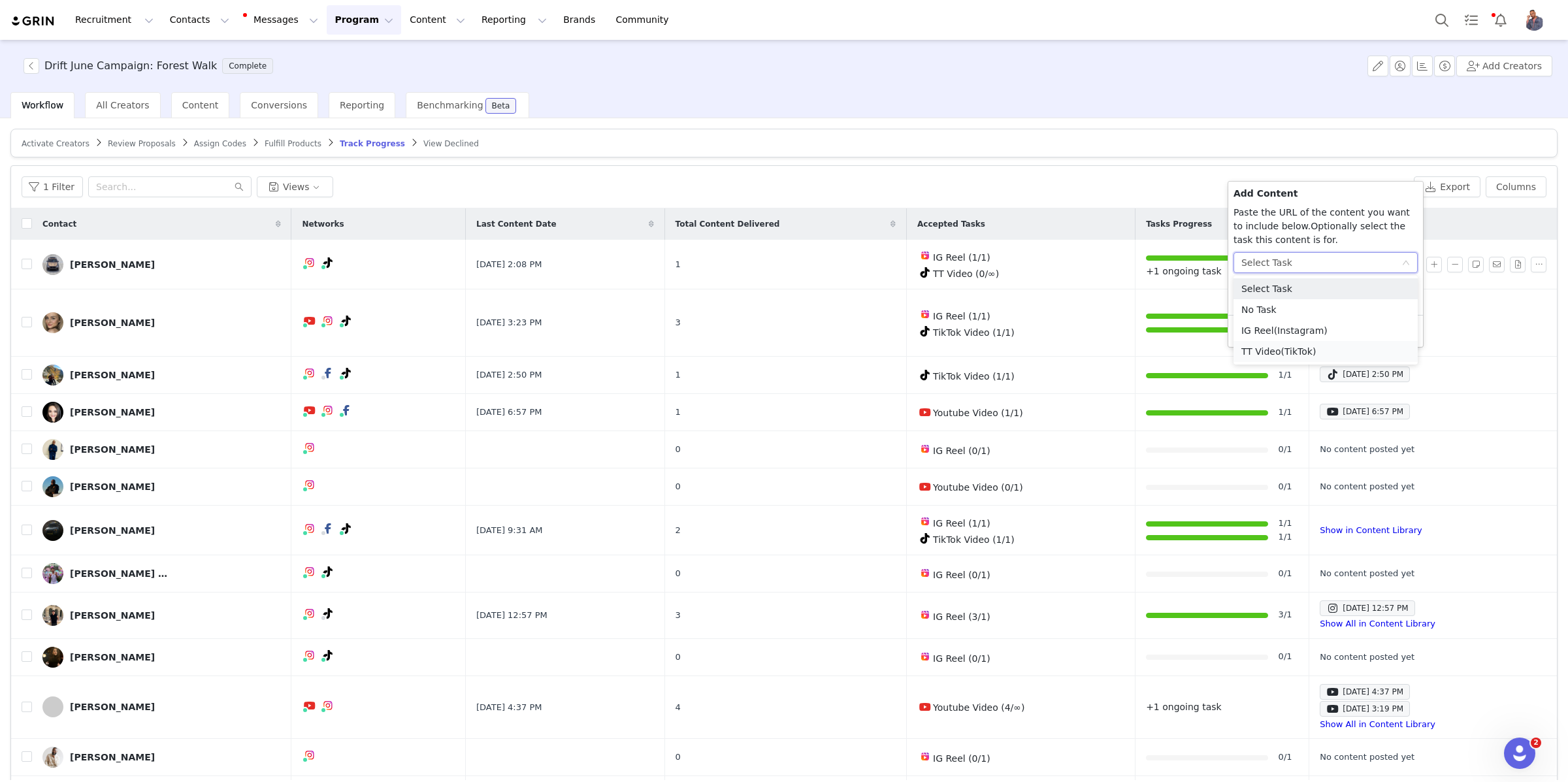
click at [1288, 355] on span "(TikTok)" at bounding box center [1299, 351] width 35 height 10
drag, startPoint x: 1285, startPoint y: 280, endPoint x: 1285, endPoint y: 288, distance: 8.0
click at [1285, 280] on span "(TikTok)" at bounding box center [1299, 276] width 35 height 10
click at [1341, 367] on li "TT Video (TikTok)" at bounding box center [1325, 365] width 184 height 21
click at [1273, 303] on input "text" at bounding box center [1325, 304] width 184 height 21
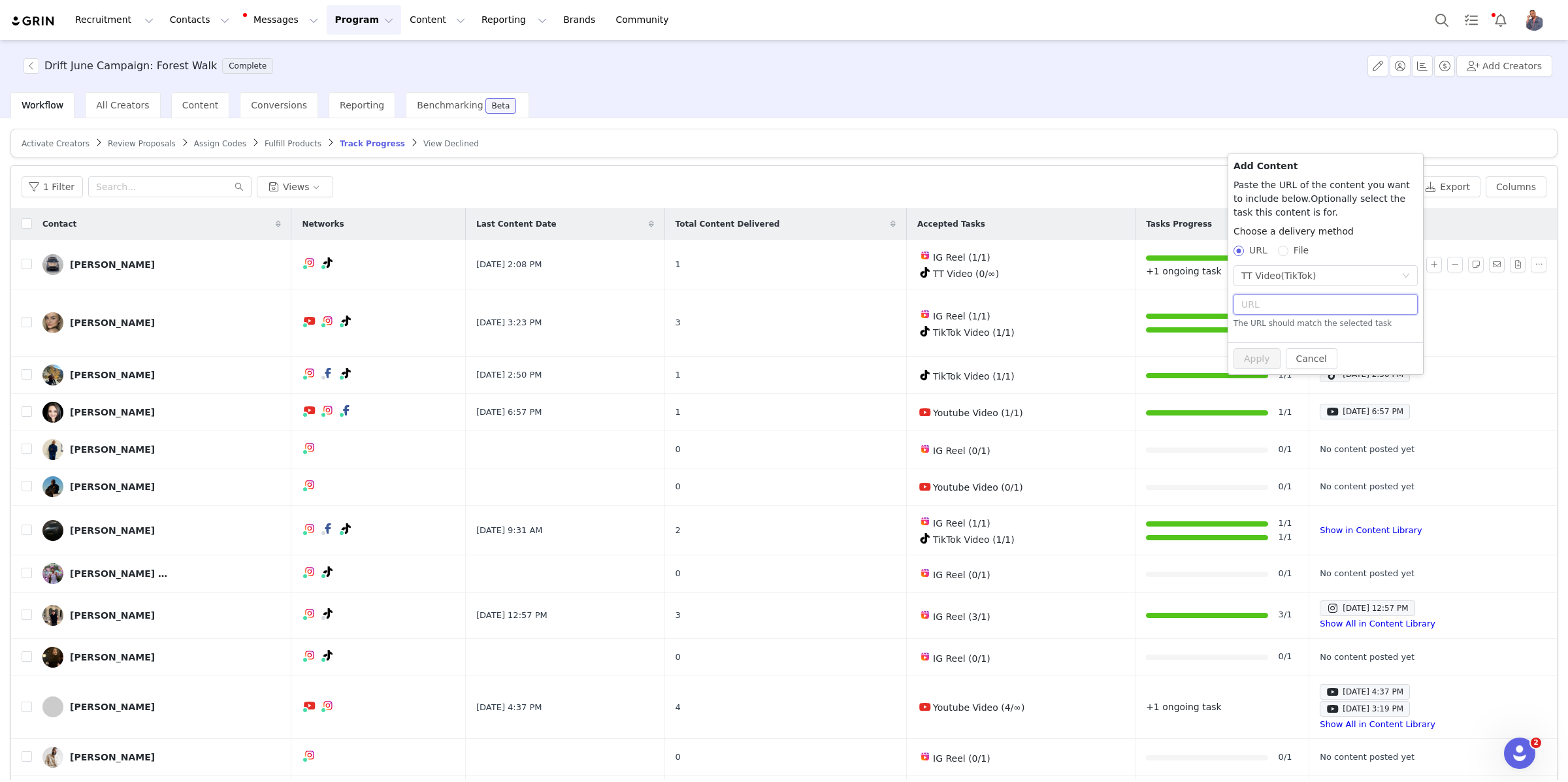
paste input "[URL][DOMAIN_NAME]"
type input "[URL][DOMAIN_NAME]"
click at [1257, 357] on button "Apply" at bounding box center [1257, 351] width 47 height 21
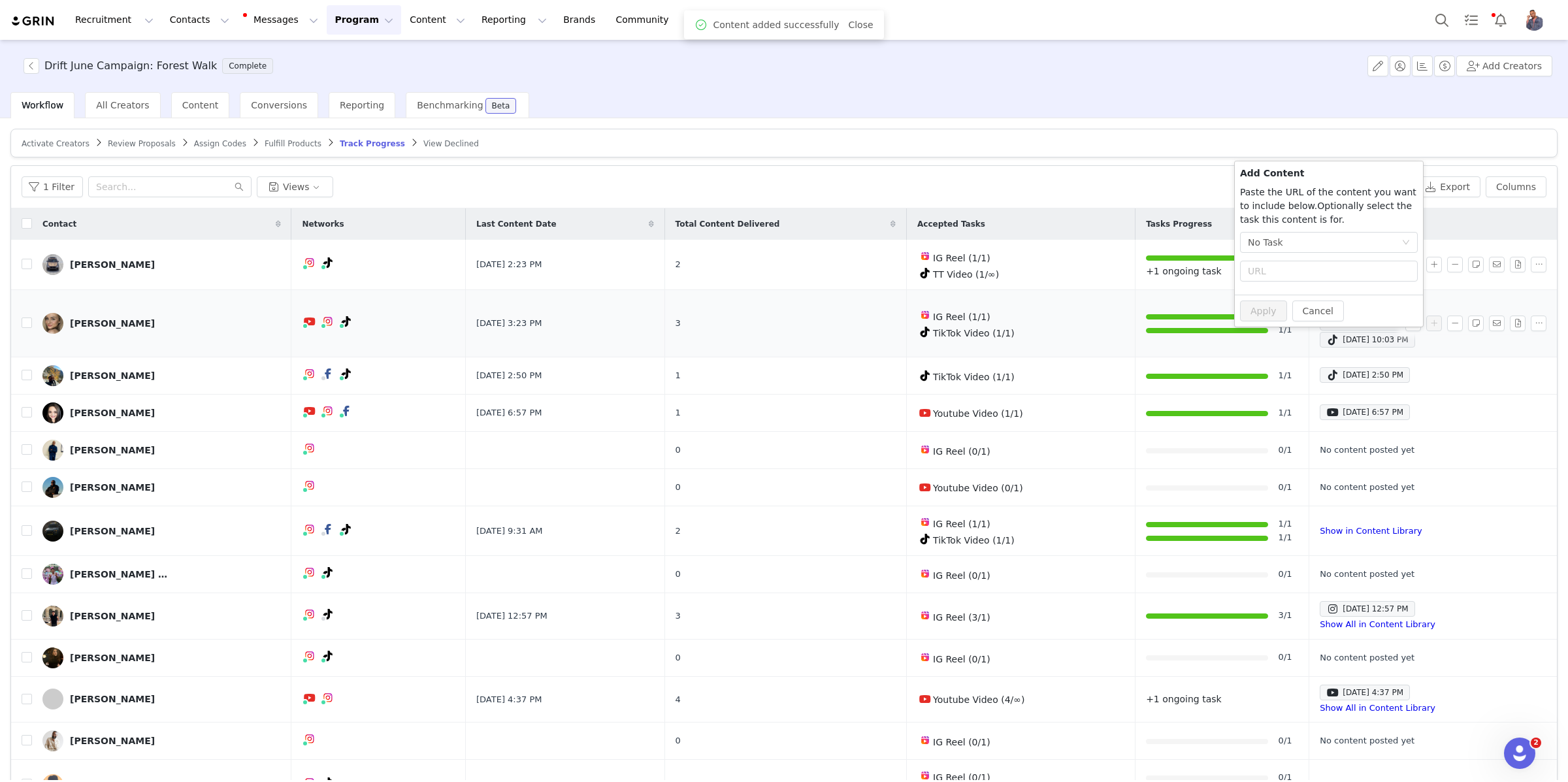
click at [1054, 159] on div "Activate Creators Review Proposals Assign Codes Fulfill Products Track Progress…" at bounding box center [784, 481] width 1547 height 704
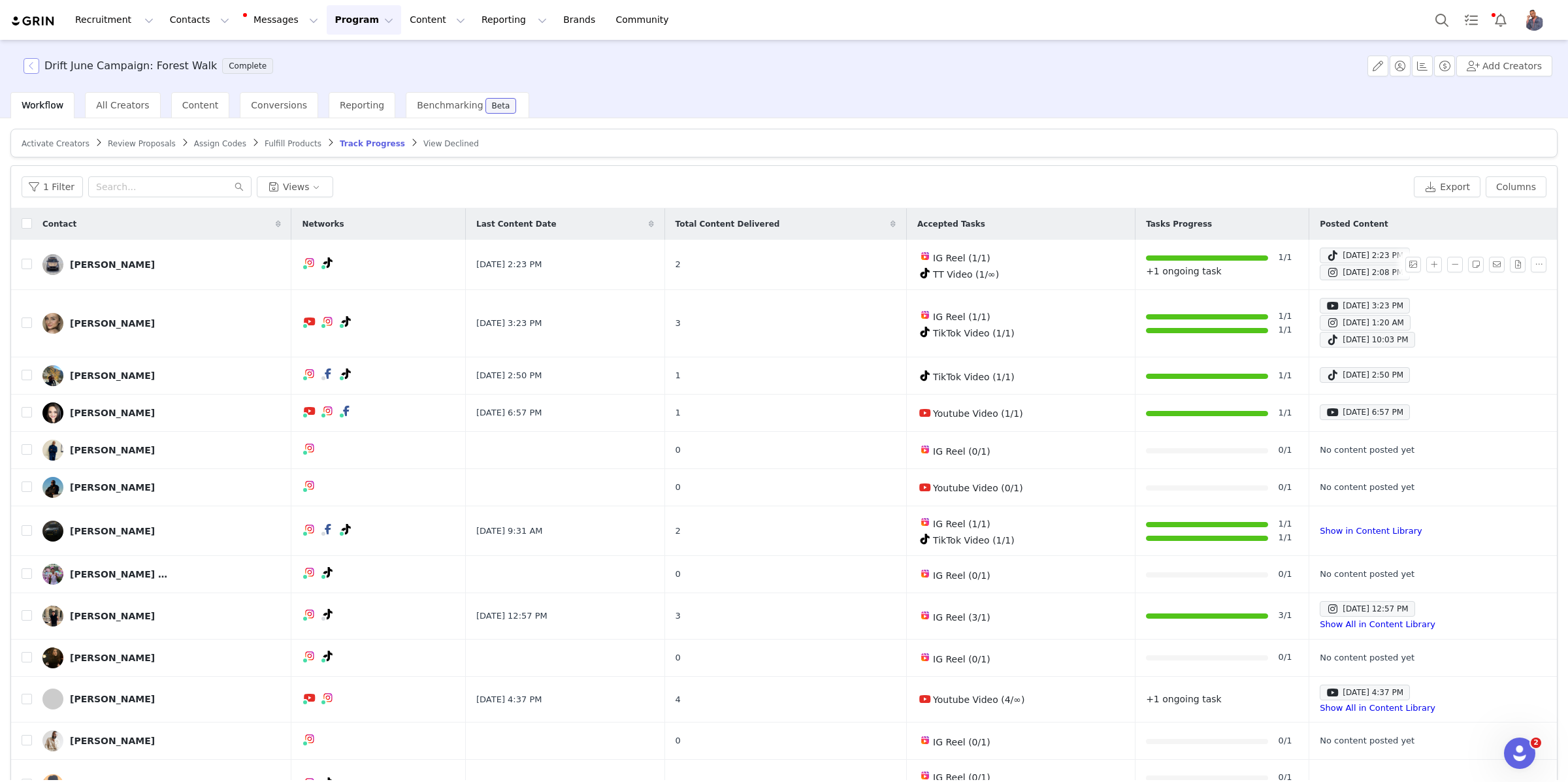
click at [30, 68] on button "button" at bounding box center [31, 66] width 16 height 16
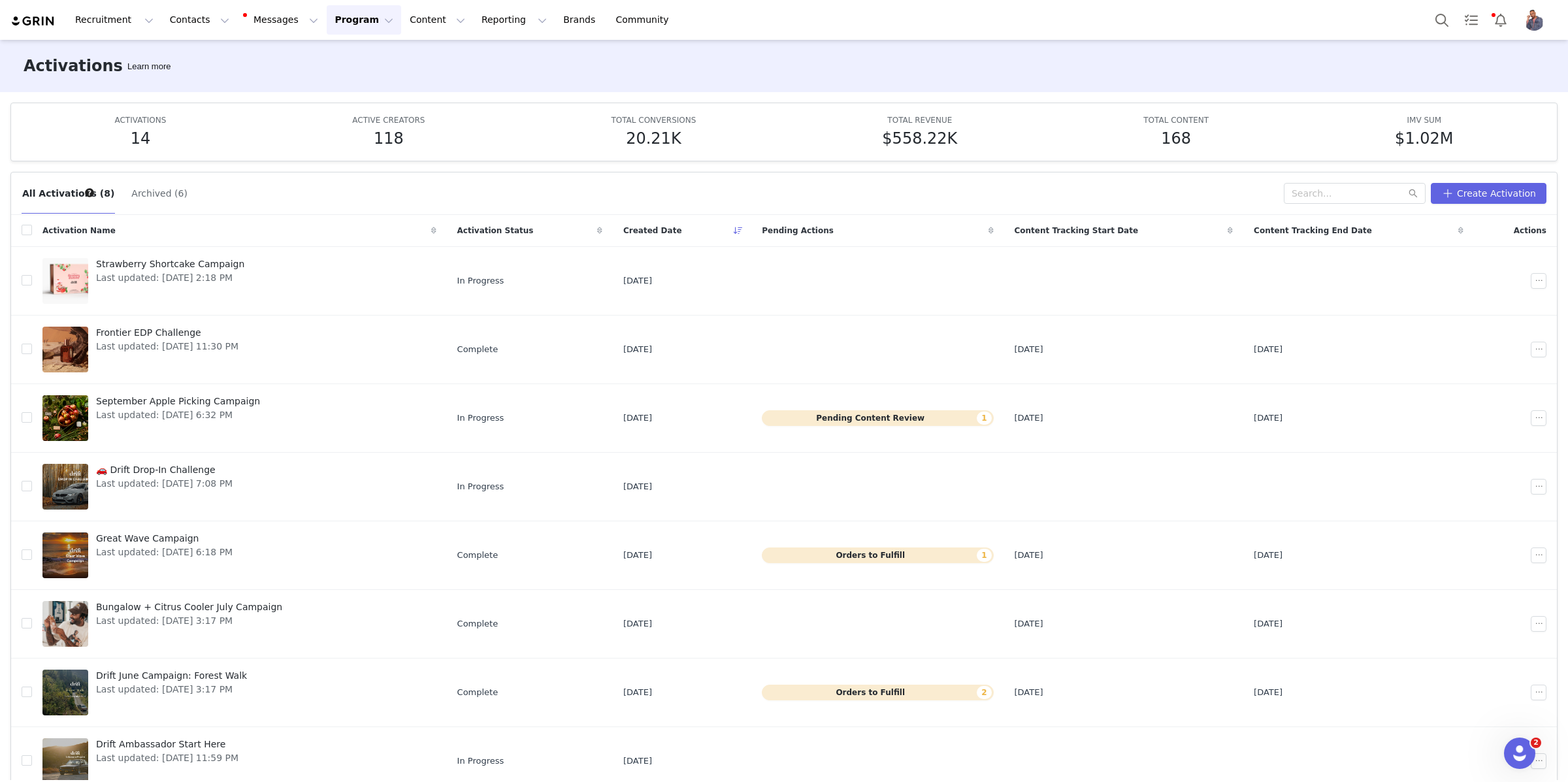
click at [140, 194] on button "Archived (6)" at bounding box center [159, 193] width 57 height 21
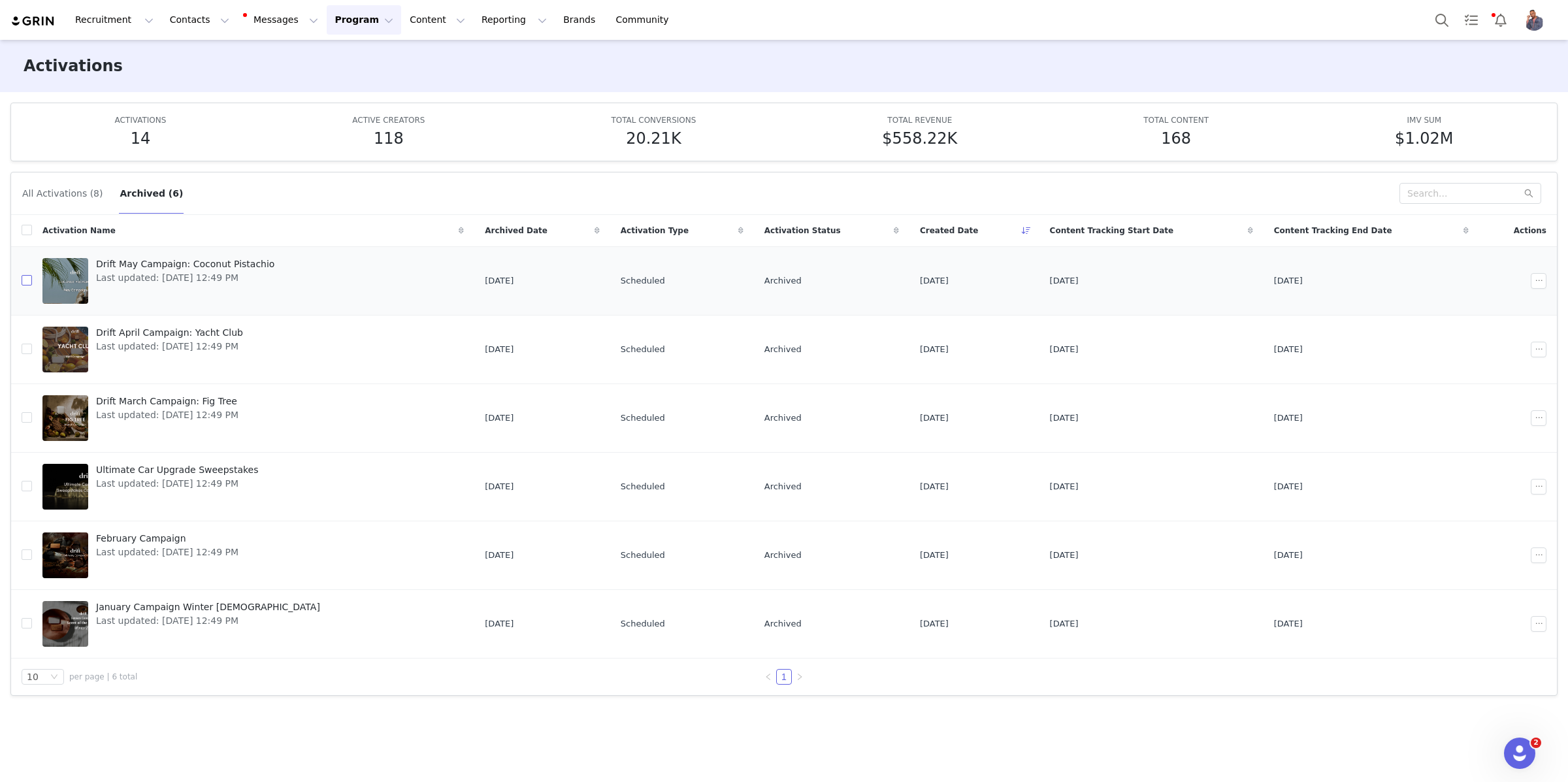
click at [26, 284] on input "checkbox" at bounding box center [26, 280] width 10 height 10
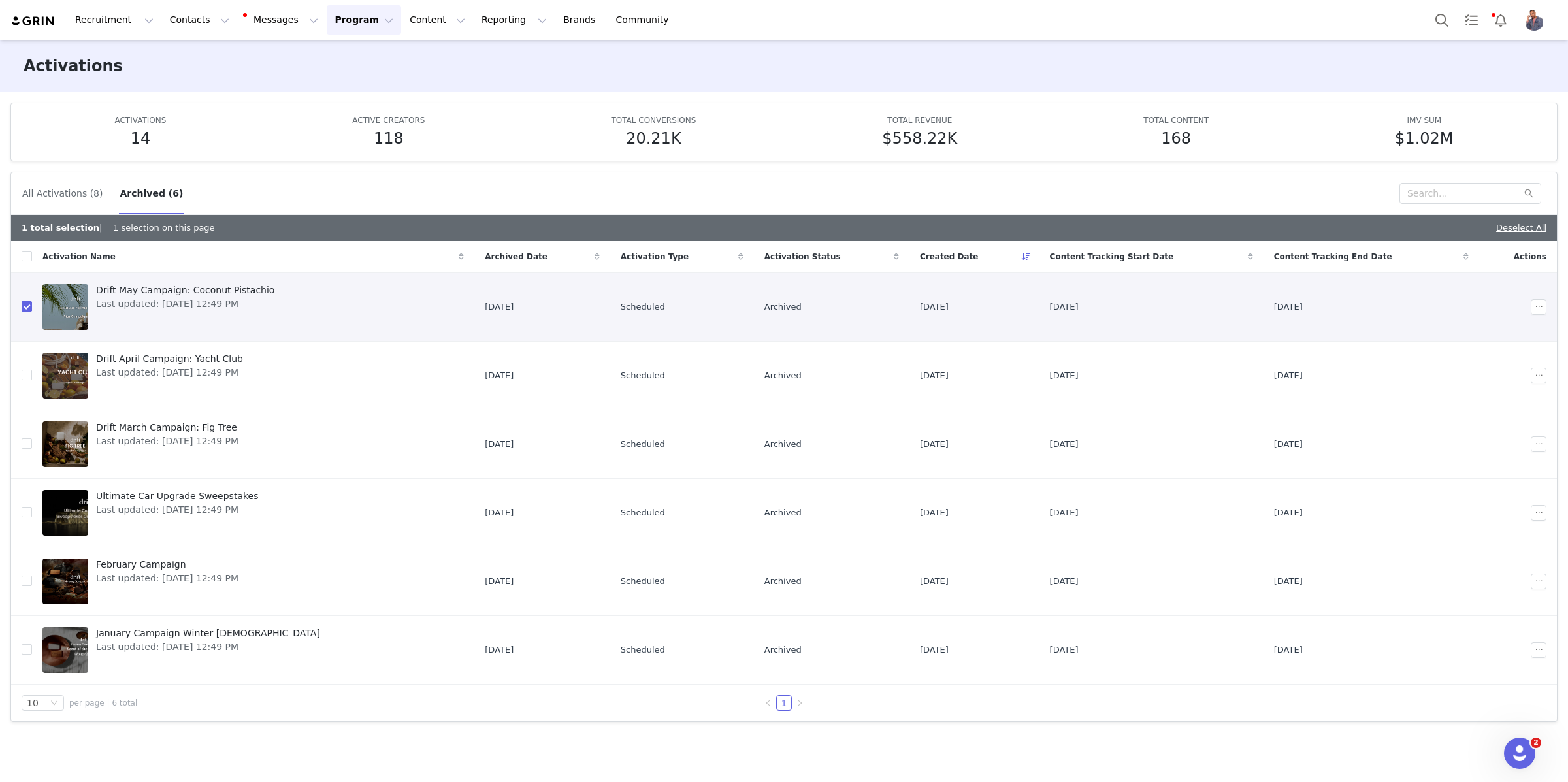
click at [26, 308] on input "checkbox" at bounding box center [26, 306] width 10 height 10
checkbox input "false"
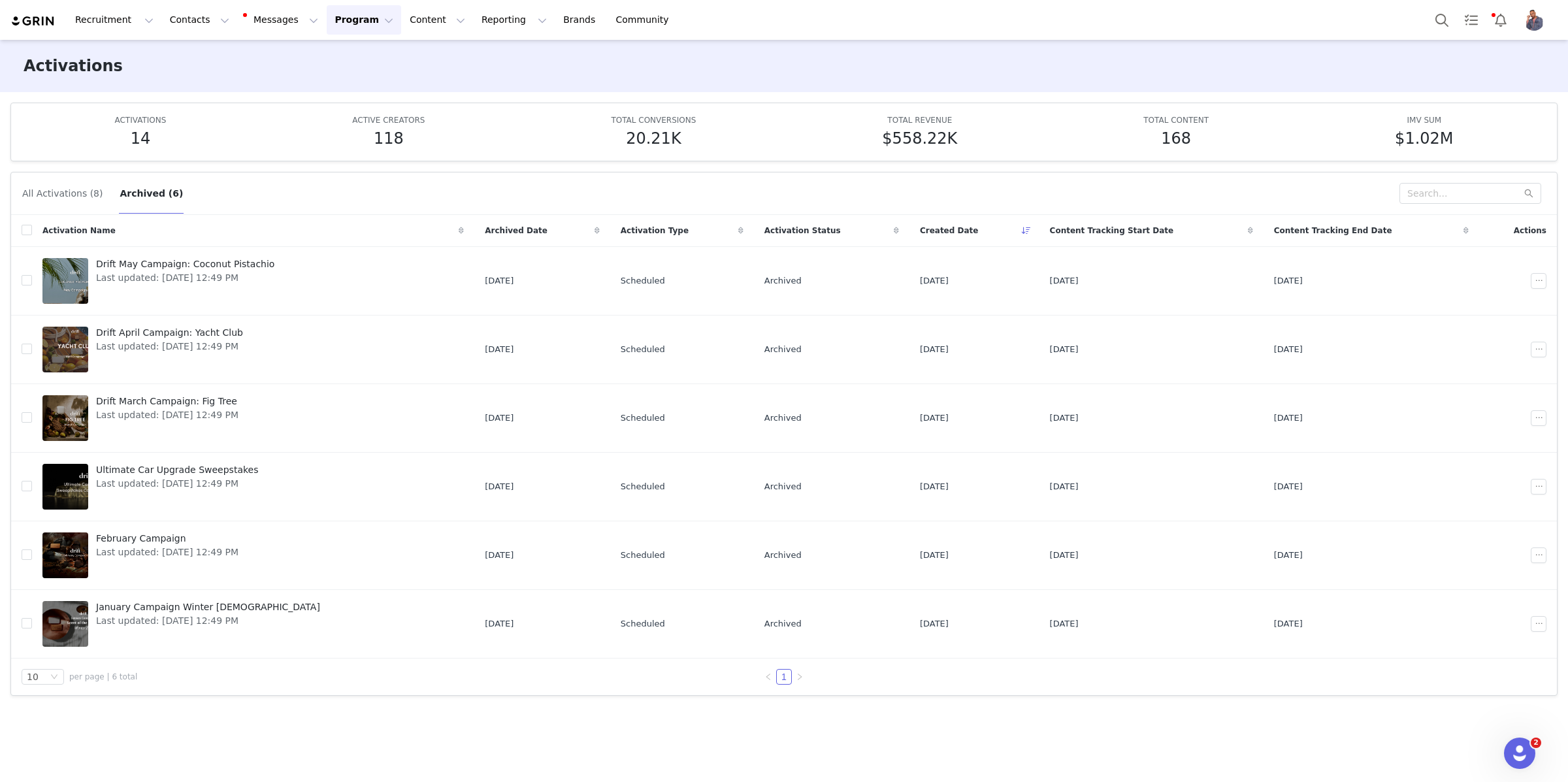
click at [57, 199] on button "All Activations (8)" at bounding box center [62, 193] width 82 height 21
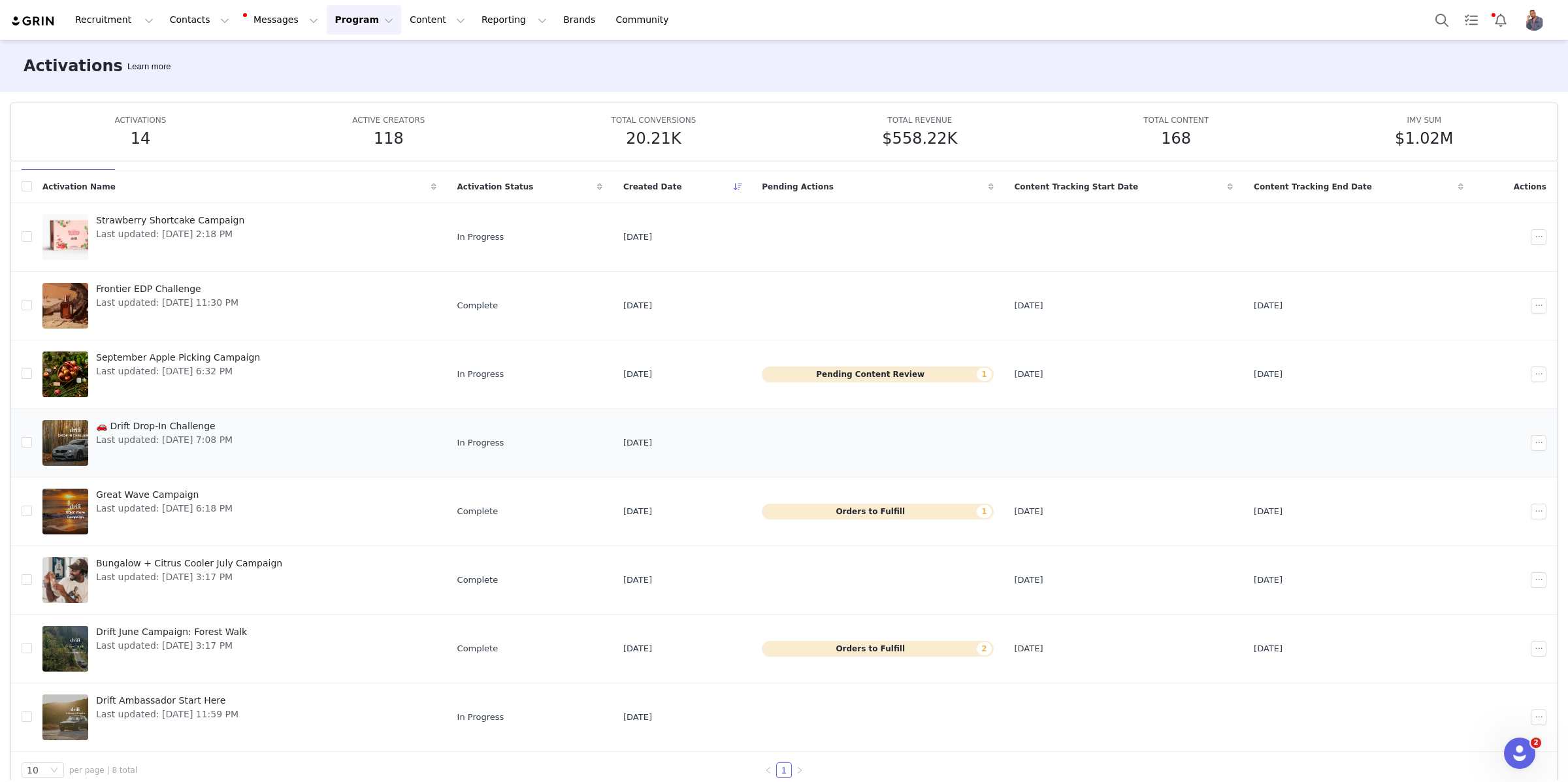
scroll to position [64, 0]
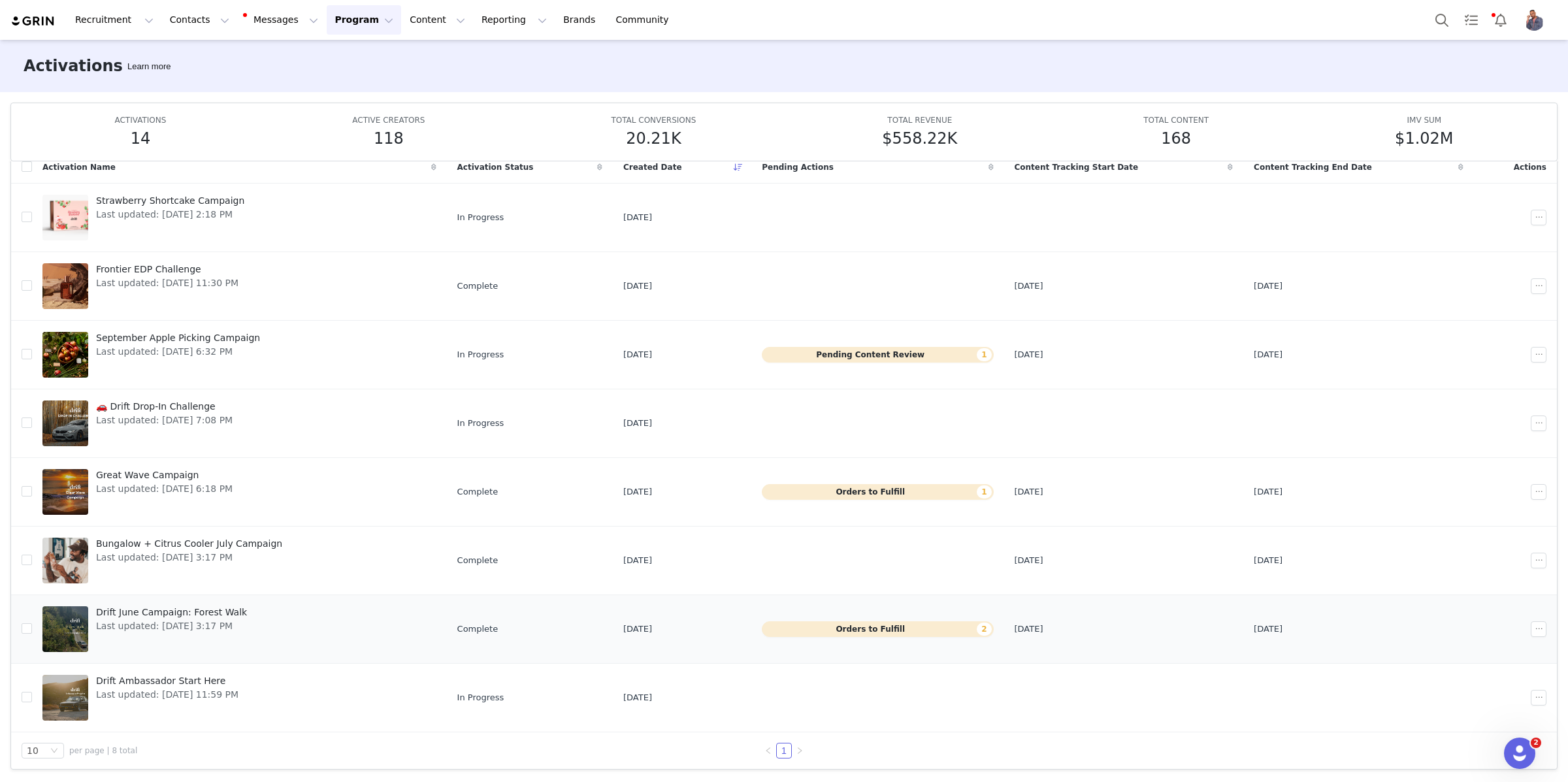
click at [207, 611] on span "Drift June Campaign: Forest Walk" at bounding box center [171, 612] width 151 height 14
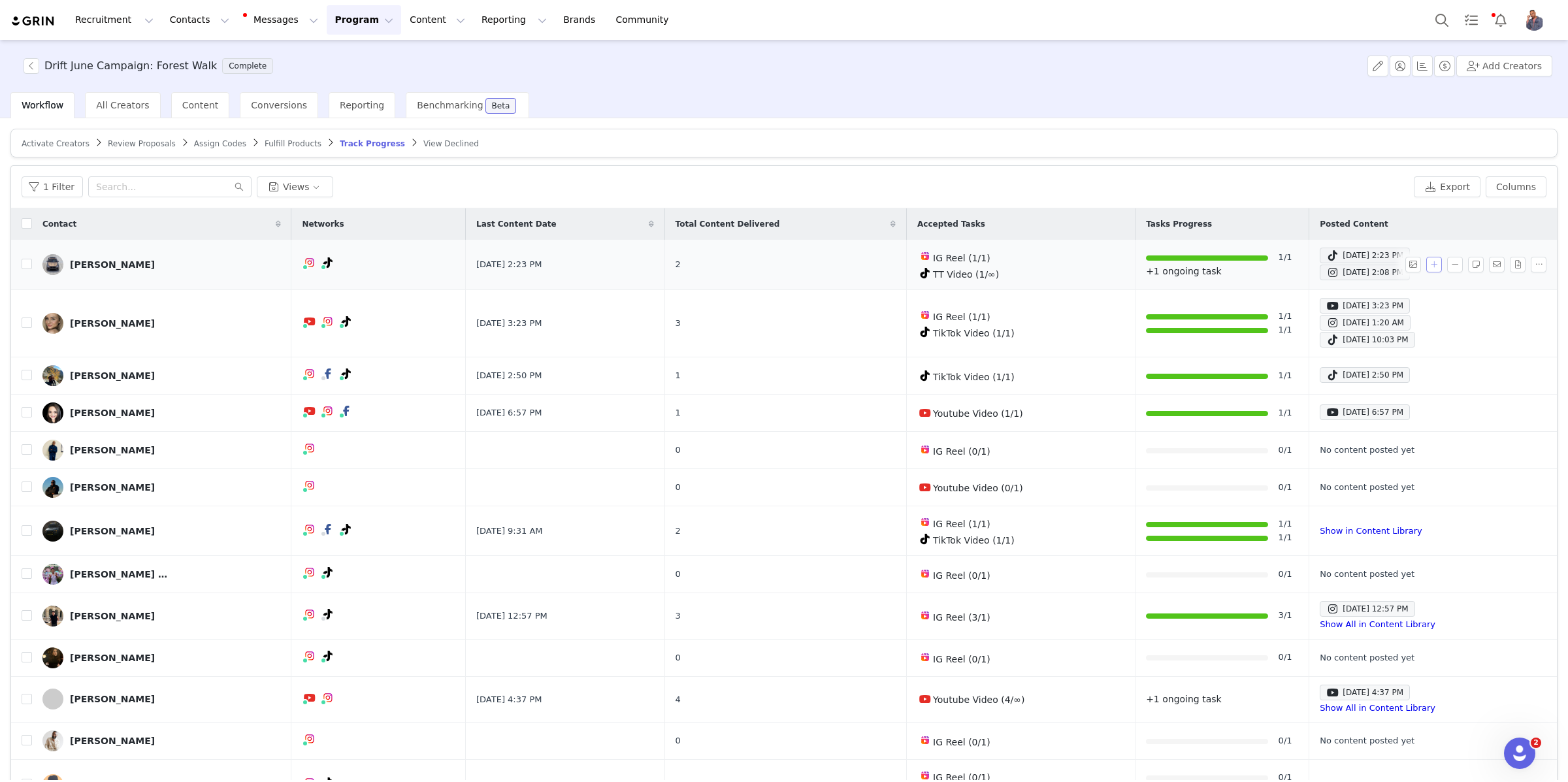
click at [1434, 267] on button "button" at bounding box center [1434, 264] width 16 height 16
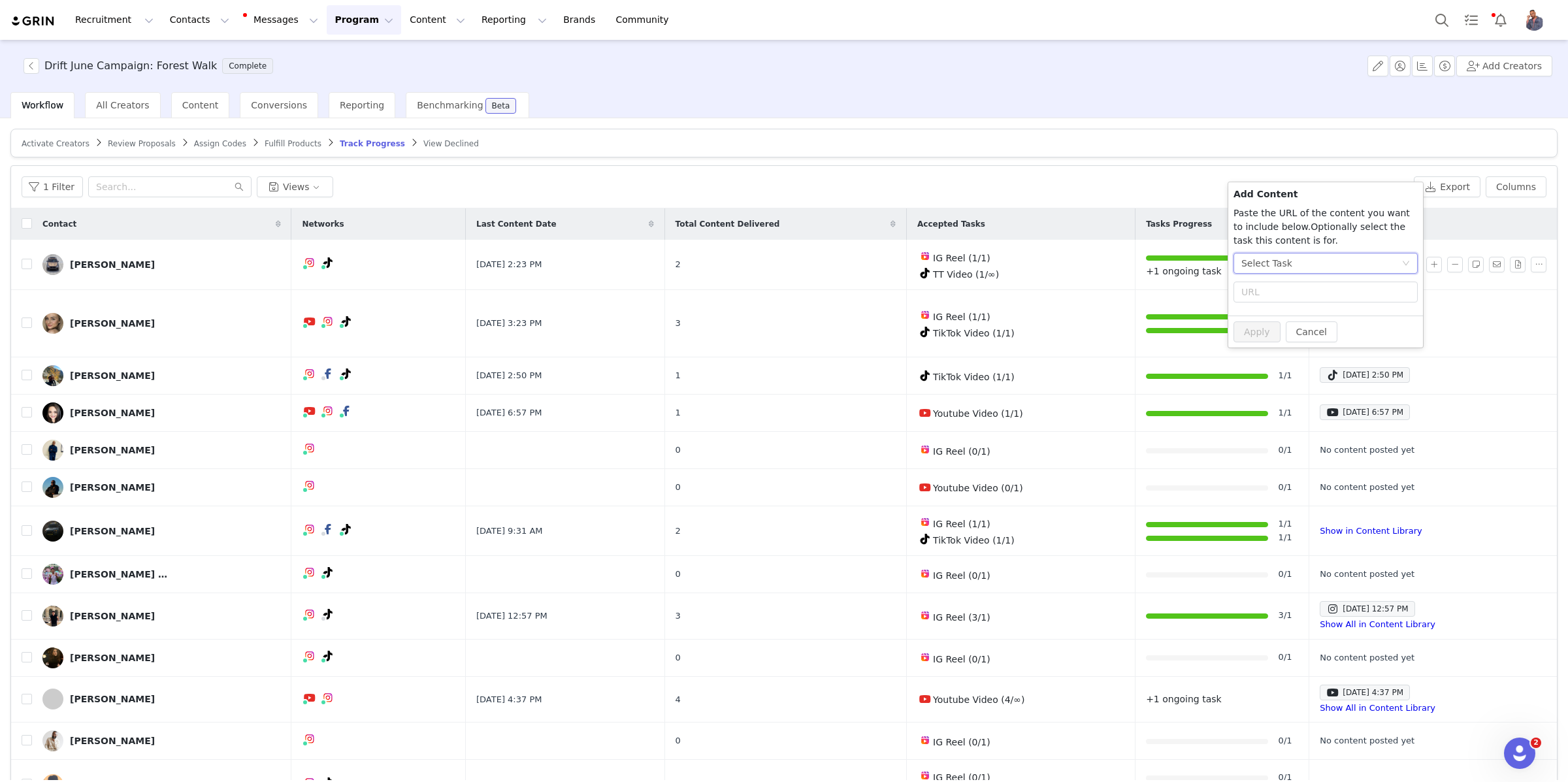
click at [1328, 269] on div "Select Task" at bounding box center [1321, 263] width 160 height 20
click at [1312, 350] on span "(TikTok)" at bounding box center [1299, 352] width 35 height 10
click at [1304, 311] on input "text" at bounding box center [1325, 305] width 184 height 21
paste input "[URL][DOMAIN_NAME]"
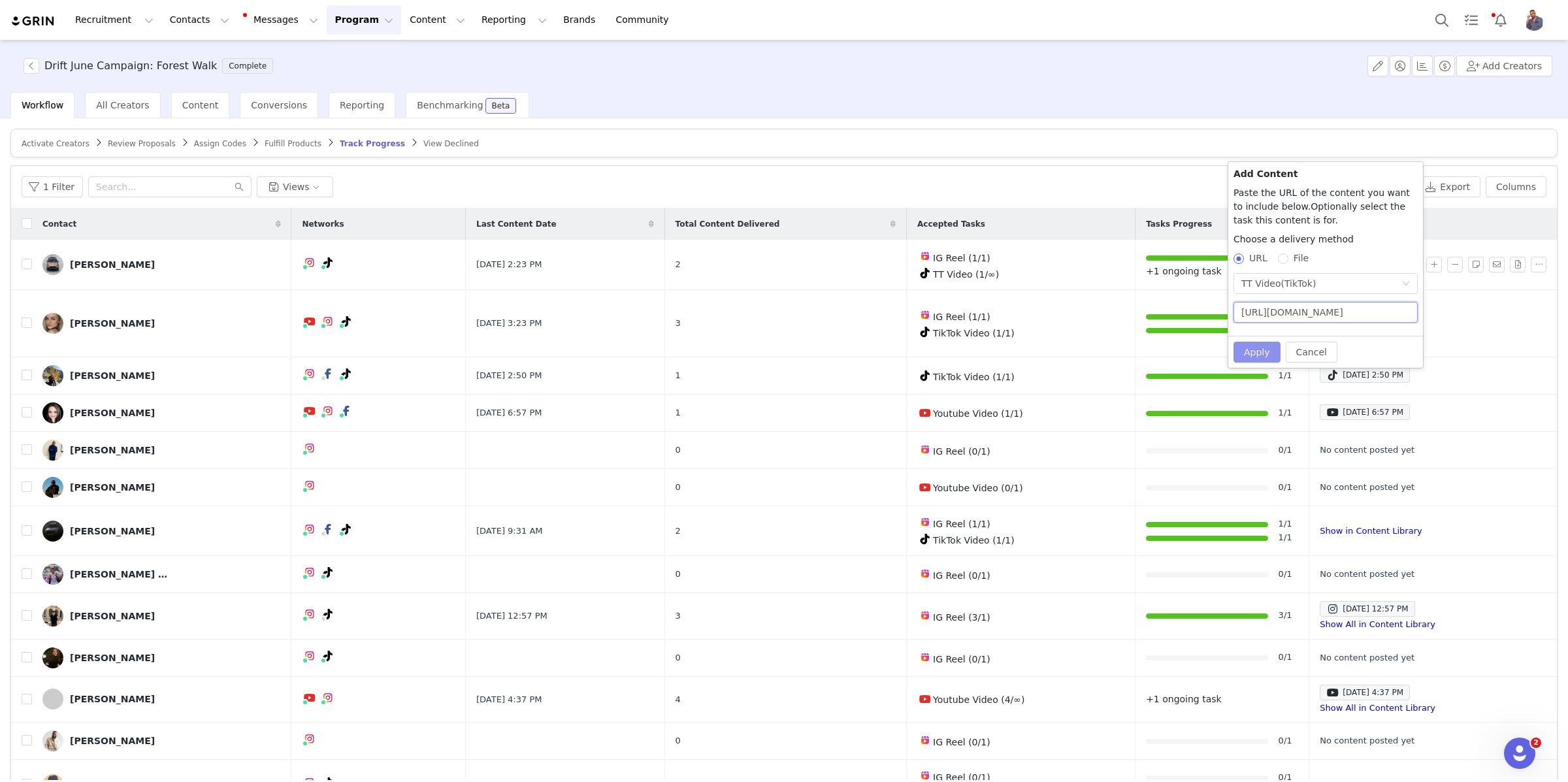
type input "[URL][DOMAIN_NAME]"
click at [1261, 348] on button "Apply" at bounding box center [1257, 352] width 47 height 21
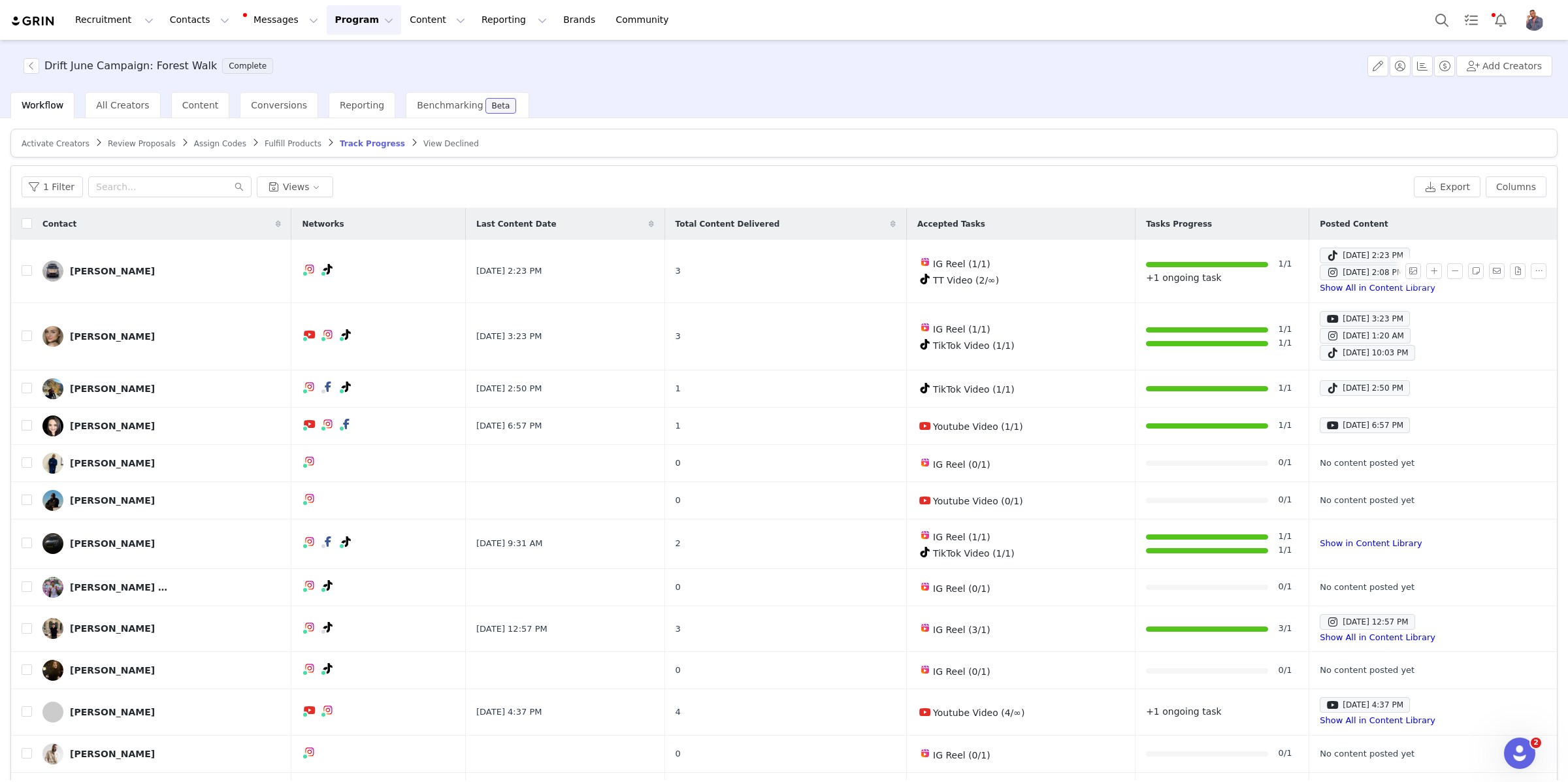
click at [329, 22] on button "Program Program" at bounding box center [364, 20] width 74 height 30
click at [328, 60] on p "Activations" at bounding box center [342, 57] width 51 height 14
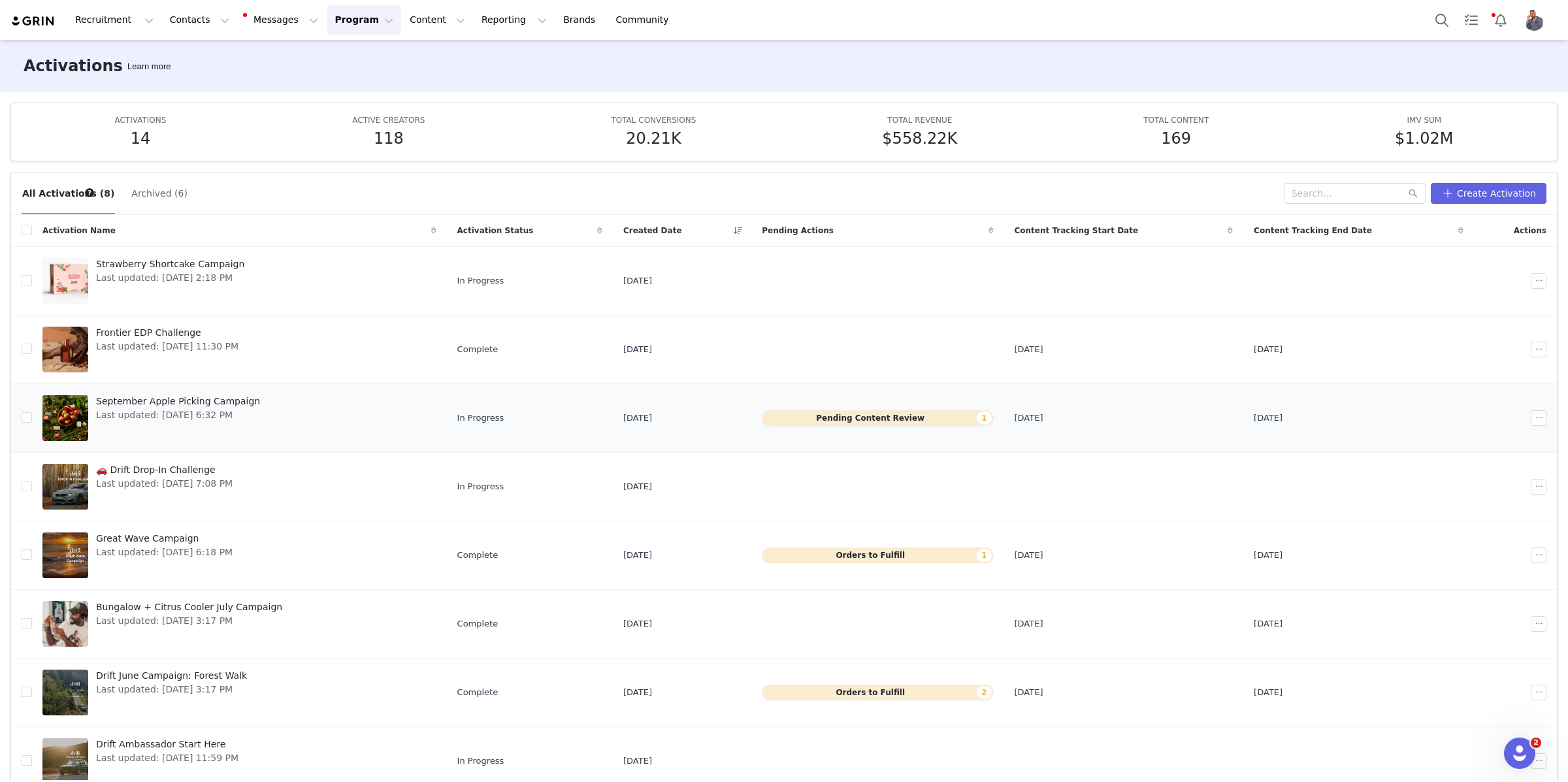
click at [818, 423] on button "Pending Content Review 1" at bounding box center [877, 418] width 232 height 16
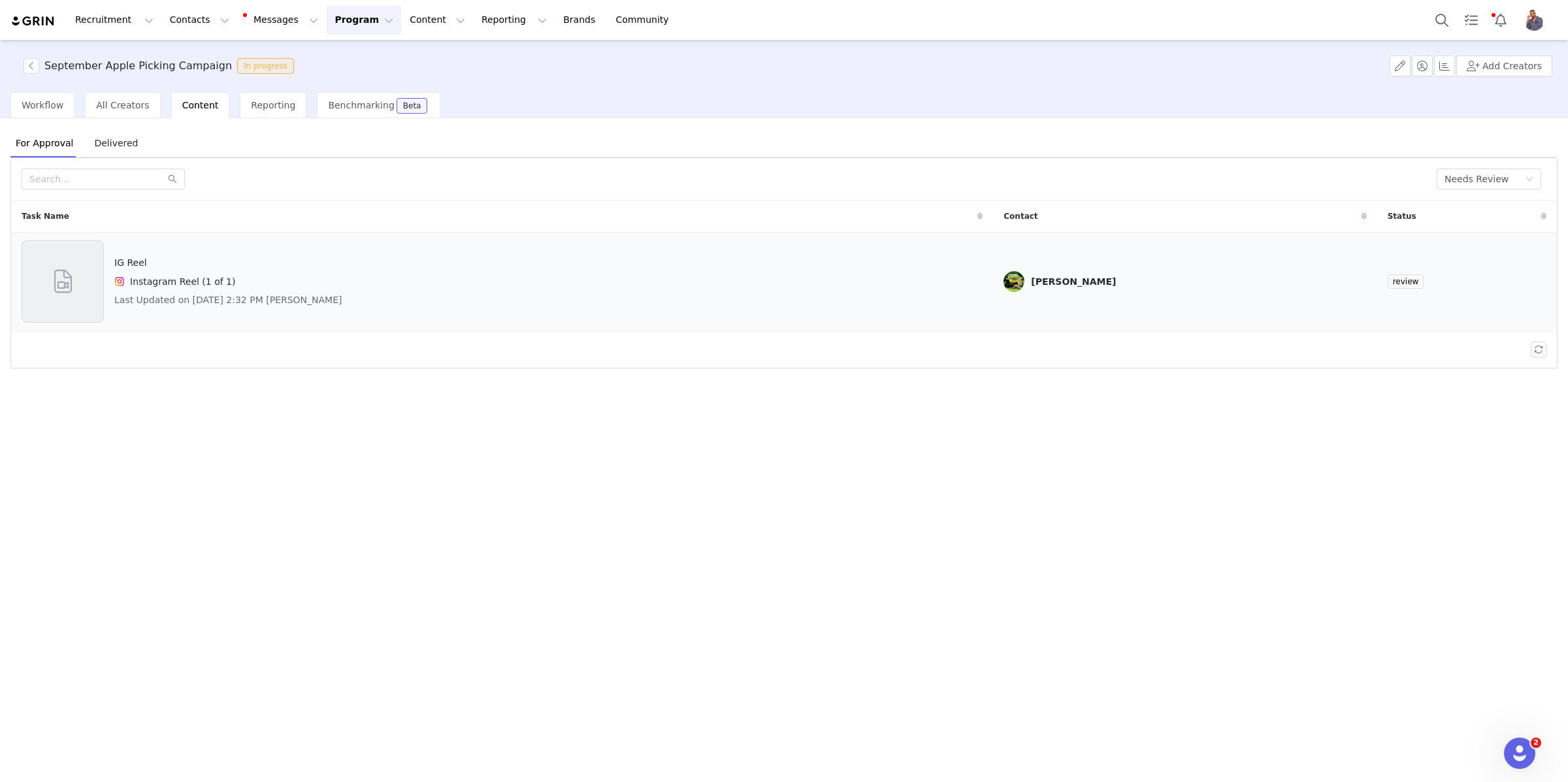
click at [1043, 259] on td "[PERSON_NAME]" at bounding box center [1185, 282] width 383 height 99
click at [1376, 268] on td "[PERSON_NAME]" at bounding box center [1185, 282] width 383 height 99
click at [334, 277] on div "Instagram Reel (1 of 1)" at bounding box center [228, 281] width 228 height 16
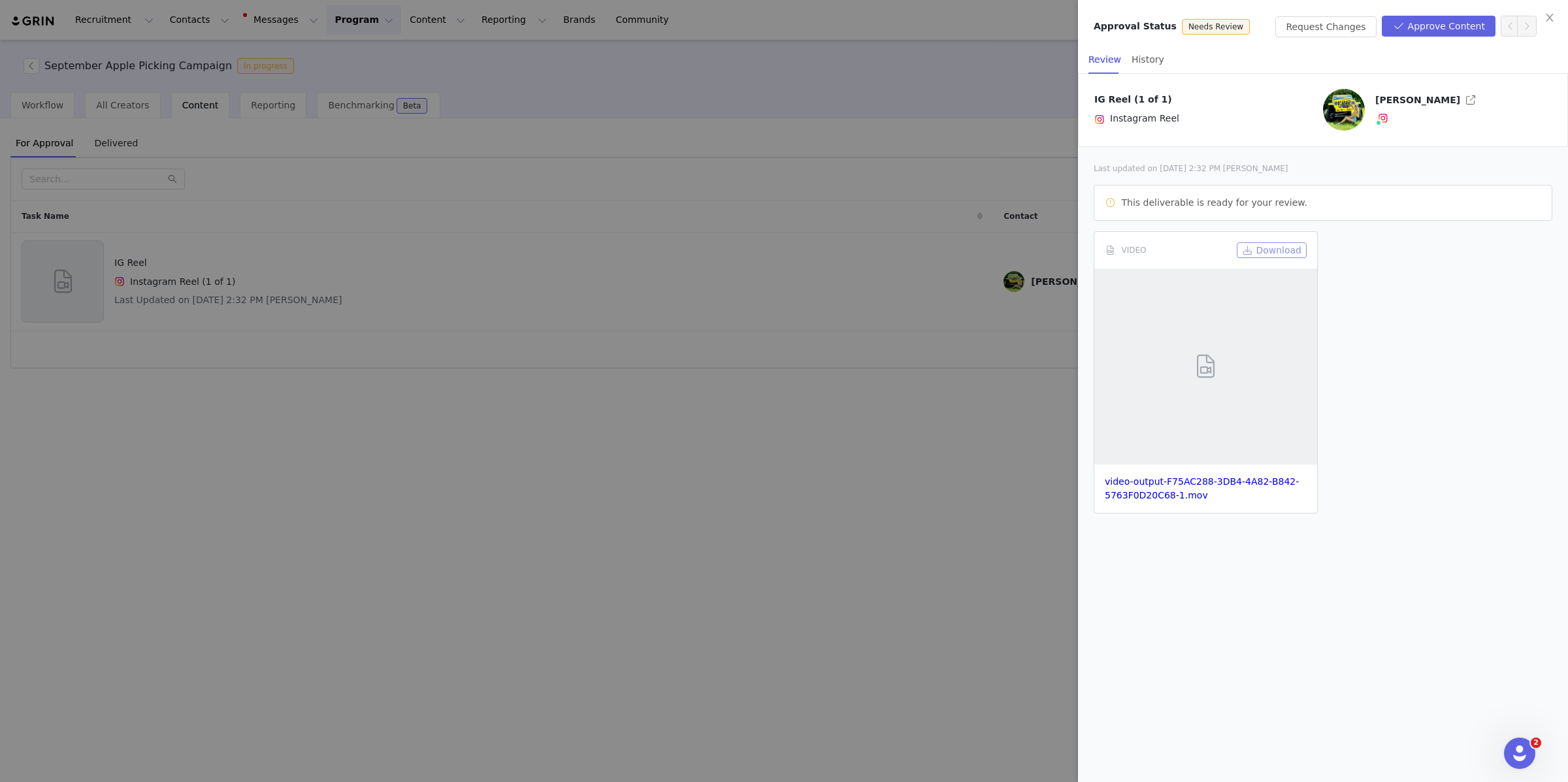
click at [1284, 253] on button "Download" at bounding box center [1272, 250] width 70 height 16
click at [484, 246] on div at bounding box center [784, 391] width 1568 height 782
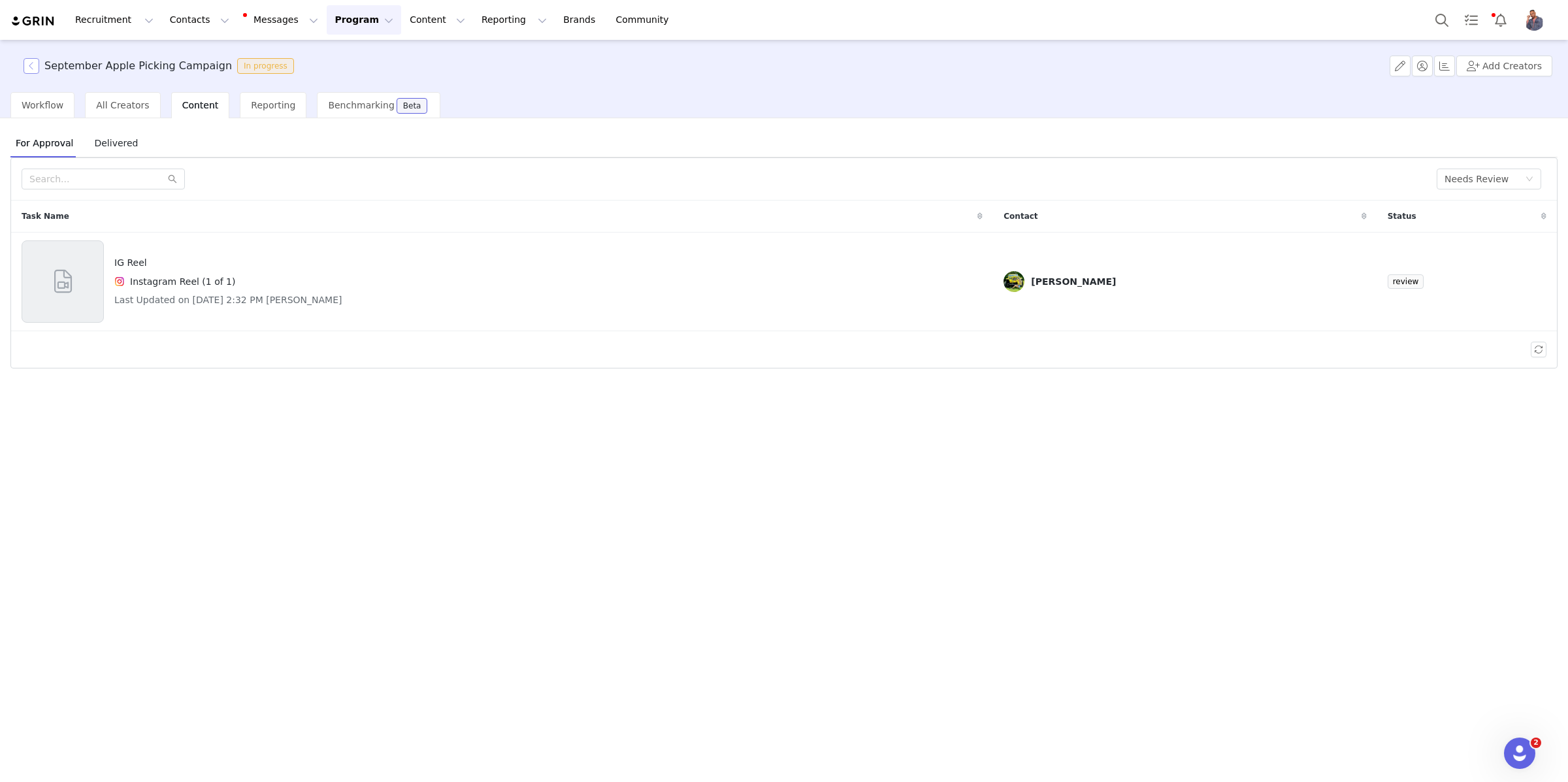
click at [30, 66] on button "button" at bounding box center [31, 66] width 16 height 16
